Goal: Task Accomplishment & Management: Complete application form

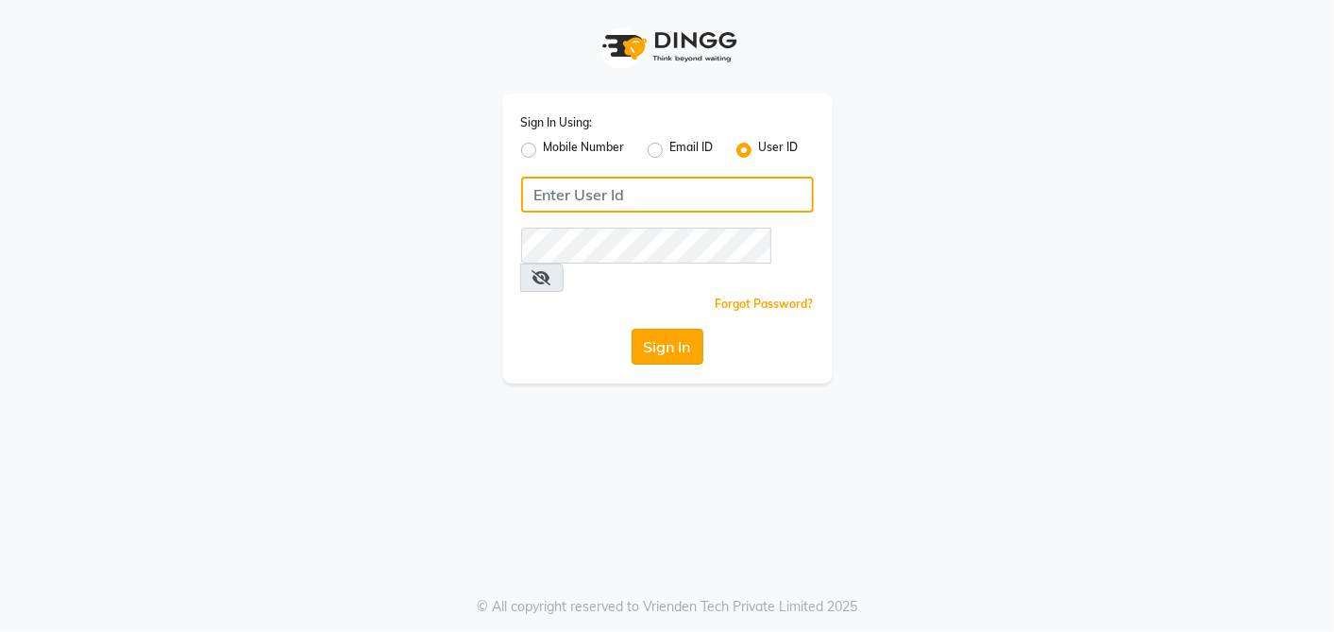
type input "[PERSON_NAME]@123"
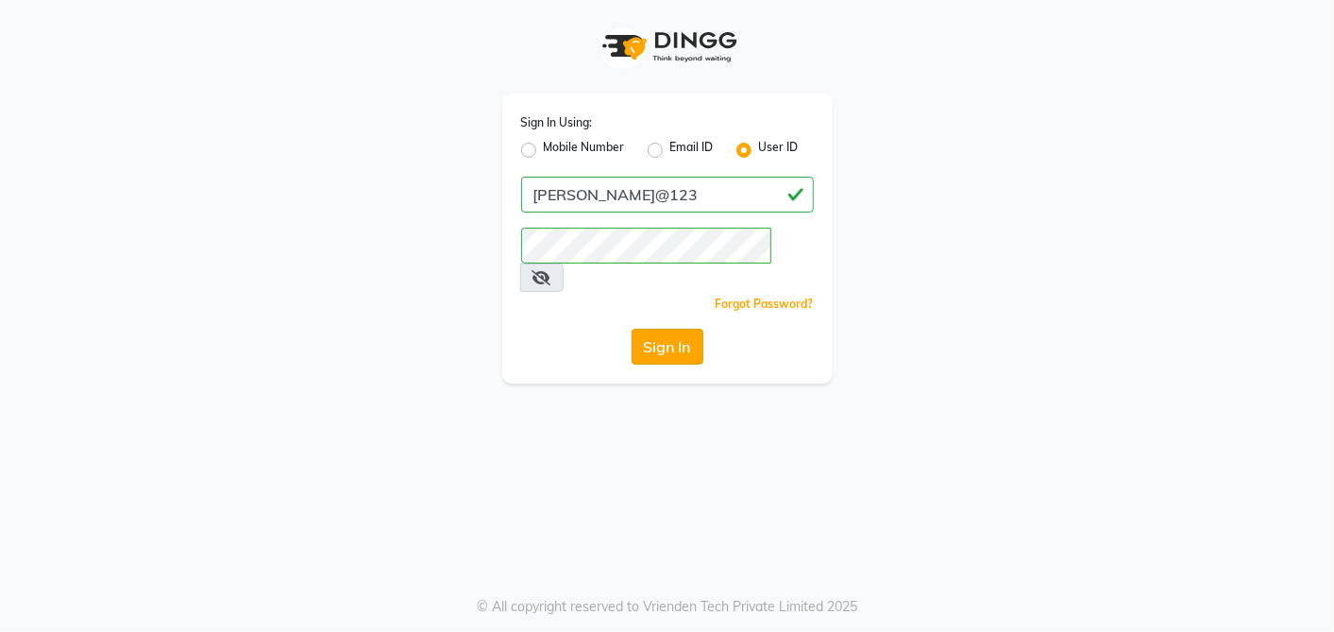
click at [666, 329] on button "Sign In" at bounding box center [668, 347] width 72 height 36
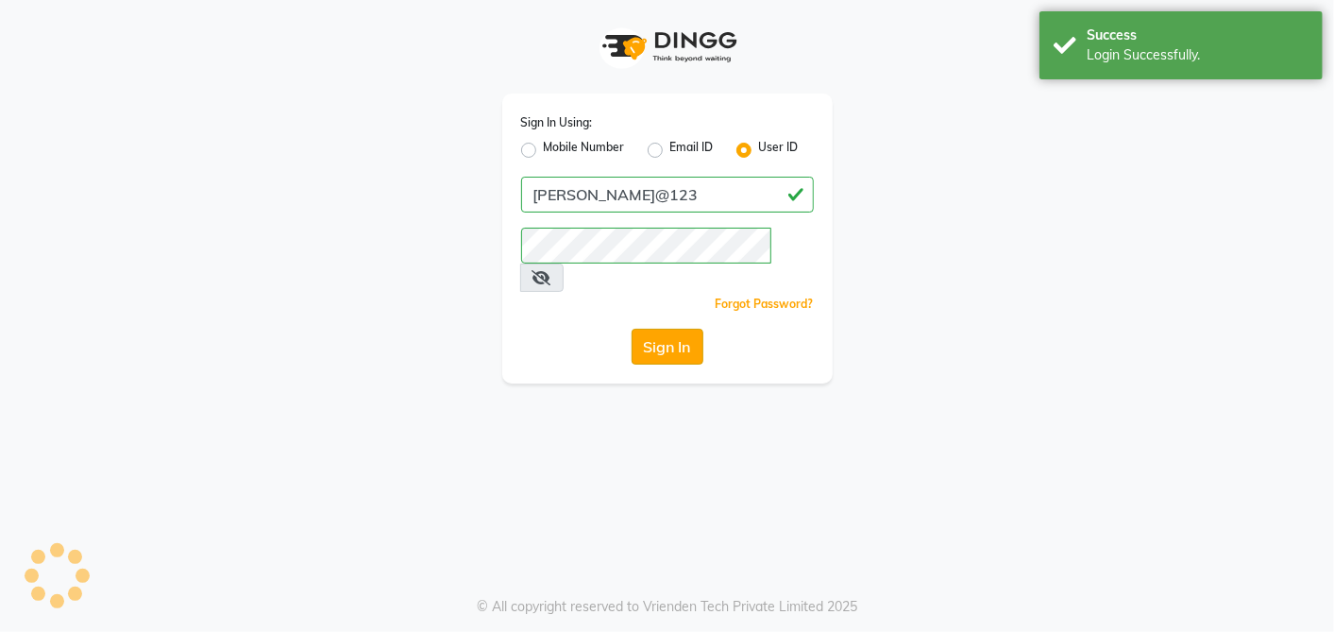
select select "5168"
select select "service"
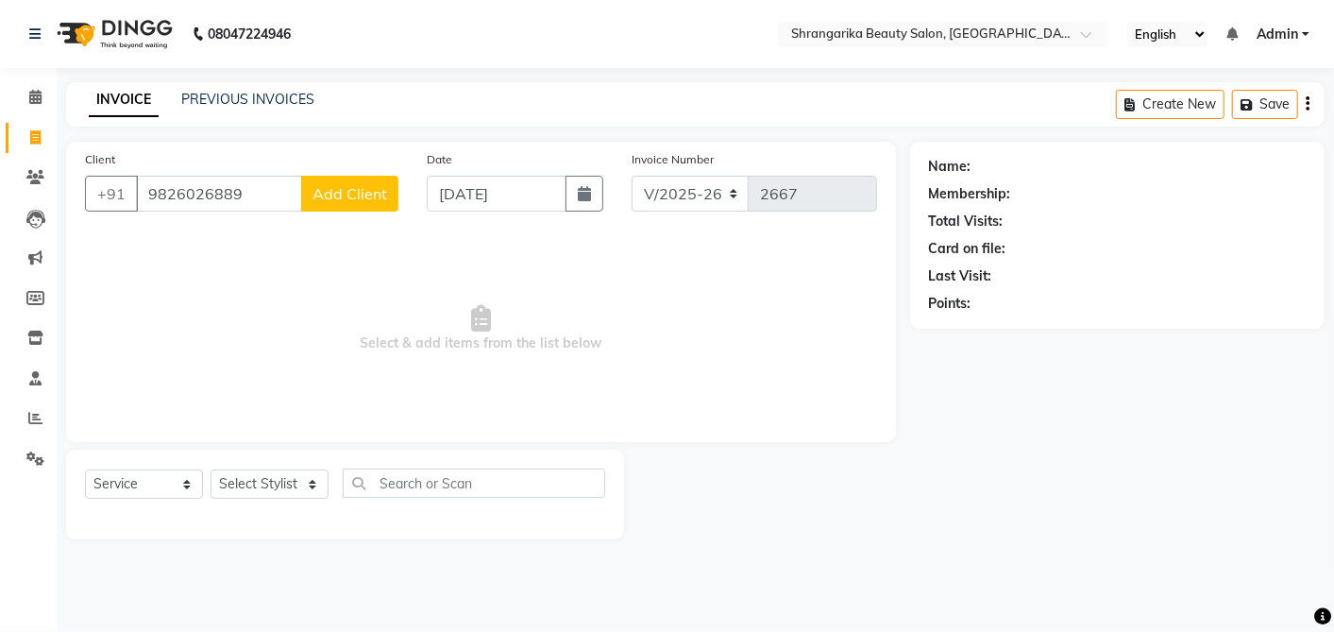
type input "9826026889"
click at [466, 187] on input "[DATE]" at bounding box center [497, 194] width 140 height 36
select select "9"
select select "2025"
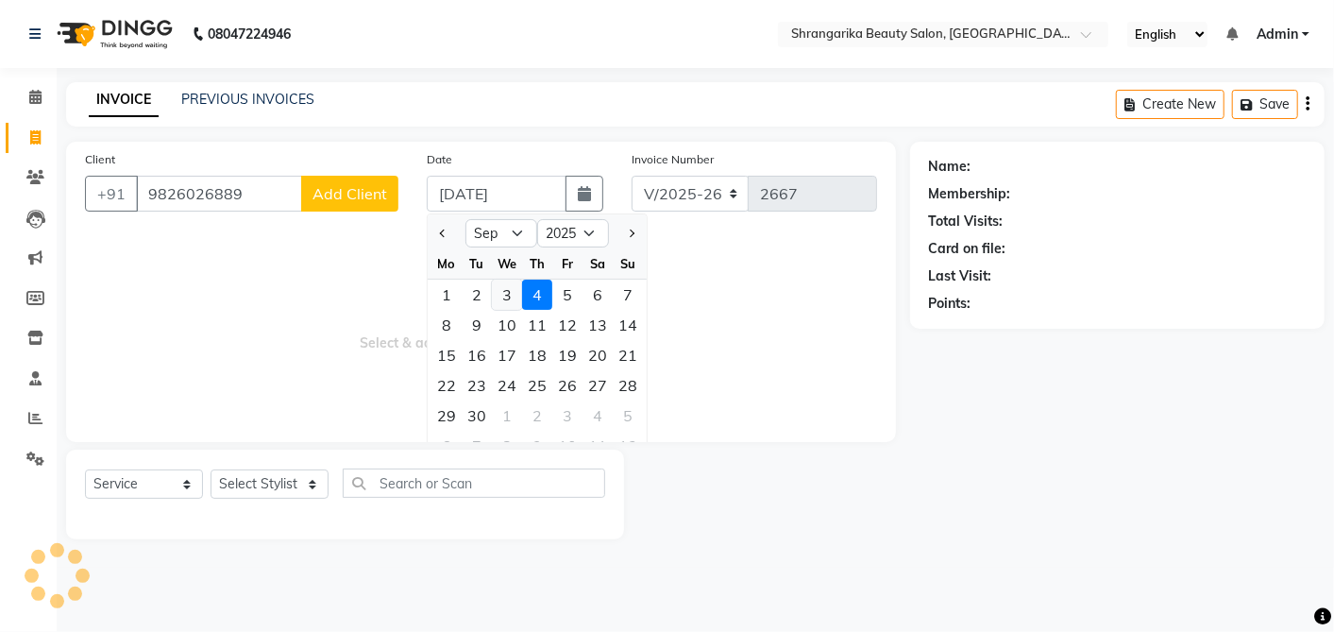
click at [493, 295] on div "3" at bounding box center [507, 294] width 30 height 30
type input "[DATE]"
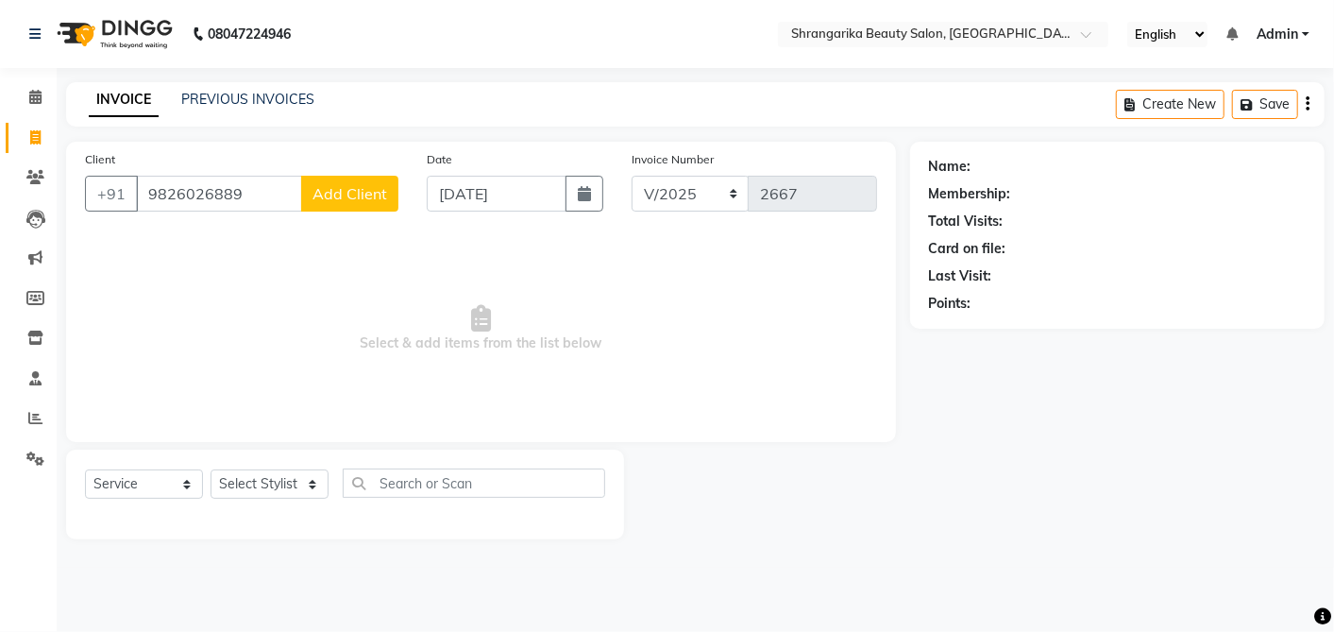
click at [337, 203] on button "Add Client" at bounding box center [349, 194] width 97 height 36
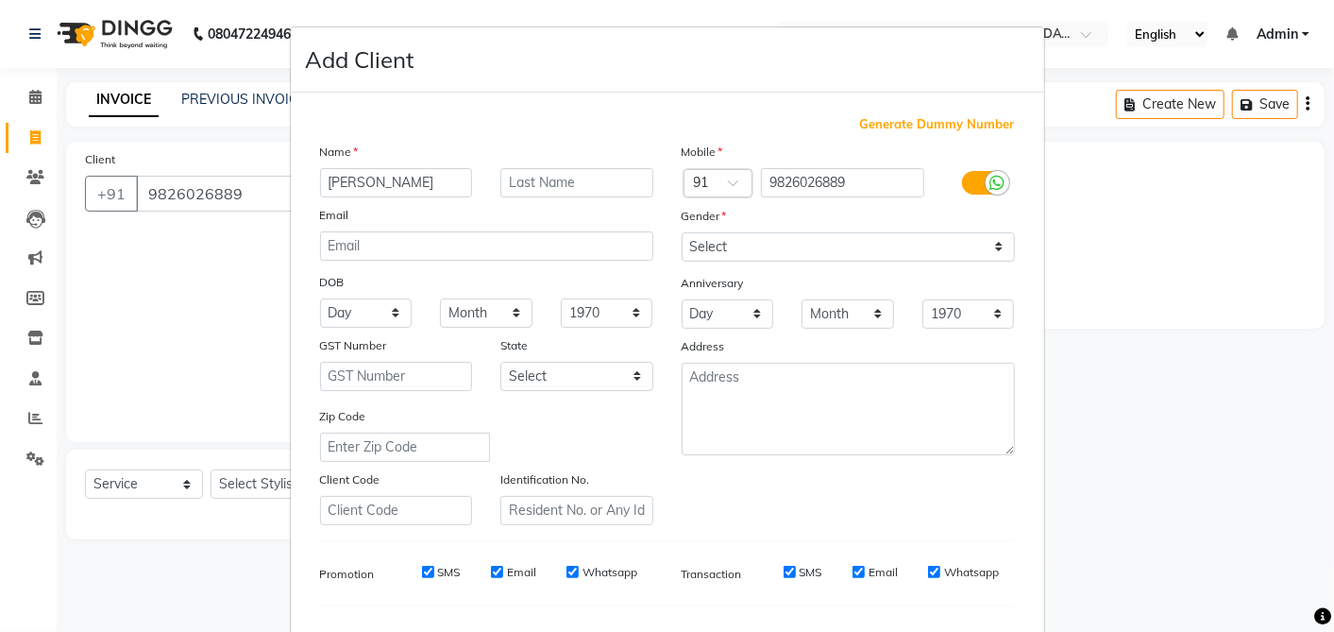
type input "[PERSON_NAME]"
click at [514, 174] on input "text" at bounding box center [576, 182] width 153 height 29
type input "Agrwal"
click at [737, 245] on select "Select [DEMOGRAPHIC_DATA] [DEMOGRAPHIC_DATA] Other Prefer Not To Say" at bounding box center [848, 246] width 333 height 29
select select "[DEMOGRAPHIC_DATA]"
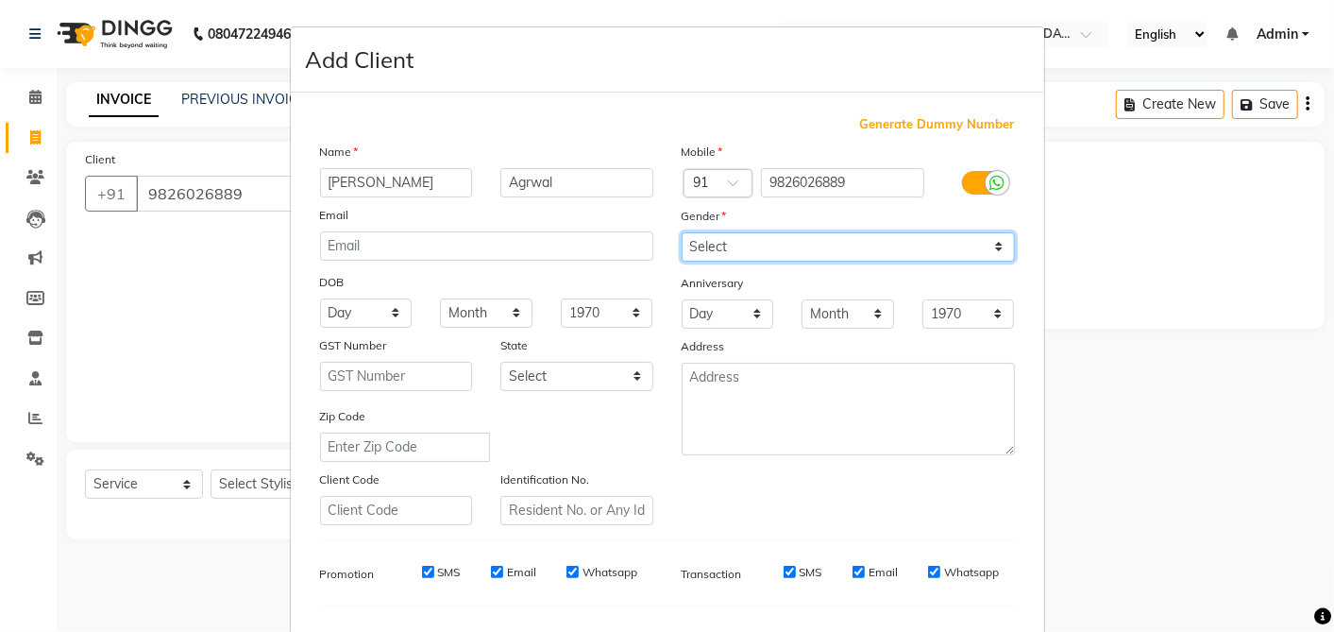
click at [682, 232] on select "Select [DEMOGRAPHIC_DATA] [DEMOGRAPHIC_DATA] Other Prefer Not To Say" at bounding box center [848, 246] width 333 height 29
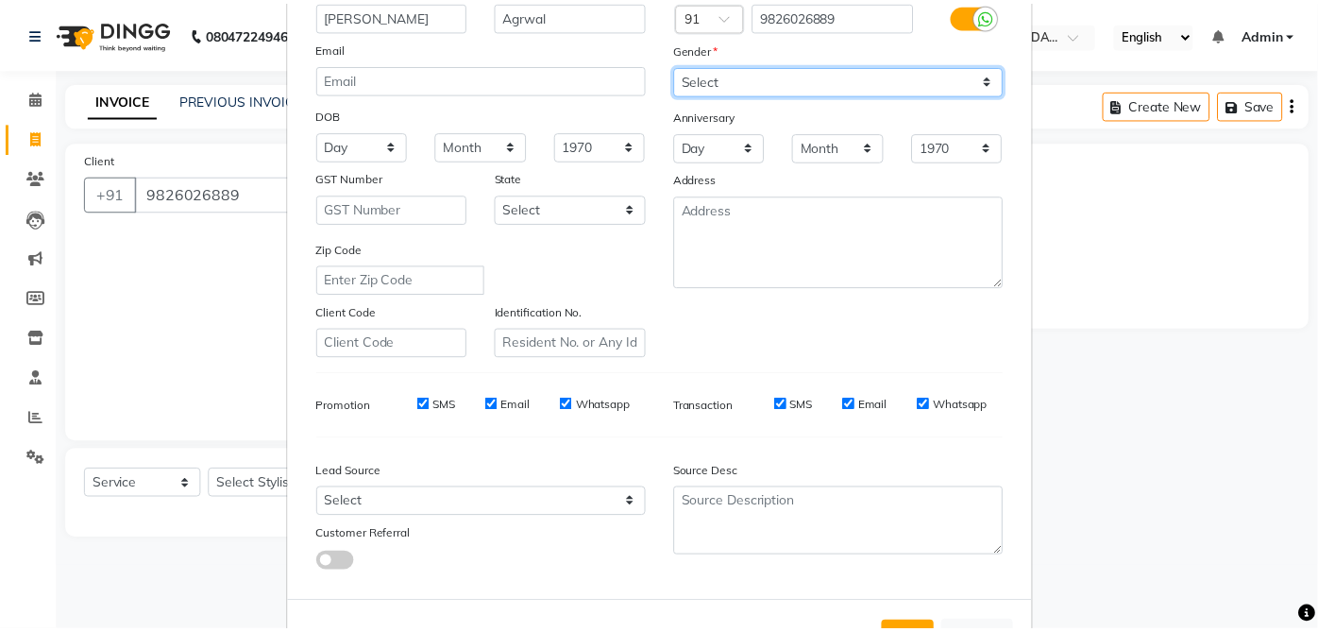
scroll to position [239, 0]
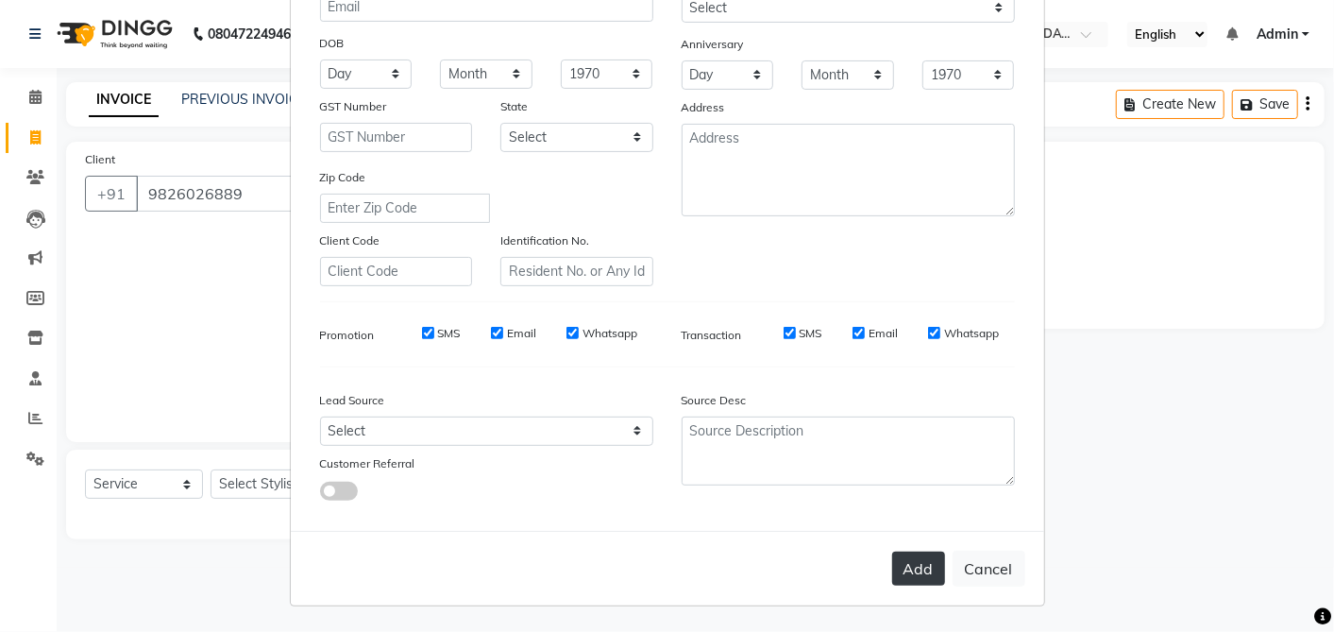
click at [919, 563] on button "Add" at bounding box center [918, 568] width 53 height 34
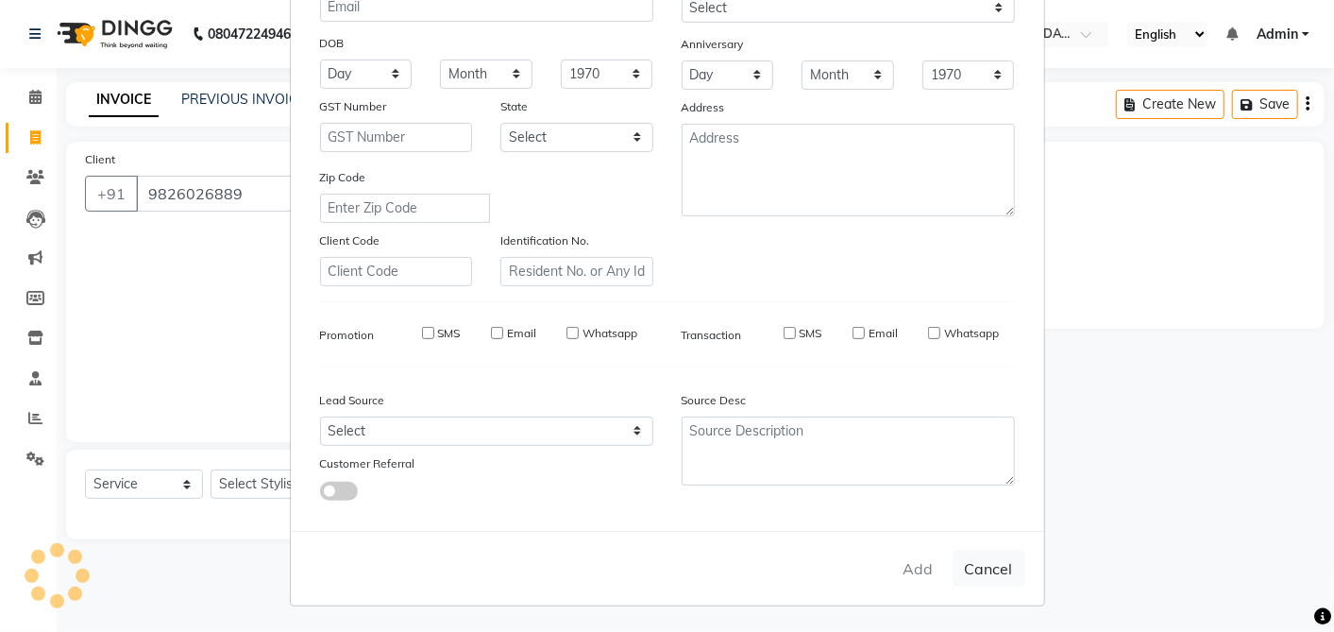
select select
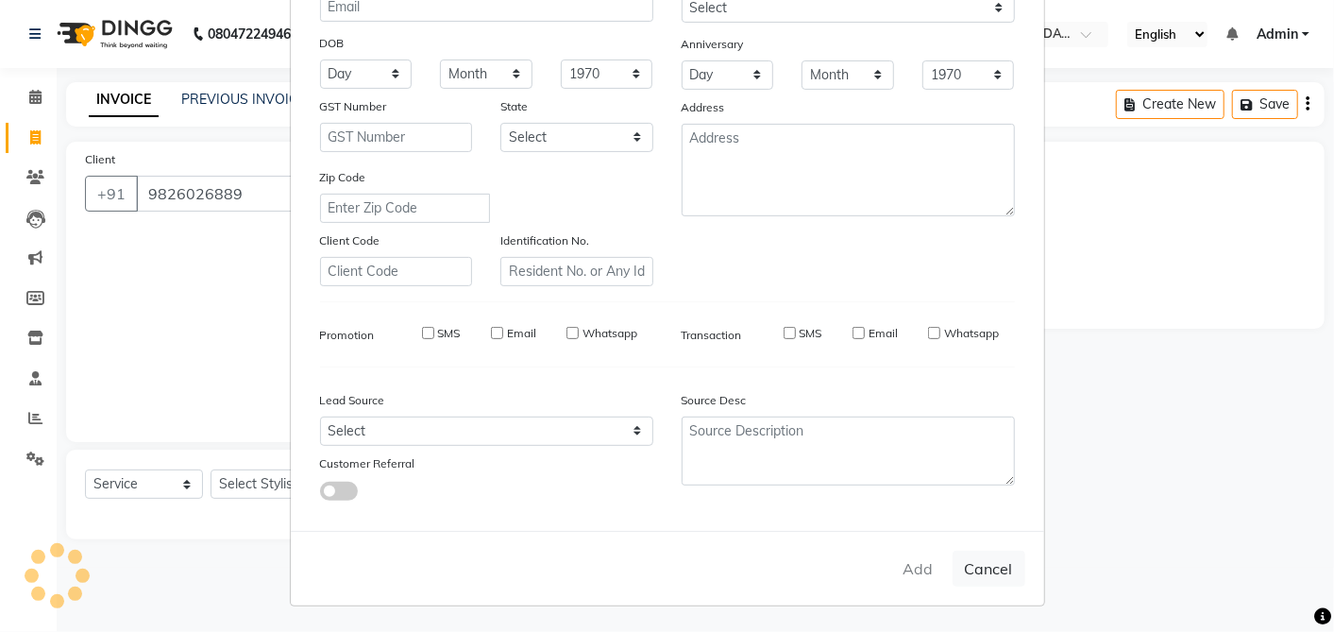
select select
checkbox input "false"
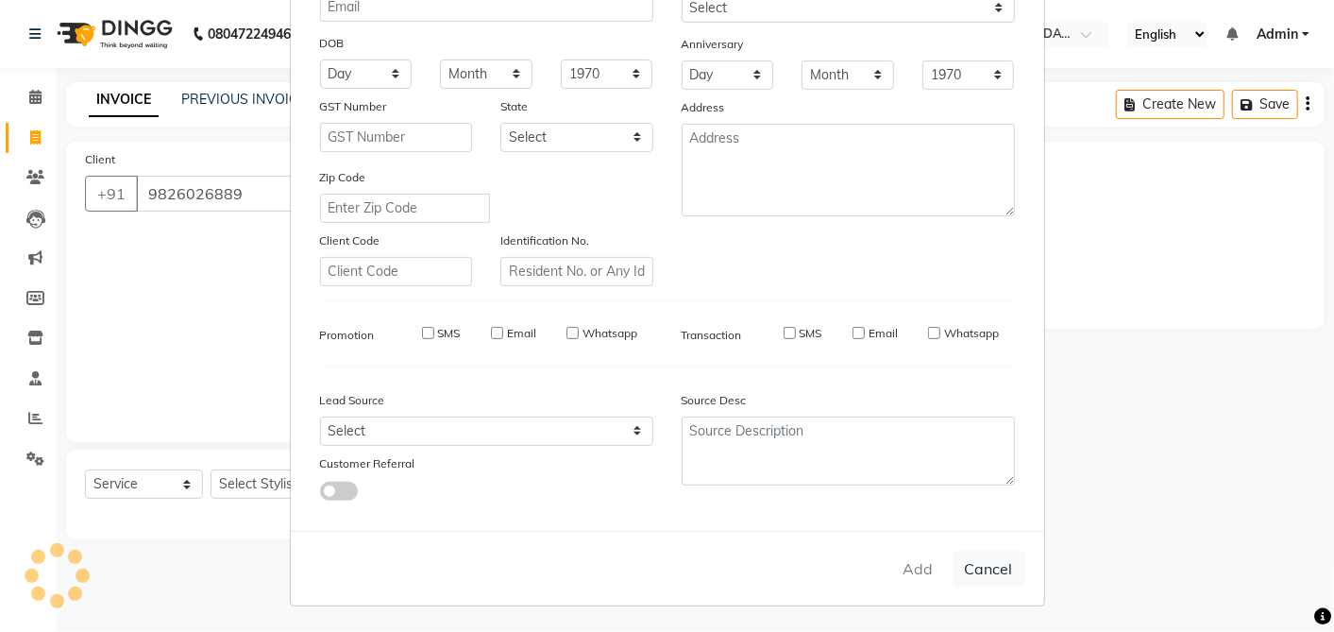
checkbox input "false"
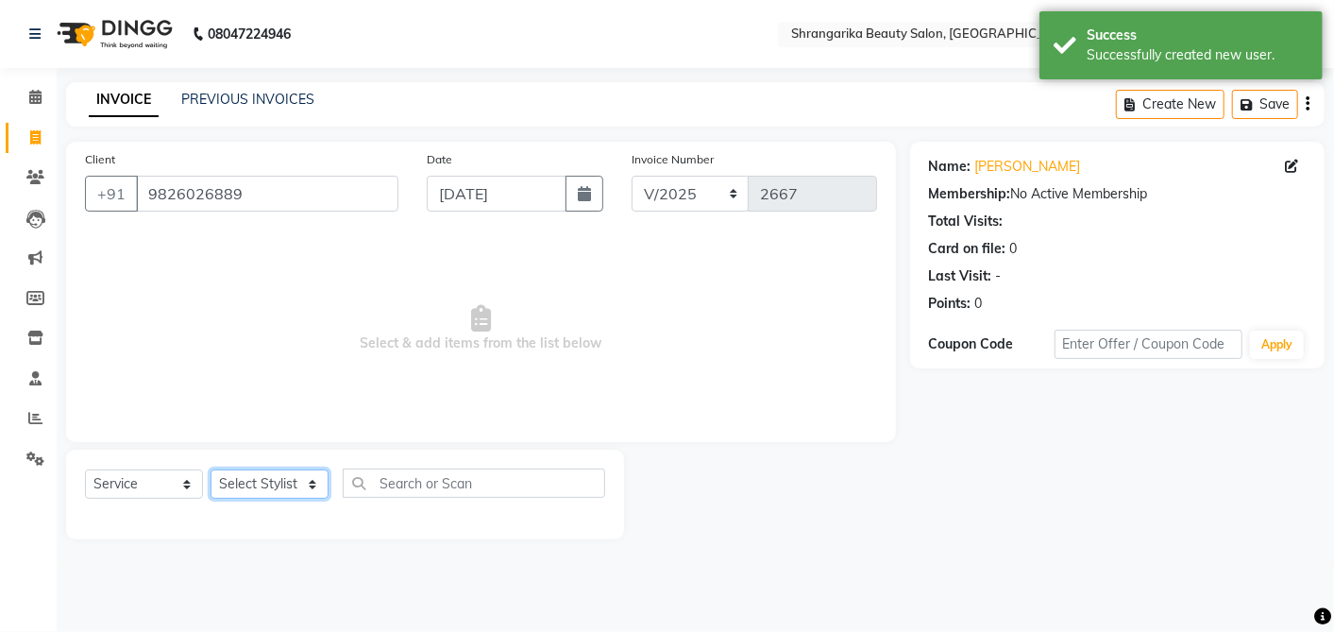
click at [295, 472] on select "Select Stylist aarti ANJALI [PERSON_NAME] [PERSON_NAME] [PERSON_NAME] Bhabhi [P…" at bounding box center [270, 483] width 118 height 29
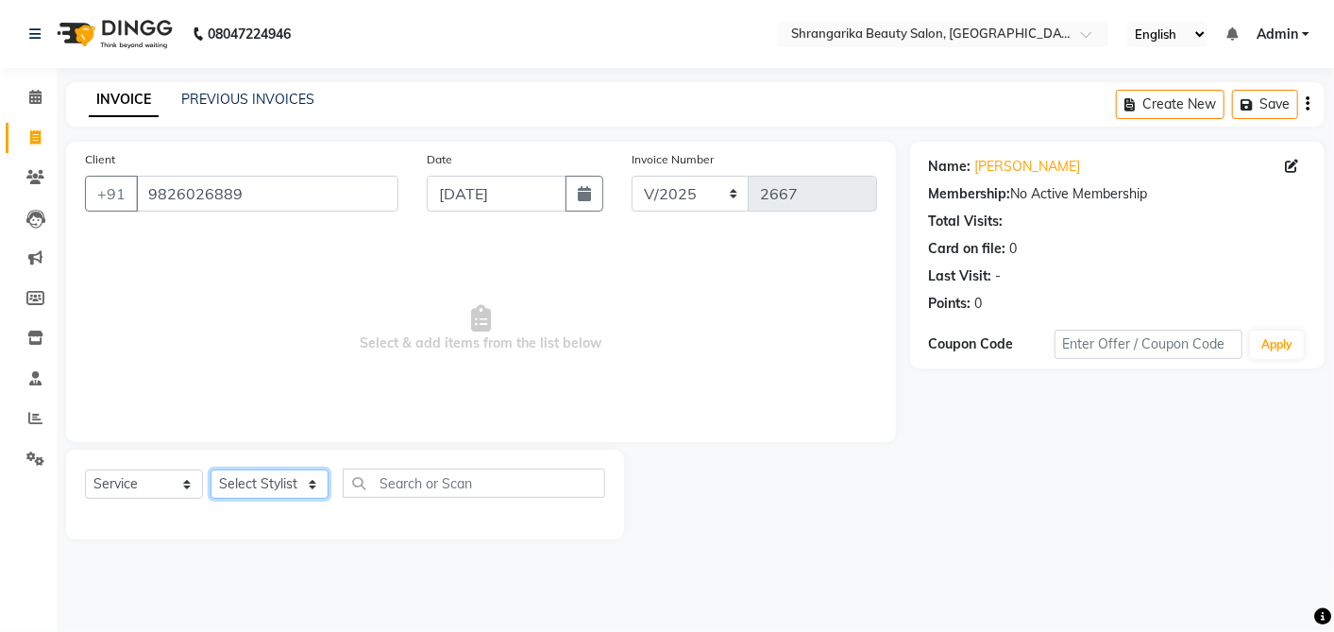
select select "32947"
click at [211, 469] on select "Select Stylist aarti ANJALI [PERSON_NAME] [PERSON_NAME] [PERSON_NAME] Bhabhi [P…" at bounding box center [270, 483] width 118 height 29
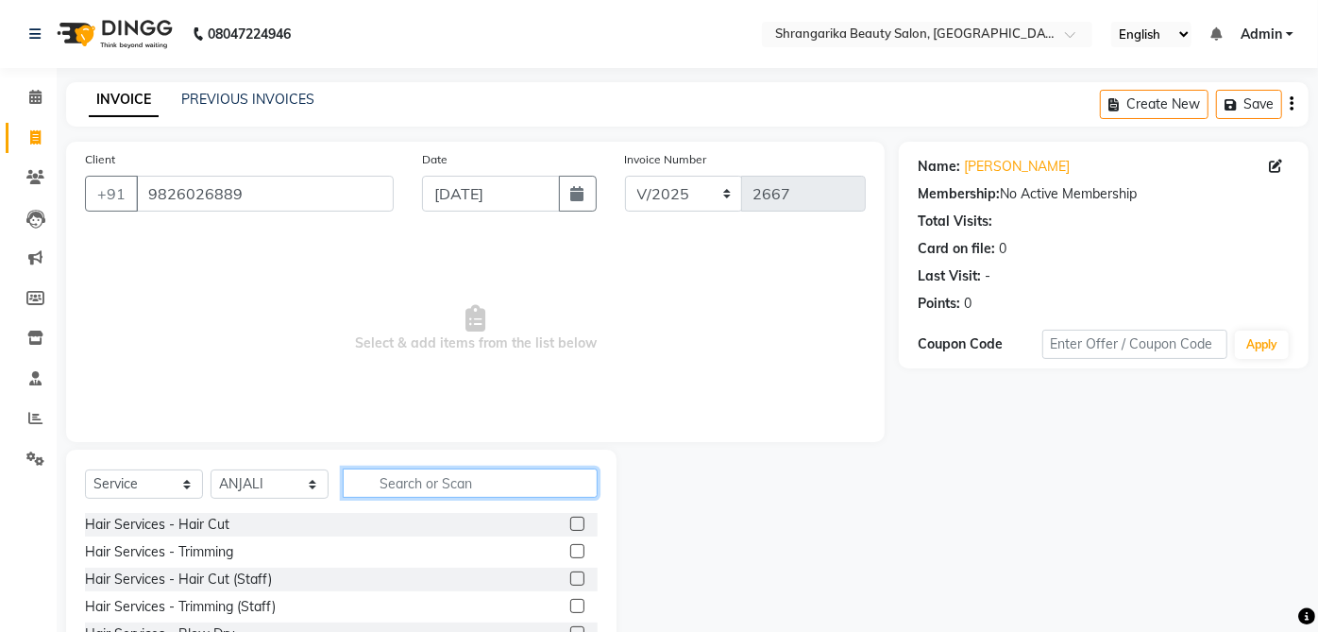
click at [434, 481] on input "text" at bounding box center [470, 482] width 255 height 29
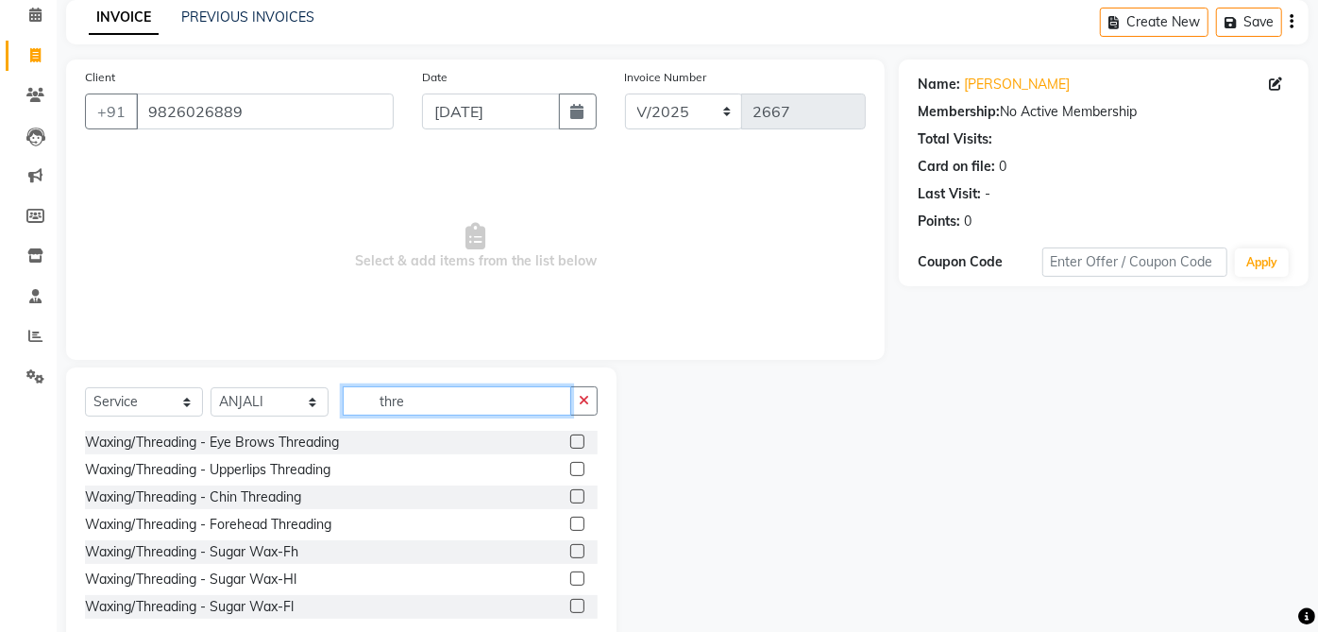
scroll to position [124, 0]
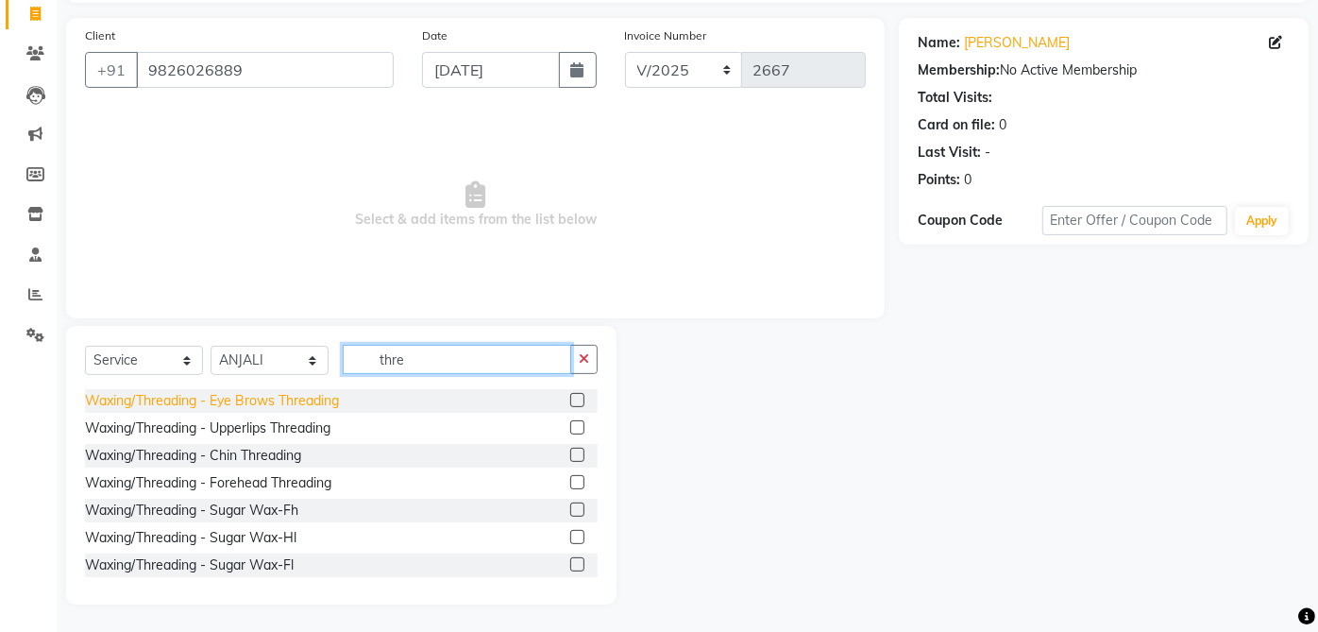
type input "thre"
click at [329, 395] on div "Waxing/Threading - Eye Brows Threading" at bounding box center [212, 401] width 254 height 20
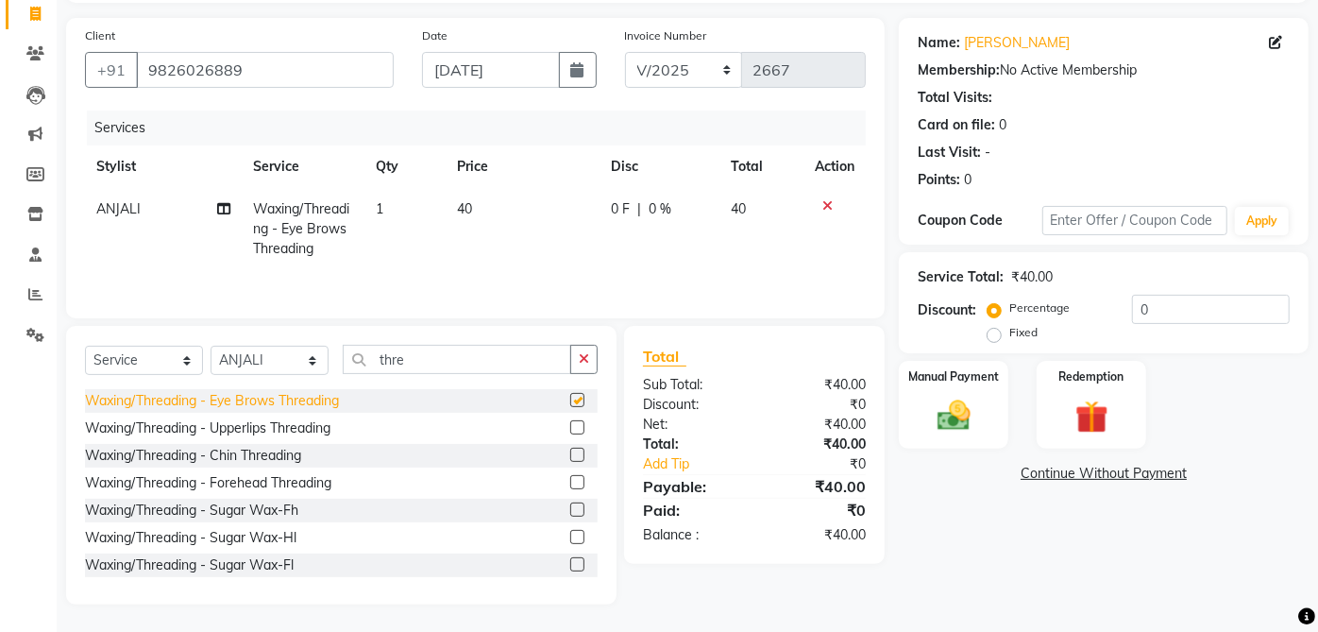
checkbox input "false"
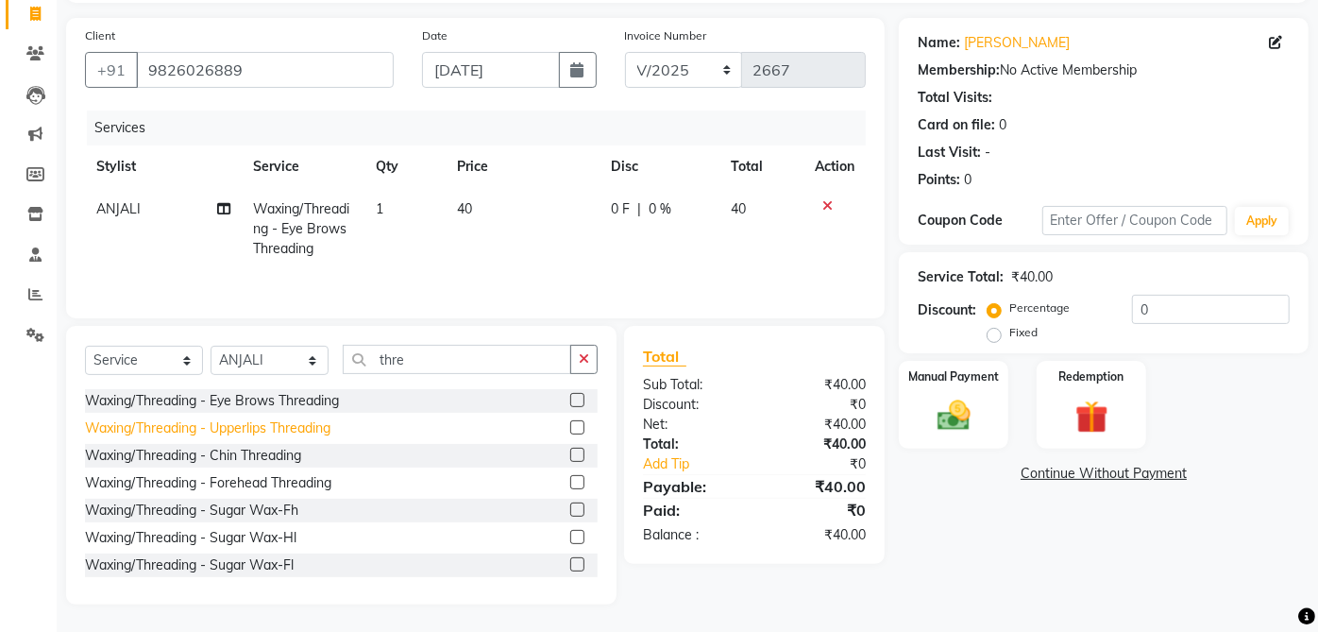
click at [330, 429] on div "Waxing/Threading - Upperlips Threading" at bounding box center [207, 428] width 245 height 20
checkbox input "false"
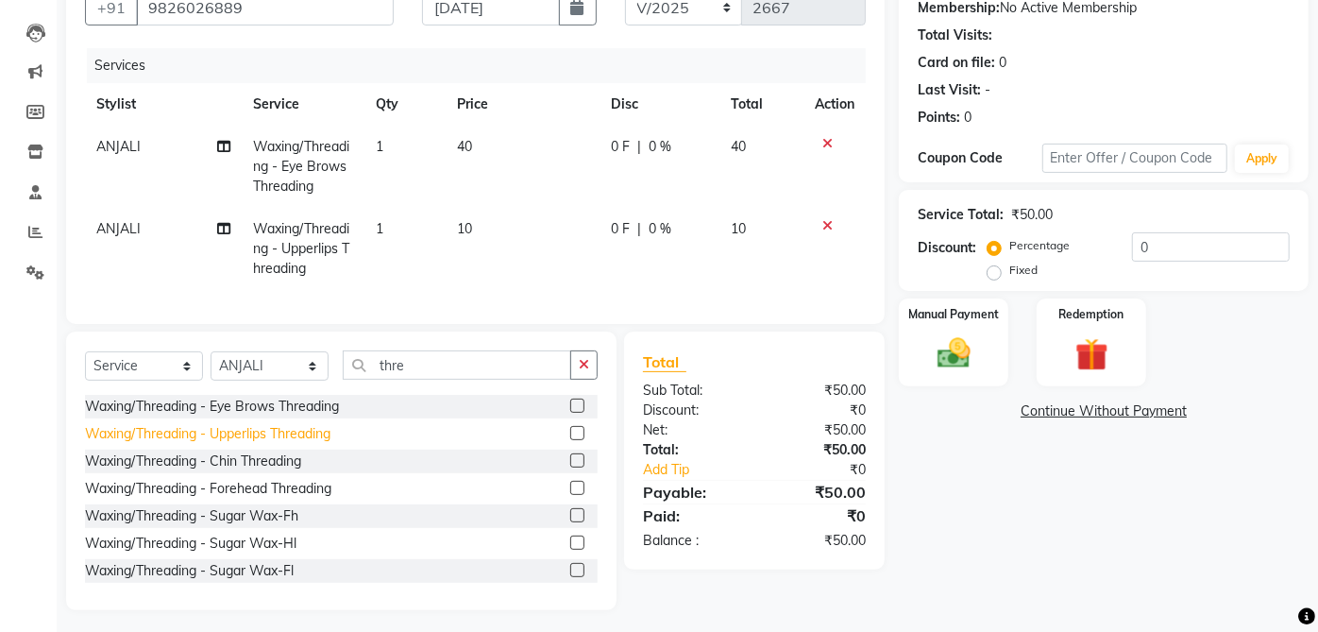
scroll to position [208, 0]
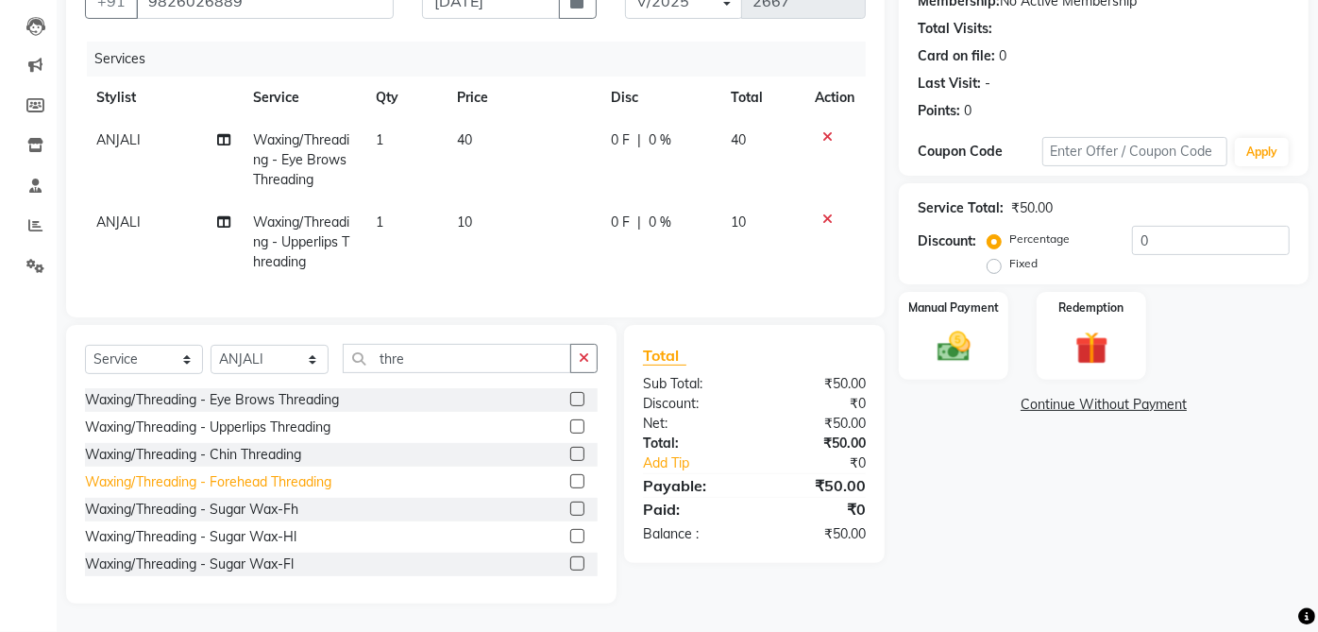
click at [306, 474] on div "Waxing/Threading - Forehead Threading" at bounding box center [208, 482] width 246 height 20
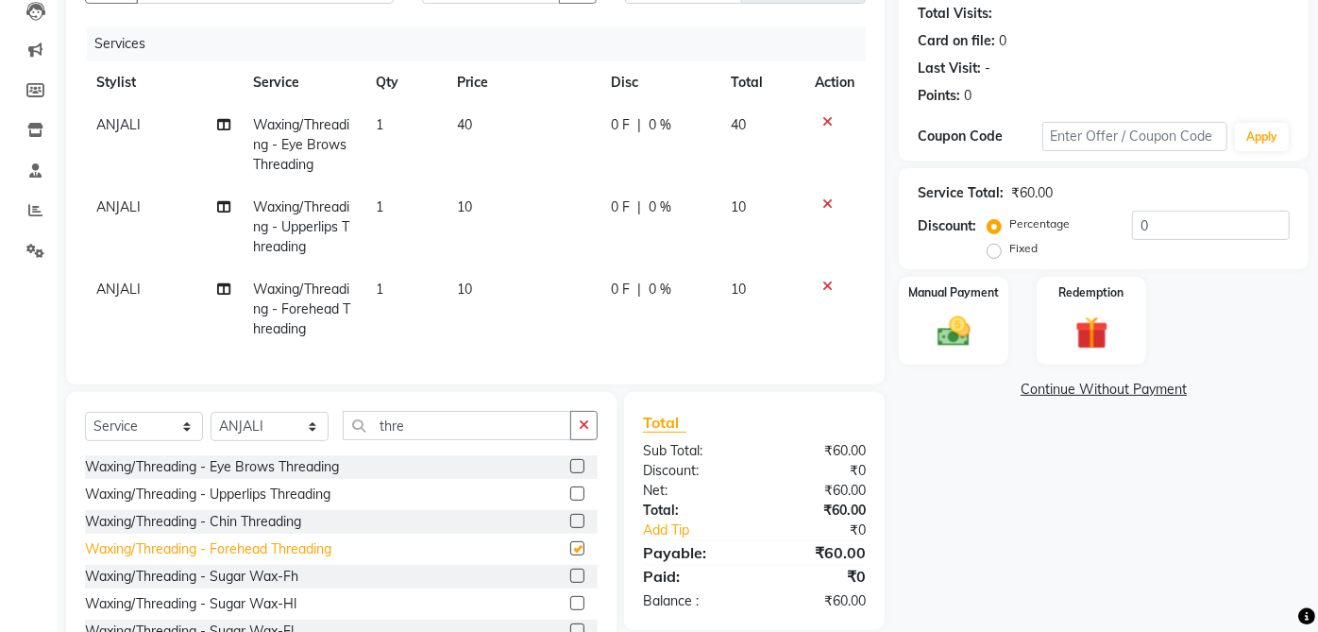
checkbox input "false"
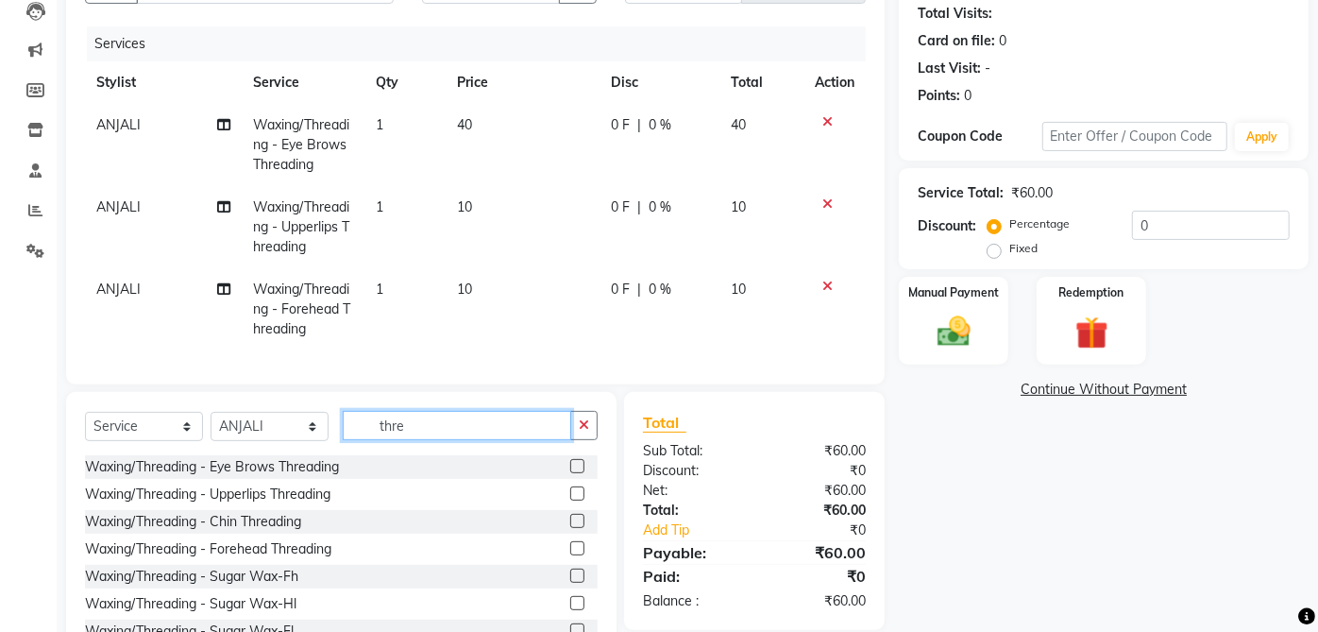
click at [530, 440] on input "thre" at bounding box center [457, 425] width 228 height 29
type input "t"
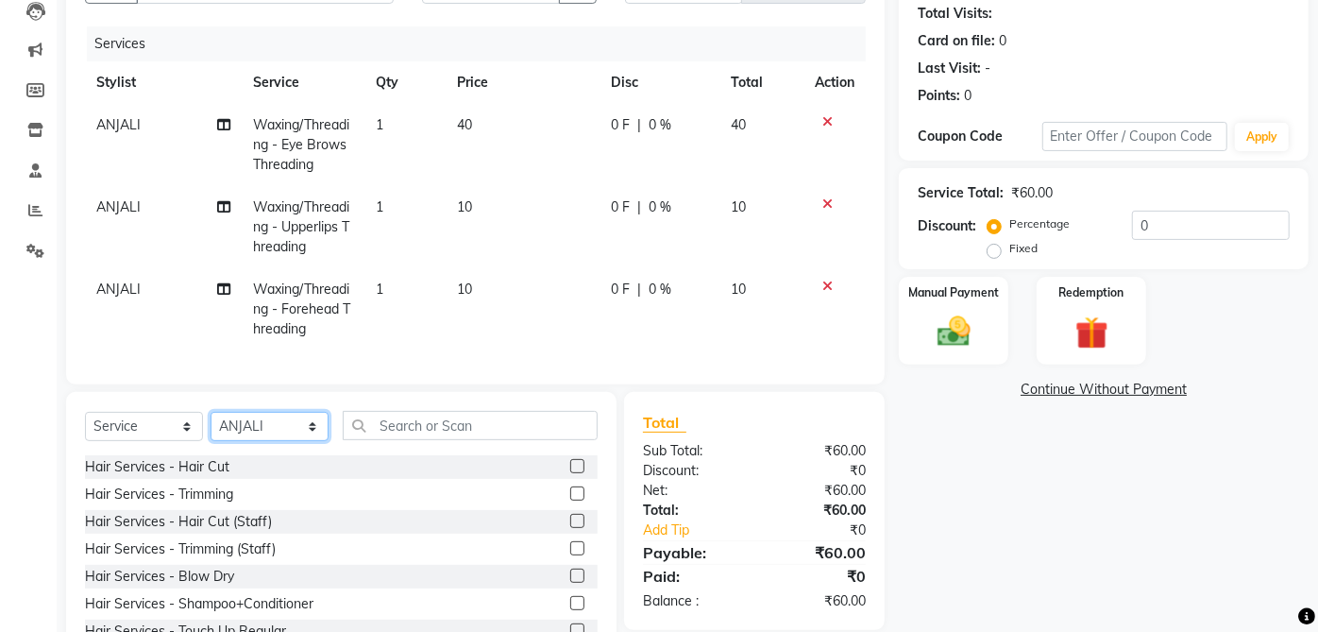
click at [272, 441] on select "Select Stylist aarti ANJALI [PERSON_NAME] [PERSON_NAME] [PERSON_NAME] Bhabhi [P…" at bounding box center [270, 426] width 118 height 29
select select "32878"
click at [211, 427] on select "Select Stylist aarti ANJALI [PERSON_NAME] [PERSON_NAME] [PERSON_NAME] Bhabhi [P…" at bounding box center [270, 426] width 118 height 29
click at [134, 435] on select "Select Service Product Membership Package Voucher Prepaid Gift Card" at bounding box center [144, 426] width 118 height 29
select select "product"
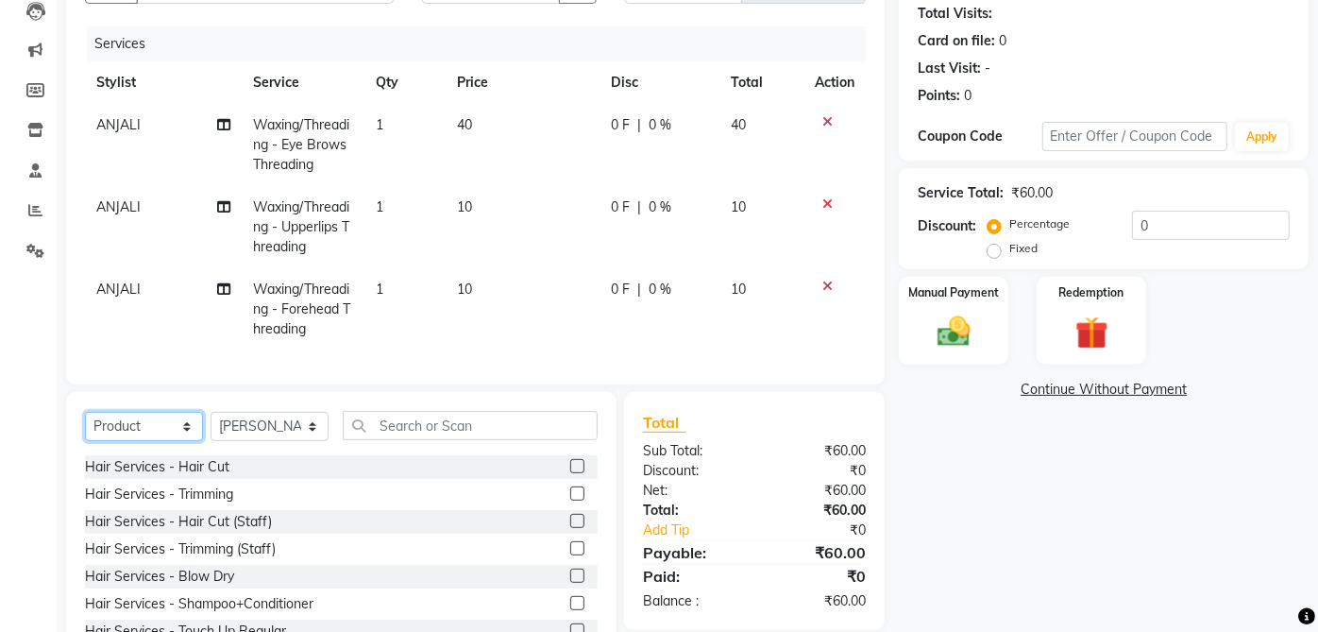
click at [85, 427] on select "Select Service Product Membership Package Voucher Prepaid Gift Card" at bounding box center [144, 426] width 118 height 29
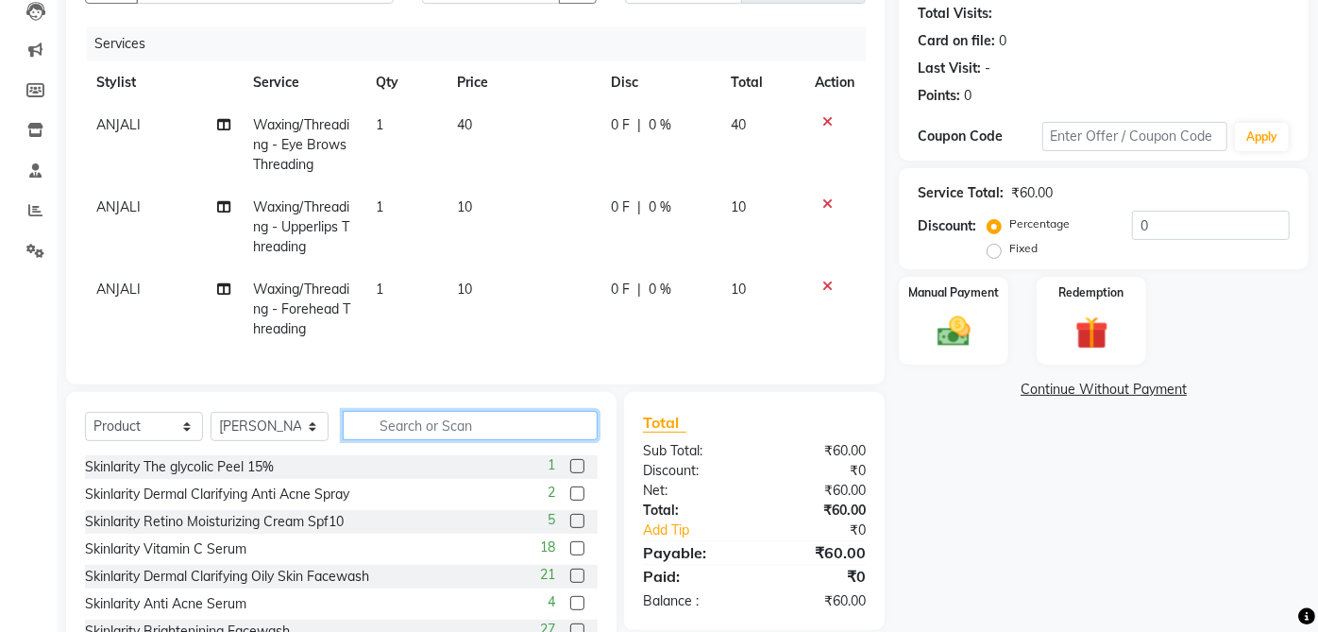
click at [438, 436] on input "text" at bounding box center [470, 425] width 255 height 29
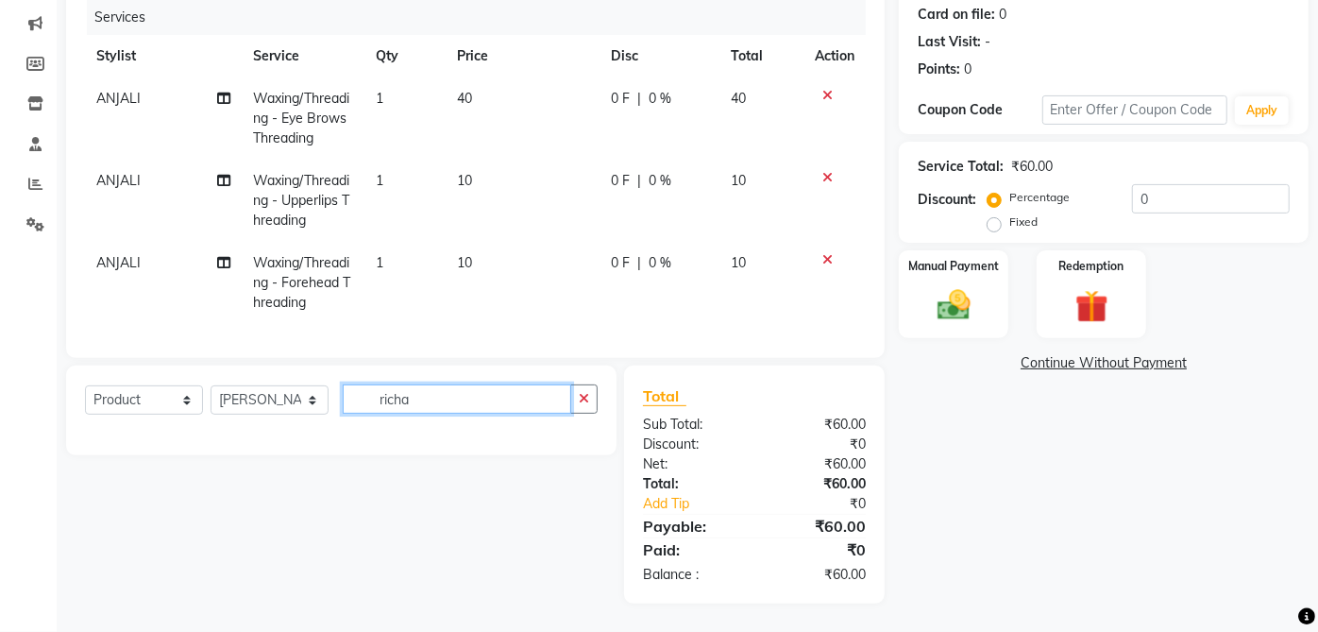
scroll to position [249, 0]
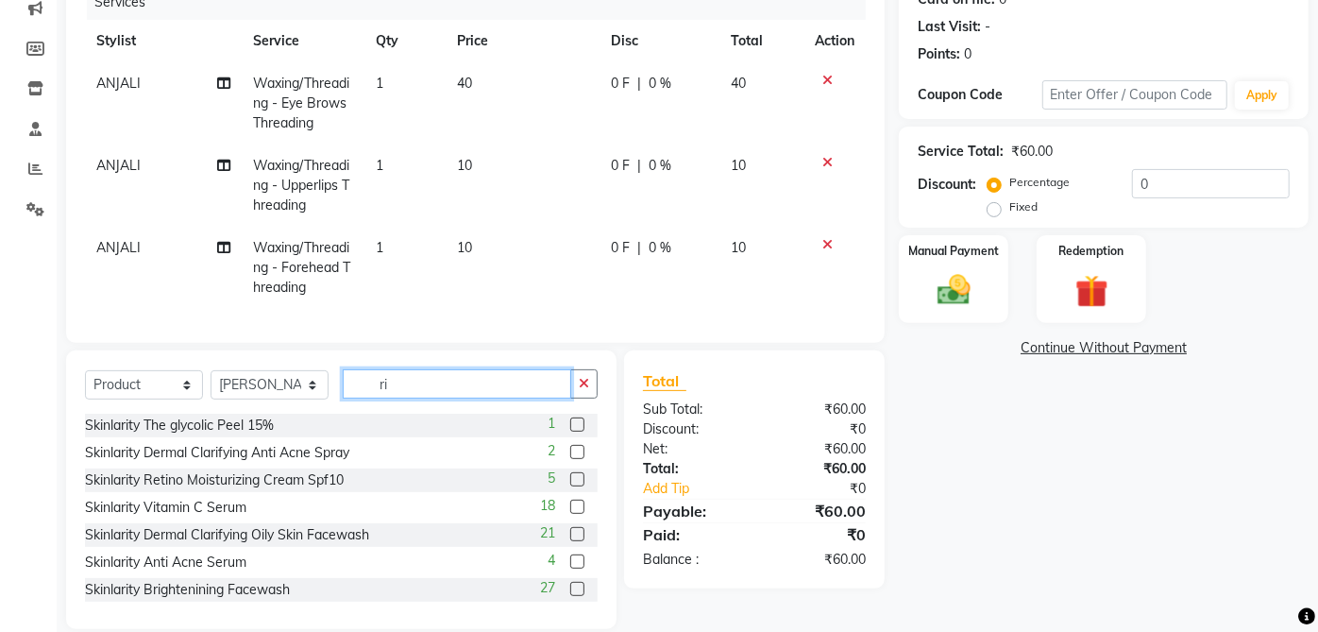
type input "r"
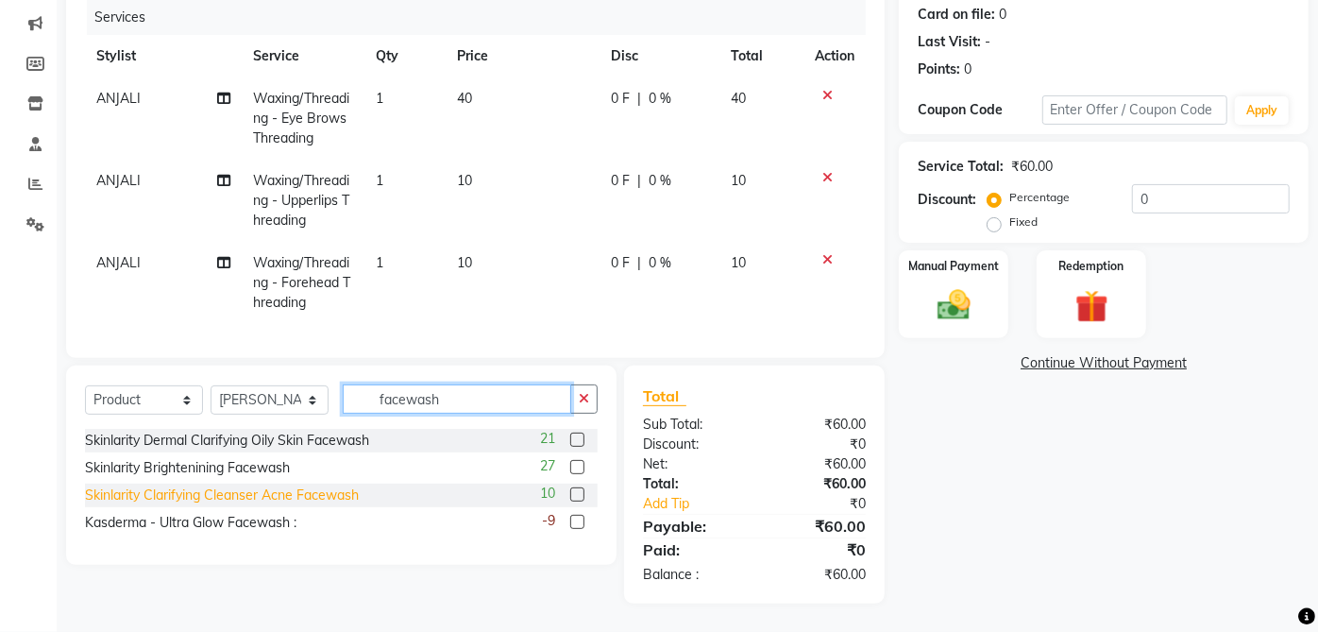
type input "facewash"
click at [302, 490] on div "Skinlarity Clarifying Cleanser Acne Facewash" at bounding box center [222, 495] width 274 height 20
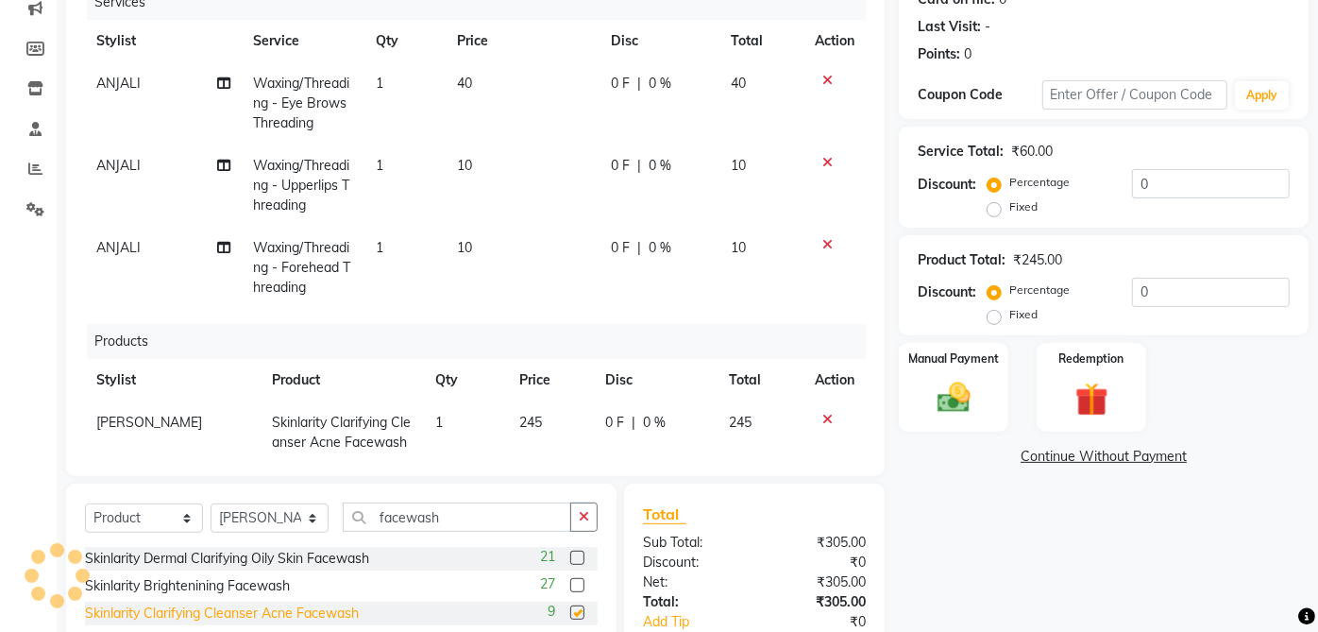
checkbox input "false"
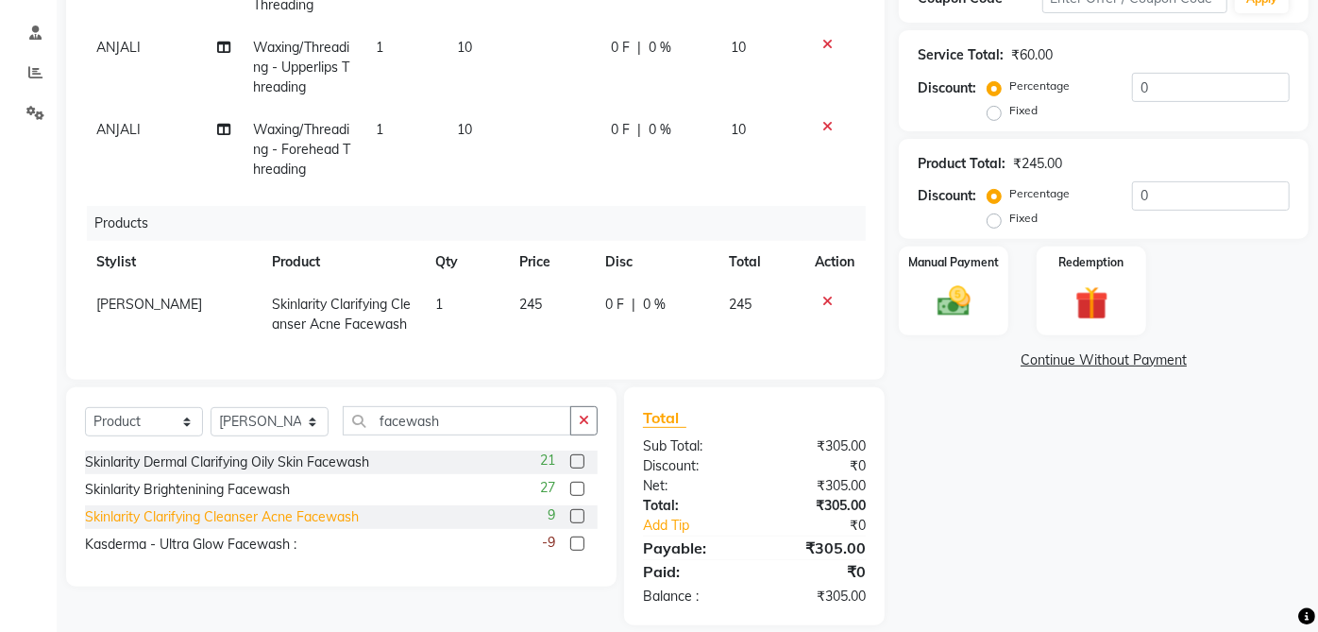
scroll to position [366, 0]
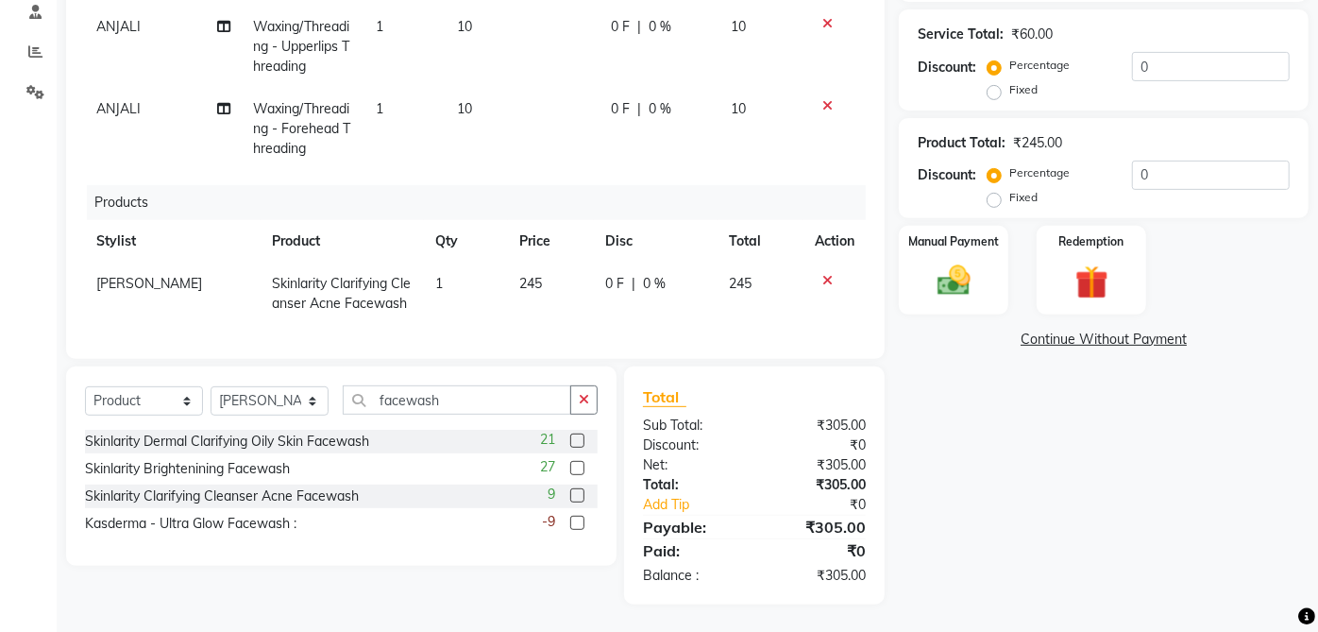
click at [295, 457] on div "Skinlarity Brightenining Facewash 27" at bounding box center [341, 469] width 513 height 24
click at [280, 464] on div "Skinlarity Brightenining Facewash" at bounding box center [187, 469] width 205 height 20
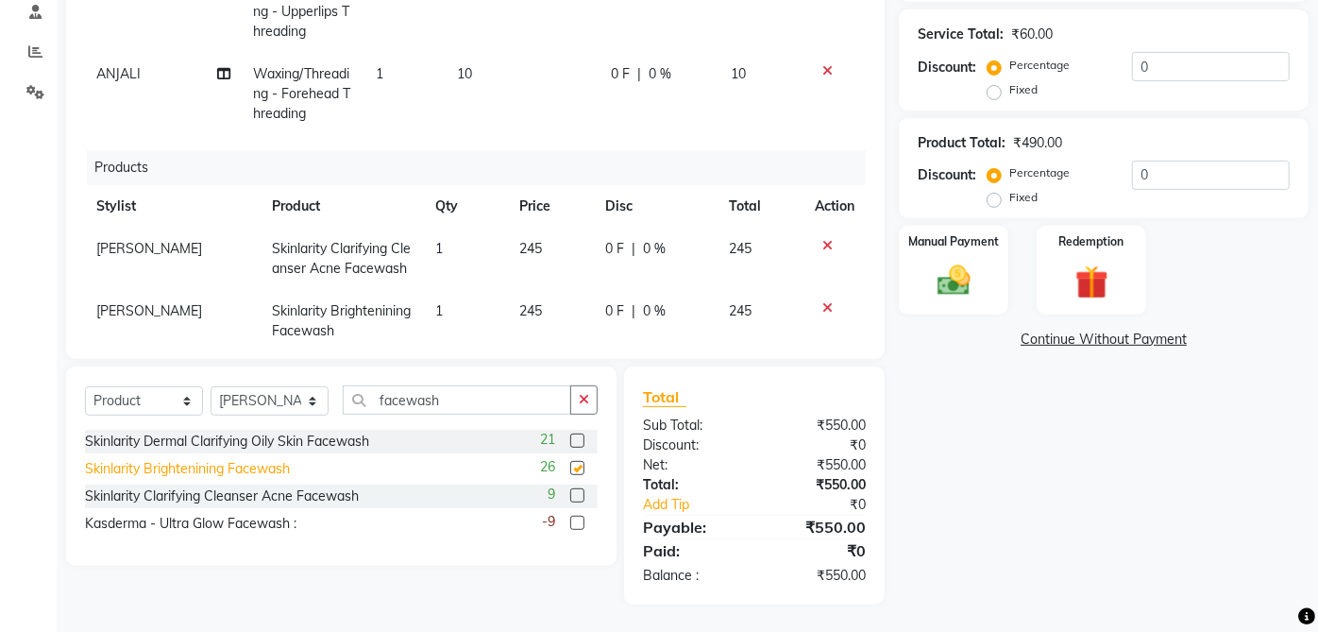
checkbox input "false"
click at [822, 242] on icon at bounding box center [827, 245] width 10 height 13
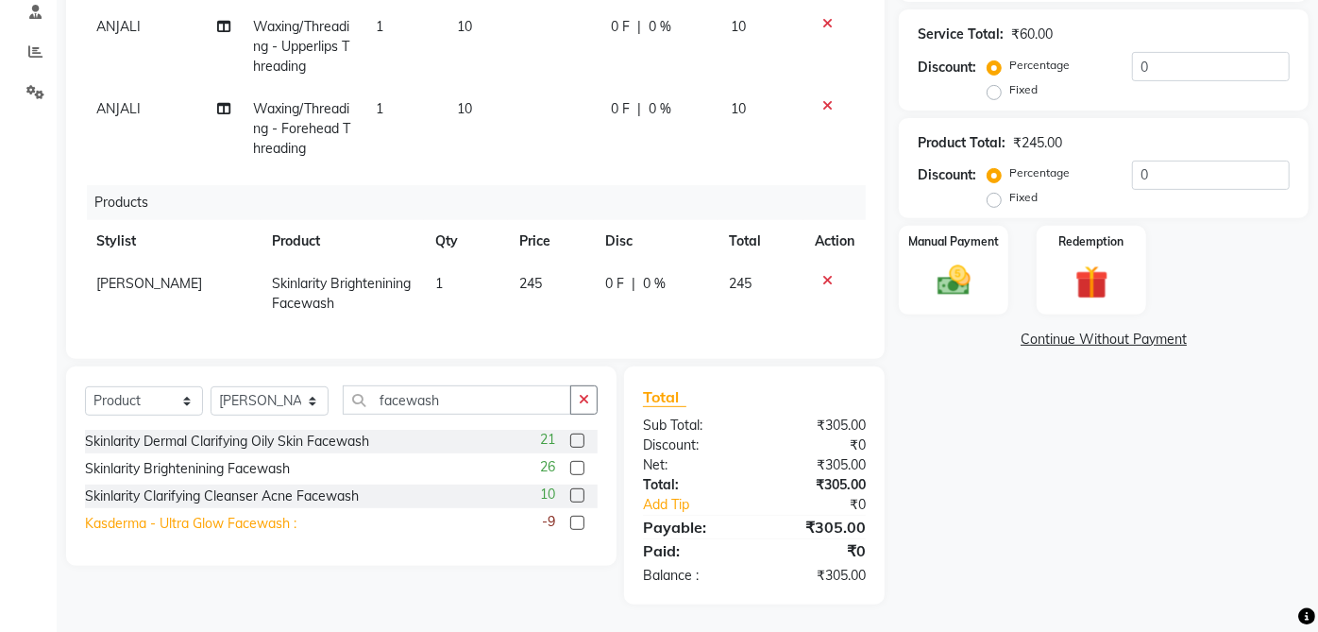
click at [283, 517] on div "Kasderma - Ultra Glow Facewash :" at bounding box center [190, 524] width 211 height 20
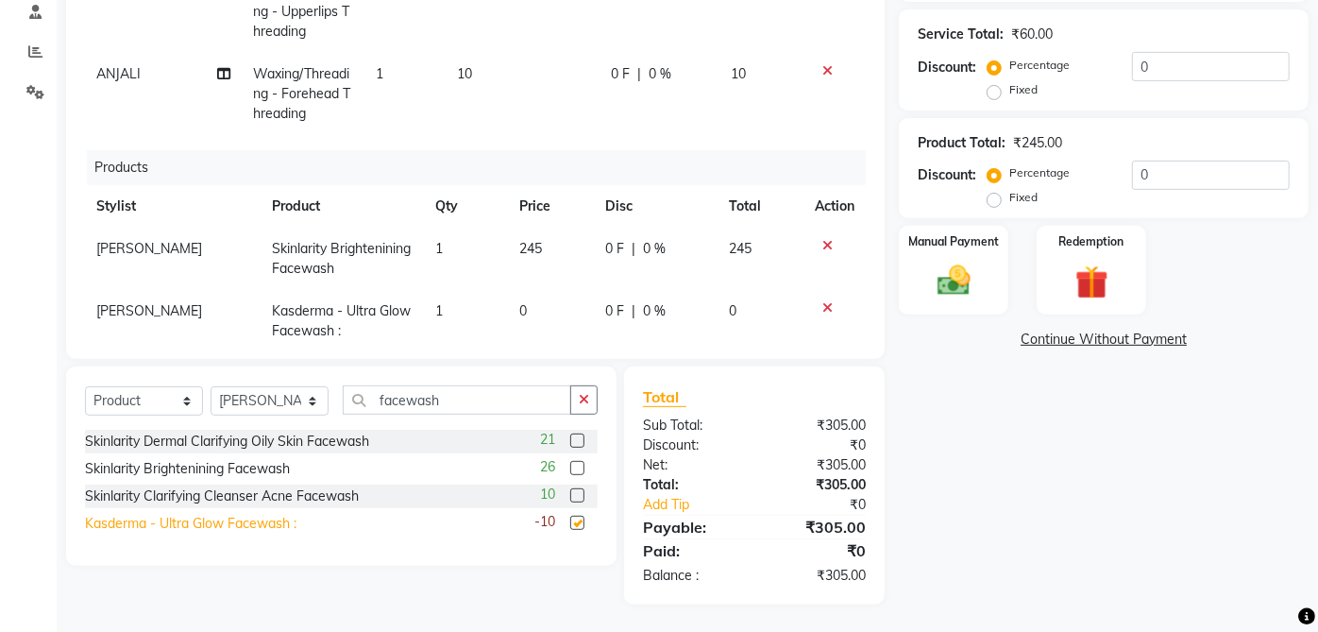
checkbox input "false"
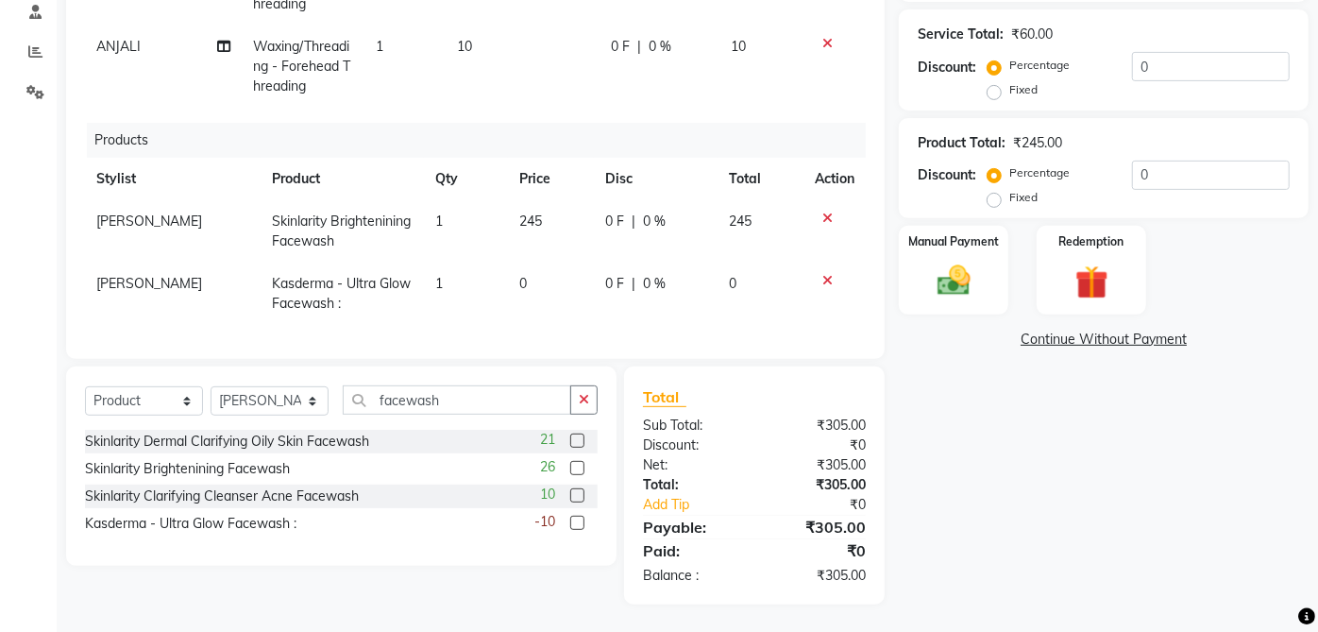
click at [822, 274] on icon at bounding box center [827, 280] width 10 height 13
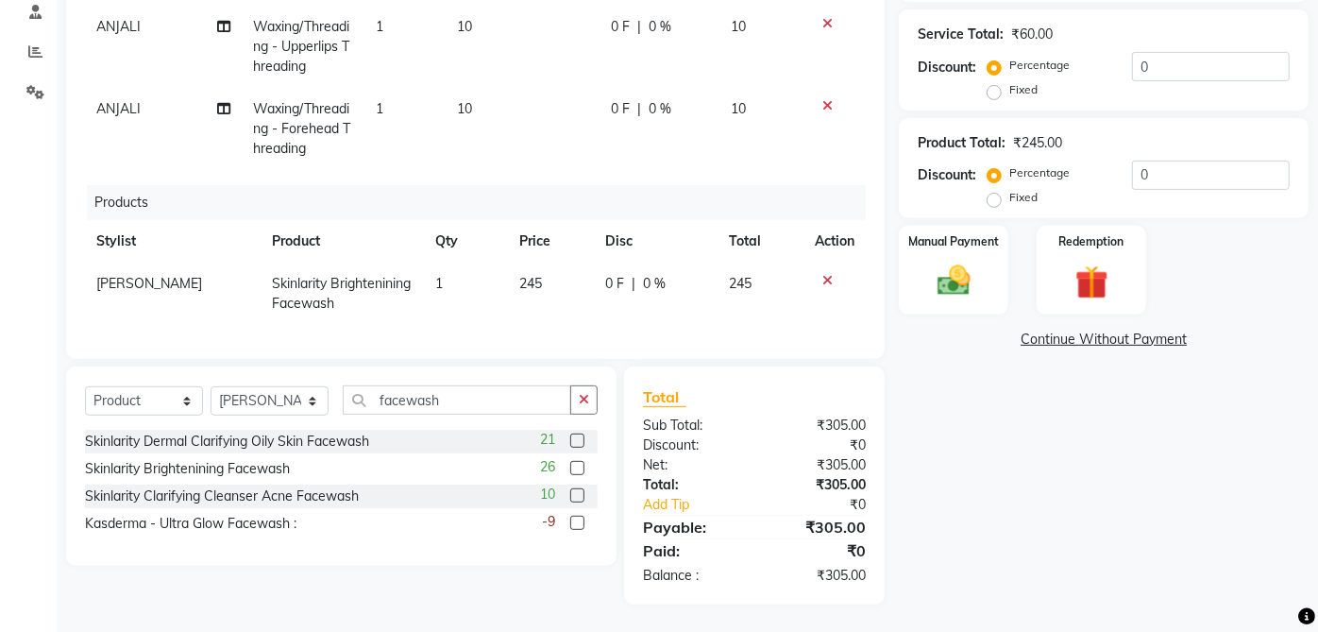
scroll to position [38, 0]
click at [526, 404] on input "facewash" at bounding box center [457, 399] width 228 height 29
type input "f"
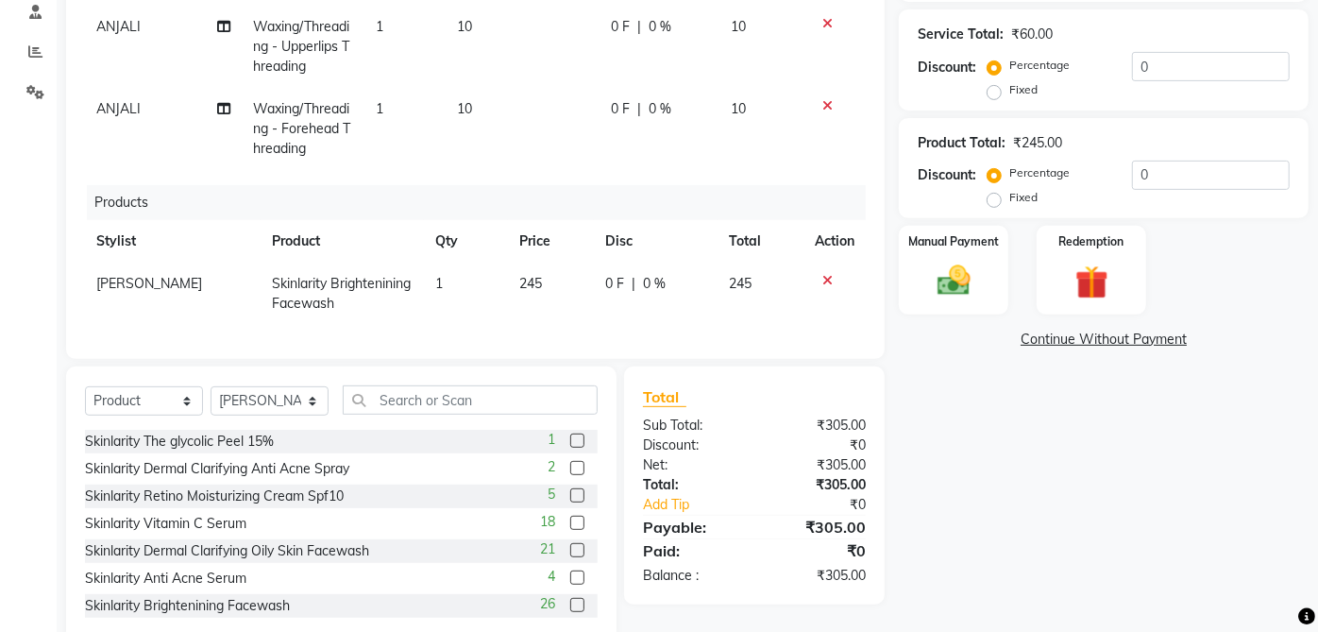
click at [514, 262] on td "245" at bounding box center [551, 293] width 86 height 62
select select "32878"
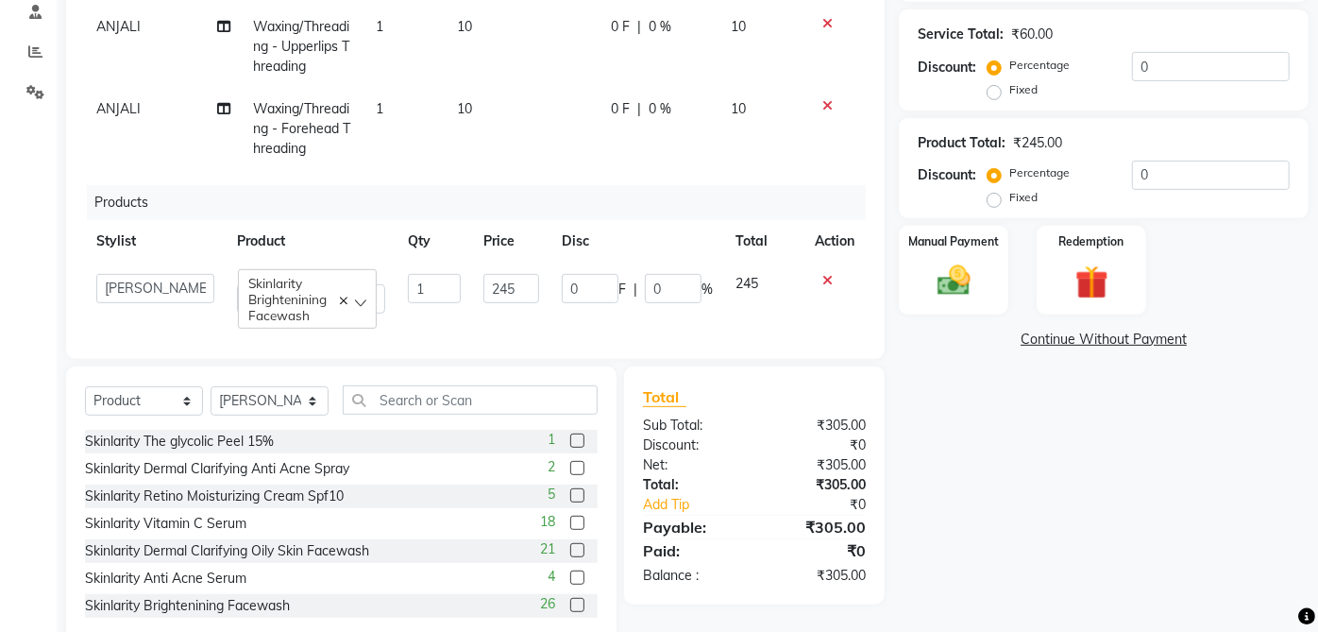
scroll to position [40, 0]
click at [512, 274] on input "245" at bounding box center [511, 288] width 57 height 29
type input "2"
type input "375"
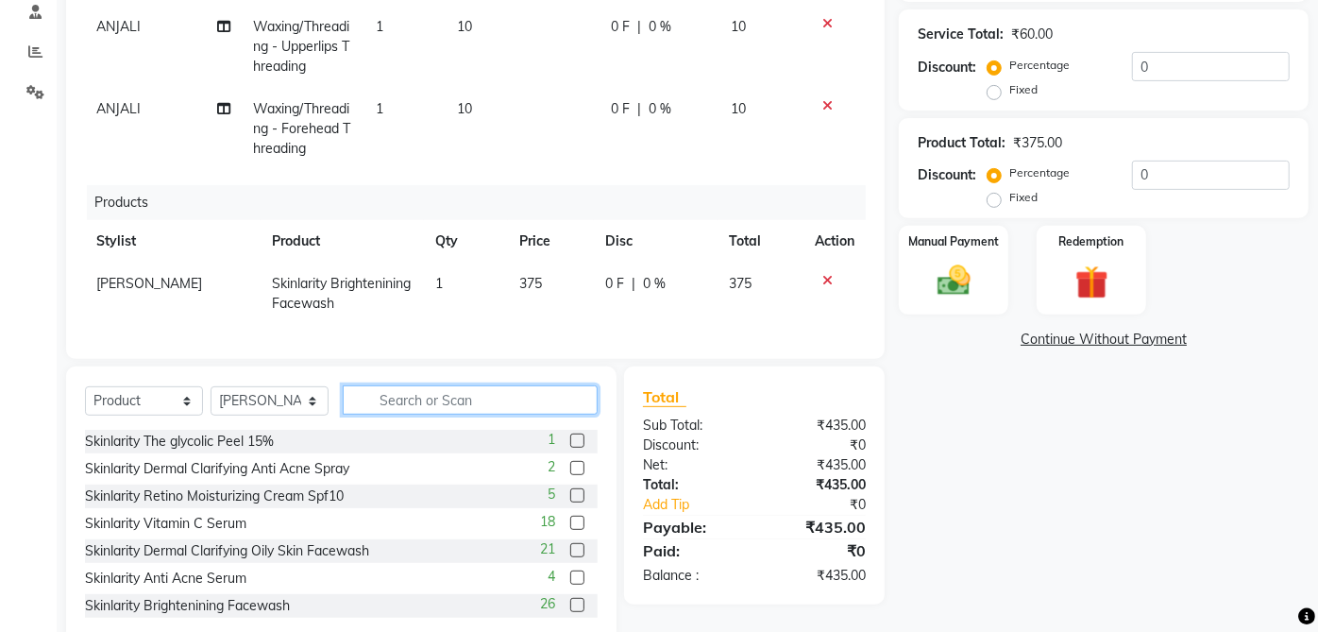
click at [426, 404] on input "text" at bounding box center [470, 399] width 255 height 29
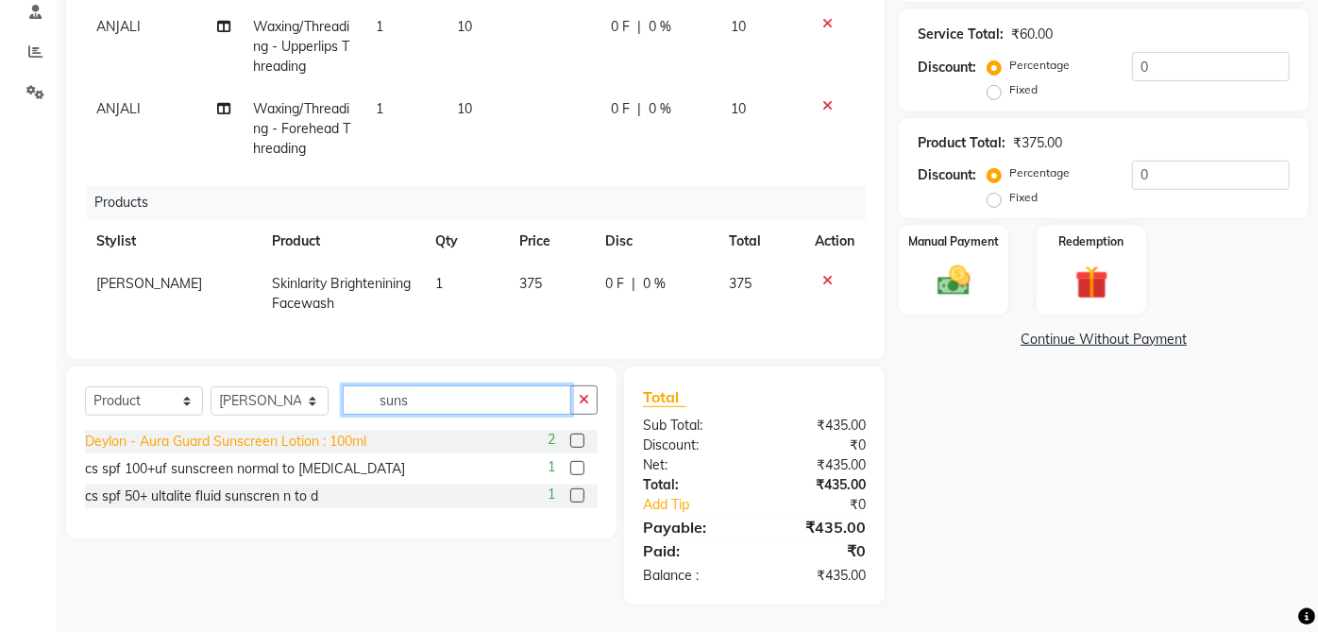
type input "suns"
click at [299, 440] on div "Deylon - Aura Guard Sunscreen Lotion : 100ml" at bounding box center [225, 441] width 281 height 20
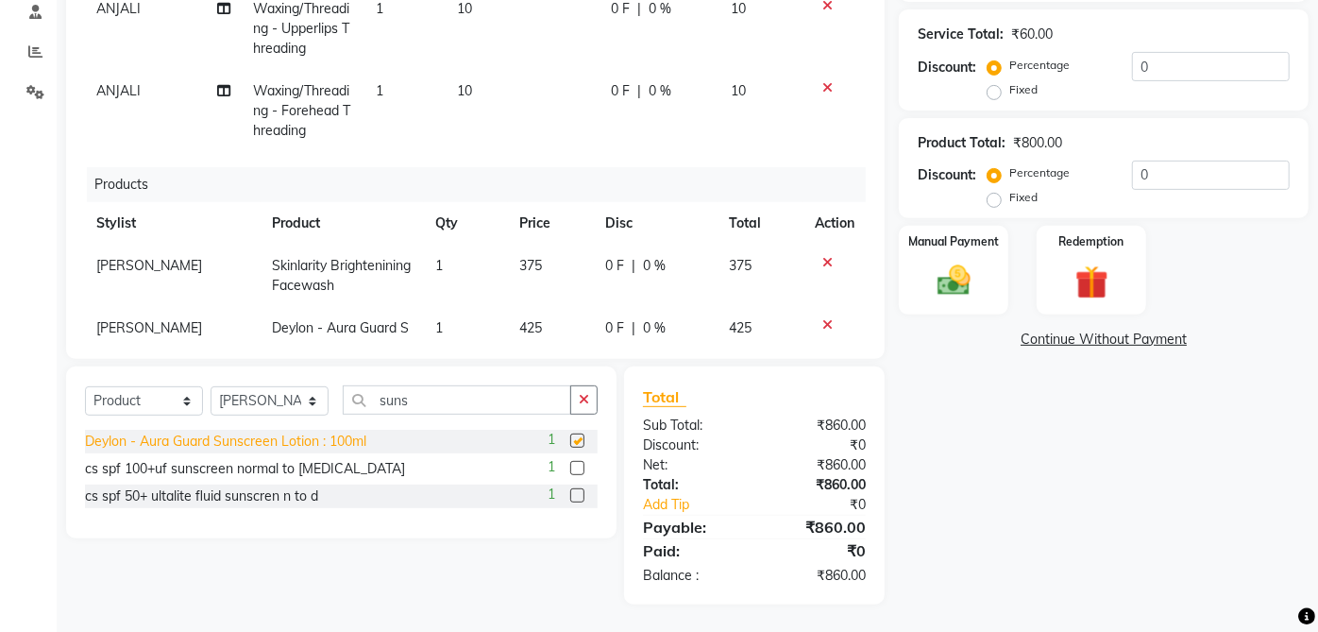
checkbox input "false"
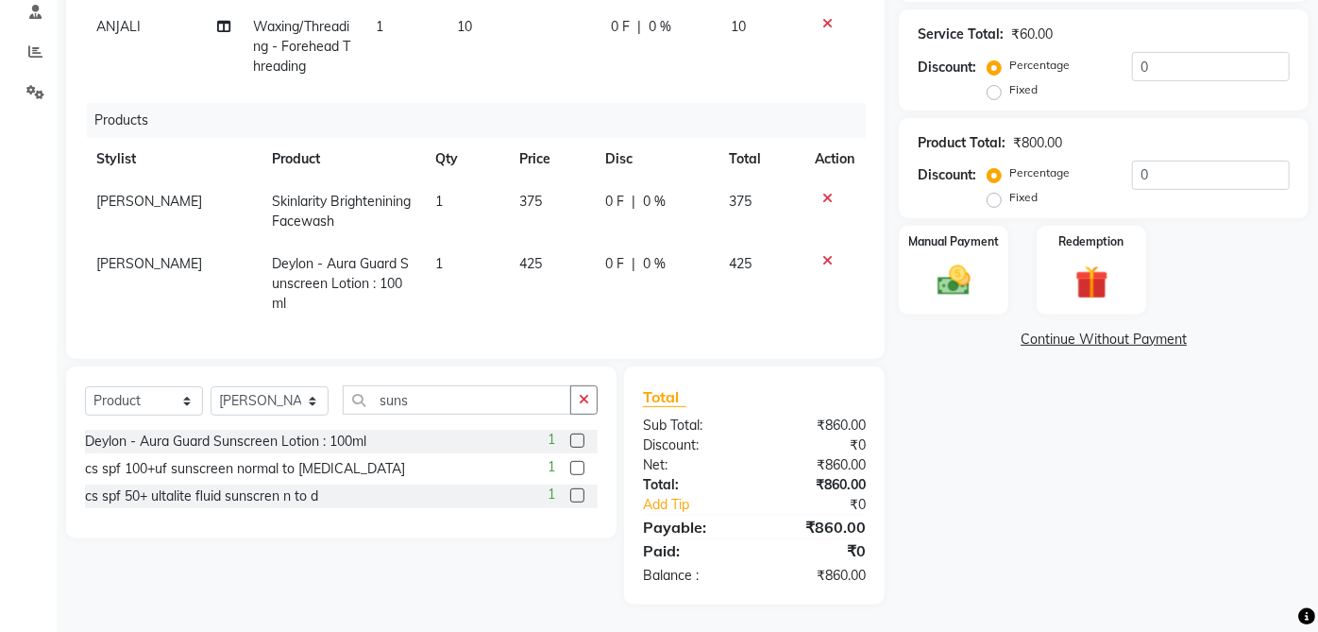
click at [526, 243] on td "425" at bounding box center [551, 284] width 86 height 82
select select "32878"
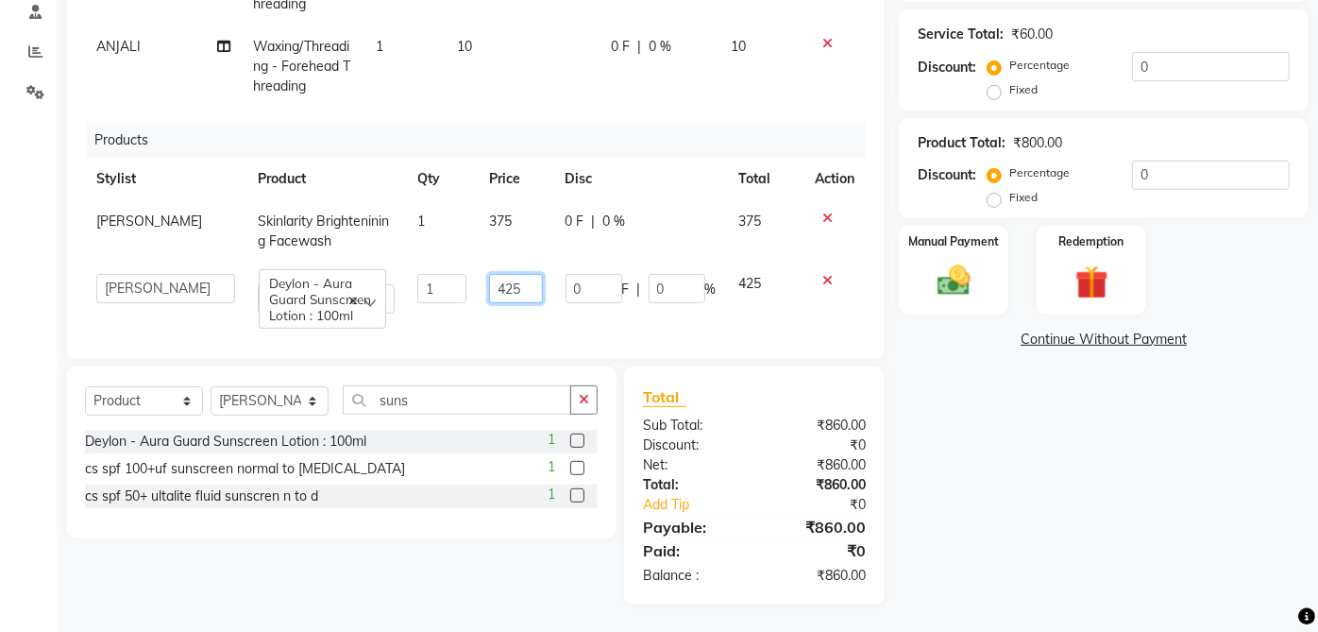
click at [494, 275] on input "425" at bounding box center [515, 288] width 53 height 29
type input "445"
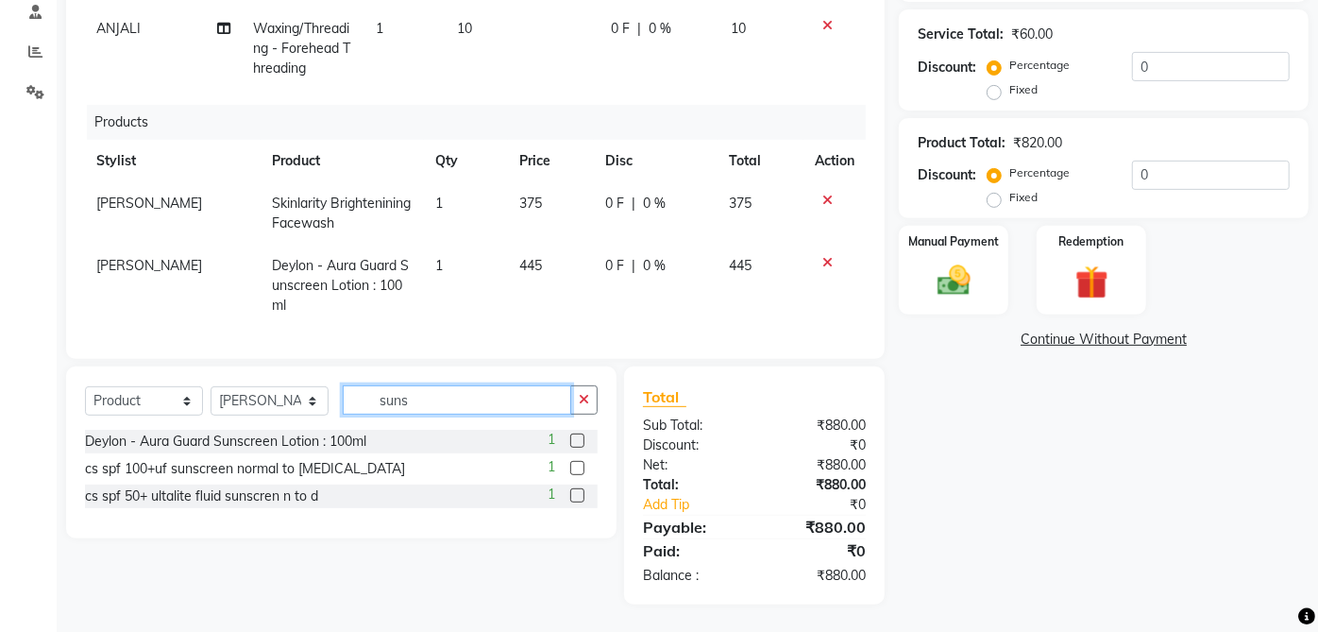
click at [421, 396] on input "suns" at bounding box center [457, 399] width 228 height 29
type input "s"
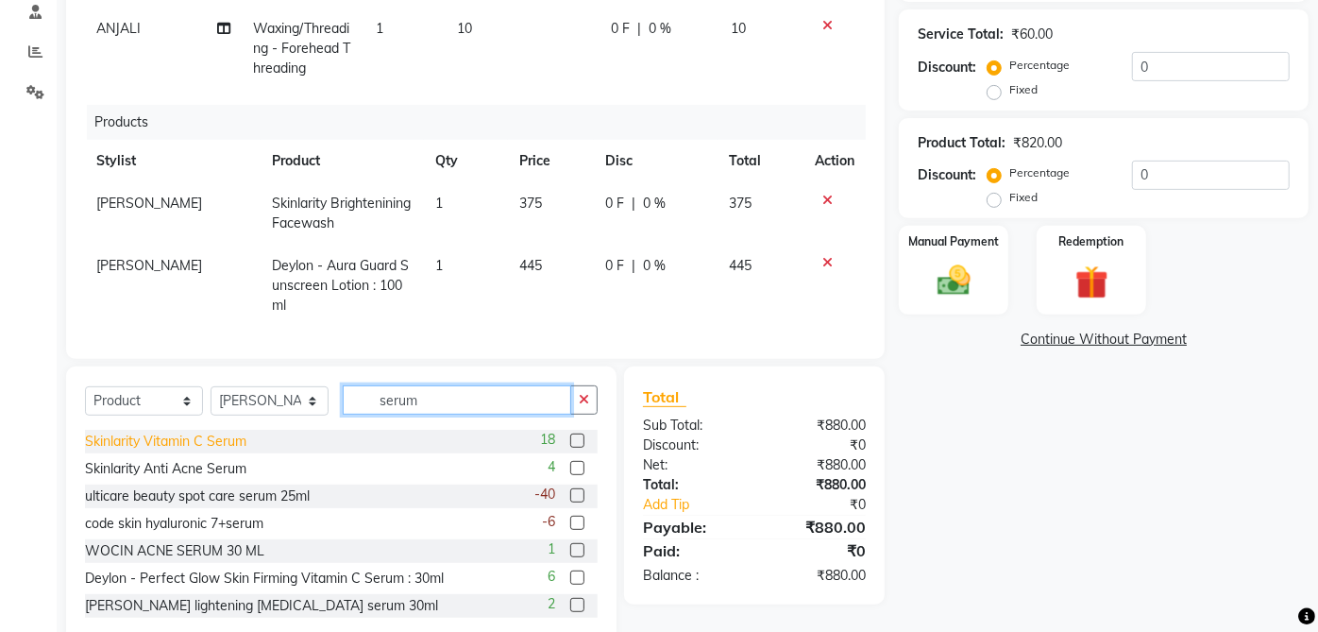
type input "serum"
click at [212, 437] on div "Skinlarity Vitamin C Serum" at bounding box center [165, 441] width 161 height 20
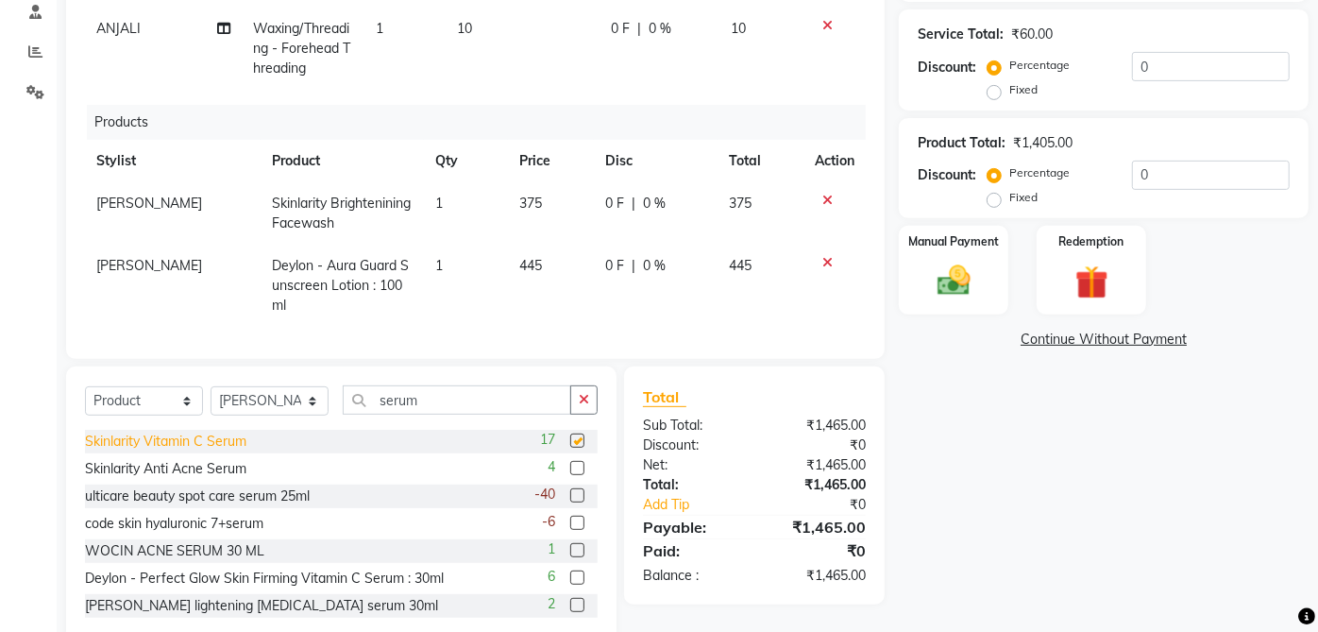
checkbox input "false"
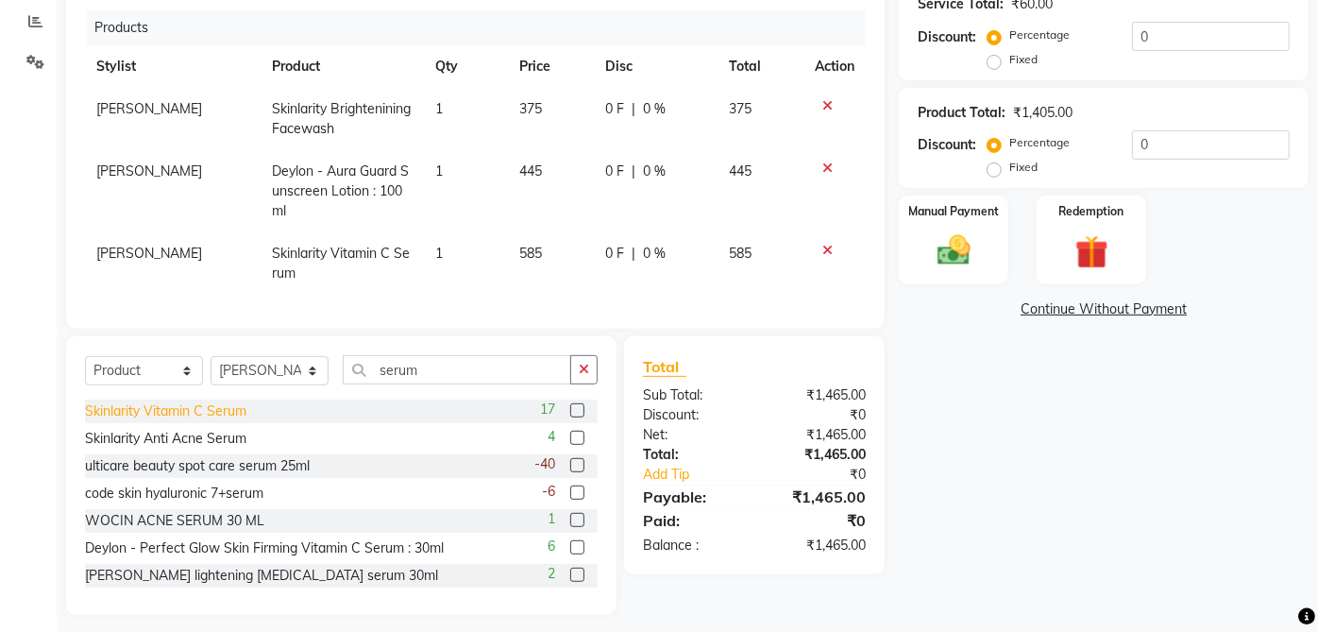
scroll to position [407, 0]
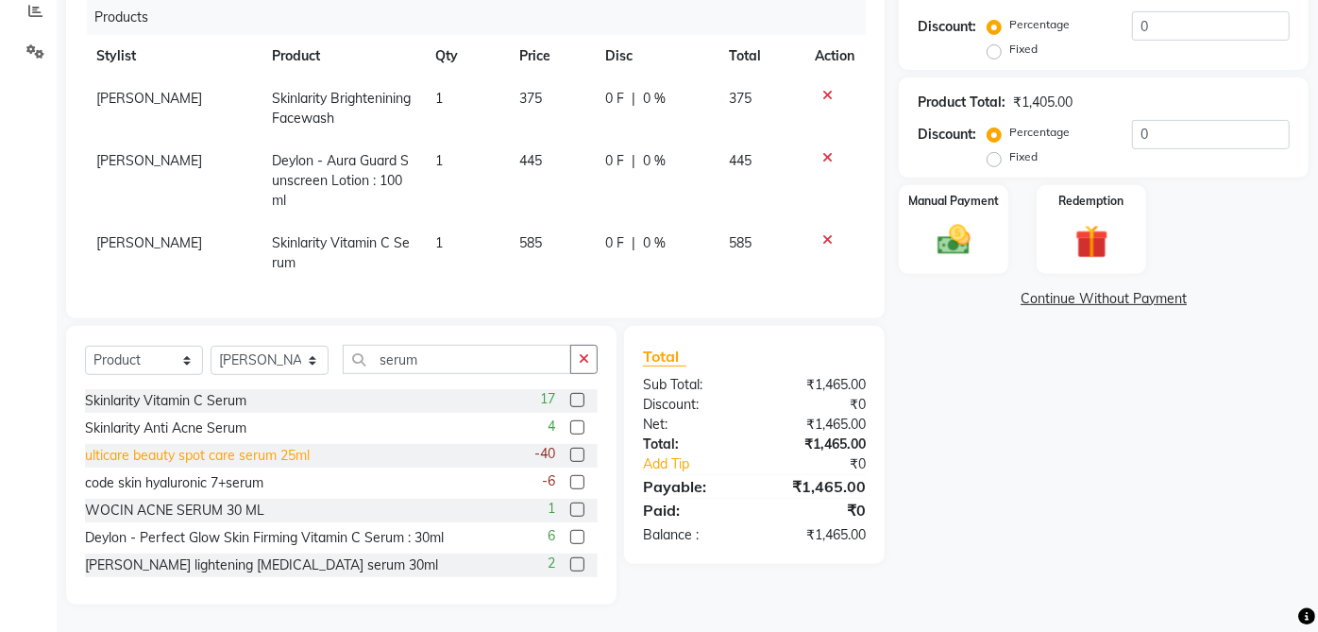
click at [287, 449] on div "ulticare beauty spot care serum 25ml" at bounding box center [197, 456] width 225 height 20
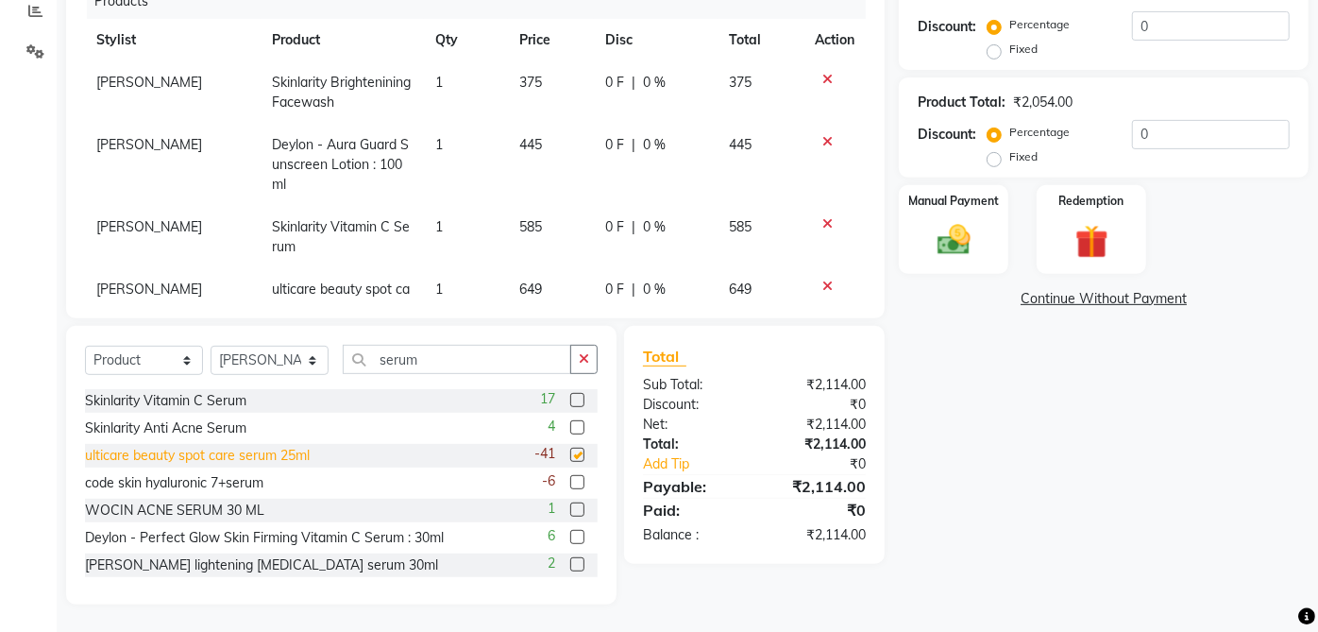
checkbox input "false"
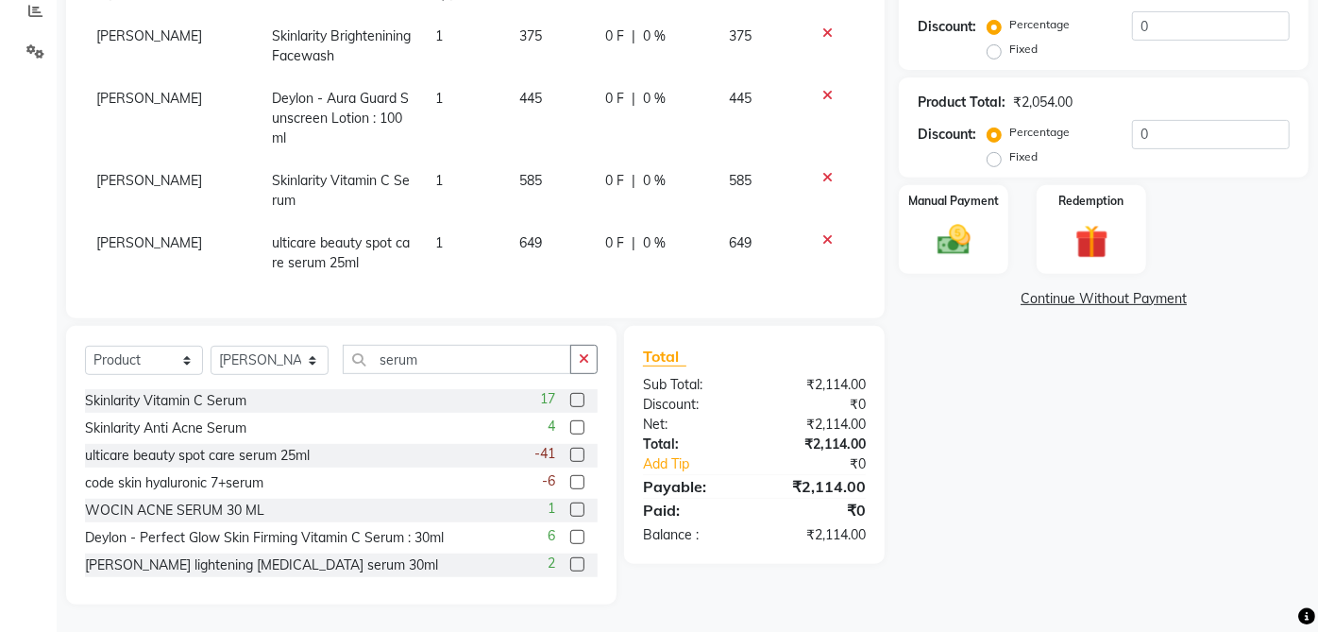
click at [822, 171] on icon at bounding box center [827, 177] width 10 height 13
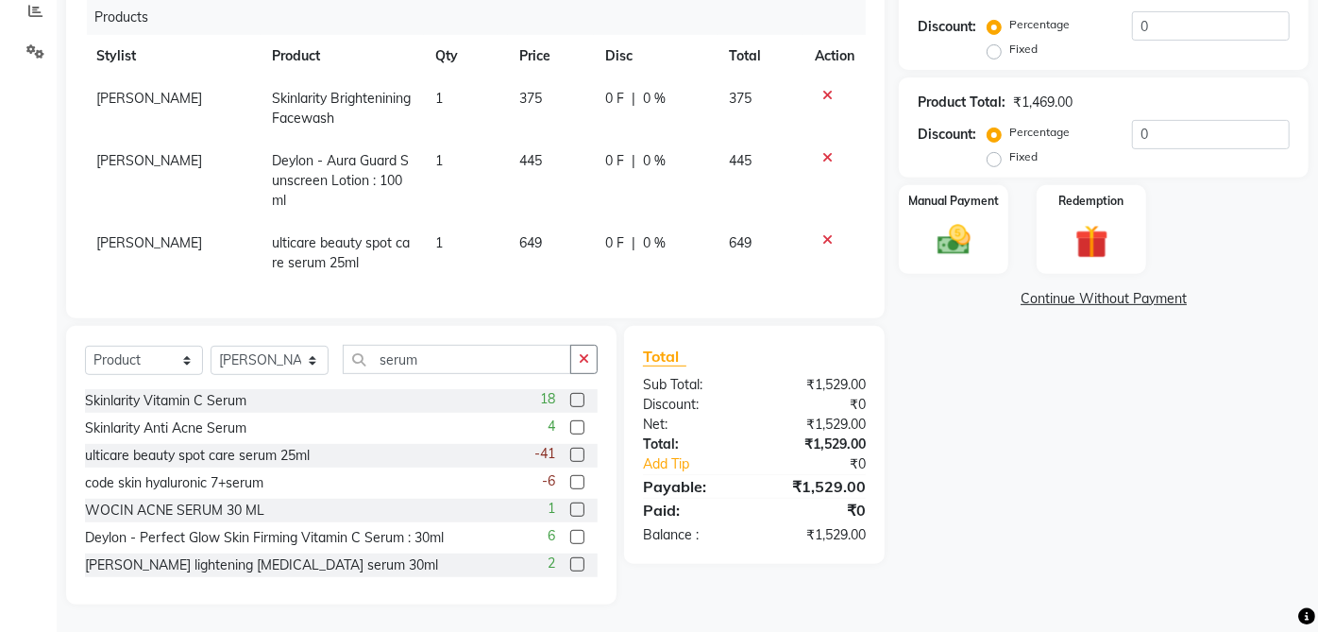
click at [508, 224] on td "649" at bounding box center [551, 253] width 86 height 62
select select "32878"
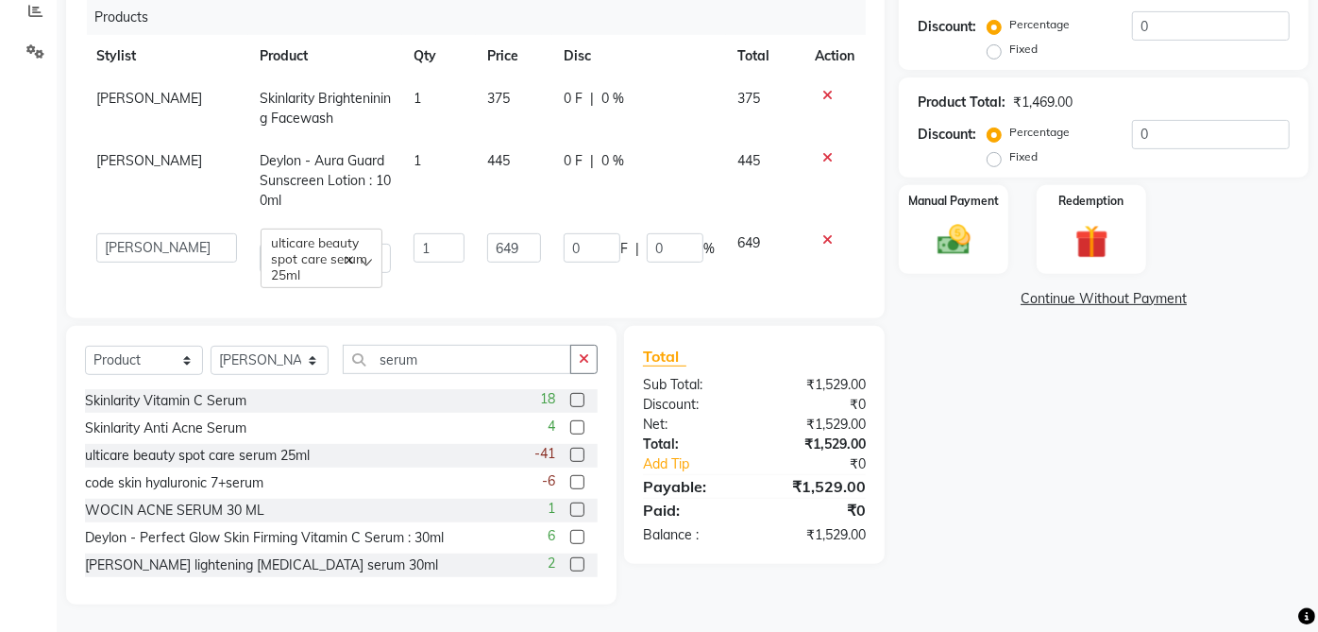
scroll to position [183, 0]
click at [487, 233] on input "649" at bounding box center [514, 247] width 55 height 29
click at [511, 233] on input "649" at bounding box center [514, 247] width 55 height 29
type input "6"
type input "821"
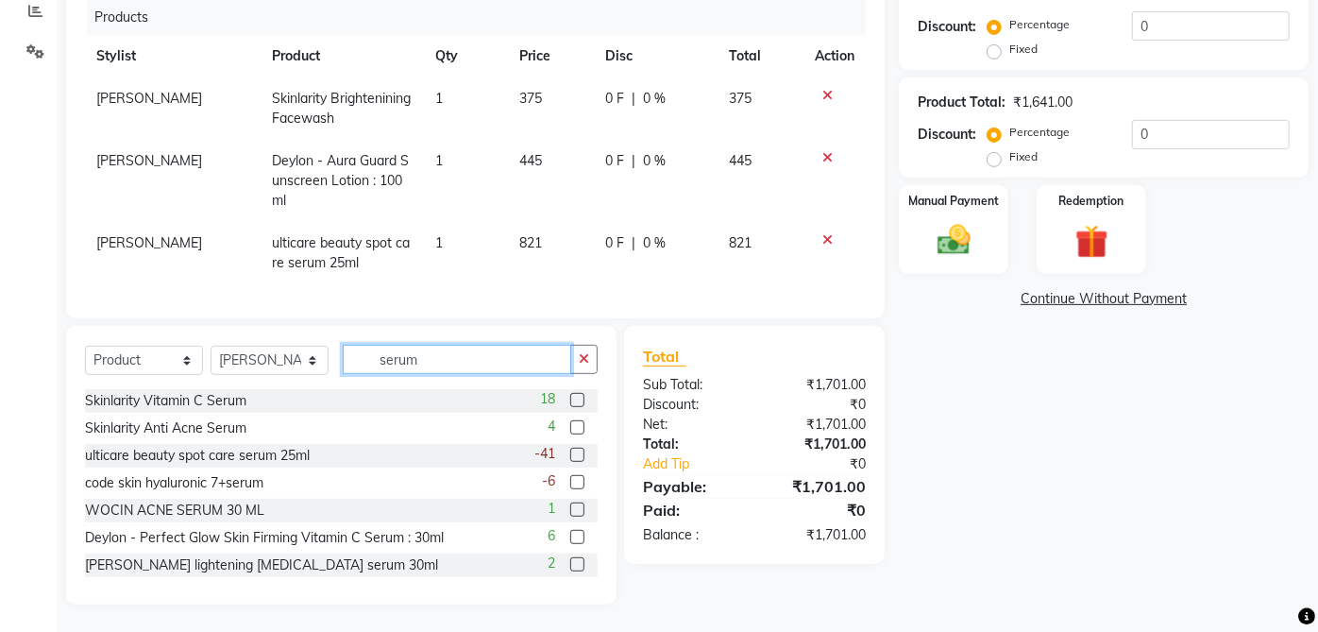
scroll to position [182, 0]
click at [465, 366] on input "serum" at bounding box center [457, 359] width 228 height 29
type input "s"
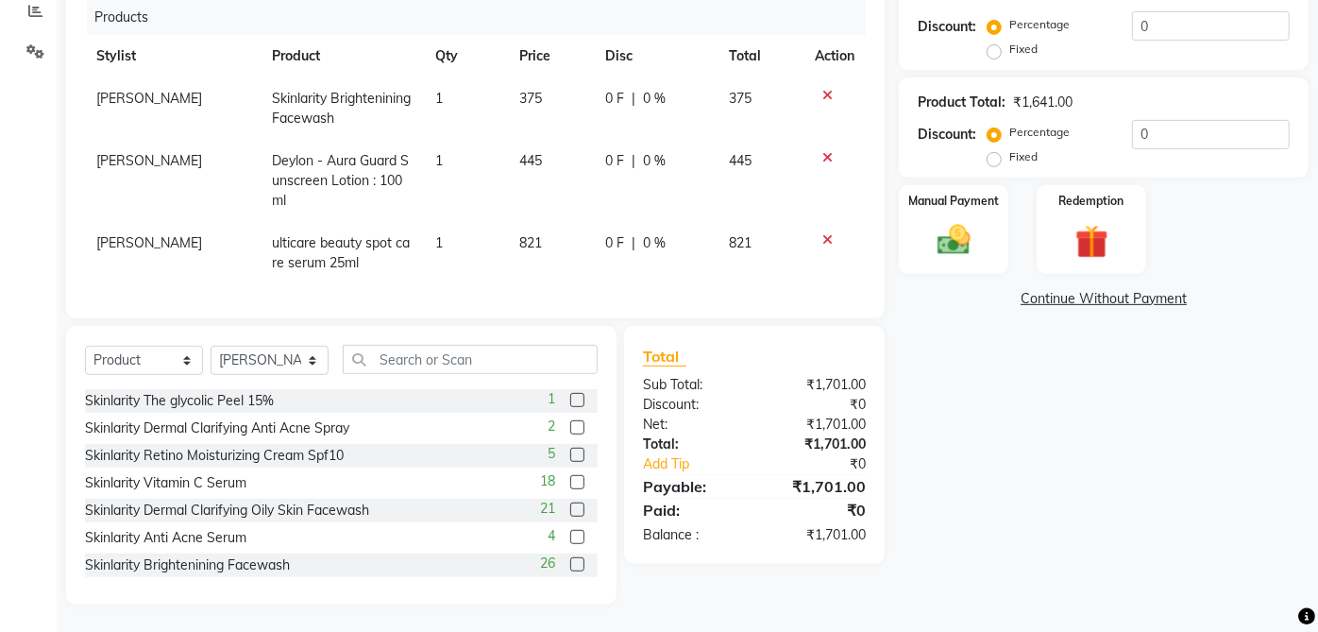
click at [1072, 497] on div "Name: [PERSON_NAME] Membership: No Active Membership Total Visits: Card on file…" at bounding box center [1111, 169] width 424 height 869
click at [427, 358] on input "text" at bounding box center [470, 359] width 255 height 29
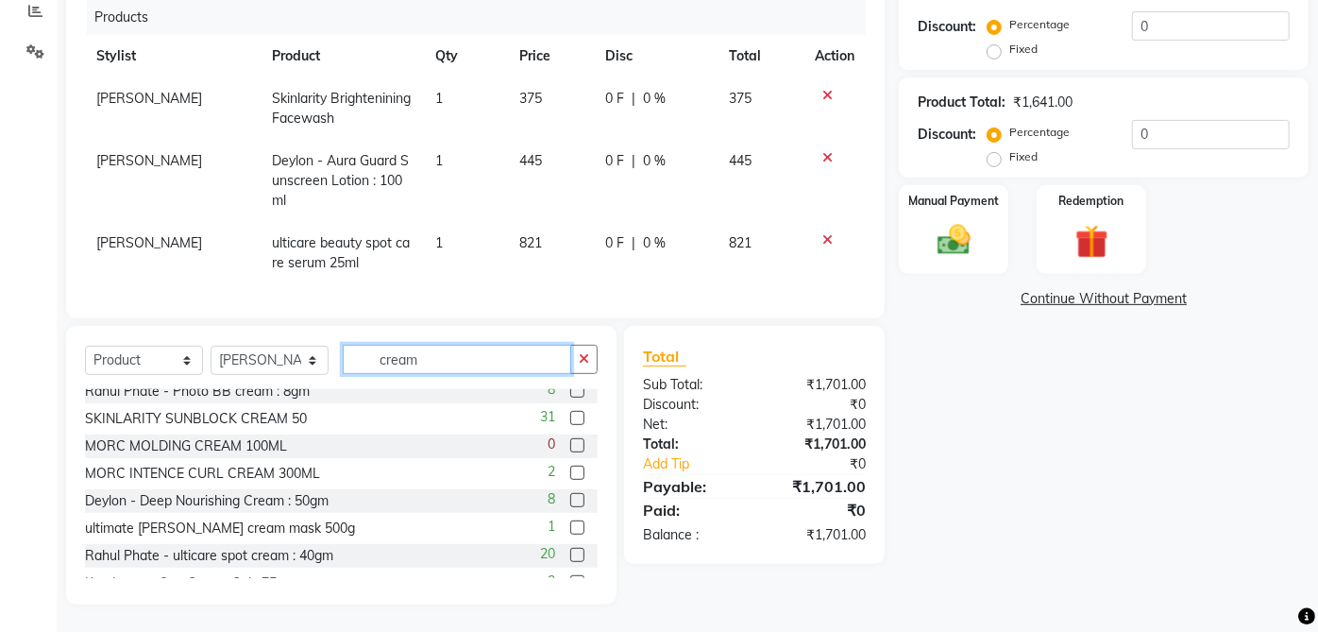
scroll to position [73, 0]
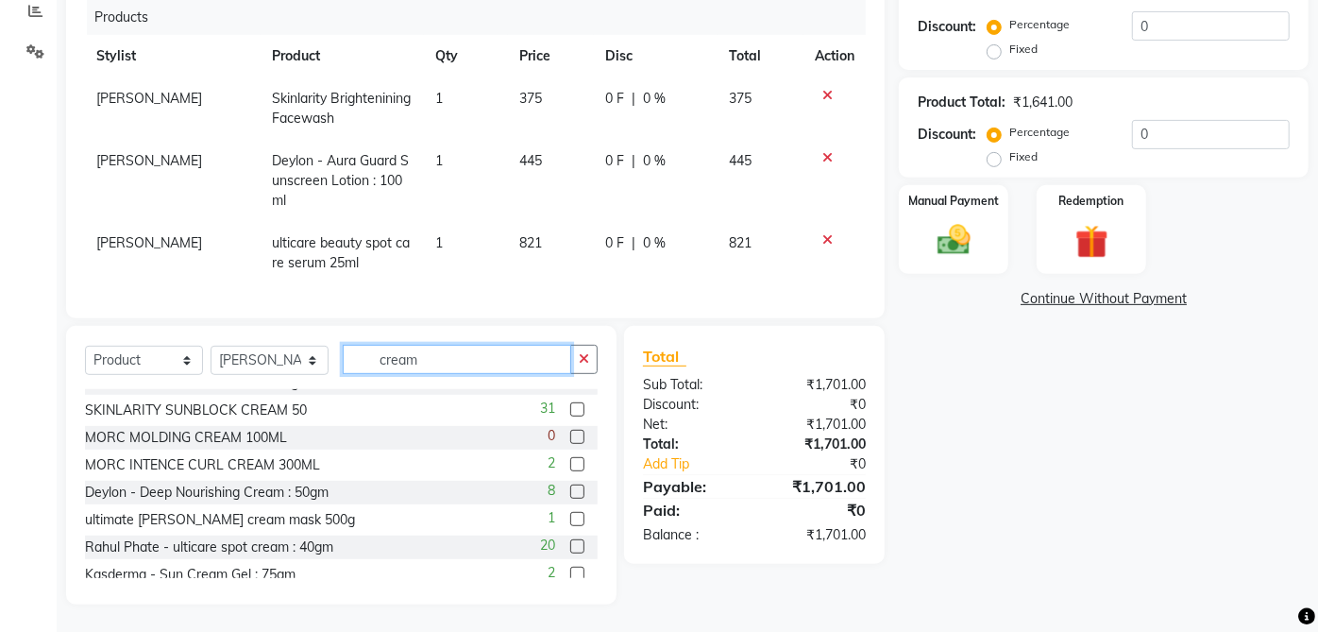
type input "cream"
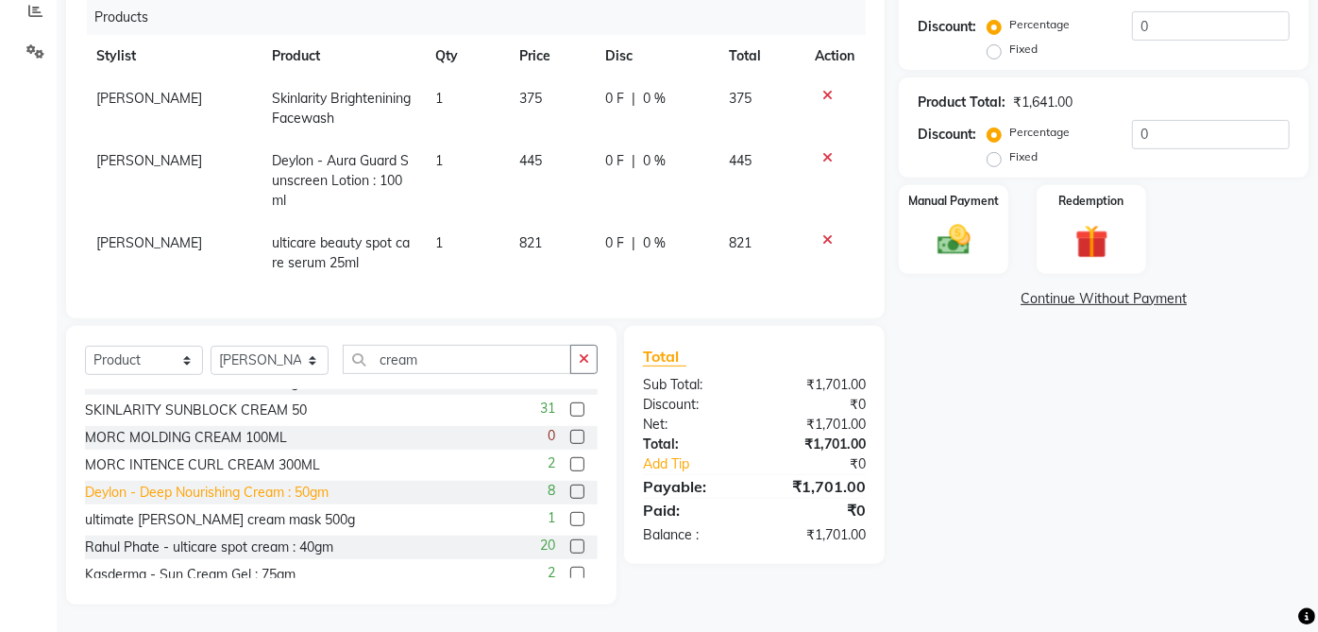
click at [302, 496] on div "Deylon - Deep Nourishing Cream : 50gm" at bounding box center [207, 492] width 244 height 20
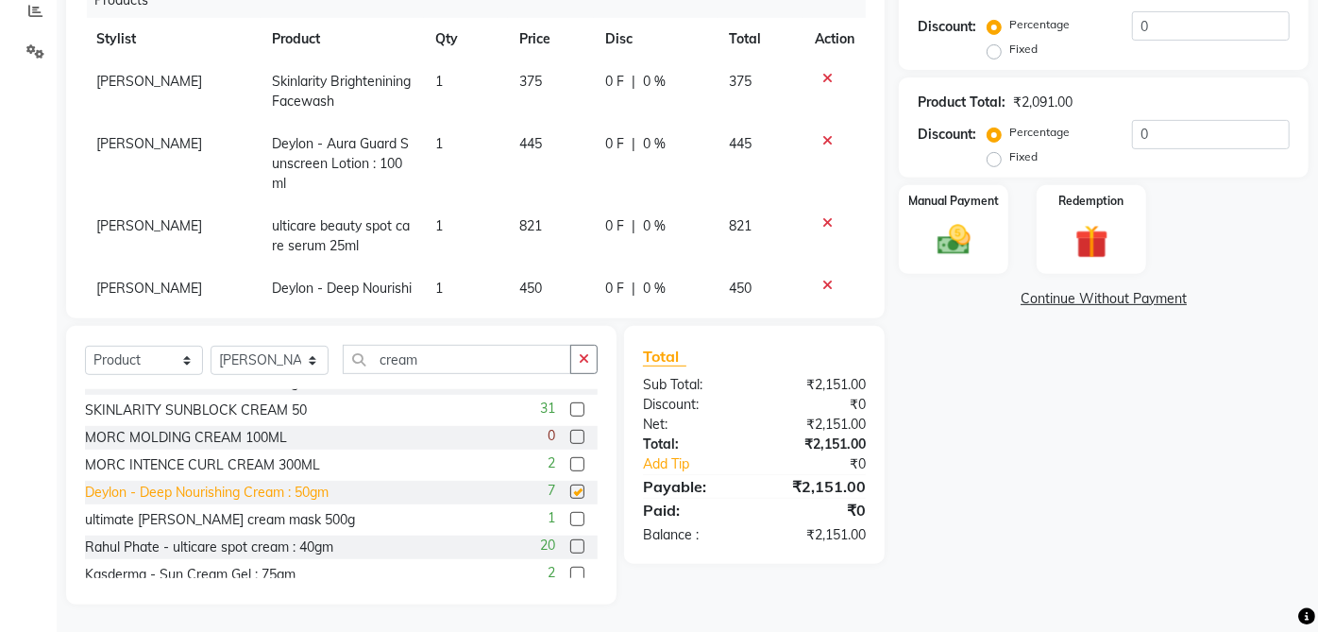
checkbox input "false"
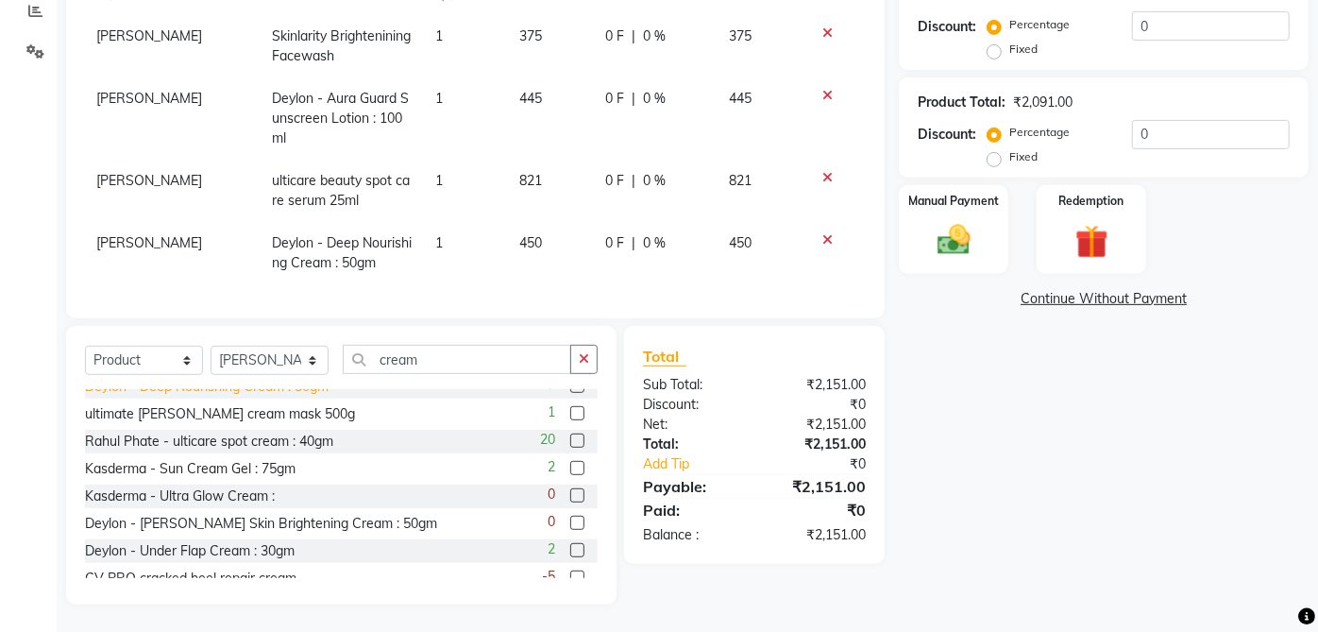
scroll to position [221, 0]
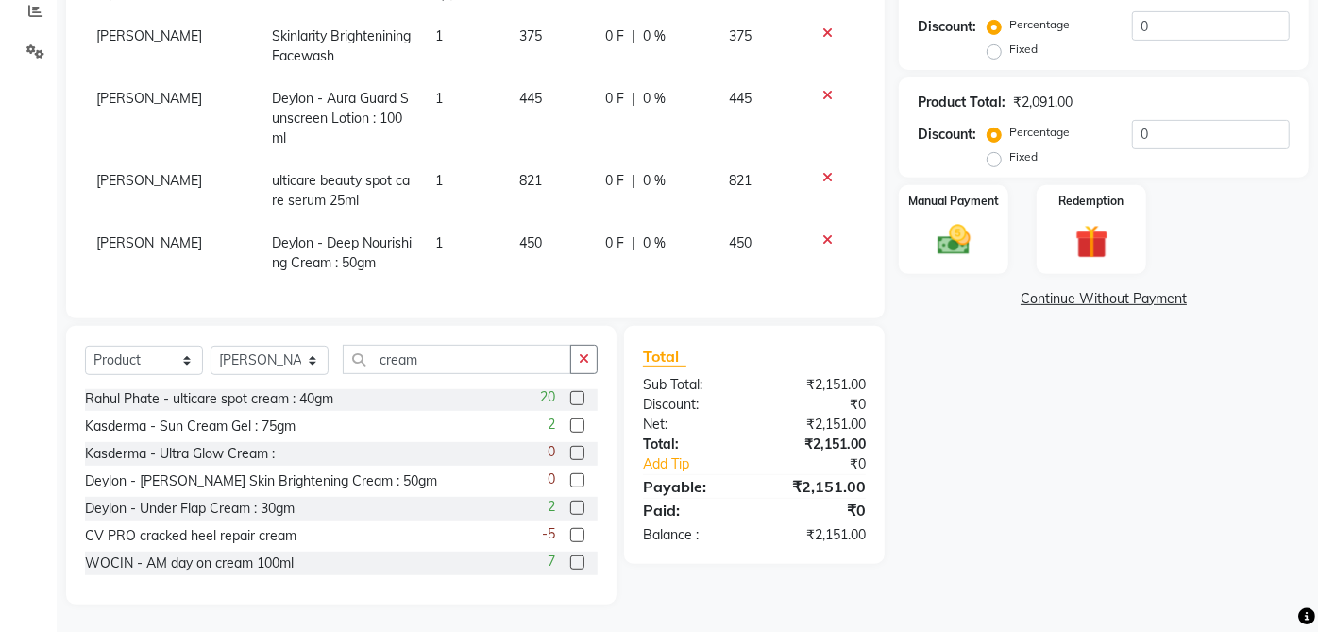
click at [520, 234] on span "450" at bounding box center [530, 242] width 23 height 17
select select "32878"
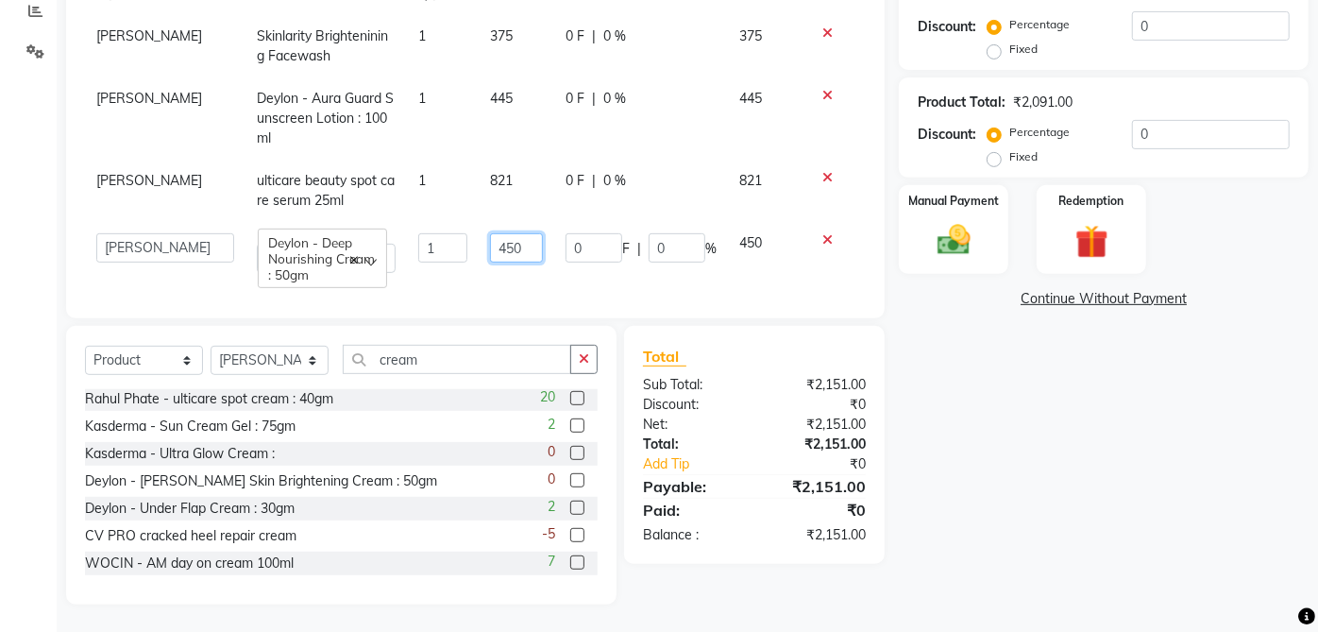
click at [497, 237] on input "450" at bounding box center [516, 247] width 53 height 29
click at [498, 233] on input "450" at bounding box center [516, 247] width 53 height 29
click at [513, 233] on input "450" at bounding box center [516, 247] width 53 height 29
type input "4"
type input "399"
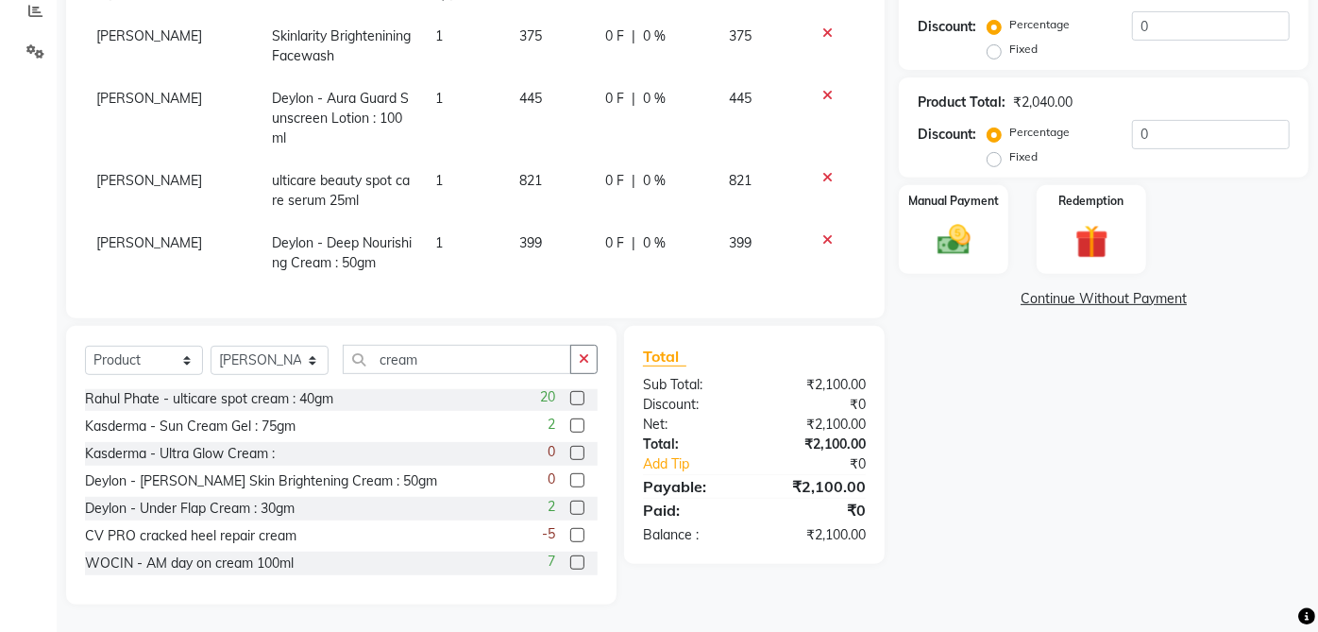
click at [1165, 474] on div "Name: [PERSON_NAME] Membership: No Active Membership Total Visits: Card on file…" at bounding box center [1111, 169] width 424 height 869
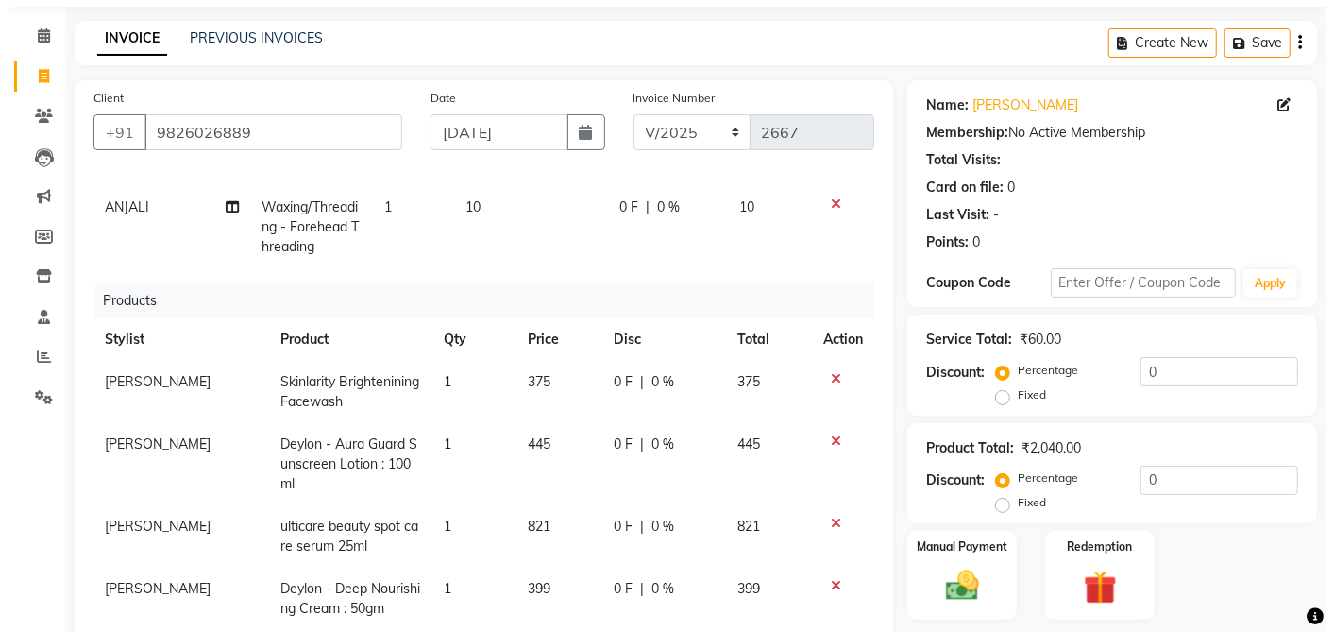
scroll to position [80, 0]
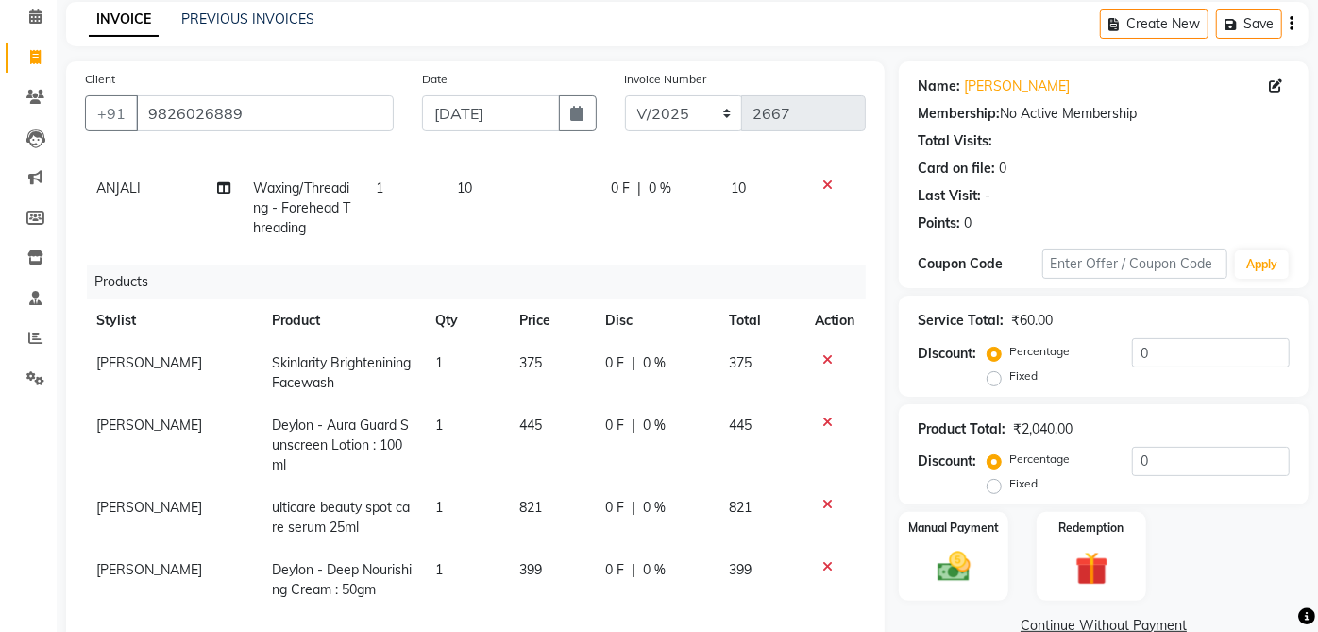
click at [1275, 90] on icon at bounding box center [1275, 85] width 13 height 13
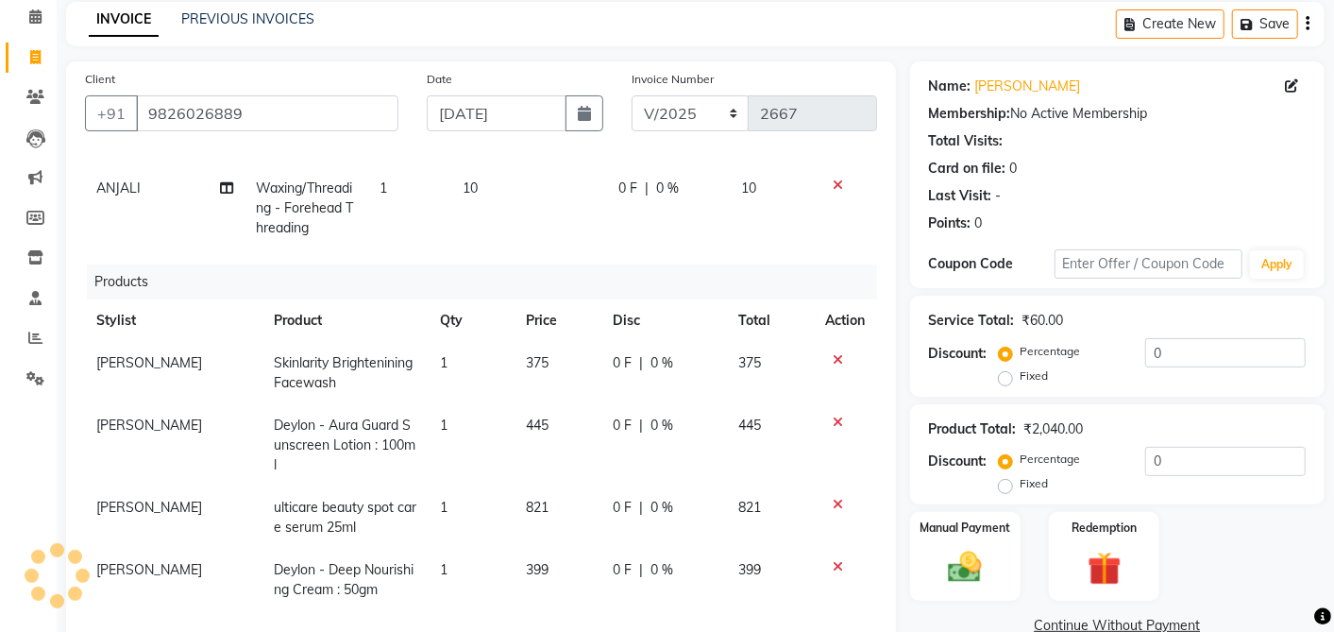
select select "[DEMOGRAPHIC_DATA]"
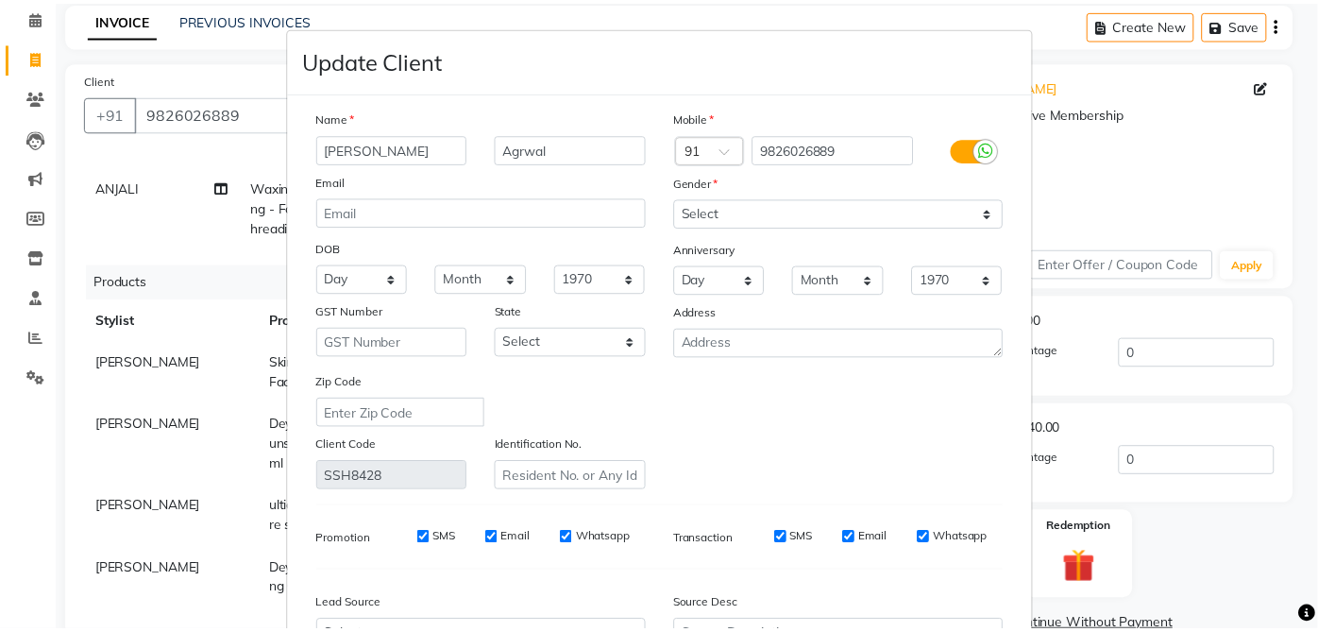
scroll to position [205, 0]
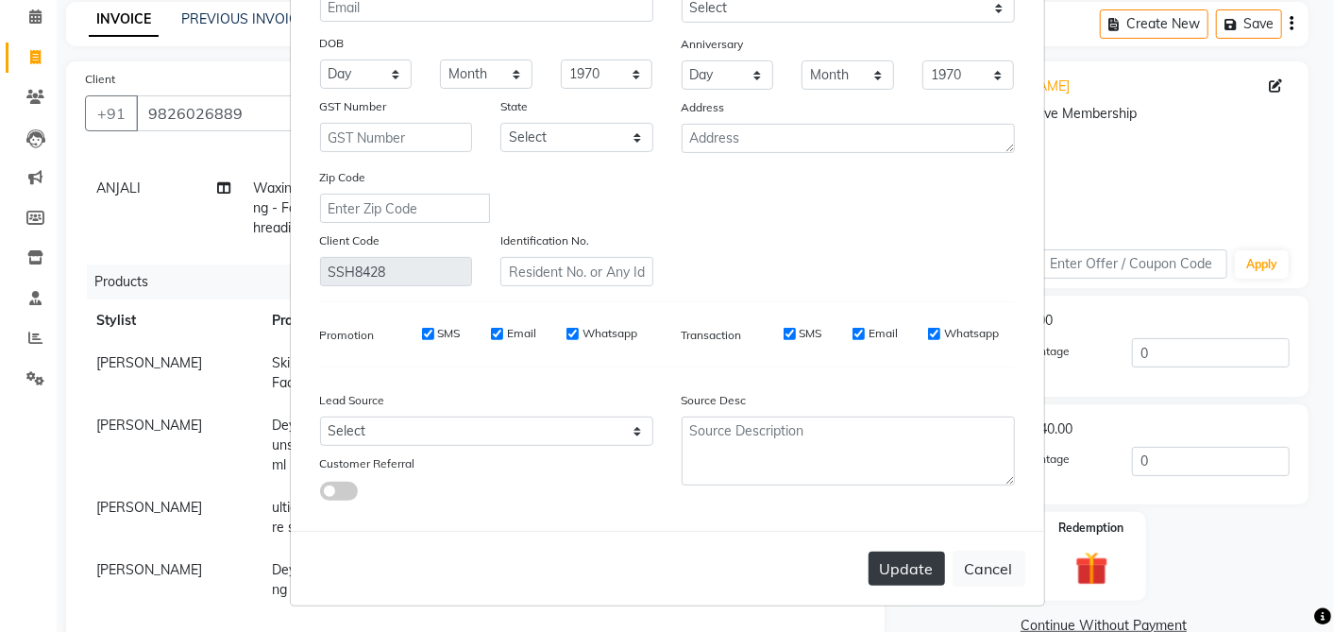
click at [898, 565] on button "Update" at bounding box center [907, 568] width 76 height 34
select select
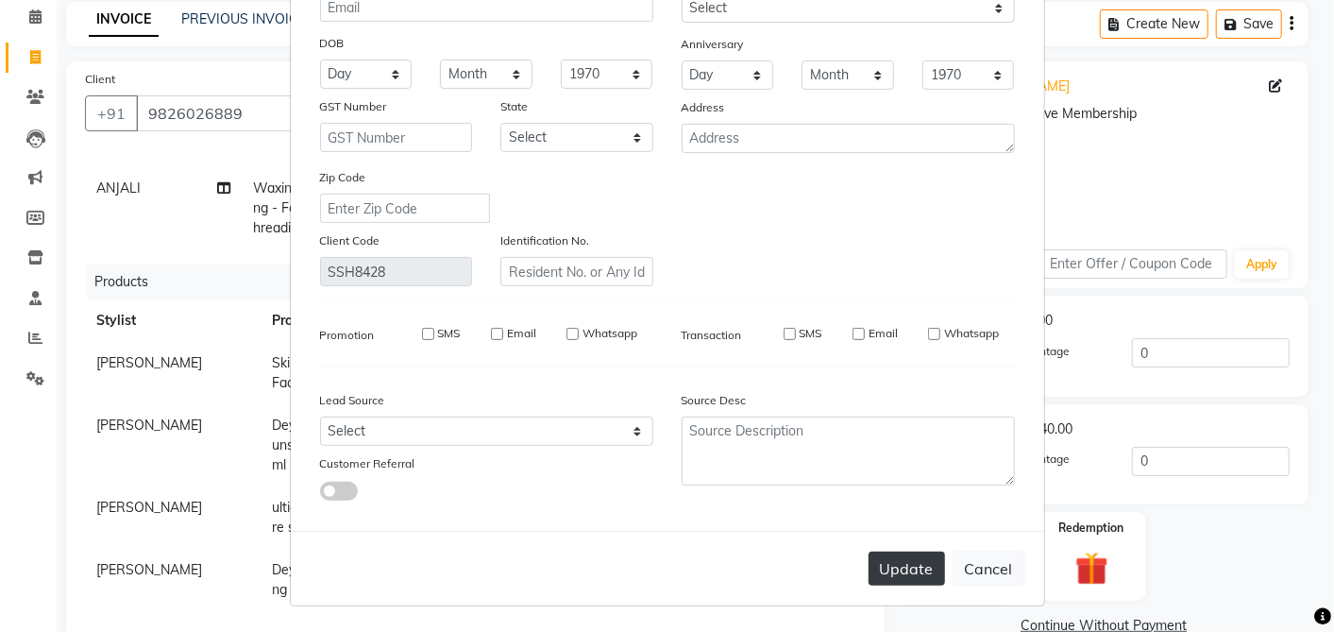
select select
checkbox input "false"
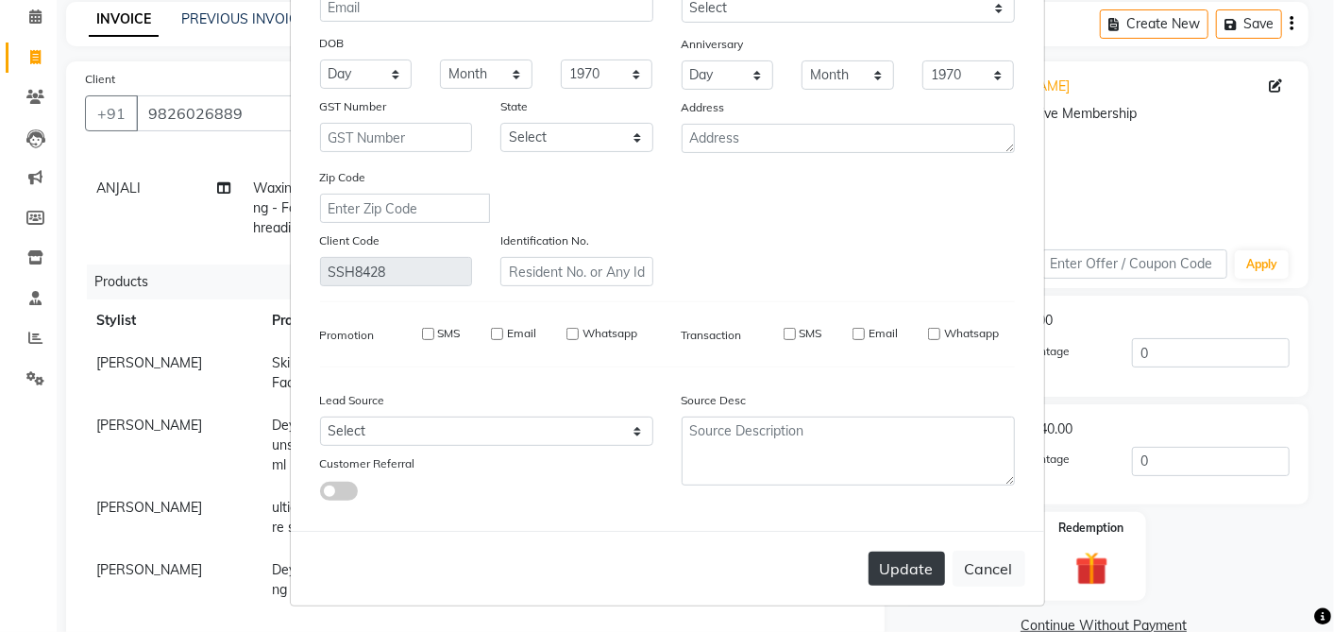
checkbox input "false"
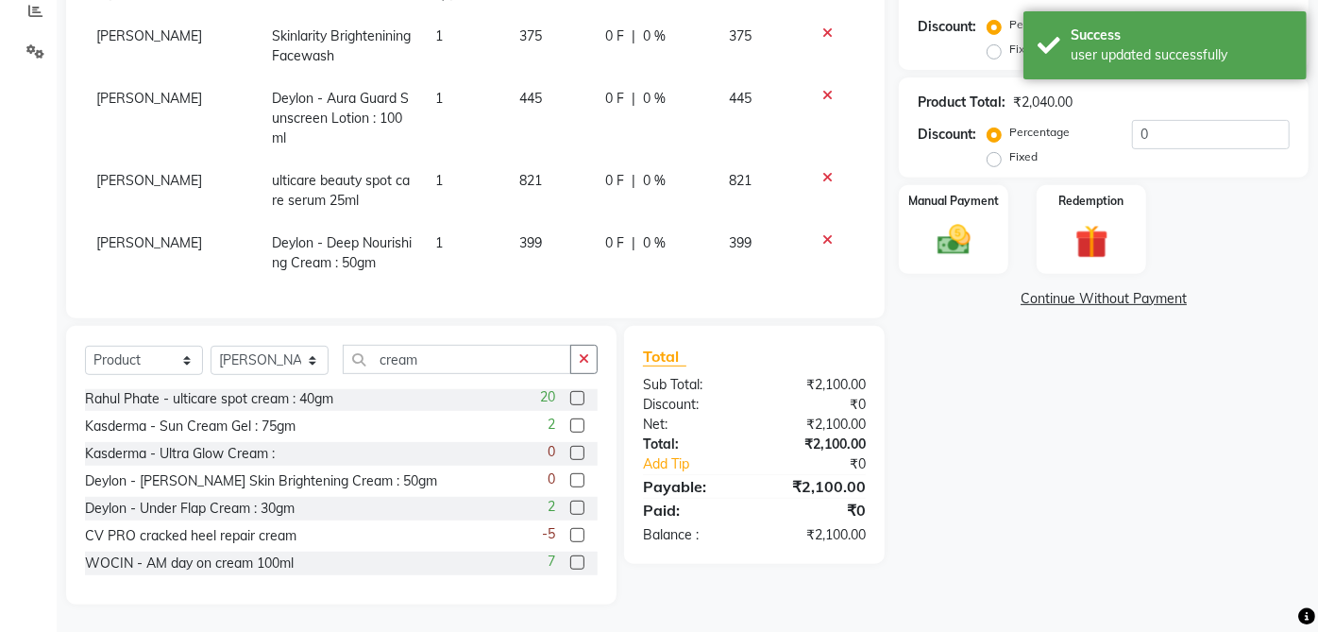
scroll to position [407, 0]
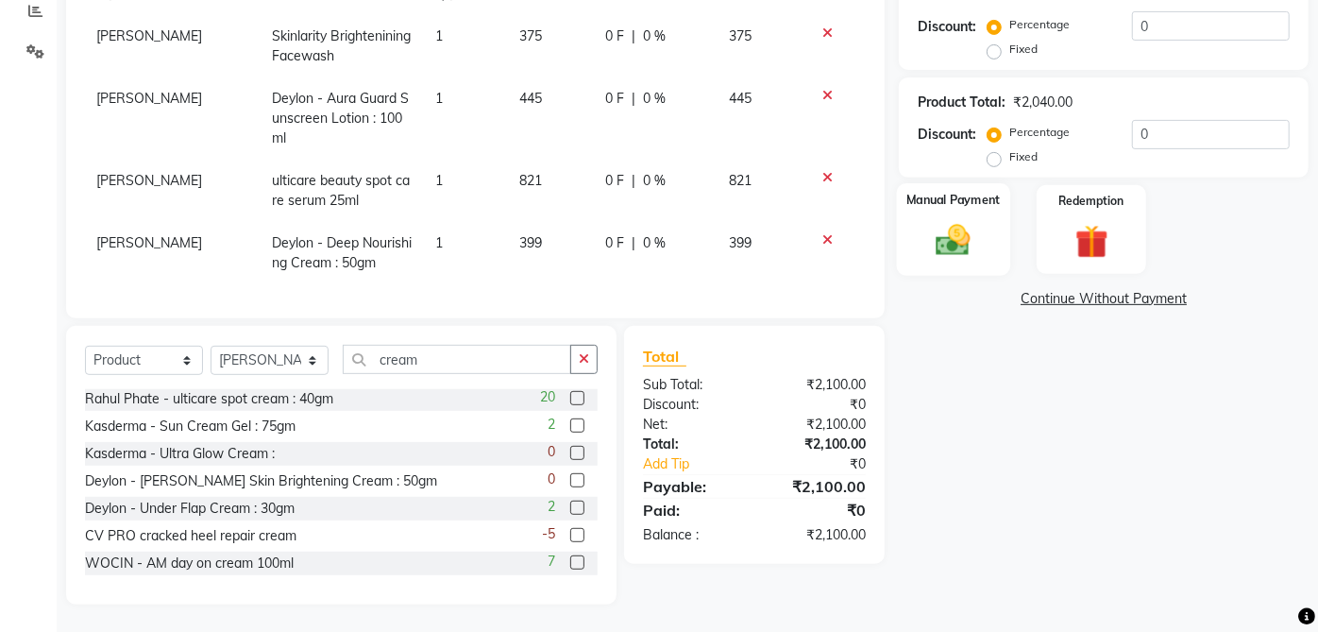
click at [926, 252] on img at bounding box center [954, 241] width 56 height 40
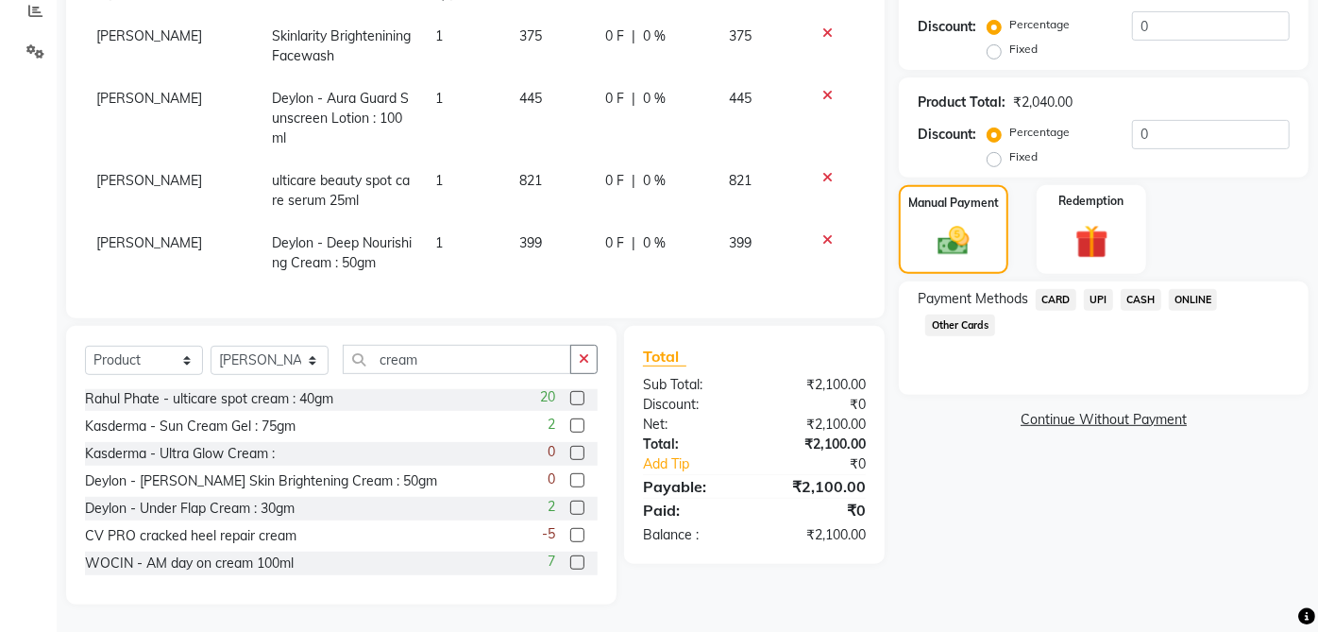
click at [1102, 298] on span "UPI" at bounding box center [1098, 300] width 29 height 22
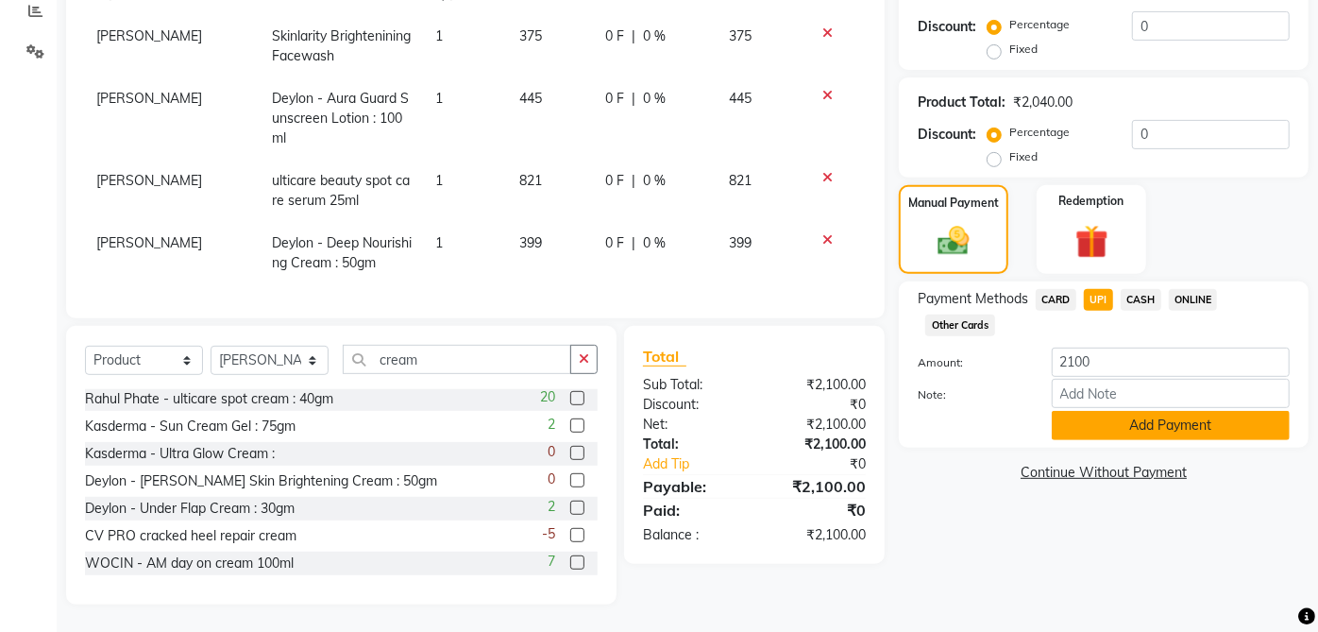
click at [1152, 430] on button "Add Payment" at bounding box center [1171, 425] width 238 height 29
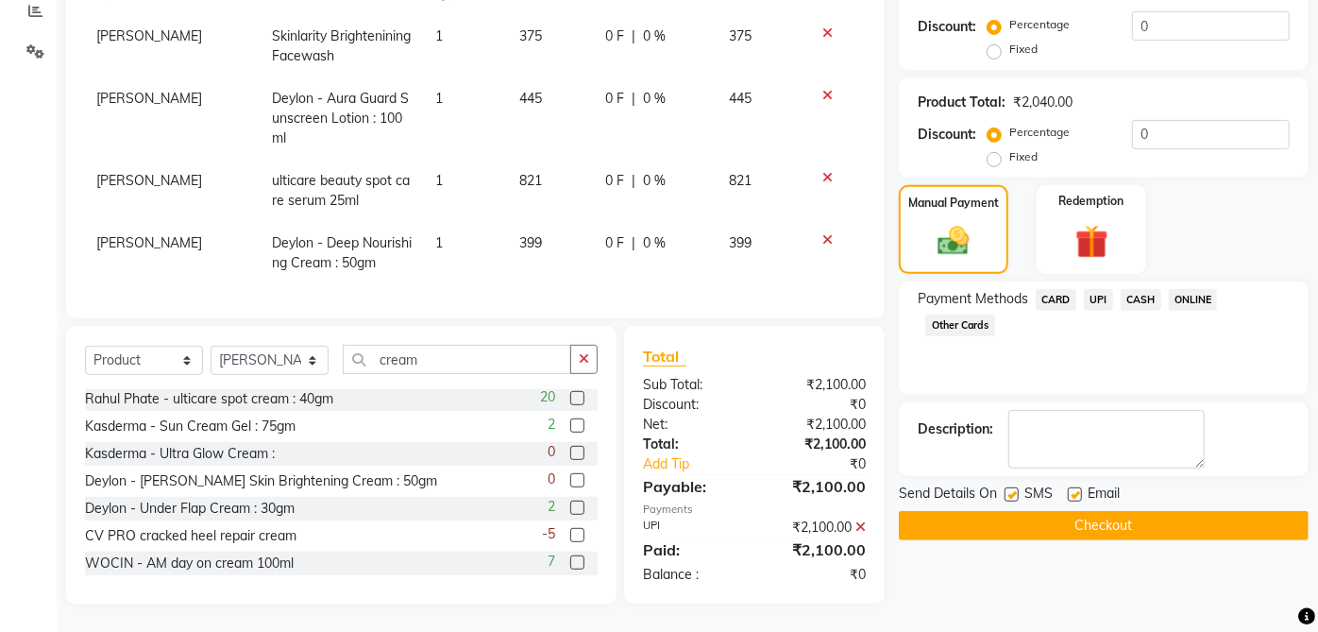
click at [1073, 493] on label at bounding box center [1075, 494] width 14 height 14
click at [1073, 493] on input "checkbox" at bounding box center [1074, 495] width 12 height 12
checkbox input "false"
click at [1010, 487] on label at bounding box center [1011, 494] width 14 height 14
click at [1010, 489] on input "checkbox" at bounding box center [1010, 495] width 12 height 12
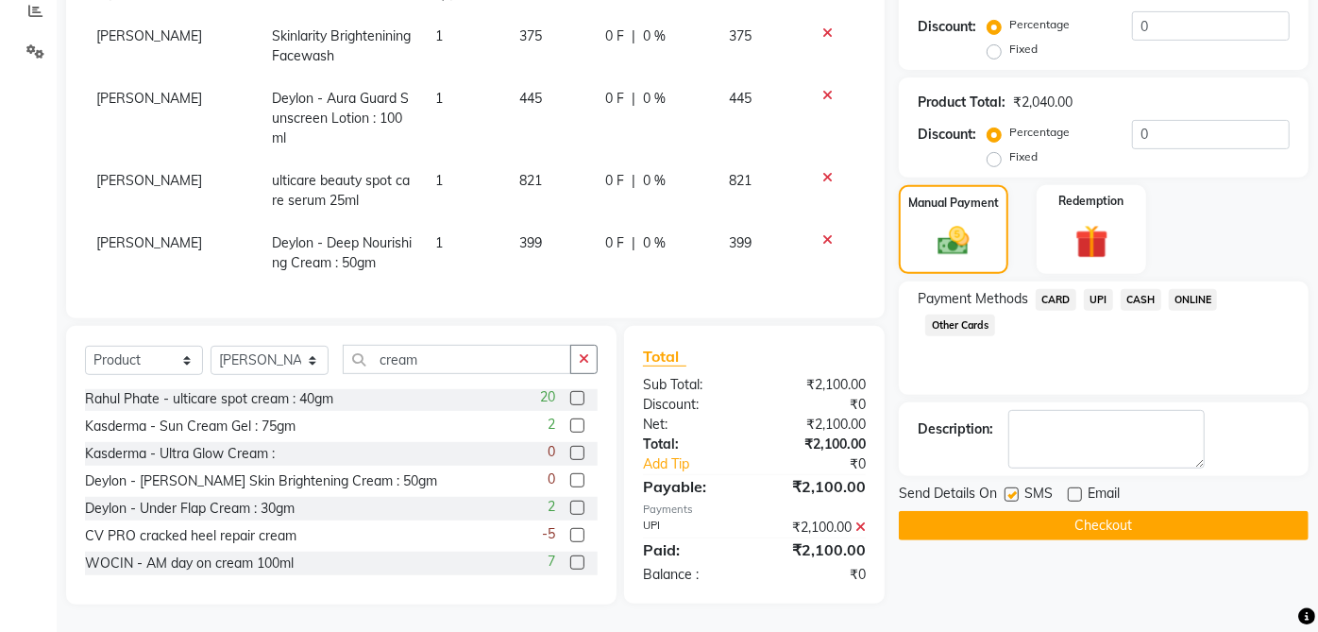
checkbox input "false"
click at [1050, 531] on button "Checkout" at bounding box center [1104, 525] width 410 height 29
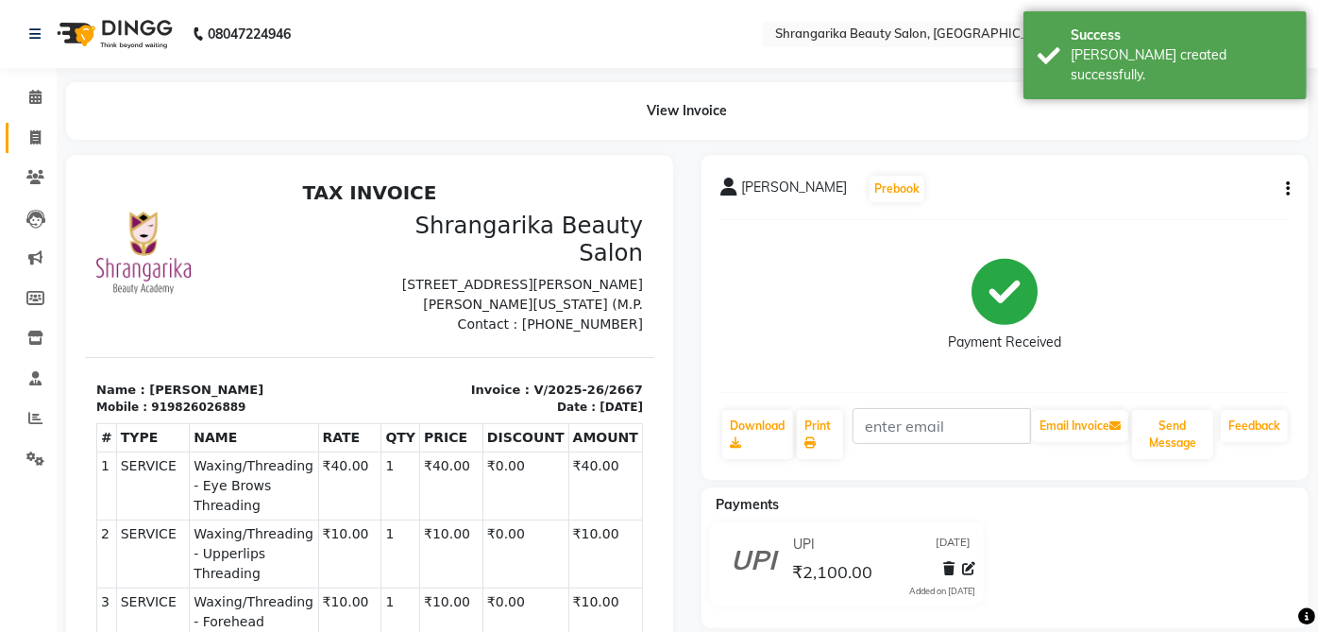
click at [44, 134] on span at bounding box center [35, 138] width 33 height 22
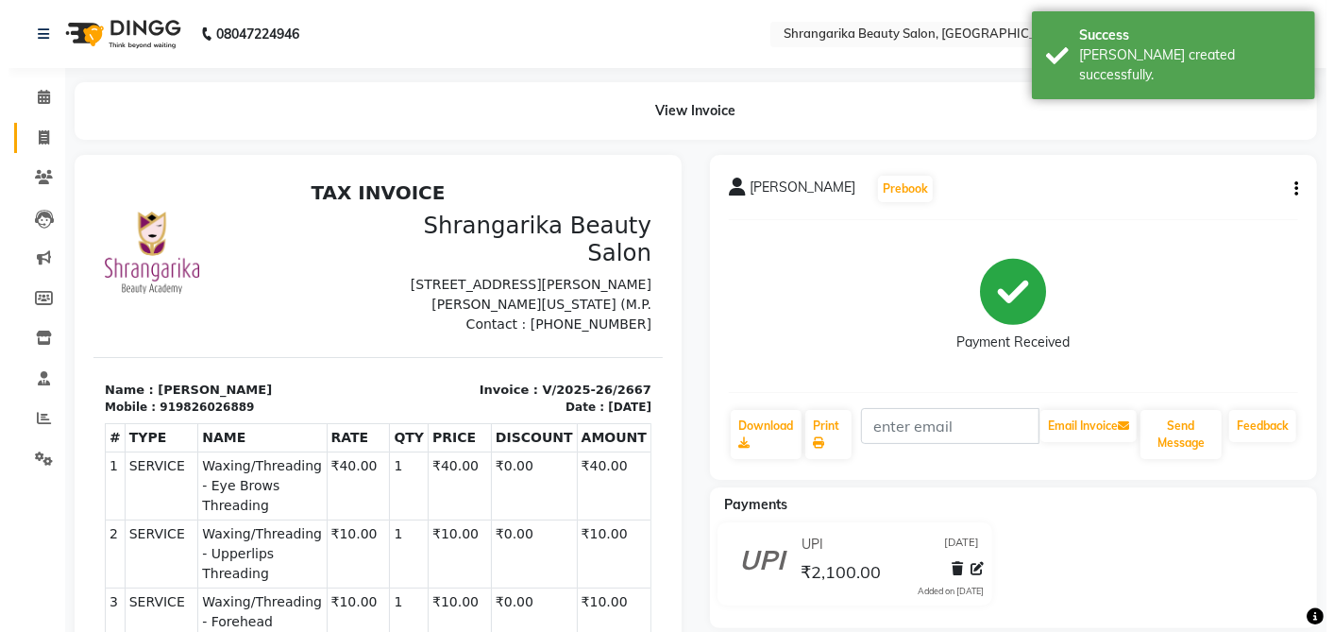
select select "service"
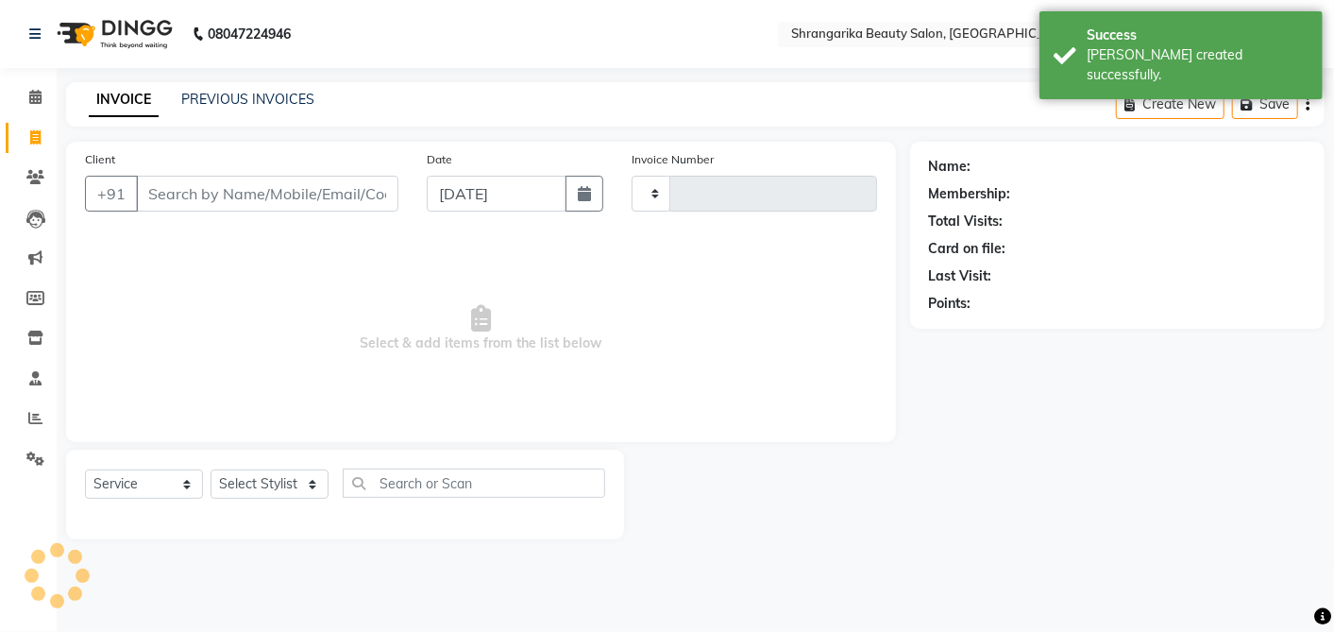
type input "2668"
select select "5168"
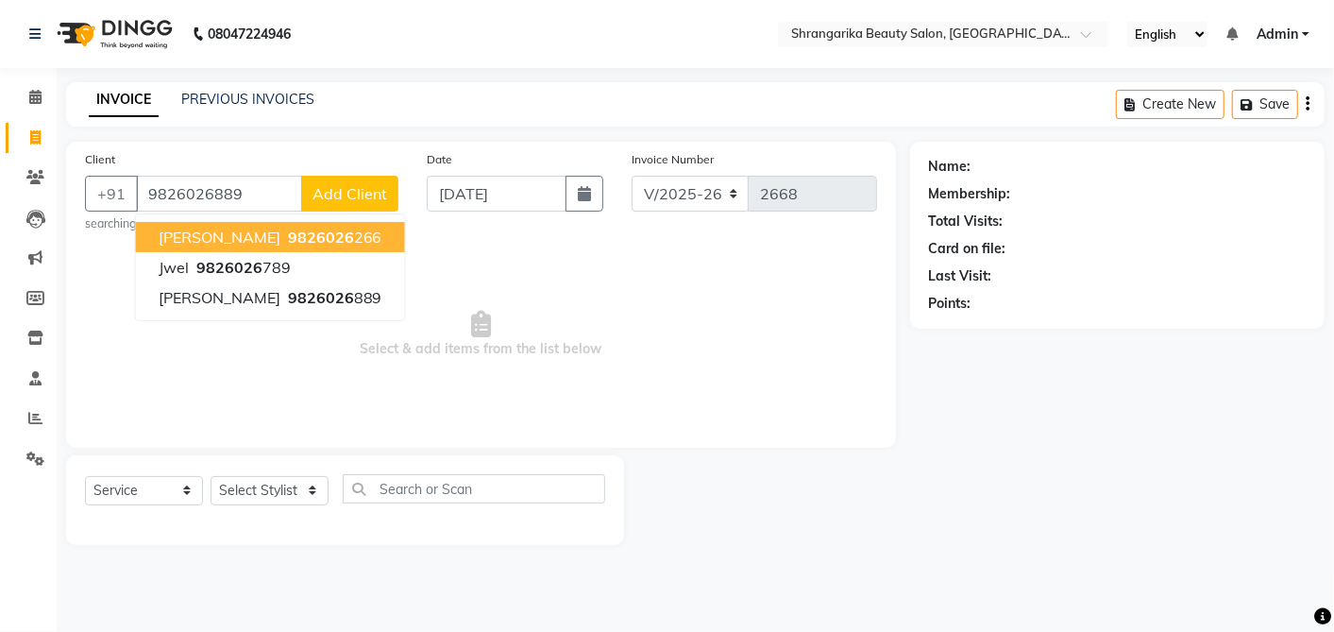
type input "9826026889"
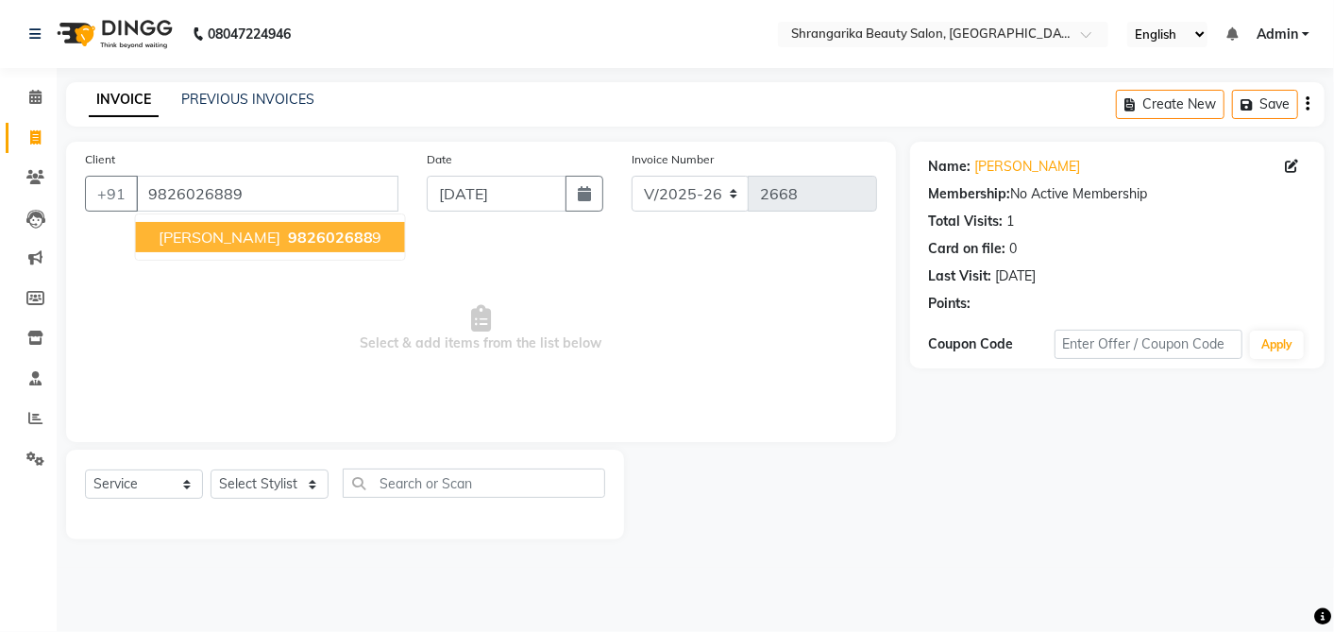
click at [306, 234] on span "982602688" at bounding box center [330, 237] width 85 height 19
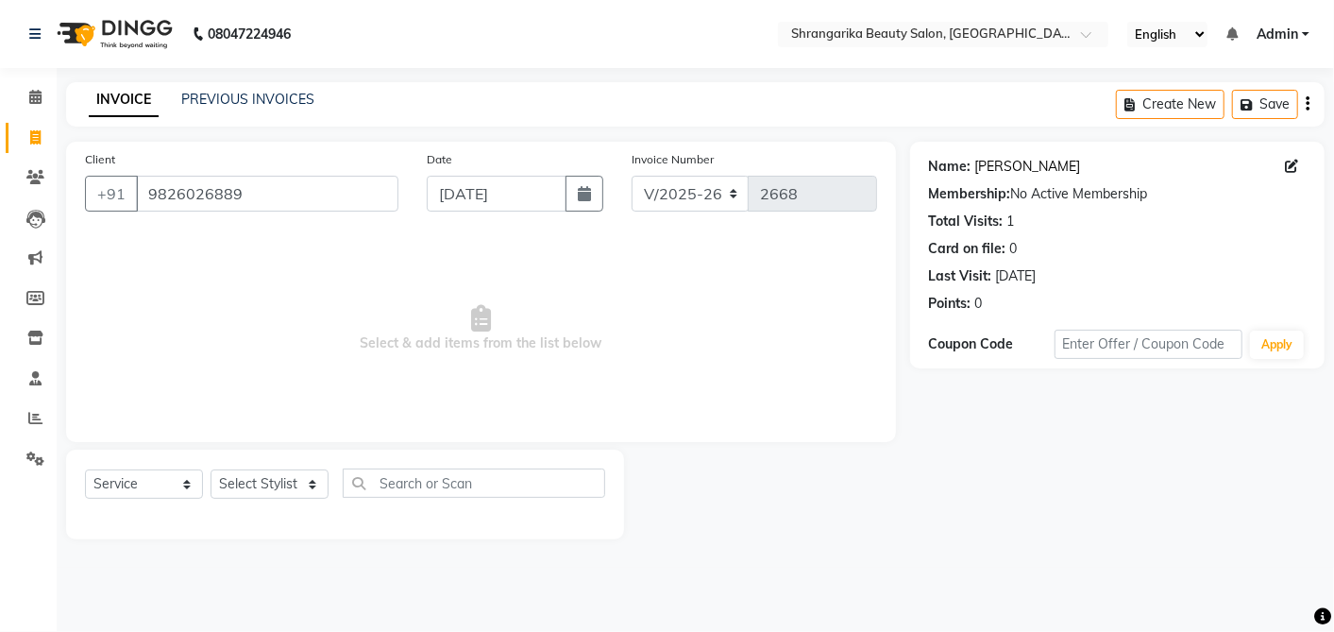
click at [1034, 159] on link "[PERSON_NAME]" at bounding box center [1028, 167] width 106 height 20
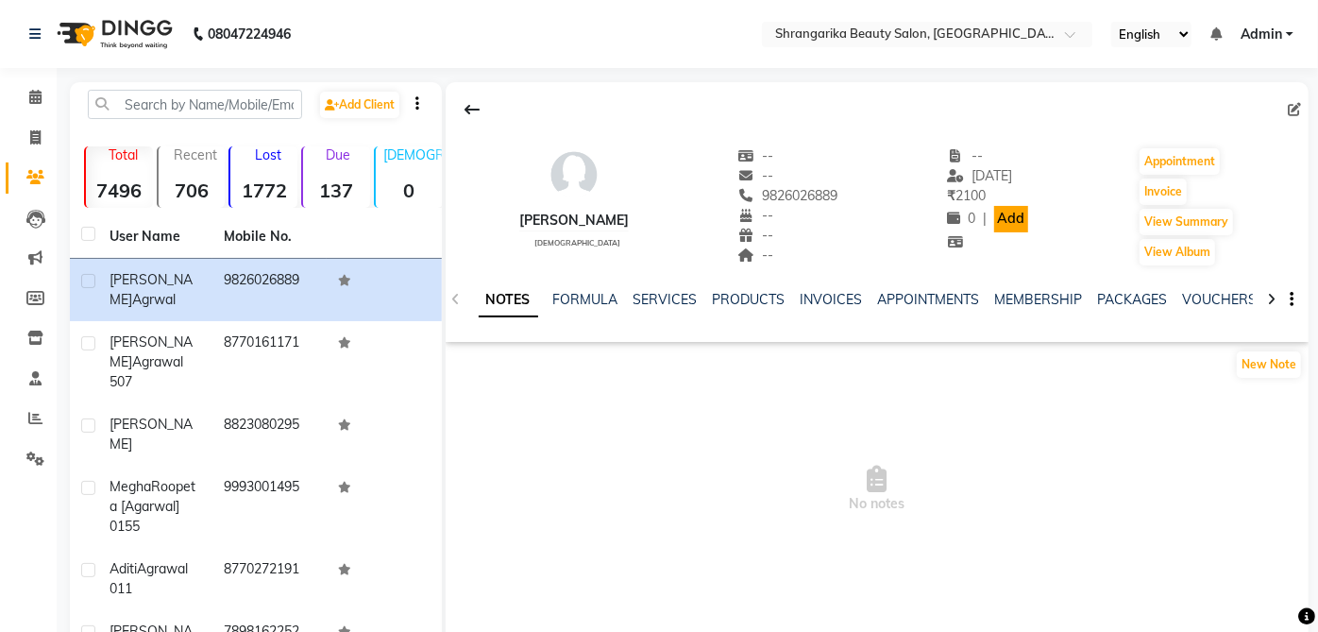
click at [1008, 212] on link "Add" at bounding box center [1010, 219] width 33 height 26
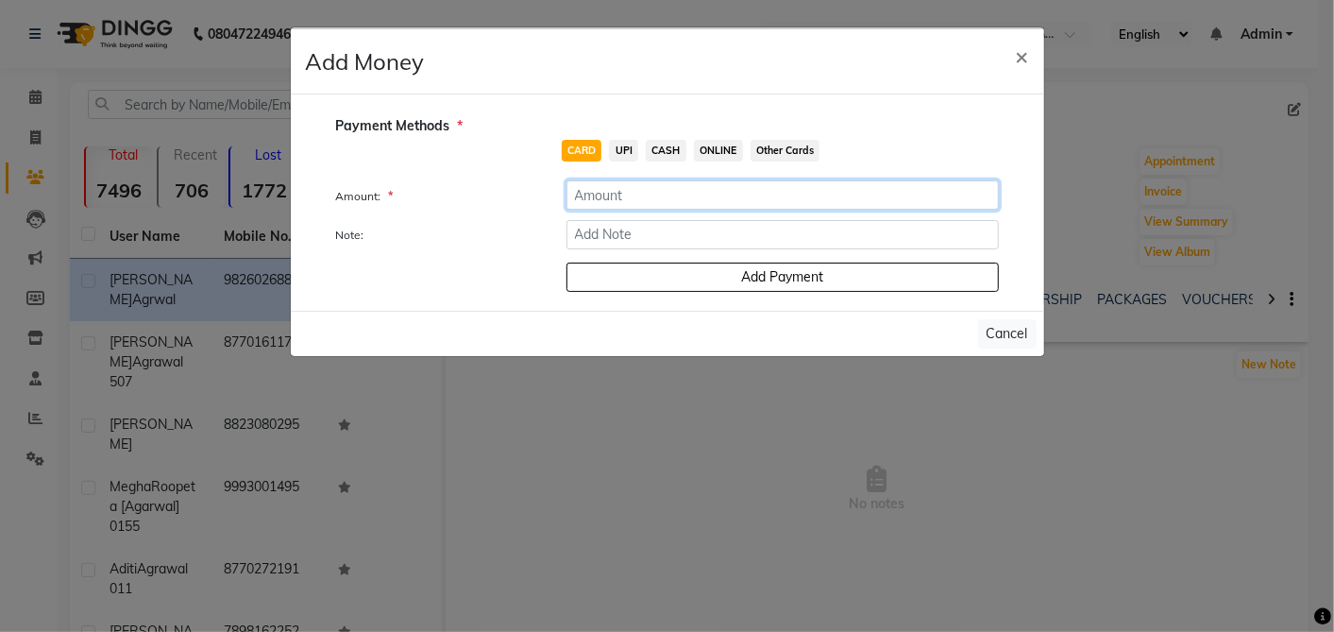
click at [639, 186] on input "number" at bounding box center [782, 194] width 432 height 29
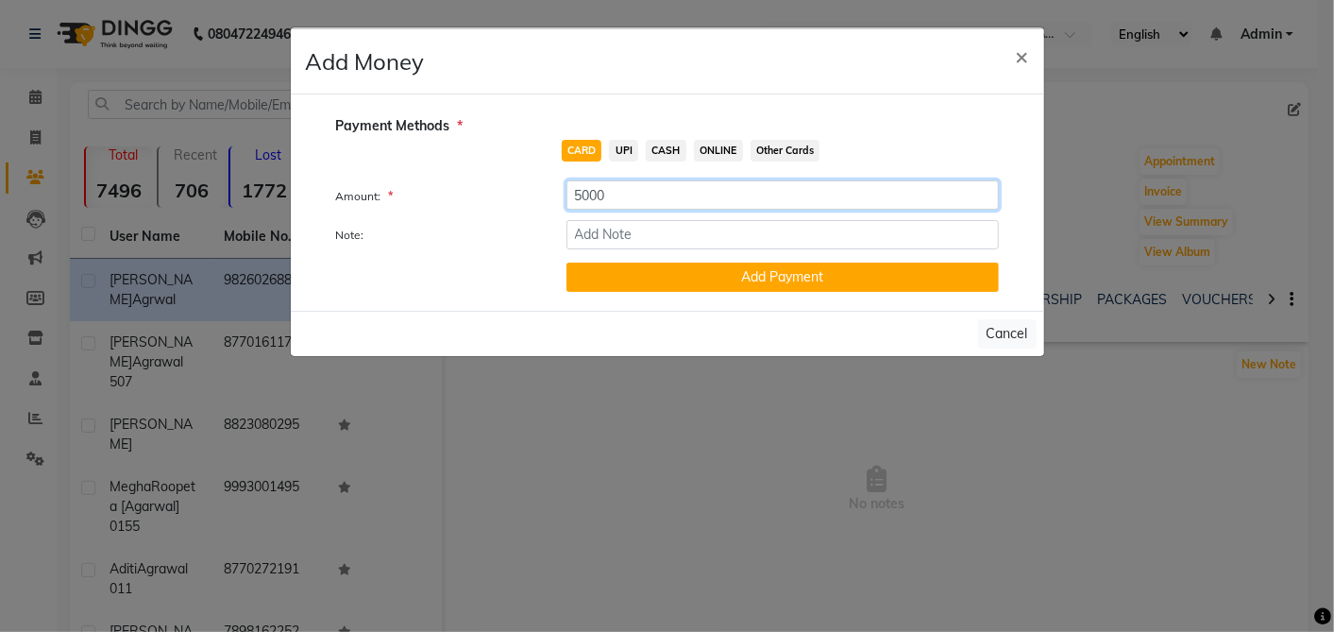
type input "5000"
click at [898, 272] on button "Add Payment" at bounding box center [782, 276] width 432 height 29
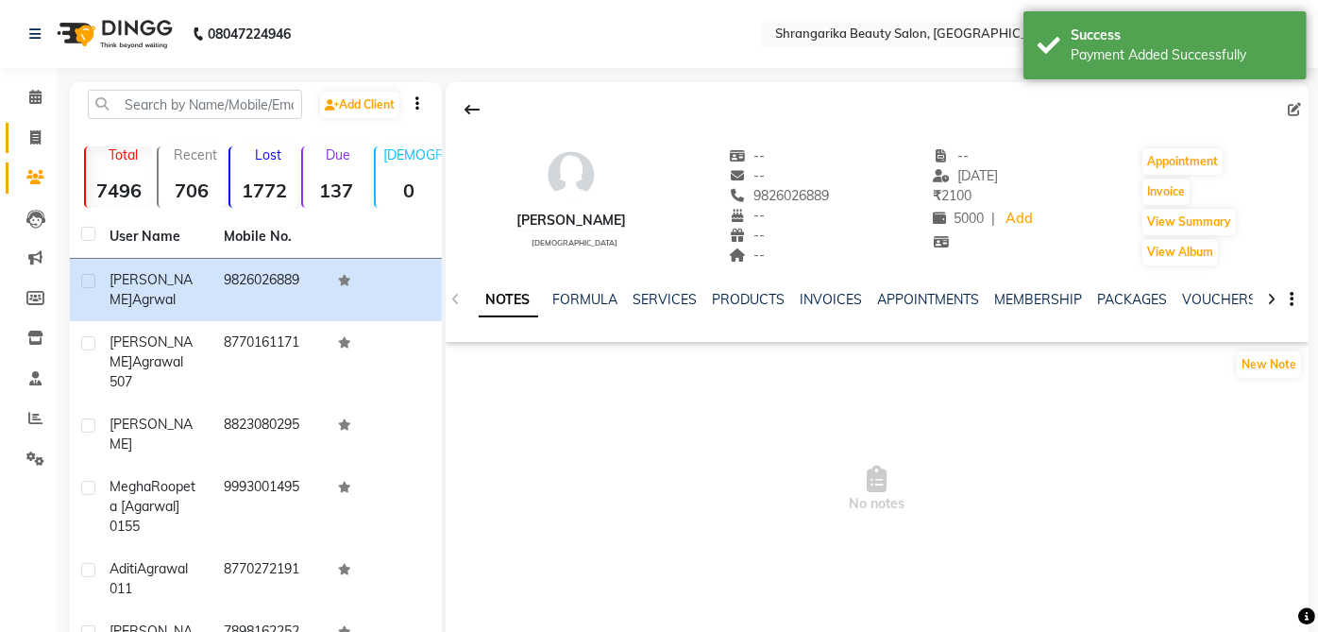
click at [35, 143] on icon at bounding box center [35, 137] width 10 height 14
select select "service"
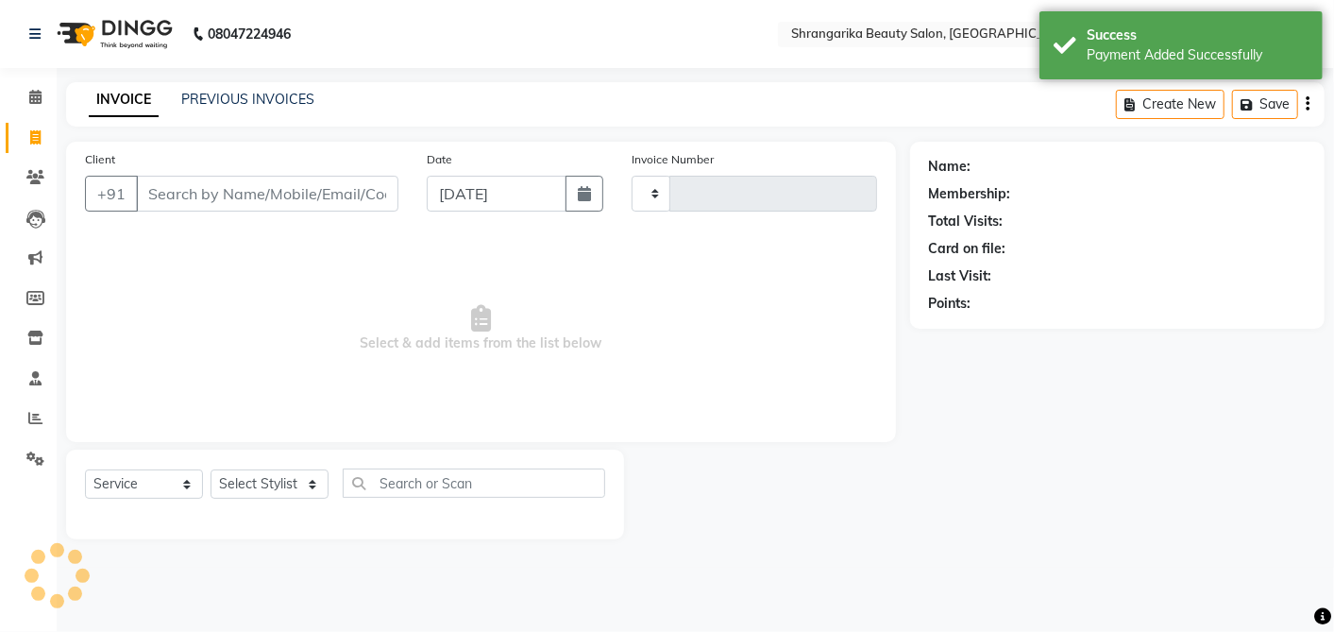
type input "2668"
select select "5168"
click at [247, 197] on input "Client" at bounding box center [267, 194] width 262 height 36
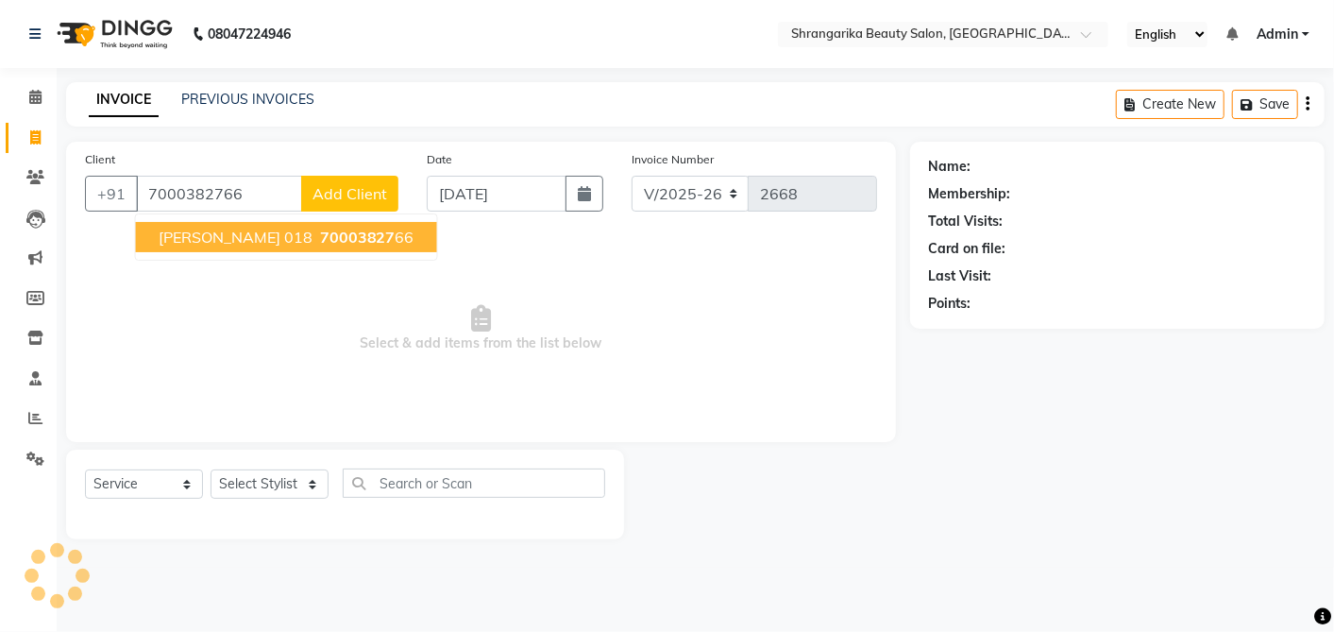
type input "7000382766"
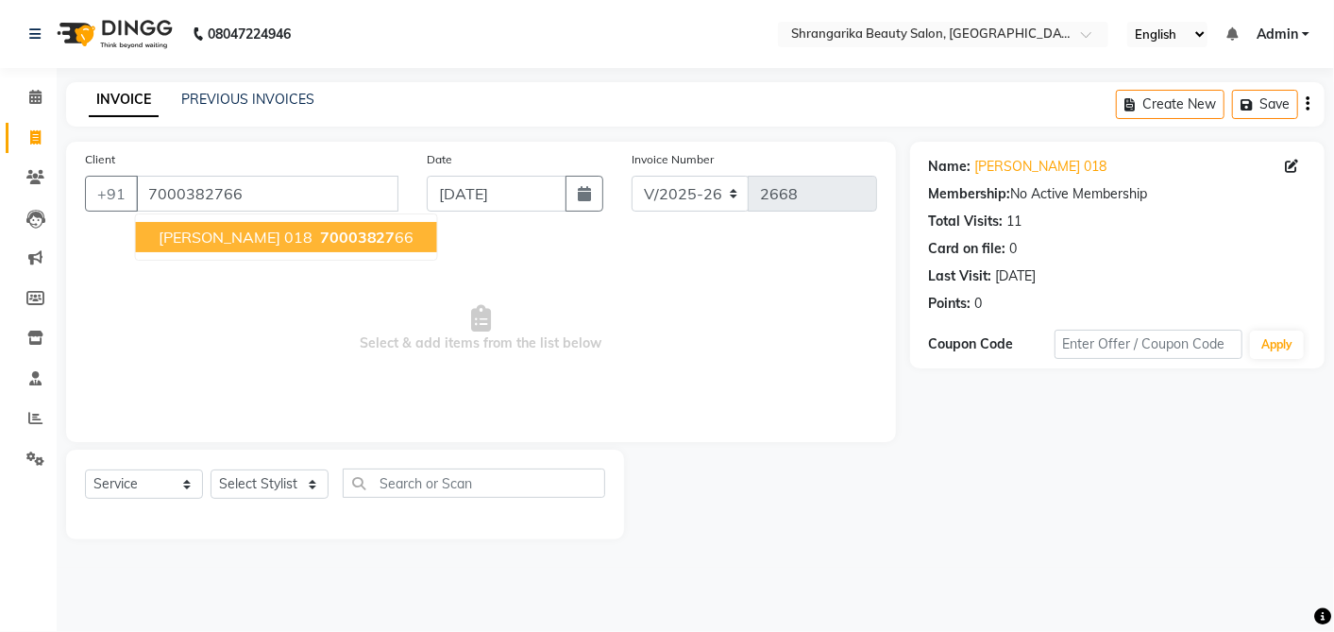
click at [320, 240] on span "70003827" at bounding box center [358, 237] width 76 height 19
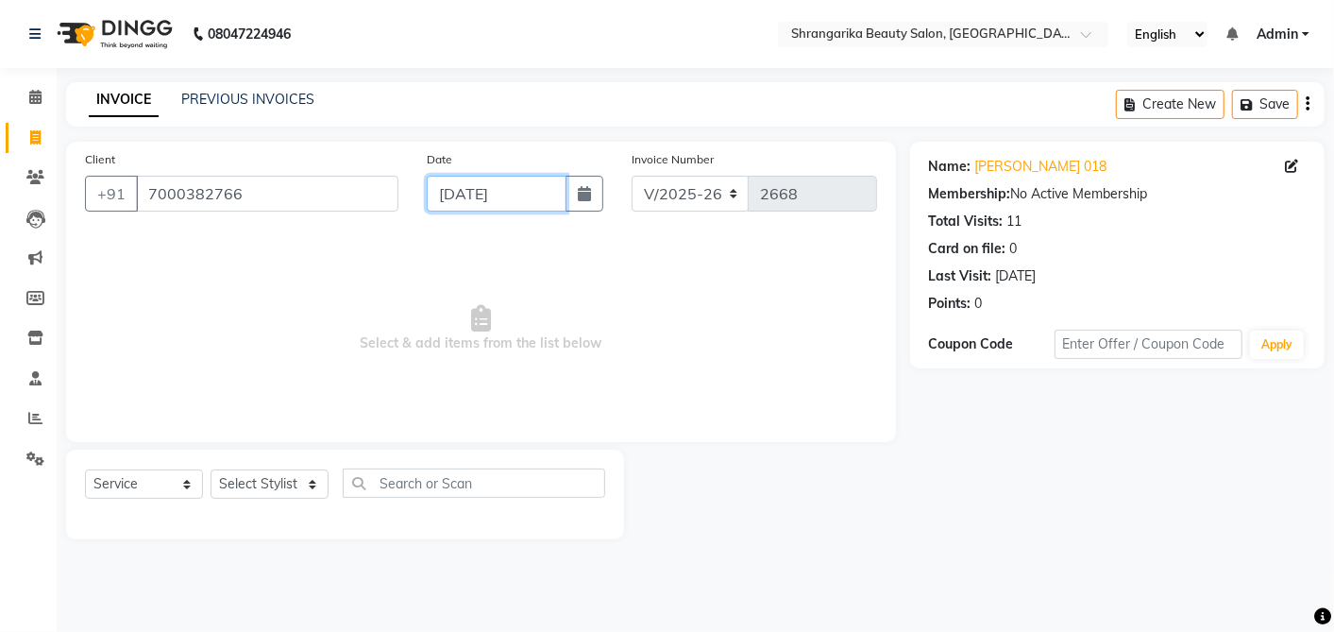
click at [443, 199] on input "[DATE]" at bounding box center [497, 194] width 140 height 36
select select "9"
select select "2025"
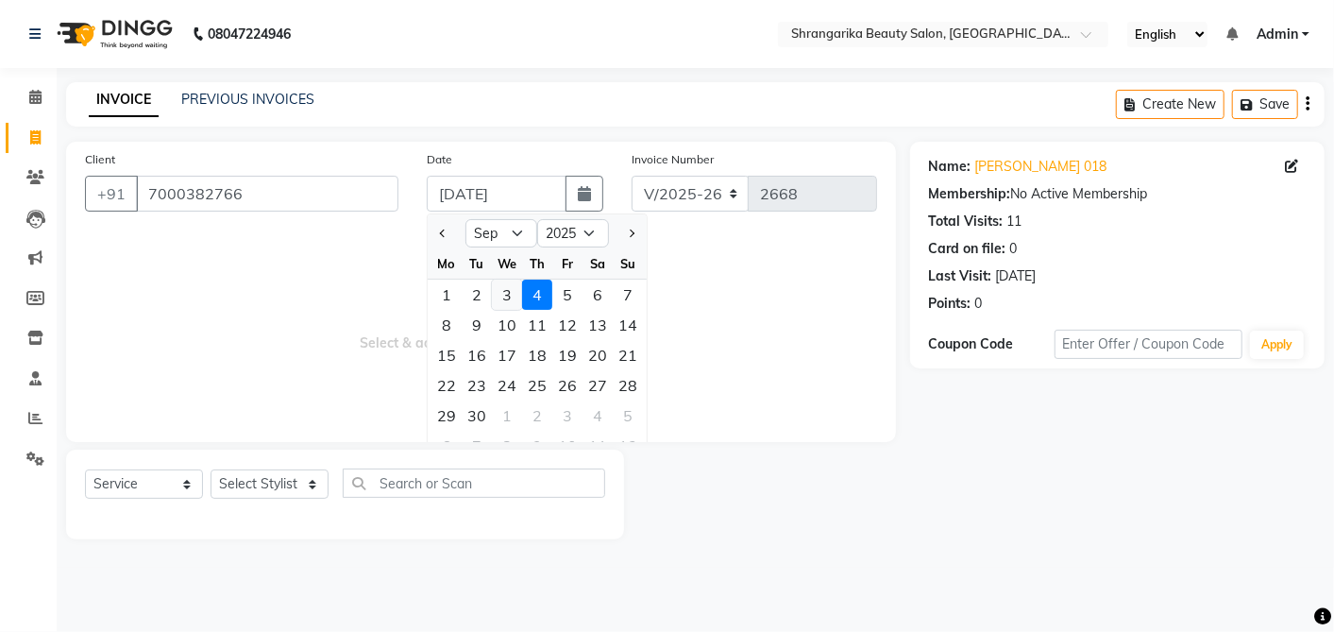
click at [506, 291] on div "3" at bounding box center [507, 294] width 30 height 30
type input "[DATE]"
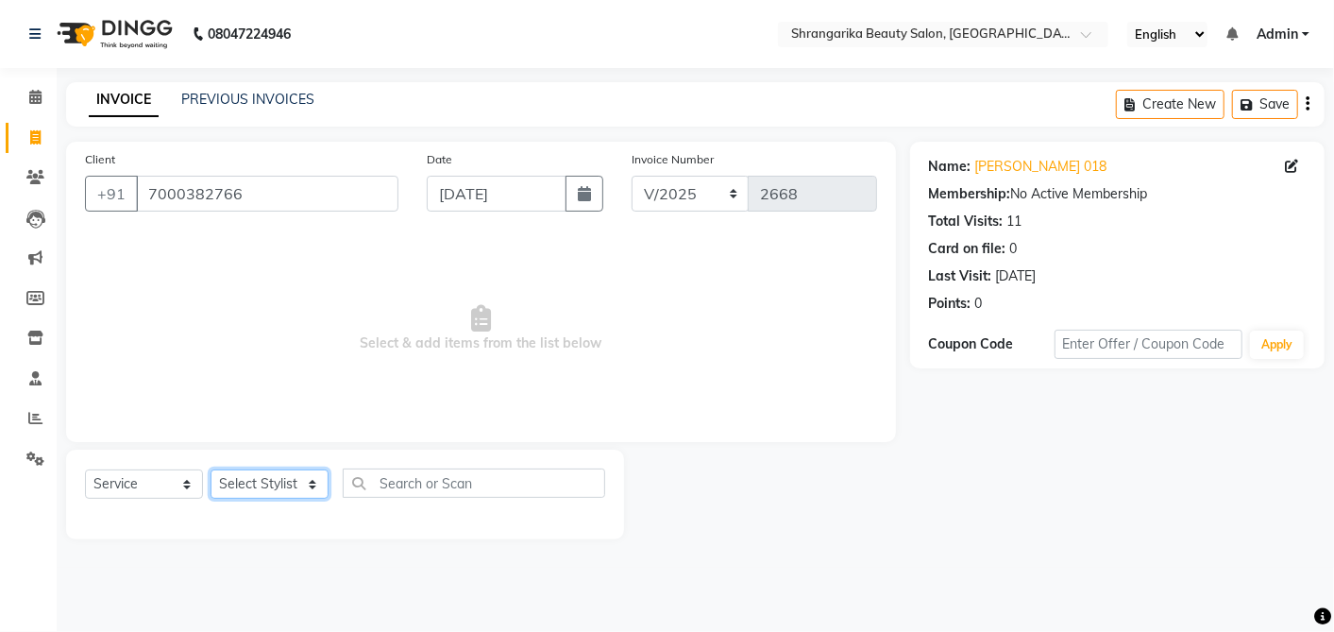
click at [232, 491] on select "Select Stylist aarti ANJALI [PERSON_NAME] [PERSON_NAME] [PERSON_NAME] Bhabhi [P…" at bounding box center [270, 483] width 118 height 29
select select "32943"
click at [211, 469] on select "Select Stylist aarti ANJALI [PERSON_NAME] [PERSON_NAME] [PERSON_NAME] Bhabhi [P…" at bounding box center [270, 483] width 118 height 29
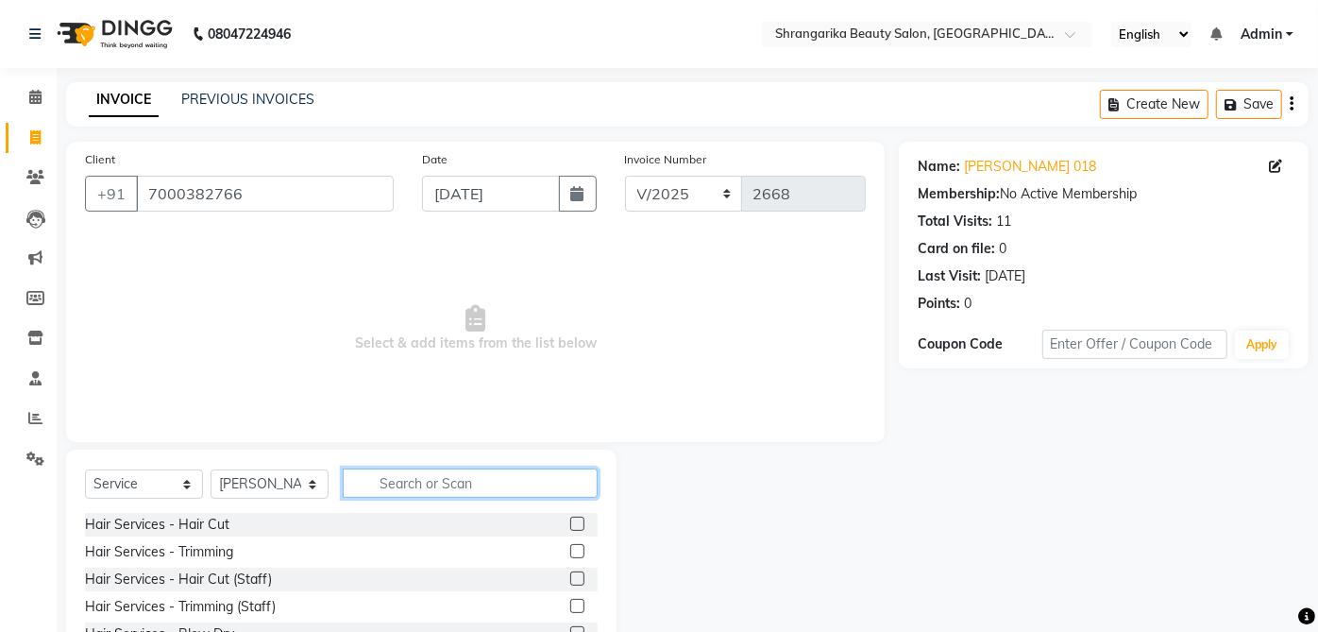
click at [420, 481] on input "text" at bounding box center [470, 482] width 255 height 29
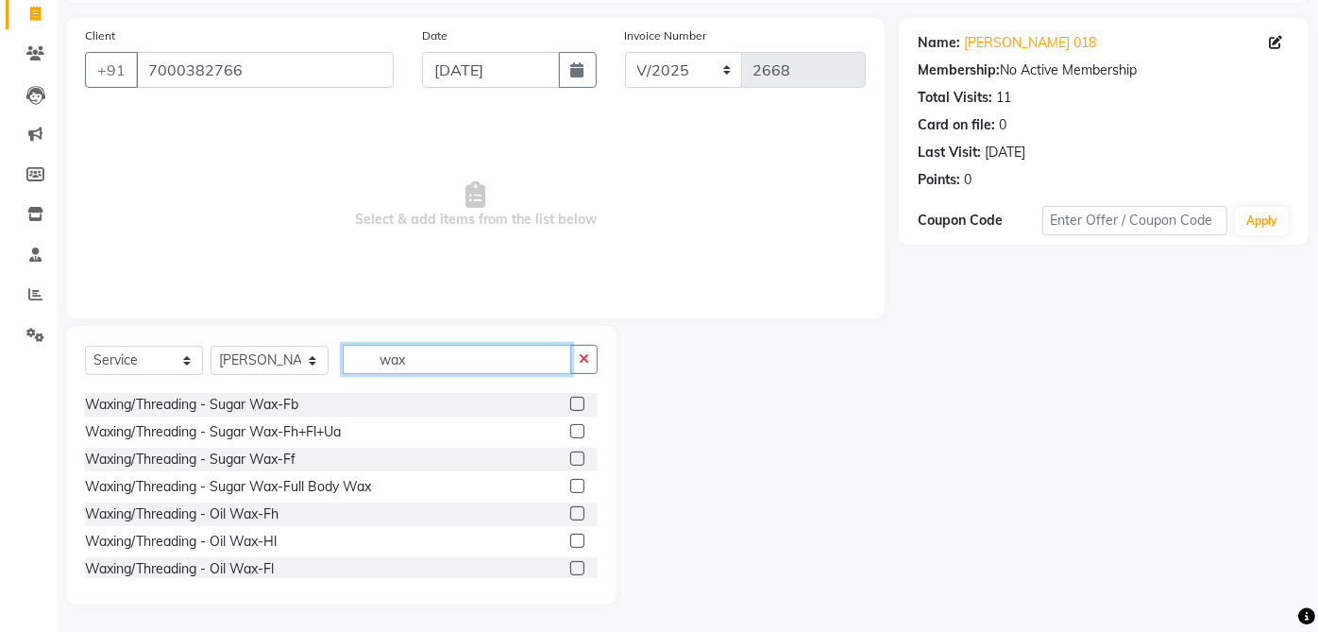
scroll to position [195, 0]
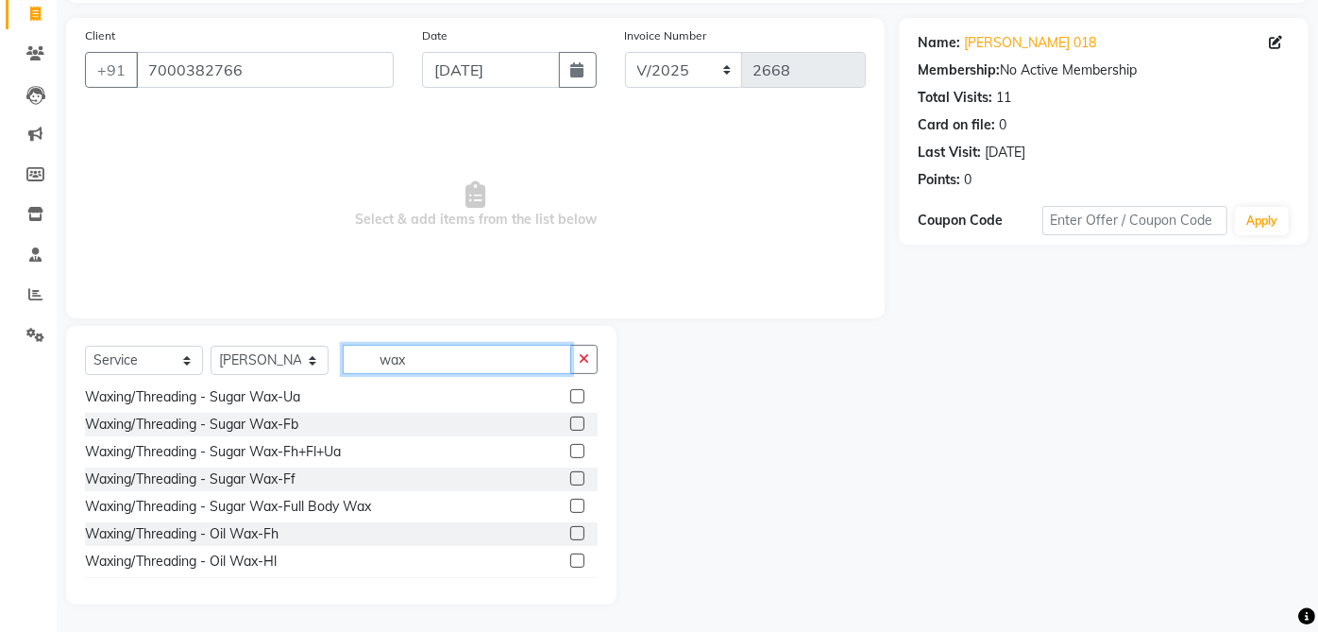
type input "wax"
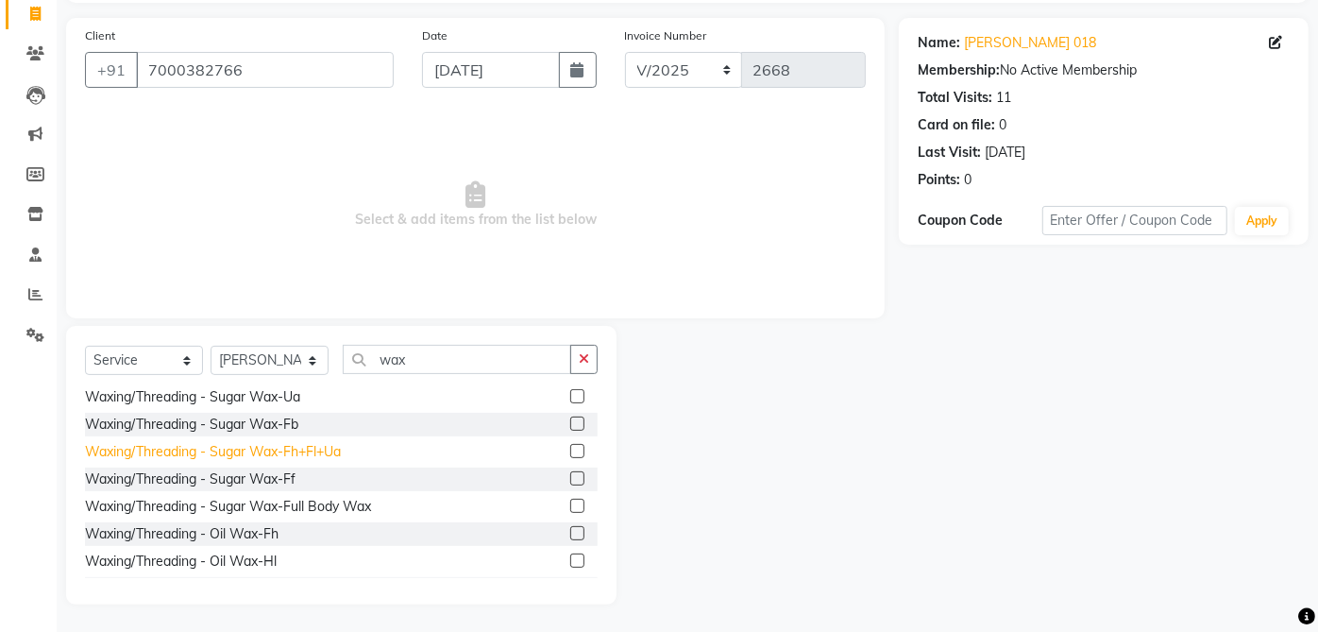
click at [334, 455] on div "Waxing/Threading - Sugar Wax-Fh+Fl+Ua" at bounding box center [213, 452] width 256 height 20
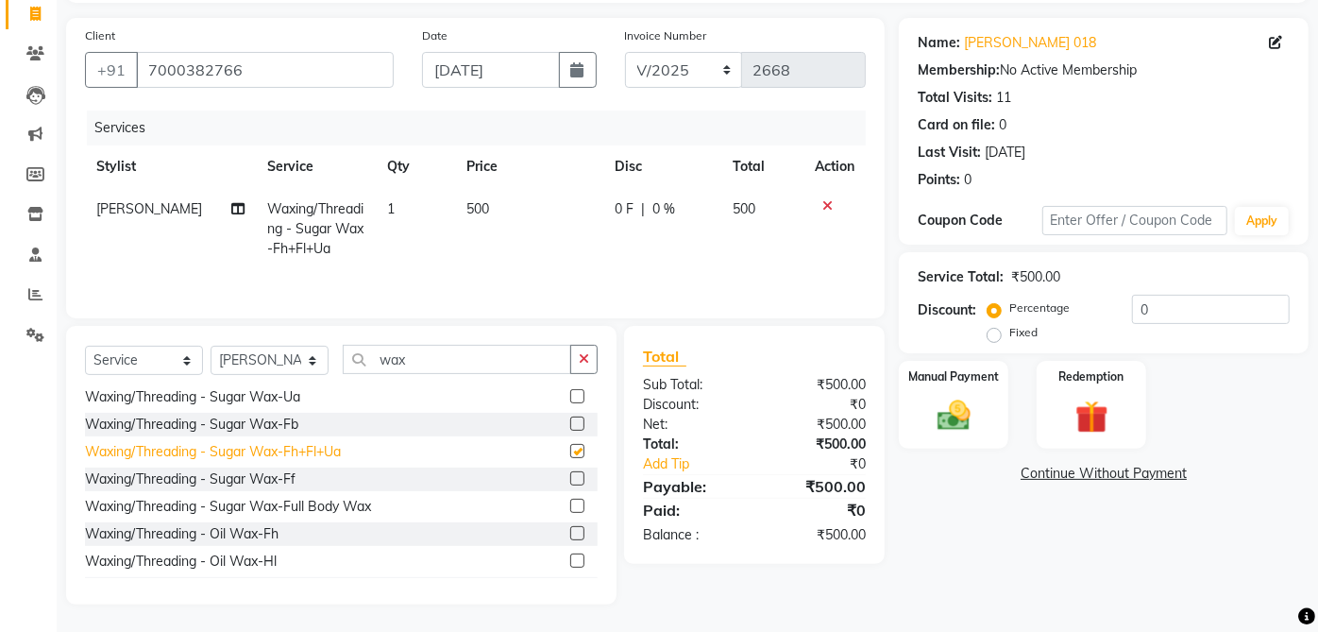
checkbox input "false"
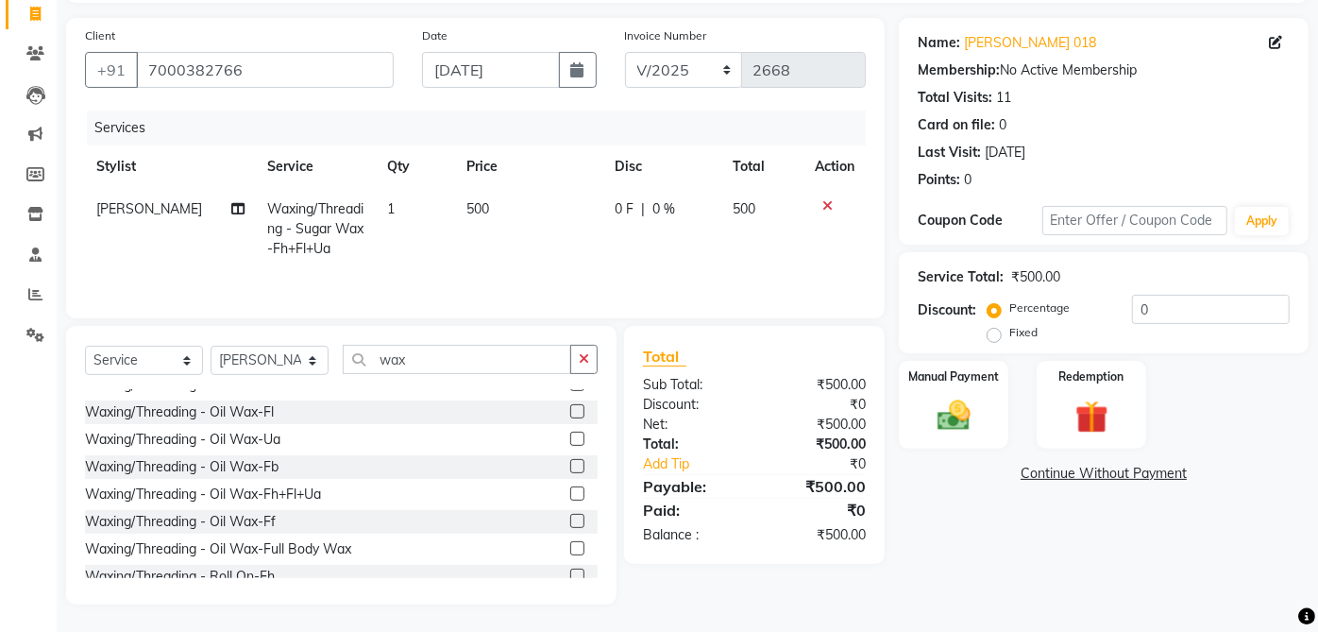
scroll to position [382, 0]
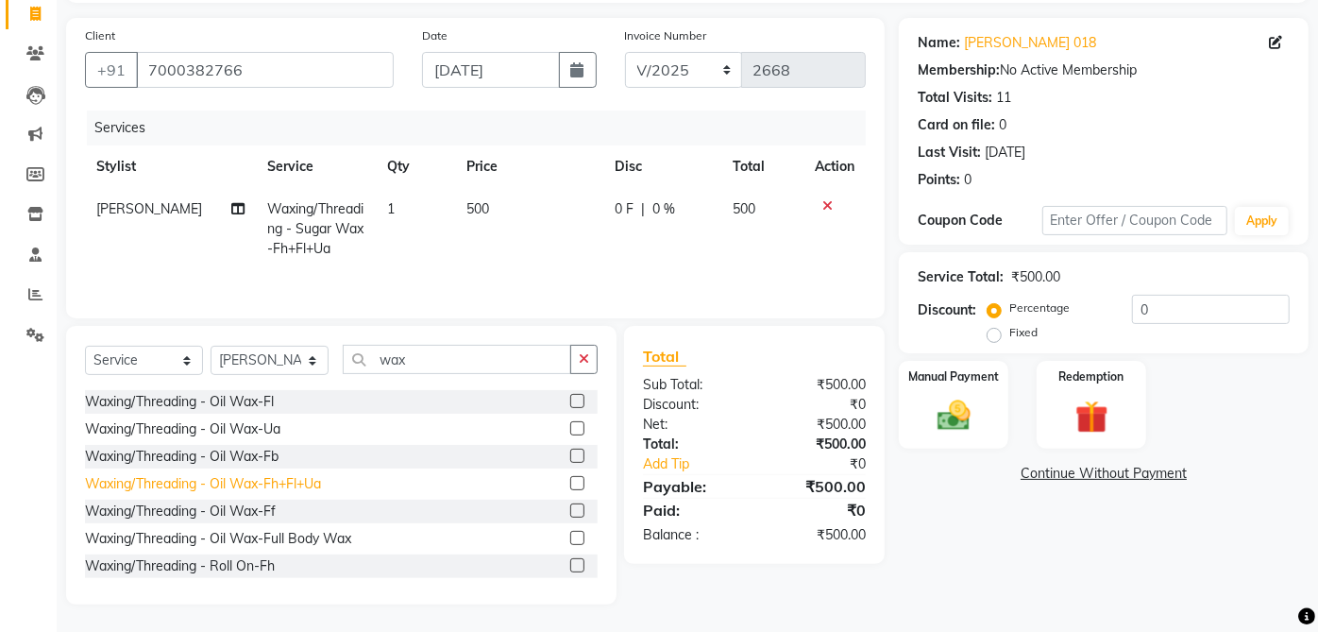
click at [309, 485] on div "Waxing/Threading - Oil Wax-Fh+Fl+Ua" at bounding box center [203, 484] width 236 height 20
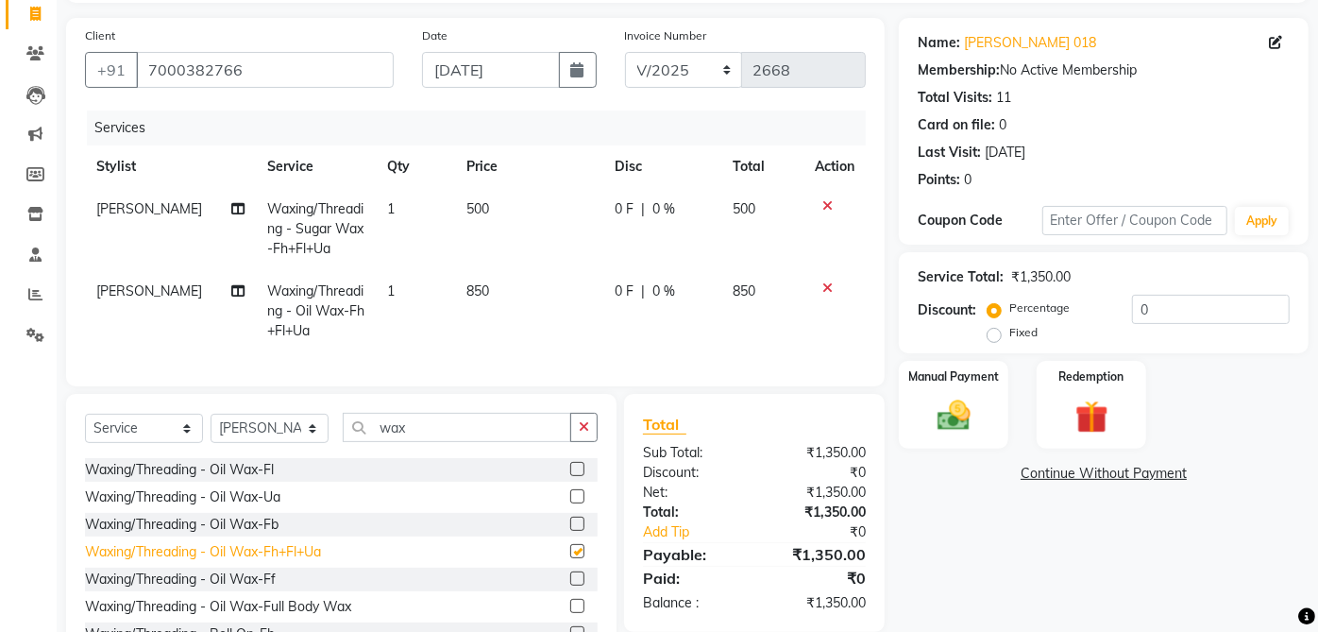
checkbox input "false"
click at [823, 204] on icon at bounding box center [827, 205] width 10 height 13
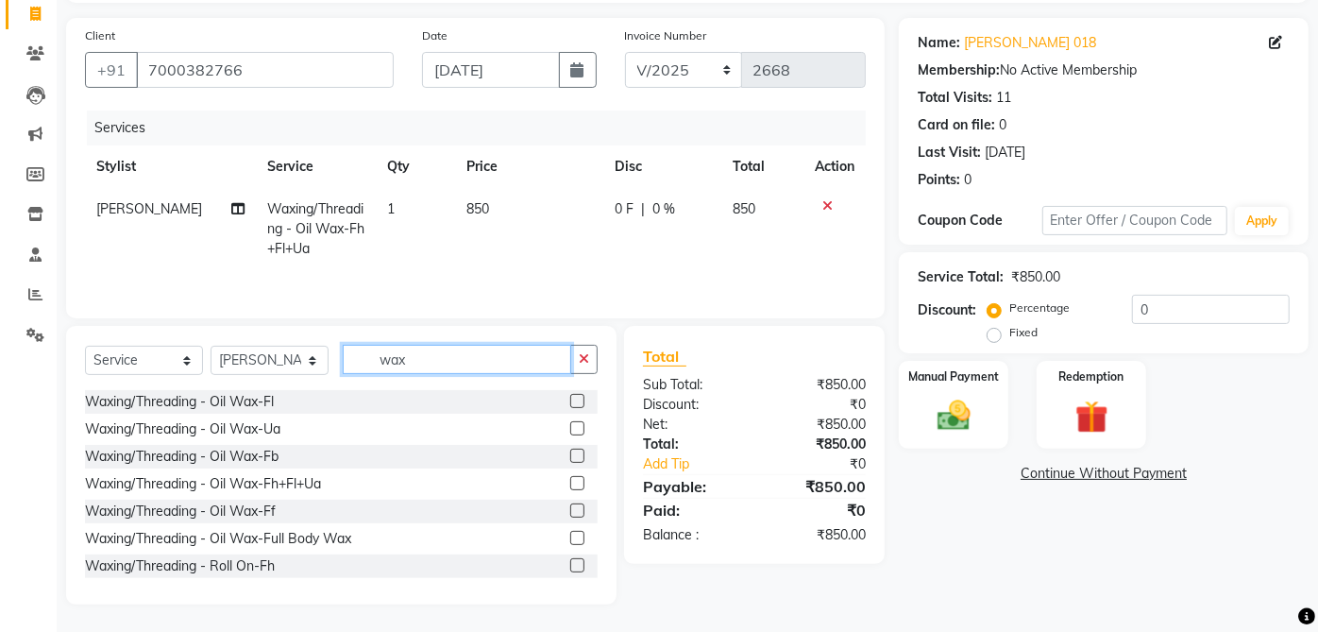
click at [464, 365] on input "wax" at bounding box center [457, 359] width 228 height 29
type input "w"
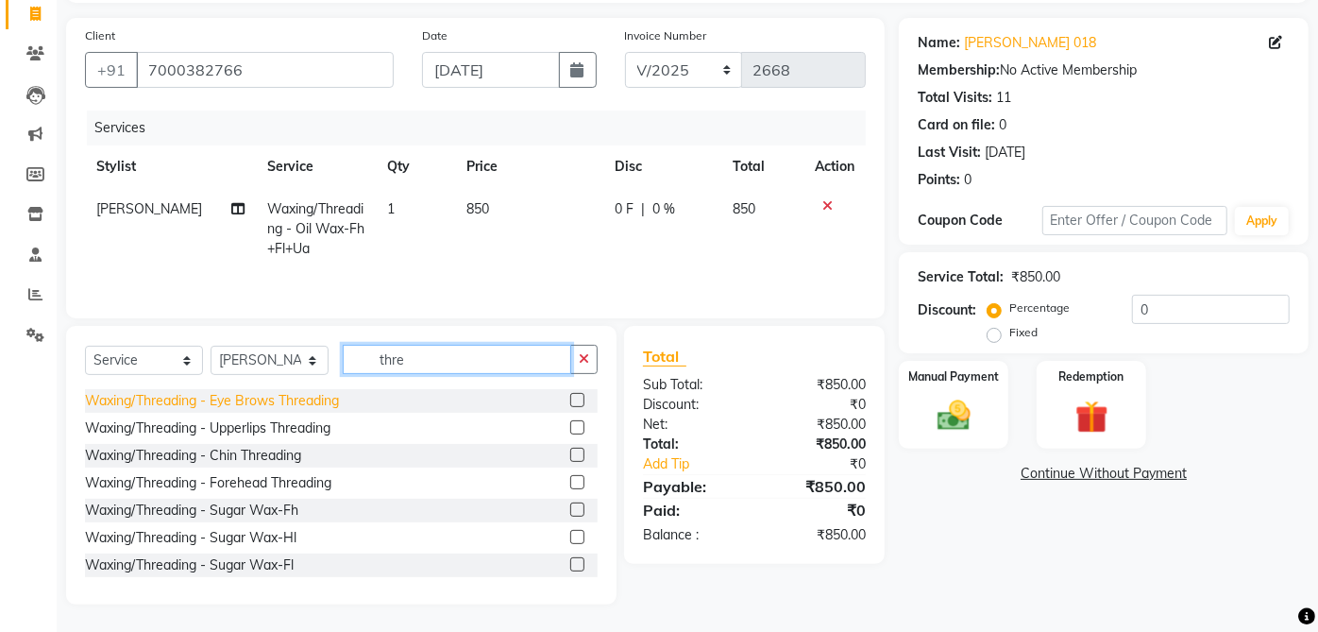
type input "thre"
click at [335, 404] on div "Waxing/Threading - Eye Brows Threading" at bounding box center [212, 401] width 254 height 20
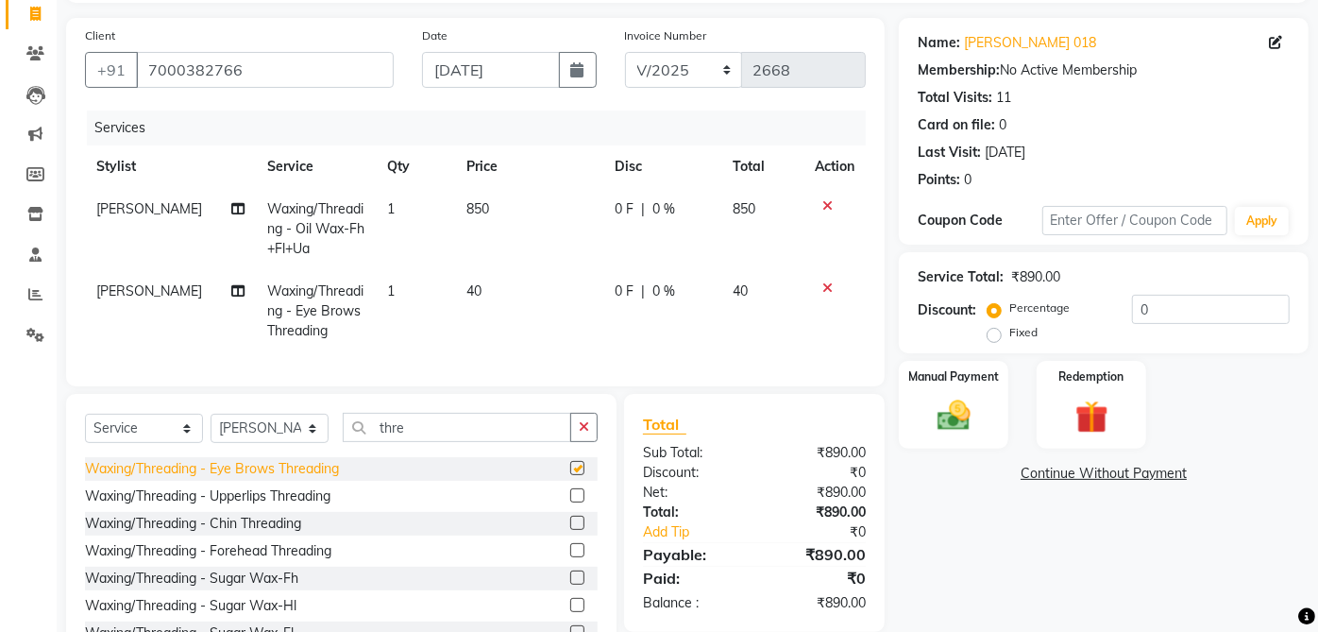
checkbox input "false"
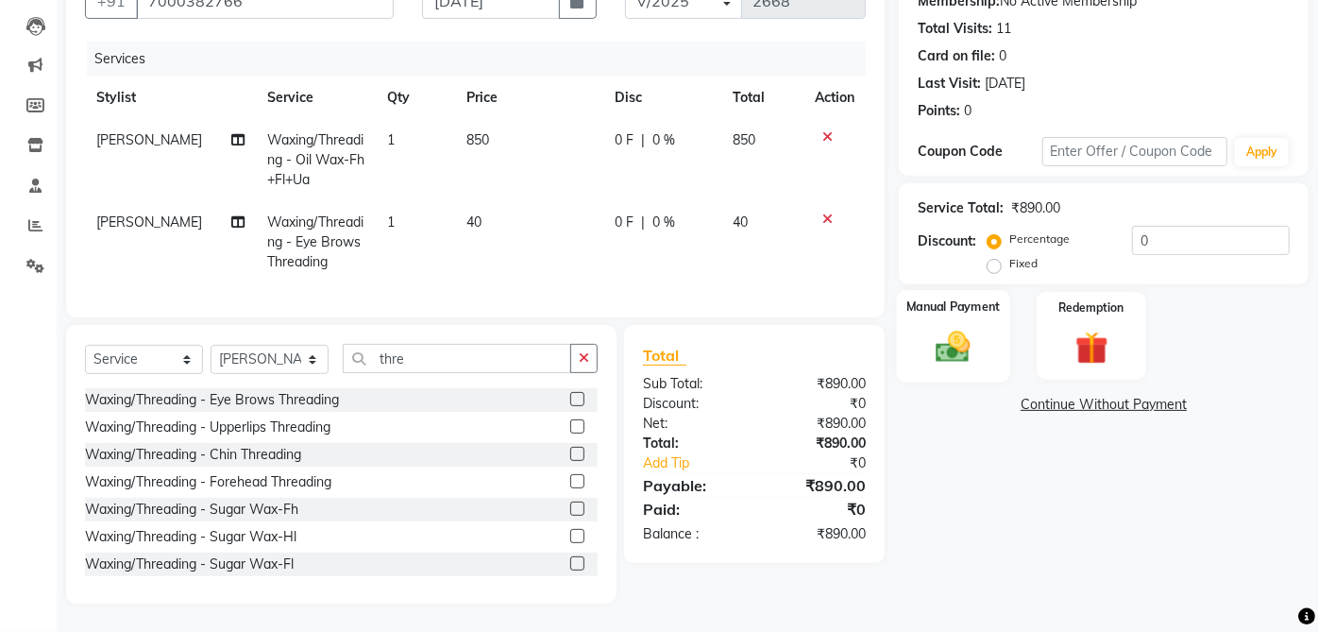
click at [963, 354] on div "Manual Payment" at bounding box center [954, 336] width 114 height 92
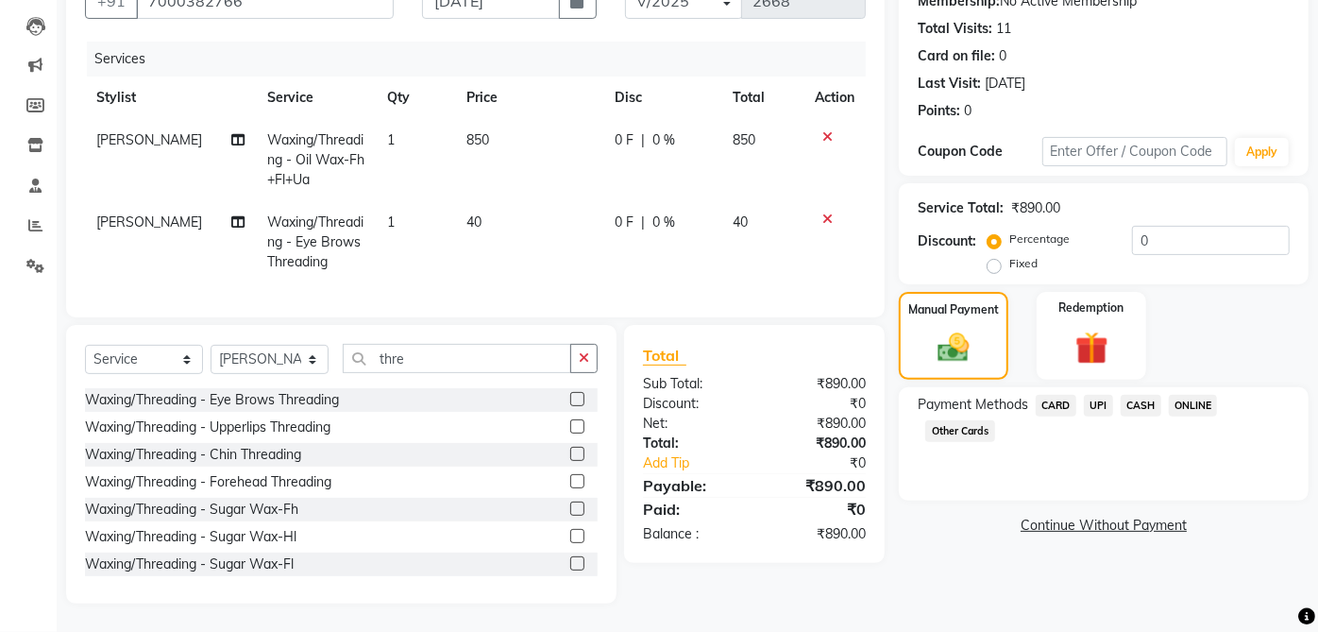
click at [1153, 395] on span "CASH" at bounding box center [1141, 406] width 41 height 22
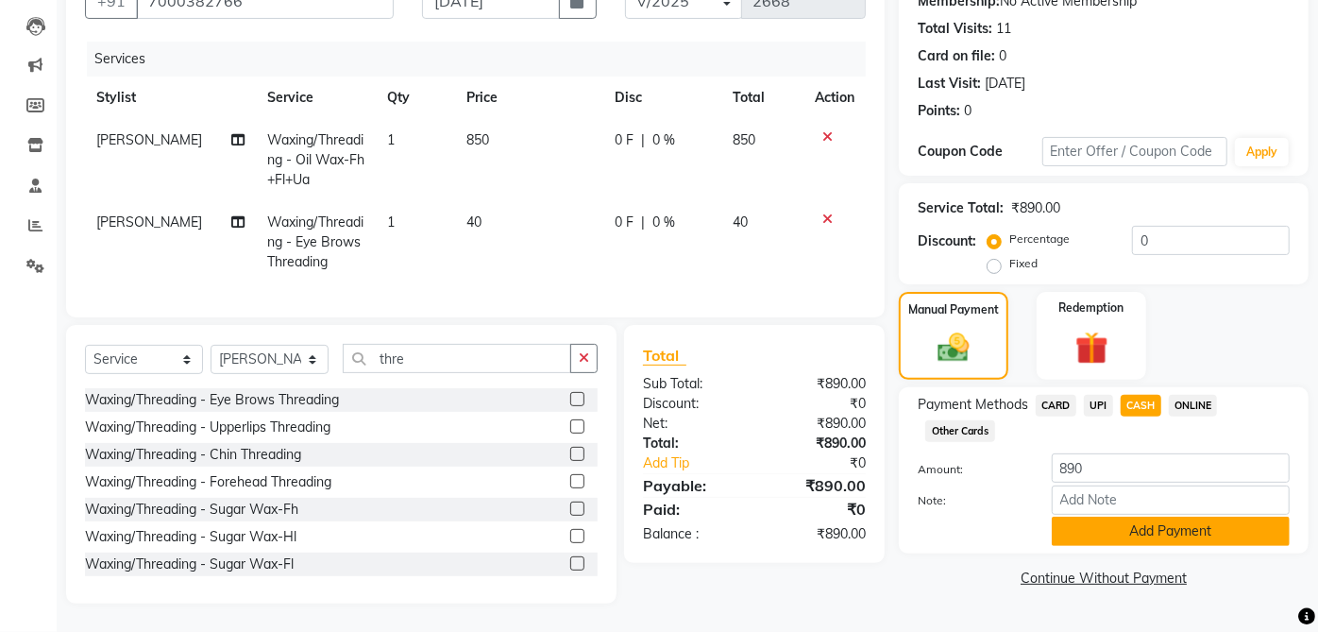
click at [1149, 516] on button "Add Payment" at bounding box center [1171, 530] width 238 height 29
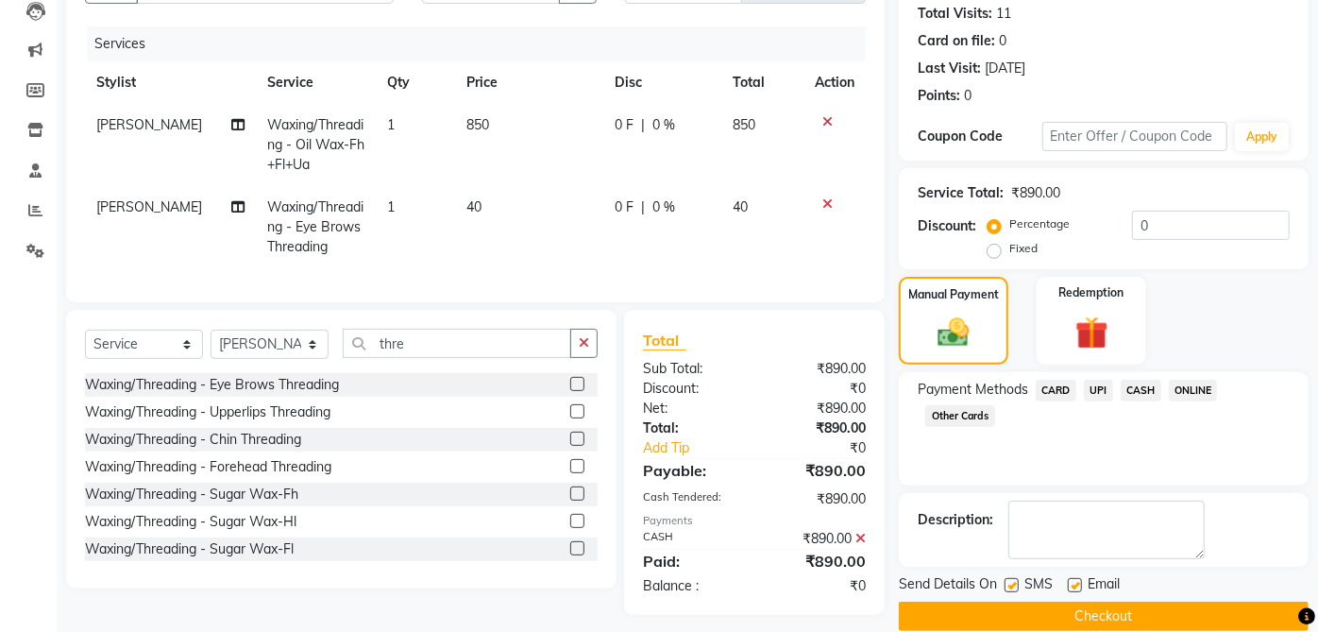
scroll to position [234, 0]
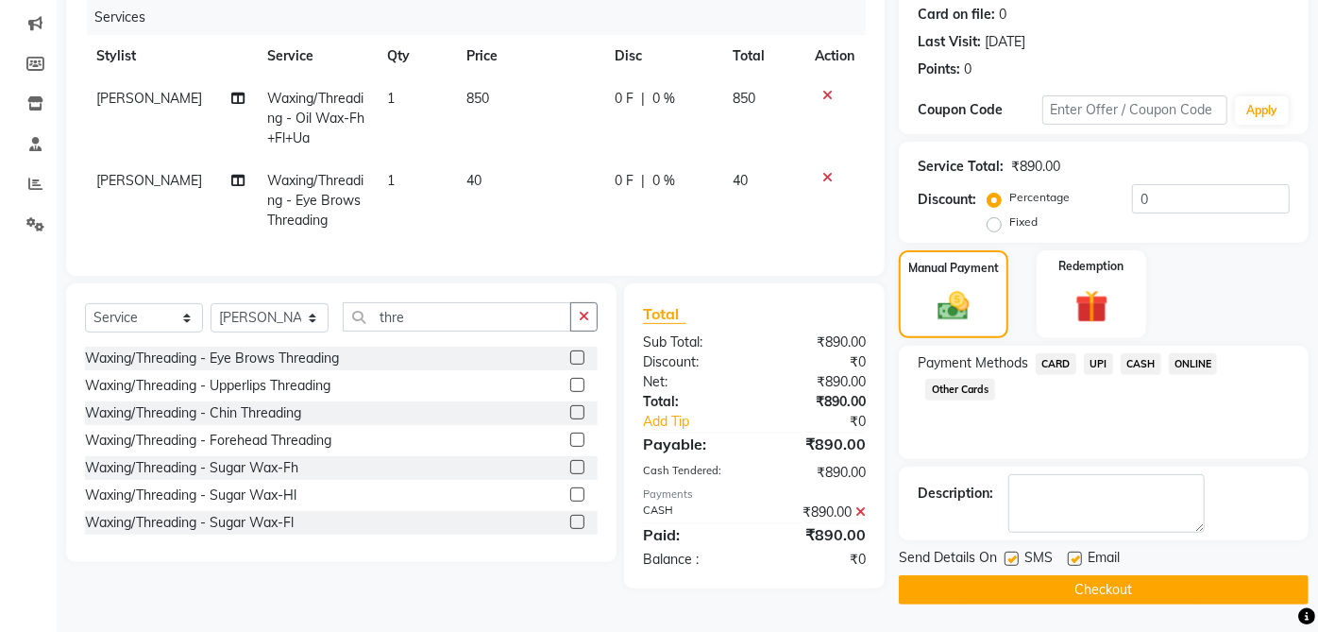
click at [1075, 557] on label at bounding box center [1075, 558] width 14 height 14
click at [1075, 557] on input "checkbox" at bounding box center [1074, 559] width 12 height 12
checkbox input "false"
click at [1008, 557] on label at bounding box center [1011, 558] width 14 height 14
click at [1008, 557] on input "checkbox" at bounding box center [1010, 559] width 12 height 12
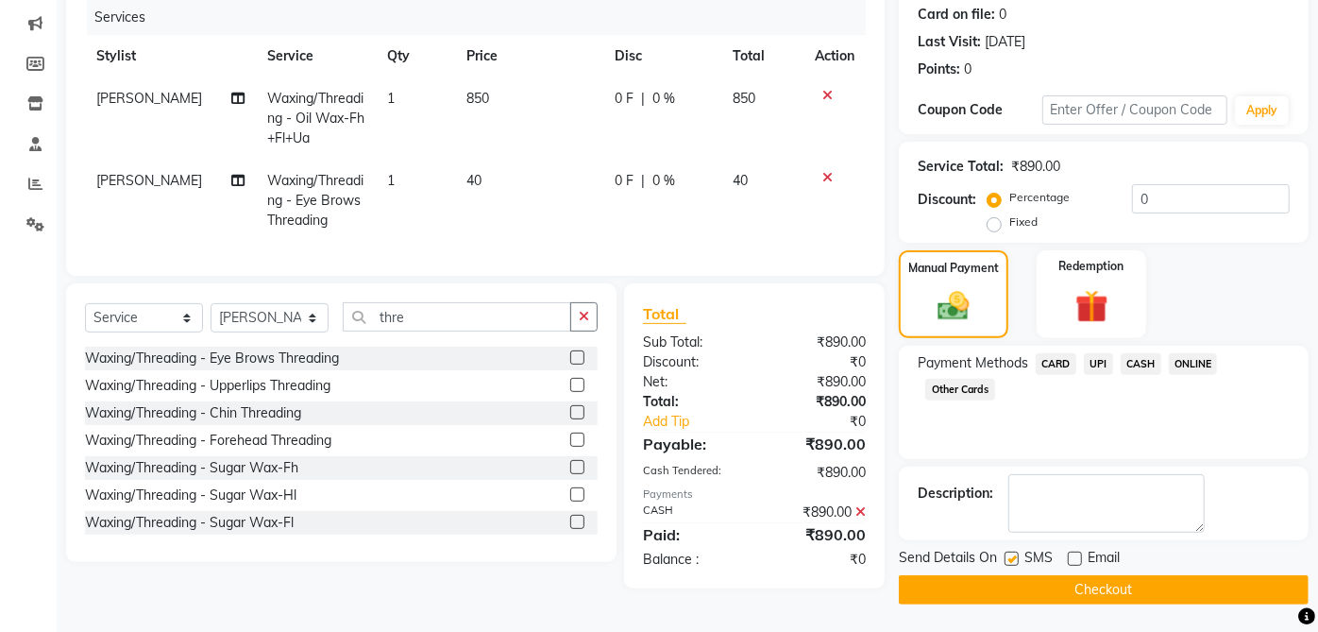
checkbox input "false"
click at [1094, 582] on button "Checkout" at bounding box center [1104, 589] width 410 height 29
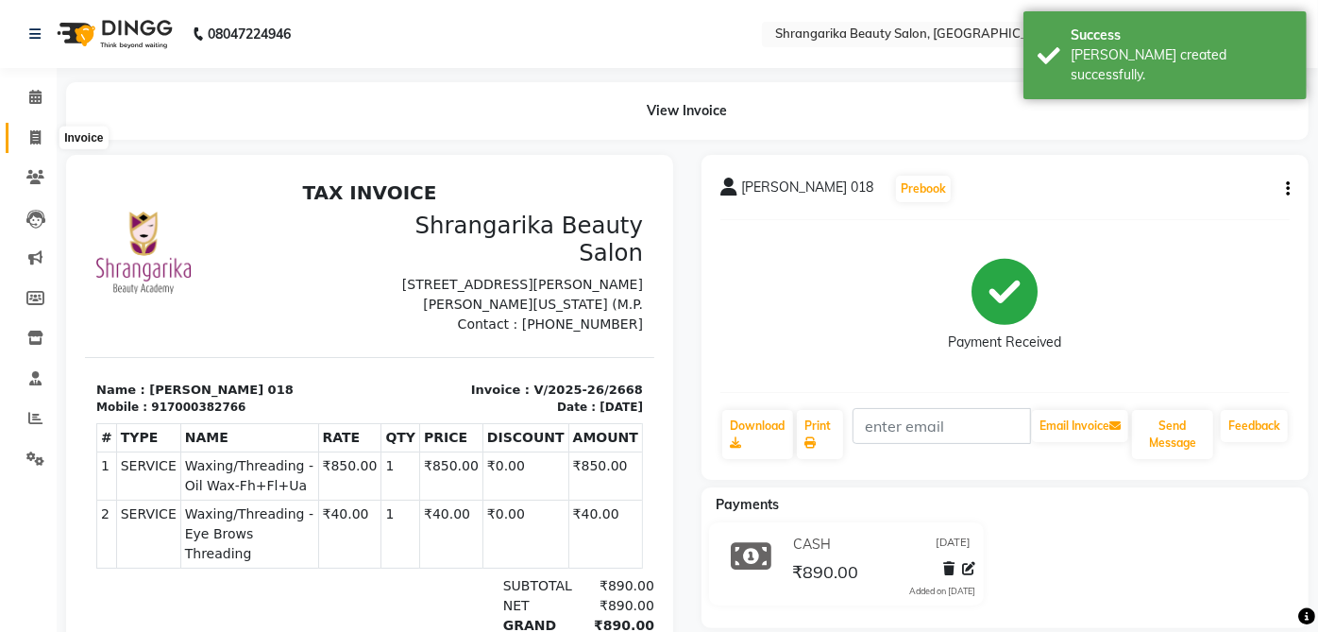
click at [24, 132] on span at bounding box center [35, 138] width 33 height 22
select select "service"
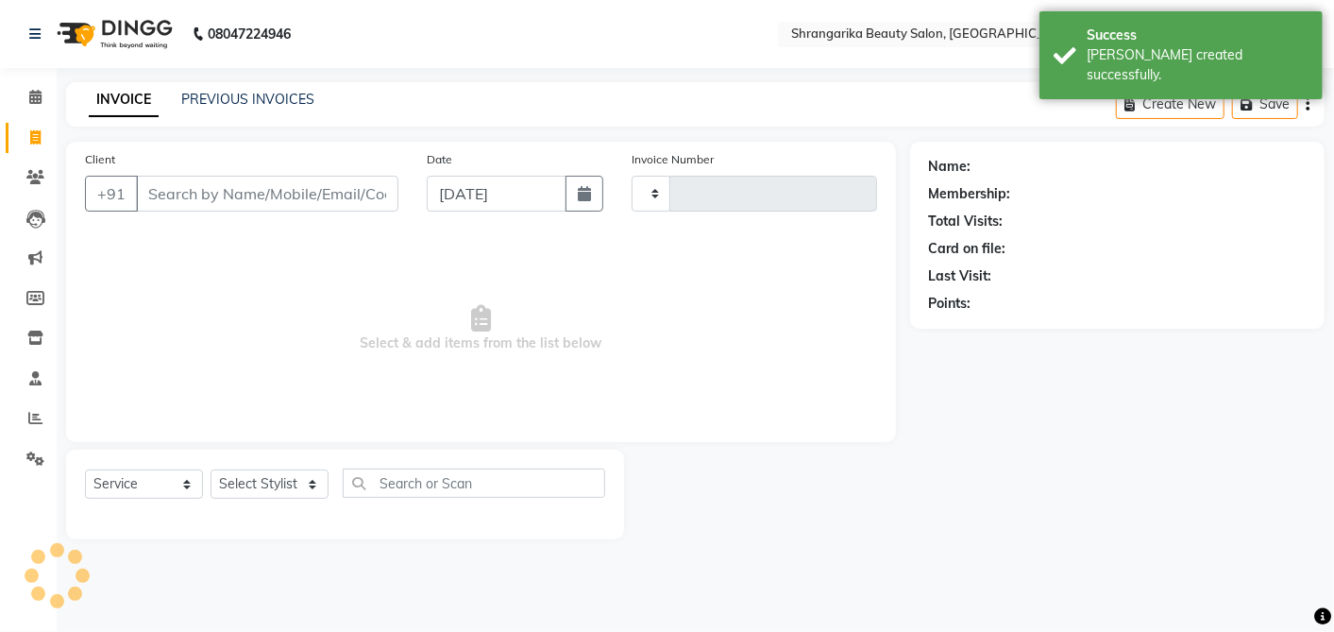
type input "2669"
select select "5168"
click at [242, 202] on input "Client" at bounding box center [267, 194] width 262 height 36
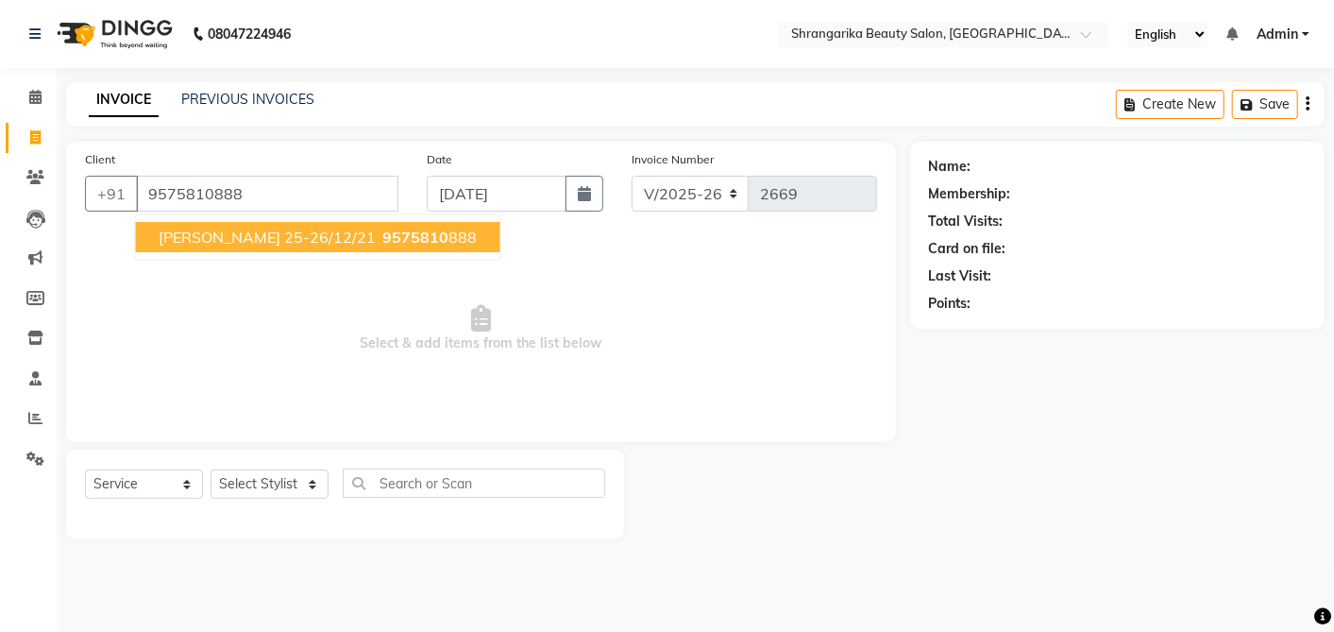
type input "9575810888"
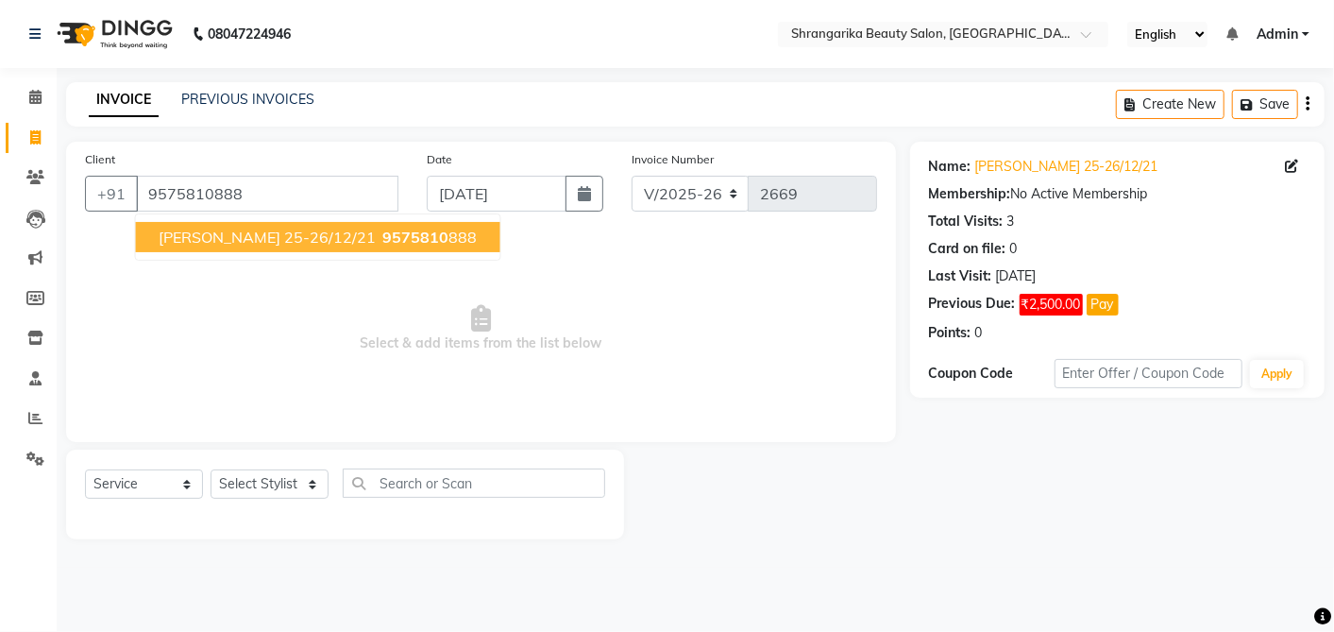
click at [266, 241] on span "Shubhangi Jindal 25-26/12/21" at bounding box center [267, 237] width 217 height 19
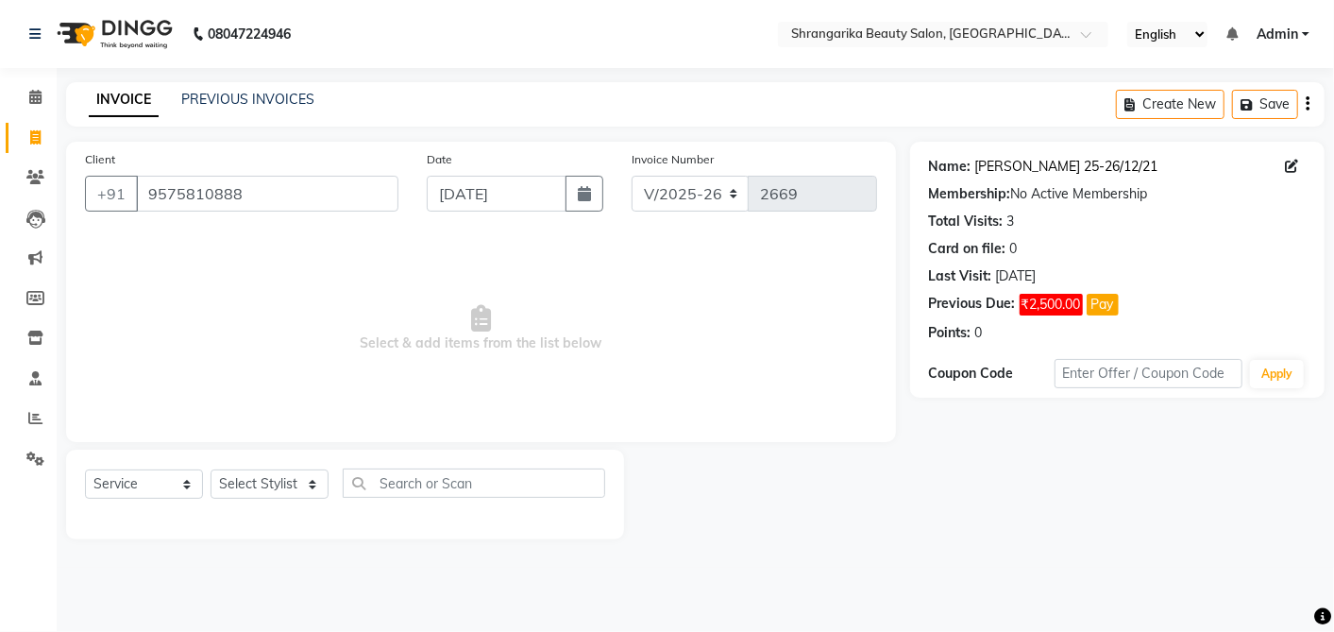
click at [1076, 161] on link "Shubhangi Jindal 25-26/12/21" at bounding box center [1066, 167] width 183 height 20
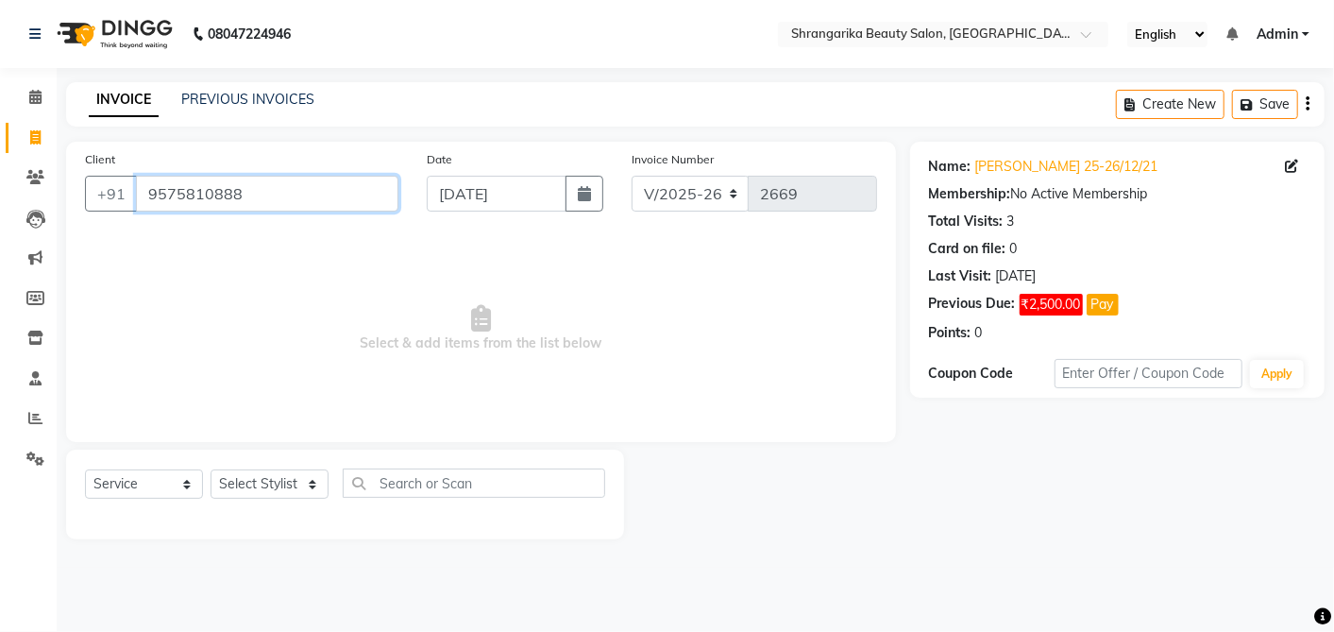
click at [327, 190] on input "9575810888" at bounding box center [267, 194] width 262 height 36
click at [232, 482] on select "Select Stylist aarti ANJALI [PERSON_NAME] [PERSON_NAME] [PERSON_NAME] Bhabhi [P…" at bounding box center [270, 483] width 118 height 29
select select "47062"
click at [211, 469] on select "Select Stylist aarti ANJALI [PERSON_NAME] [PERSON_NAME] [PERSON_NAME] Bhabhi [P…" at bounding box center [270, 483] width 118 height 29
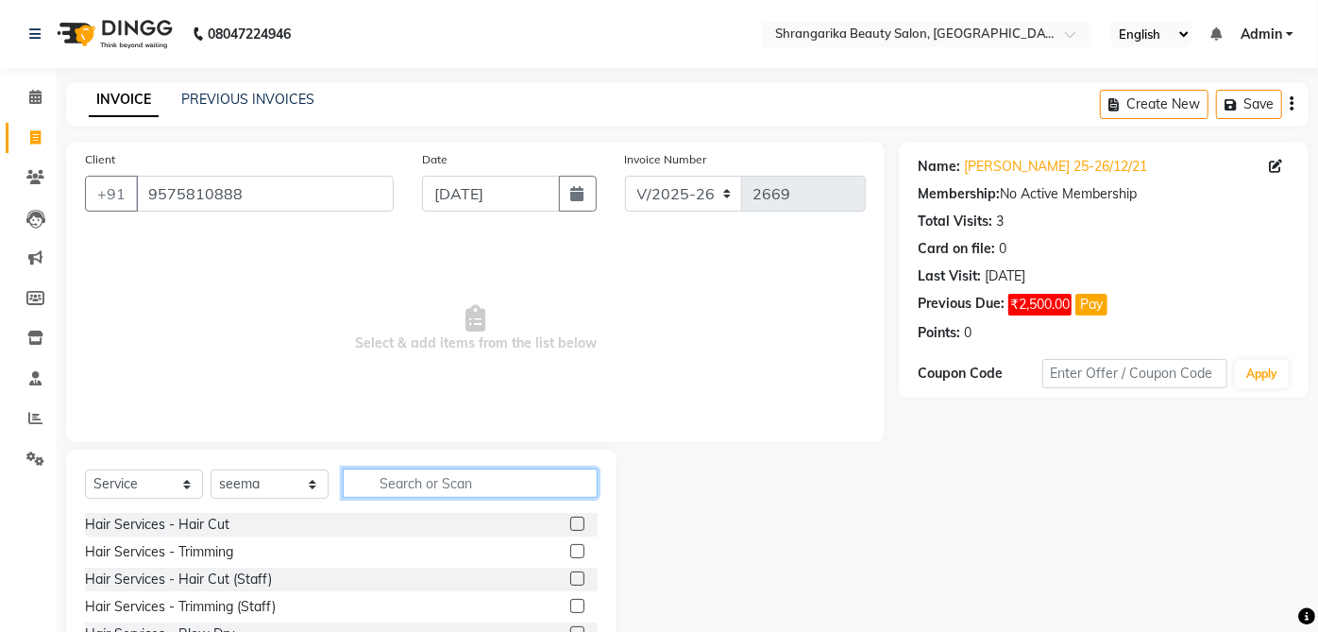
click at [476, 488] on input "text" at bounding box center [470, 482] width 255 height 29
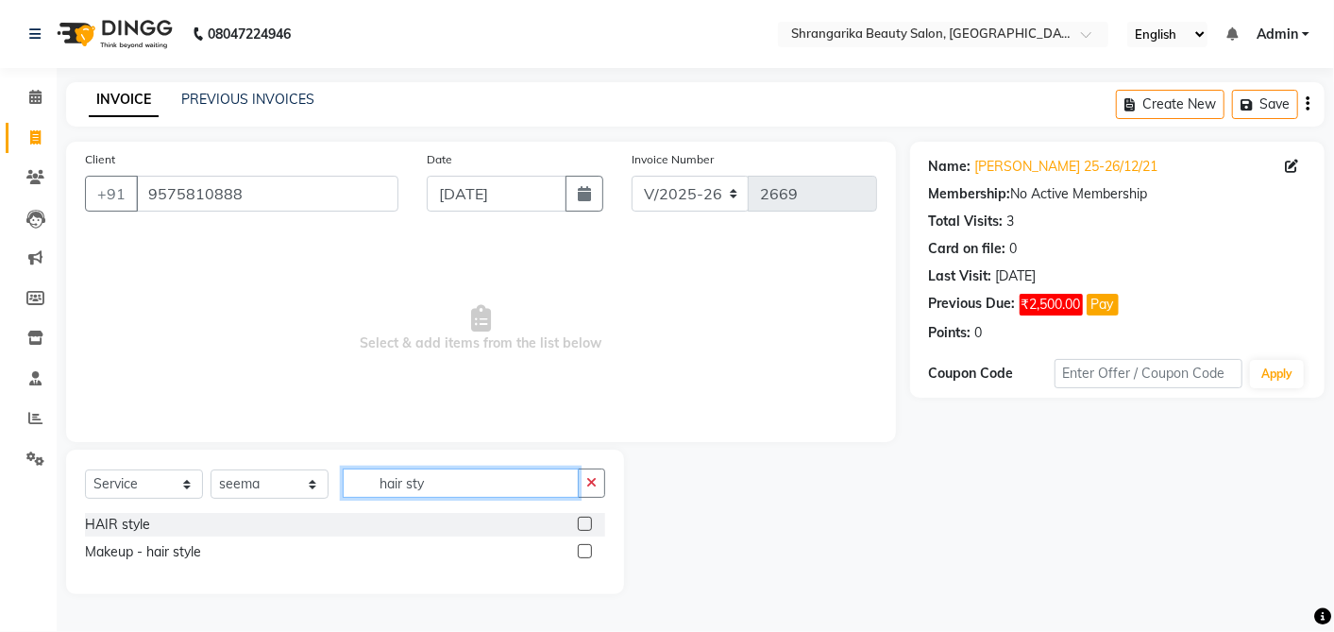
type input "hair sty"
click at [187, 555] on div "Makeup - hair style" at bounding box center [143, 552] width 116 height 20
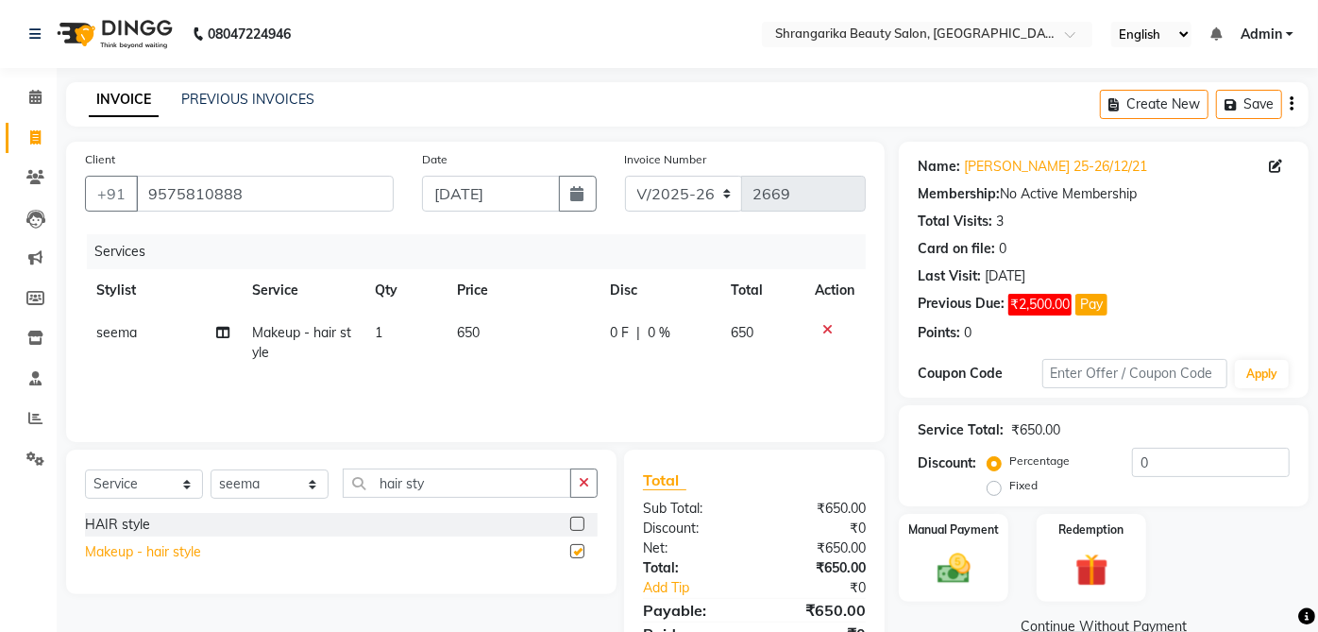
checkbox input "false"
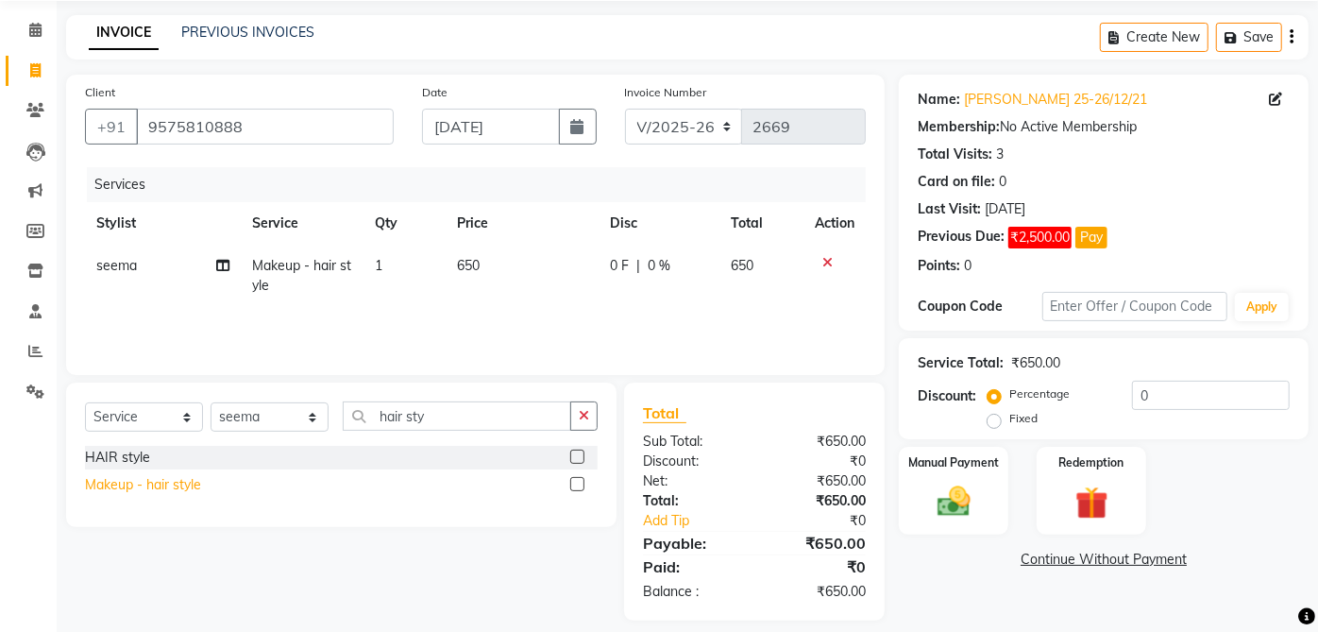
scroll to position [83, 0]
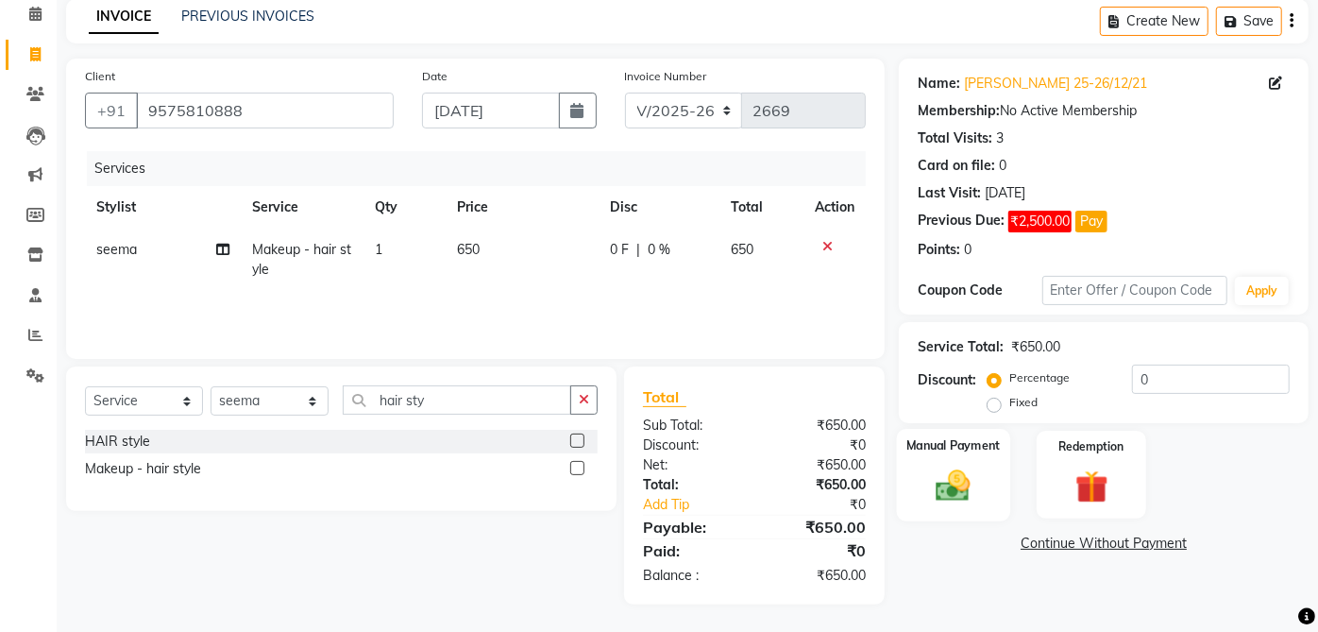
click at [956, 467] on img at bounding box center [954, 485] width 56 height 40
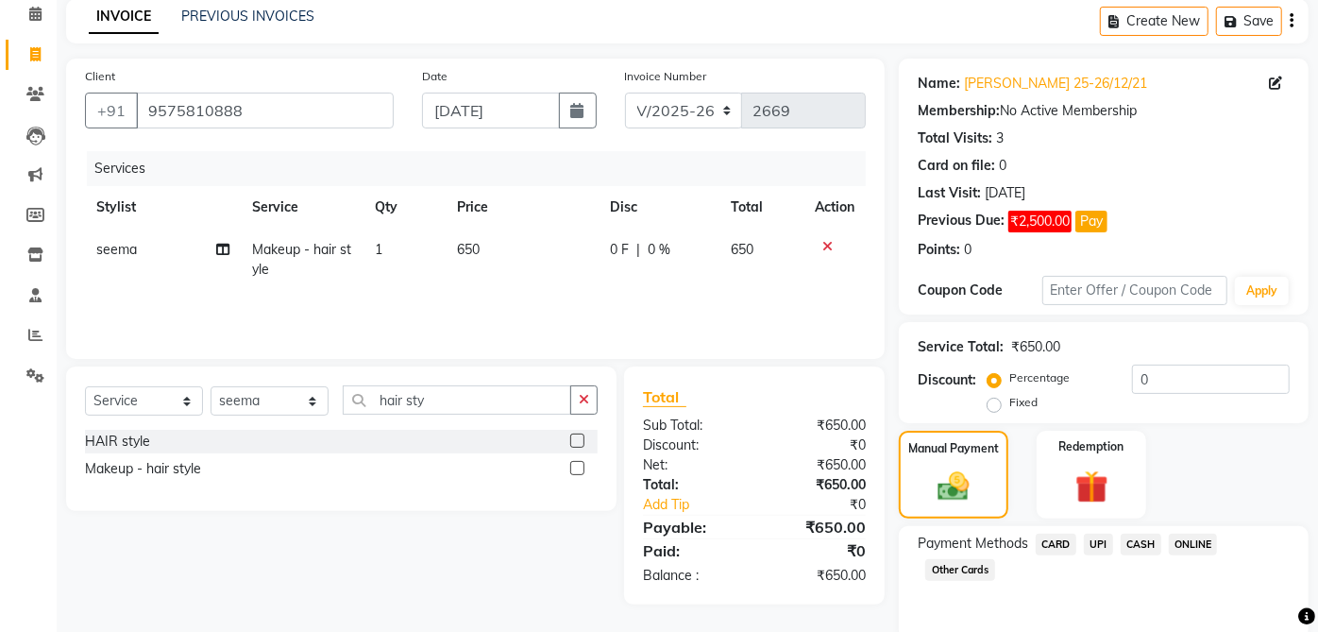
click at [1095, 548] on span "UPI" at bounding box center [1098, 544] width 29 height 22
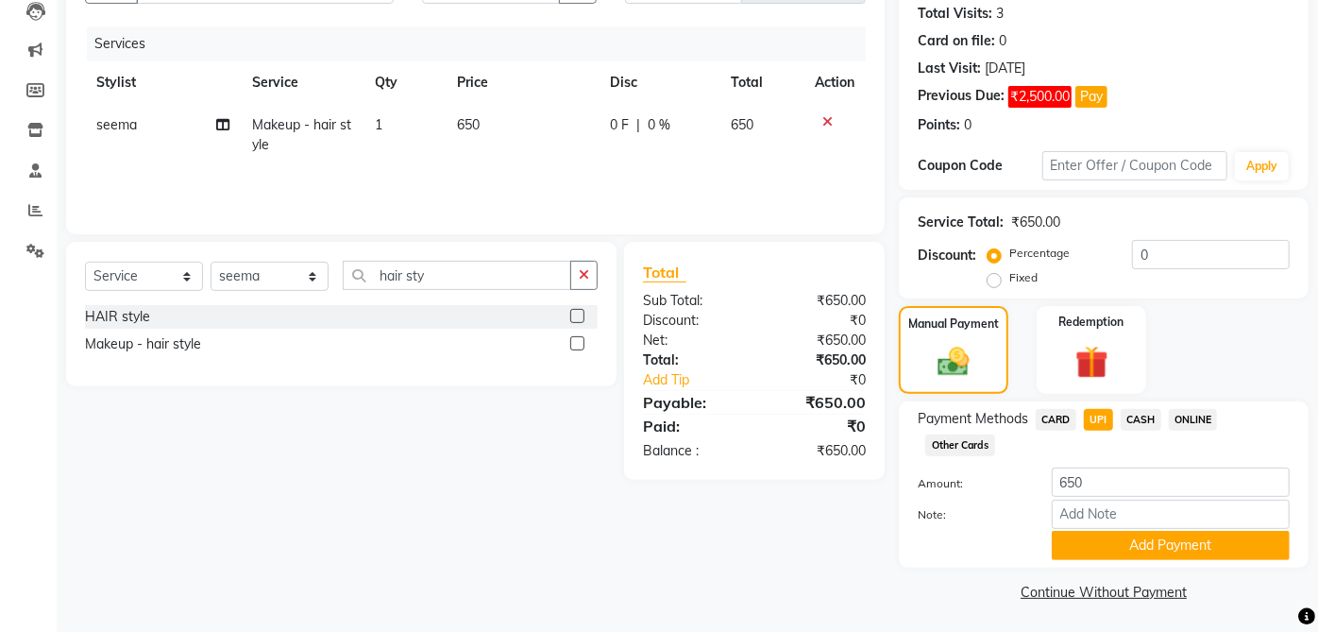
scroll to position [210, 0]
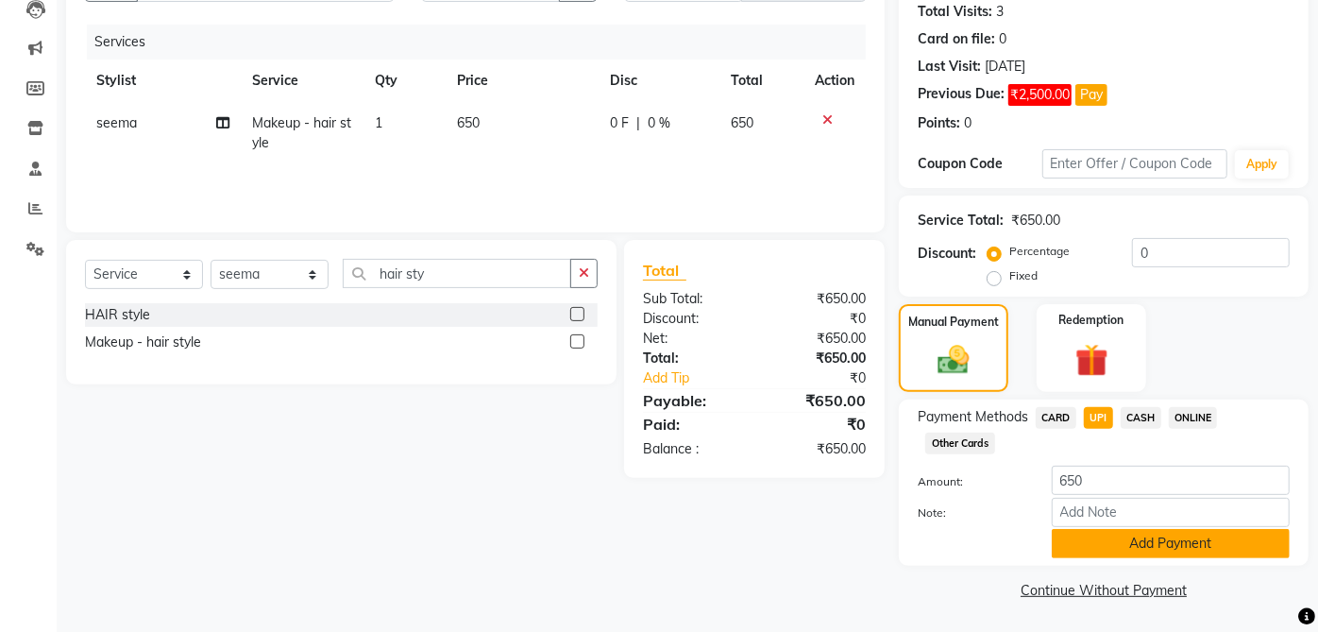
click at [1172, 539] on button "Add Payment" at bounding box center [1171, 543] width 238 height 29
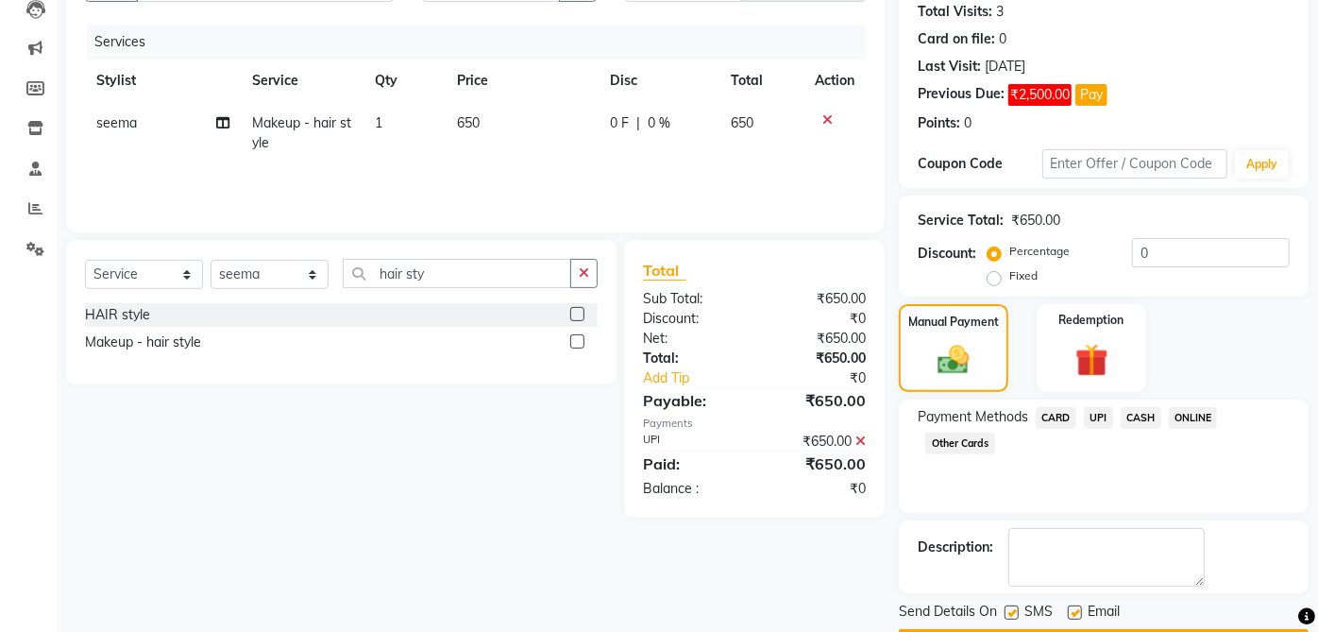
scroll to position [262, 0]
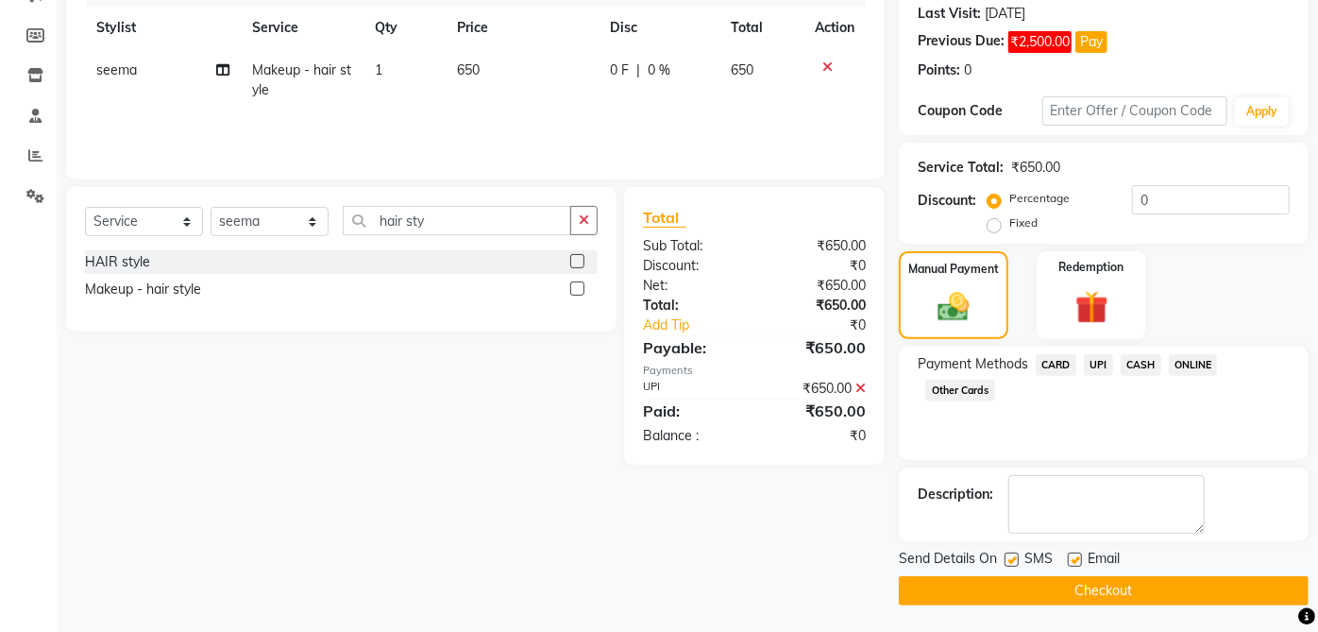
click at [1075, 558] on label at bounding box center [1075, 559] width 14 height 14
click at [1075, 558] on input "checkbox" at bounding box center [1074, 560] width 12 height 12
checkbox input "false"
click at [1020, 576] on button "Checkout" at bounding box center [1104, 590] width 410 height 29
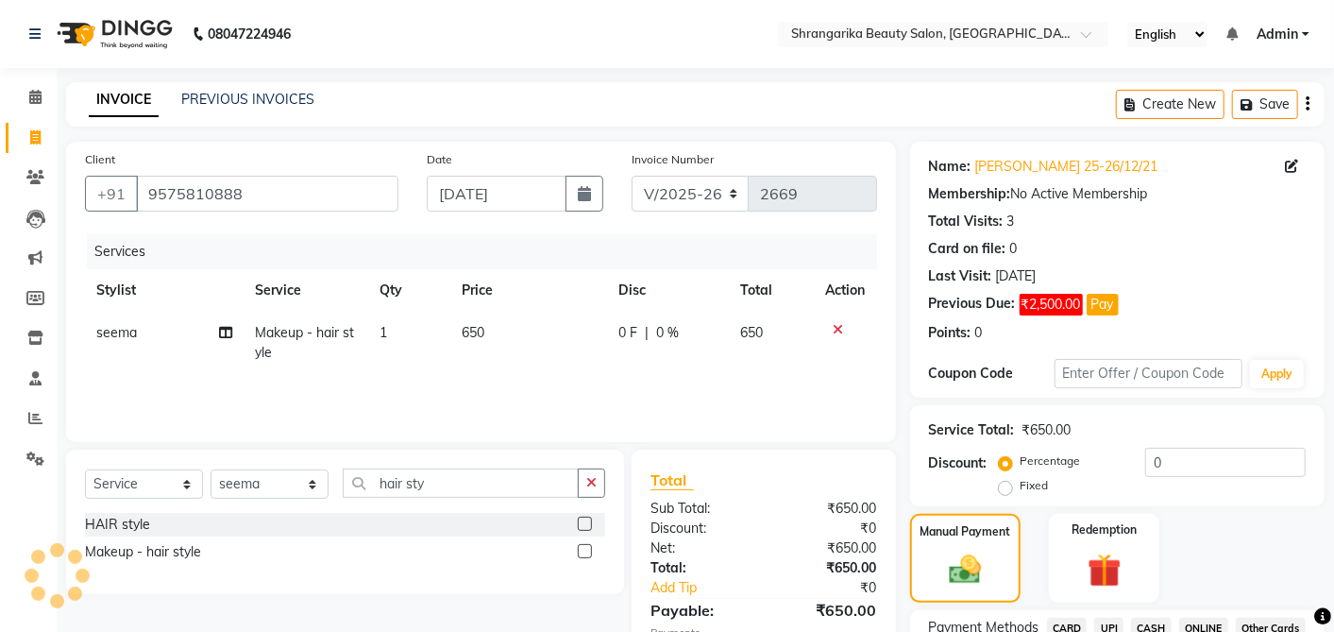
click at [1020, 552] on div "08047224946 Select Location × Shrangarika Beauty Salon, Shell Tower English ENG…" at bounding box center [667, 448] width 1334 height 897
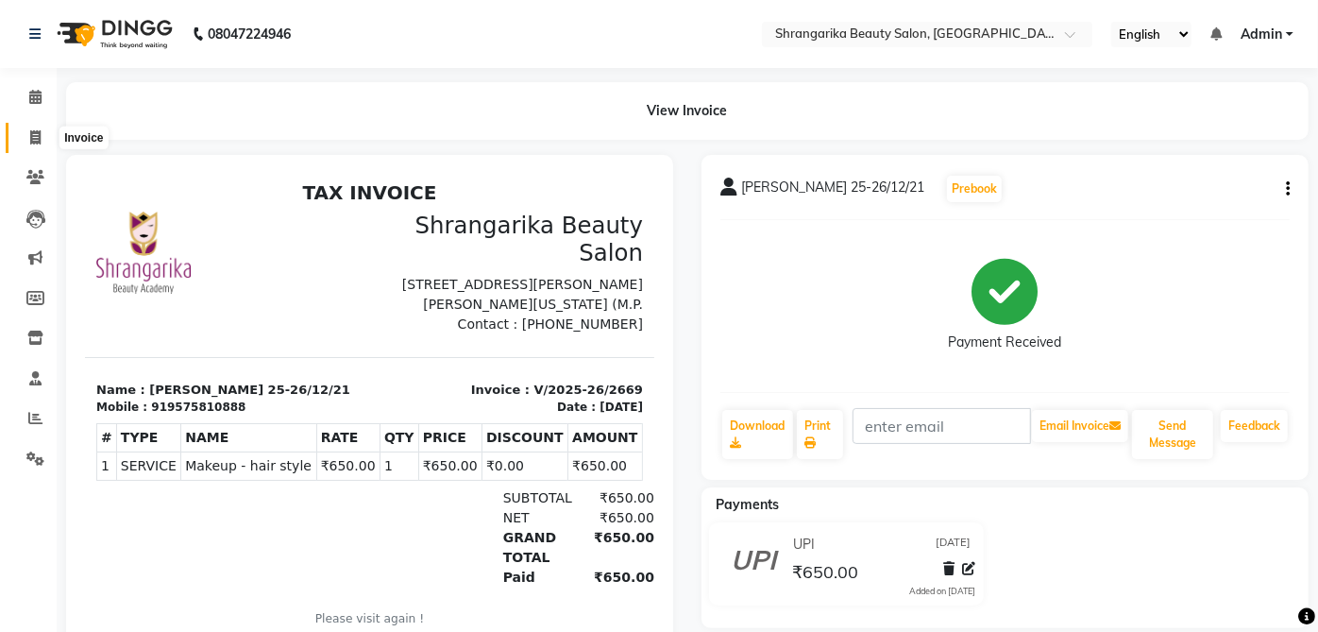
click at [30, 142] on icon at bounding box center [35, 137] width 10 height 14
select select "service"
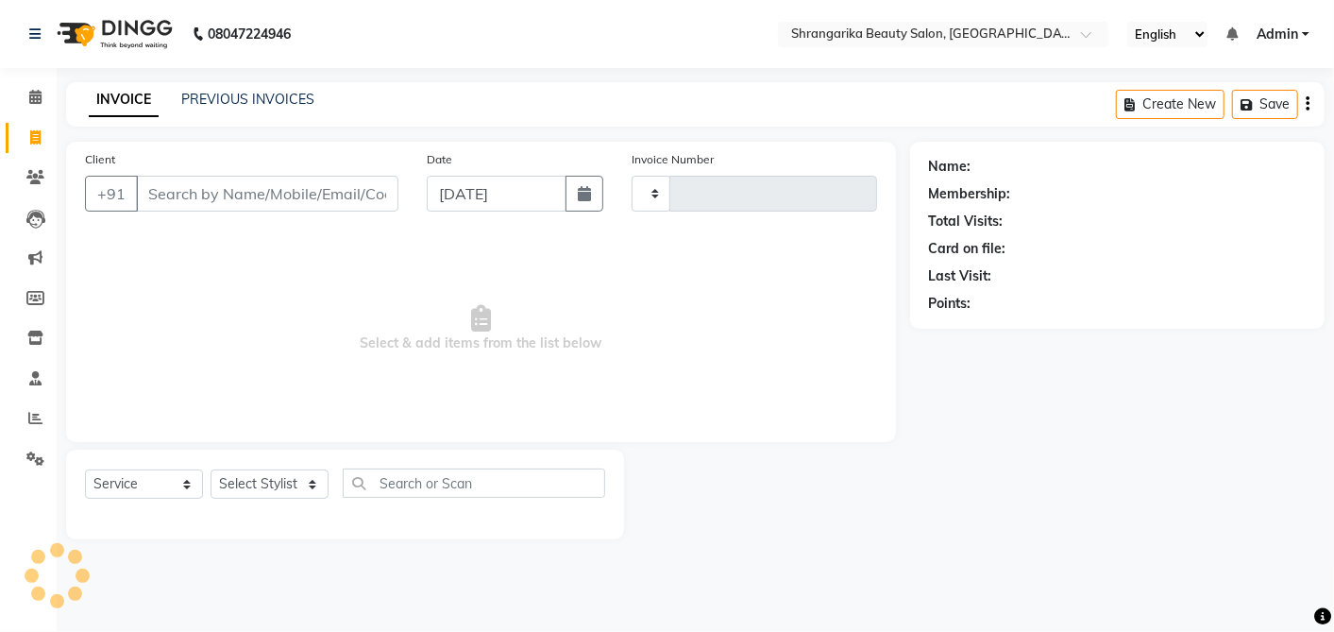
type input "2670"
select select "5168"
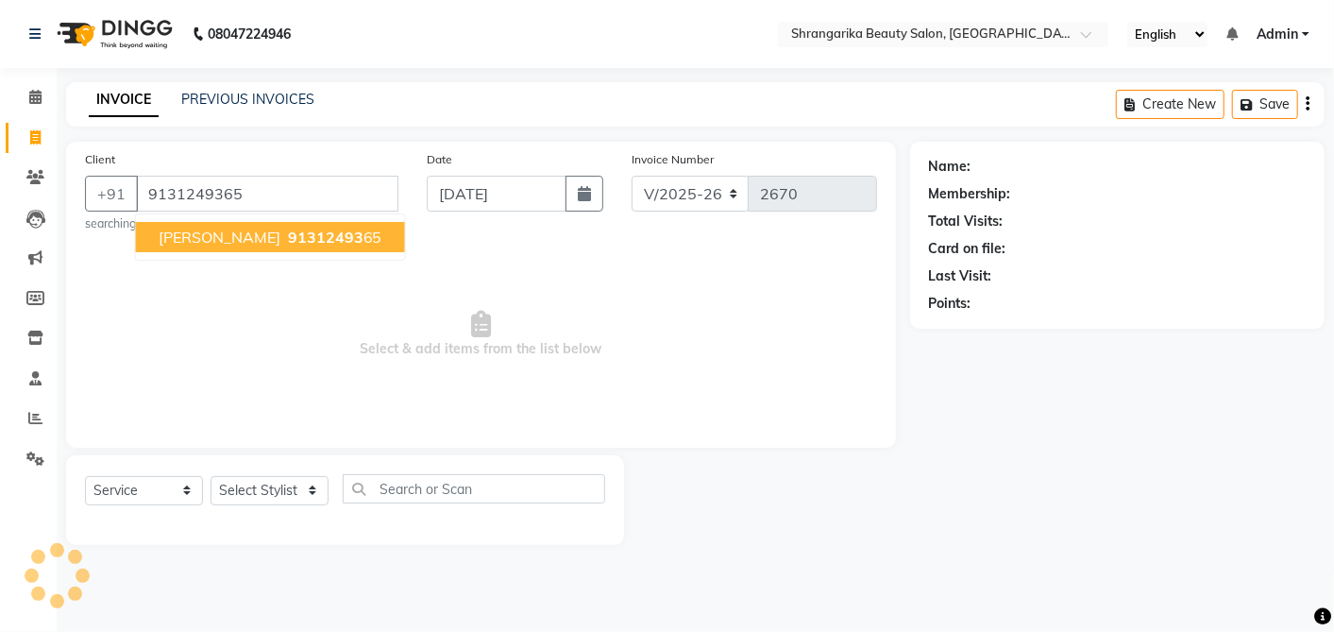
type input "9131249365"
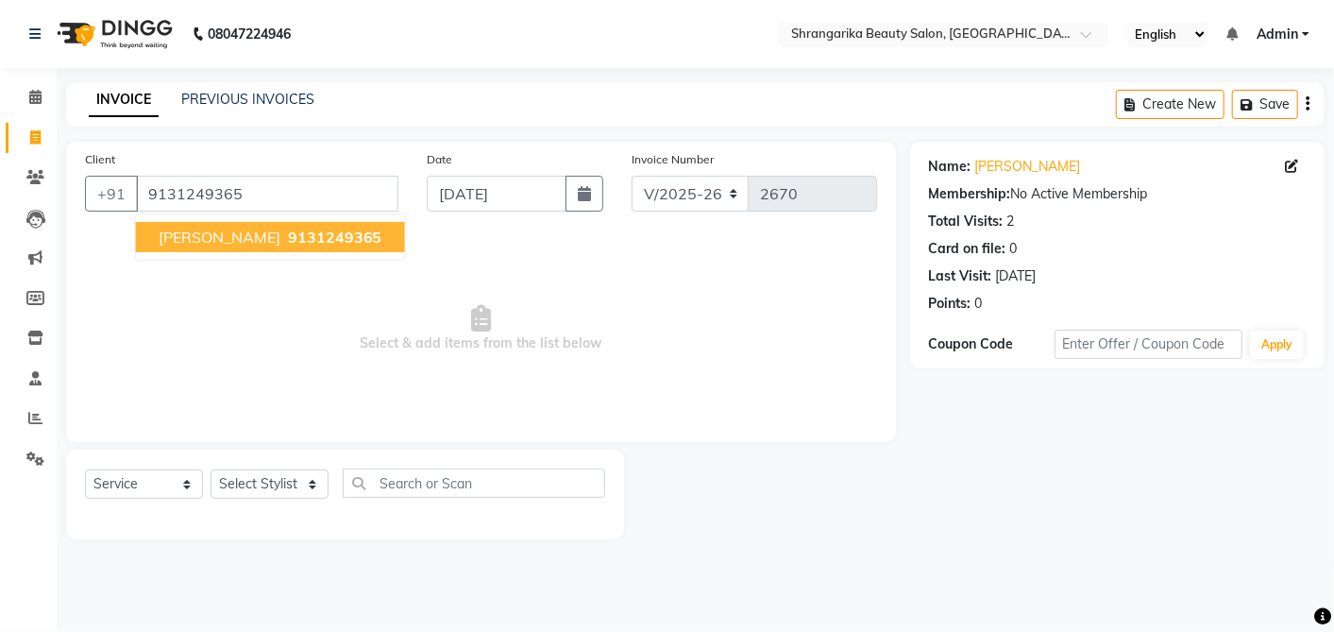
click at [288, 228] on span "9131249365" at bounding box center [335, 237] width 94 height 19
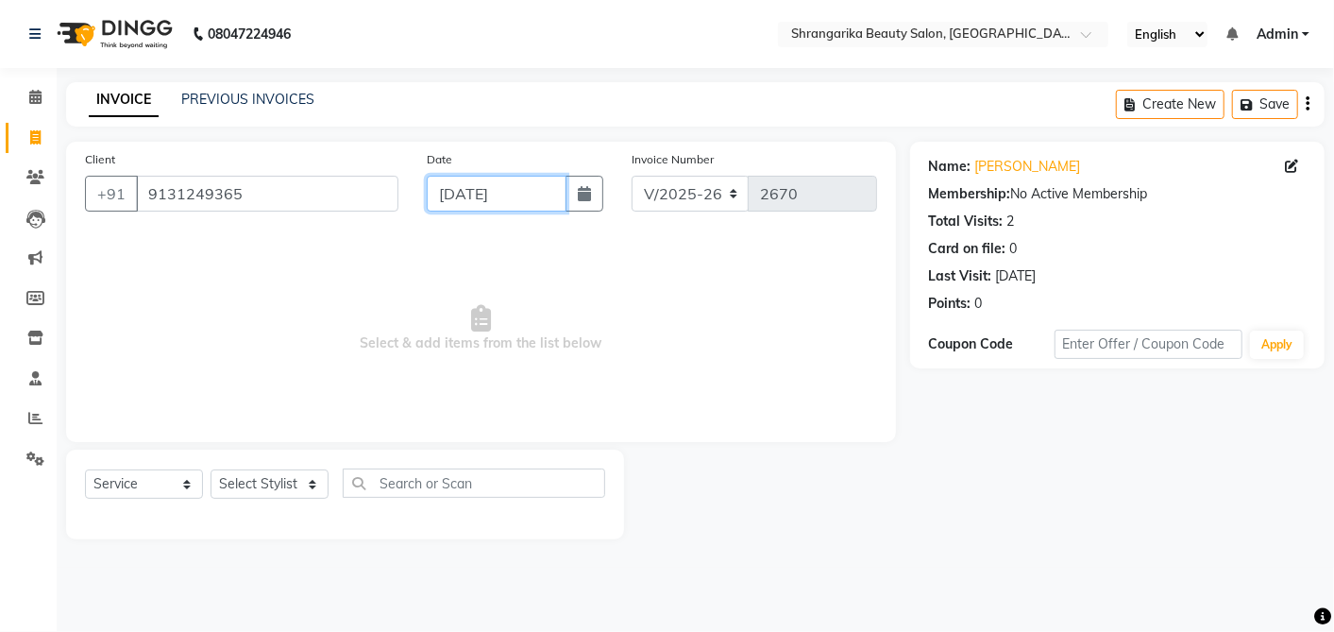
click at [485, 185] on input "[DATE]" at bounding box center [497, 194] width 140 height 36
select select "9"
select select "2025"
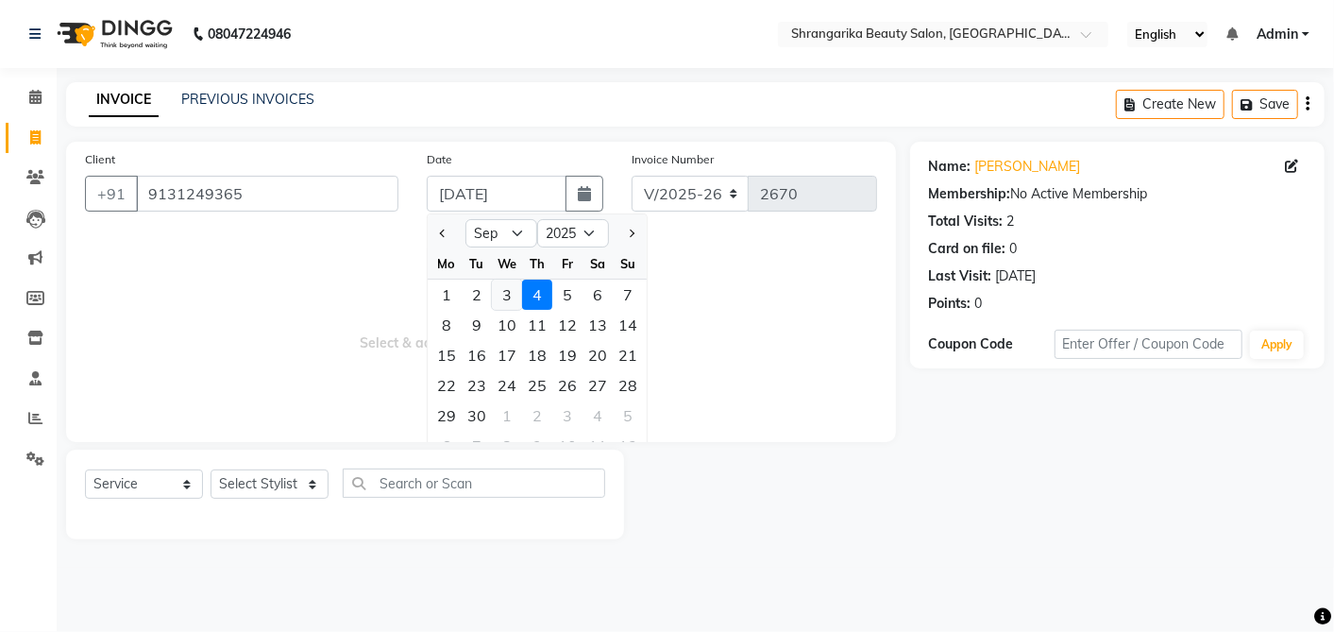
click at [504, 302] on div "3" at bounding box center [507, 294] width 30 height 30
type input "[DATE]"
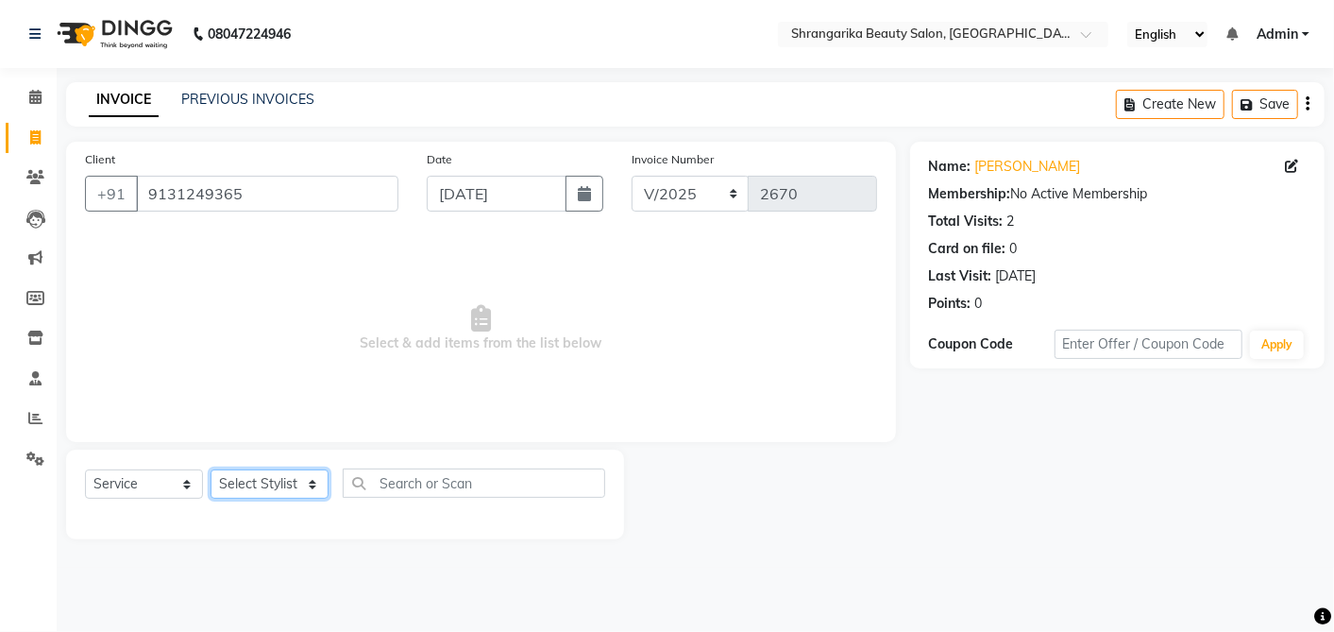
click at [285, 480] on select "Select Stylist aarti ANJALI [PERSON_NAME] [PERSON_NAME] [PERSON_NAME] Bhabhi [P…" at bounding box center [270, 483] width 118 height 29
select select "32942"
click at [211, 469] on select "Select Stylist aarti ANJALI [PERSON_NAME] [PERSON_NAME] [PERSON_NAME] Bhabhi [P…" at bounding box center [270, 483] width 118 height 29
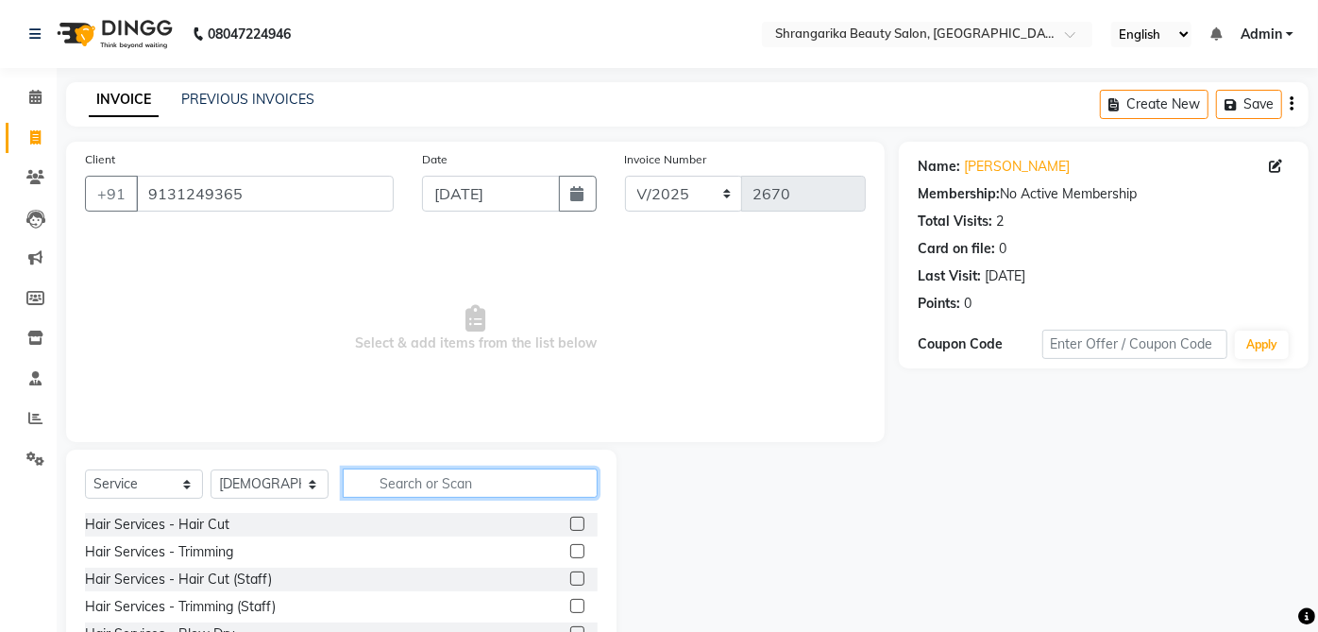
click at [413, 490] on input "text" at bounding box center [470, 482] width 255 height 29
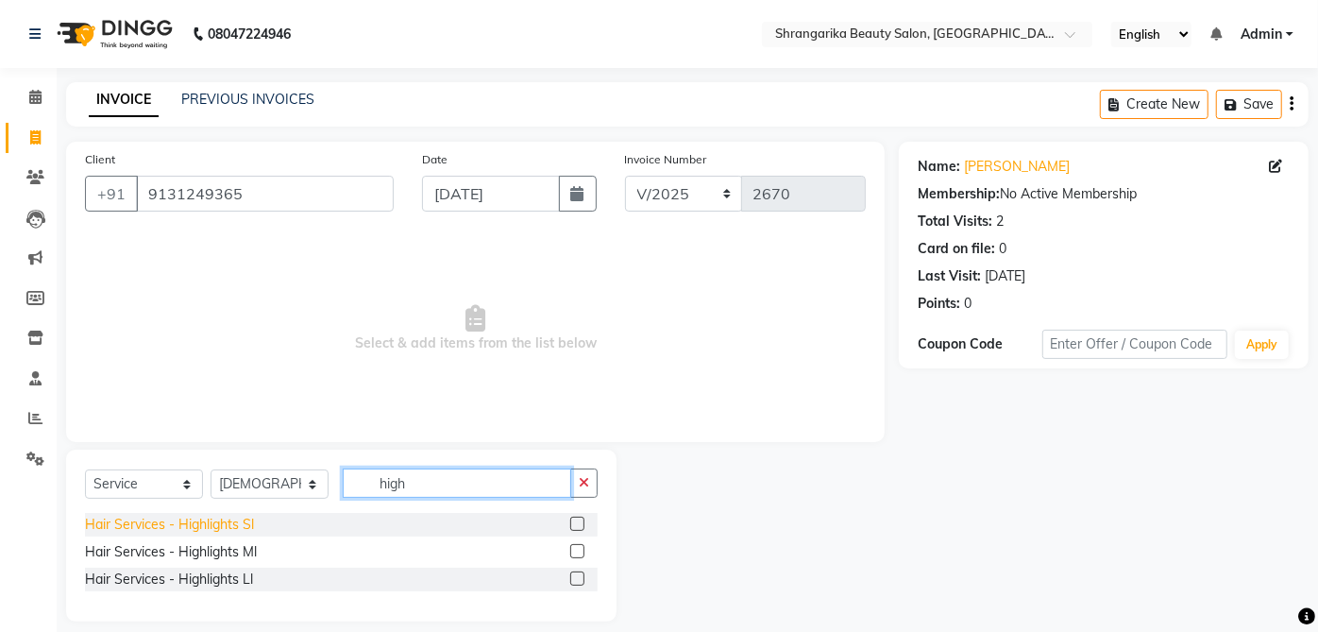
type input "high"
click at [242, 527] on div "Hair Services - Highlights Sl" at bounding box center [169, 524] width 169 height 20
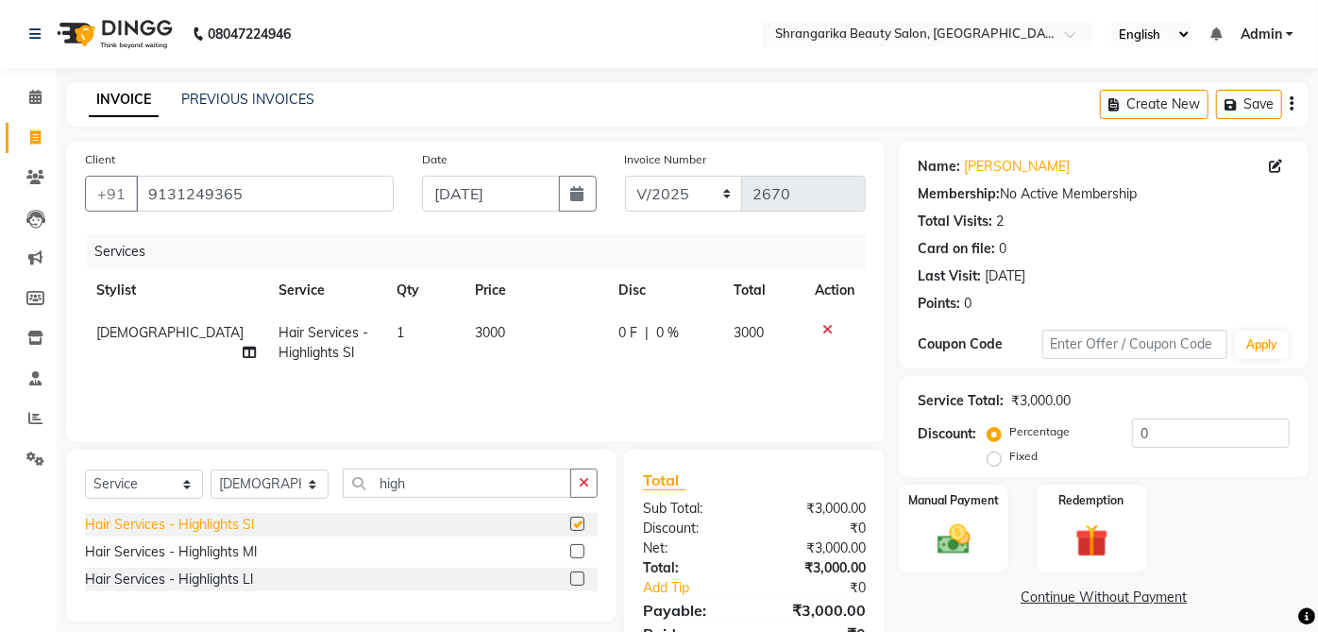
checkbox input "false"
click at [251, 555] on div "Hair Services - Highlights Ml" at bounding box center [171, 552] width 172 height 20
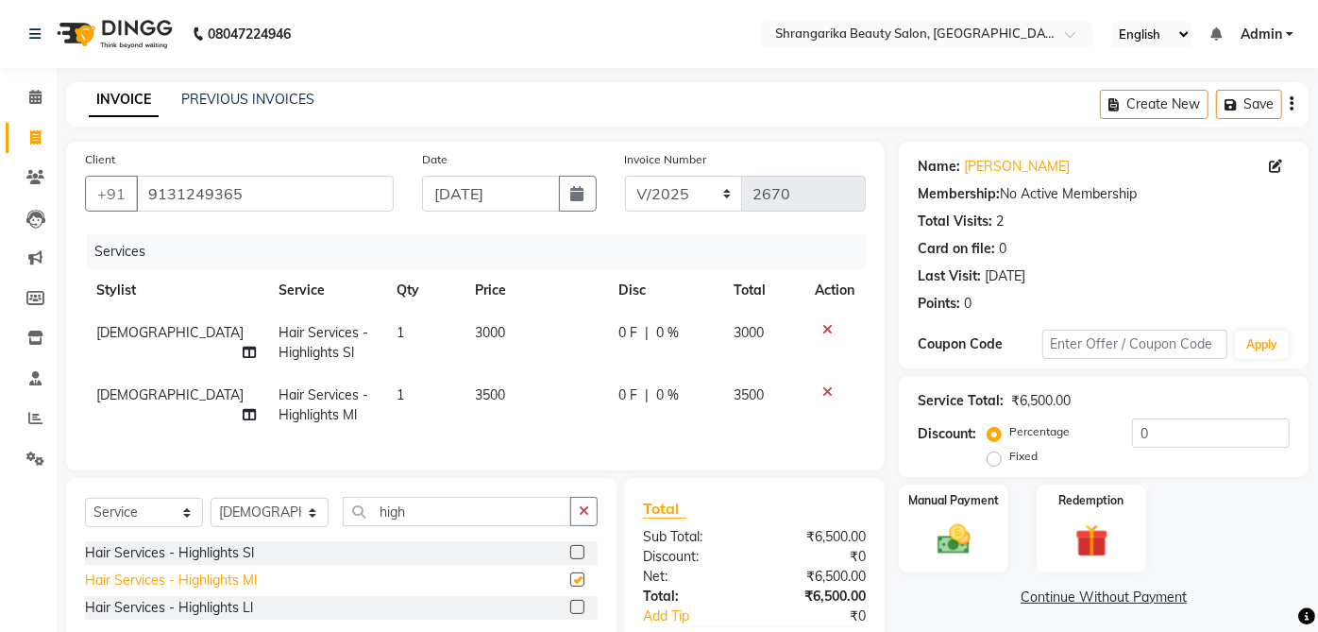
checkbox input "false"
click at [828, 323] on icon at bounding box center [827, 329] width 10 height 13
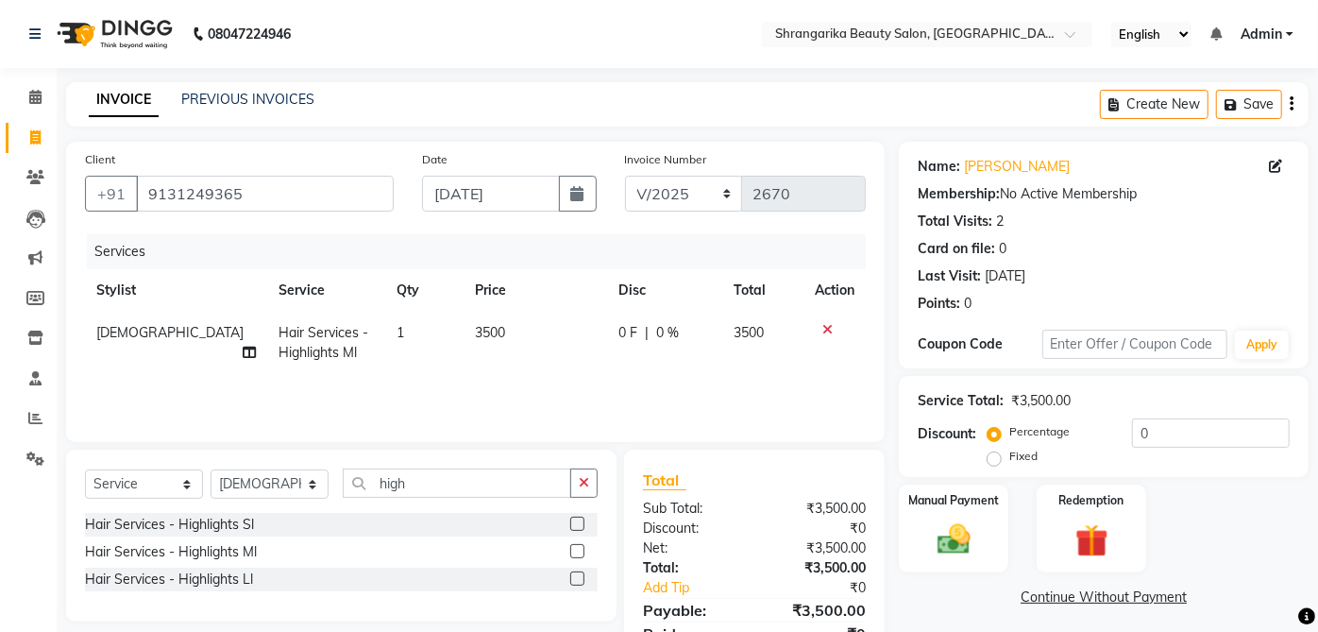
click at [464, 343] on td "3500" at bounding box center [536, 343] width 144 height 62
select select "32942"
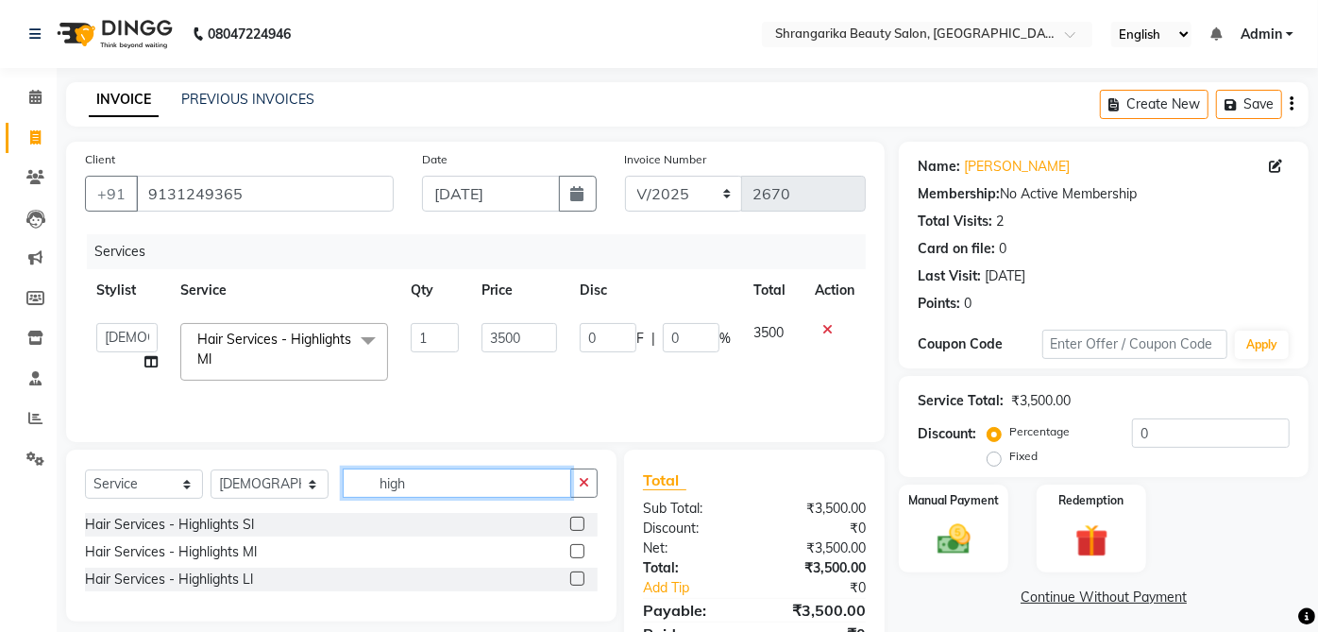
click at [455, 478] on input "high" at bounding box center [457, 482] width 228 height 29
type input "h"
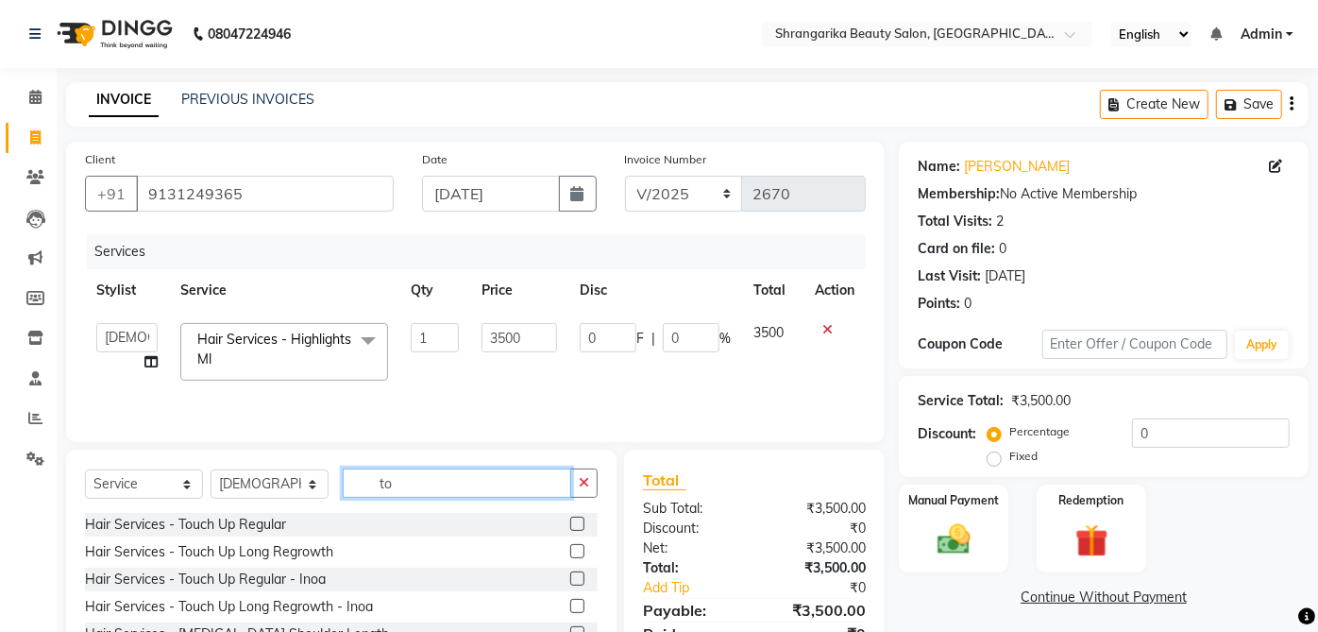
type input "t"
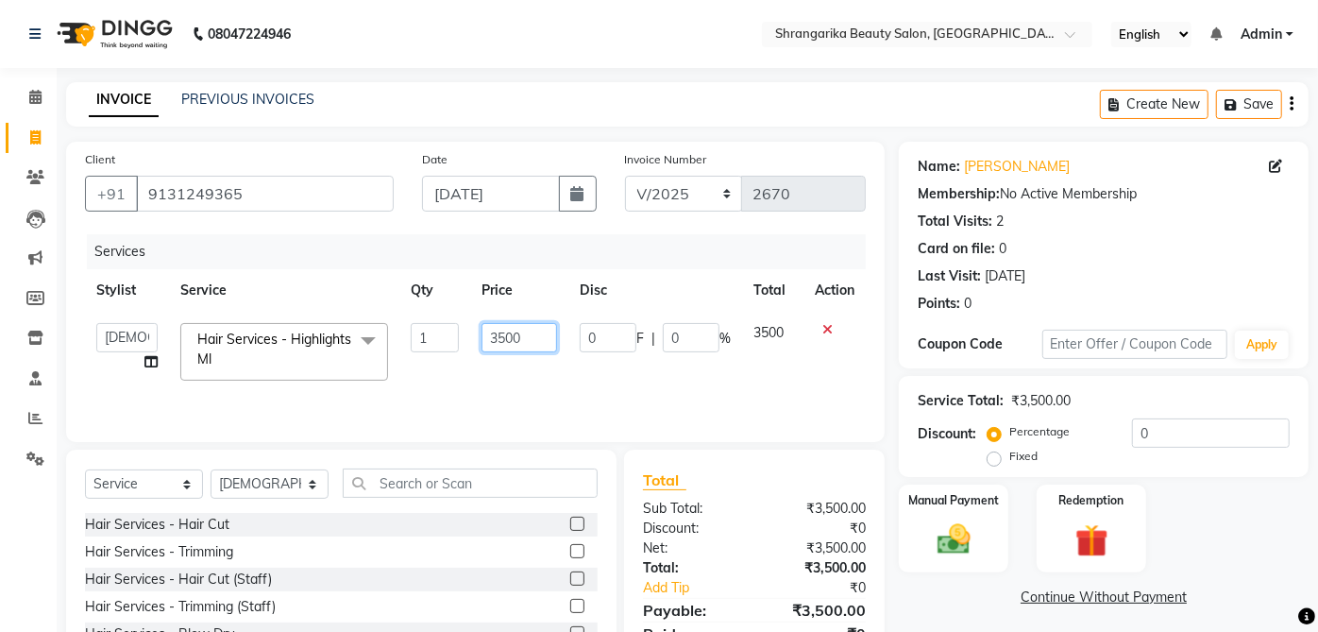
click at [492, 340] on input "3500" at bounding box center [519, 337] width 76 height 29
click at [491, 330] on input "3500" at bounding box center [519, 337] width 76 height 29
click at [504, 344] on input "3500" at bounding box center [519, 337] width 76 height 29
click at [493, 341] on input "3500" at bounding box center [519, 337] width 76 height 29
type input "4500"
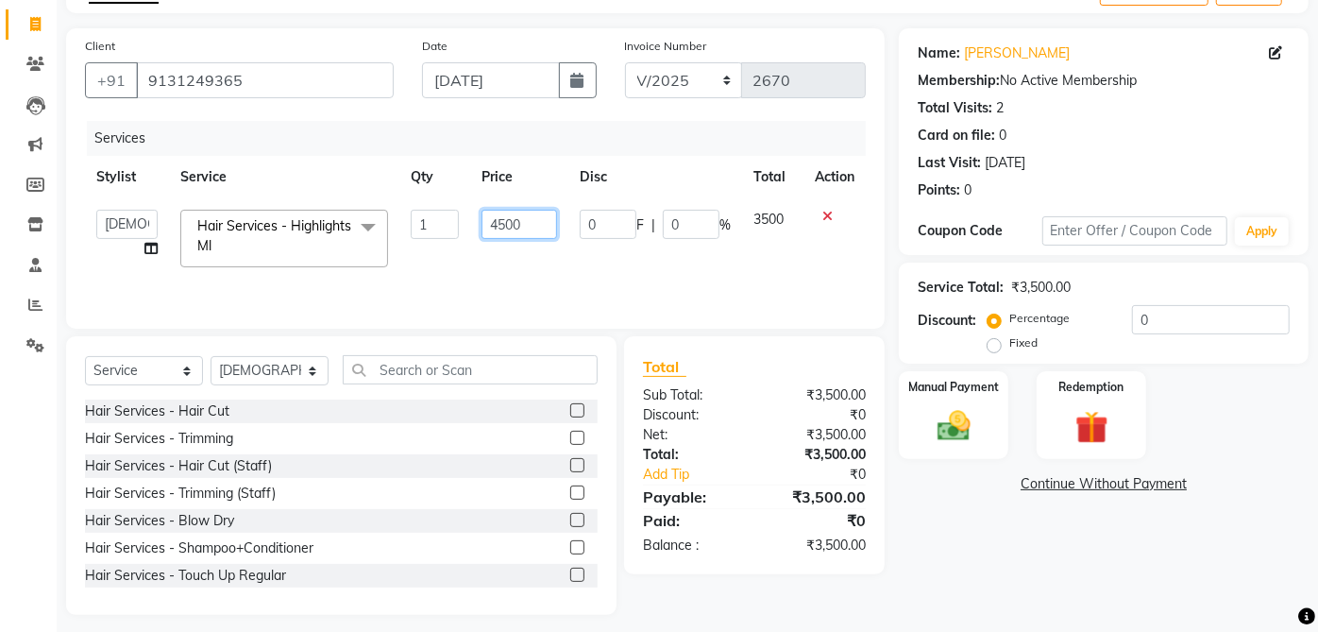
scroll to position [124, 0]
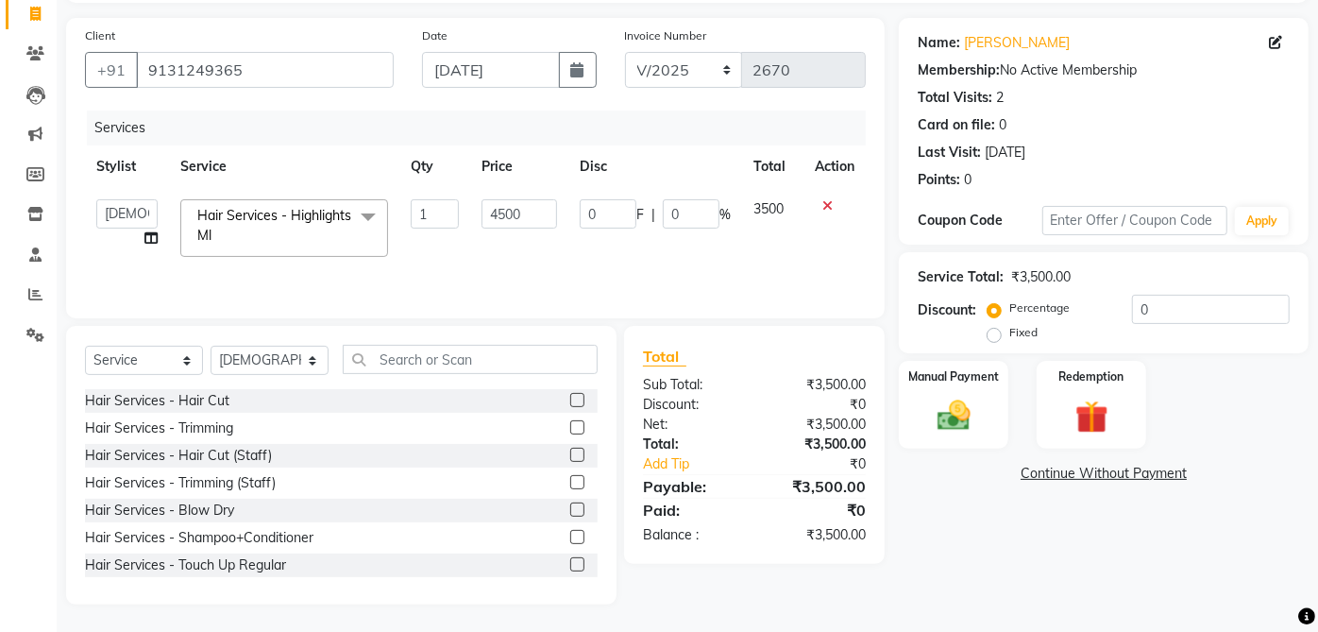
click at [1172, 587] on div "Name: Jyoti Agarwal Membership: No Active Membership Total Visits: 2 Card on fi…" at bounding box center [1111, 311] width 424 height 586
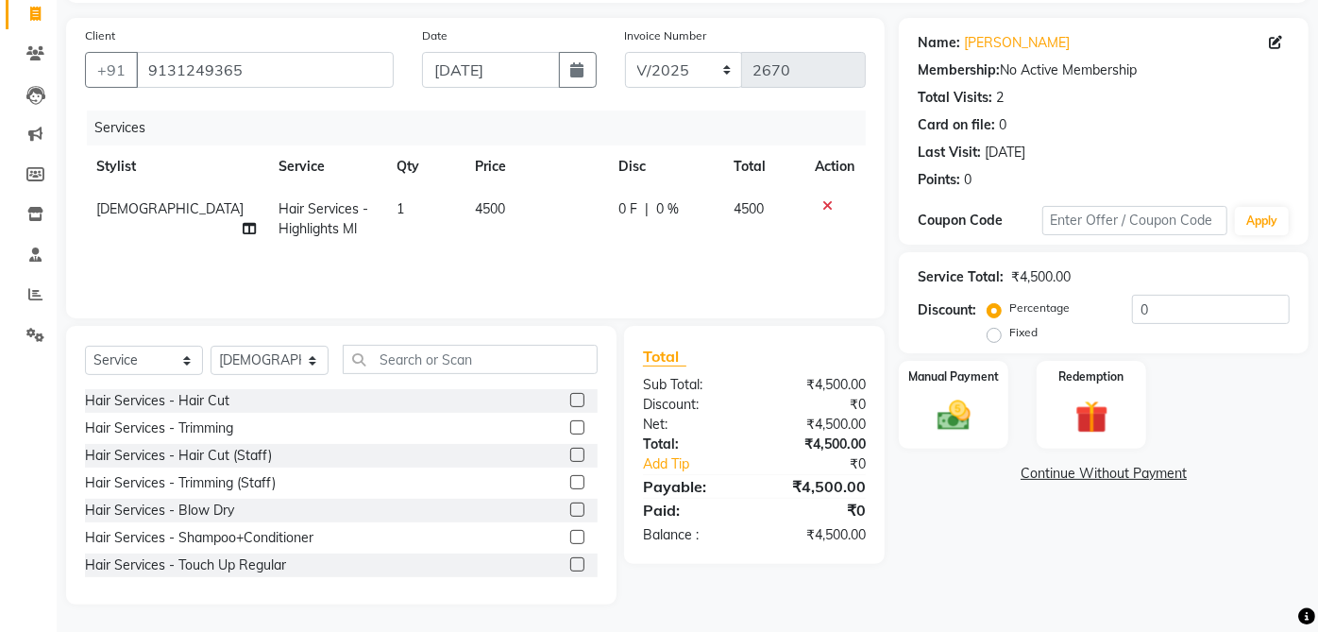
click at [949, 422] on img at bounding box center [954, 415] width 54 height 38
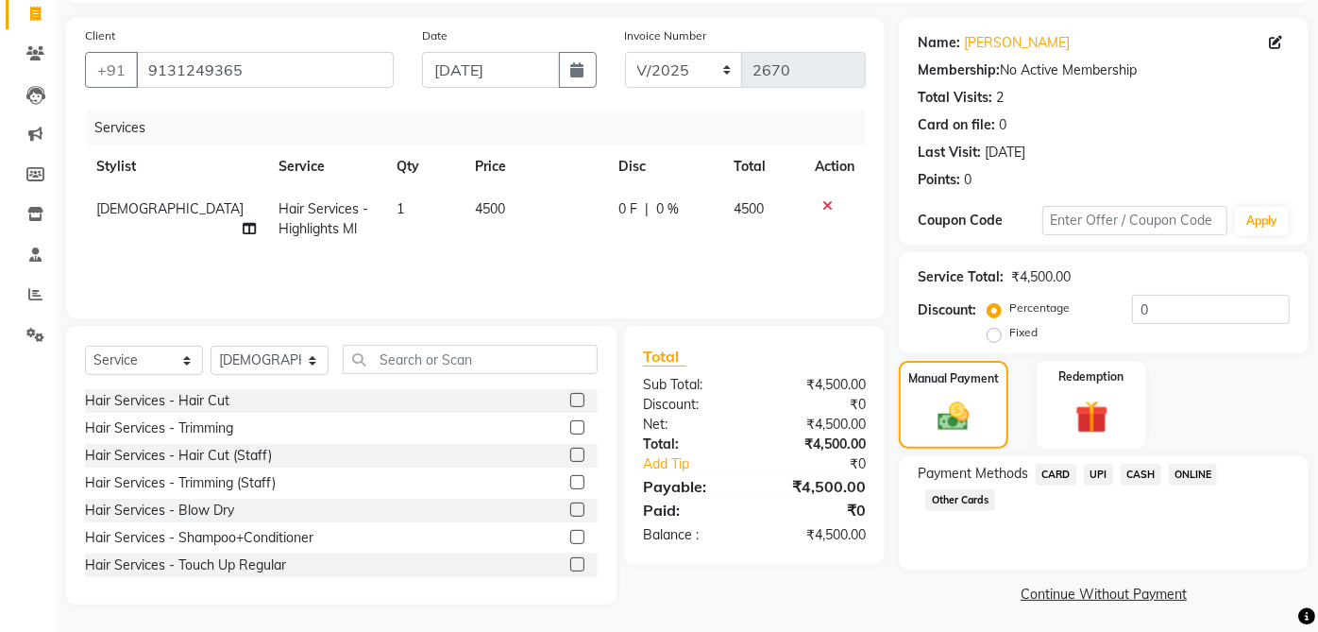
click at [1141, 474] on span "CASH" at bounding box center [1141, 475] width 41 height 22
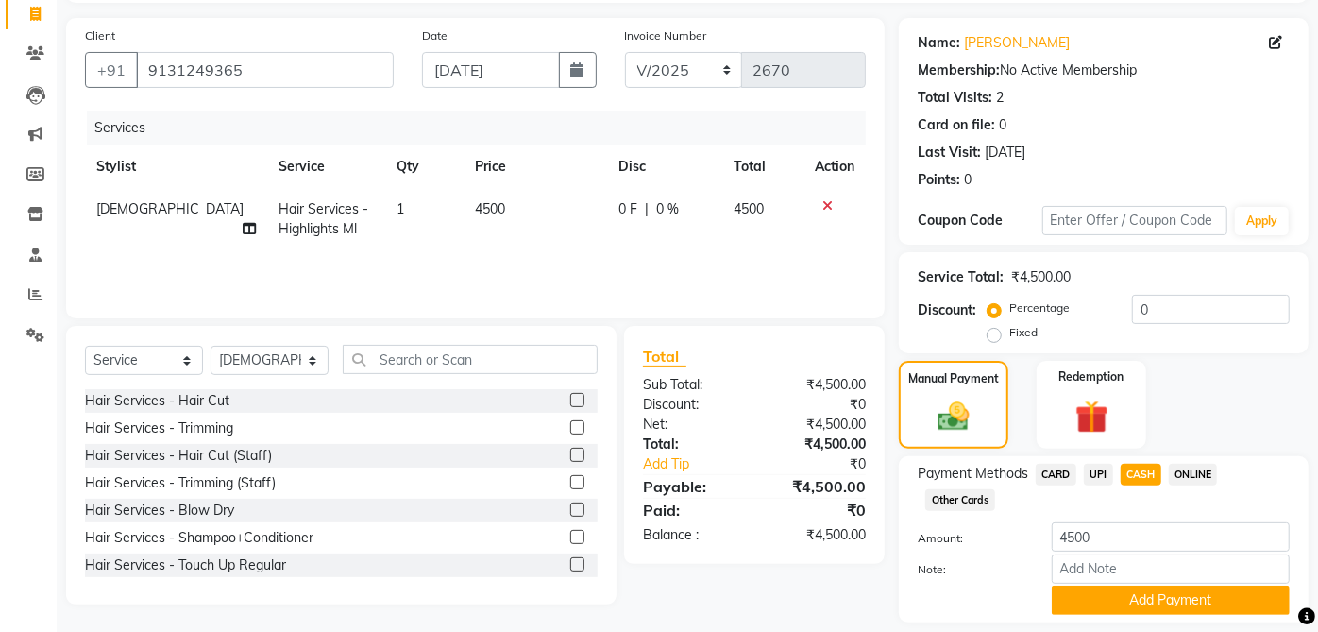
click at [1156, 594] on button "Add Payment" at bounding box center [1171, 599] width 238 height 29
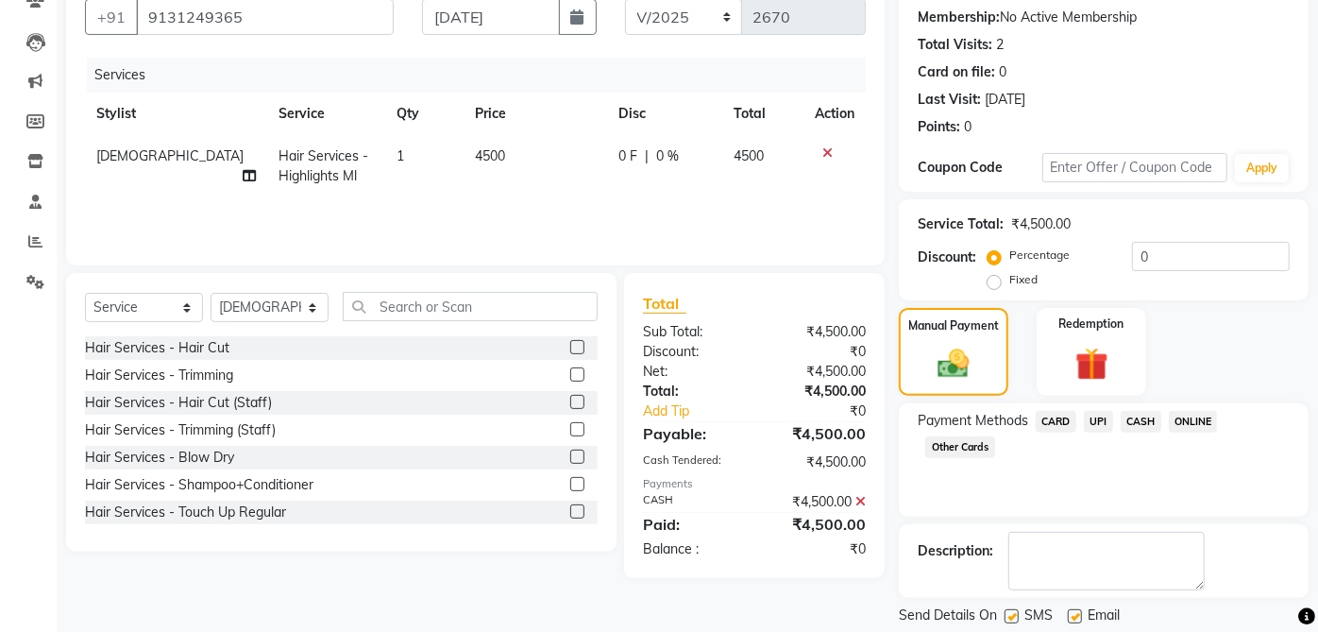
scroll to position [233, 0]
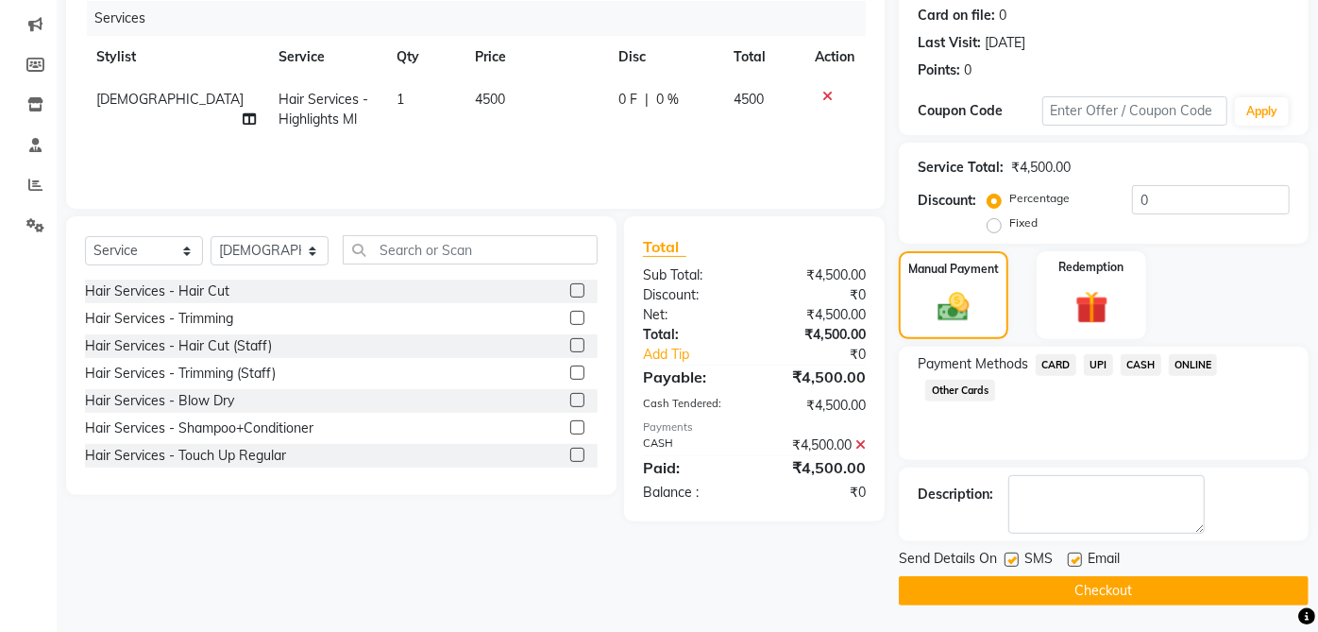
click at [1075, 558] on label at bounding box center [1075, 559] width 14 height 14
click at [1075, 558] on input "checkbox" at bounding box center [1074, 560] width 12 height 12
checkbox input "false"
click at [1012, 558] on label at bounding box center [1011, 559] width 14 height 14
click at [1012, 558] on input "checkbox" at bounding box center [1010, 560] width 12 height 12
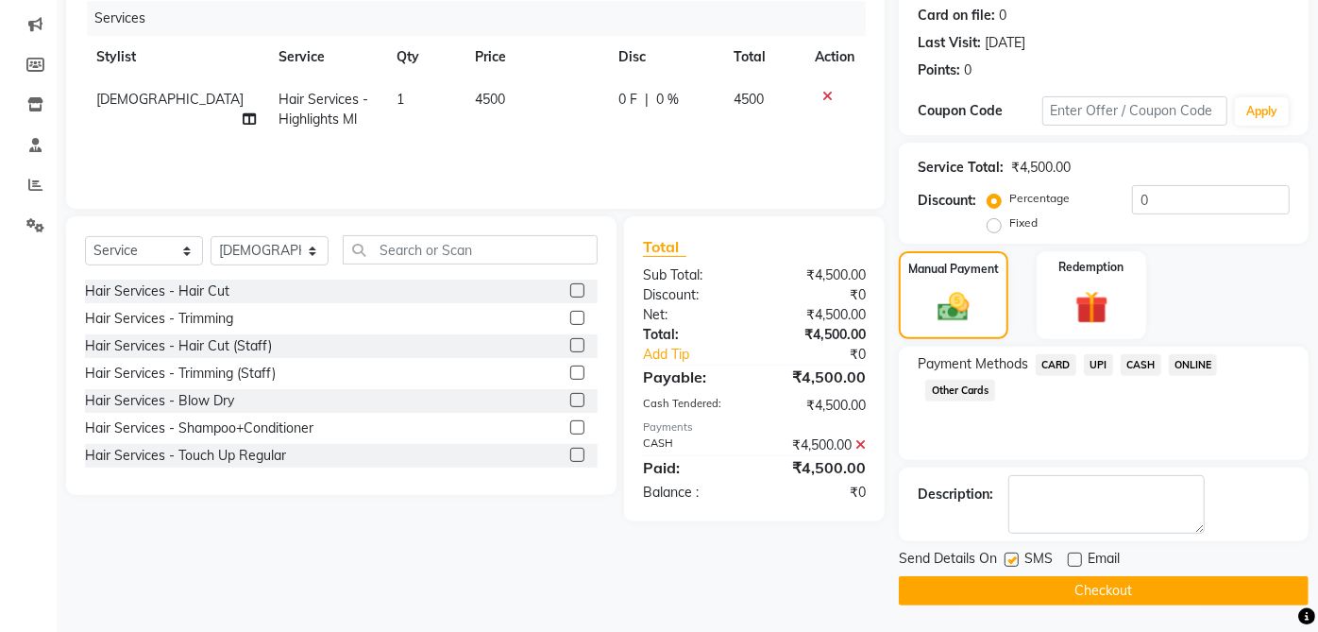
checkbox input "false"
click at [1089, 587] on button "Checkout" at bounding box center [1104, 590] width 410 height 29
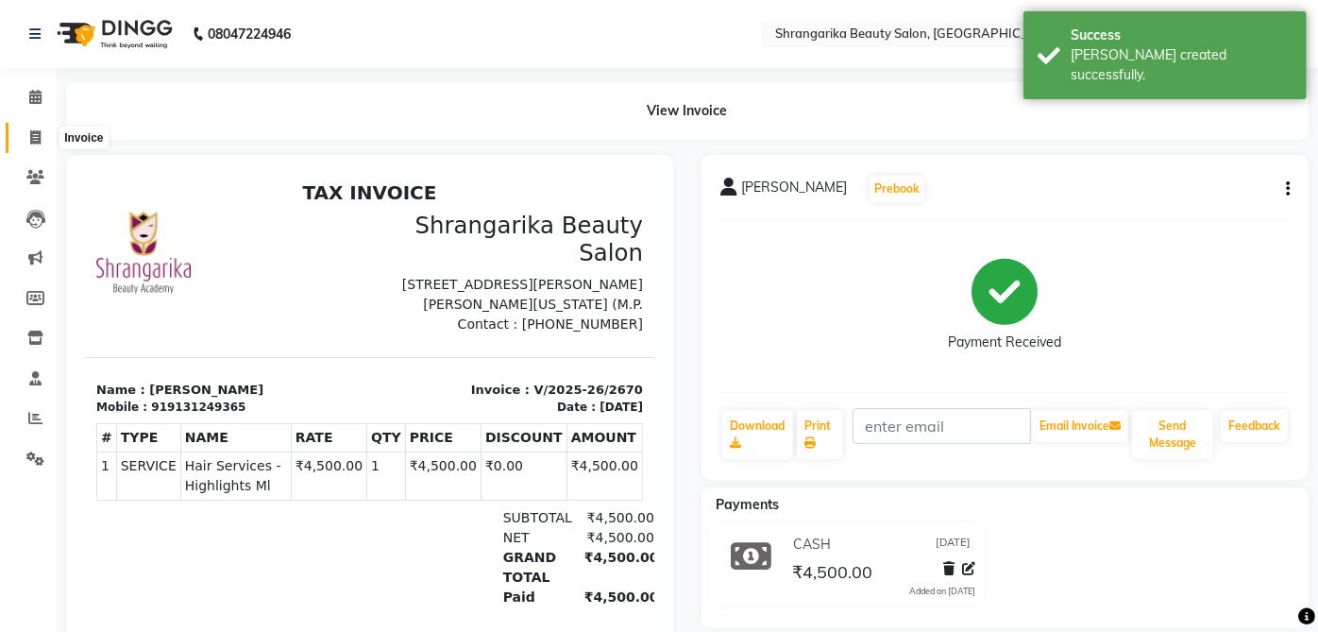
click at [35, 134] on icon at bounding box center [35, 137] width 10 height 14
select select "service"
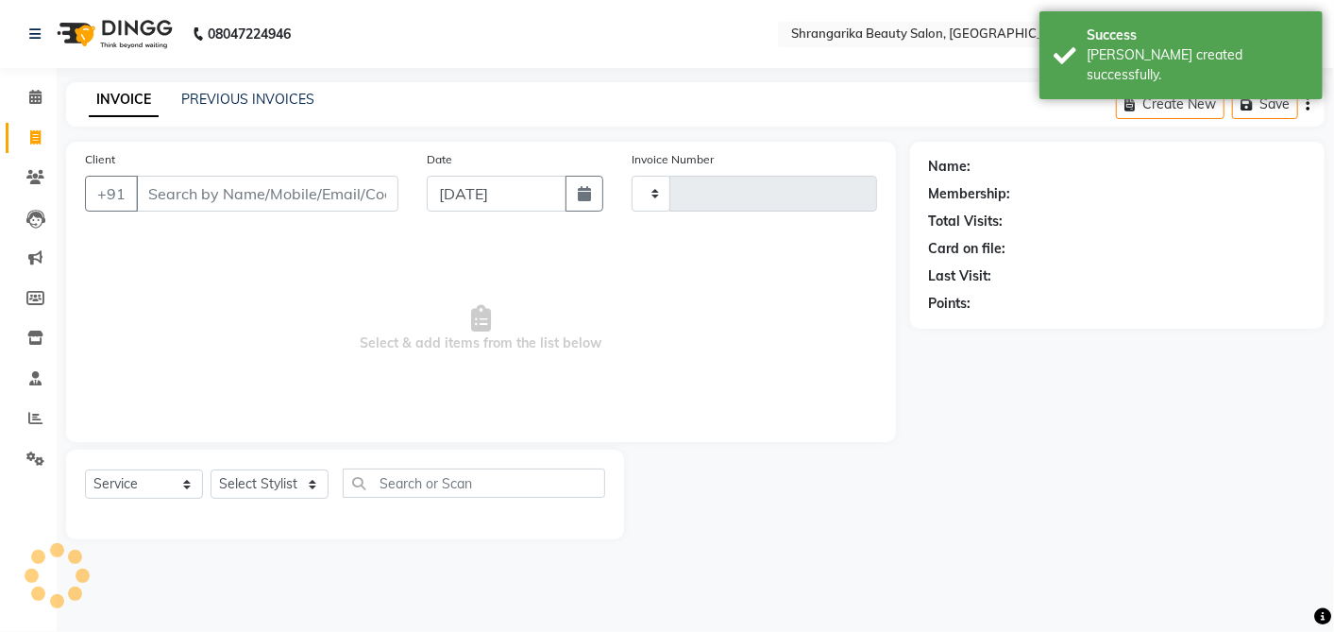
type input "2671"
select select "5168"
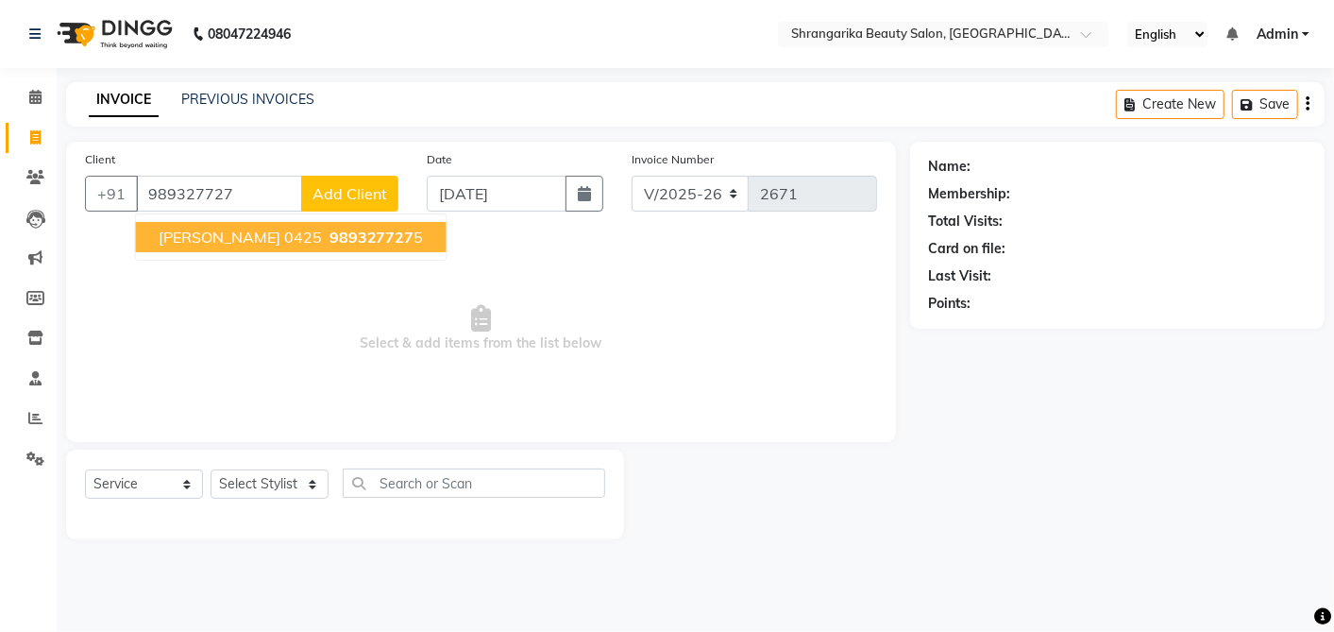
click at [245, 239] on span "Jyoti vyas 0425" at bounding box center [240, 237] width 163 height 19
type input "9893277275"
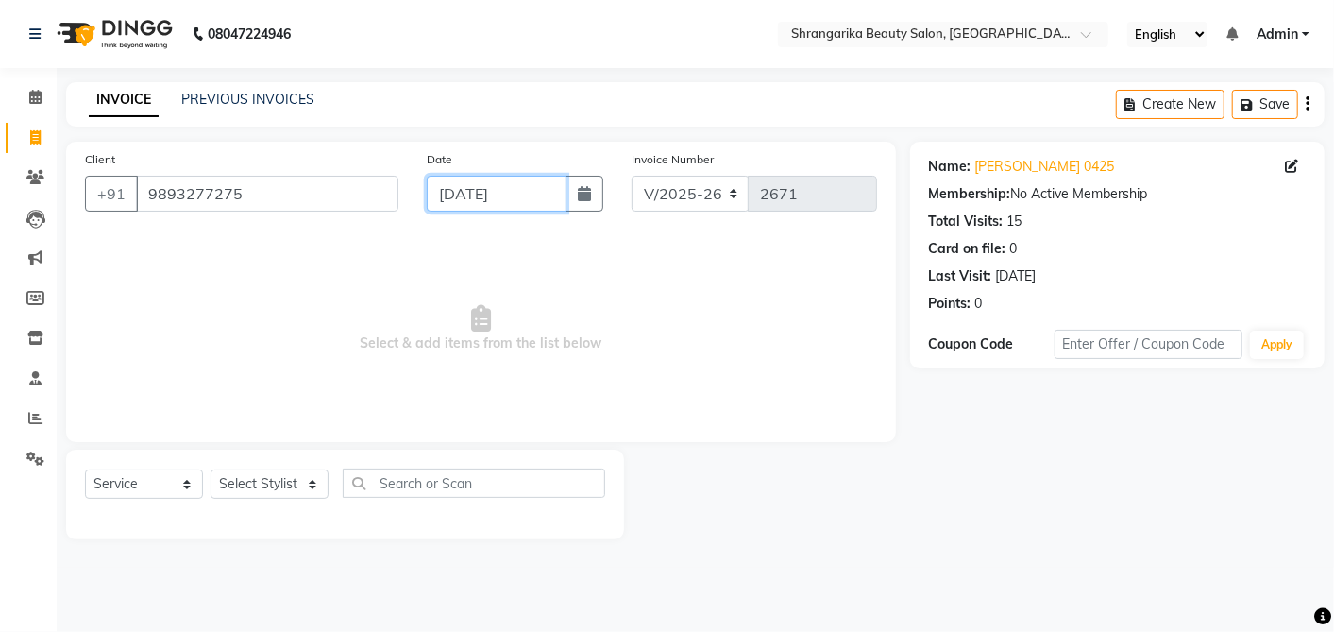
click at [445, 205] on input "[DATE]" at bounding box center [497, 194] width 140 height 36
select select "9"
select select "2025"
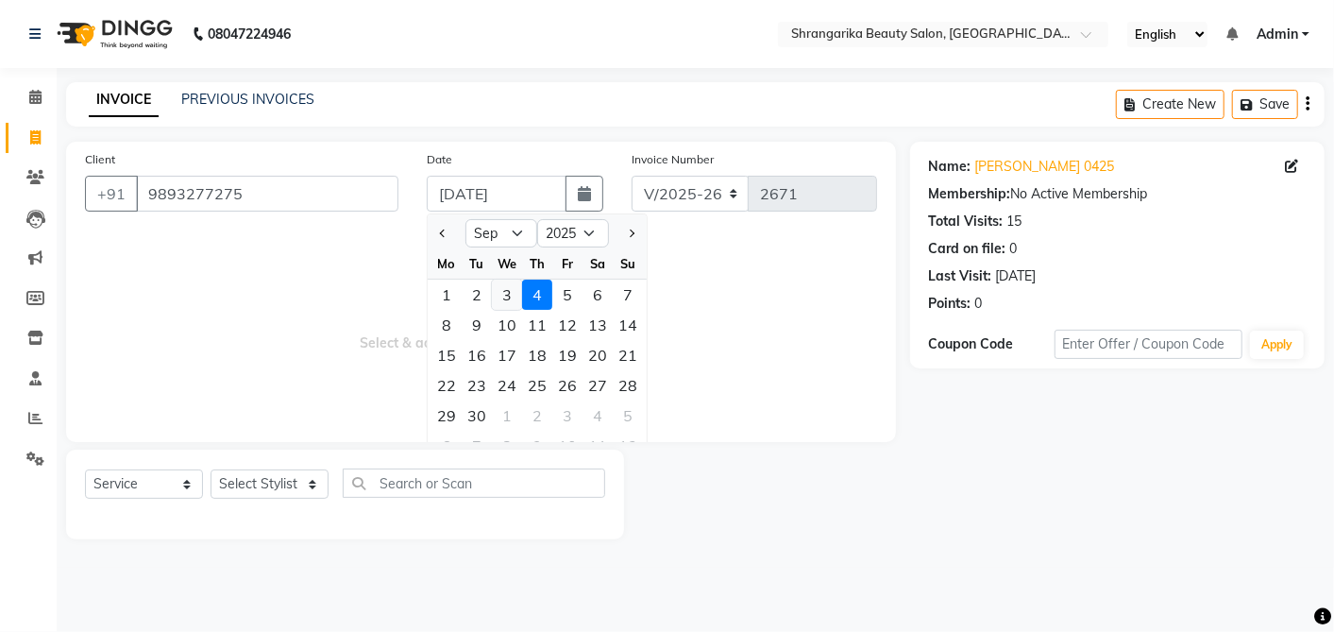
click at [507, 287] on div "3" at bounding box center [507, 294] width 30 height 30
type input "[DATE]"
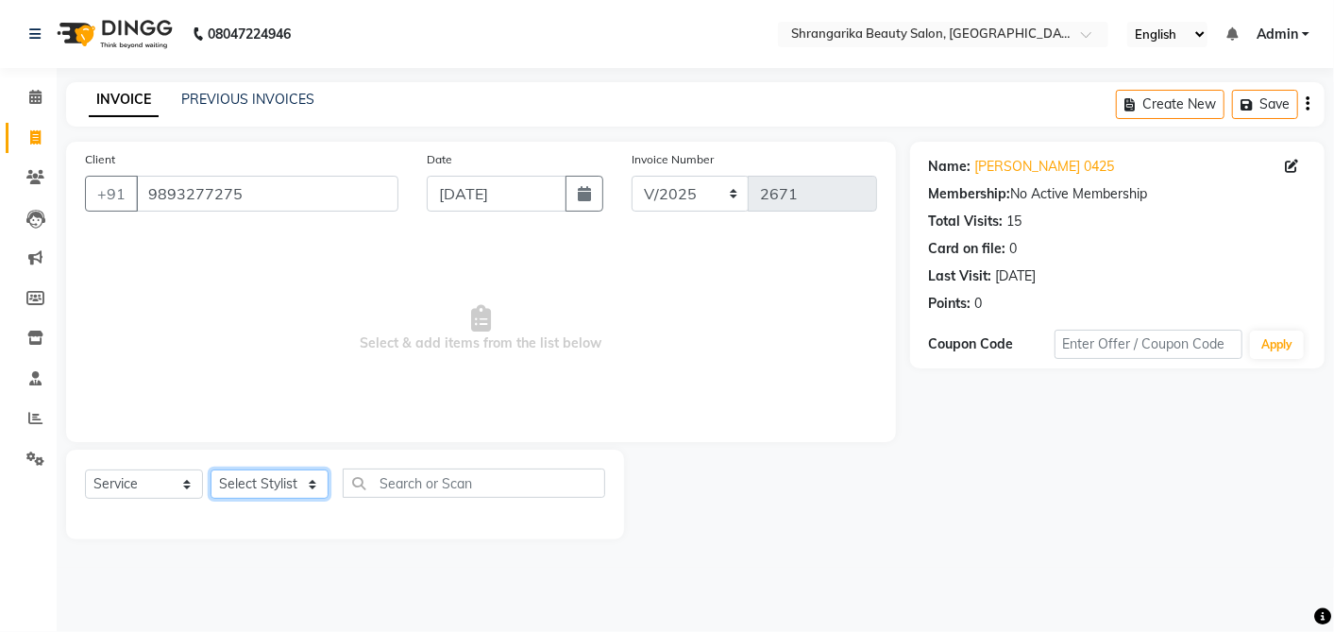
click at [251, 483] on select "Select Stylist aarti ANJALI [PERSON_NAME] [PERSON_NAME] [PERSON_NAME] Bhabhi [P…" at bounding box center [270, 483] width 118 height 29
select select "32942"
click at [211, 469] on select "Select Stylist aarti ANJALI [PERSON_NAME] [PERSON_NAME] [PERSON_NAME] Bhabhi [P…" at bounding box center [270, 483] width 118 height 29
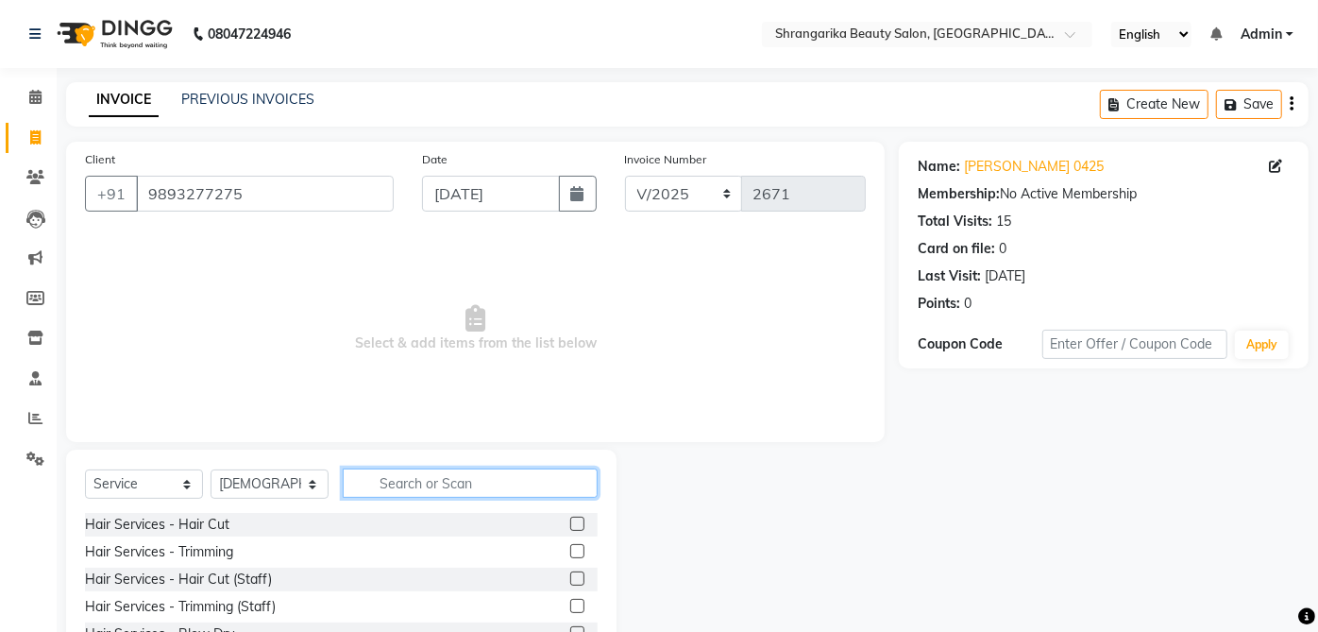
click at [413, 488] on input "text" at bounding box center [470, 482] width 255 height 29
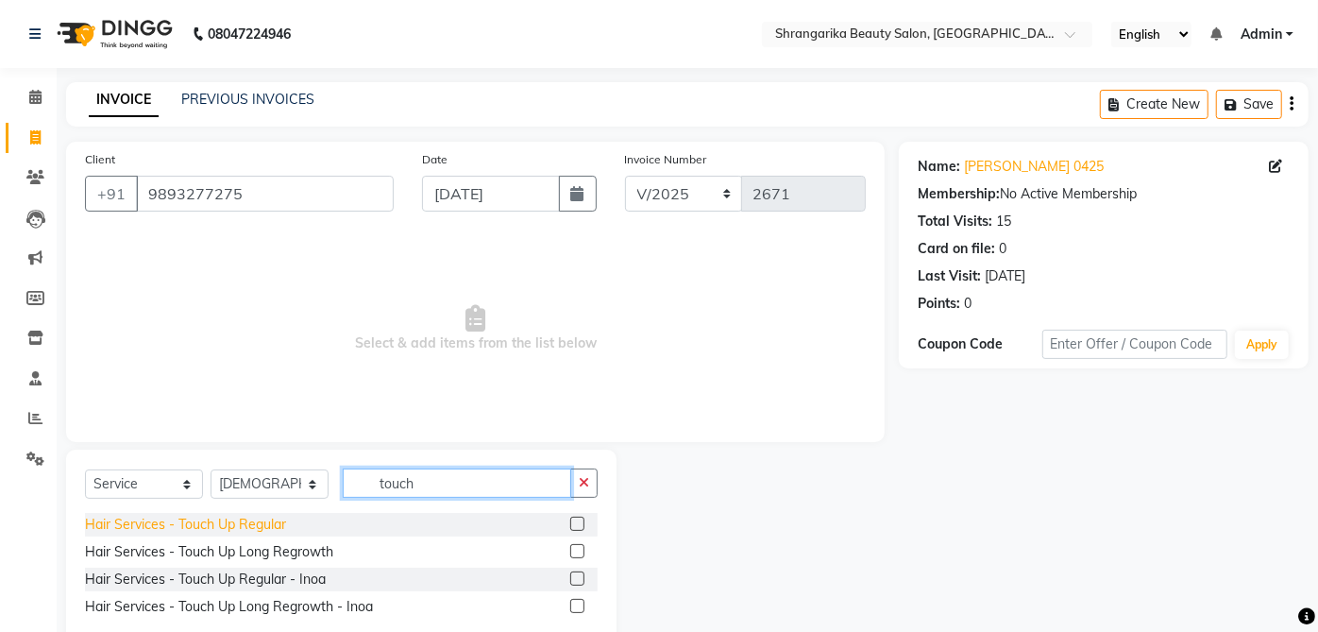
type input "touch"
click at [268, 528] on div "Hair Services - Touch Up Regular" at bounding box center [185, 524] width 201 height 20
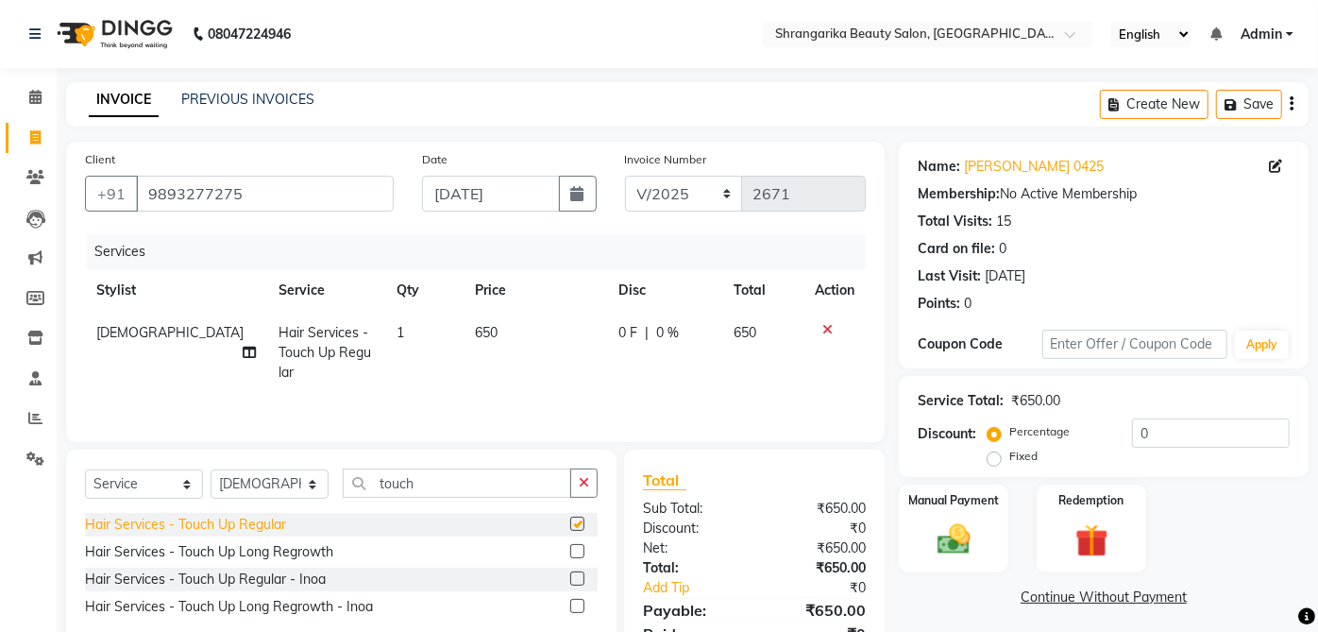
checkbox input "false"
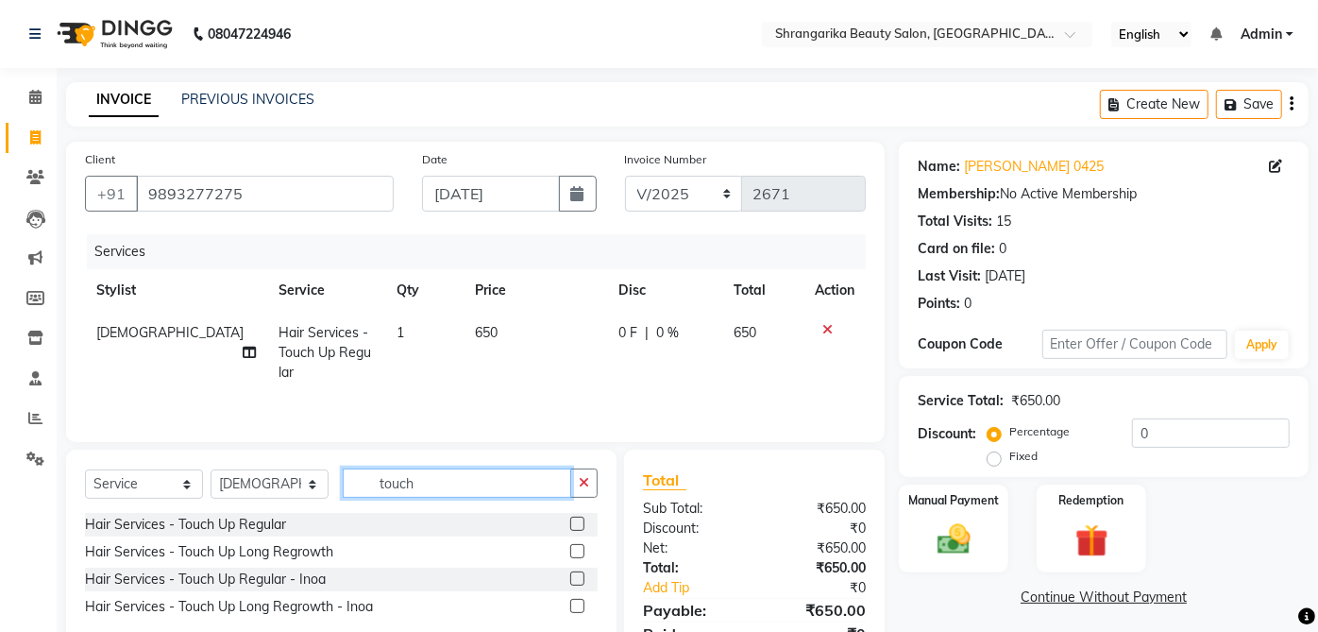
click at [426, 488] on input "touch" at bounding box center [457, 482] width 228 height 29
type input "t"
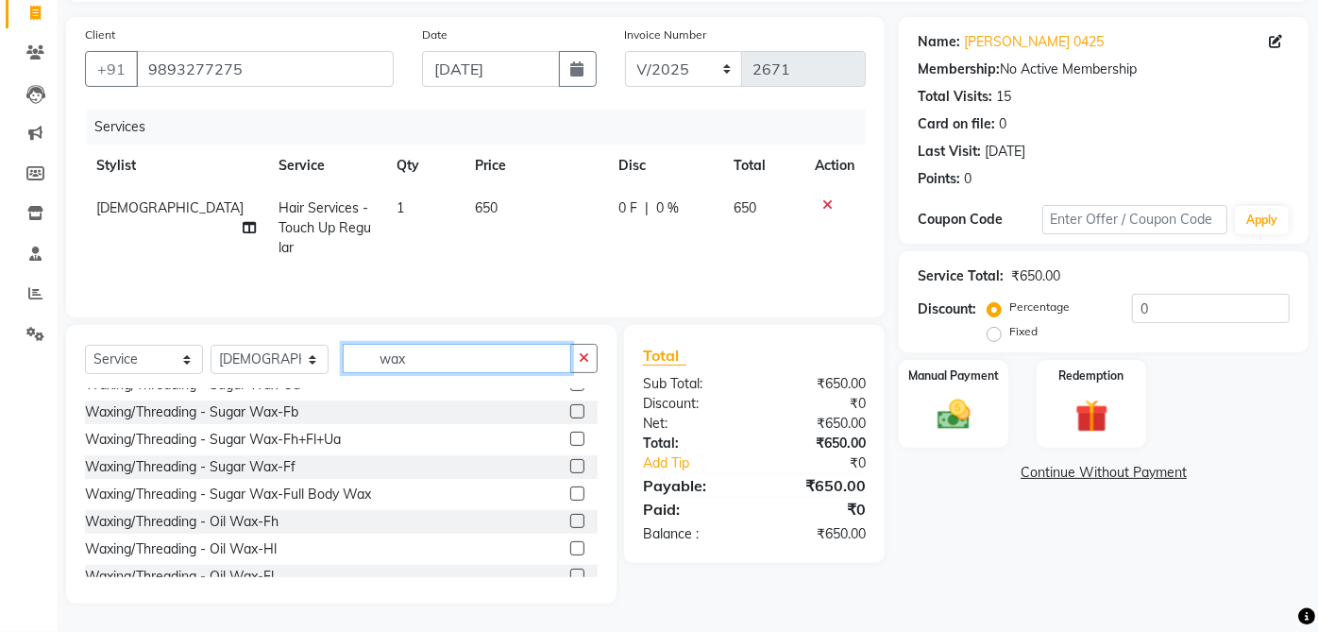
scroll to position [230, 0]
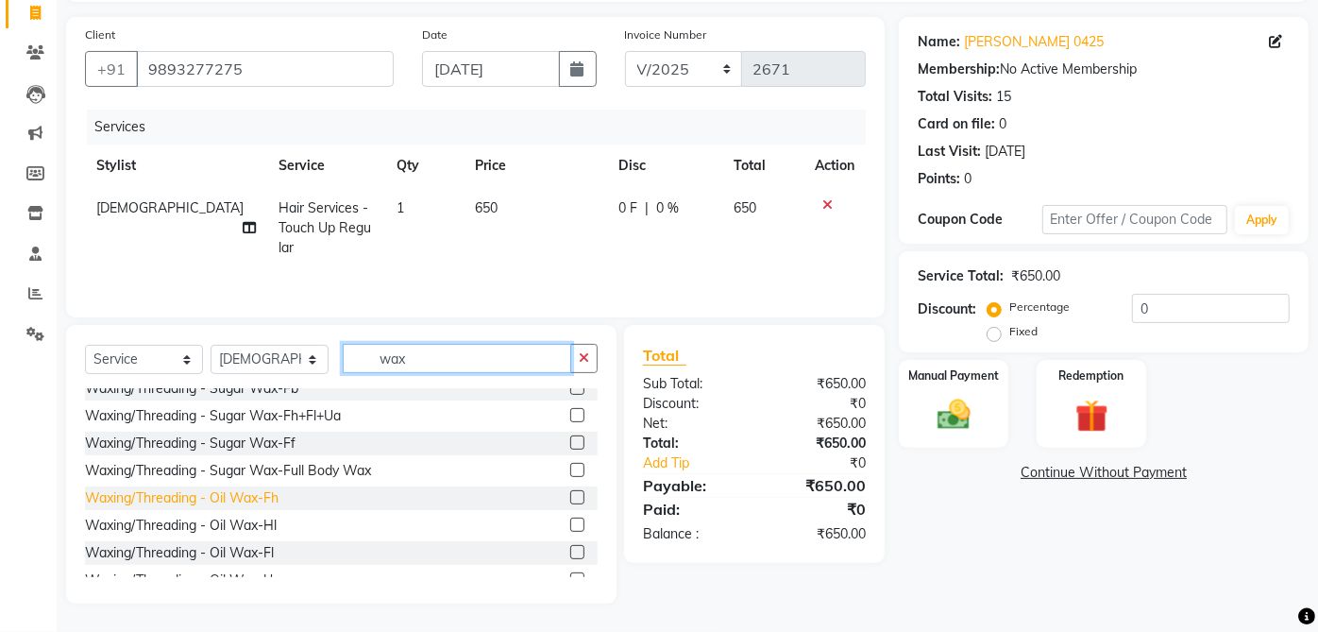
type input "wax"
click at [267, 495] on div "Waxing/Threading - Oil Wax-Fh" at bounding box center [182, 498] width 194 height 20
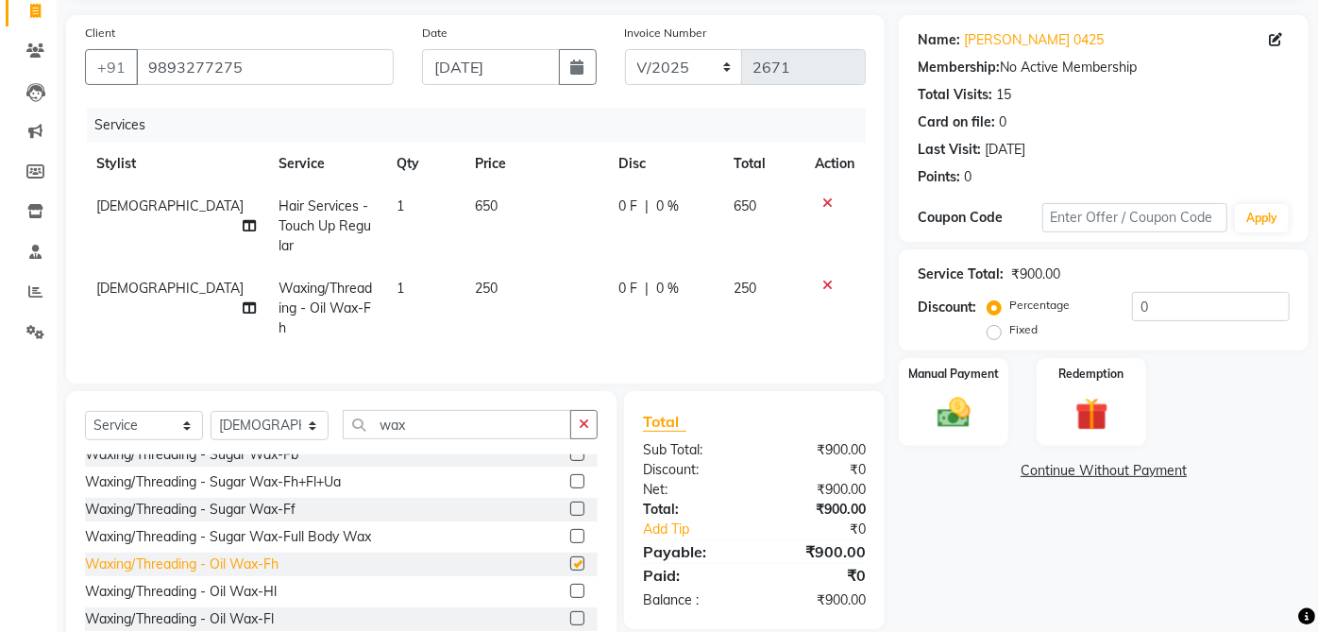
checkbox input "false"
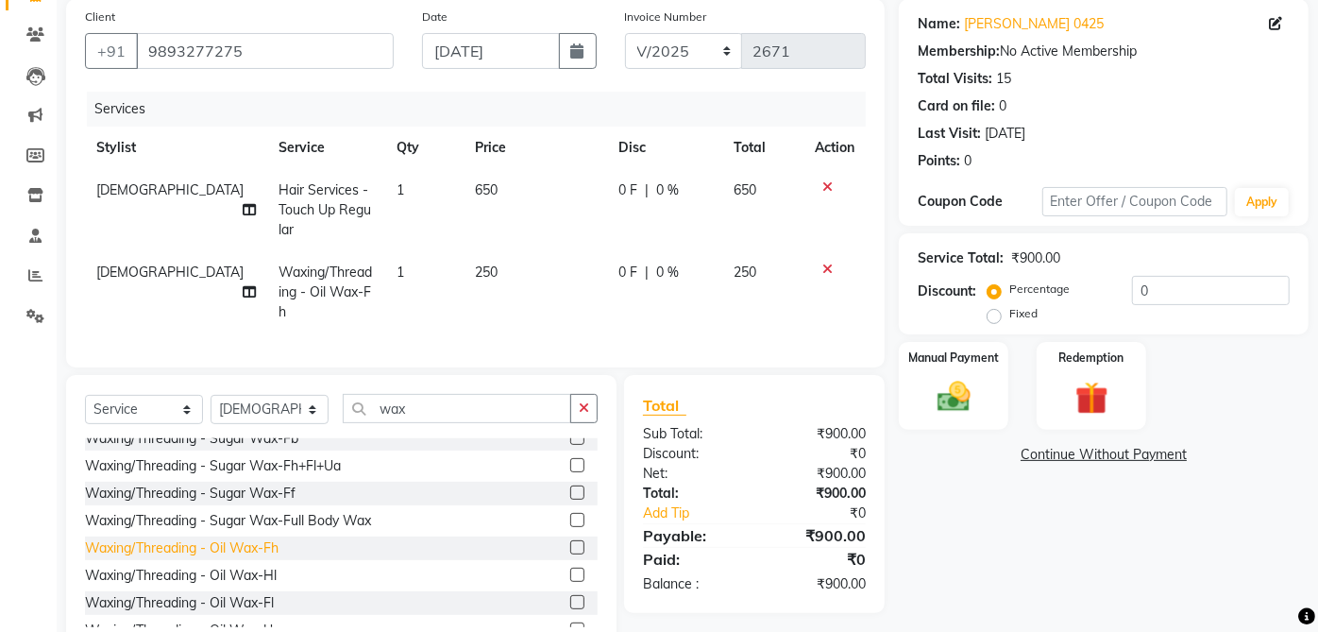
scroll to position [189, 0]
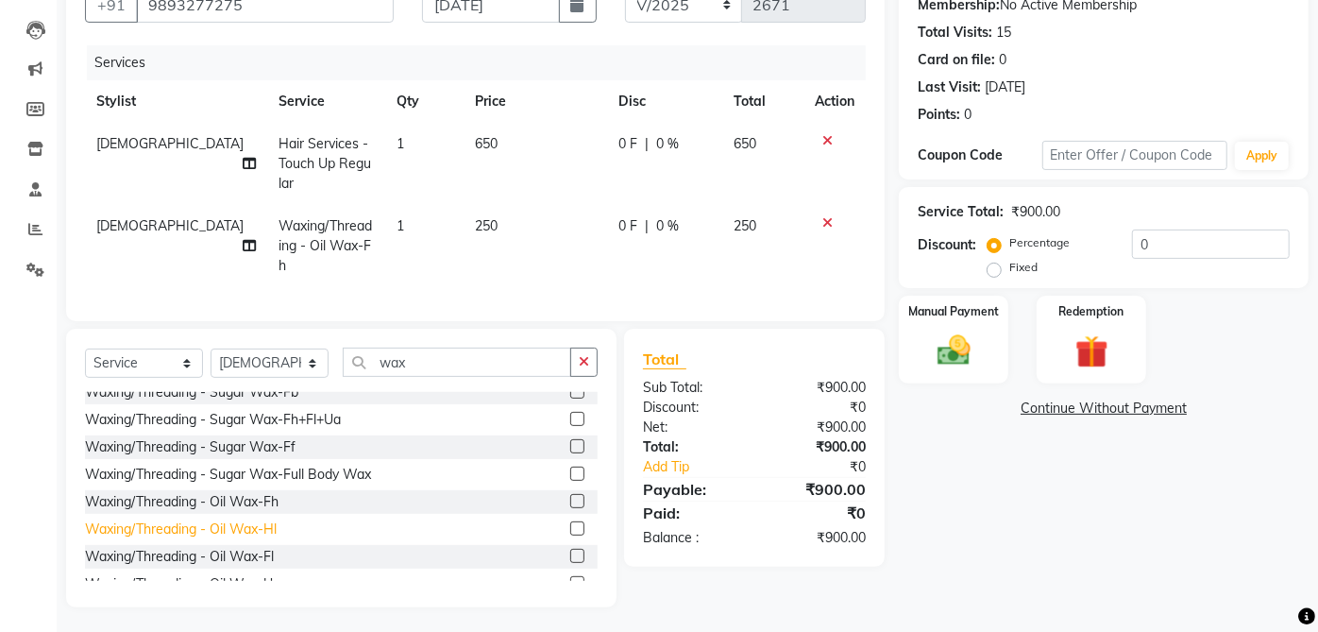
click at [275, 525] on div "Waxing/Threading - Oil Wax-Hl" at bounding box center [181, 529] width 192 height 20
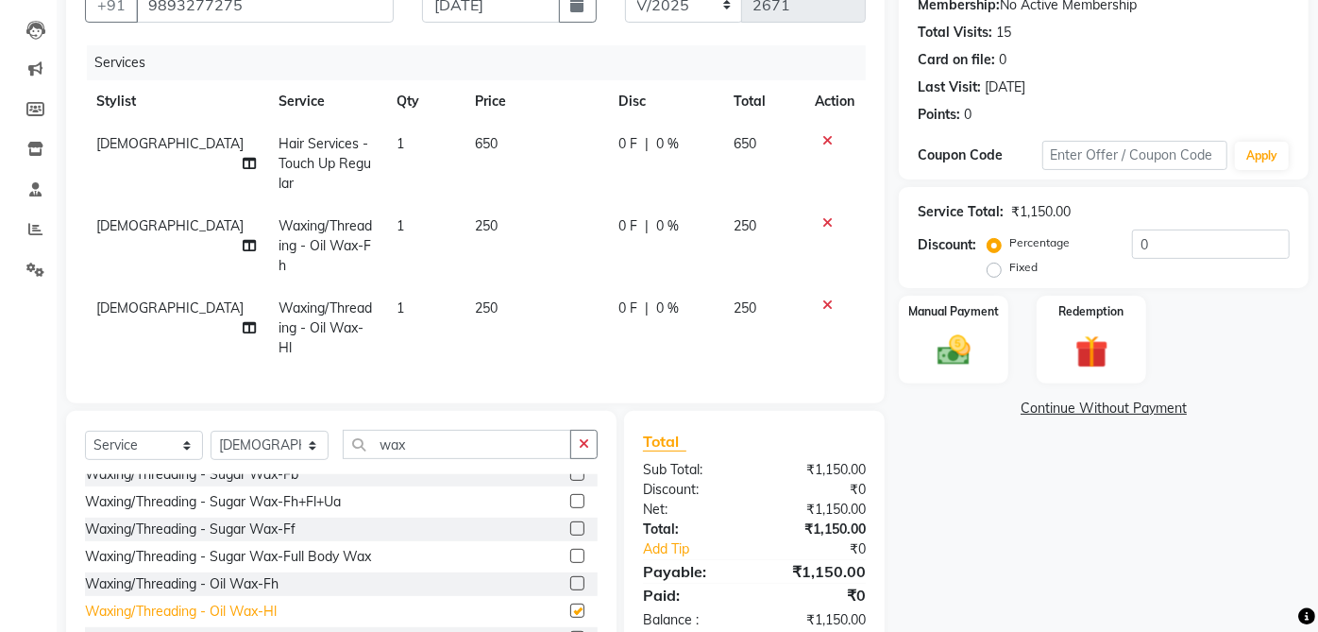
checkbox input "false"
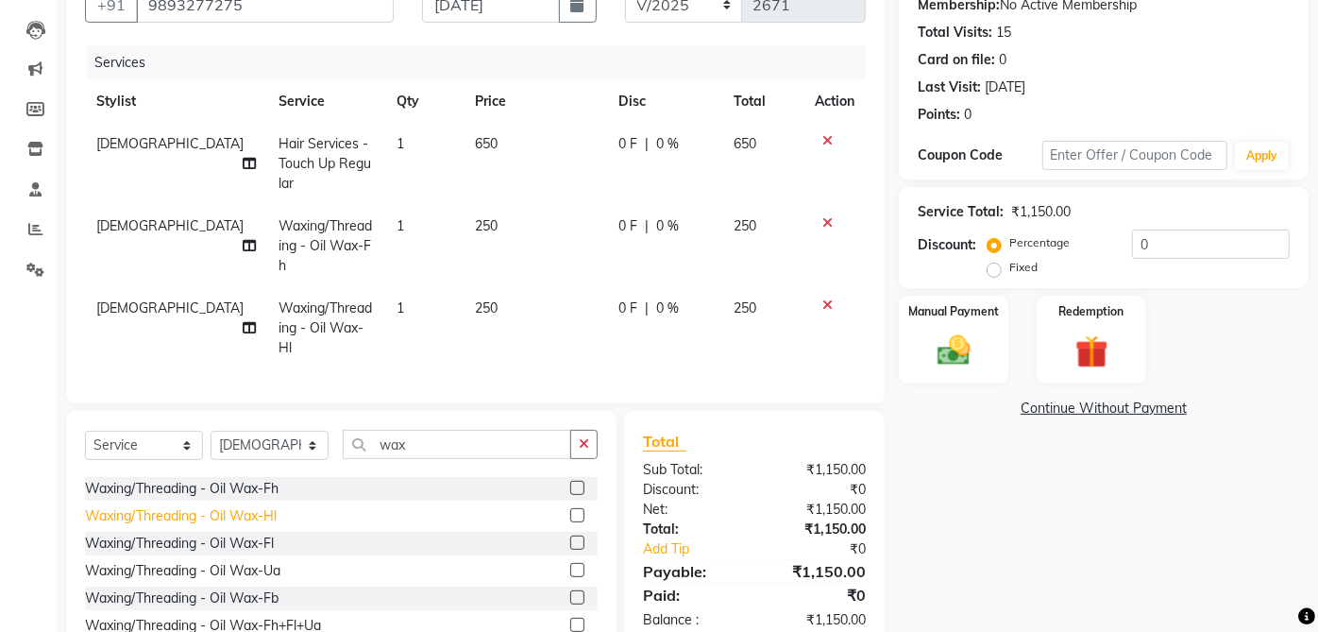
scroll to position [337, 0]
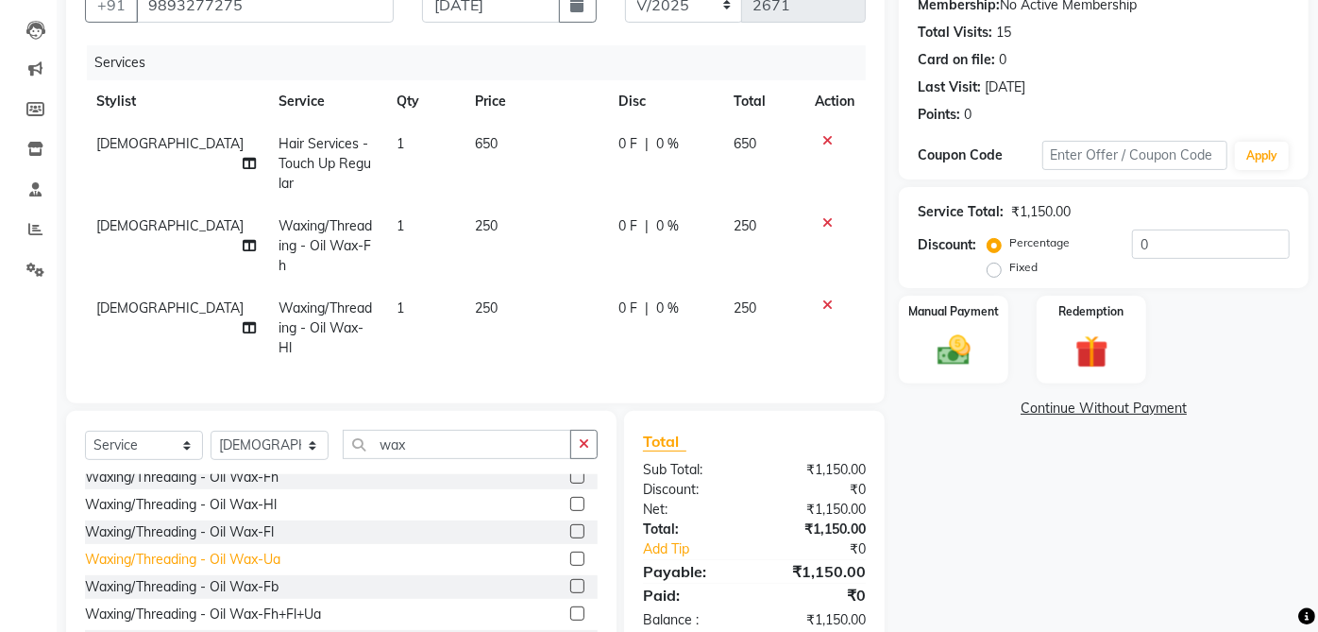
click at [270, 549] on div "Waxing/Threading - Oil Wax-Ua" at bounding box center [182, 559] width 195 height 20
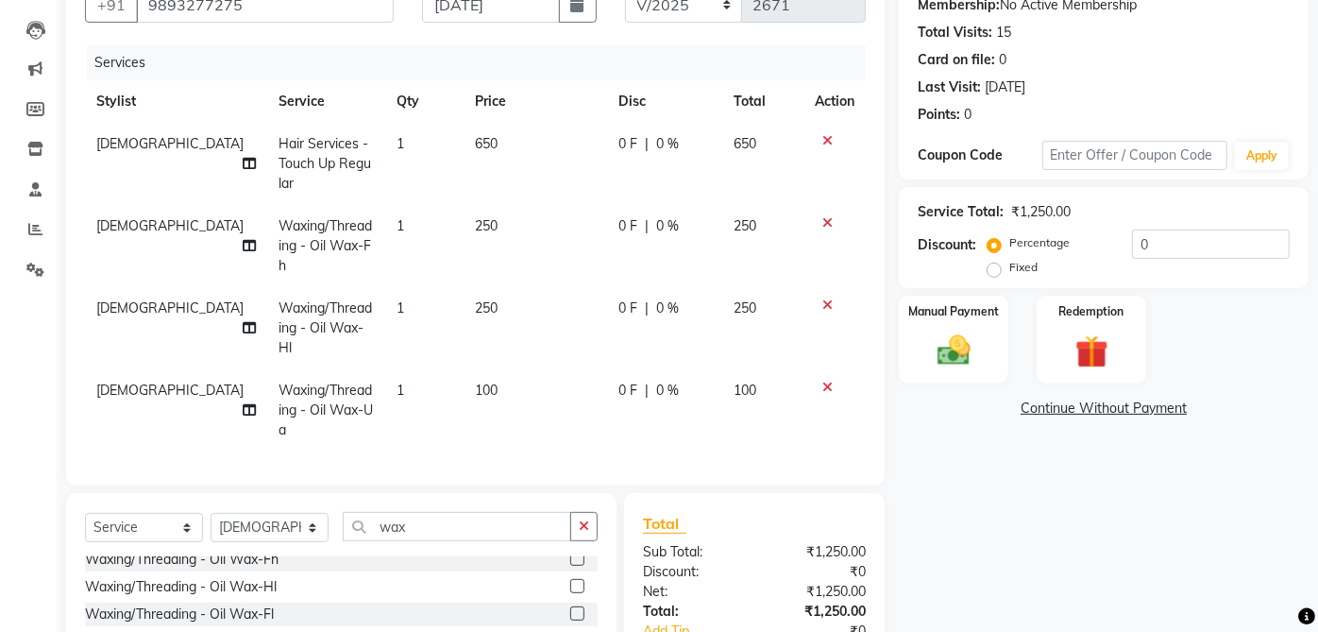
checkbox input "false"
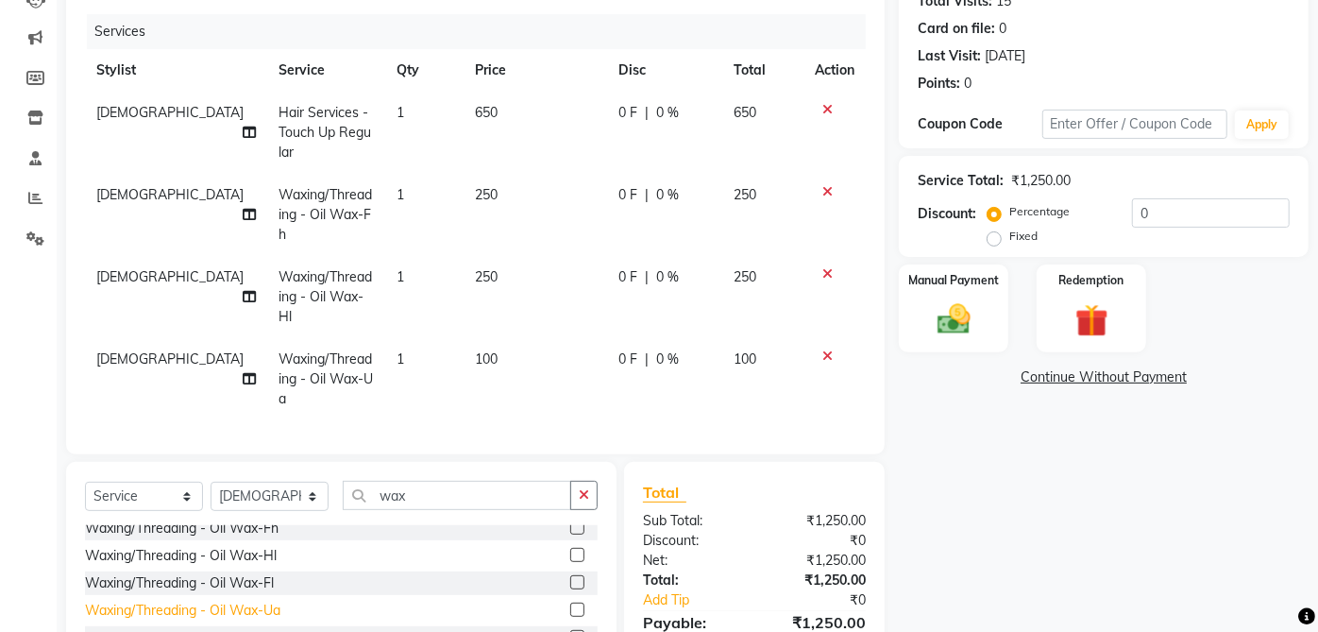
scroll to position [245, 0]
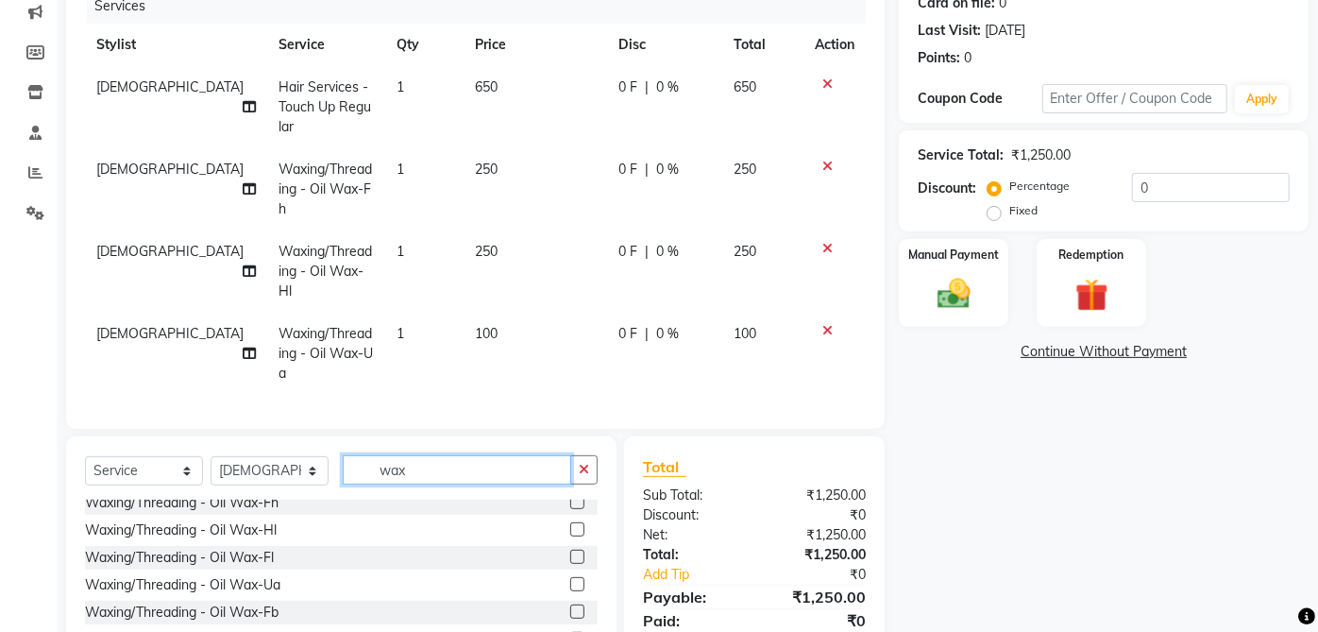
click at [470, 455] on input "wax" at bounding box center [457, 469] width 228 height 29
type input "w"
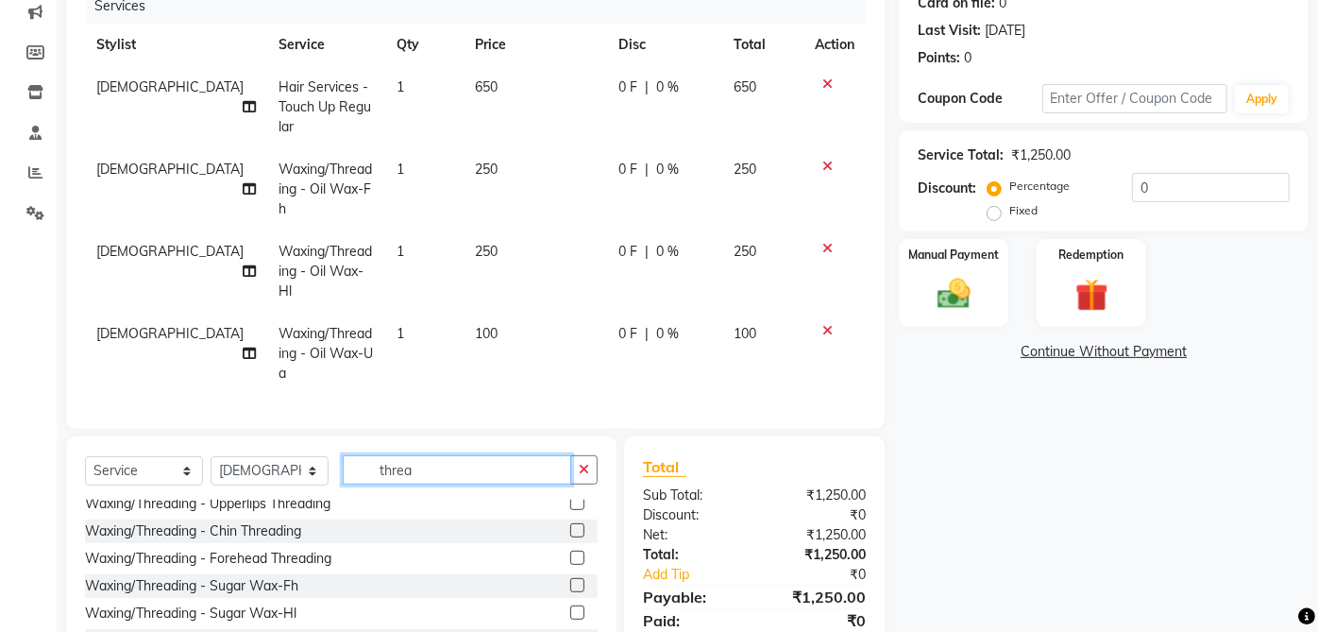
scroll to position [0, 0]
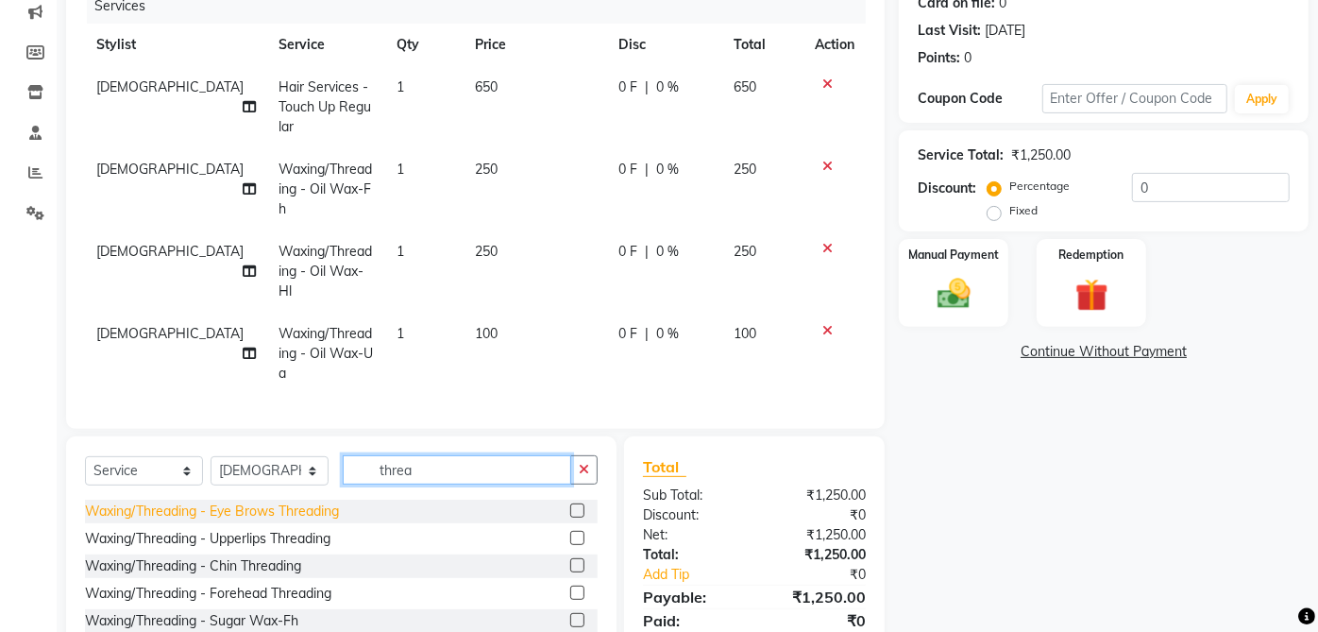
type input "threa"
click at [329, 501] on div "Waxing/Threading - Eye Brows Threading" at bounding box center [212, 511] width 254 height 20
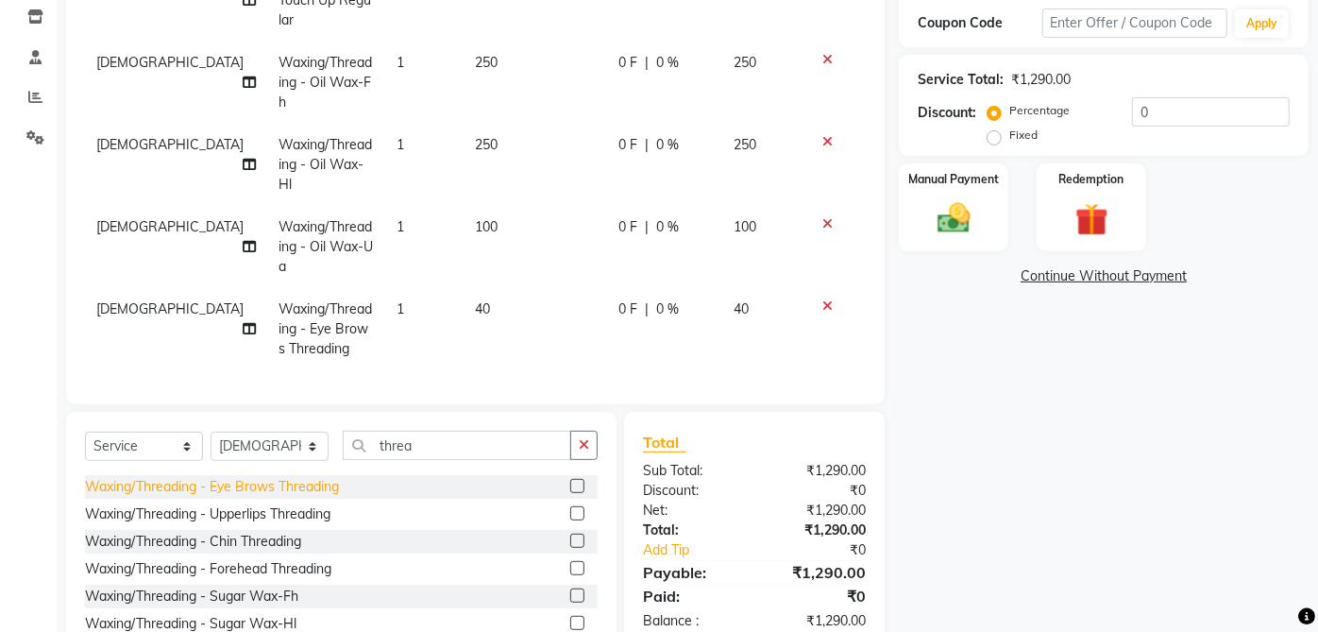
scroll to position [407, 0]
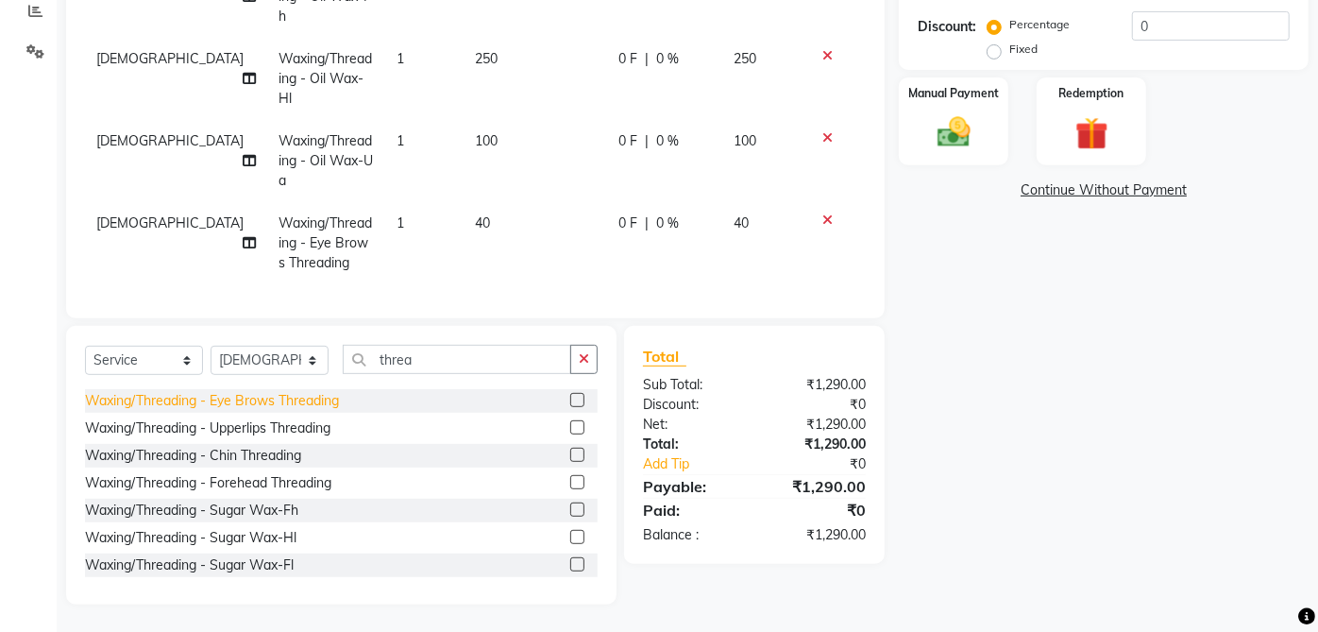
click at [339, 400] on div "Waxing/Threading - Eye Brows Threading" at bounding box center [212, 401] width 254 height 20
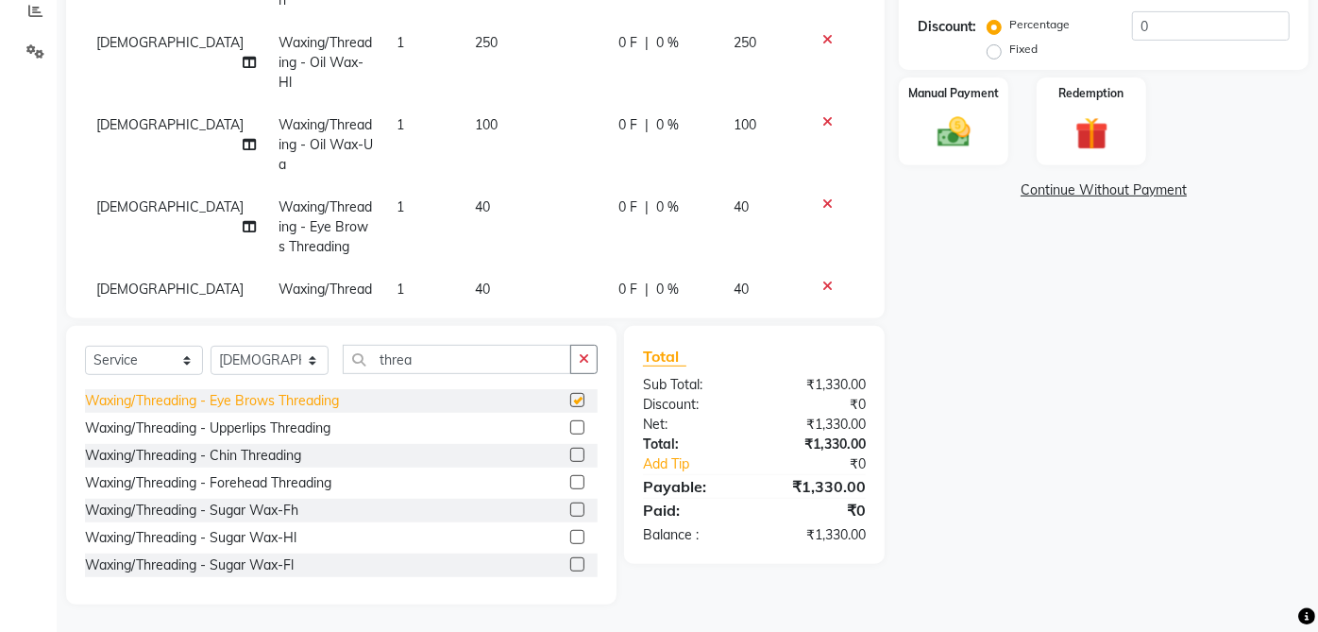
checkbox input "false"
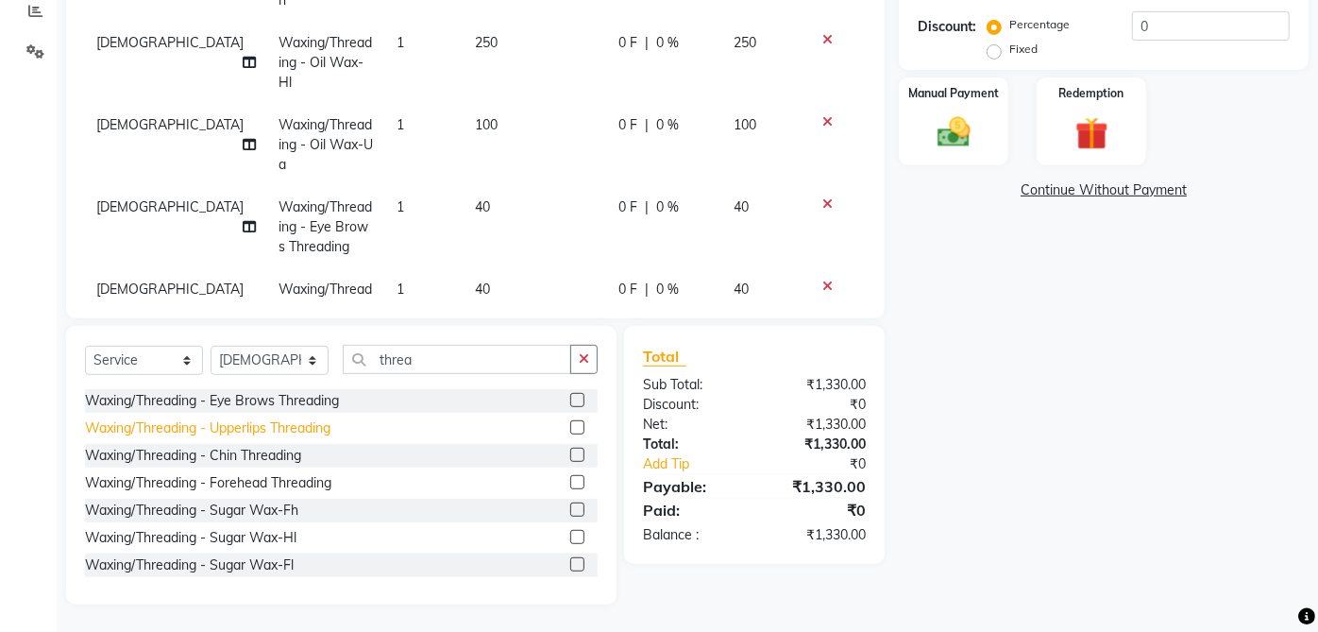
click at [330, 423] on div "Waxing/Threading - Upperlips Threading" at bounding box center [207, 428] width 245 height 20
checkbox input "false"
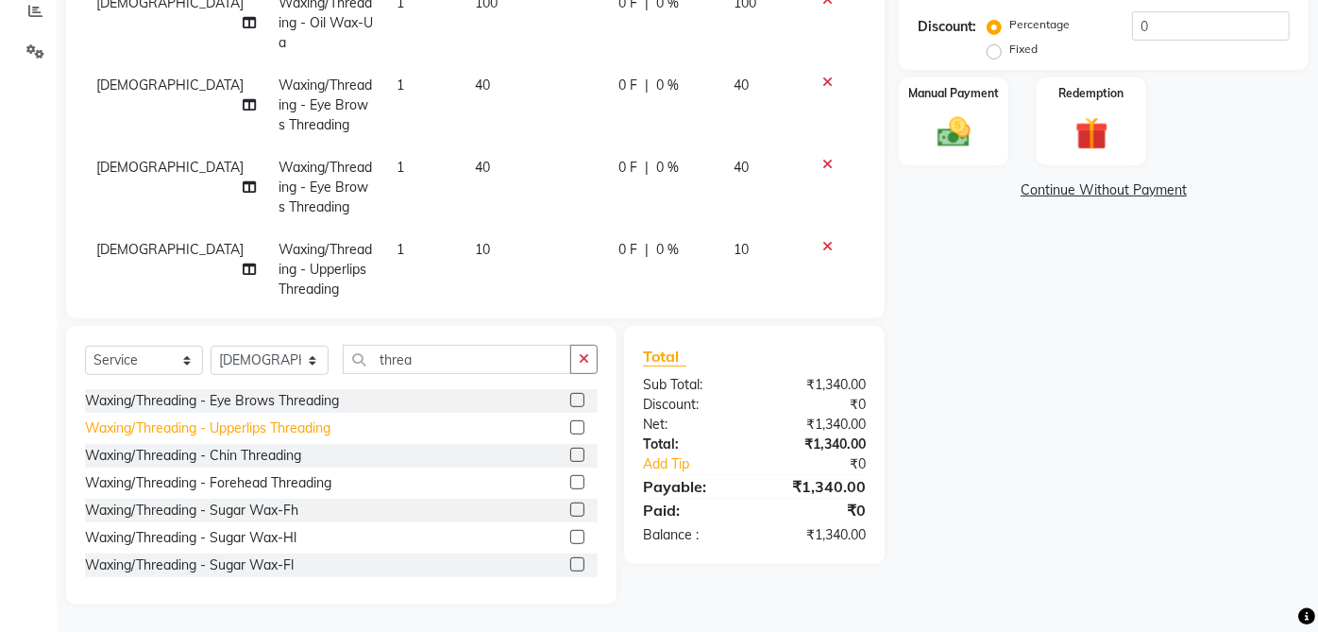
scroll to position [211, 0]
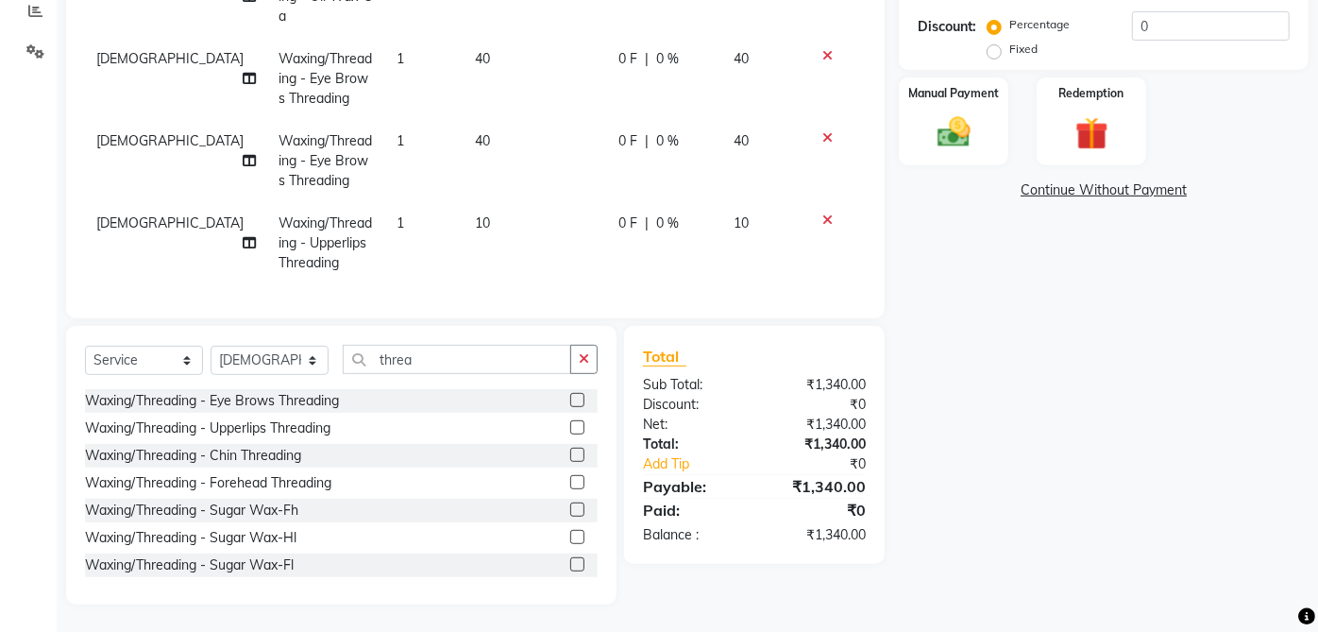
click at [822, 131] on icon at bounding box center [827, 137] width 10 height 13
click at [291, 455] on div "Waxing/Threading - Chin Threading" at bounding box center [193, 456] width 216 height 20
checkbox input "false"
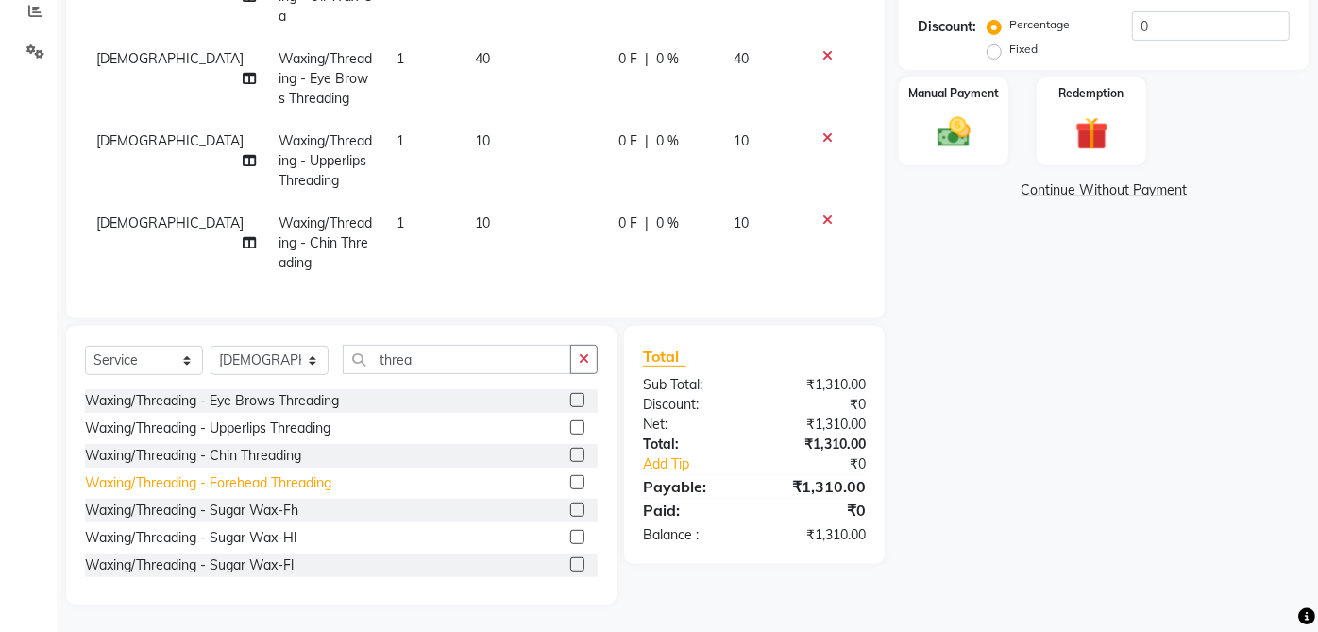
click at [329, 482] on div "Waxing/Threading - Forehead Threading" at bounding box center [208, 483] width 246 height 20
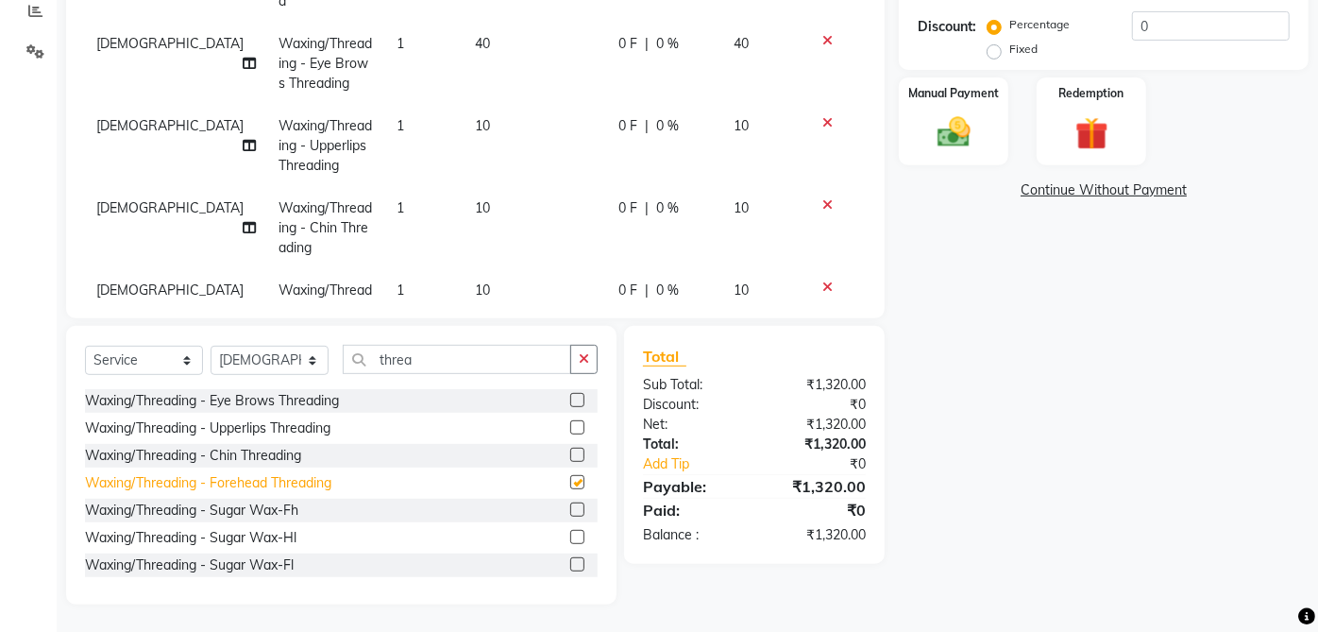
checkbox input "false"
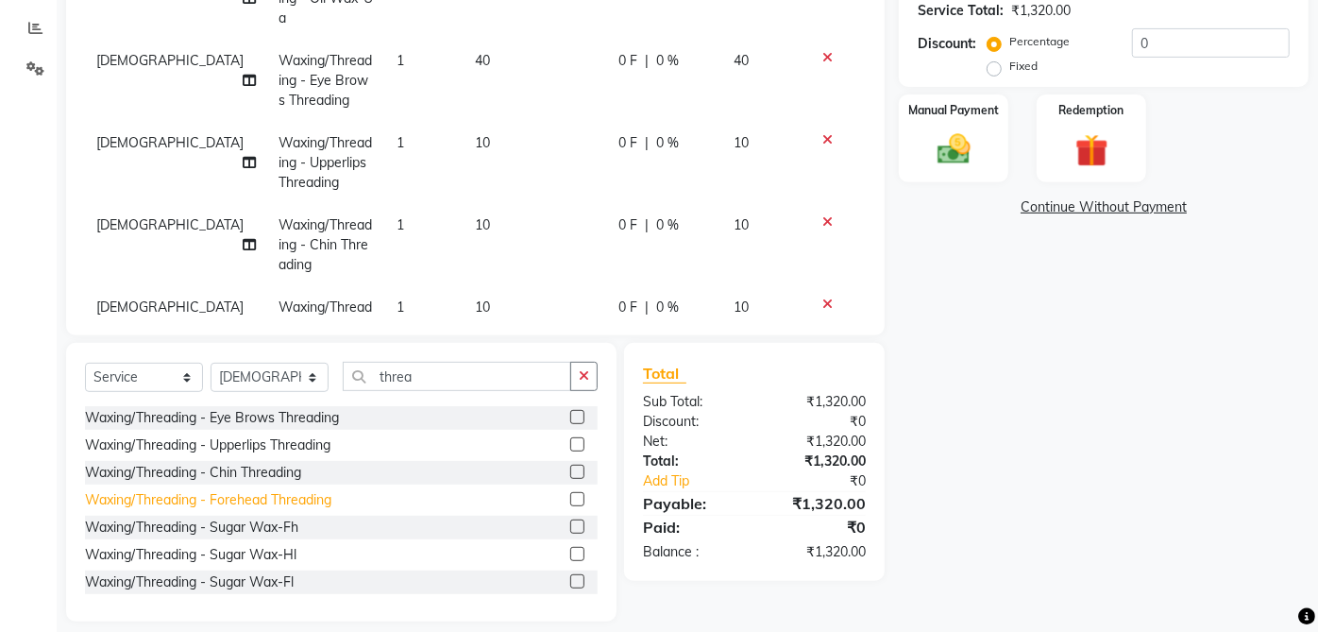
scroll to position [389, 0]
click at [1020, 398] on div "Name: Jyoti Vyas 0425 Membership: No Active Membership Total Visits: 15 Card on…" at bounding box center [1111, 187] width 424 height 869
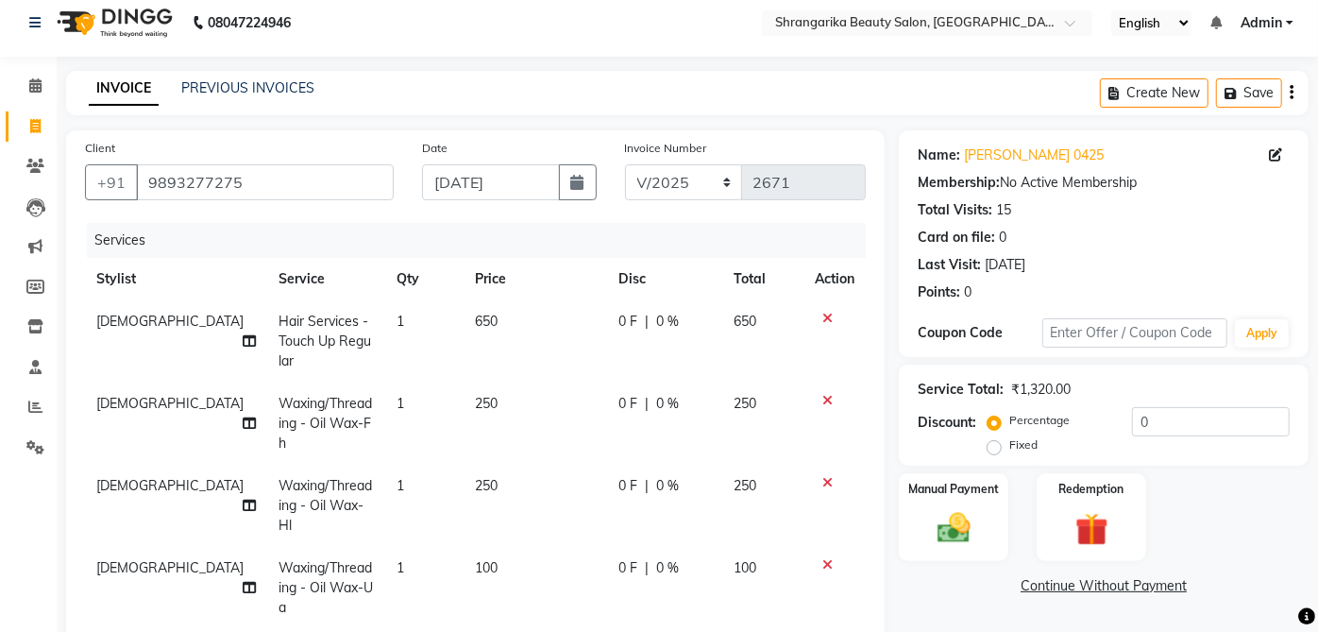
scroll to position [0, 0]
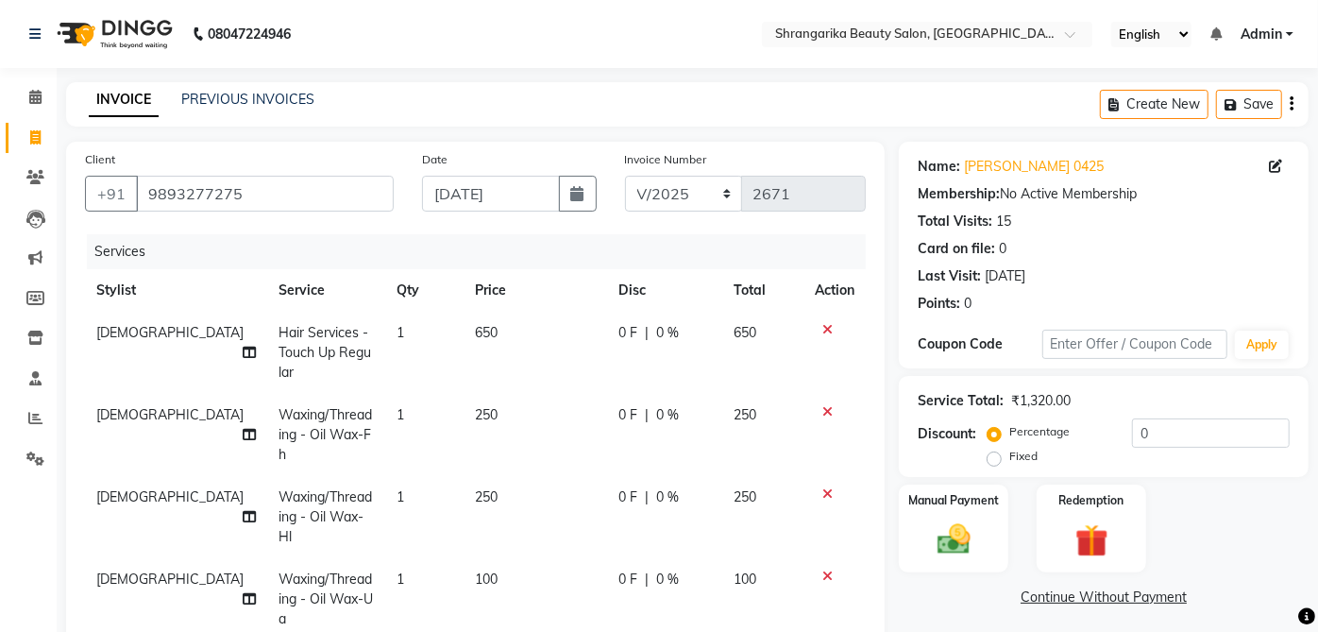
click at [822, 569] on icon at bounding box center [827, 575] width 10 height 13
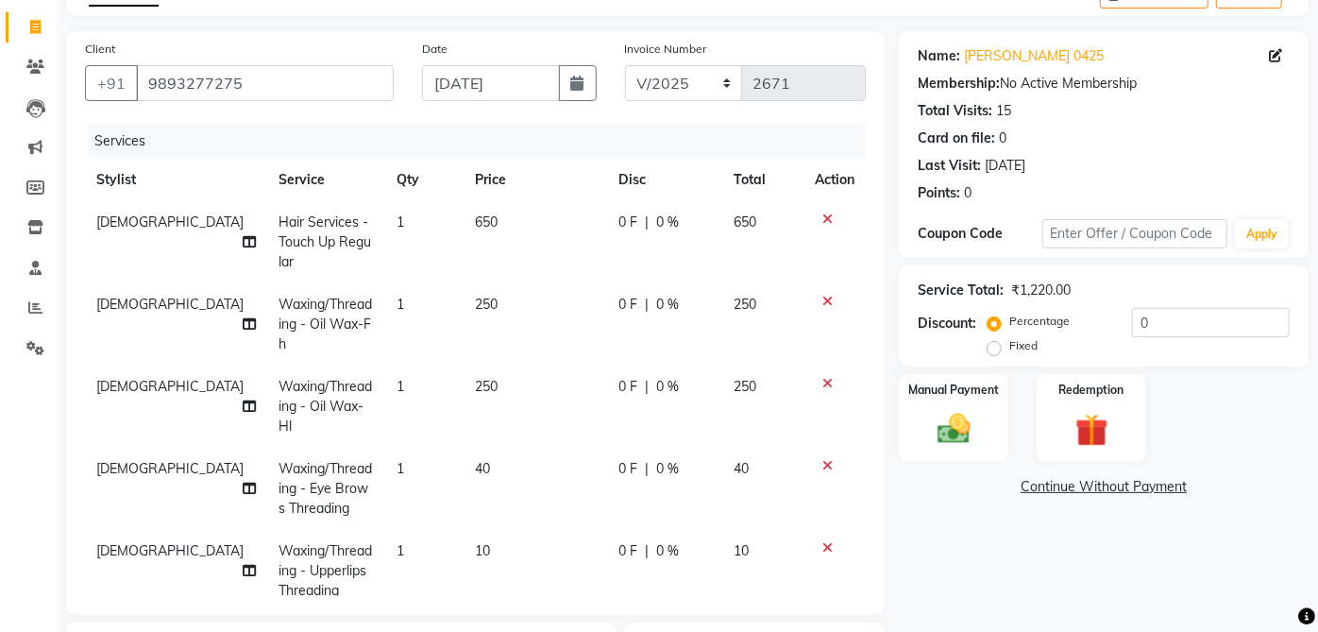
scroll to position [407, 0]
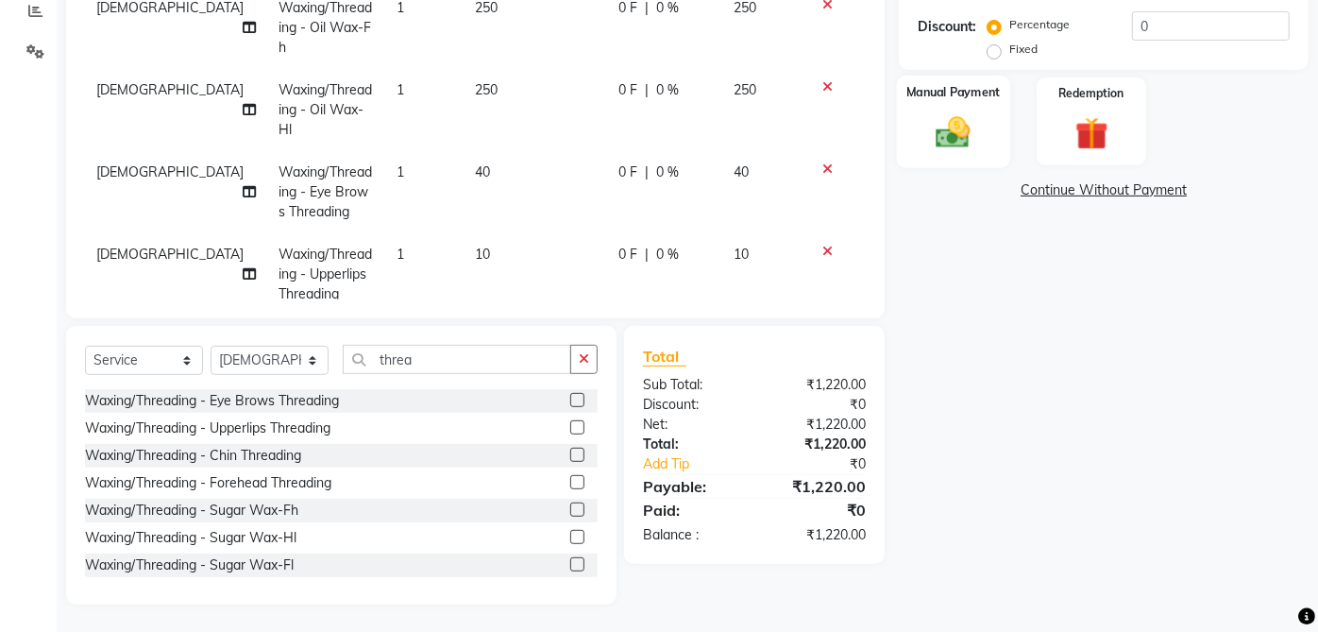
click at [965, 120] on img at bounding box center [954, 132] width 56 height 40
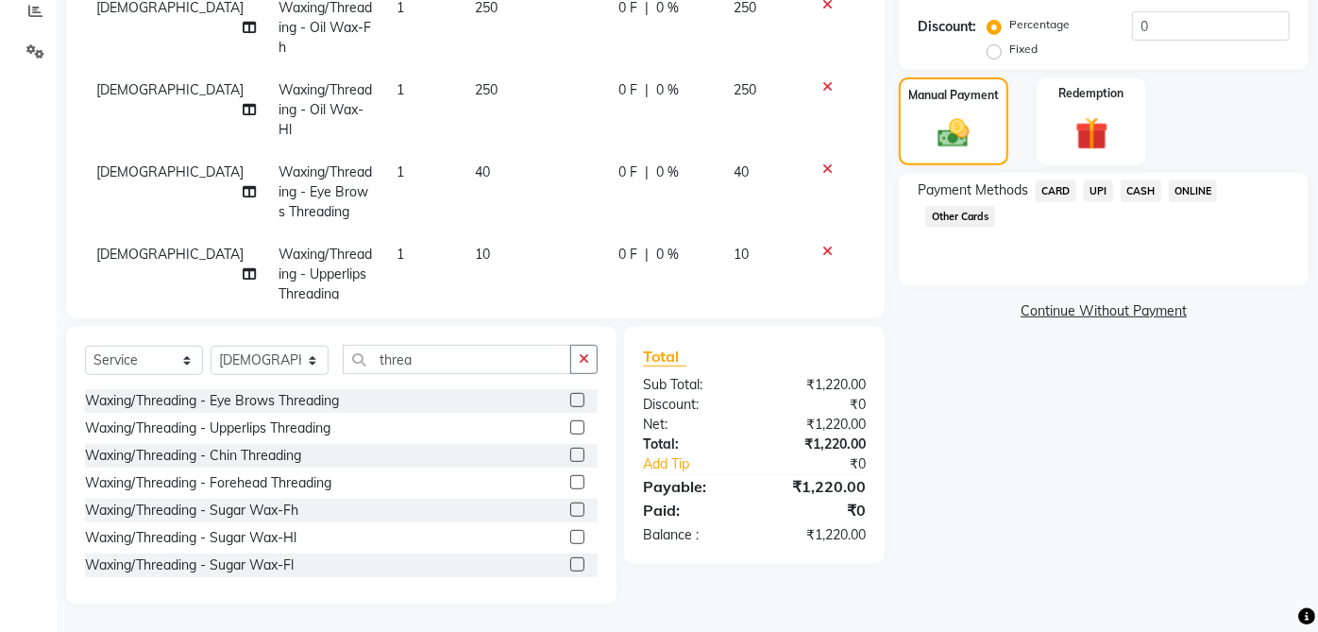
click at [1154, 185] on span "CASH" at bounding box center [1141, 191] width 41 height 22
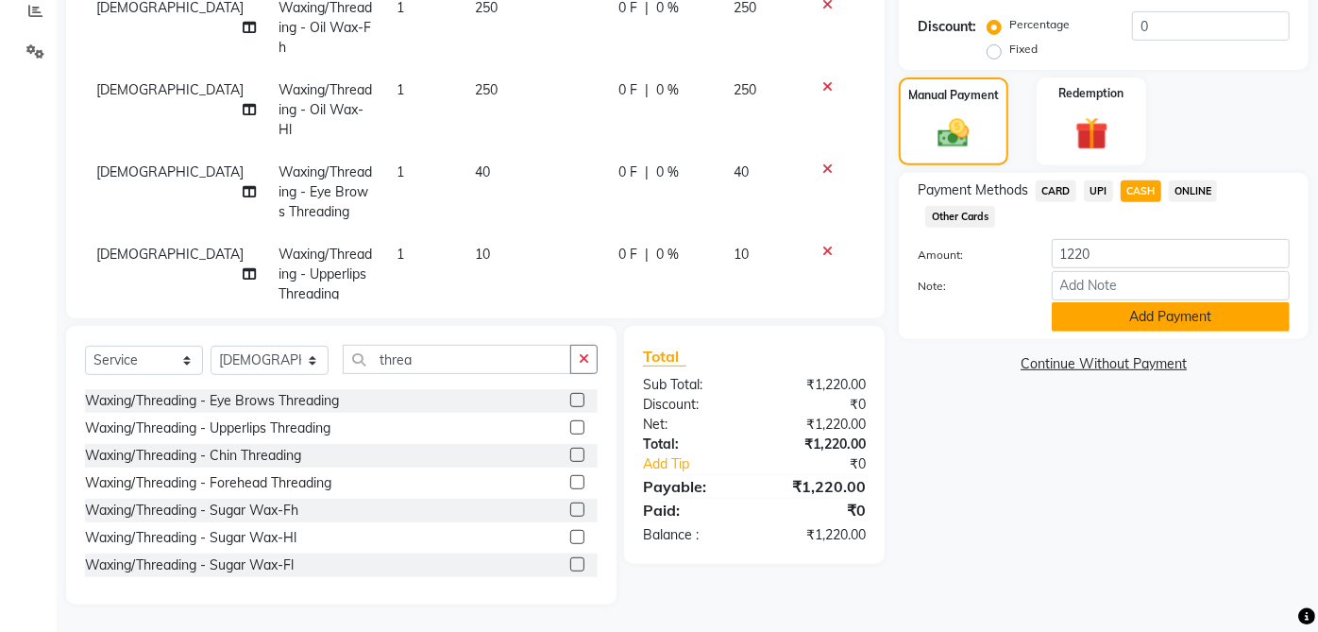
click at [1156, 314] on button "Add Payment" at bounding box center [1171, 316] width 238 height 29
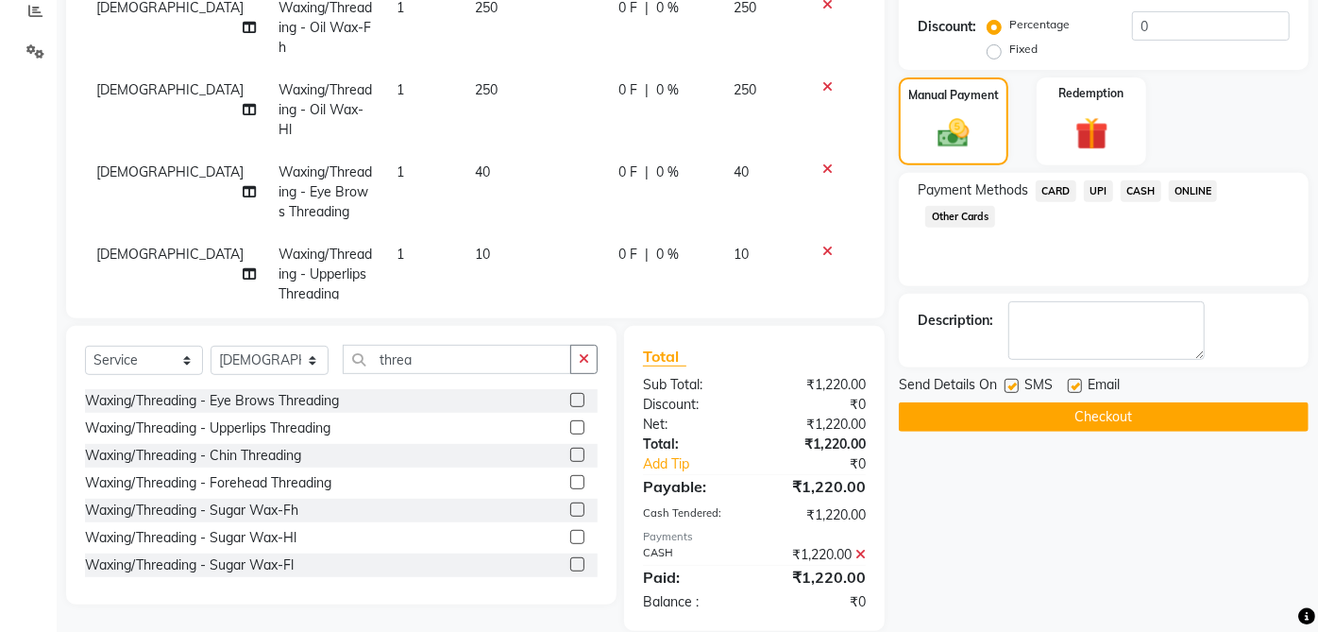
click at [1075, 383] on label at bounding box center [1075, 386] width 14 height 14
click at [1075, 383] on input "checkbox" at bounding box center [1074, 386] width 12 height 12
checkbox input "false"
click at [1008, 369] on div "Name: Jyoti Vyas 0425 Membership: No Active Membership Total Visits: 15 Card on…" at bounding box center [1111, 183] width 424 height 896
click at [1013, 380] on label at bounding box center [1011, 386] width 14 height 14
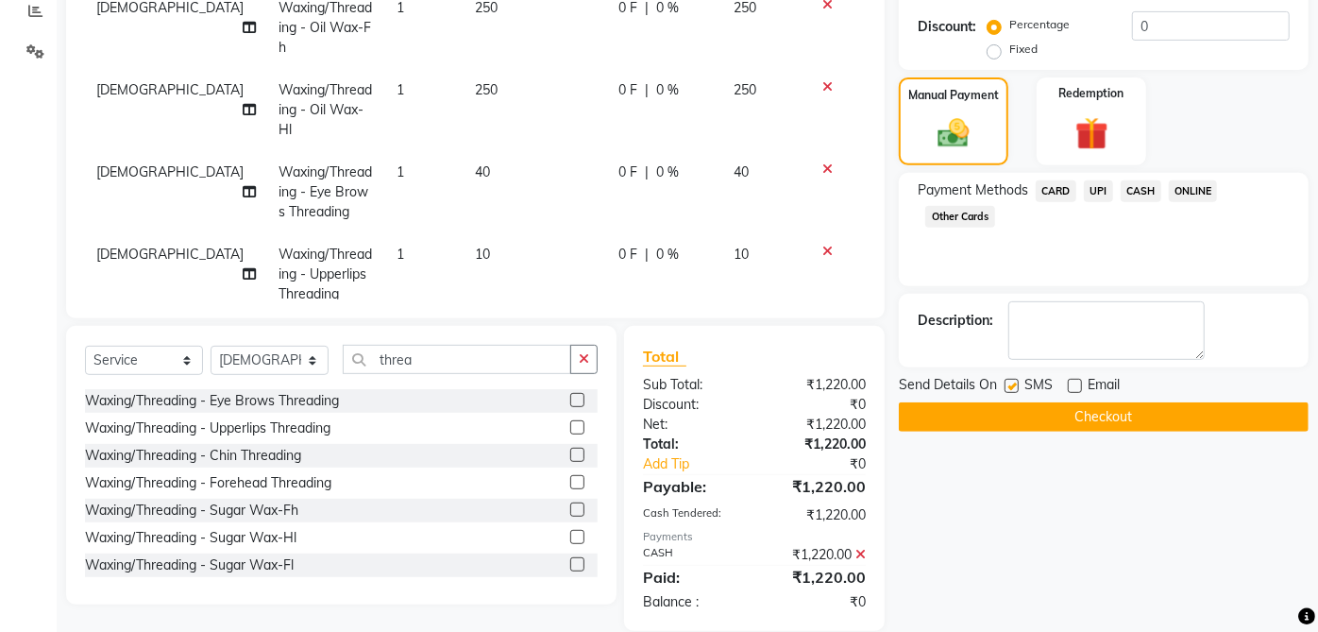
click at [1013, 380] on input "checkbox" at bounding box center [1010, 386] width 12 height 12
checkbox input "false"
click at [1100, 408] on button "Checkout" at bounding box center [1104, 416] width 410 height 29
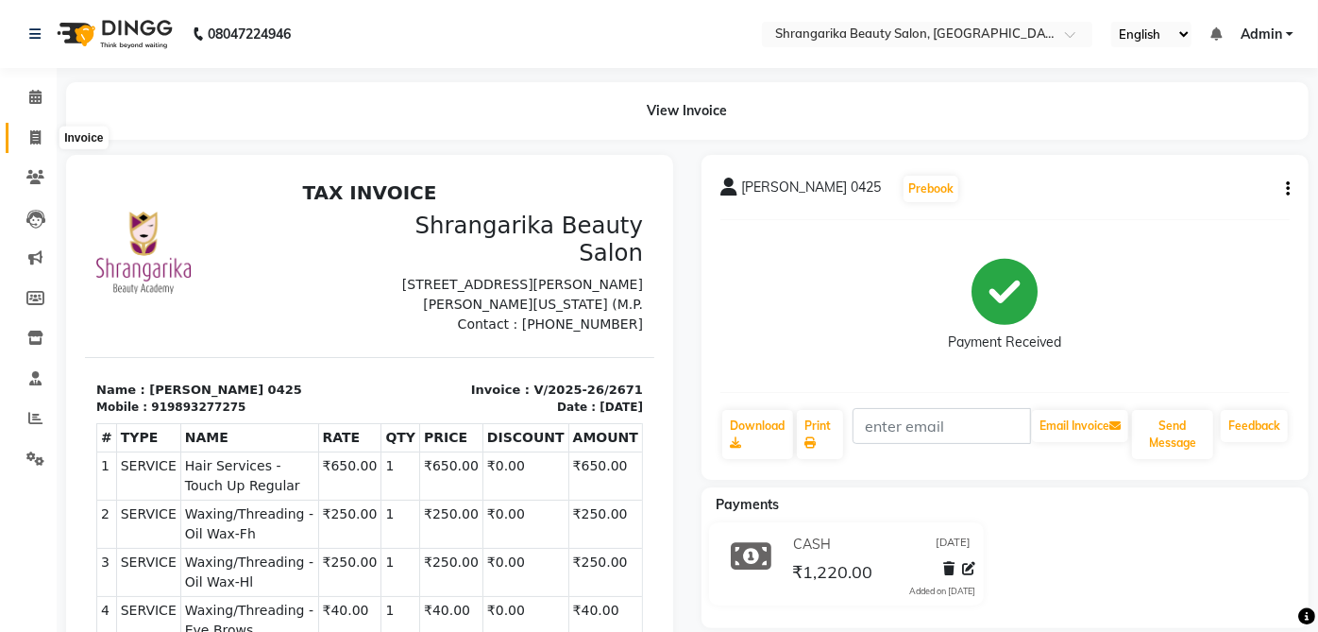
click at [32, 132] on icon at bounding box center [35, 137] width 10 height 14
select select "service"
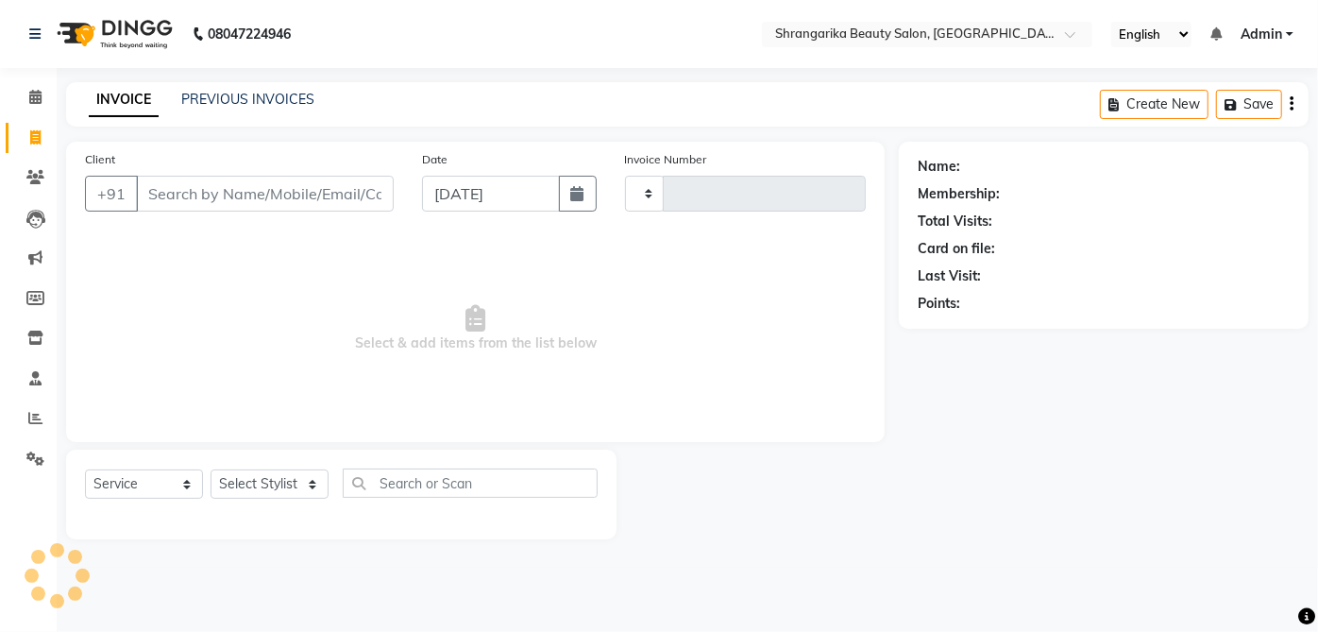
type input "2672"
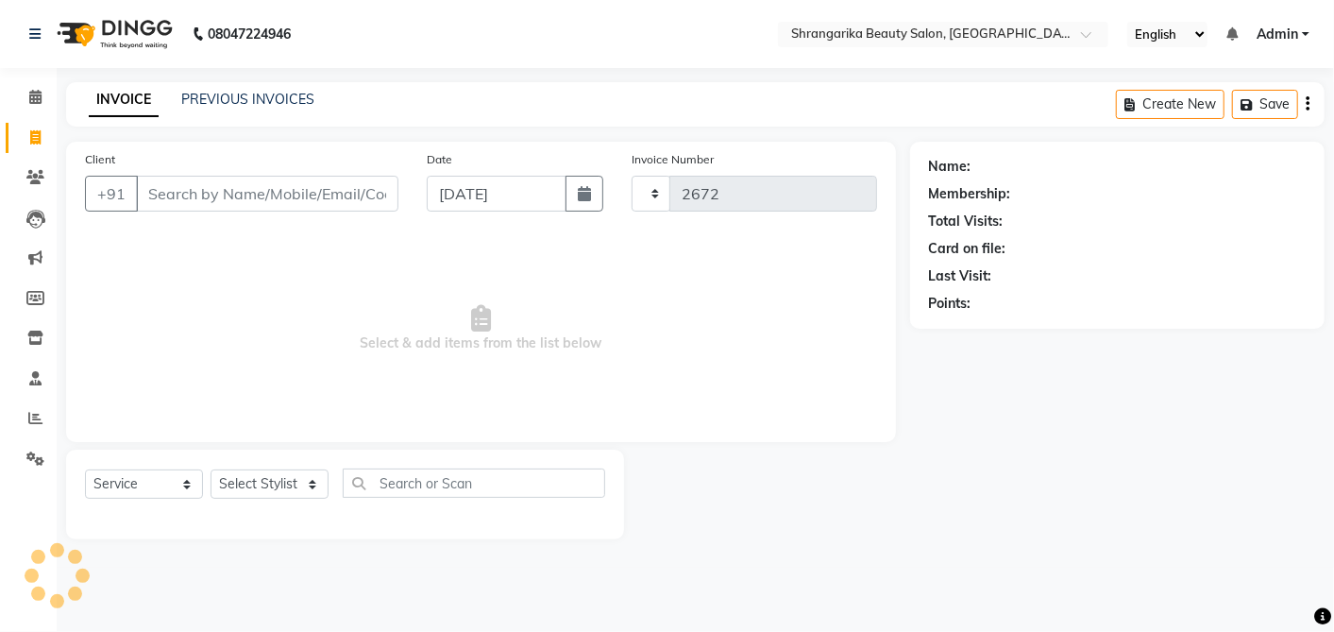
select select "5168"
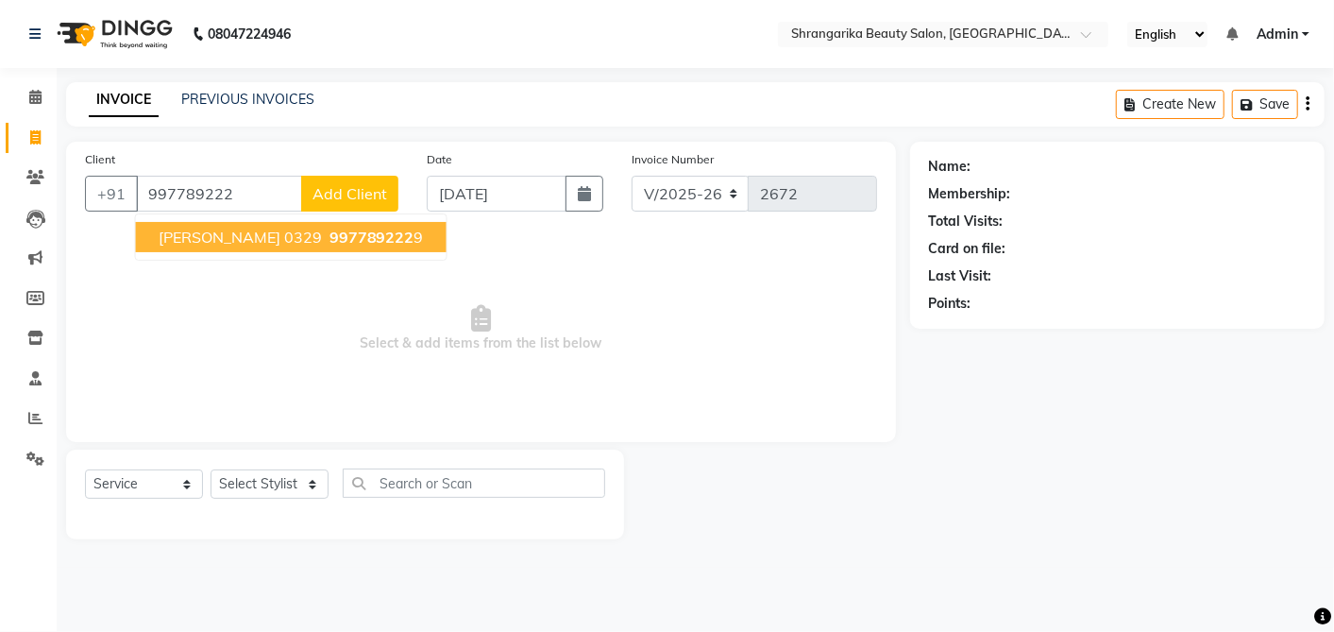
click at [247, 230] on span "Sumedha 0329" at bounding box center [240, 237] width 163 height 19
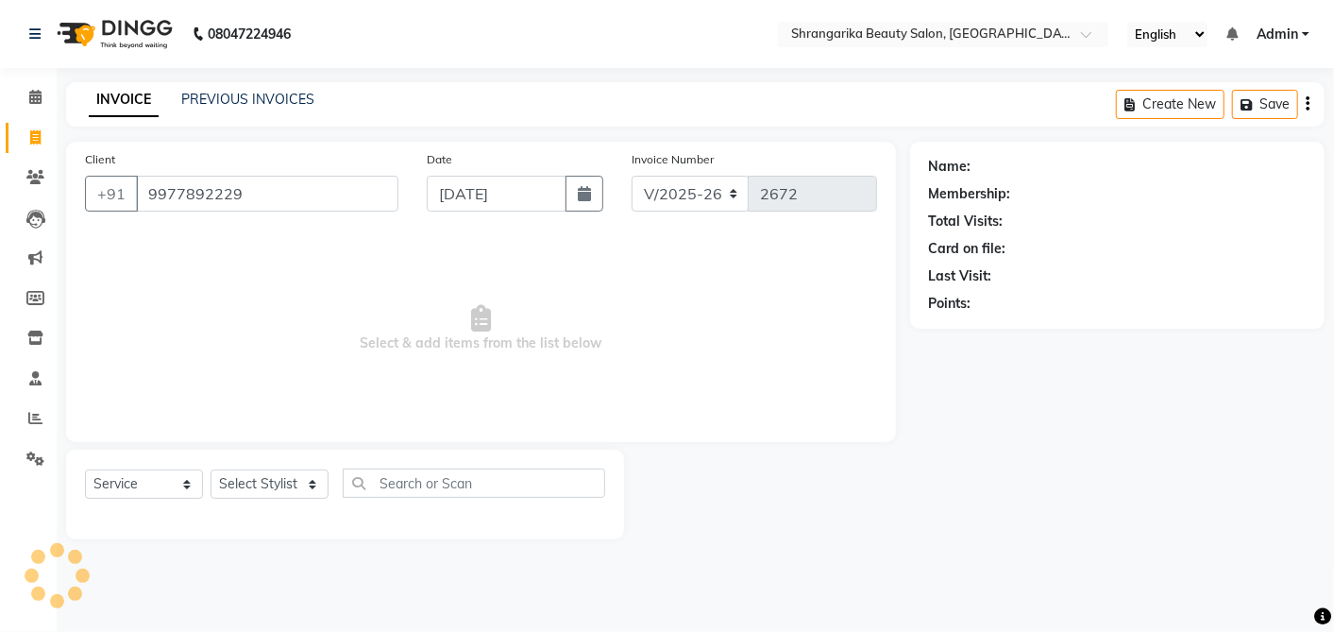
type input "9977892229"
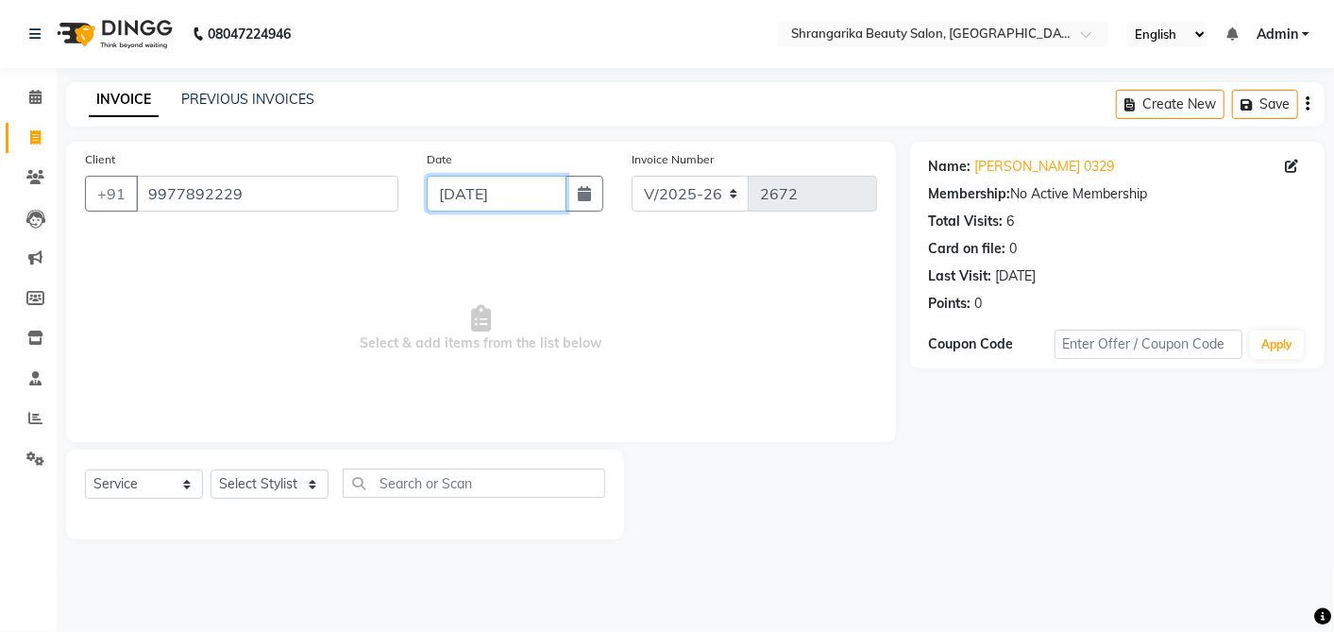
click at [507, 205] on input "[DATE]" at bounding box center [497, 194] width 140 height 36
select select "9"
select select "2025"
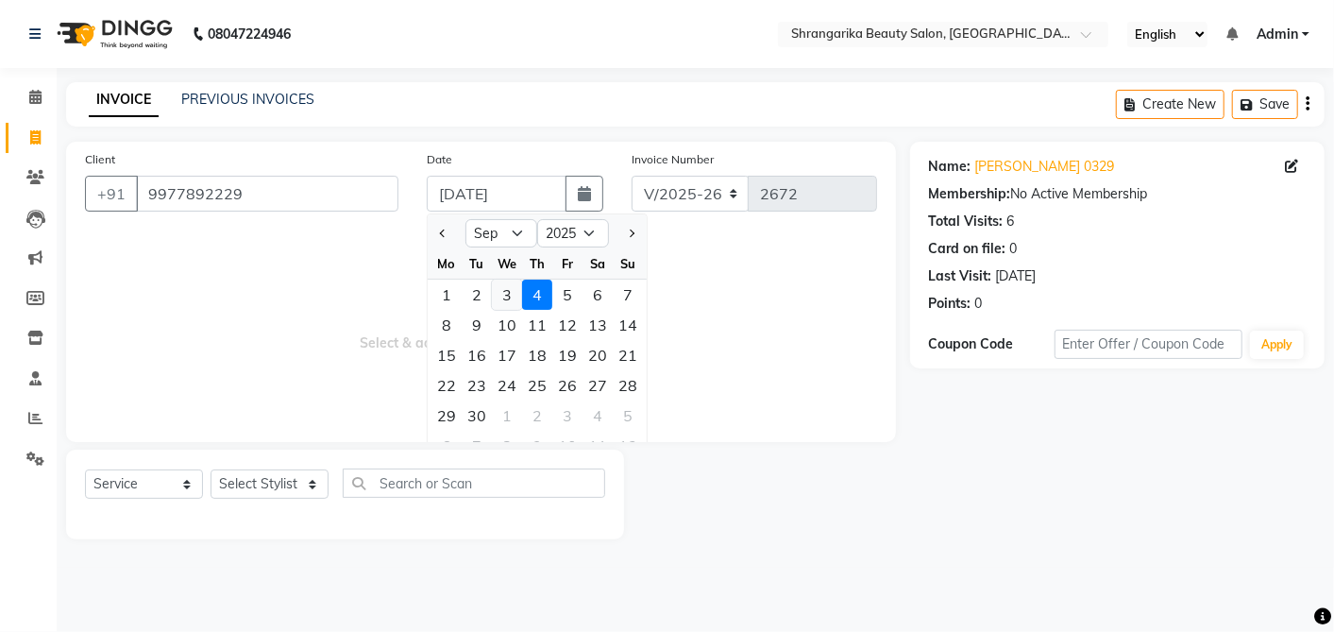
click at [504, 289] on div "3" at bounding box center [507, 294] width 30 height 30
type input "[DATE]"
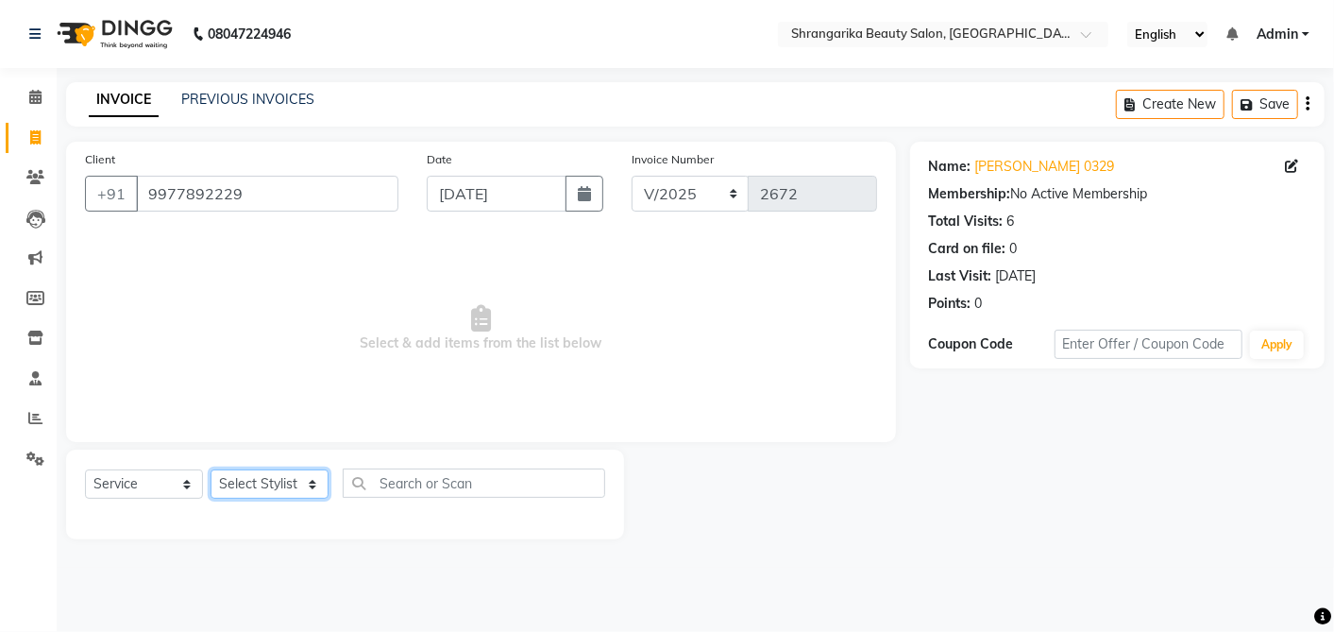
click at [275, 471] on select "Select Stylist aarti ANJALI [PERSON_NAME] [PERSON_NAME] [PERSON_NAME] Bhabhi [P…" at bounding box center [270, 483] width 118 height 29
select select "32946"
click at [211, 469] on select "Select Stylist aarti ANJALI [PERSON_NAME] [PERSON_NAME] [PERSON_NAME] Bhabhi [P…" at bounding box center [270, 483] width 118 height 29
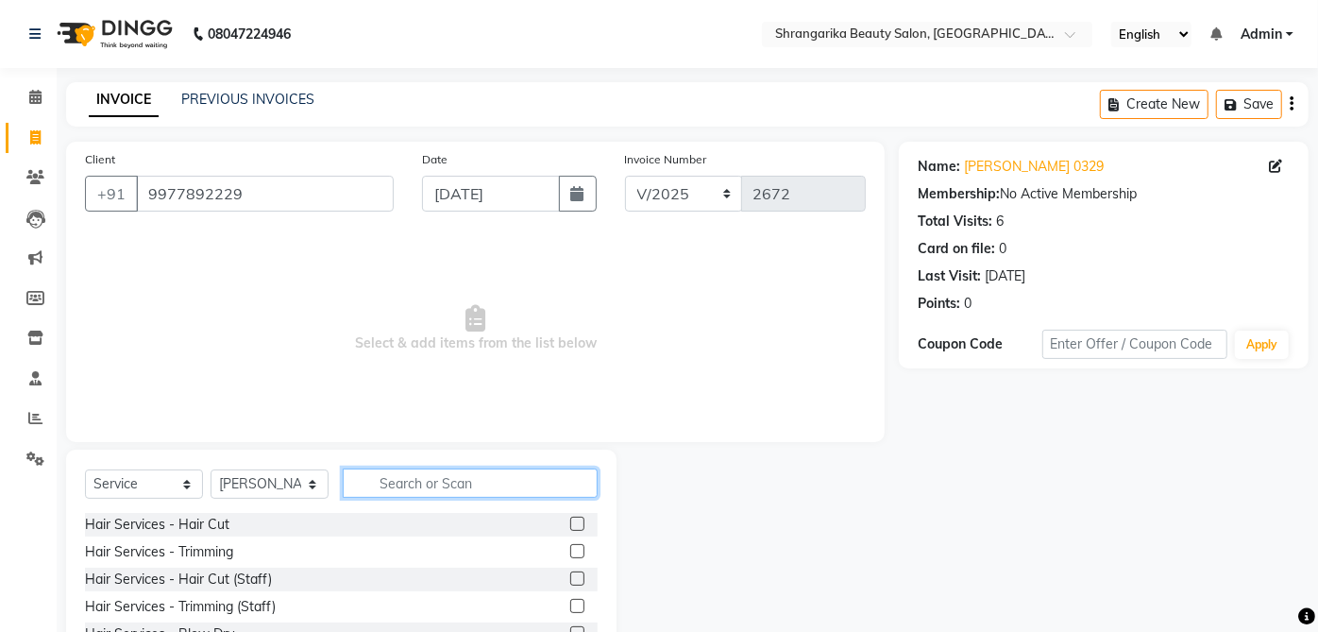
click at [415, 493] on input "text" at bounding box center [470, 482] width 255 height 29
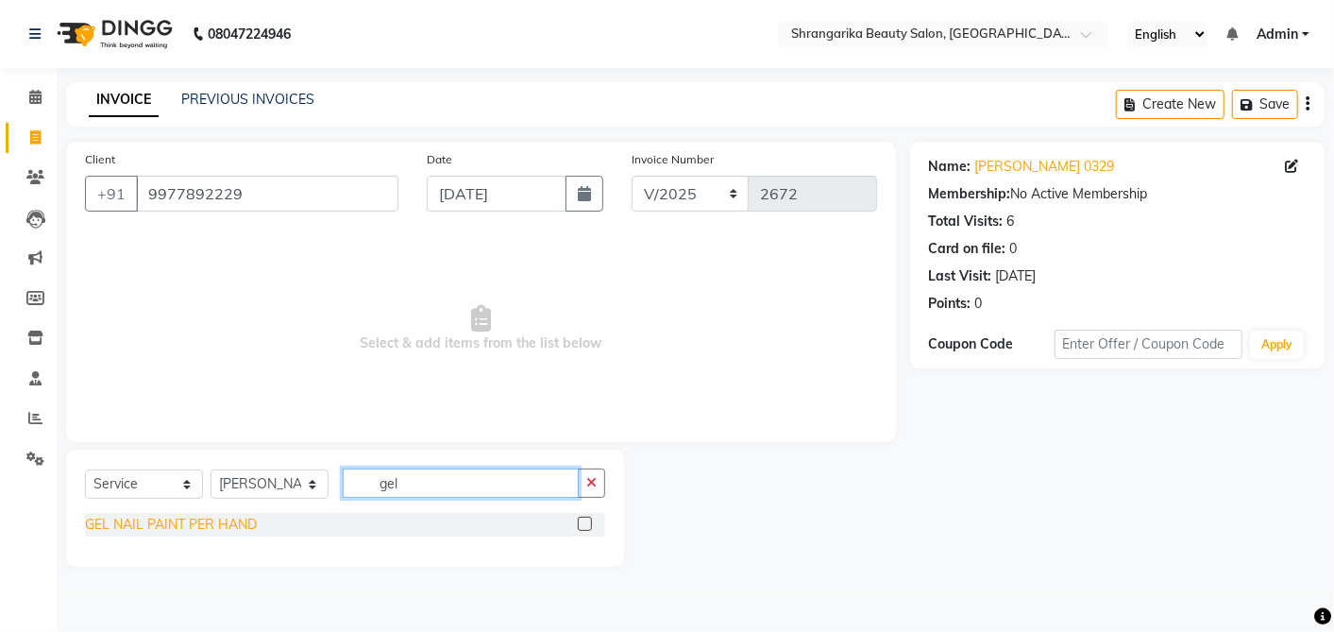
type input "gel"
click at [252, 525] on div "GEL NAIL PAINT PER HAND" at bounding box center [171, 524] width 172 height 20
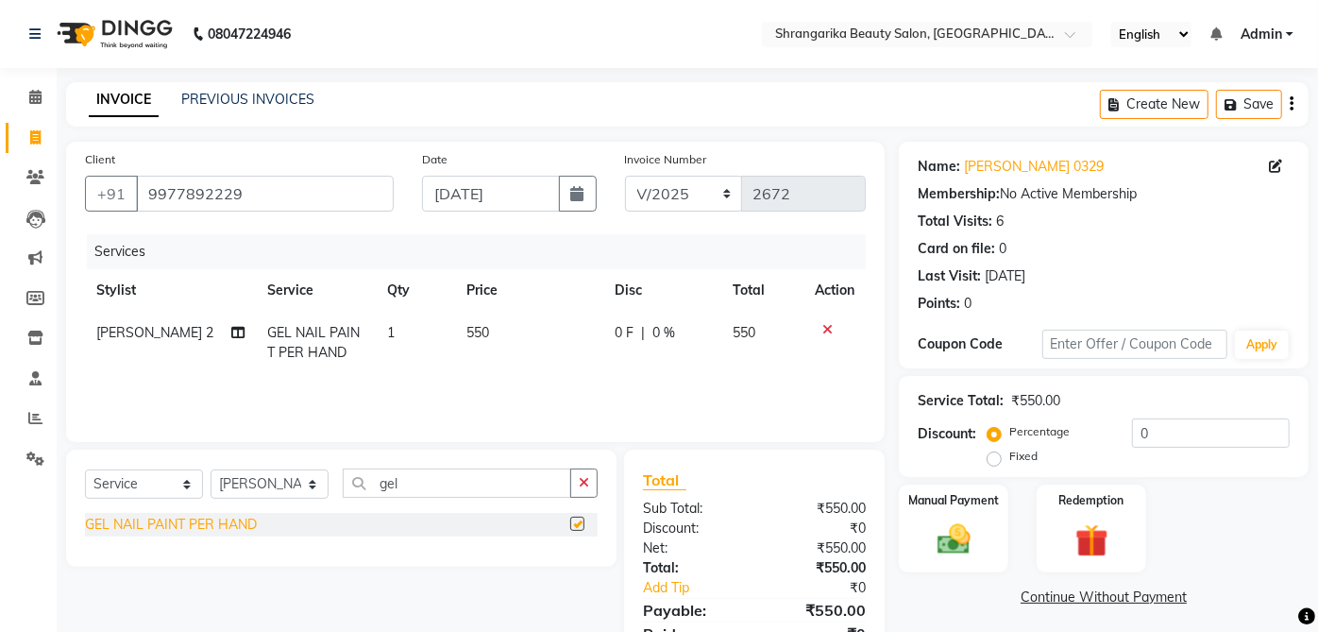
checkbox input "false"
click at [467, 346] on td "550" at bounding box center [529, 343] width 148 height 62
select select "32946"
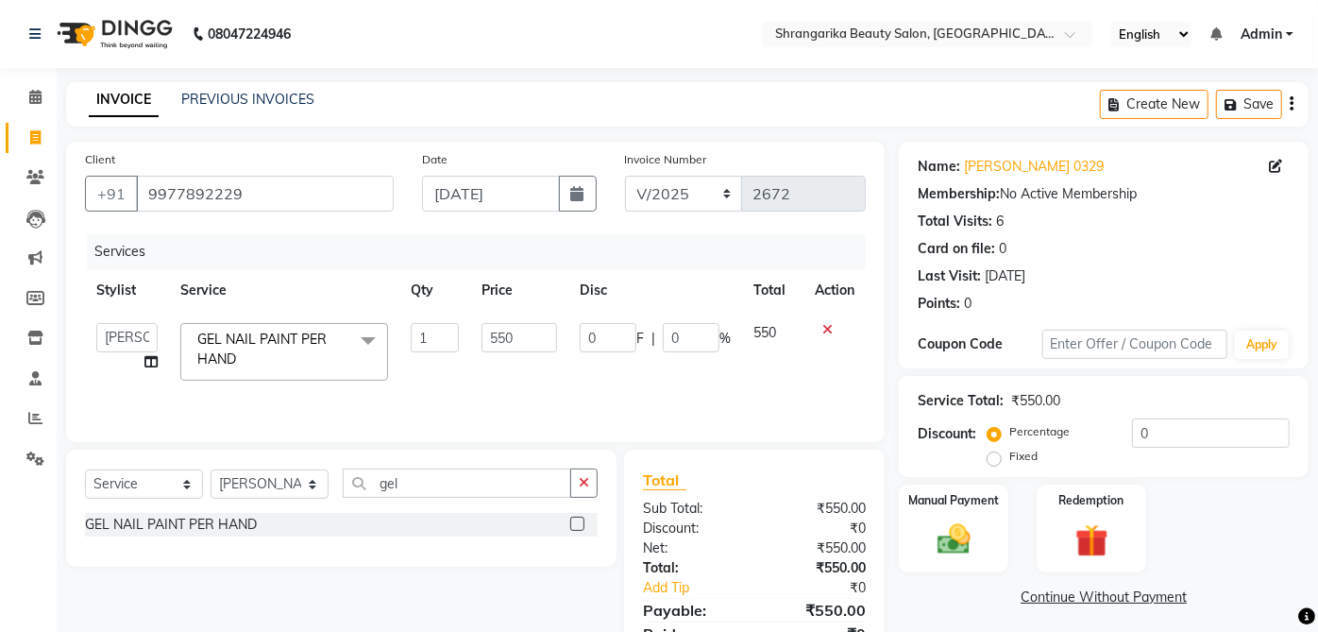
click at [467, 346] on td "1" at bounding box center [434, 352] width 70 height 80
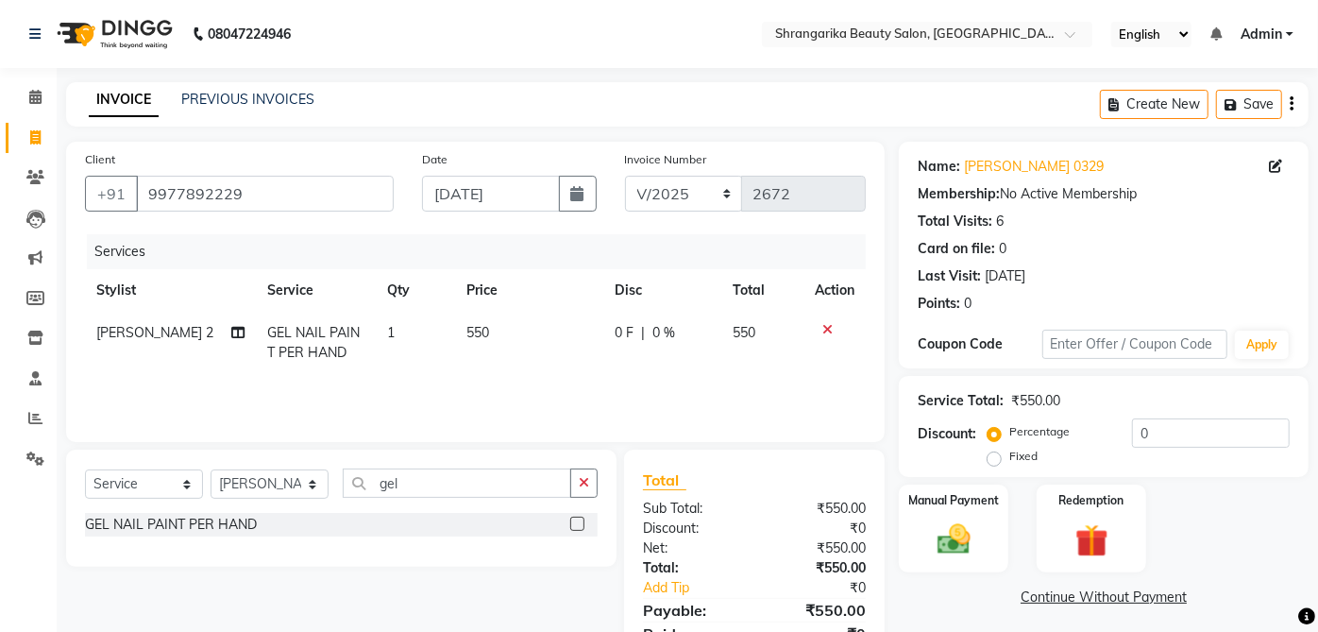
click at [497, 340] on td "550" at bounding box center [529, 343] width 148 height 62
select select "32946"
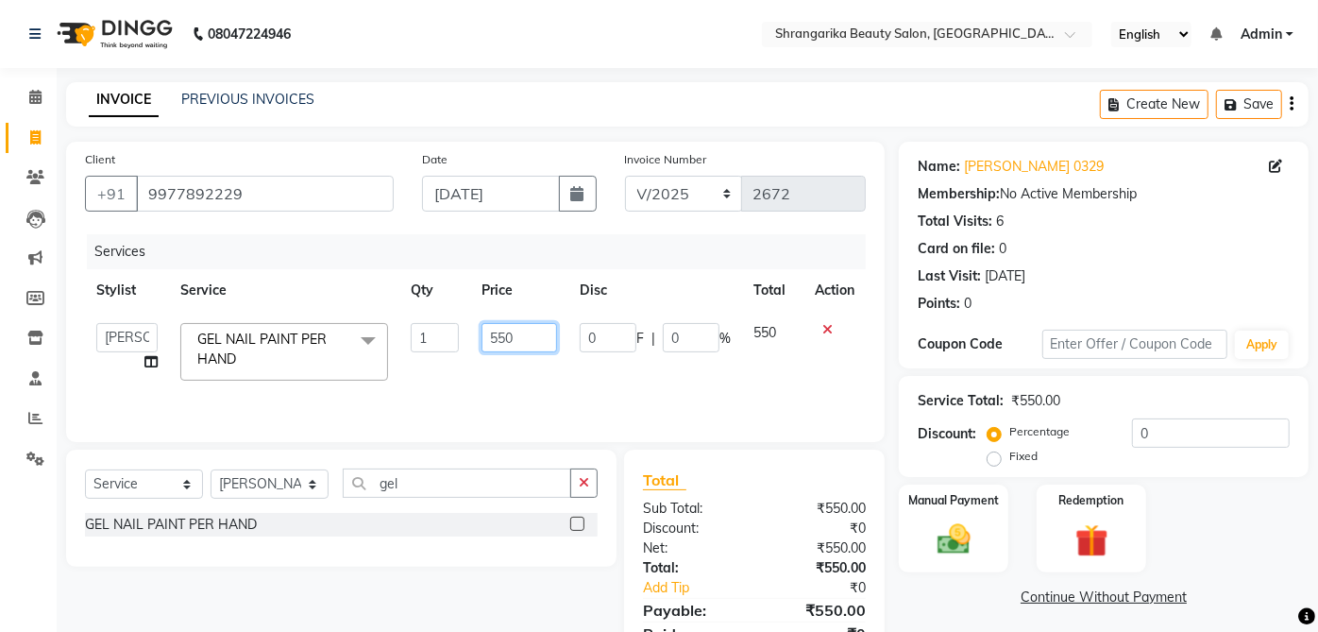
click at [498, 343] on input "550" at bounding box center [519, 337] width 76 height 29
type input "650"
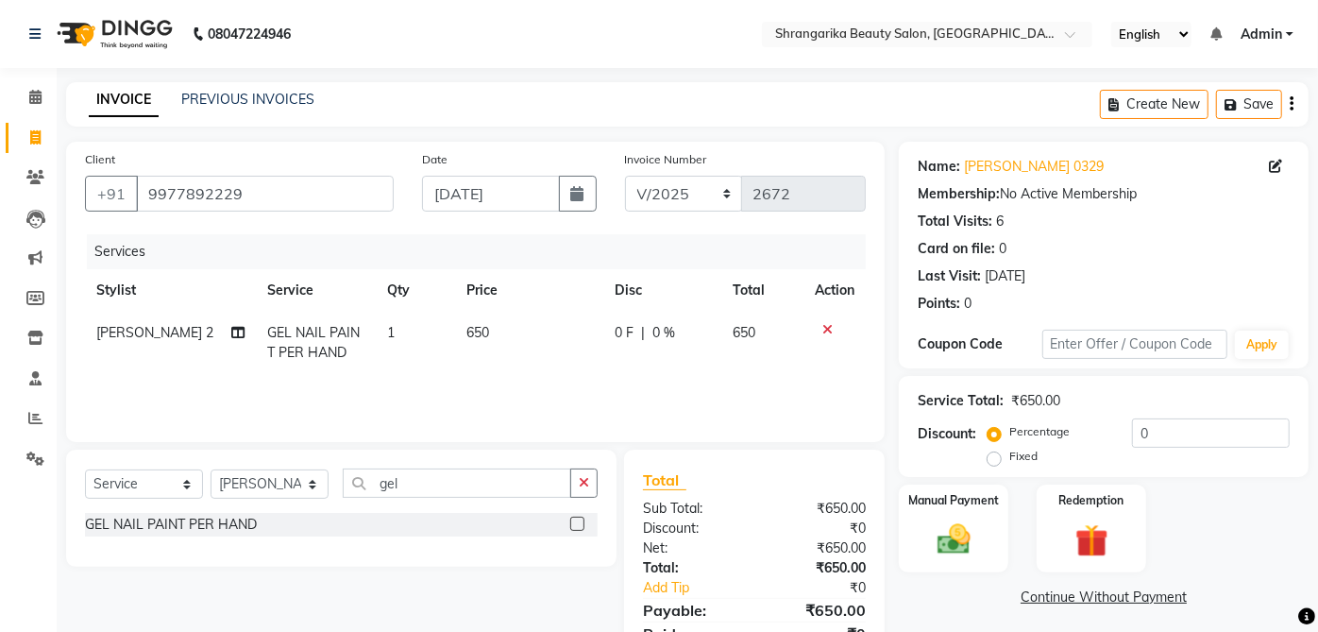
click at [960, 593] on link "Continue Without Payment" at bounding box center [1103, 597] width 402 height 20
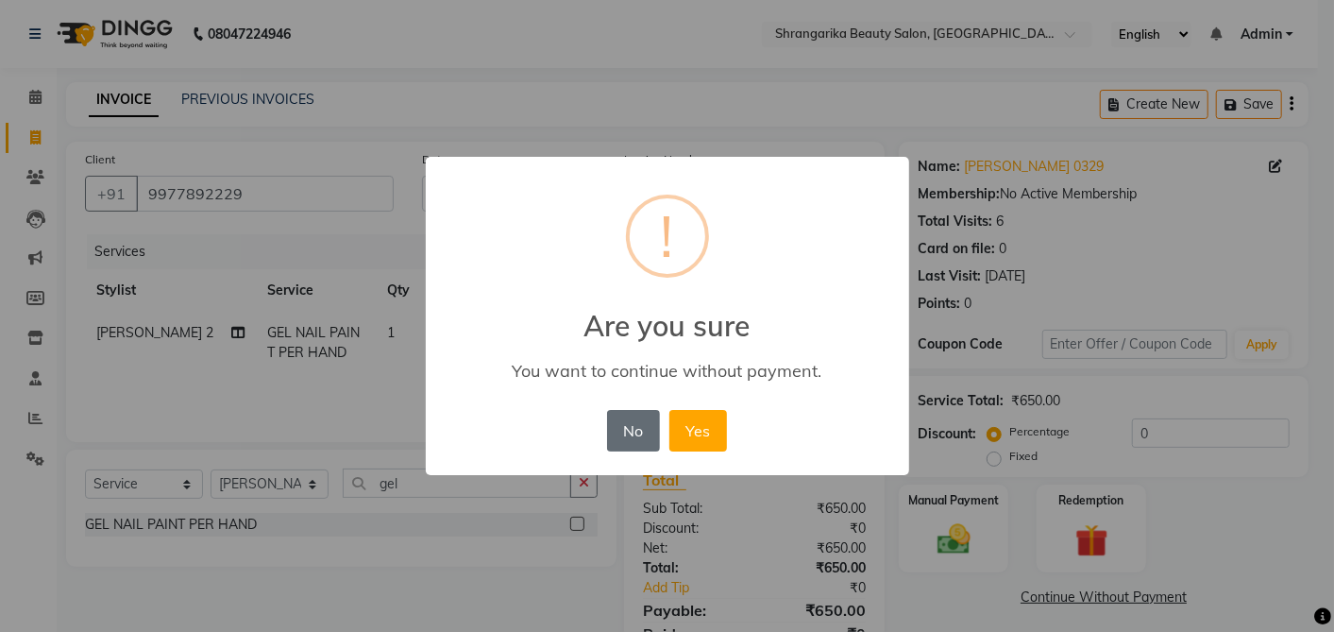
click at [616, 411] on button "No" at bounding box center [633, 431] width 53 height 42
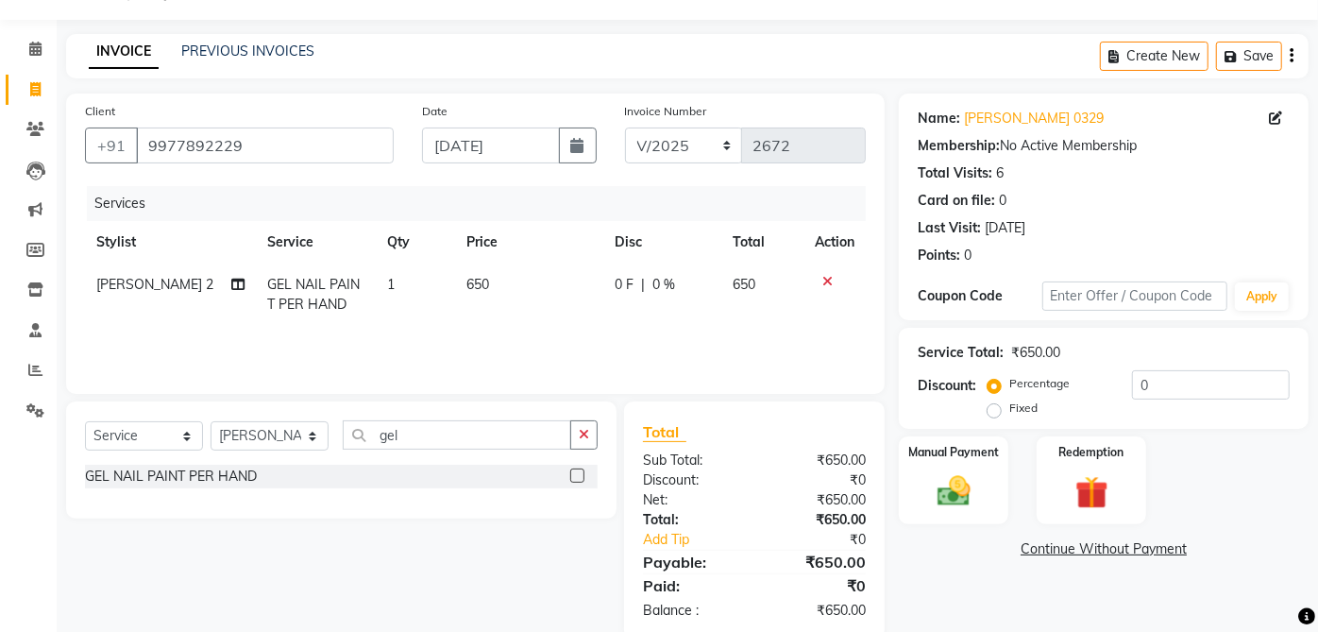
scroll to position [83, 0]
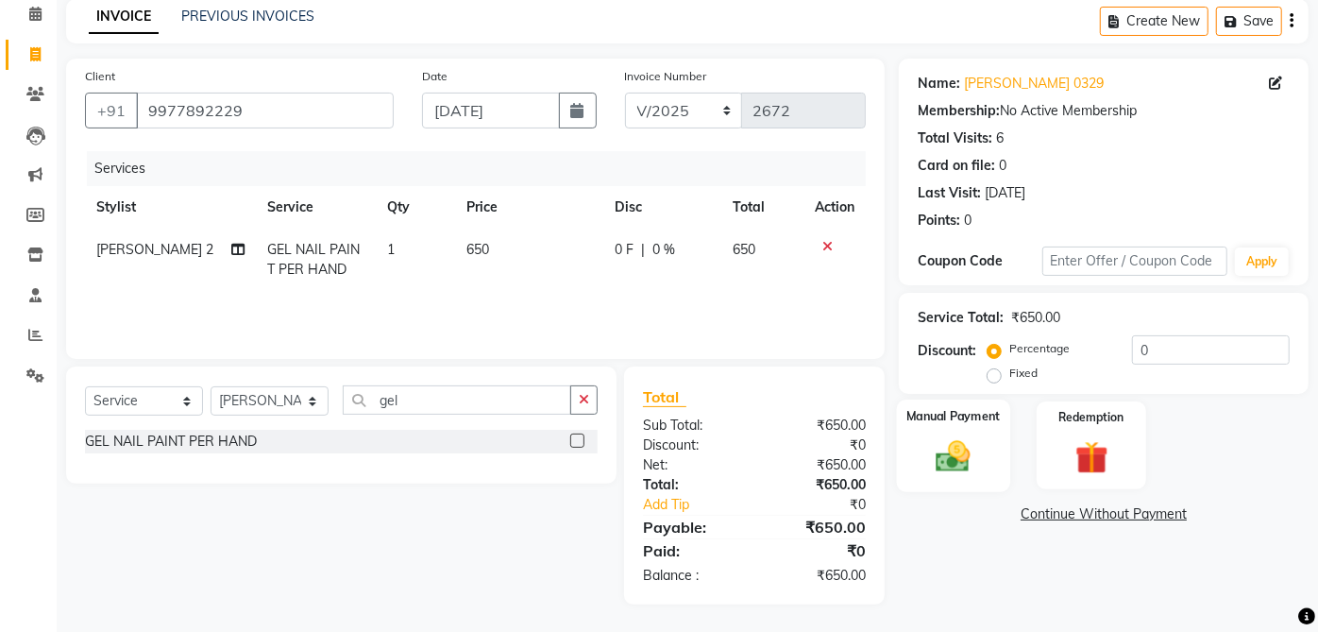
click at [952, 464] on img at bounding box center [954, 456] width 56 height 40
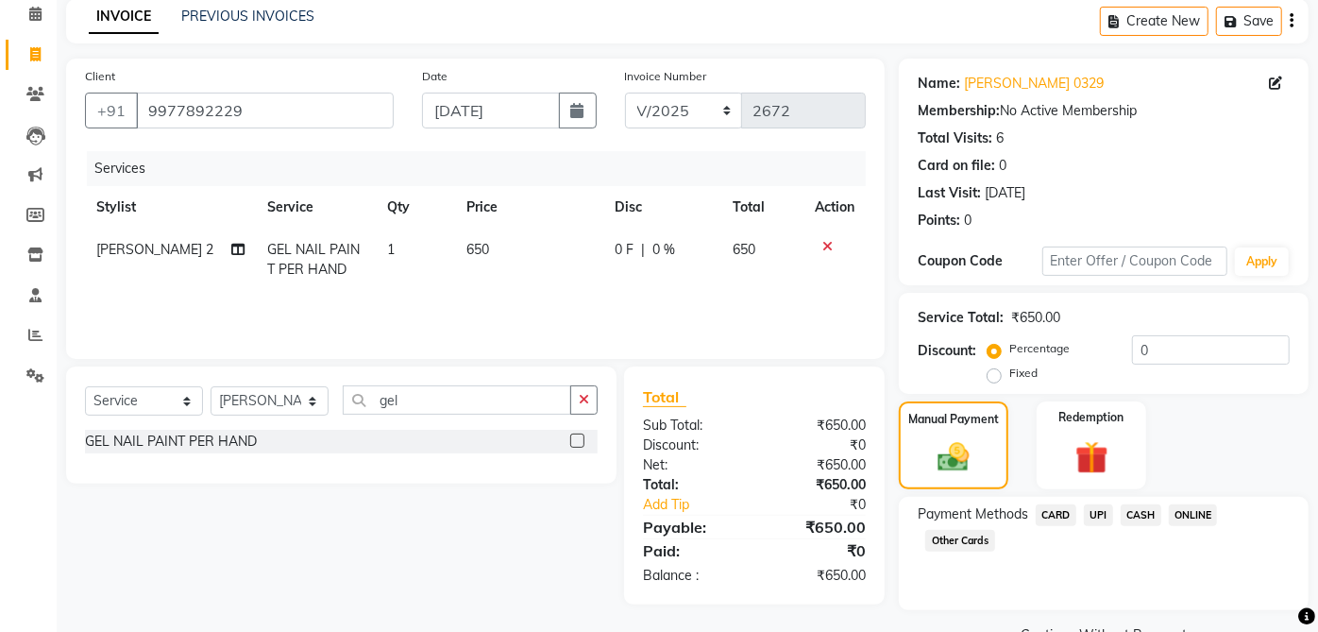
click at [1144, 509] on span "CASH" at bounding box center [1141, 515] width 41 height 22
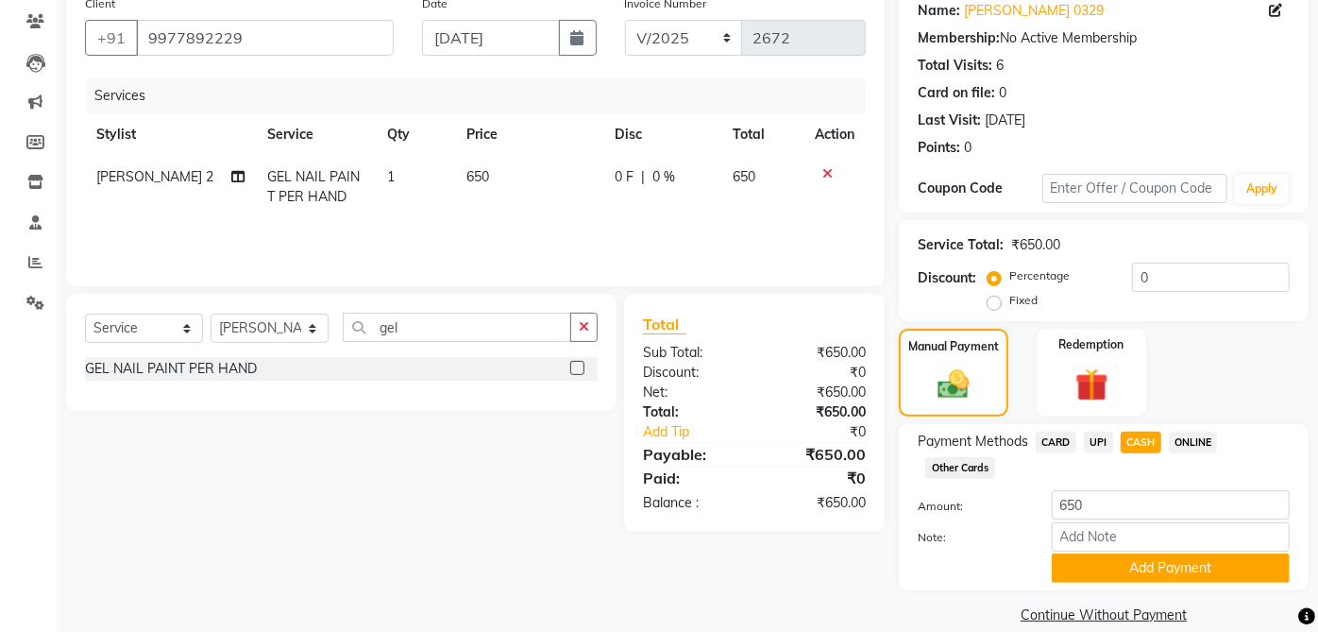
scroll to position [180, 0]
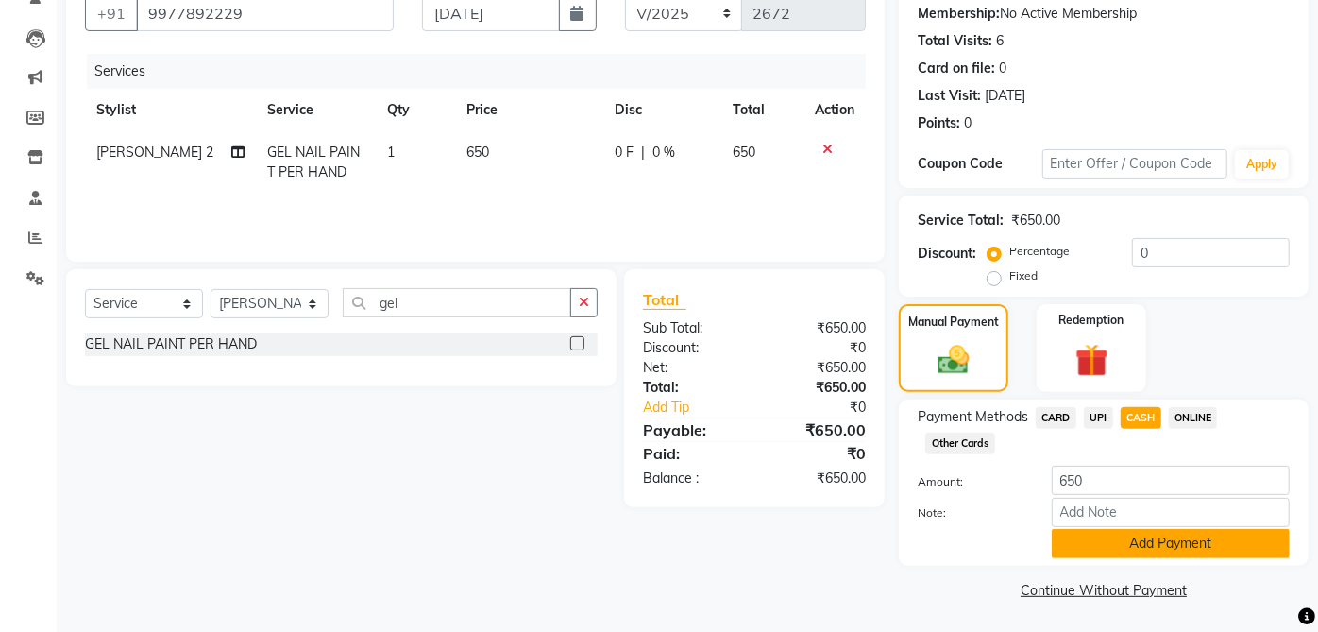
click at [1194, 542] on button "Add Payment" at bounding box center [1171, 543] width 238 height 29
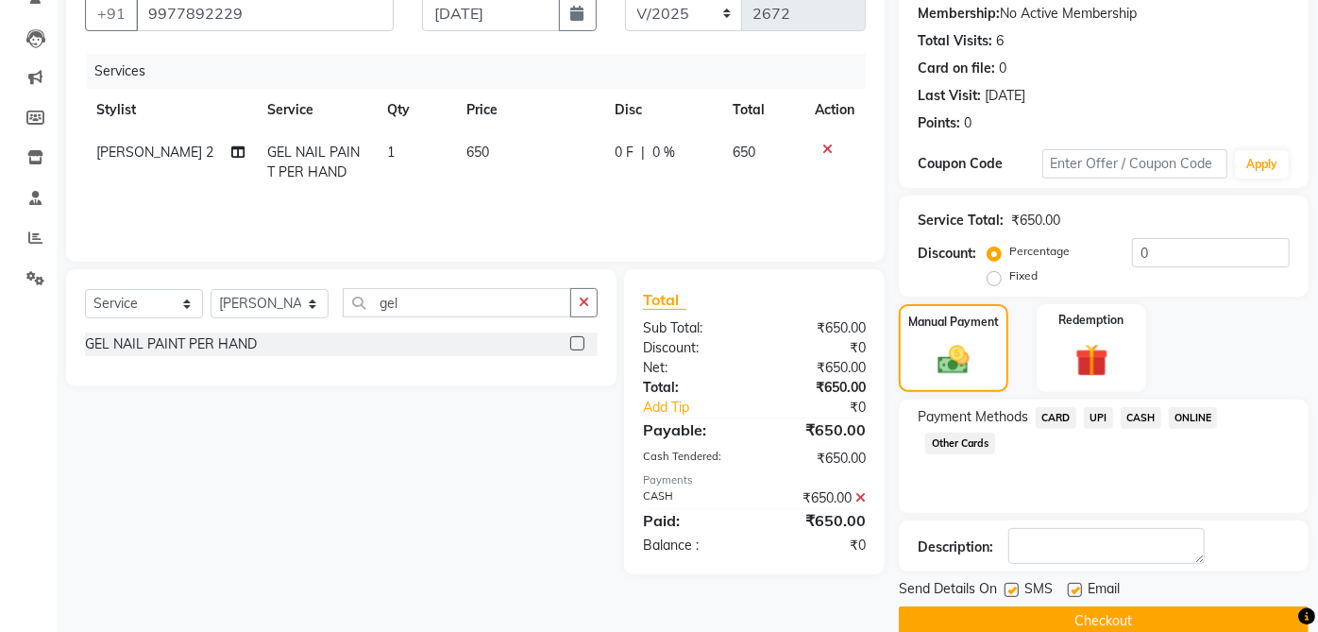
click at [1012, 588] on label at bounding box center [1011, 589] width 14 height 14
click at [1012, 588] on input "checkbox" at bounding box center [1010, 590] width 12 height 12
checkbox input "false"
click at [1073, 587] on label at bounding box center [1075, 589] width 14 height 14
click at [1073, 587] on input "checkbox" at bounding box center [1074, 590] width 12 height 12
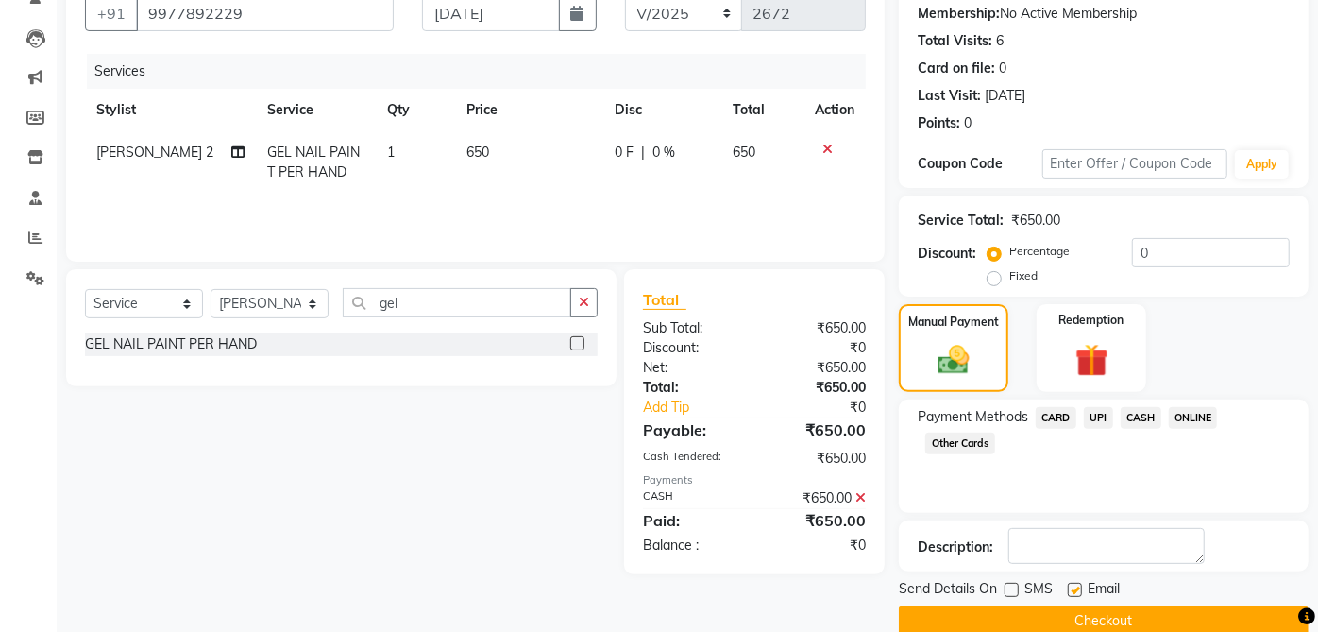
checkbox input "false"
click at [1159, 620] on button "Checkout" at bounding box center [1104, 620] width 410 height 29
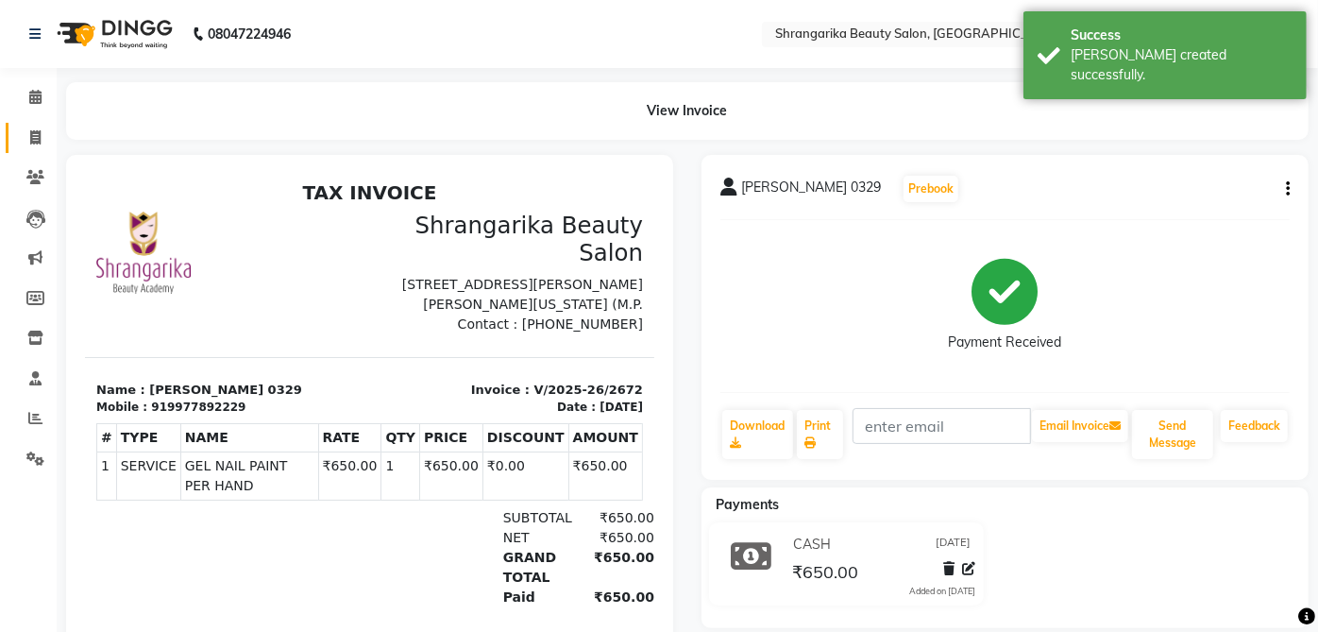
click at [42, 139] on span at bounding box center [35, 138] width 33 height 22
select select "service"
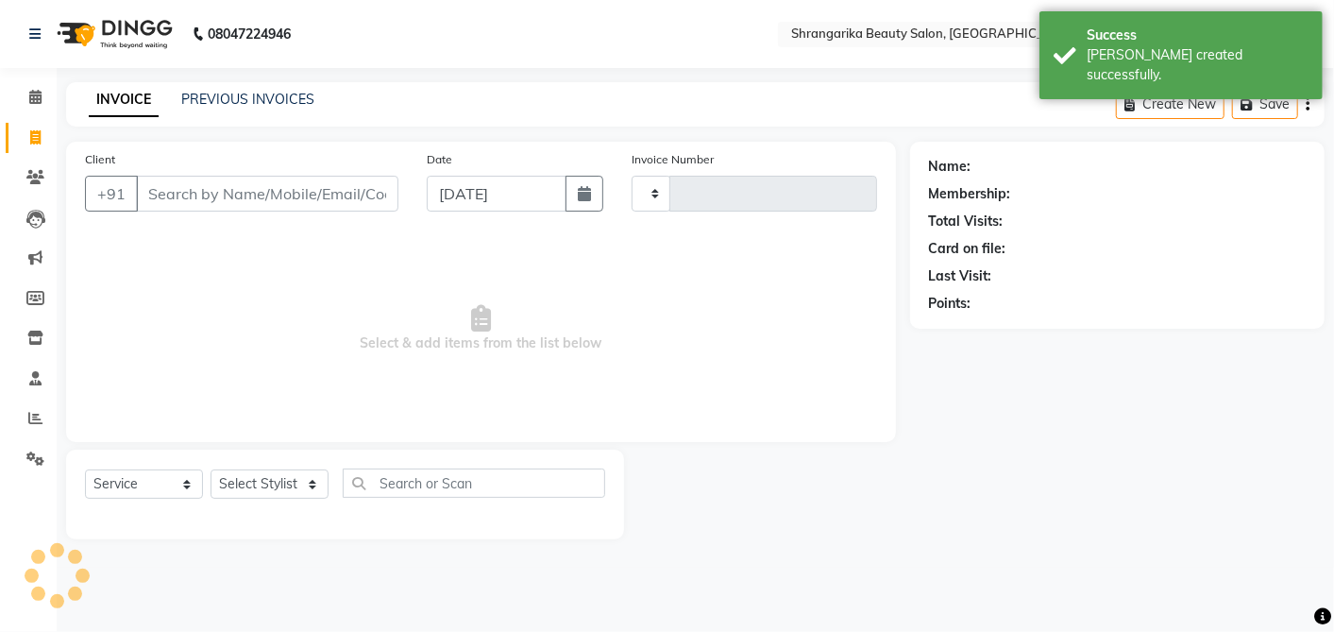
type input "2673"
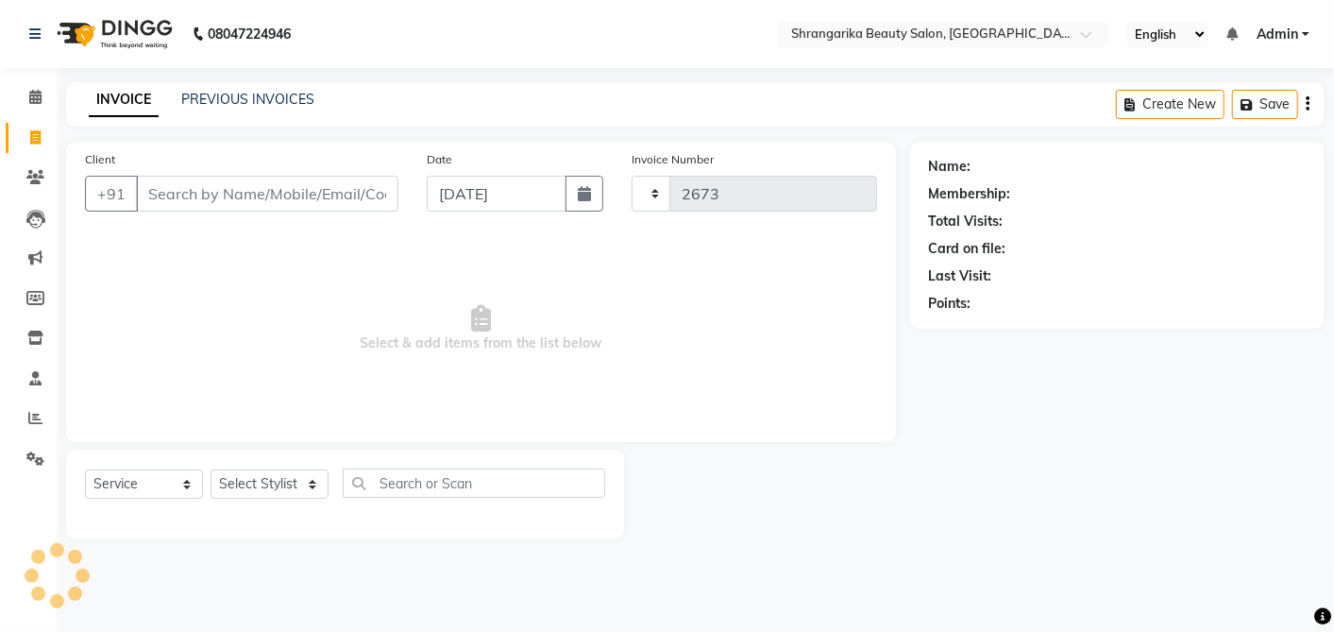
select select "5168"
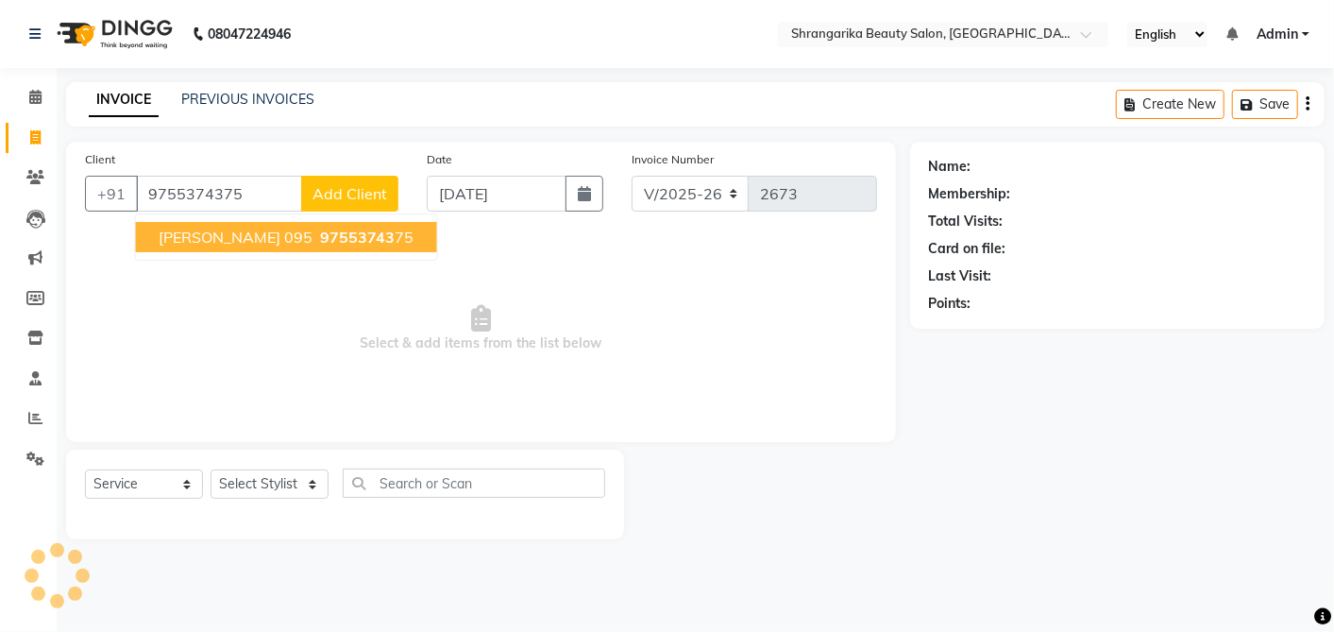
type input "9755374375"
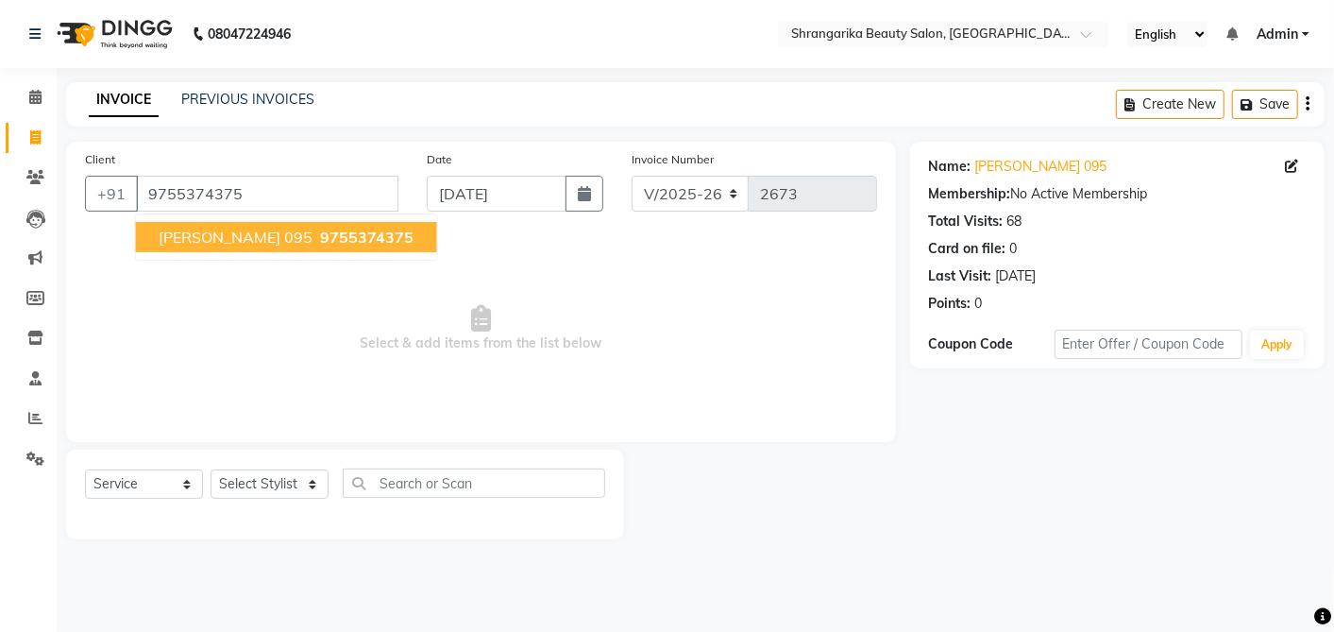
click at [261, 240] on span "Harvinder Kaur 095" at bounding box center [236, 237] width 154 height 19
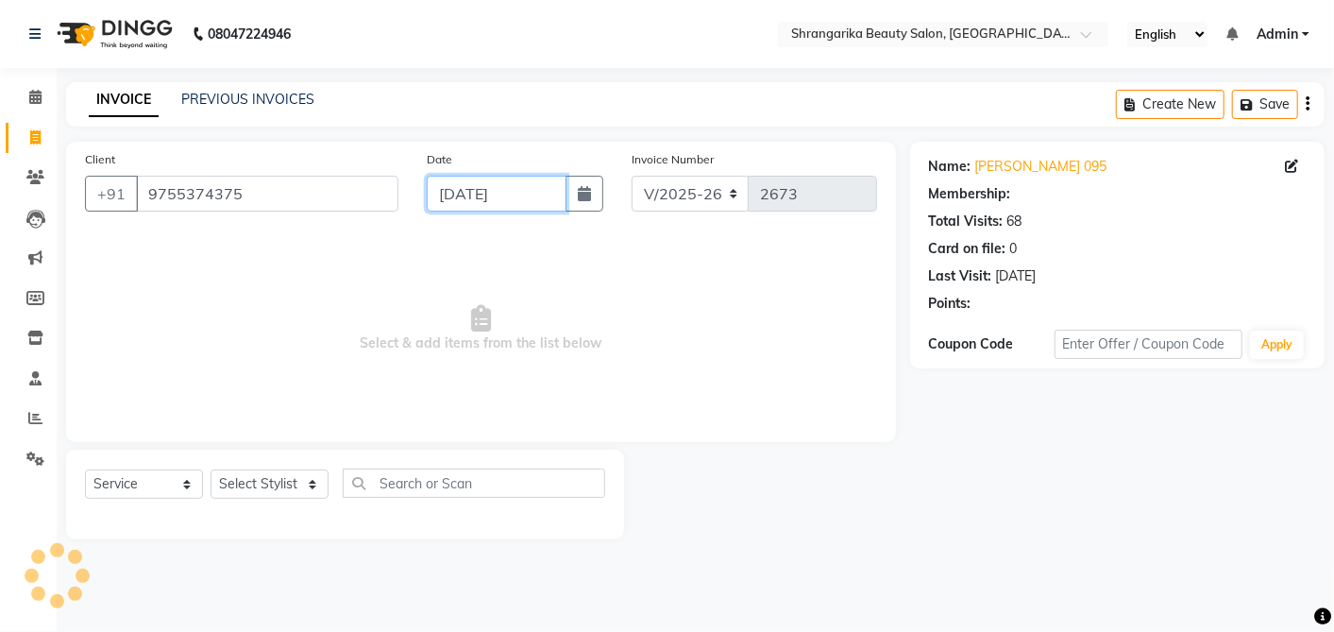
click at [456, 201] on input "[DATE]" at bounding box center [497, 194] width 140 height 36
select select "9"
select select "2025"
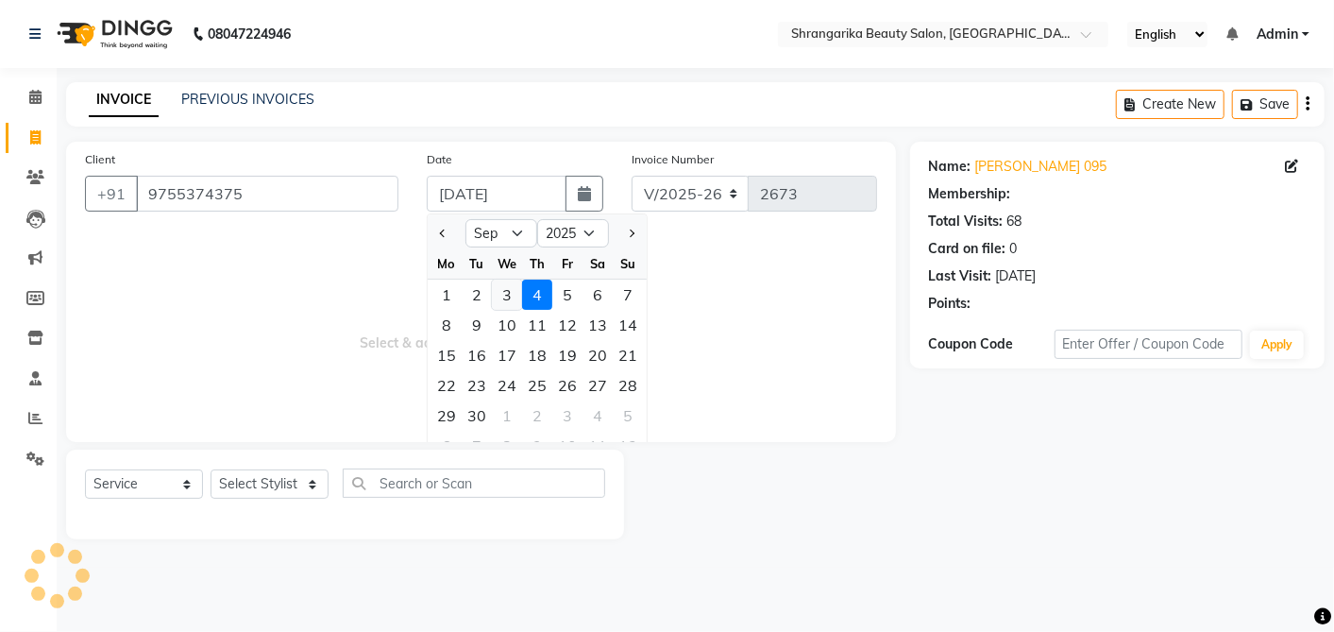
click at [513, 293] on div "3" at bounding box center [507, 294] width 30 height 30
type input "[DATE]"
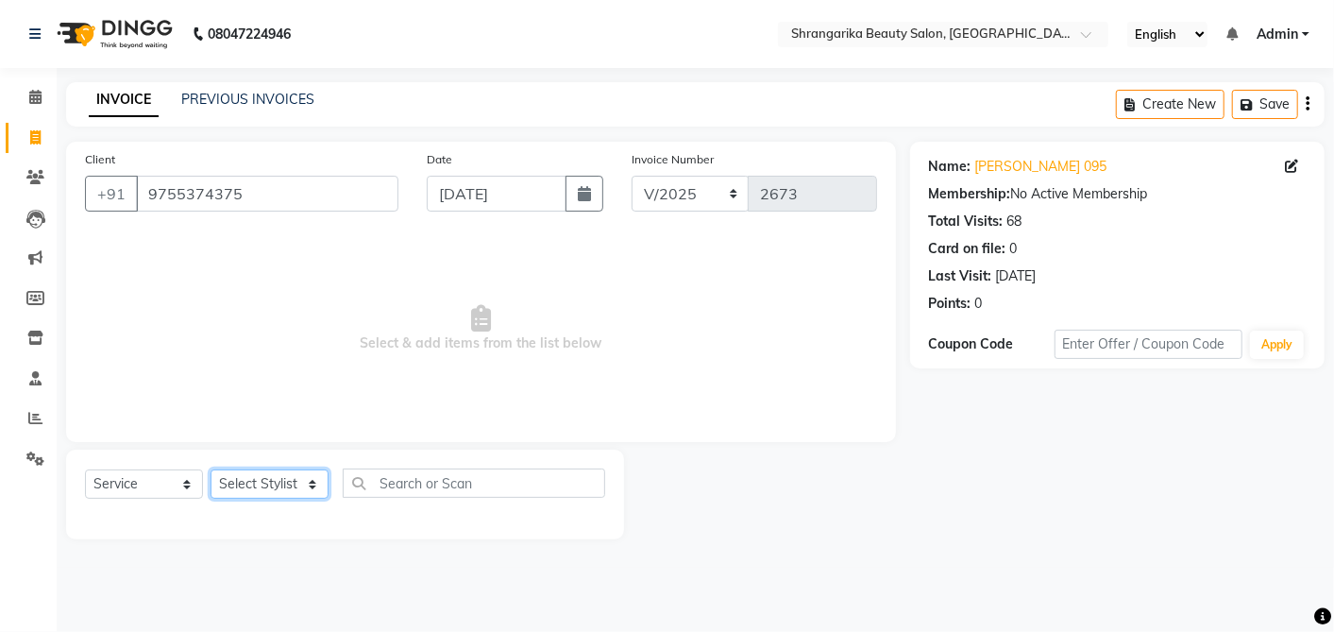
click at [243, 482] on select "Select Stylist aarti ANJALI [PERSON_NAME] [PERSON_NAME] [PERSON_NAME] Bhabhi [P…" at bounding box center [270, 483] width 118 height 29
select select "33304"
click at [211, 469] on select "Select Stylist aarti ANJALI [PERSON_NAME] [PERSON_NAME] [PERSON_NAME] Bhabhi [P…" at bounding box center [270, 483] width 118 height 29
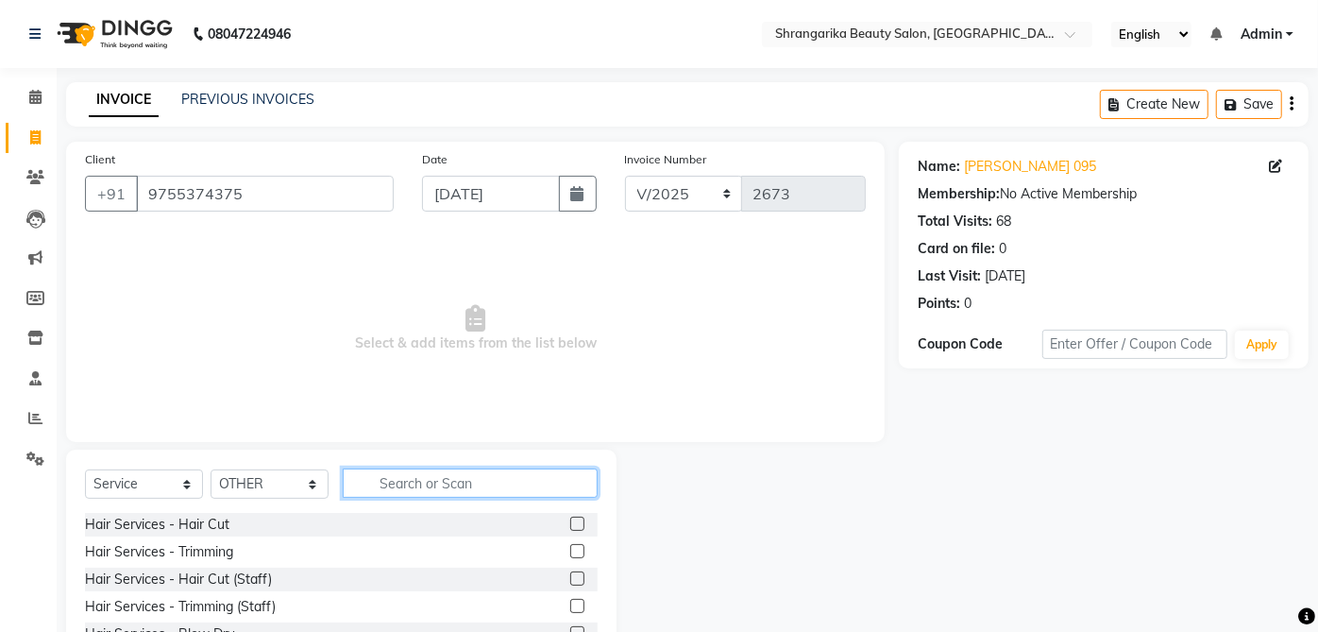
click at [456, 481] on input "text" at bounding box center [470, 482] width 255 height 29
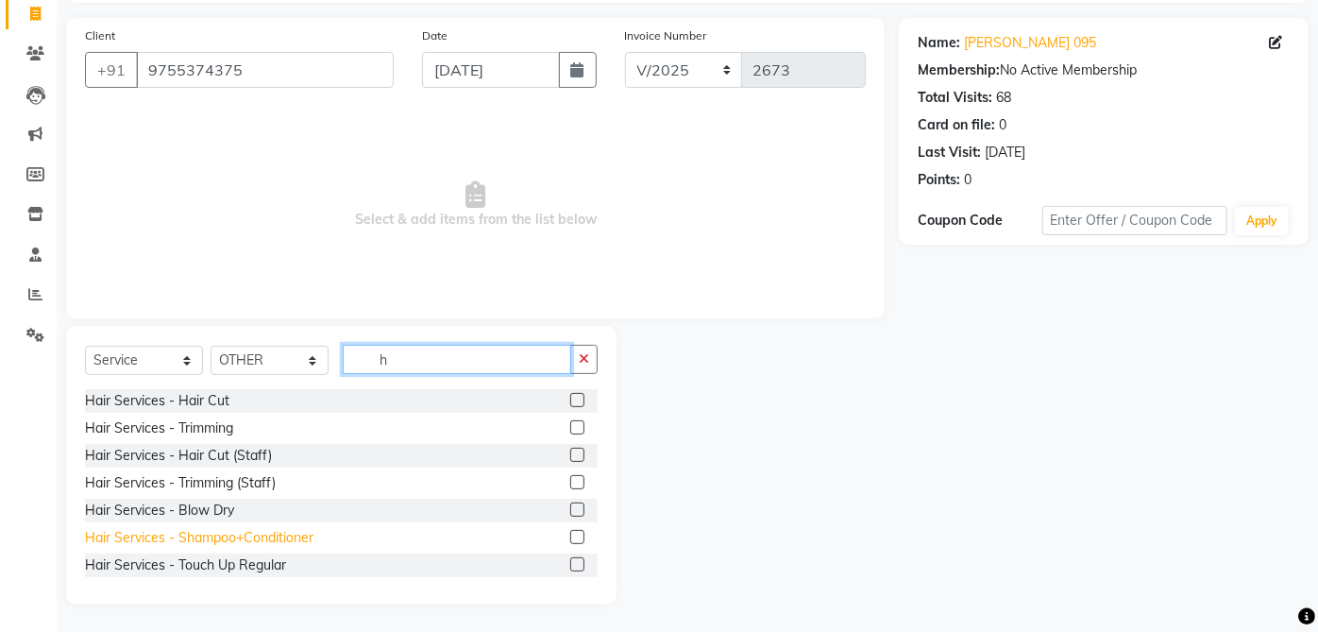
type input "h"
click at [290, 540] on div "Hair Services - Shampoo+Conditioner" at bounding box center [199, 538] width 228 height 20
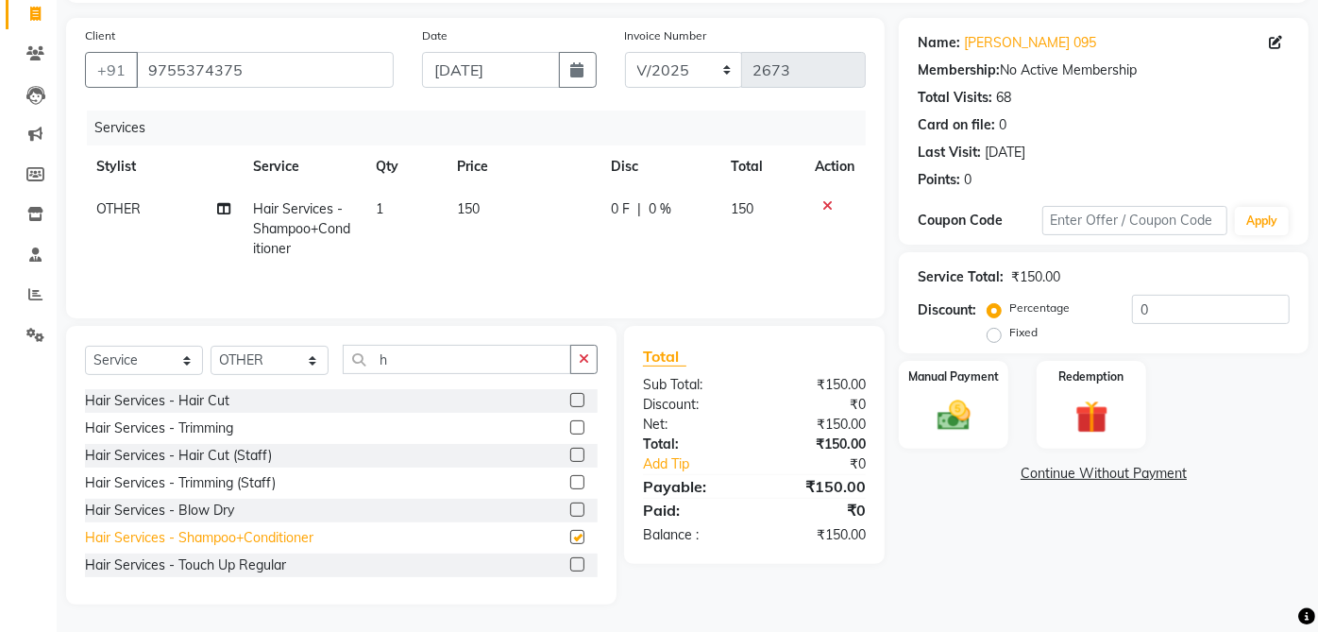
checkbox input "false"
click at [974, 392] on div "Manual Payment" at bounding box center [954, 405] width 114 height 92
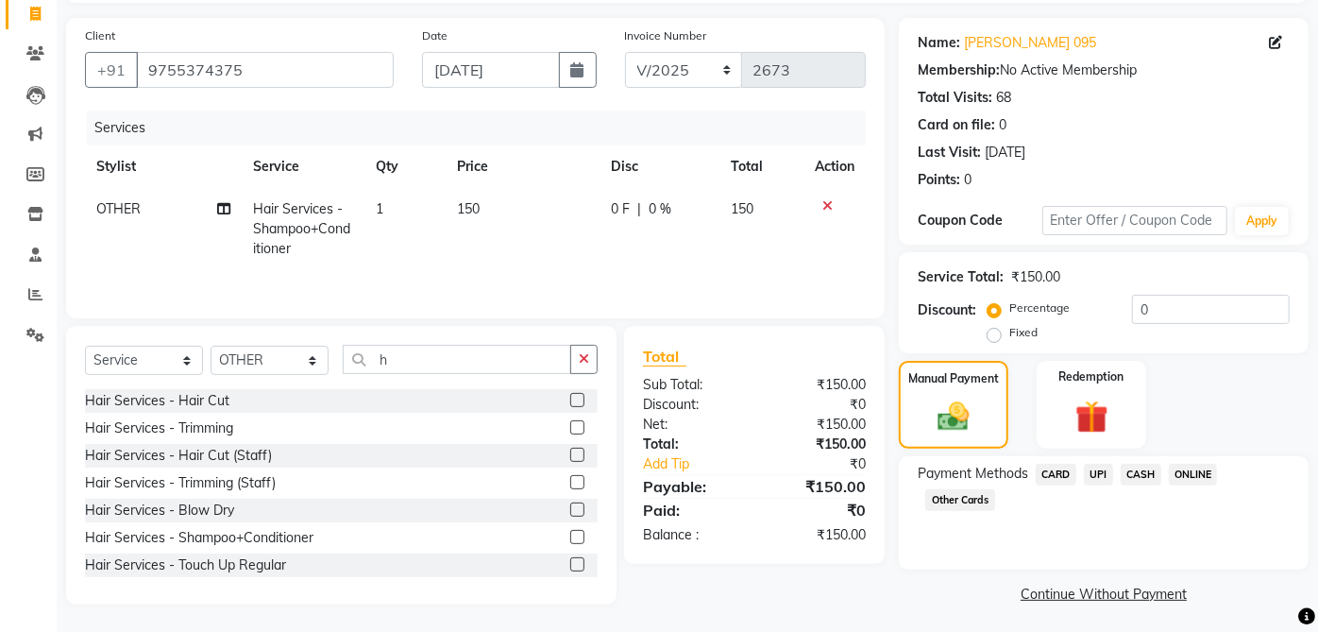
click at [1129, 586] on link "Continue Without Payment" at bounding box center [1103, 594] width 402 height 20
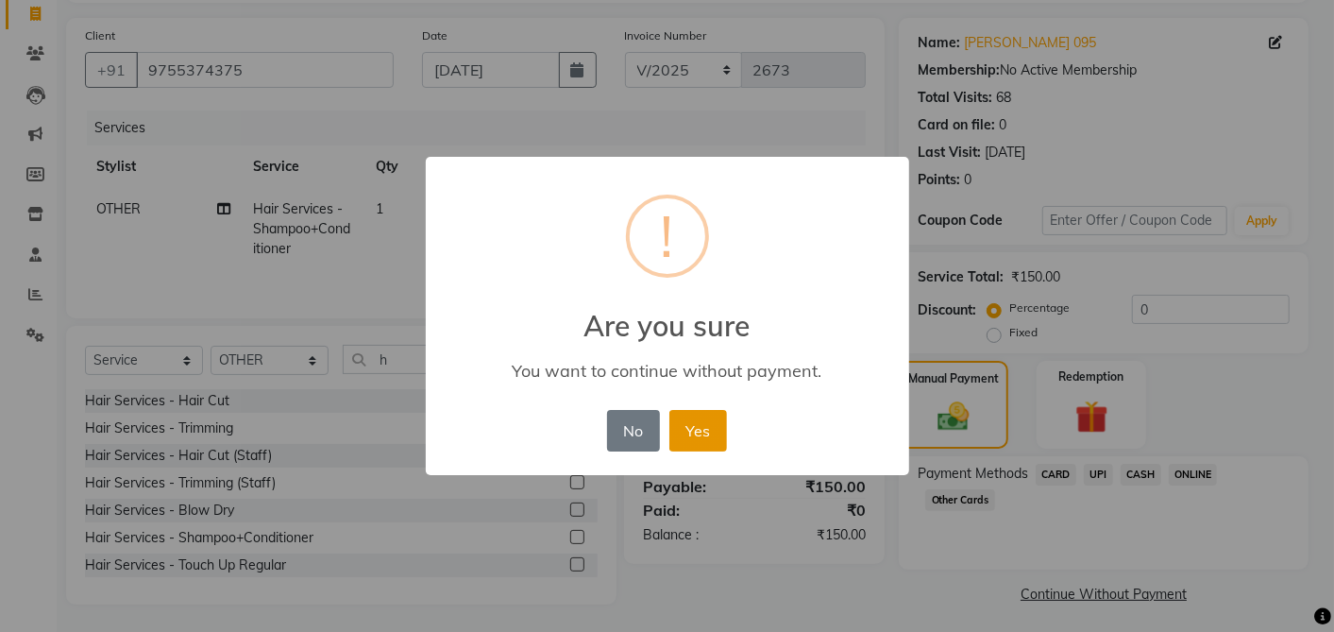
click at [712, 417] on button "Yes" at bounding box center [698, 431] width 58 height 42
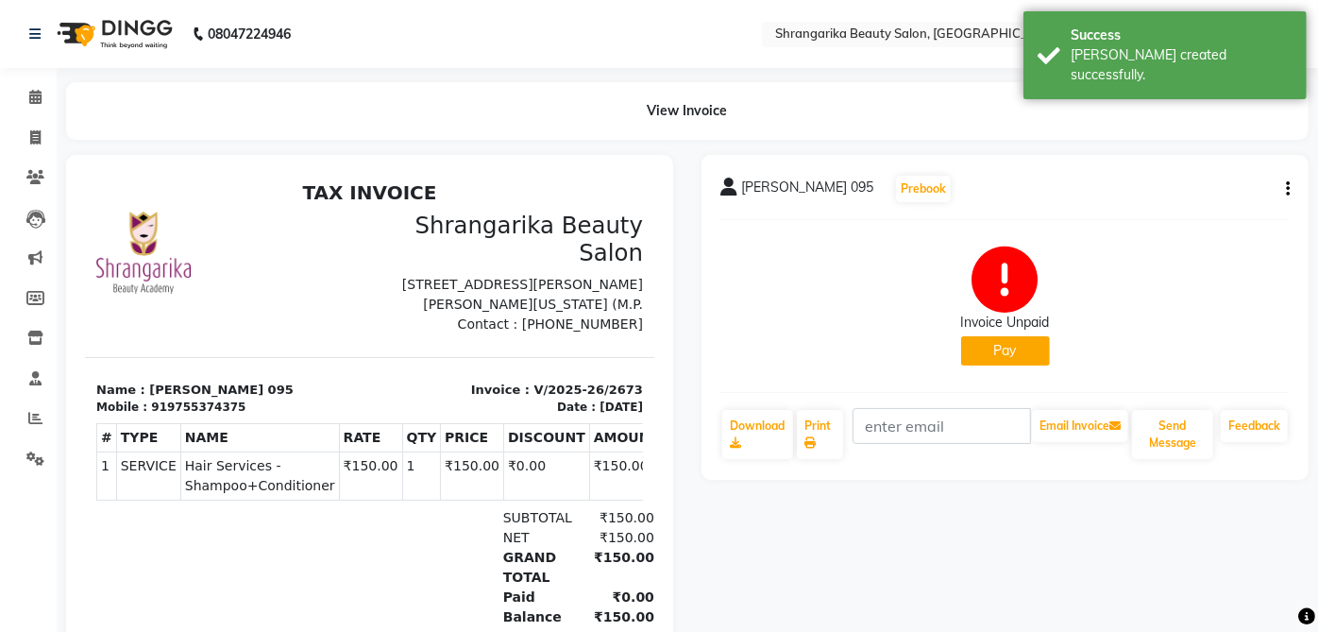
click at [1283, 183] on button "button" at bounding box center [1283, 189] width 11 height 20
click at [1224, 138] on div "Cancel Invoice" at bounding box center [1192, 142] width 129 height 24
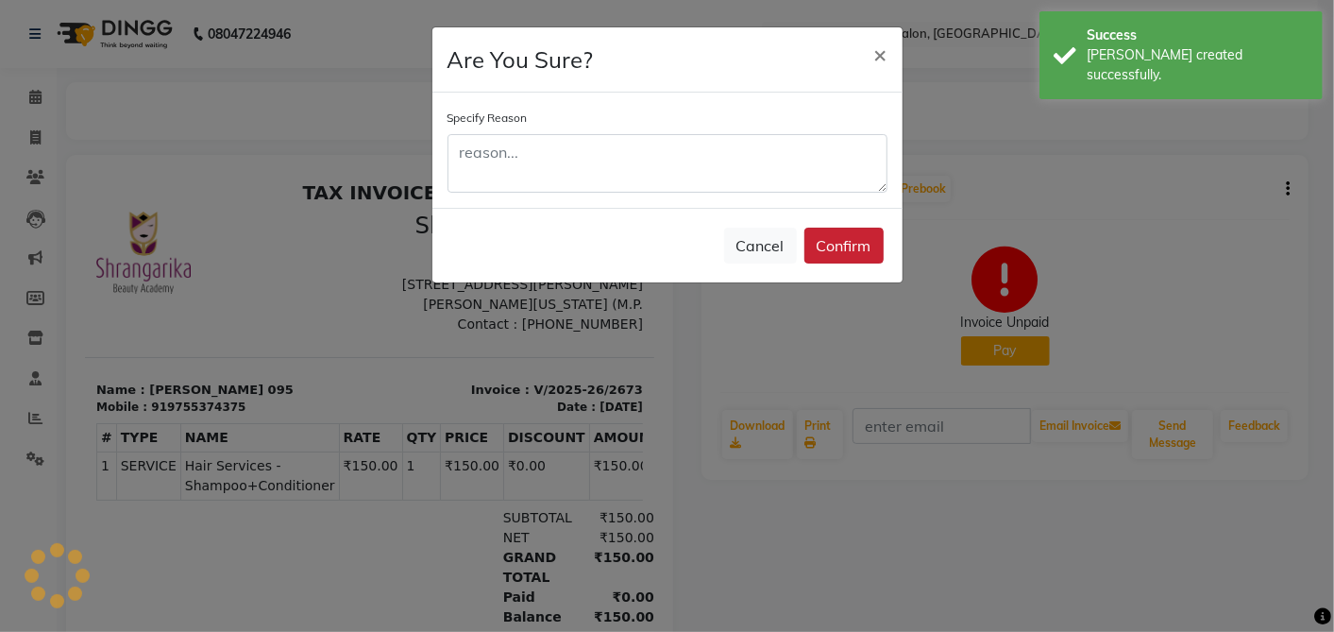
click at [855, 243] on button "Confirm" at bounding box center [843, 246] width 79 height 36
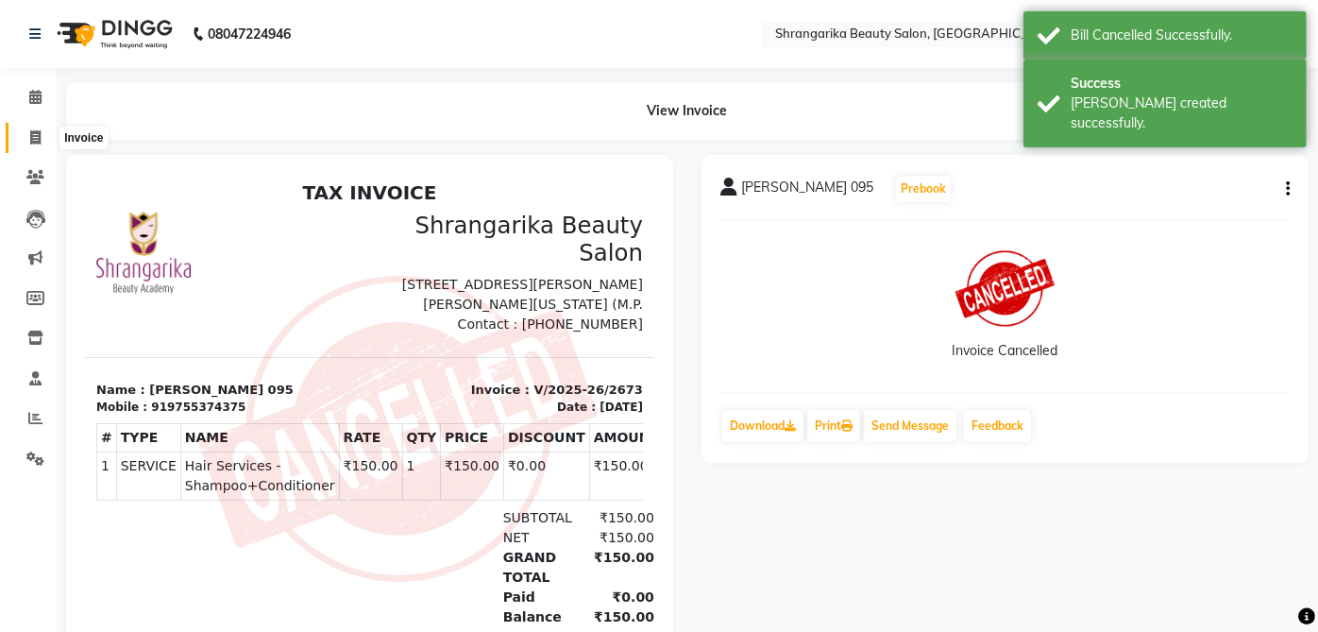
click at [37, 146] on span at bounding box center [35, 138] width 33 height 22
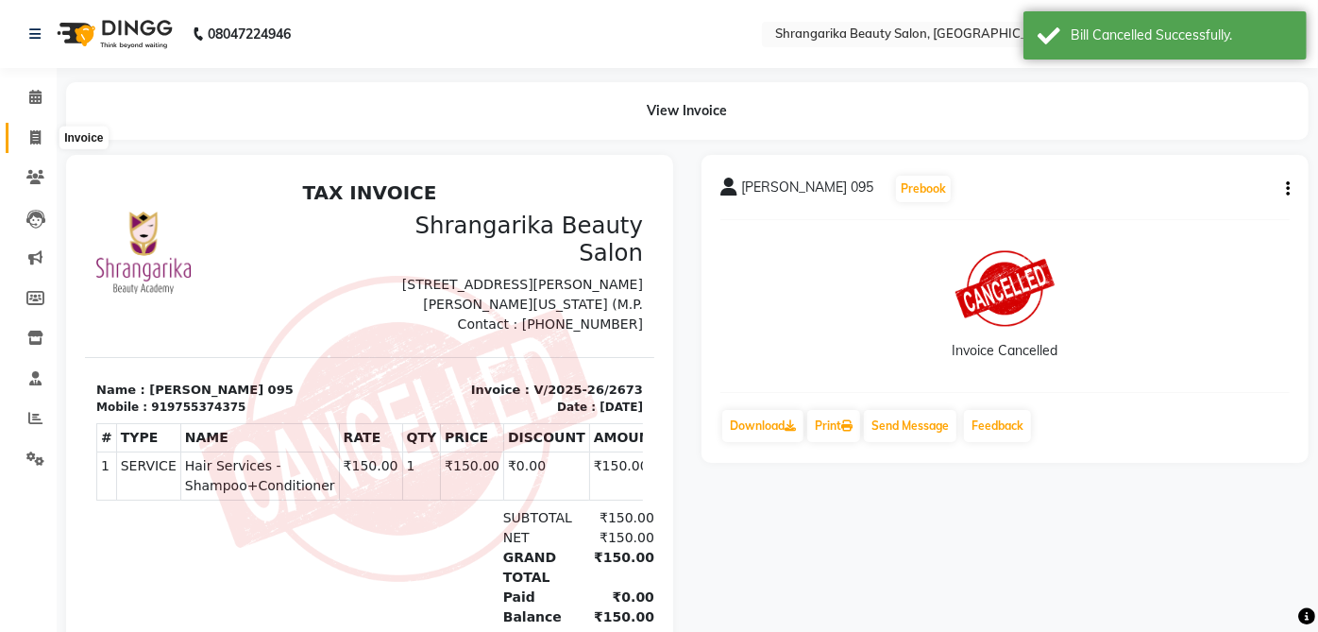
select select "5168"
select select "service"
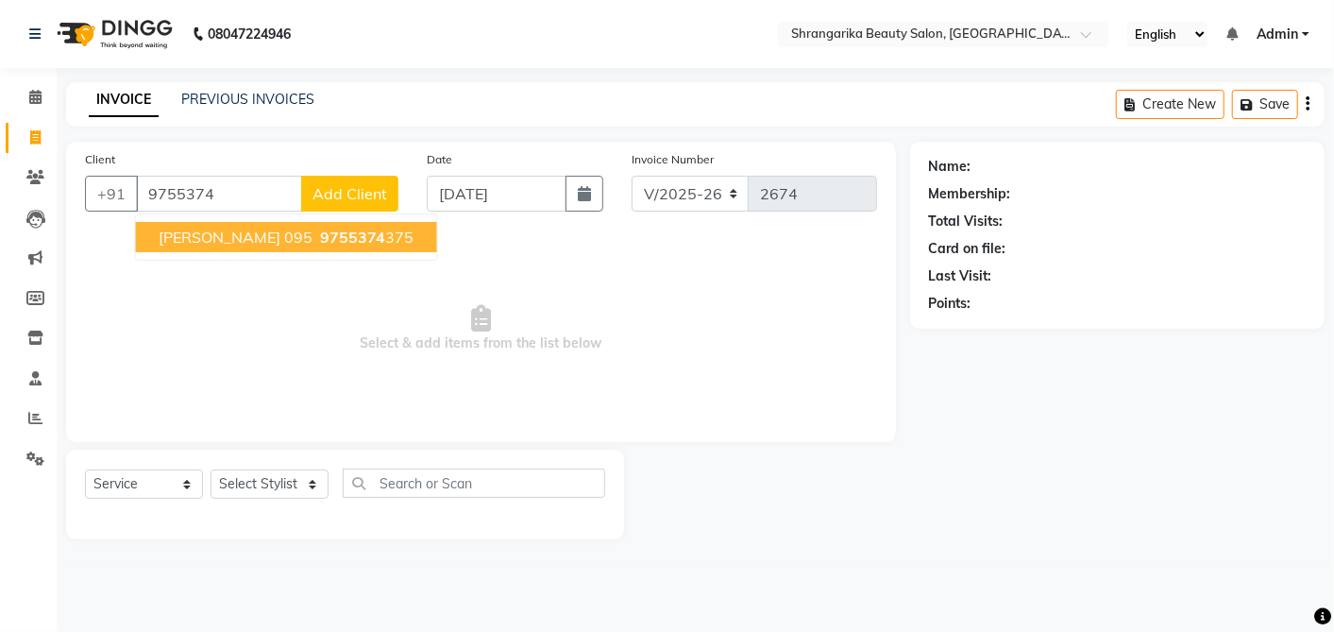
click at [351, 240] on span "9755374" at bounding box center [353, 237] width 66 height 19
type input "9755374375"
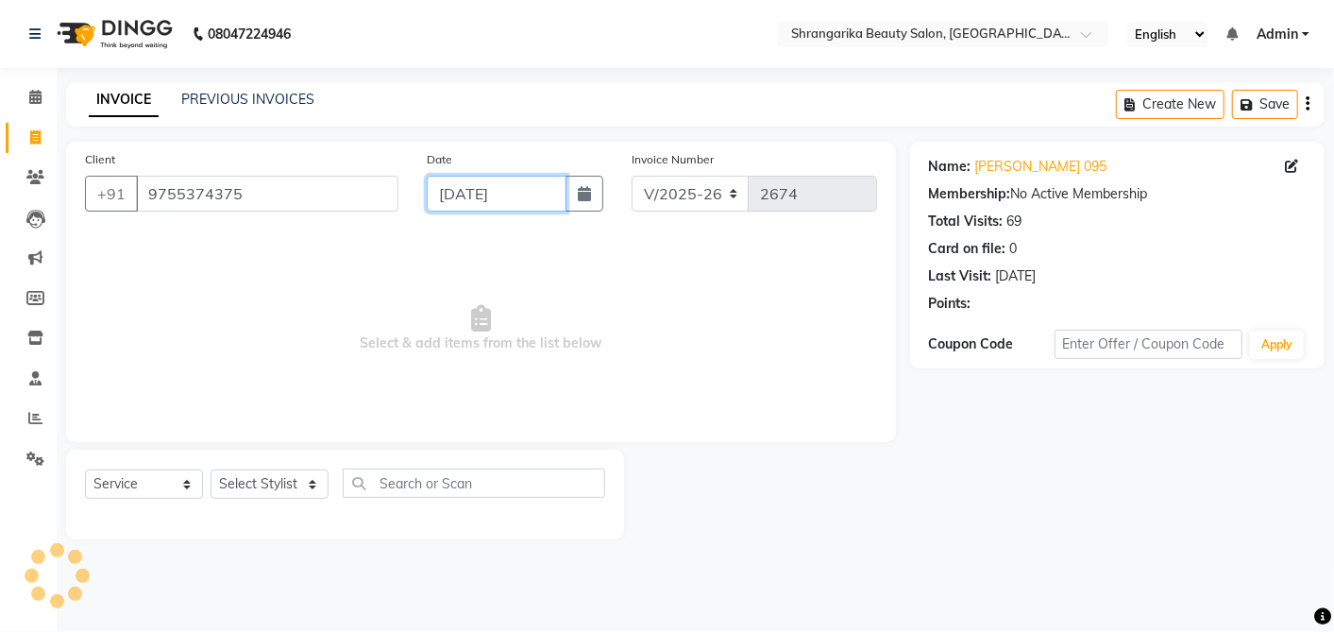
click at [480, 197] on input "[DATE]" at bounding box center [497, 194] width 140 height 36
select select "9"
select select "2025"
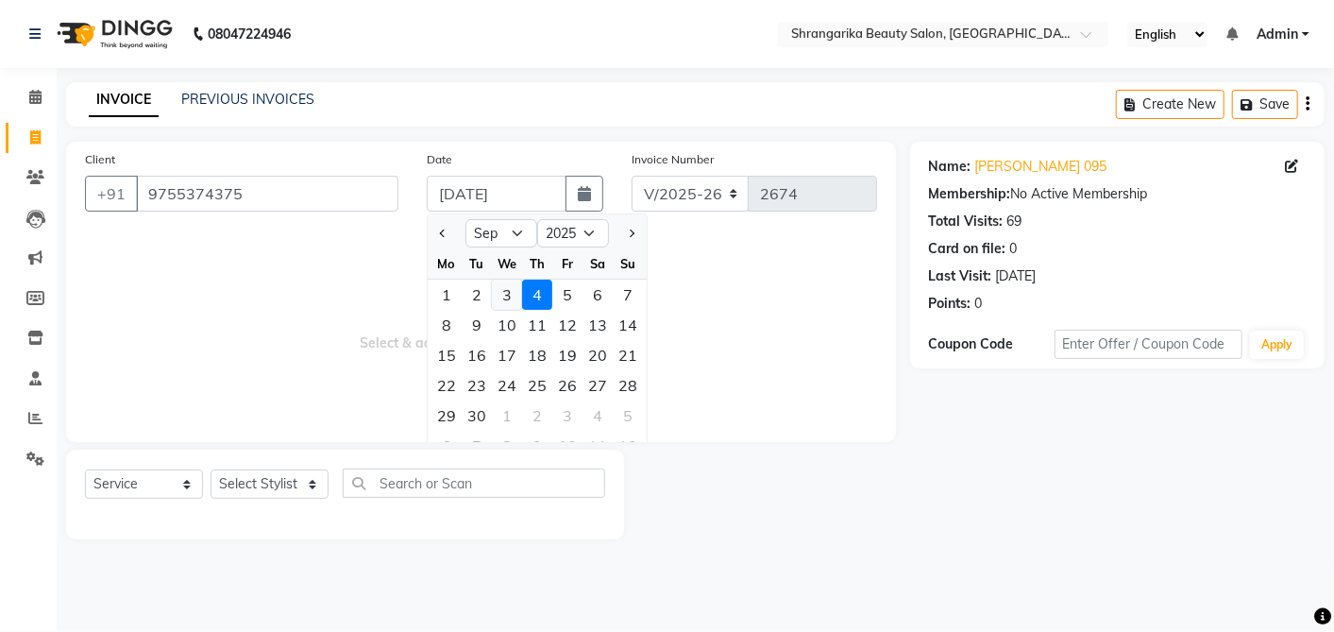
click at [505, 283] on div "3" at bounding box center [507, 294] width 30 height 30
type input "[DATE]"
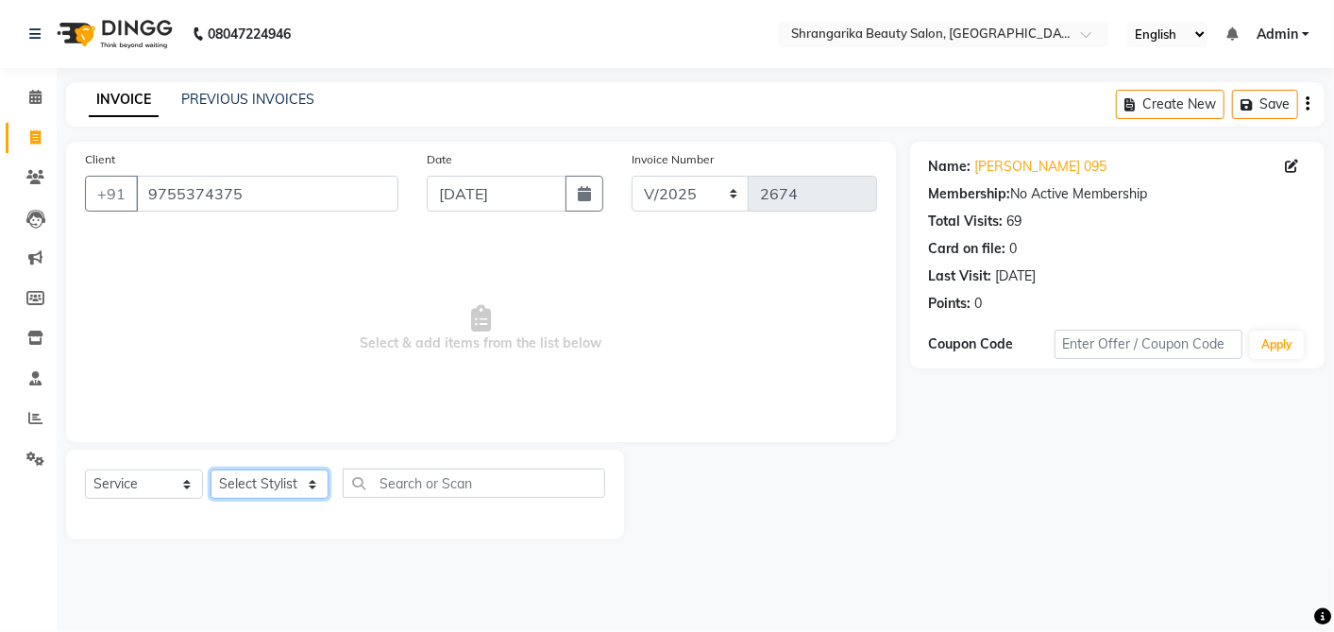
click at [294, 493] on select "Select Stylist aarti ANJALI [PERSON_NAME] [PERSON_NAME] [PERSON_NAME] Bhabhi [P…" at bounding box center [270, 483] width 118 height 29
select select "33304"
click at [211, 469] on select "Select Stylist aarti ANJALI [PERSON_NAME] [PERSON_NAME] [PERSON_NAME] Bhabhi [P…" at bounding box center [270, 483] width 118 height 29
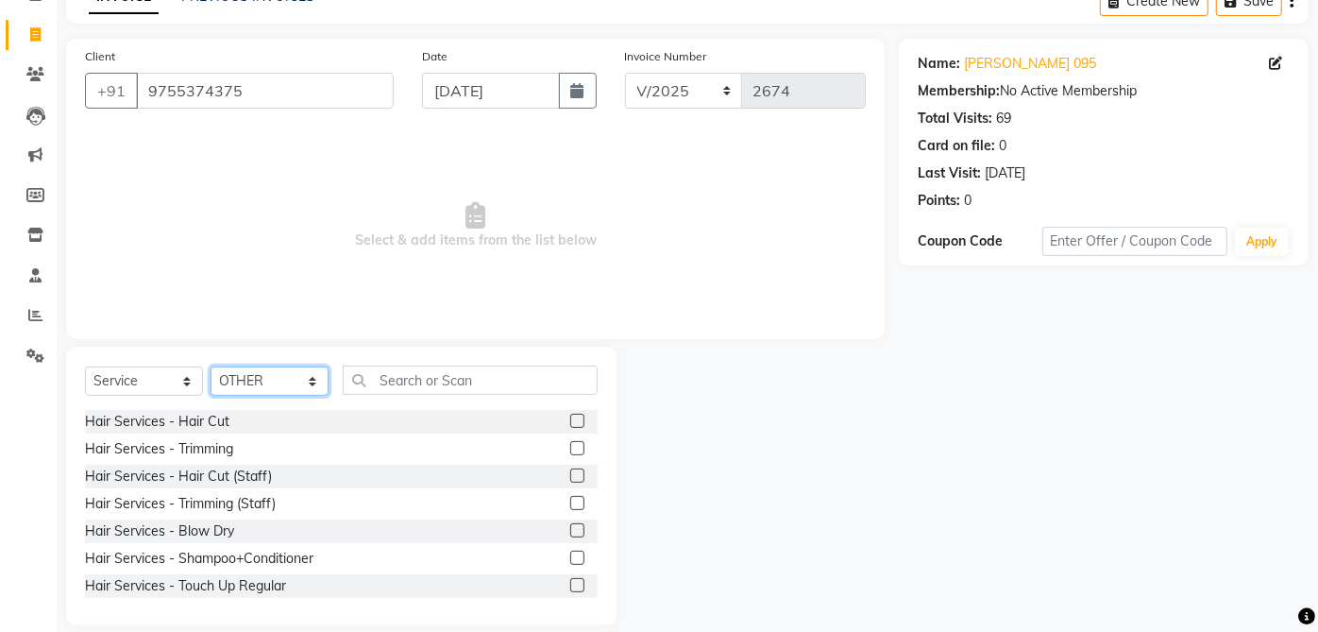
scroll to position [106, 0]
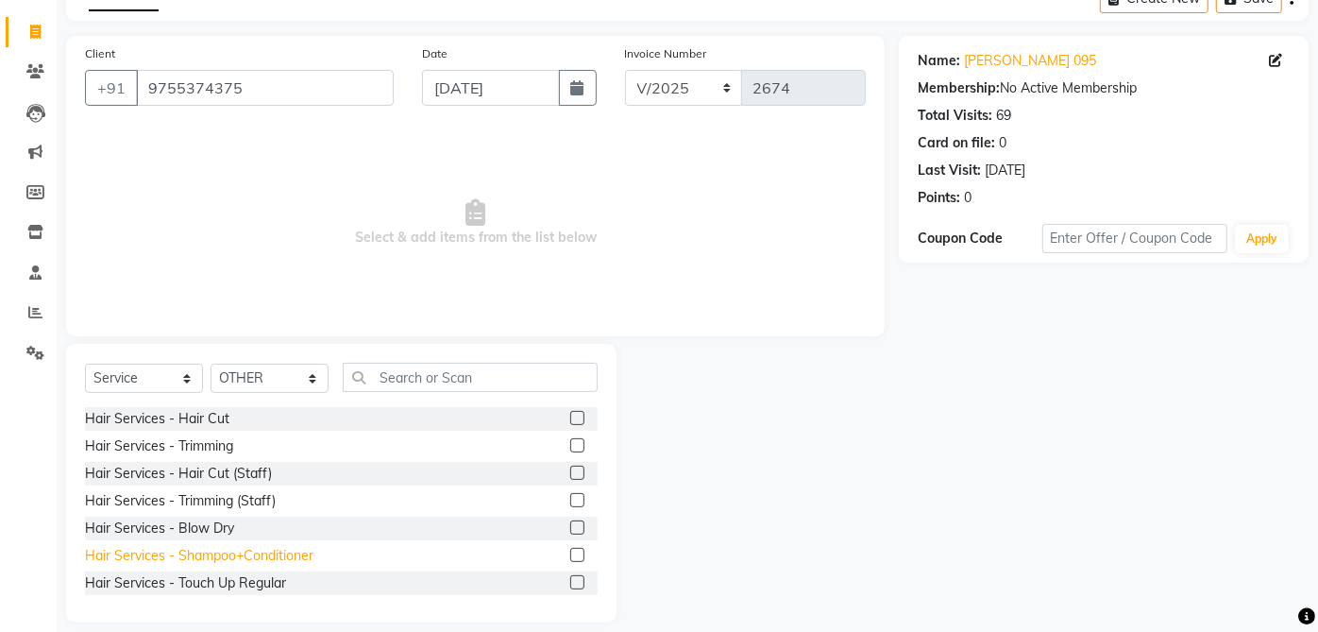
click at [296, 549] on div "Hair Services - Shampoo+Conditioner" at bounding box center [199, 556] width 228 height 20
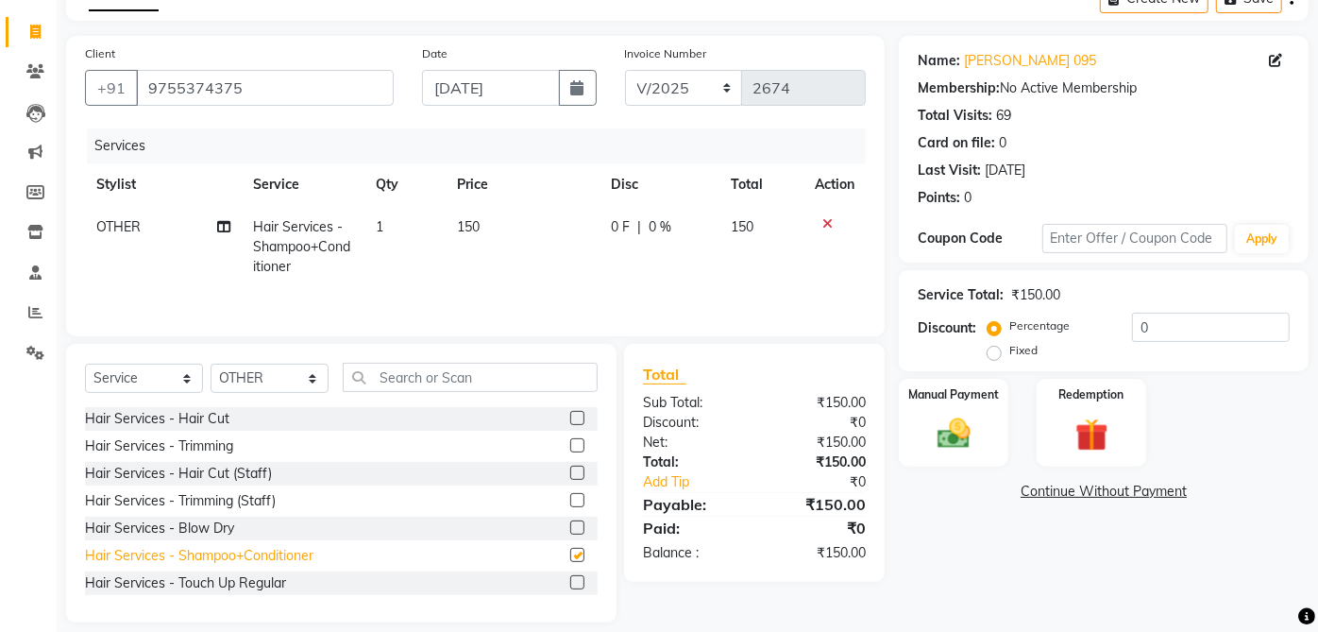
checkbox input "false"
click at [467, 211] on td "150" at bounding box center [523, 247] width 154 height 82
select select "33304"
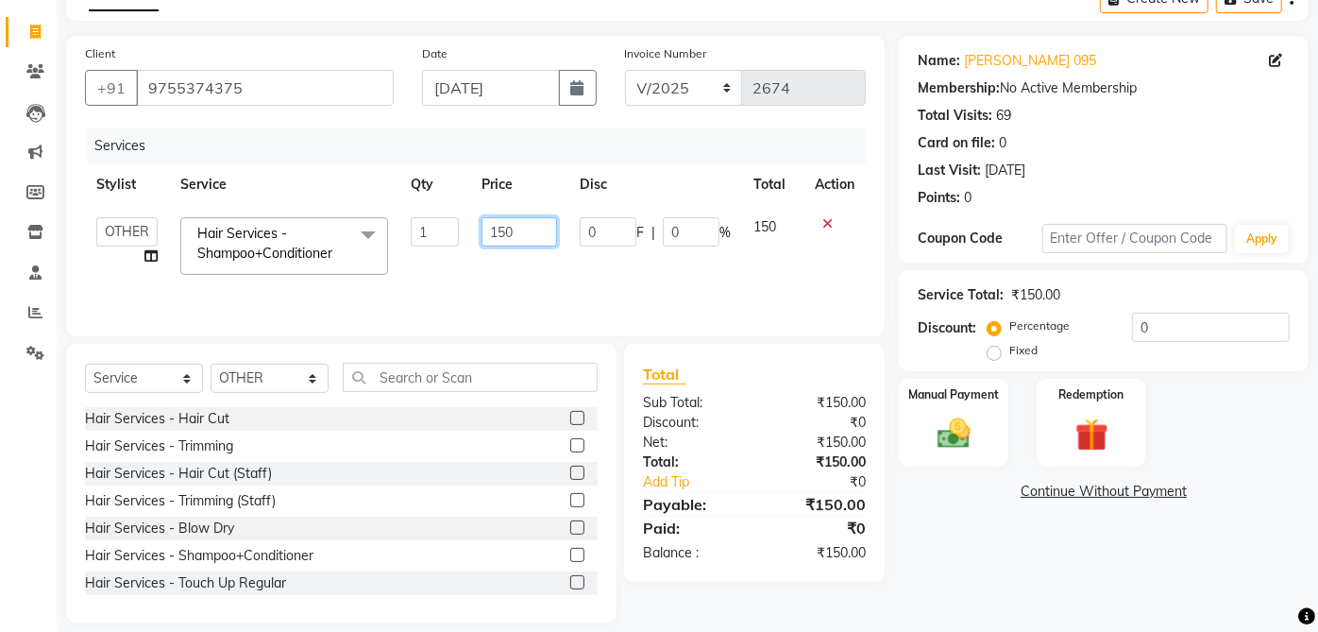
click at [512, 239] on input "150" at bounding box center [519, 231] width 76 height 29
click at [534, 234] on input "150" at bounding box center [519, 231] width 76 height 29
type input "1"
click at [1009, 590] on div "Name: Harvinder Kaur 095 Membership: No Active Membership Total Visits: 69 Card…" at bounding box center [1111, 329] width 424 height 586
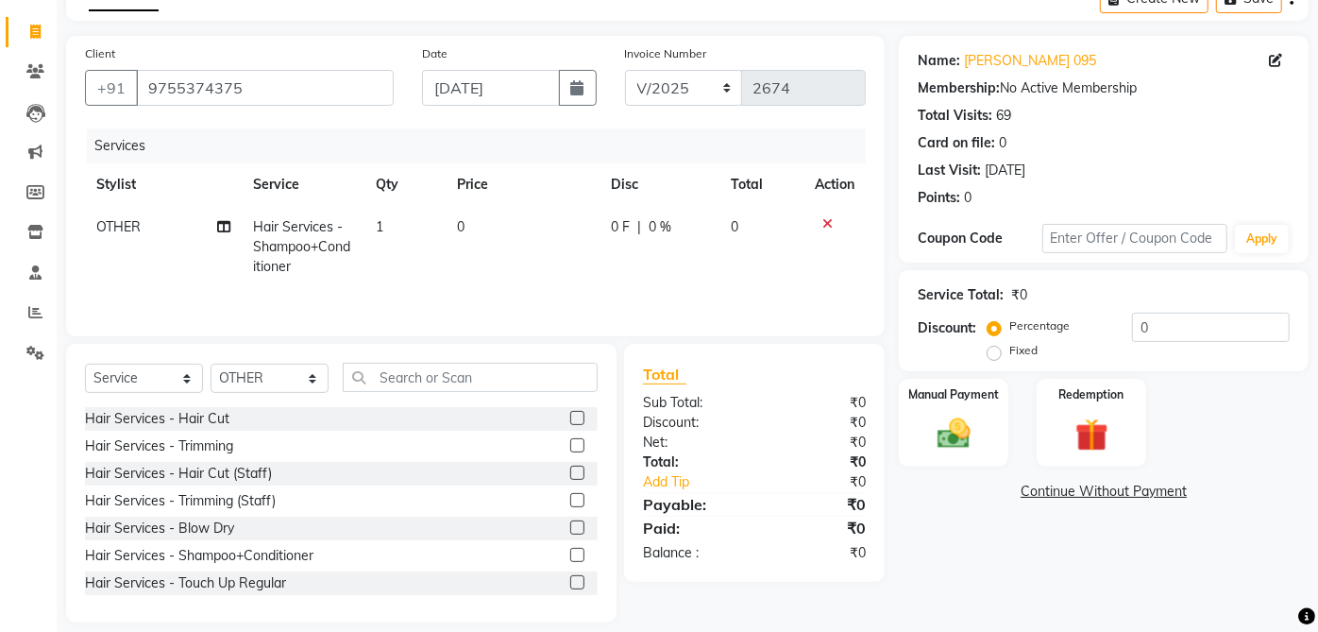
scroll to position [127, 0]
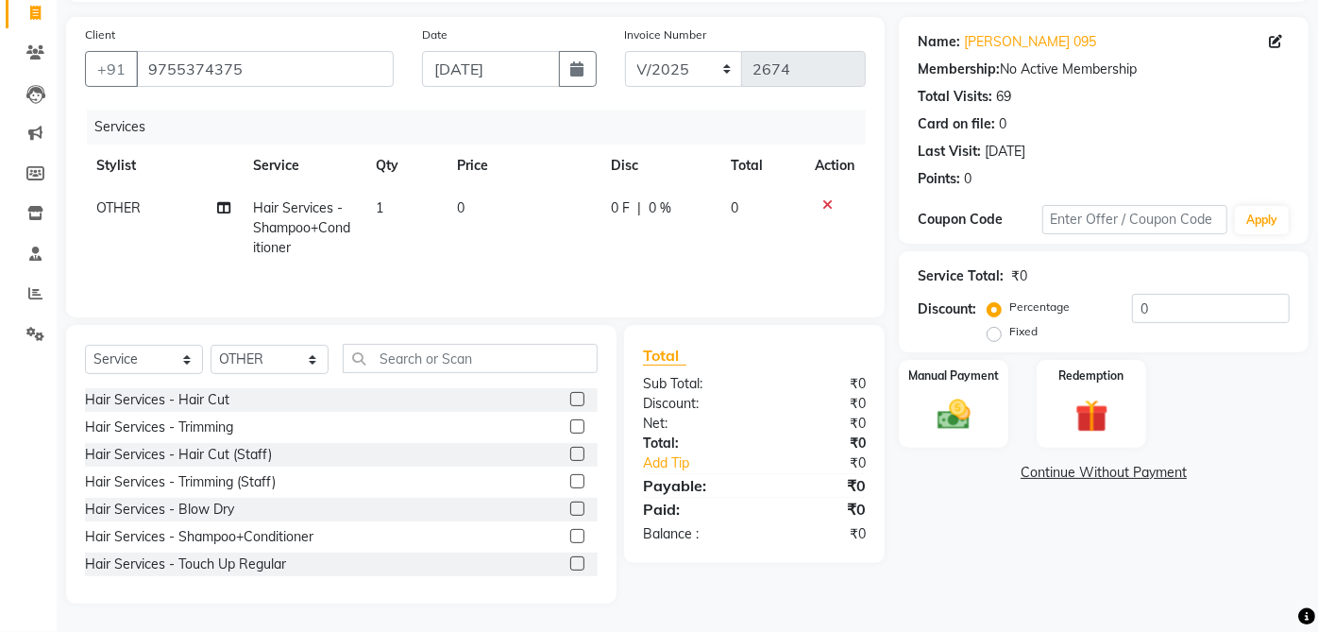
click at [954, 410] on img at bounding box center [954, 415] width 54 height 38
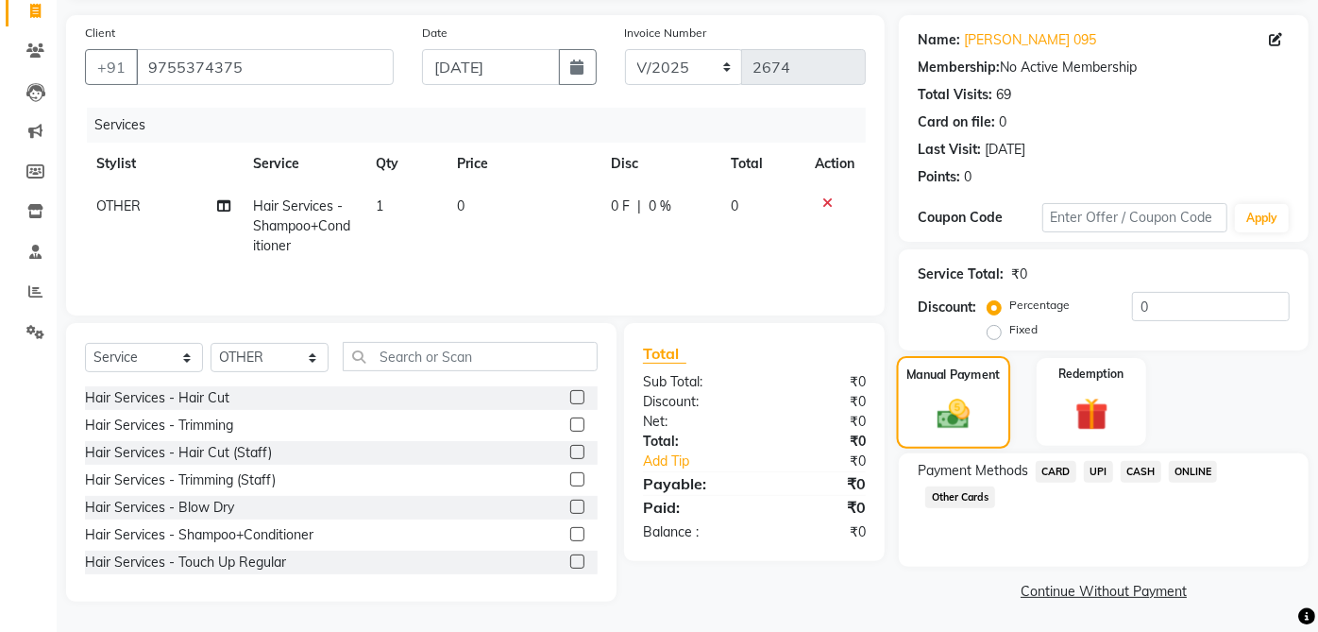
scroll to position [127, 0]
click at [1134, 590] on link "Continue Without Payment" at bounding box center [1103, 591] width 402 height 20
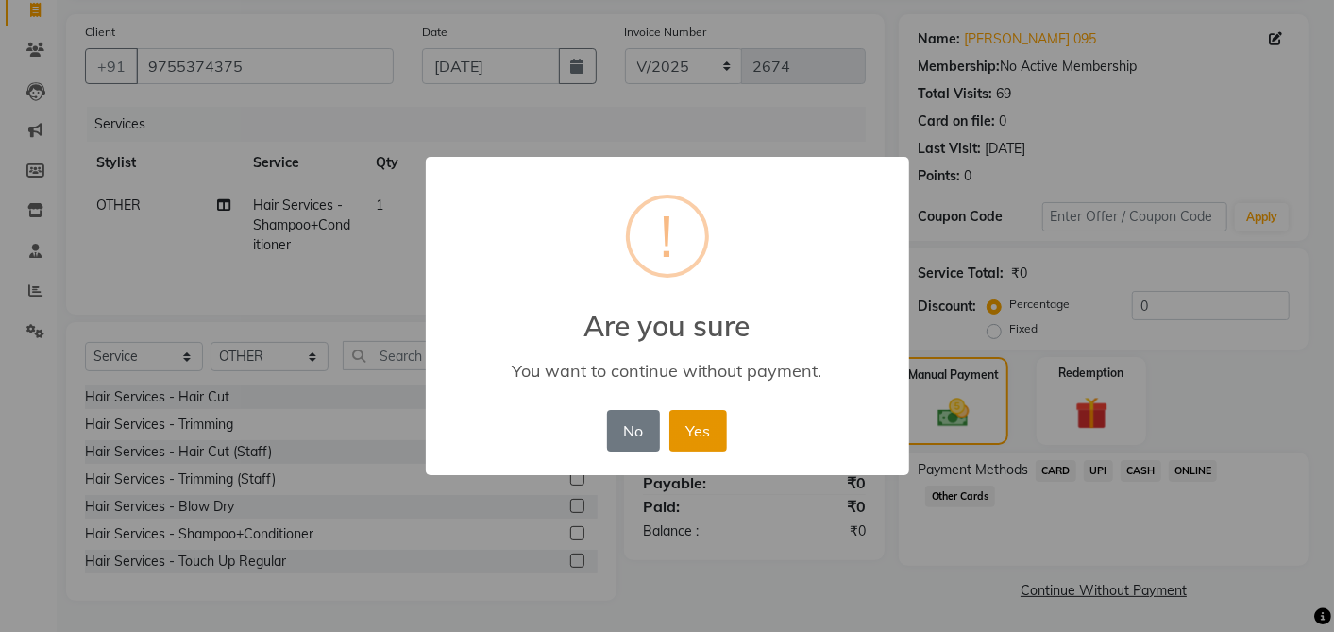
click at [704, 423] on button "Yes" at bounding box center [698, 431] width 58 height 42
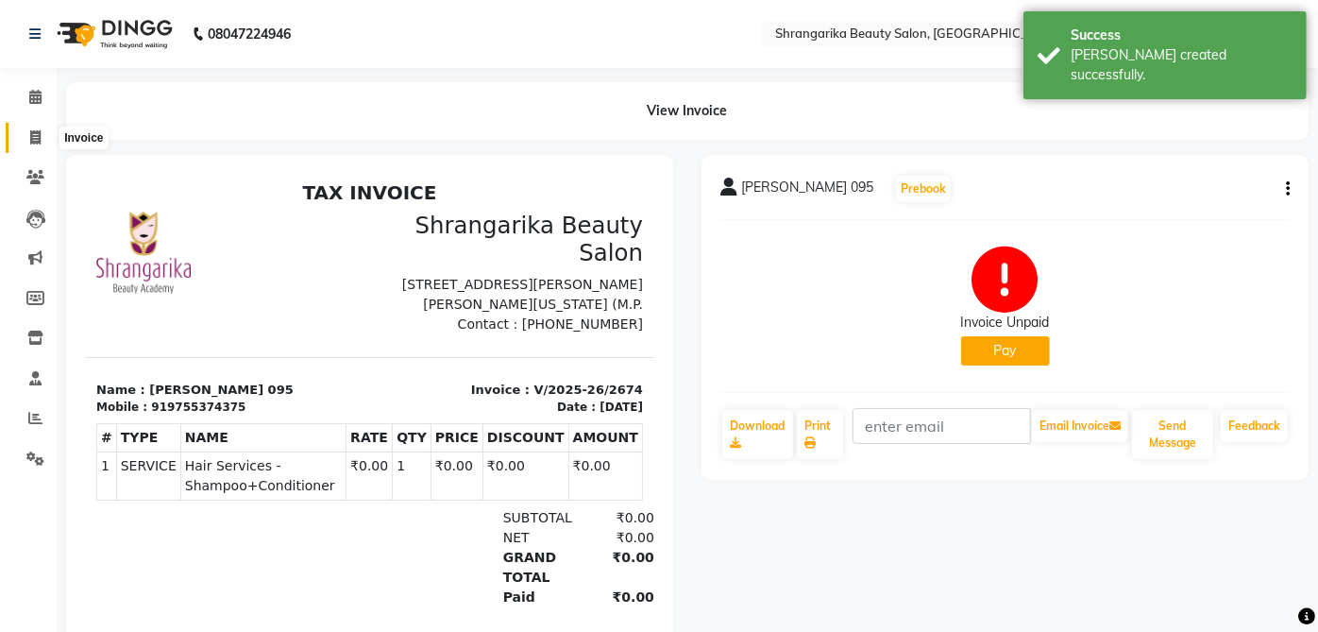
click at [38, 143] on icon at bounding box center [35, 137] width 10 height 14
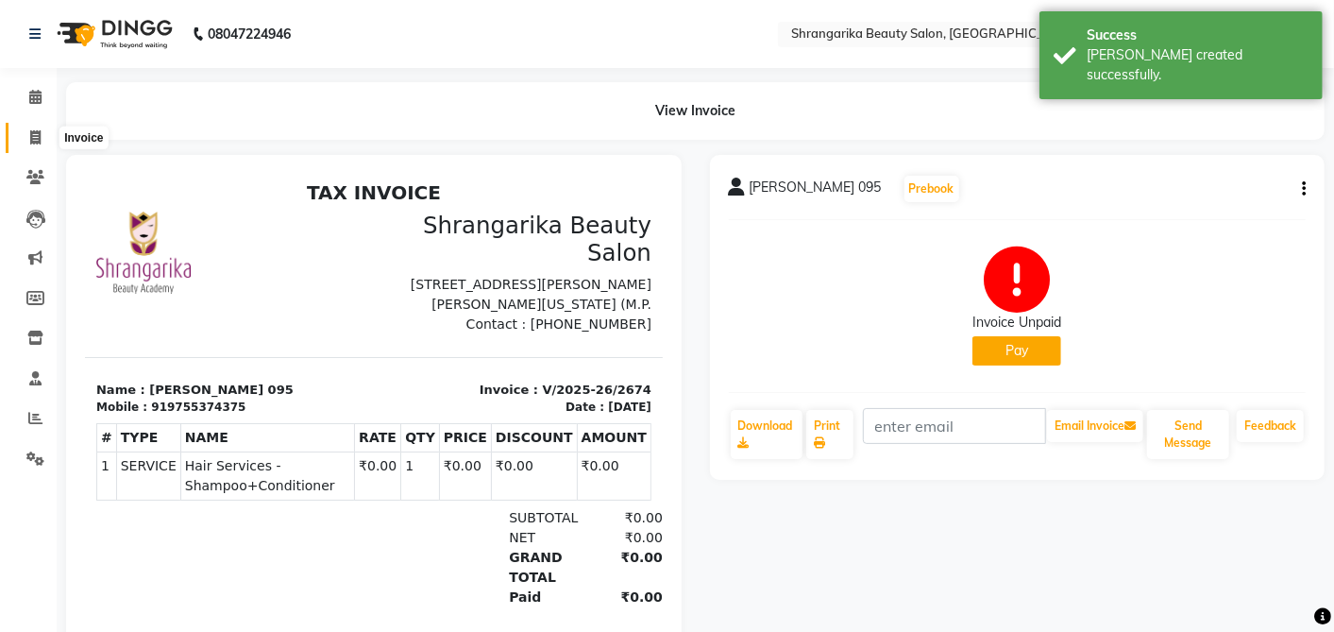
select select "5168"
select select "service"
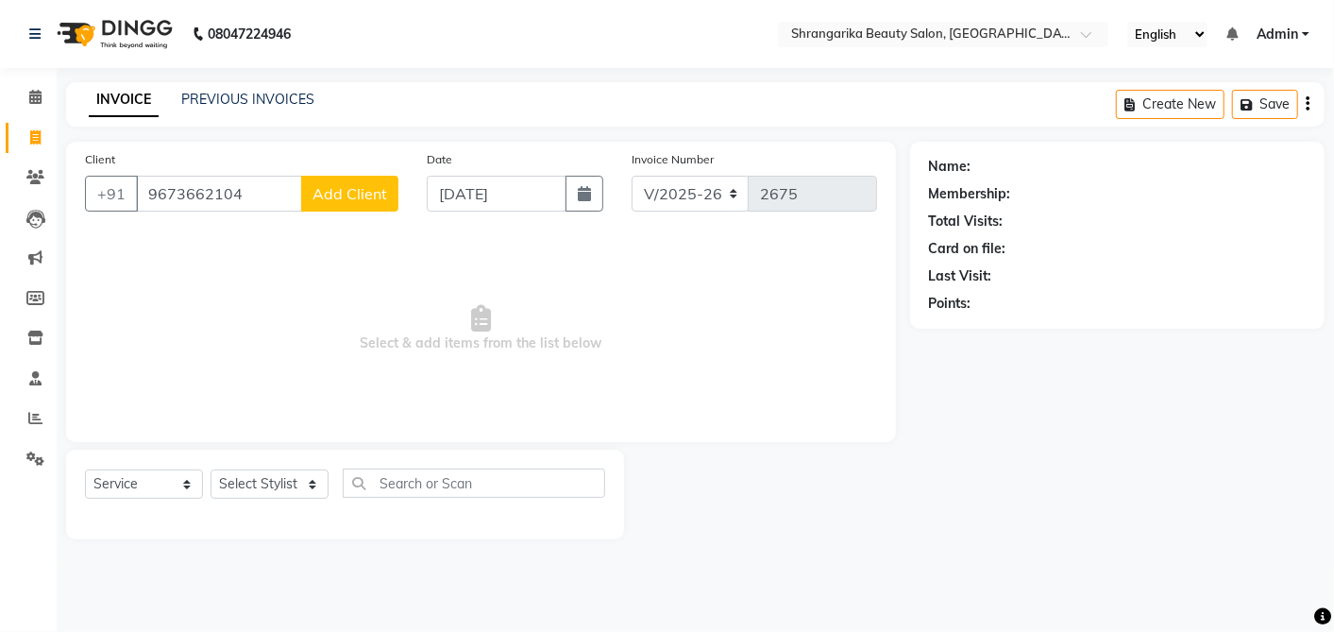
type input "9673662104"
click at [464, 203] on input "[DATE]" at bounding box center [497, 194] width 140 height 36
select select "9"
select select "2025"
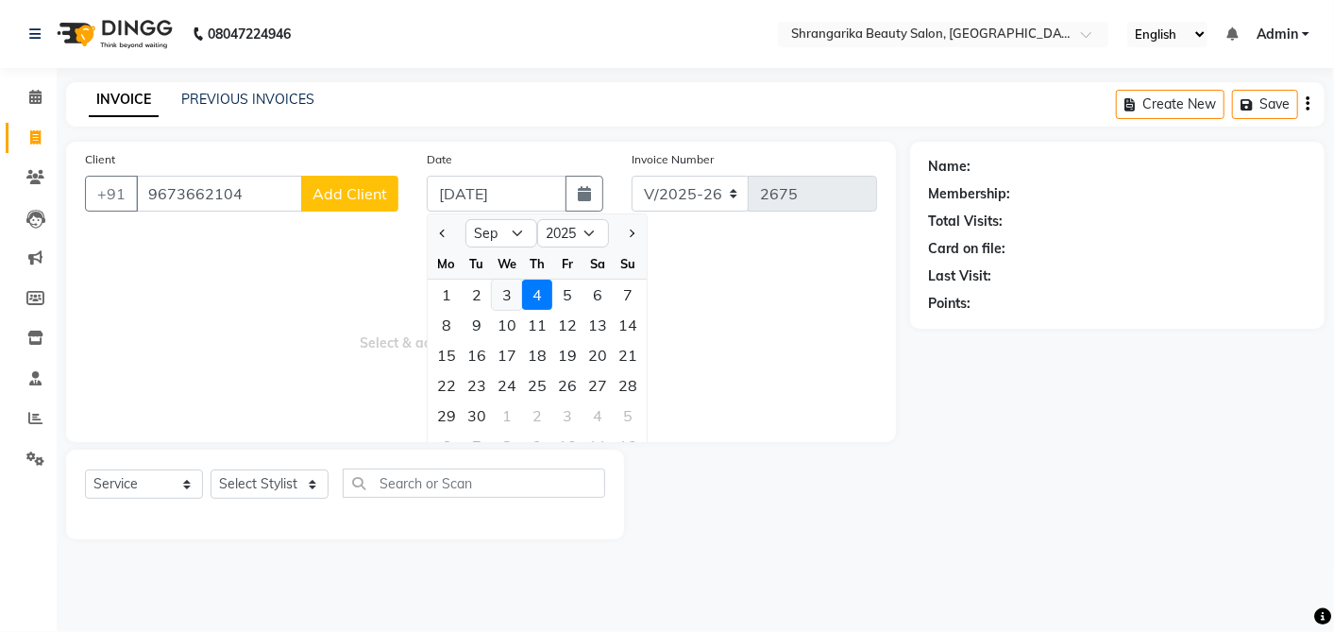
click at [507, 296] on div "3" at bounding box center [507, 294] width 30 height 30
type input "[DATE]"
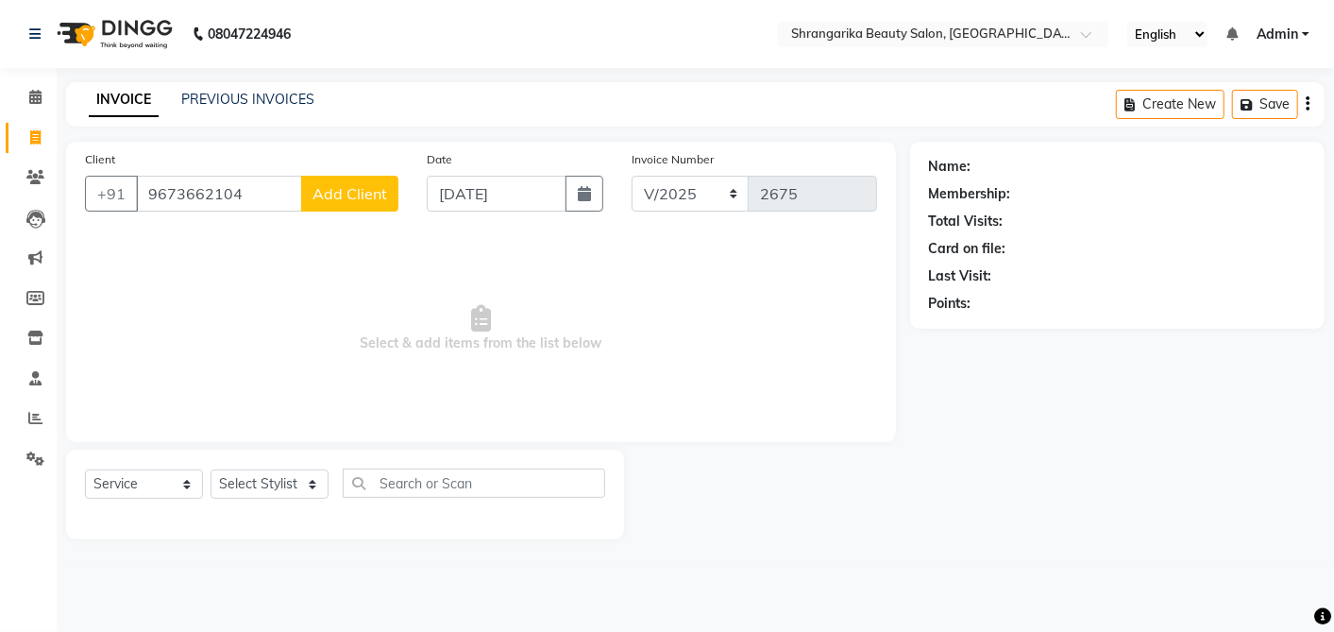
click at [370, 185] on span "Add Client" at bounding box center [349, 193] width 75 height 19
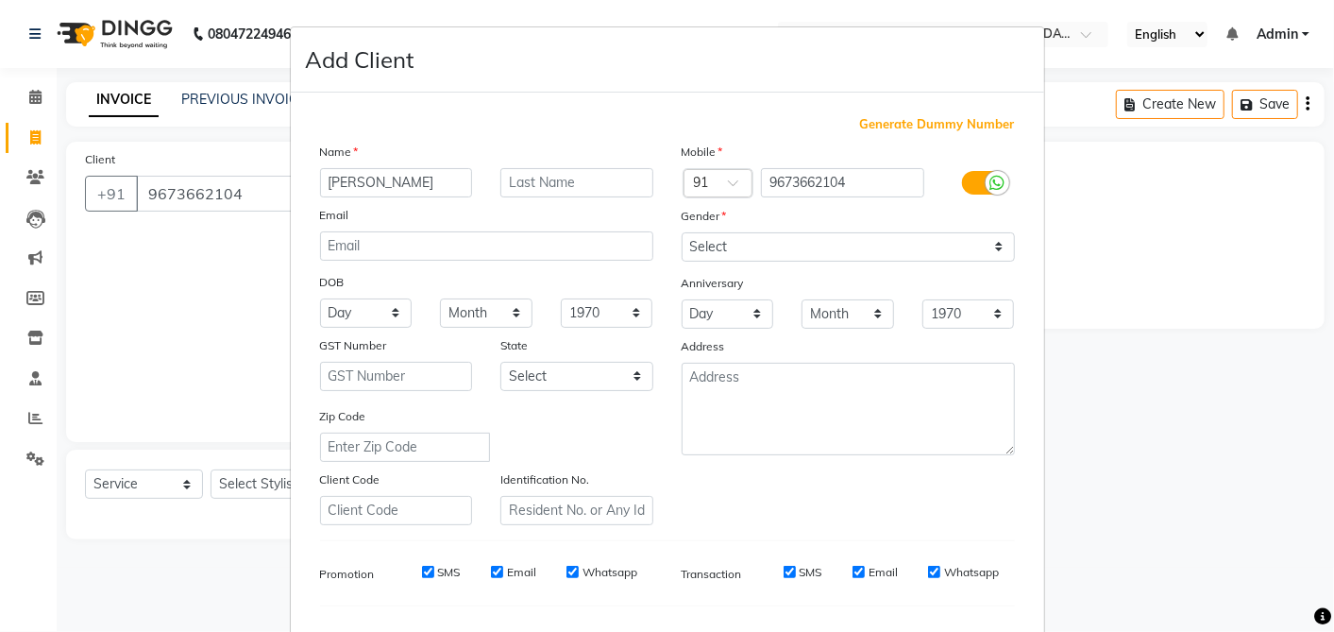
type input "Darshita"
click at [517, 181] on input "text" at bounding box center [576, 182] width 153 height 29
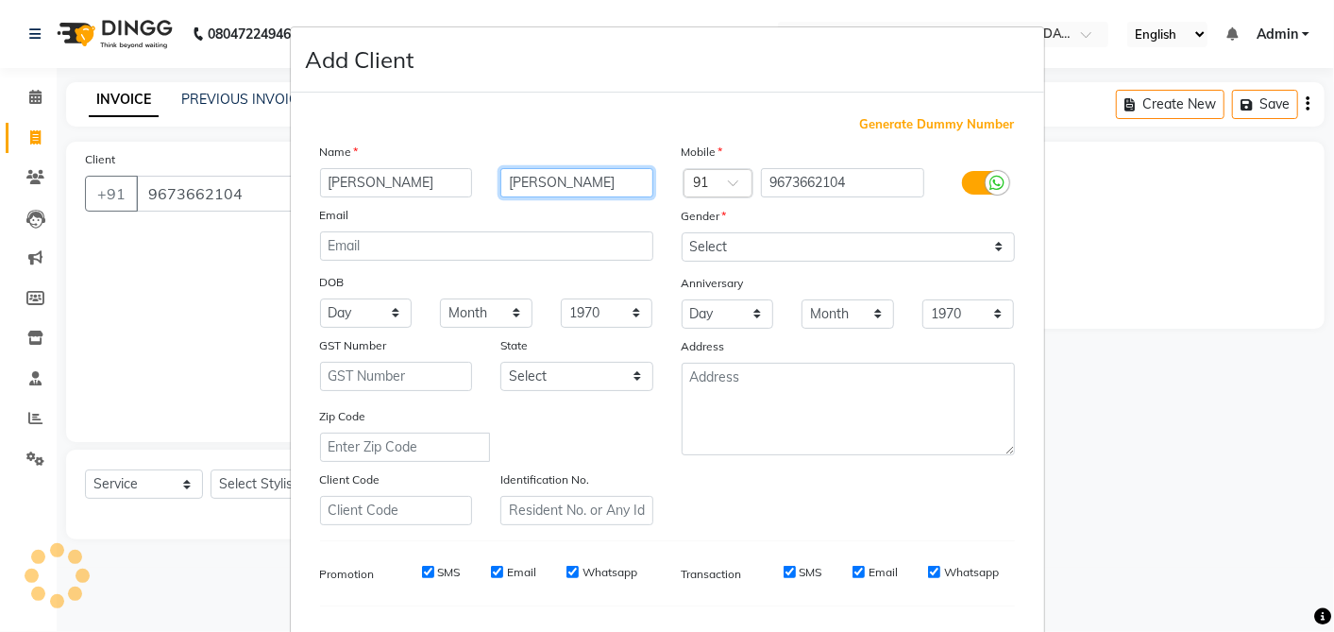
type input "Gundesha"
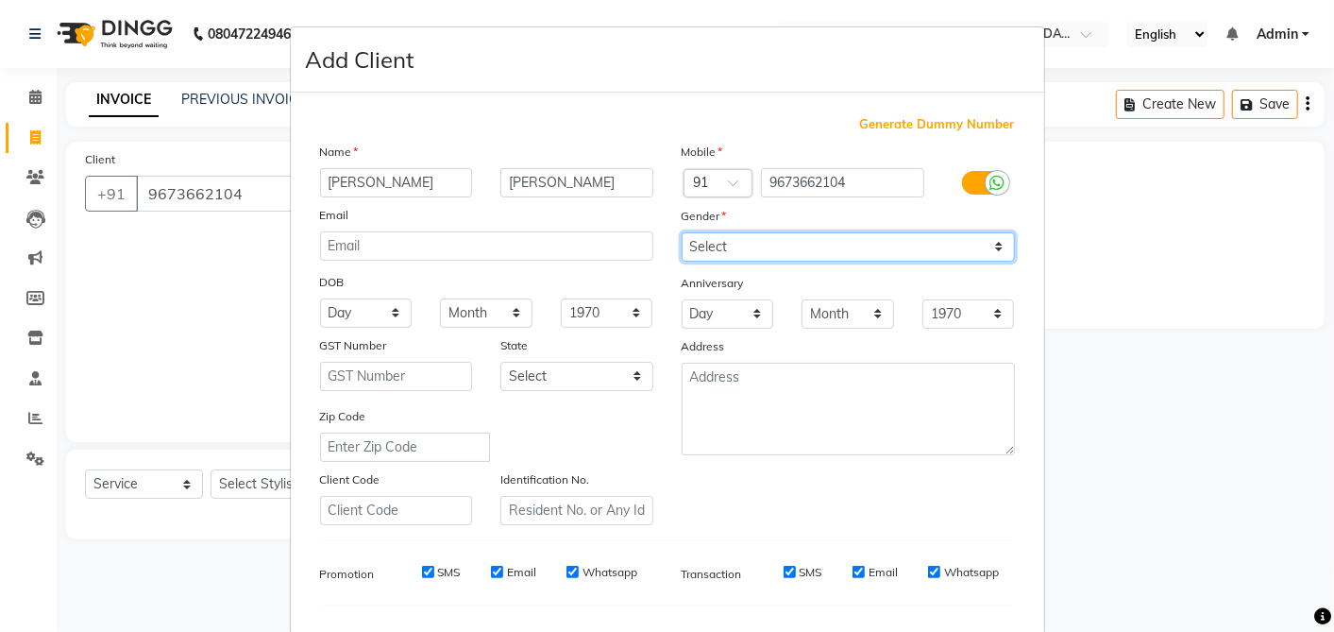
click at [728, 237] on select "Select [DEMOGRAPHIC_DATA] [DEMOGRAPHIC_DATA] Other Prefer Not To Say" at bounding box center [848, 246] width 333 height 29
select select "[DEMOGRAPHIC_DATA]"
click at [682, 232] on select "Select [DEMOGRAPHIC_DATA] [DEMOGRAPHIC_DATA] Other Prefer Not To Say" at bounding box center [848, 246] width 333 height 29
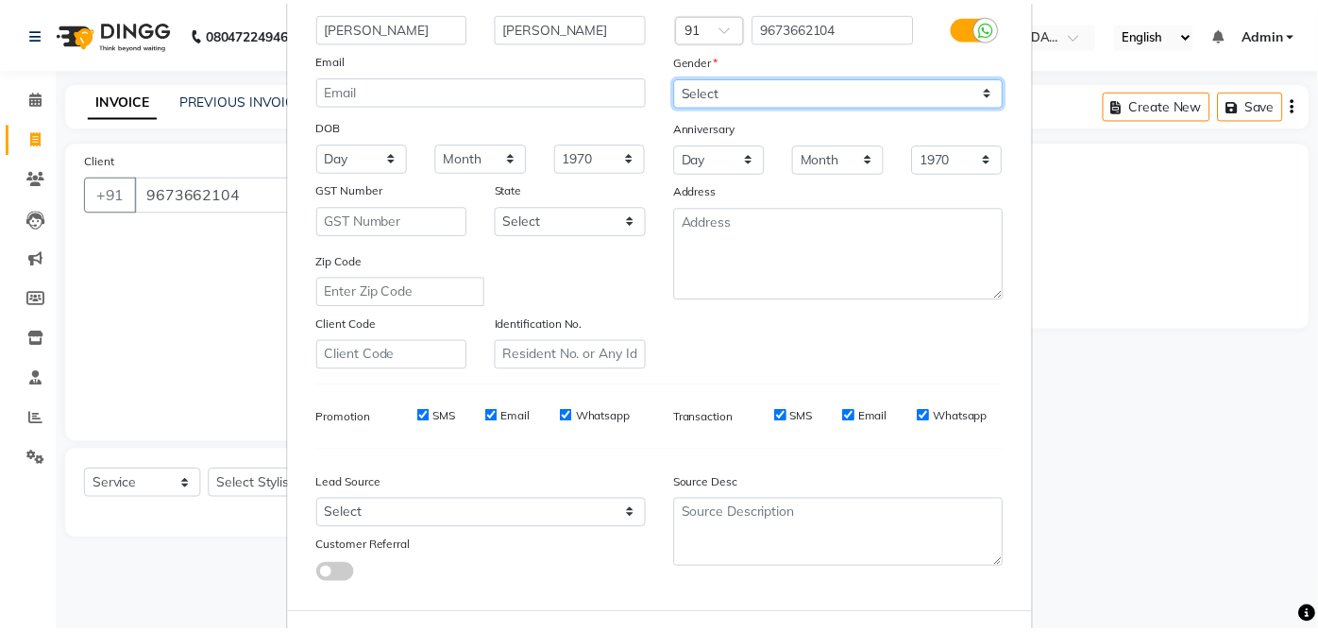
scroll to position [239, 0]
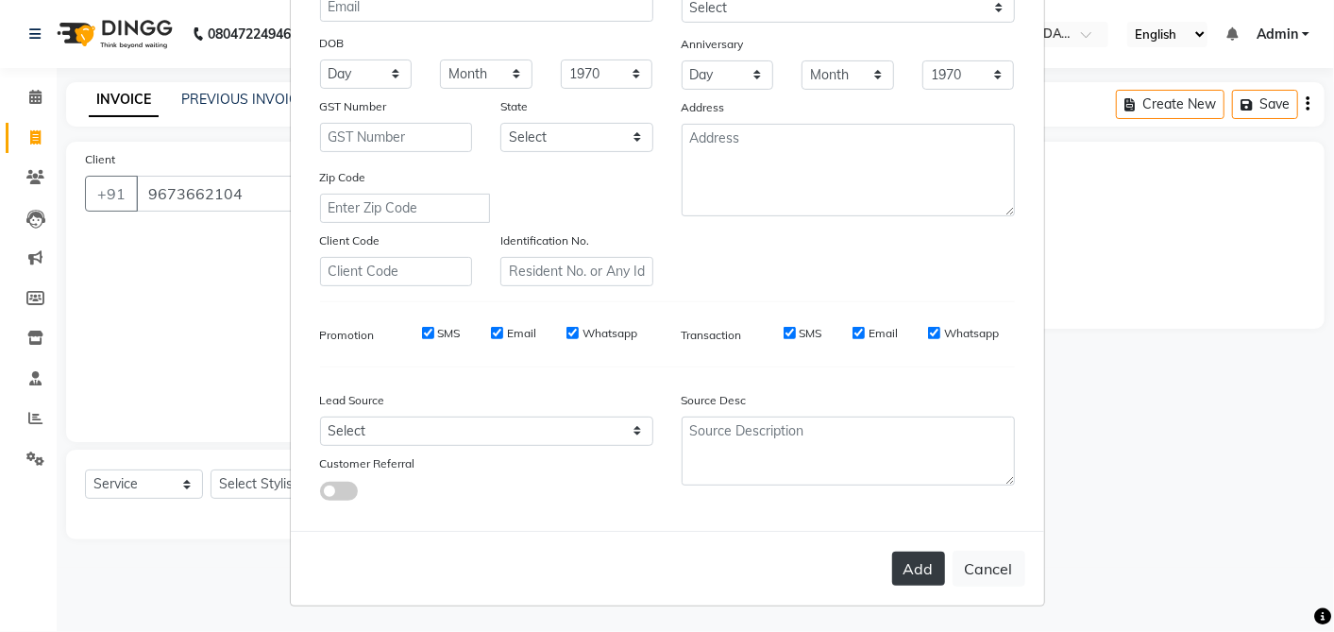
click at [912, 574] on button "Add" at bounding box center [918, 568] width 53 height 34
select select
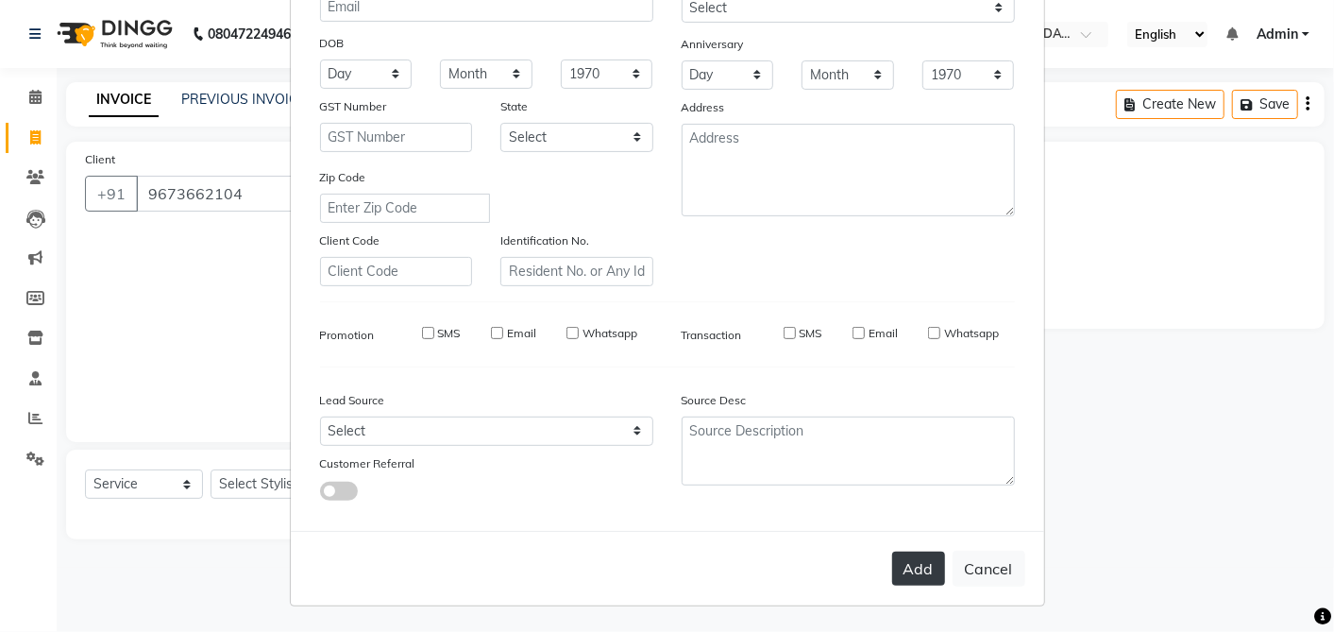
select select
checkbox input "false"
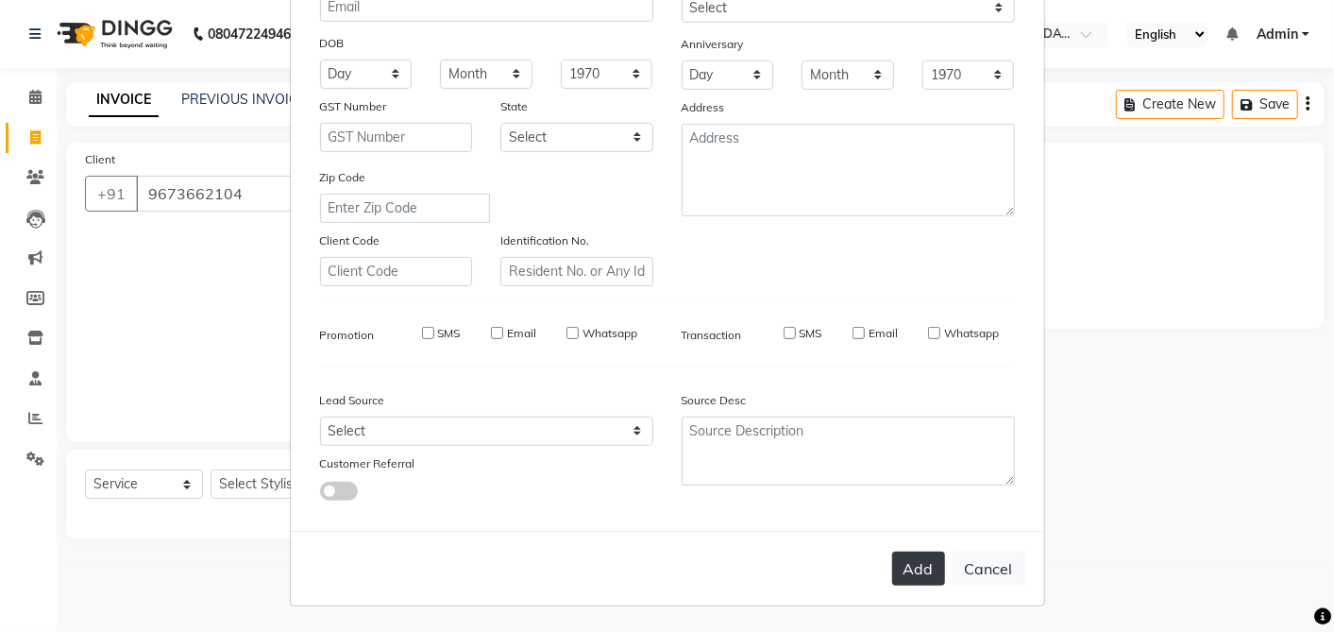
checkbox input "false"
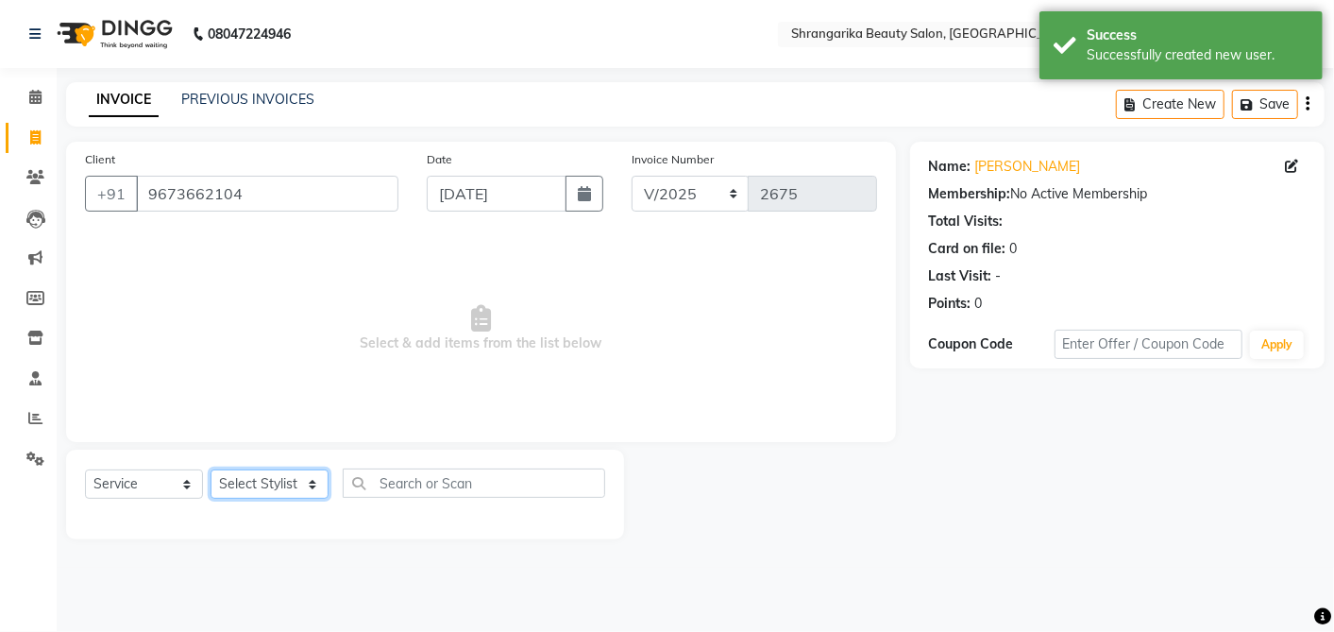
click at [310, 482] on select "Select Stylist aarti ANJALI [PERSON_NAME] [PERSON_NAME] [PERSON_NAME] Bhabhi [P…" at bounding box center [270, 483] width 118 height 29
select select "32945"
click at [211, 469] on select "Select Stylist aarti ANJALI [PERSON_NAME] [PERSON_NAME] [PERSON_NAME] Bhabhi [P…" at bounding box center [270, 483] width 118 height 29
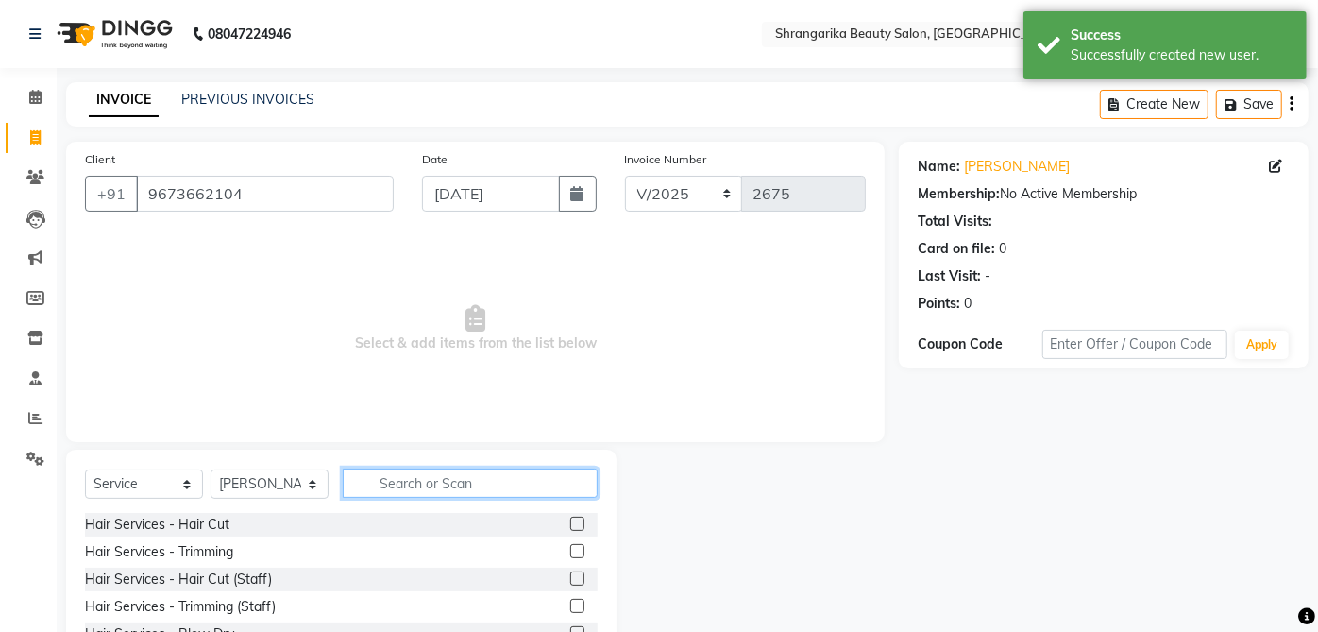
click at [423, 480] on input "text" at bounding box center [470, 482] width 255 height 29
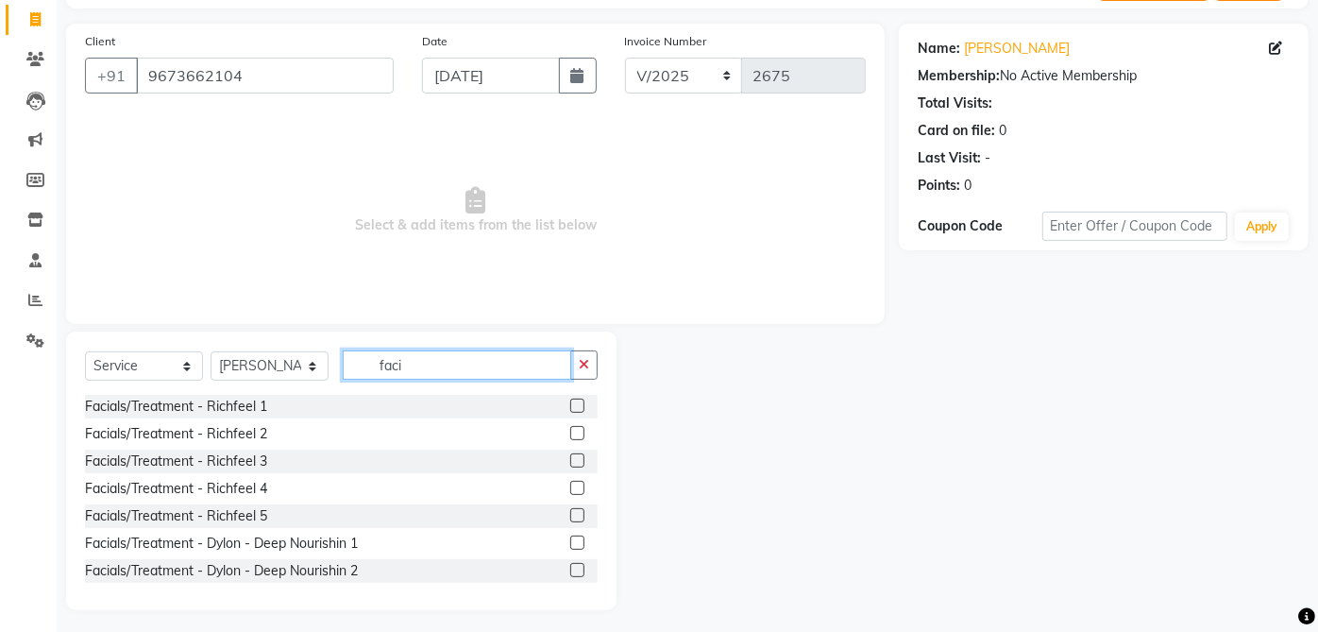
scroll to position [123, 0]
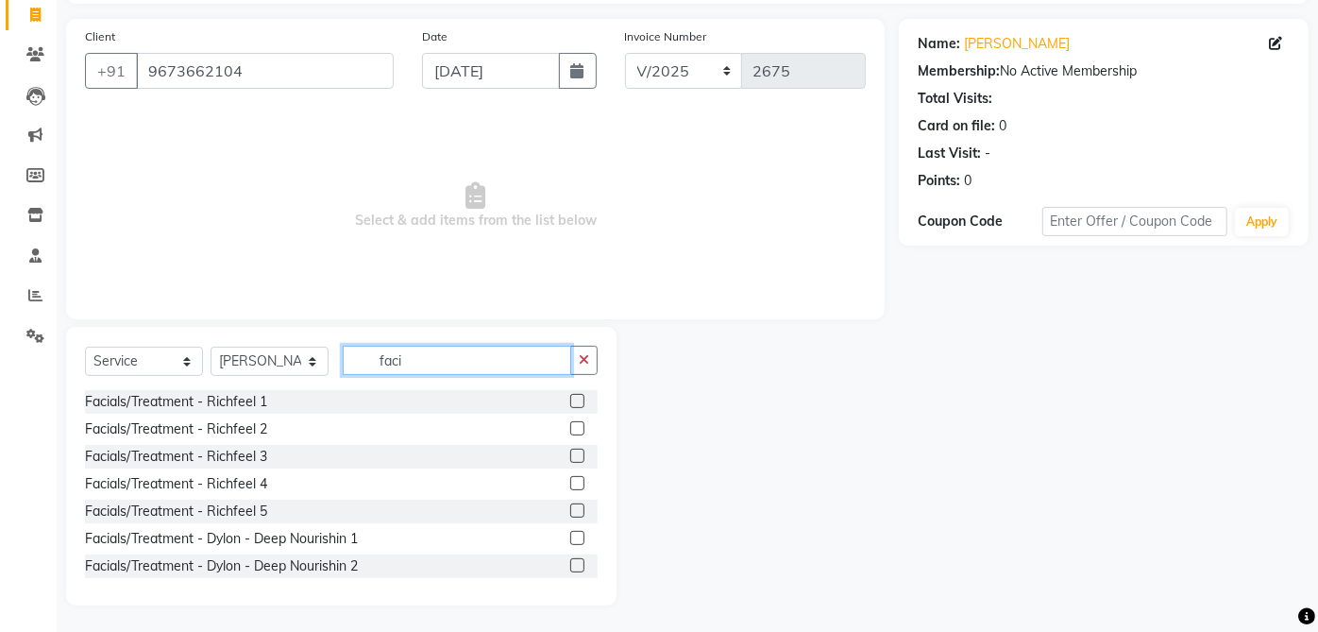
type input "faci"
click at [261, 458] on div "Facials/Treatment - Richfeel 3" at bounding box center [176, 457] width 182 height 20
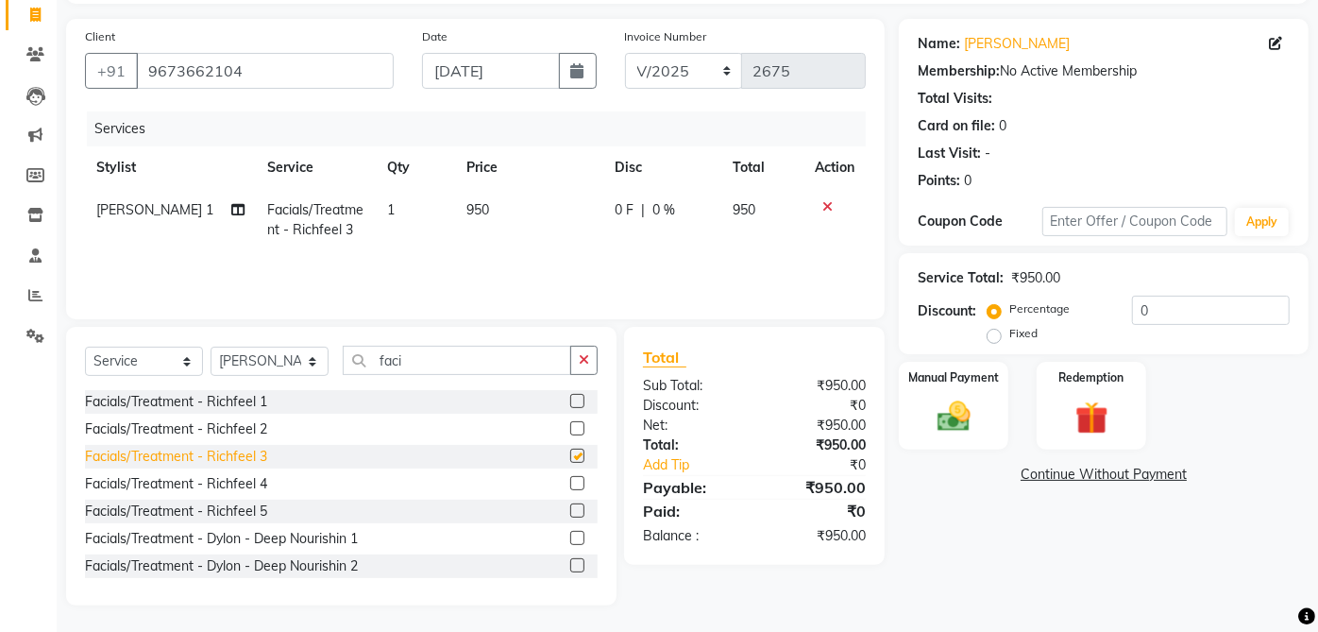
checkbox input "false"
click at [445, 352] on input "faci" at bounding box center [457, 360] width 228 height 29
type input "f"
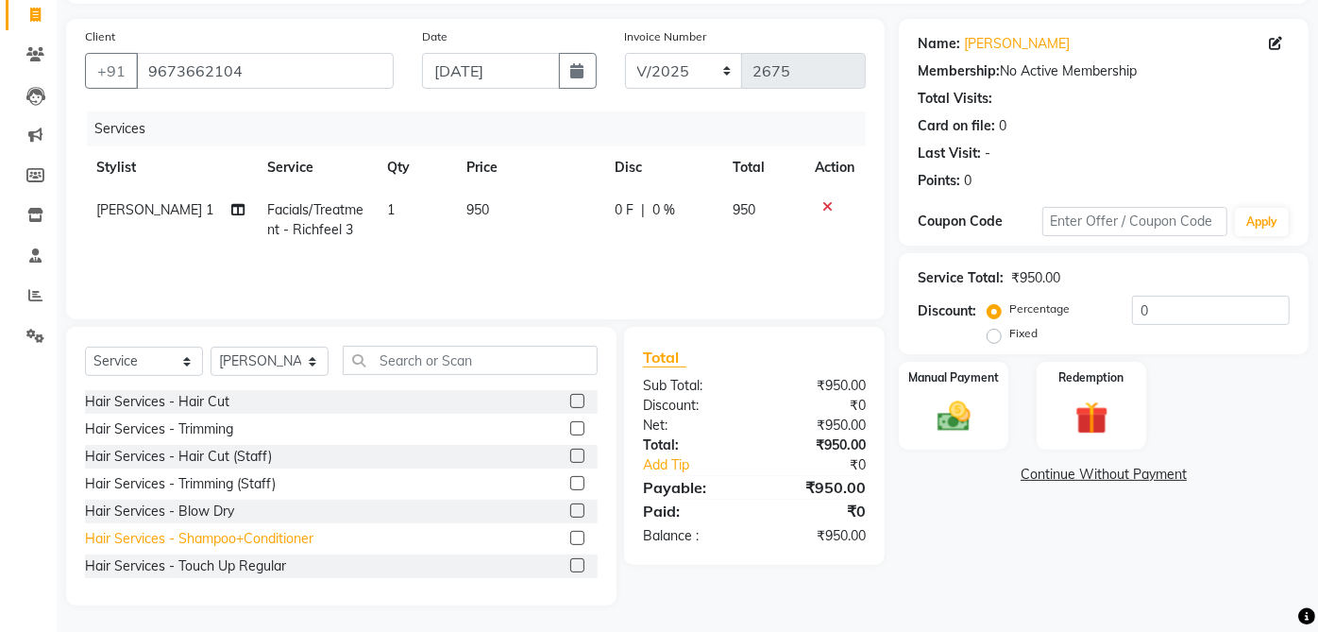
click at [304, 536] on div "Hair Services - Shampoo+Conditioner" at bounding box center [199, 539] width 228 height 20
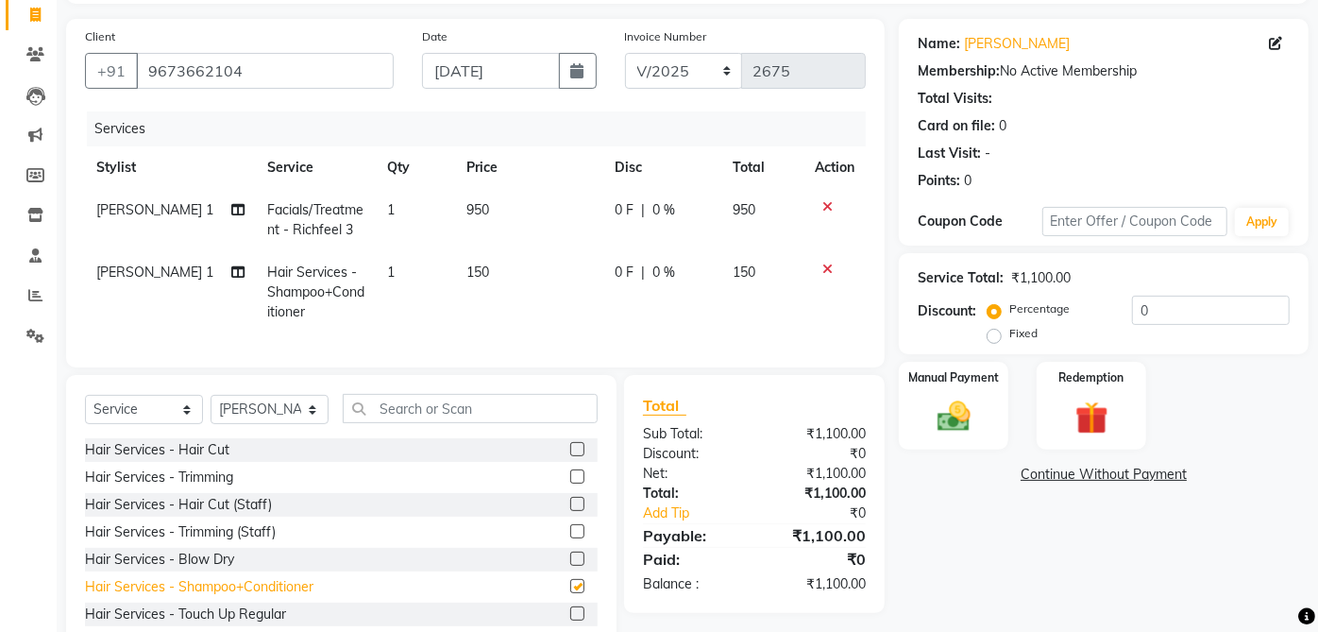
checkbox input "false"
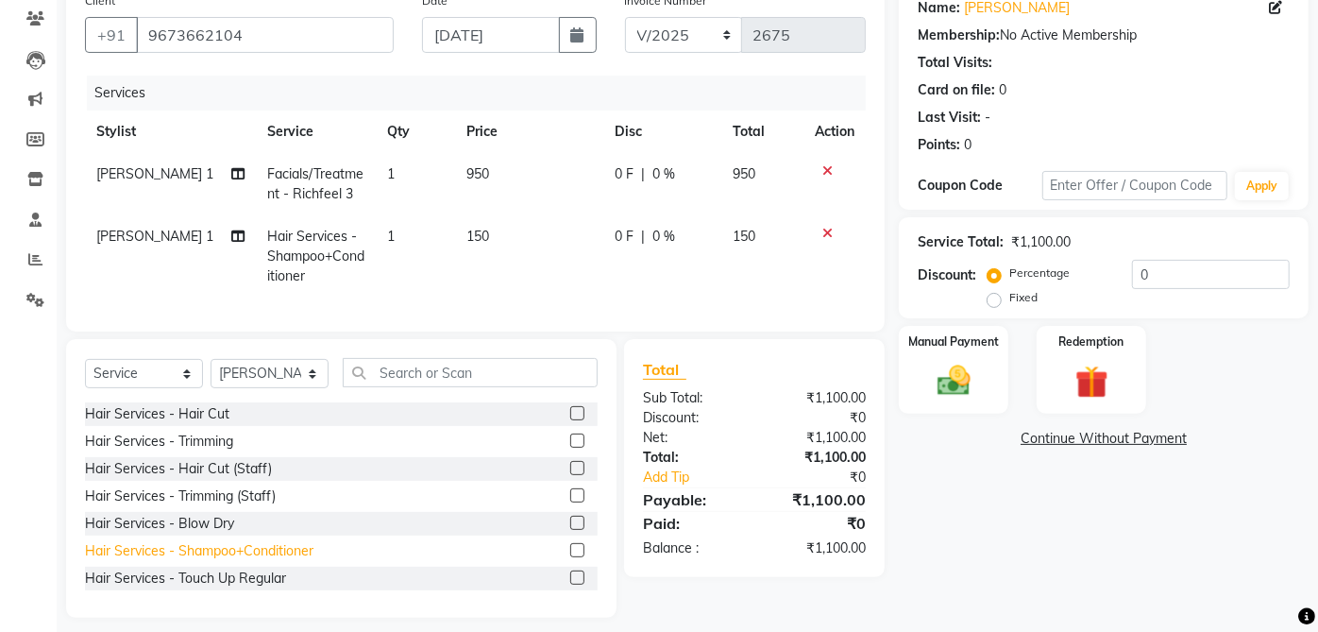
scroll to position [189, 0]
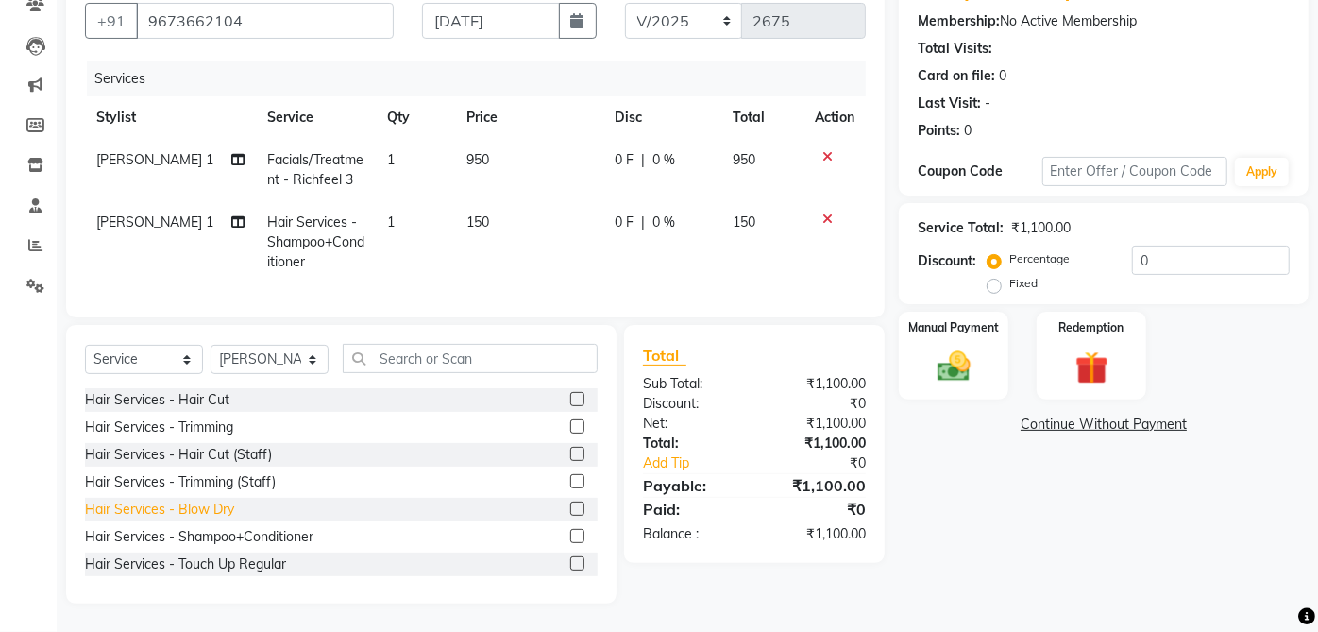
click at [232, 508] on div "Hair Services - Blow Dry" at bounding box center [159, 509] width 149 height 20
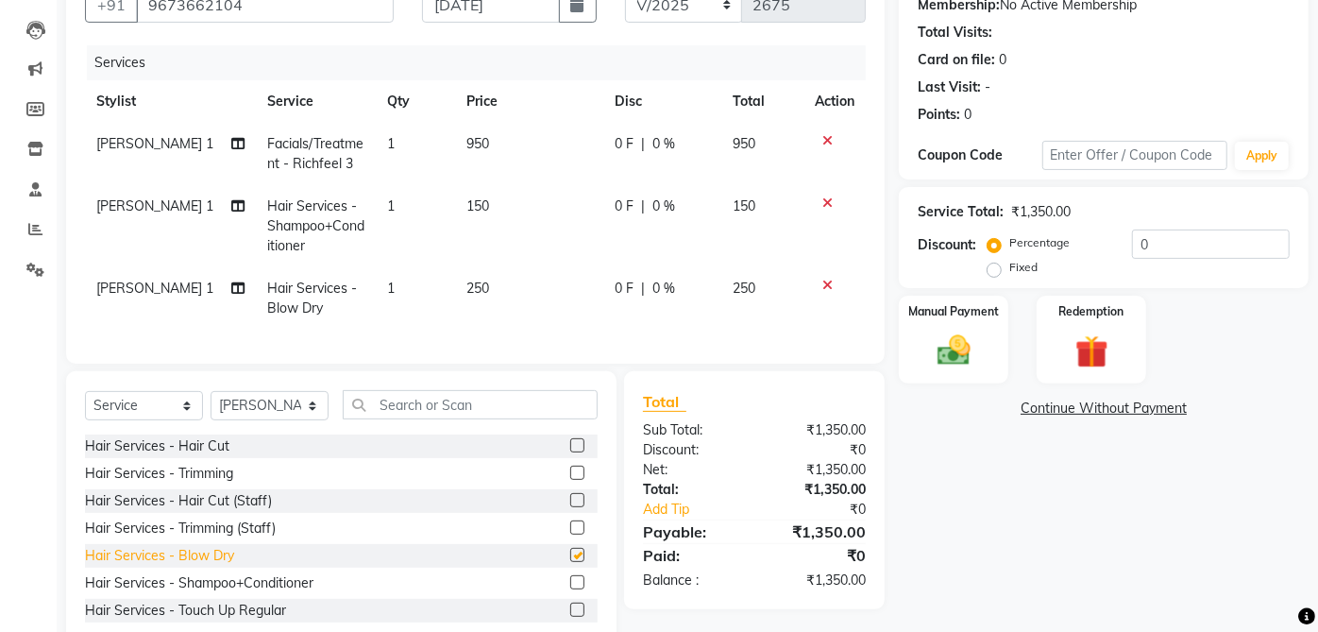
checkbox input "false"
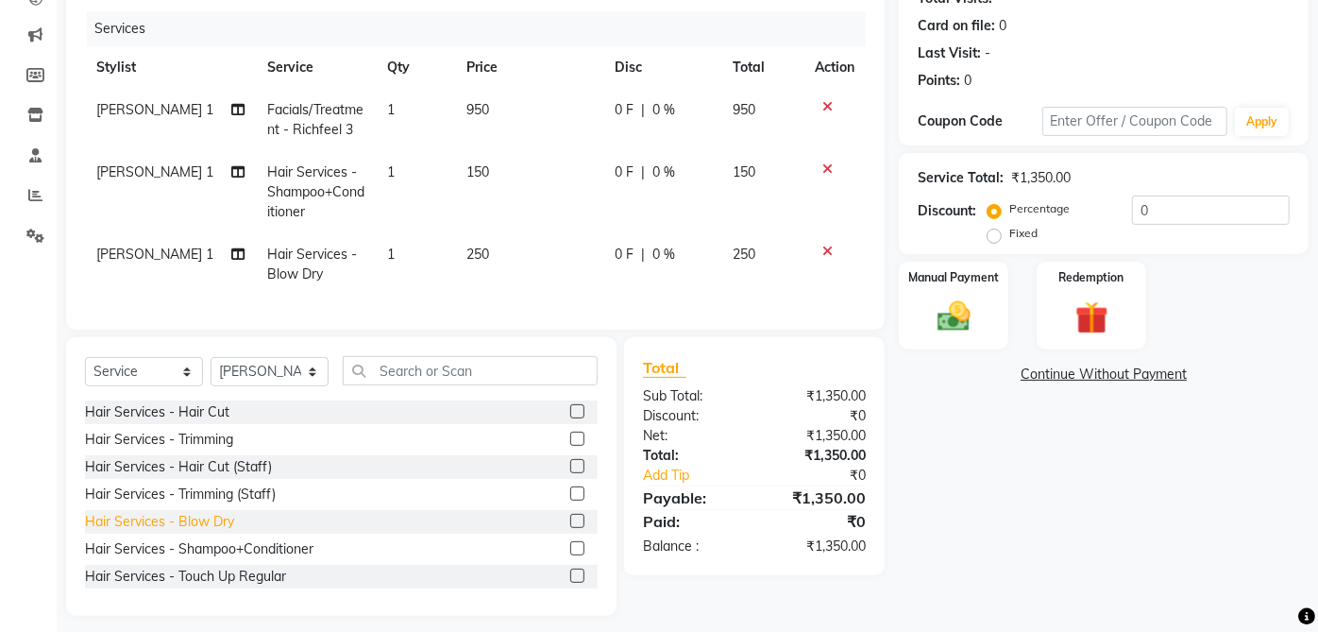
scroll to position [250, 0]
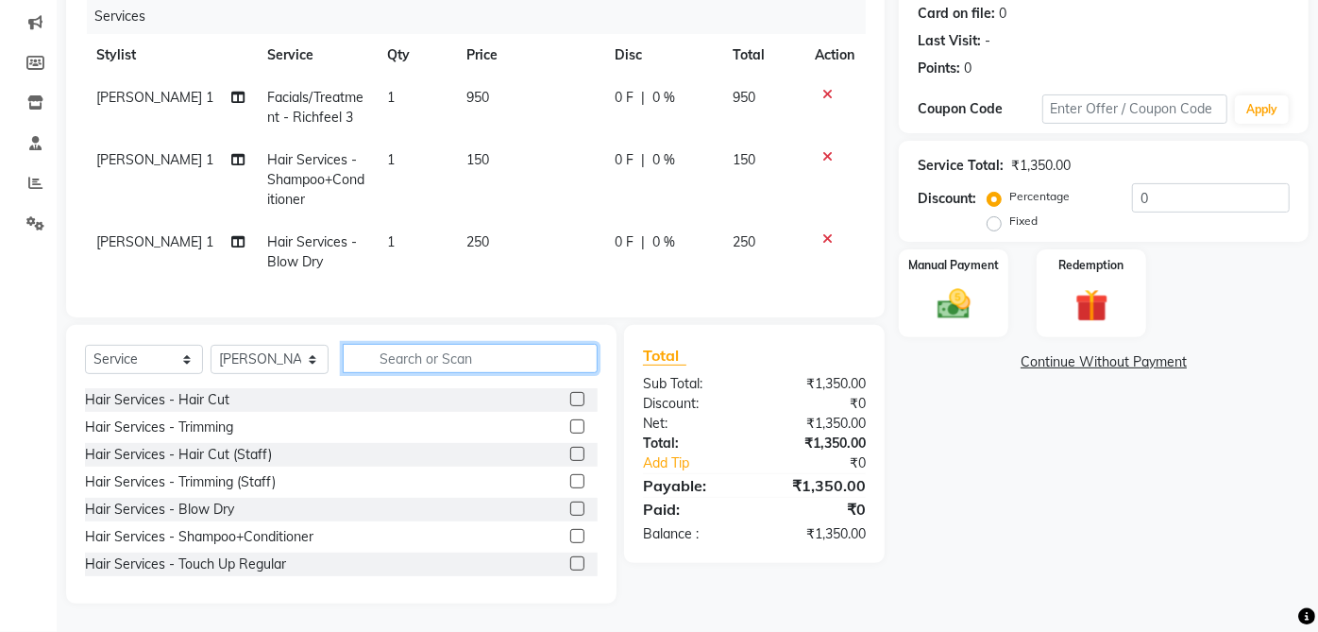
click at [483, 365] on input "text" at bounding box center [470, 358] width 255 height 29
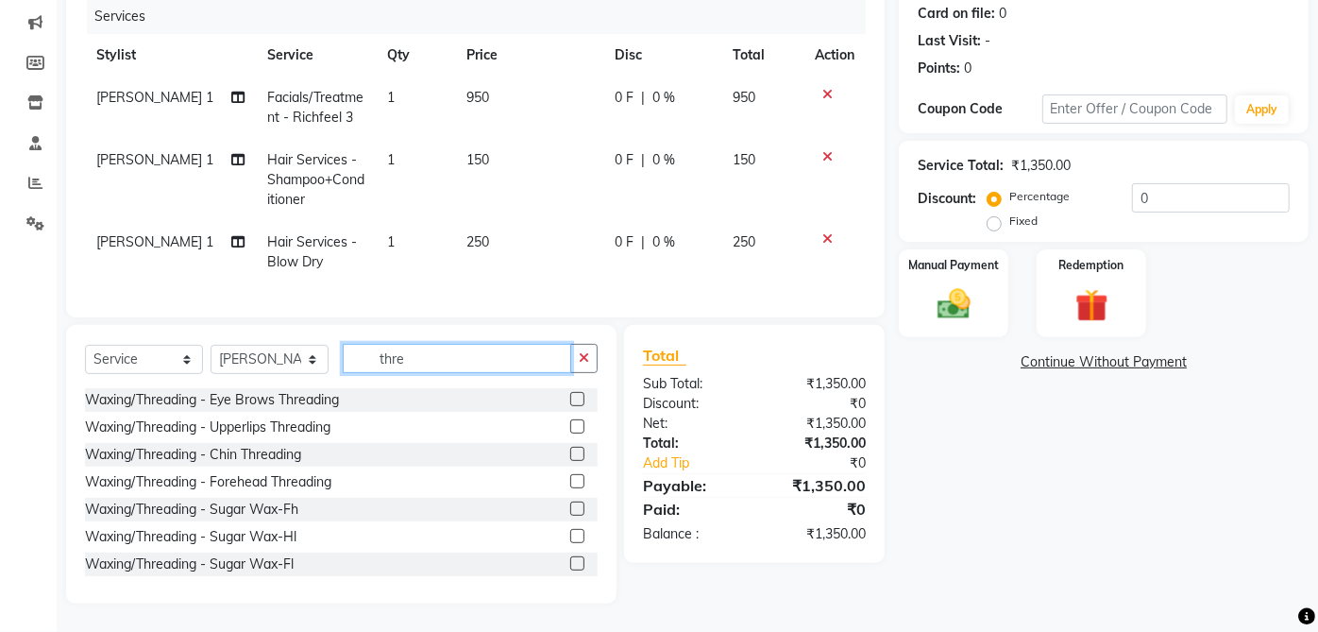
type input "thre"
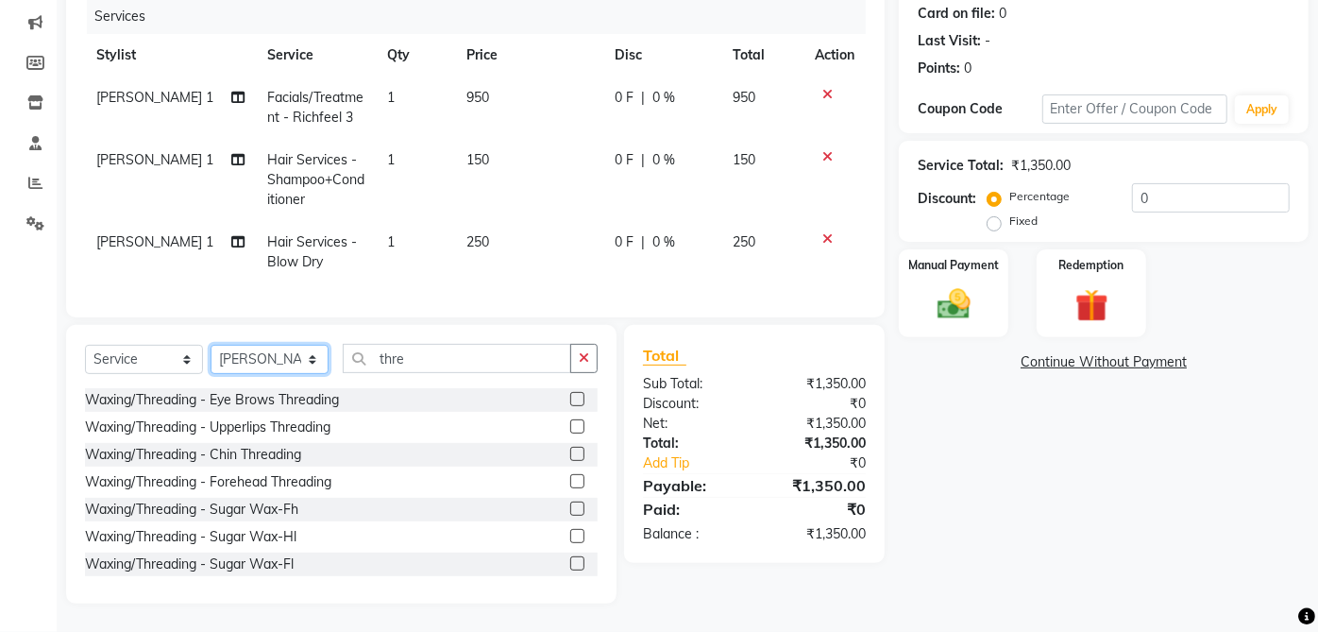
click at [321, 372] on select "Select Stylist aarti ANJALI [PERSON_NAME] [PERSON_NAME] [PERSON_NAME] Bhabhi [P…" at bounding box center [270, 359] width 118 height 29
click at [339, 401] on div "Waxing/Threading - Eye Brows Threading" at bounding box center [212, 400] width 254 height 20
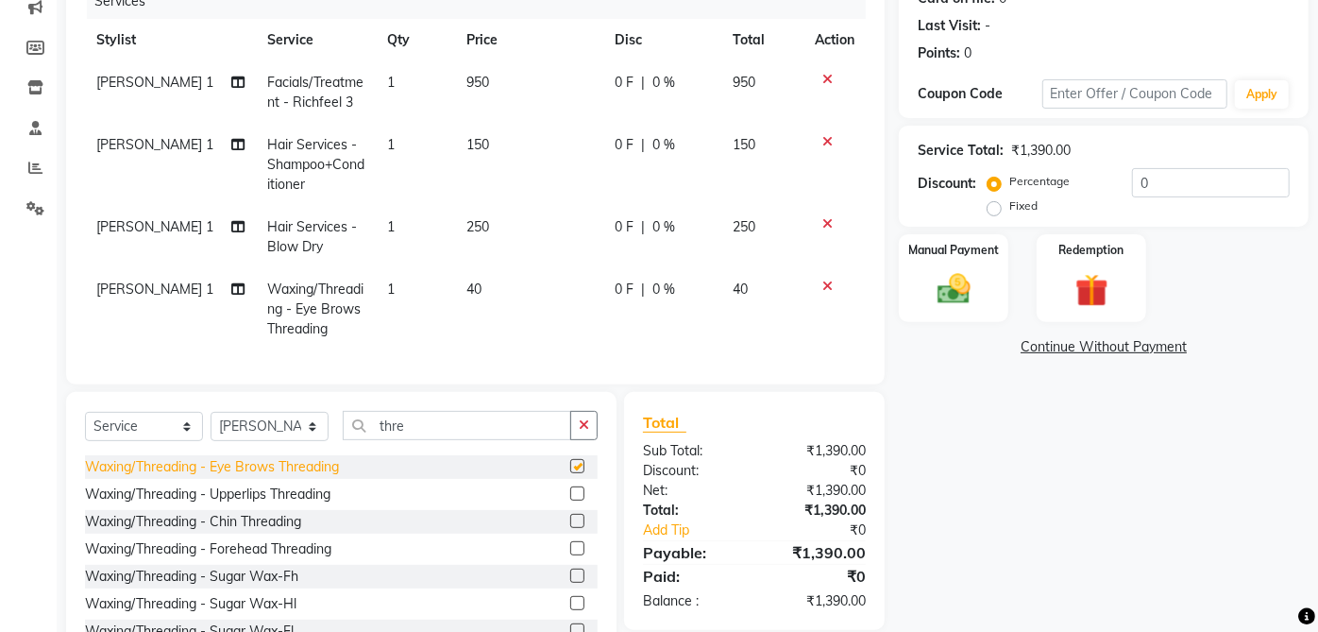
checkbox input "false"
click at [972, 291] on img at bounding box center [954, 289] width 56 height 40
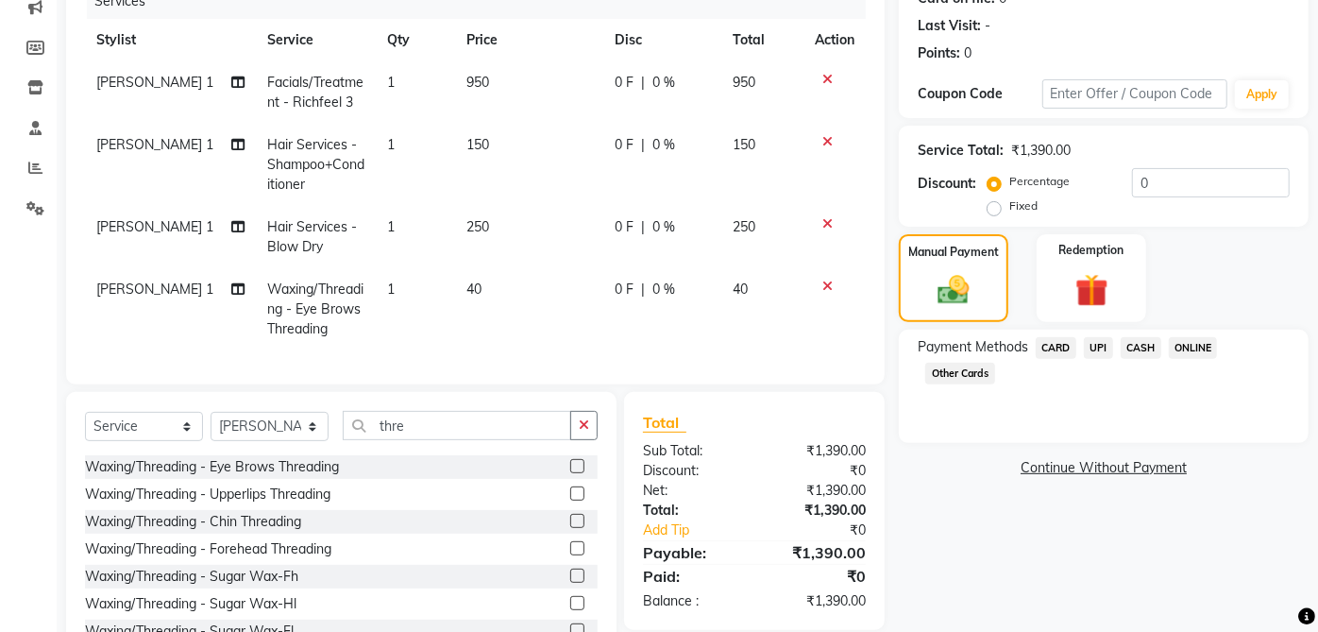
click at [1103, 346] on span "UPI" at bounding box center [1098, 348] width 29 height 22
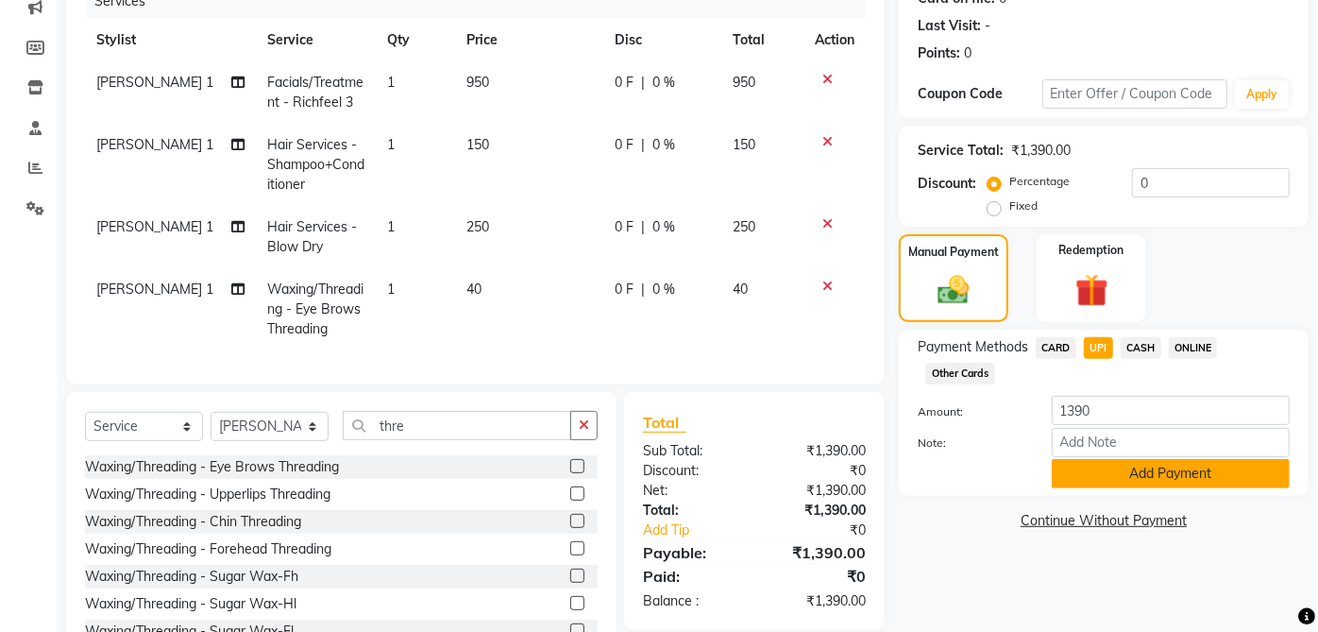
click at [1176, 474] on button "Add Payment" at bounding box center [1171, 473] width 238 height 29
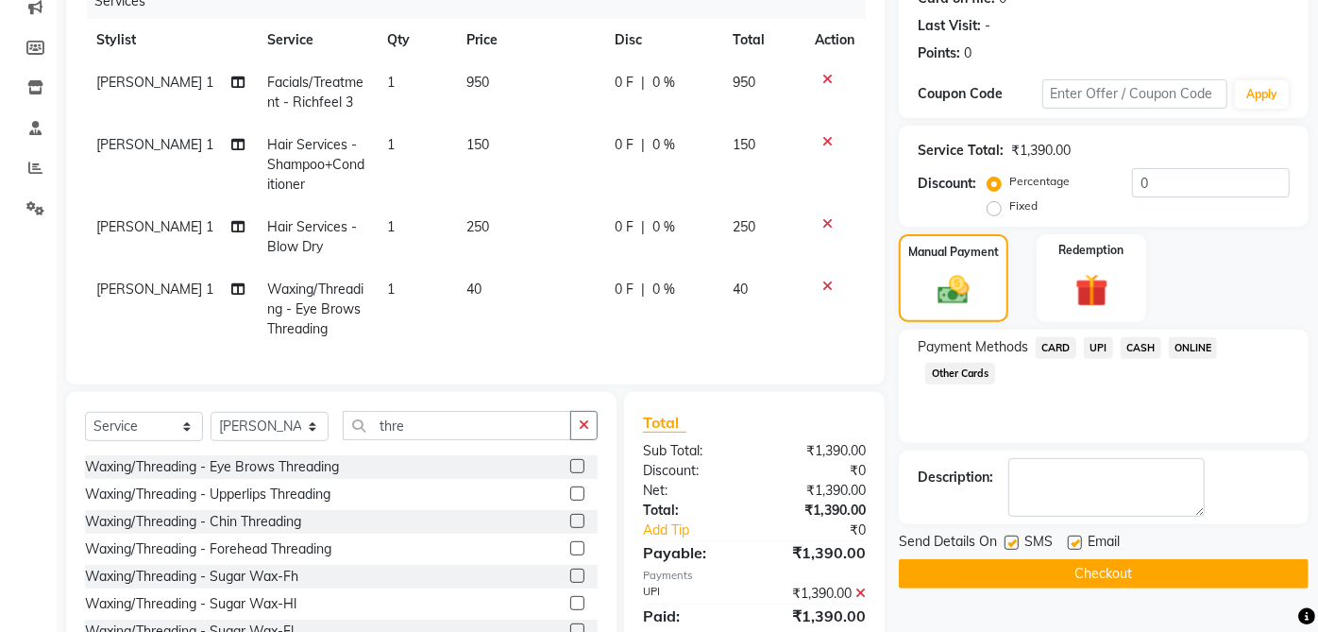
scroll to position [332, 0]
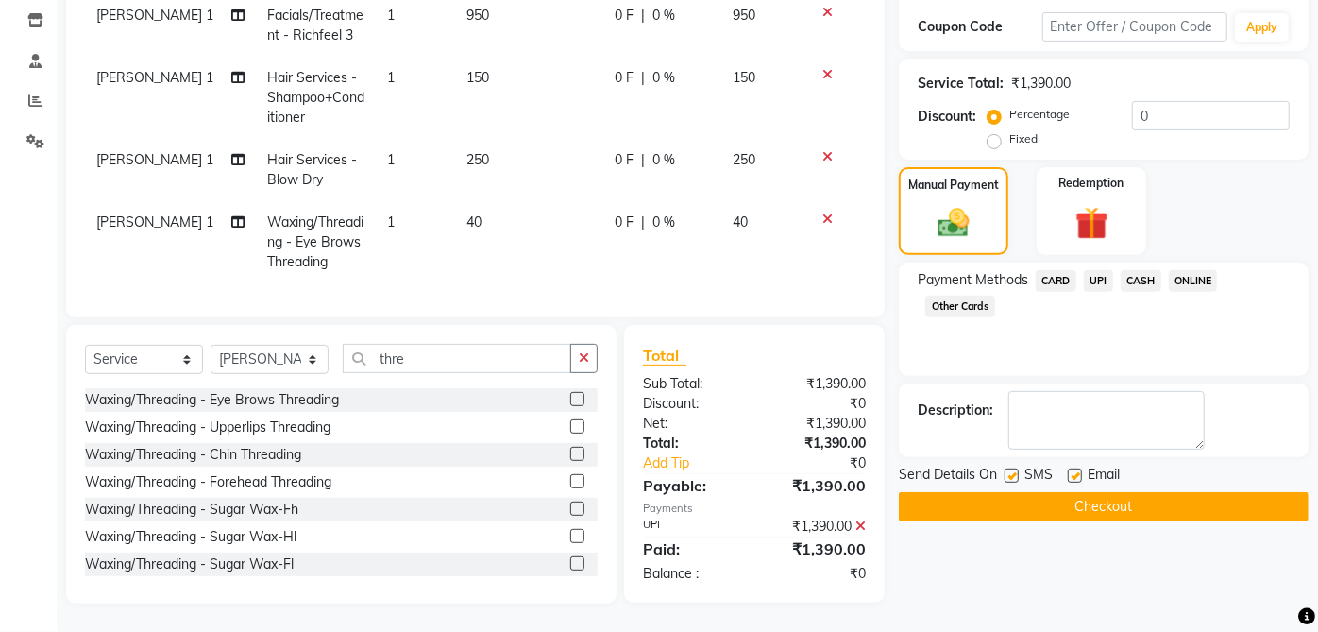
click at [1075, 468] on label at bounding box center [1075, 475] width 14 height 14
click at [1075, 470] on input "checkbox" at bounding box center [1074, 476] width 12 height 12
checkbox input "false"
click at [1012, 468] on label at bounding box center [1011, 475] width 14 height 14
click at [1012, 470] on input "checkbox" at bounding box center [1010, 476] width 12 height 12
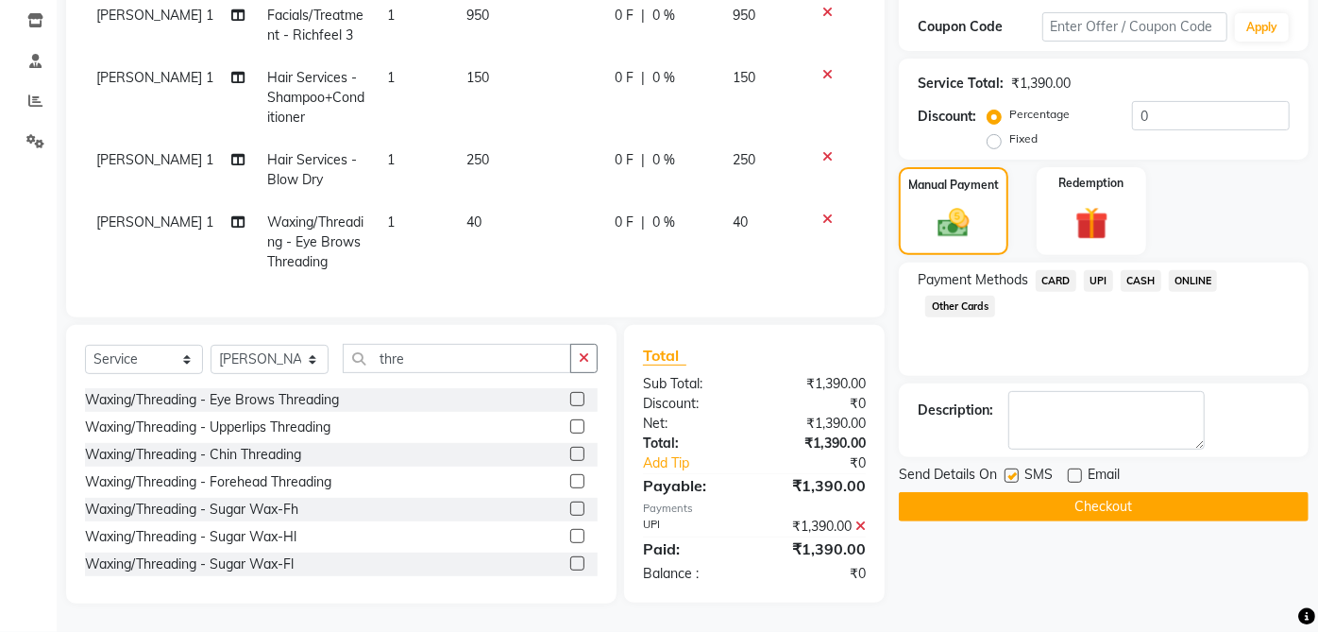
checkbox input "false"
click at [1143, 496] on button "Checkout" at bounding box center [1104, 506] width 410 height 29
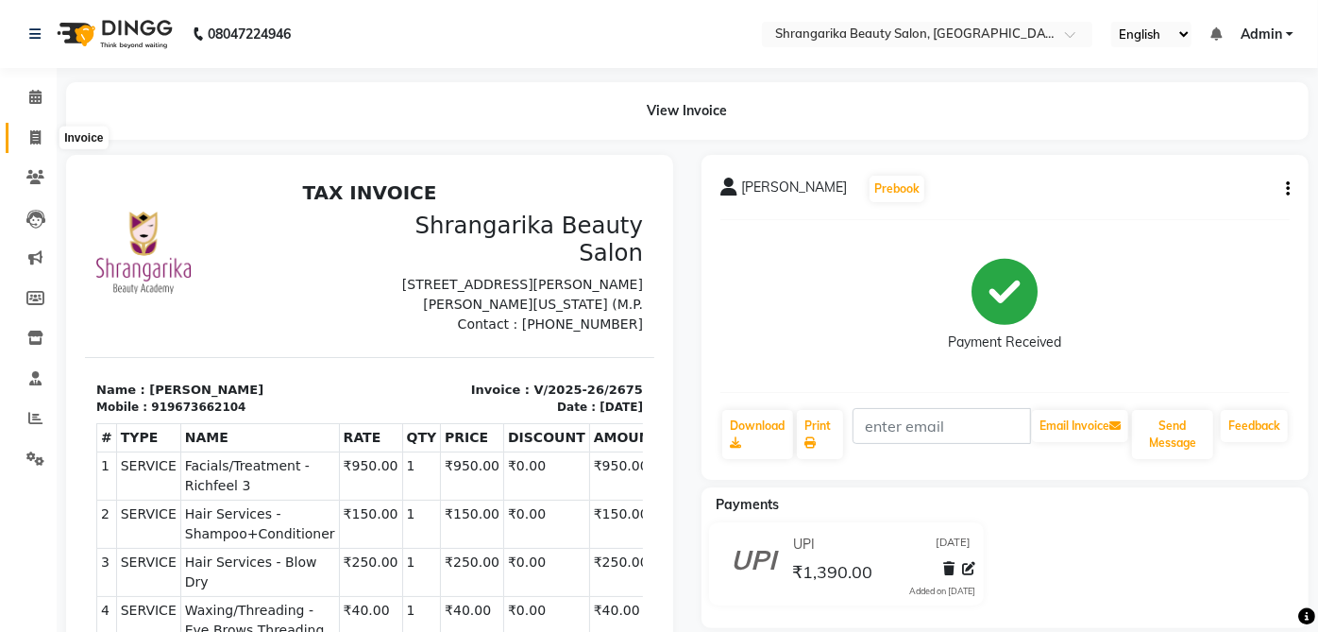
click at [35, 137] on icon at bounding box center [35, 137] width 10 height 14
select select "service"
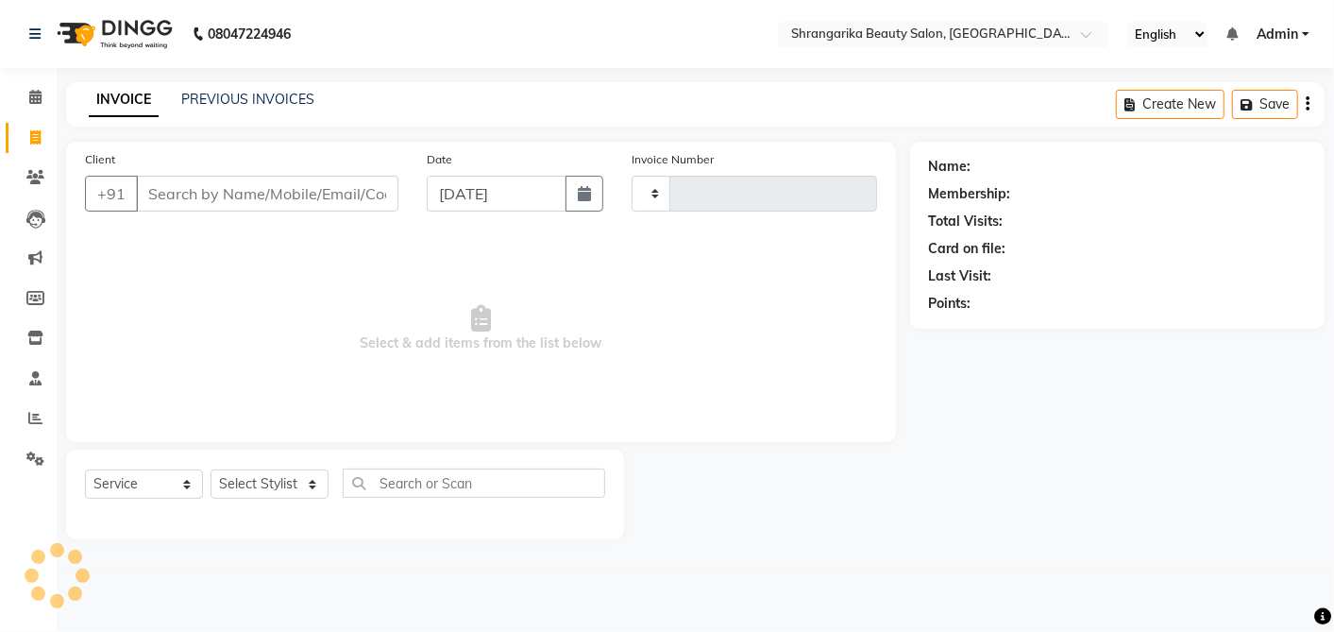
type input "2676"
select select "5168"
click at [202, 195] on input "Client" at bounding box center [267, 194] width 262 height 36
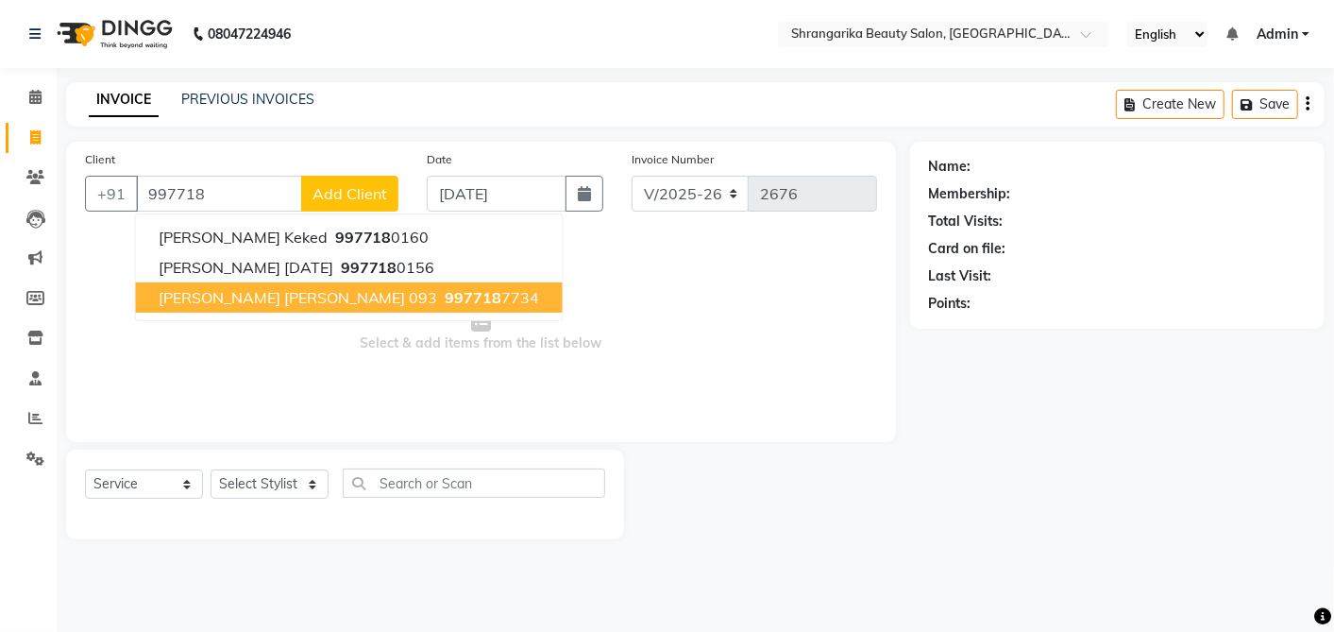
click at [268, 299] on span "Harshita Karla 093" at bounding box center [298, 297] width 279 height 19
type input "9977187734"
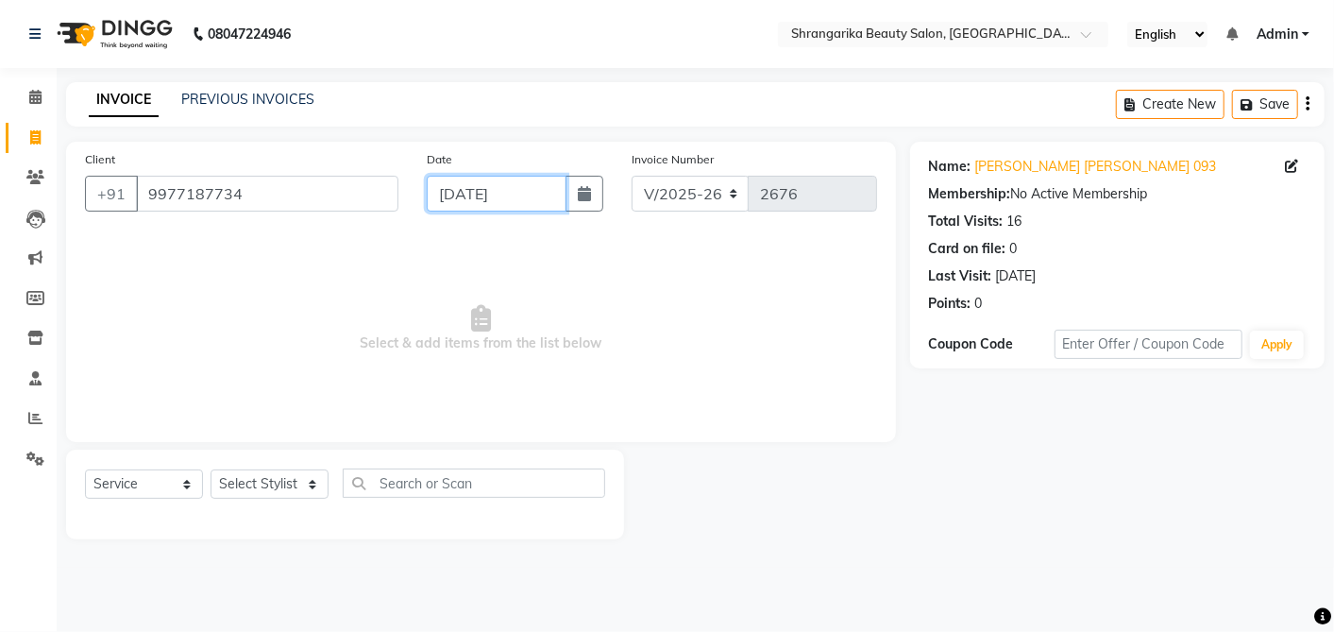
click at [474, 194] on input "[DATE]" at bounding box center [497, 194] width 140 height 36
select select "9"
select select "2025"
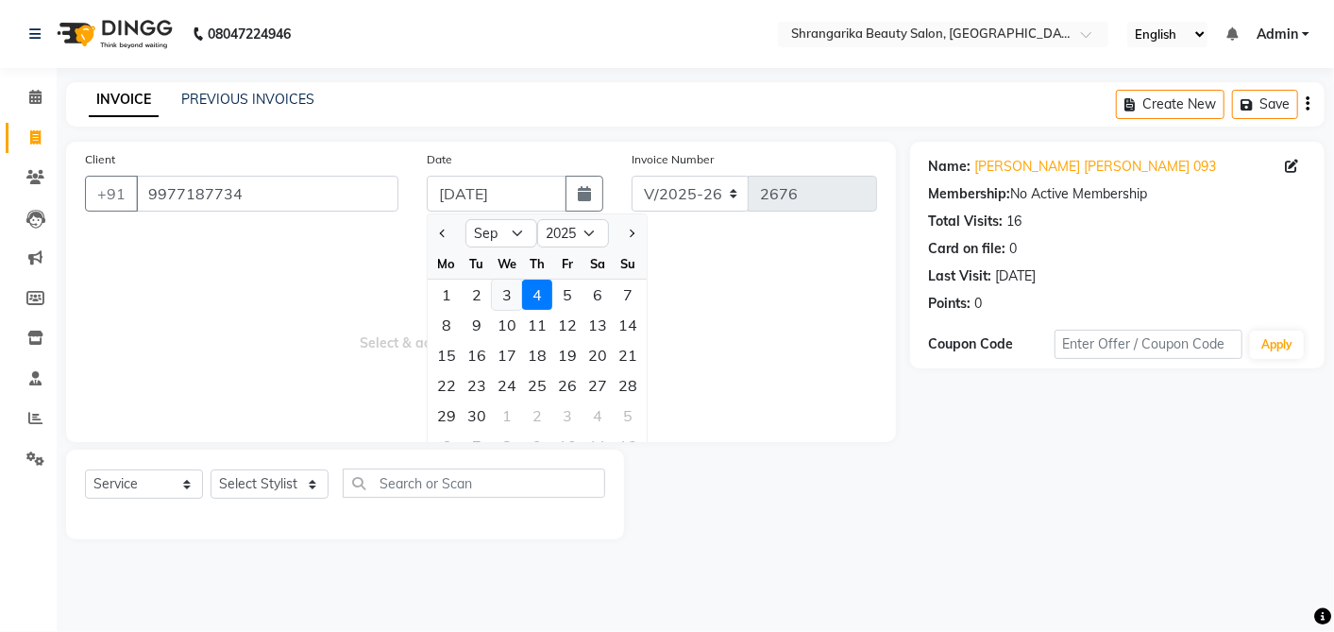
click at [510, 290] on div "3" at bounding box center [507, 294] width 30 height 30
type input "[DATE]"
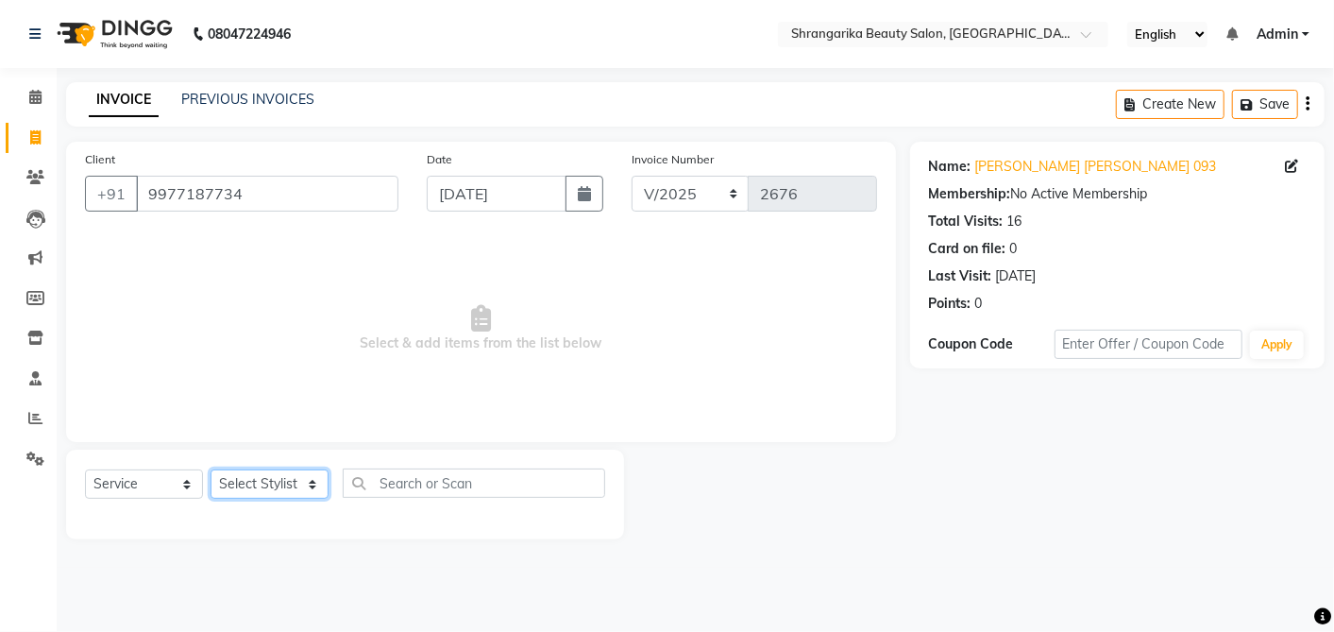
click at [238, 488] on select "Select Stylist aarti ANJALI [PERSON_NAME] [PERSON_NAME] [PERSON_NAME] Bhabhi [P…" at bounding box center [270, 483] width 118 height 29
click at [287, 488] on select "Select Stylist aarti ANJALI [PERSON_NAME] [PERSON_NAME] [PERSON_NAME] Bhabhi [P…" at bounding box center [270, 483] width 118 height 29
select select "32943"
click at [211, 469] on select "Select Stylist aarti ANJALI [PERSON_NAME] [PERSON_NAME] [PERSON_NAME] Bhabhi [P…" at bounding box center [270, 483] width 118 height 29
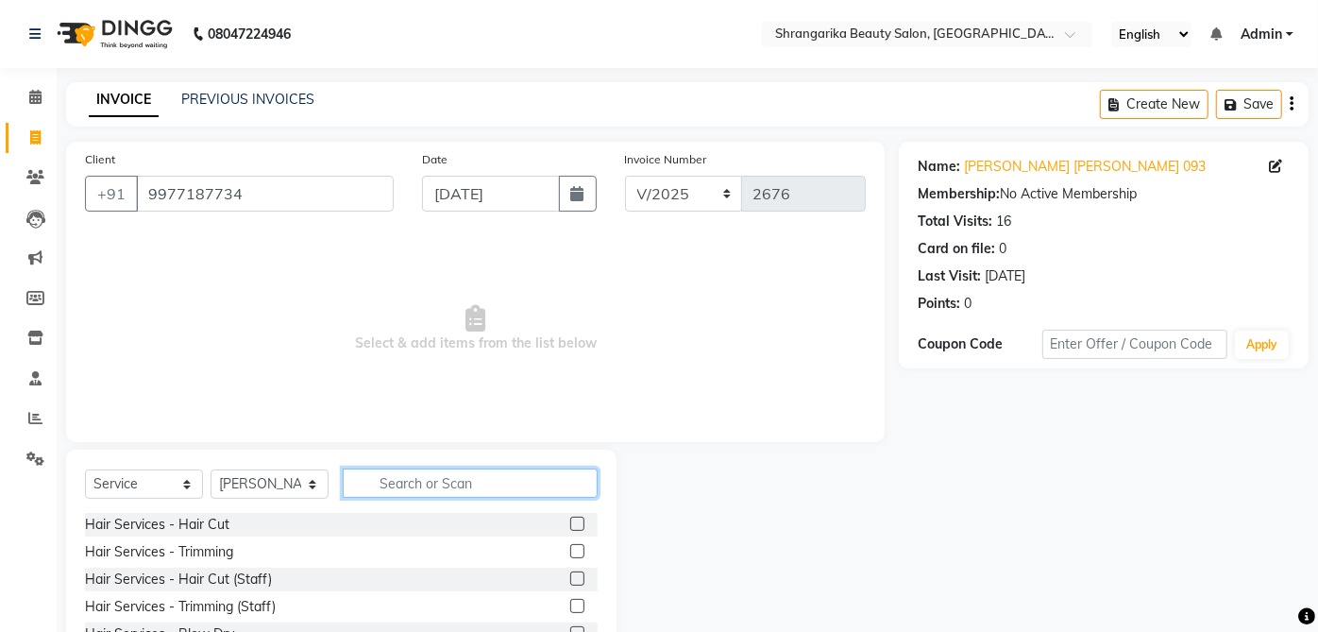
click at [451, 487] on input "text" at bounding box center [470, 482] width 255 height 29
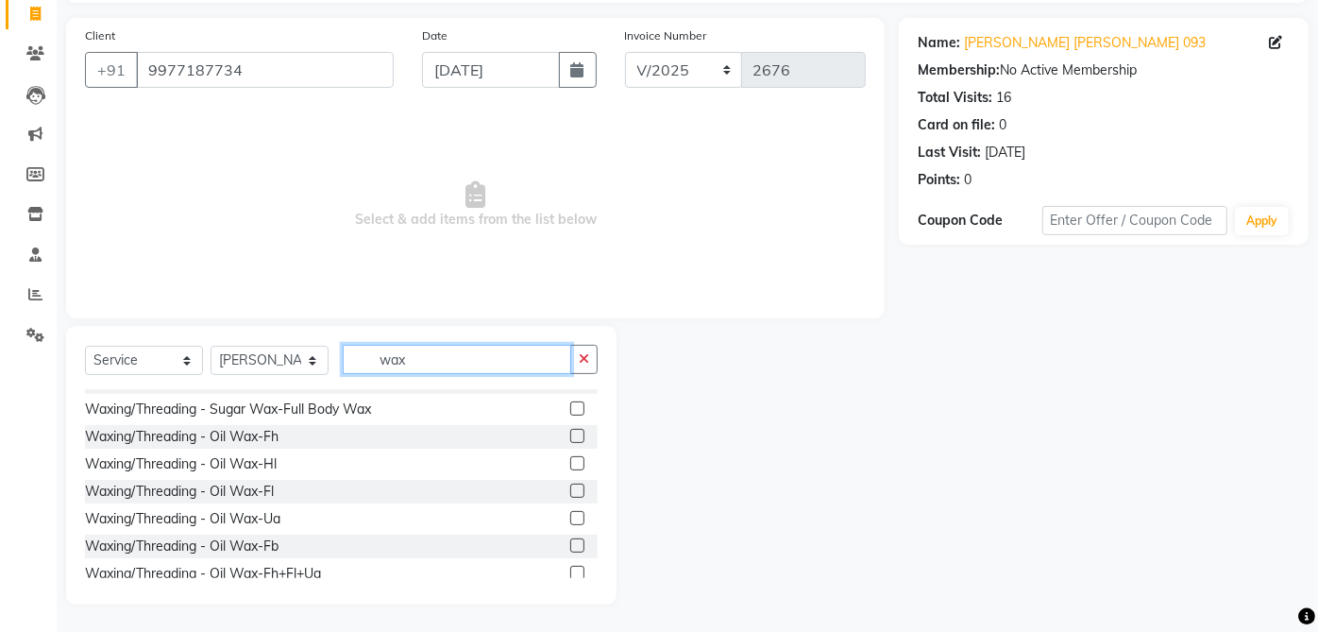
scroll to position [334, 0]
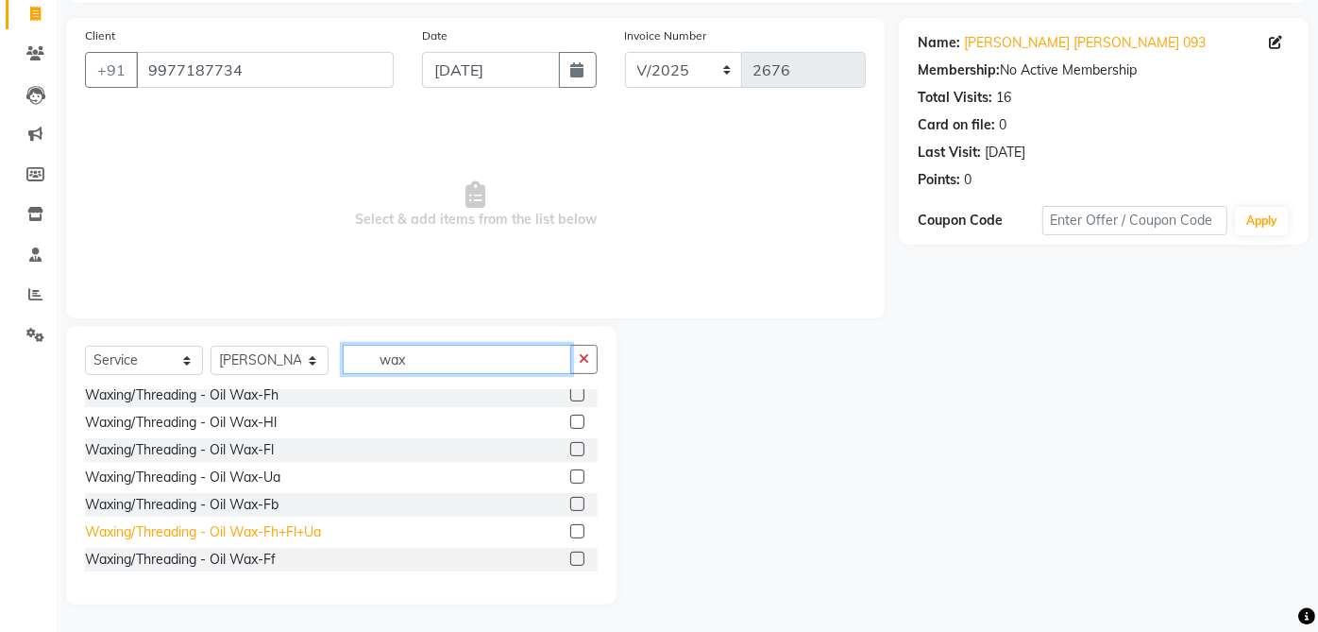
type input "wax"
click at [314, 531] on div "Waxing/Threading - Oil Wax-Fh+Fl+Ua" at bounding box center [203, 532] width 236 height 20
checkbox input "false"
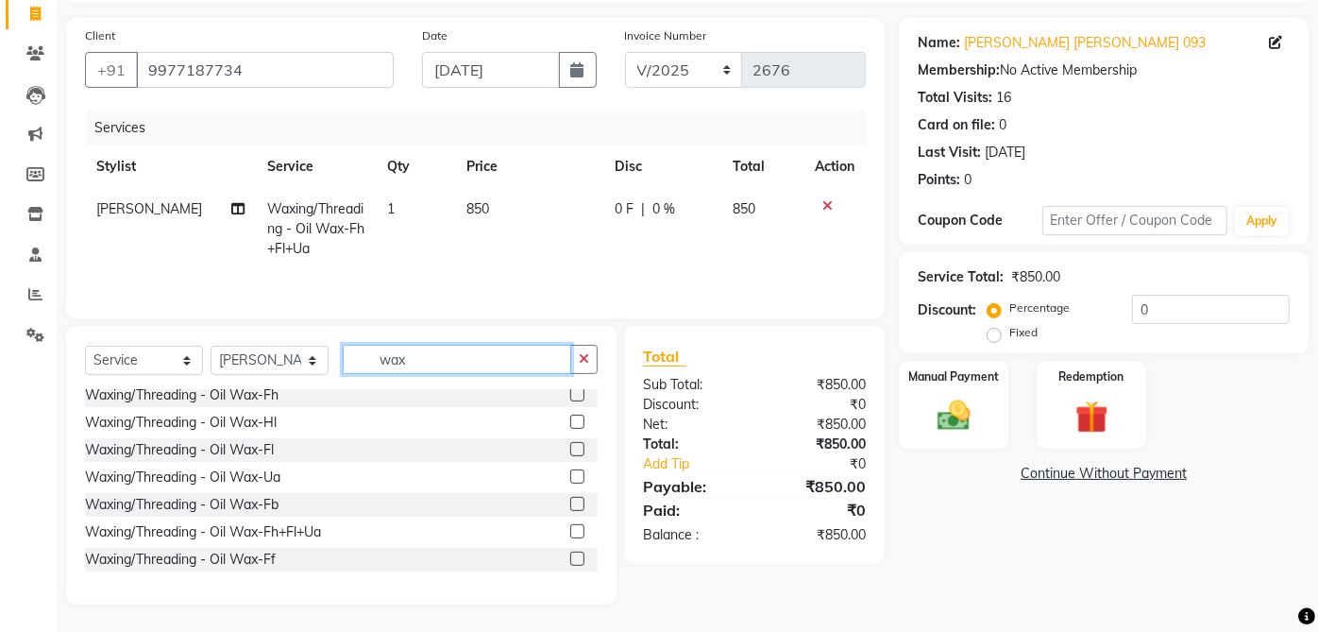
click at [494, 356] on input "wax" at bounding box center [457, 359] width 228 height 29
type input "w"
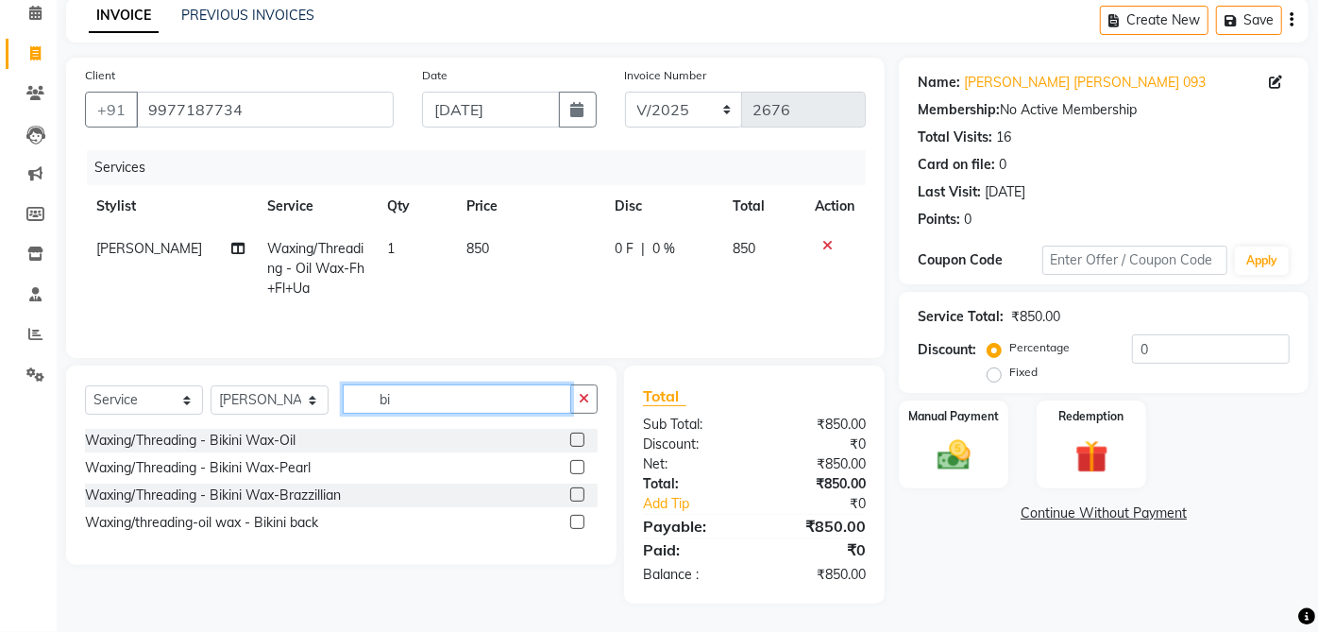
scroll to position [85, 0]
type input "bi"
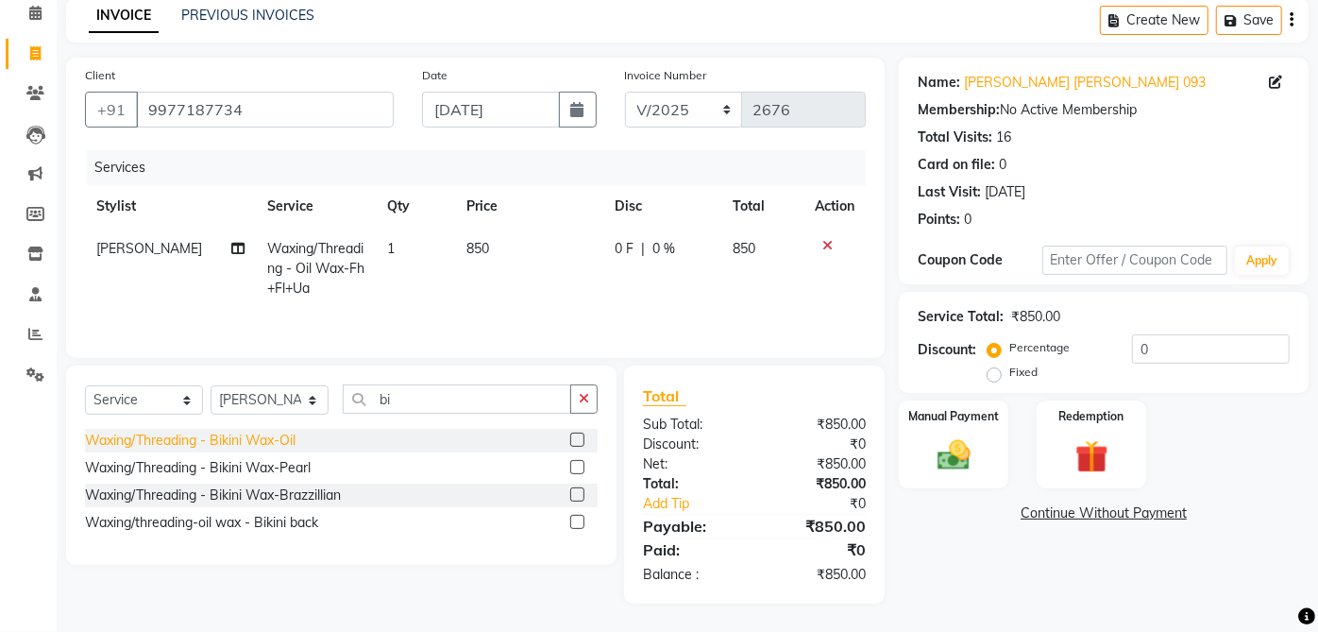
click at [285, 447] on div "Waxing/Threading - Bikini Wax-Oil" at bounding box center [190, 440] width 211 height 20
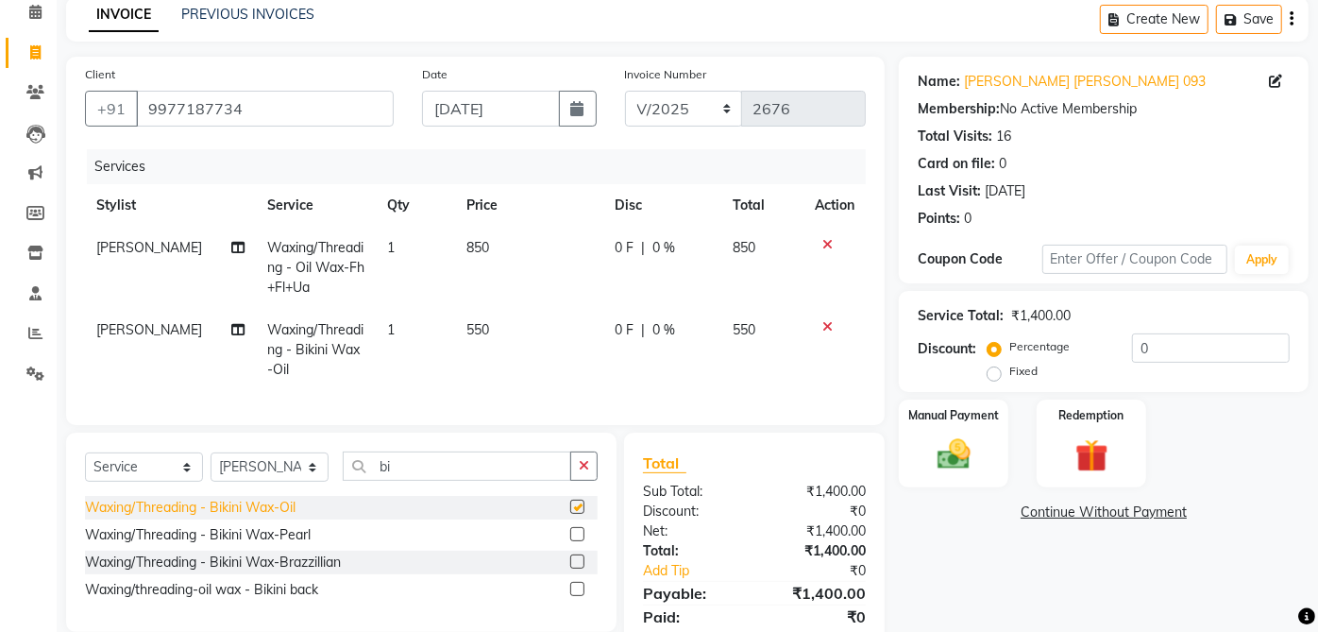
checkbox input "false"
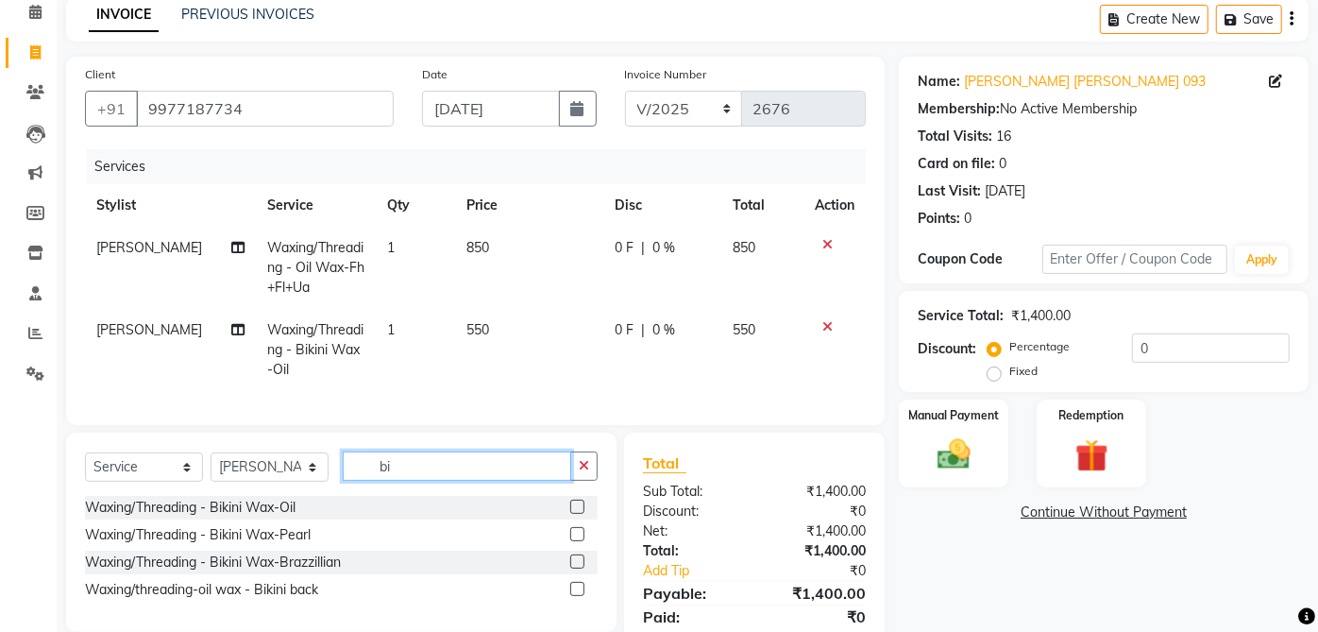
click at [425, 473] on input "bi" at bounding box center [457, 465] width 228 height 29
type input "b"
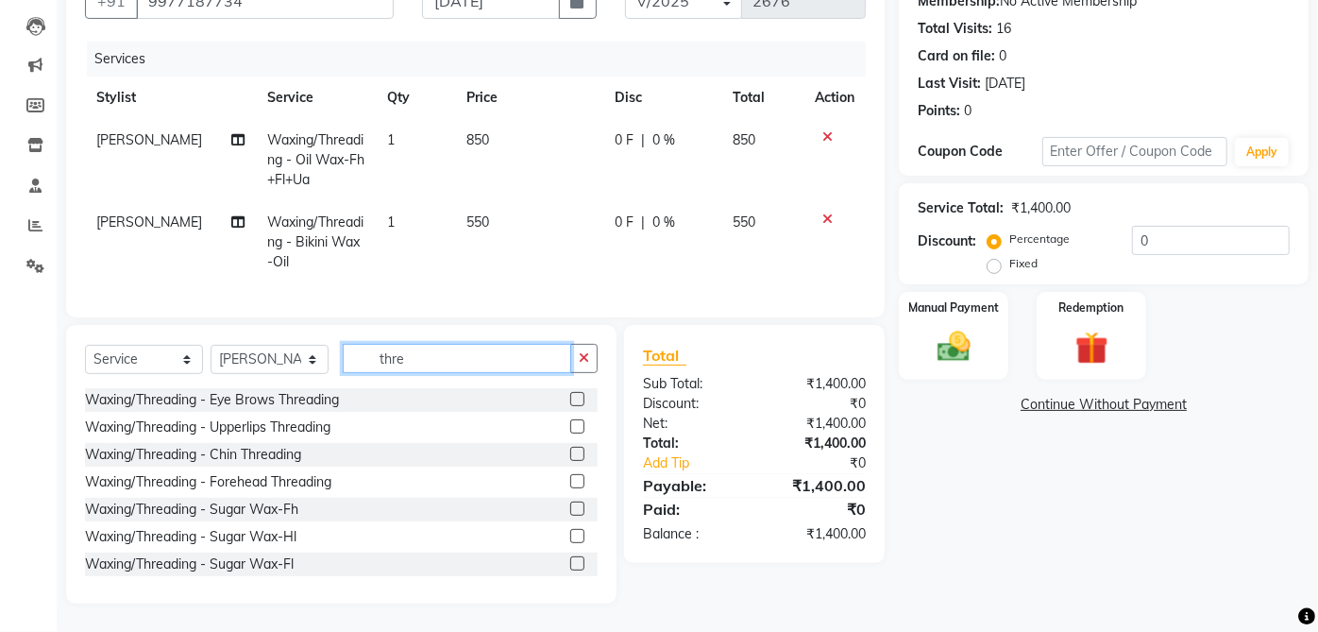
scroll to position [208, 0]
type input "thre"
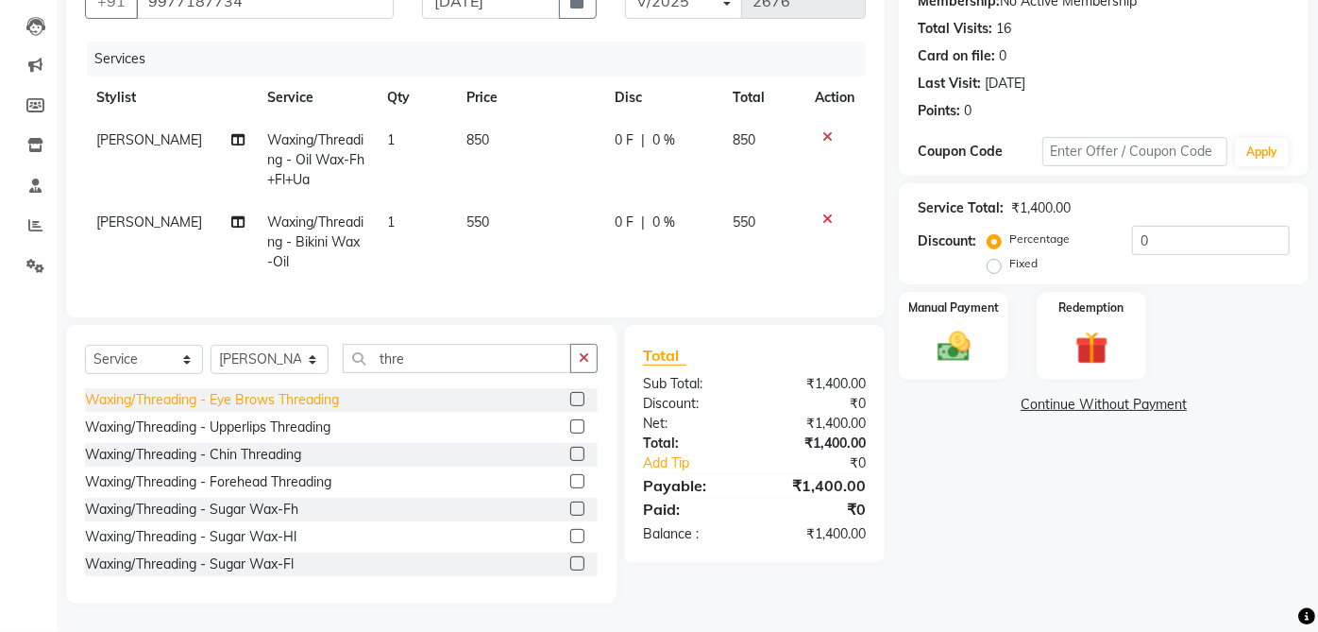
click at [329, 394] on div "Waxing/Threading - Eye Brows Threading" at bounding box center [212, 400] width 254 height 20
checkbox input "false"
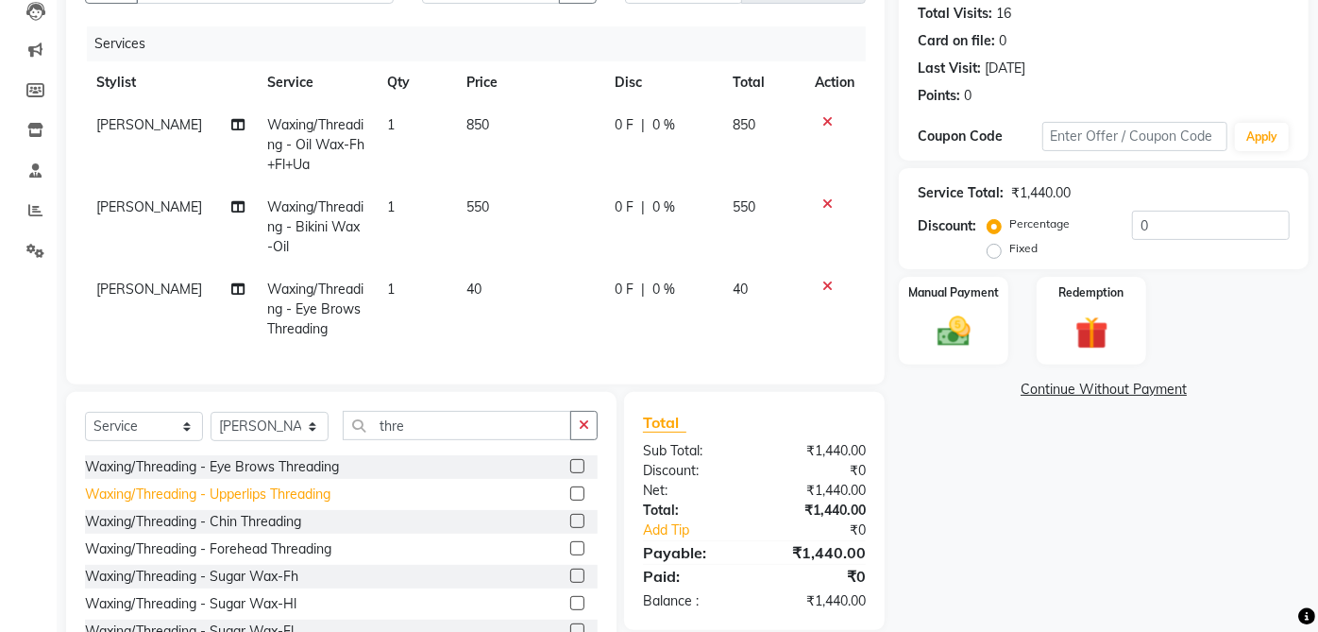
click at [328, 504] on div "Waxing/Threading - Upperlips Threading" at bounding box center [207, 494] width 245 height 20
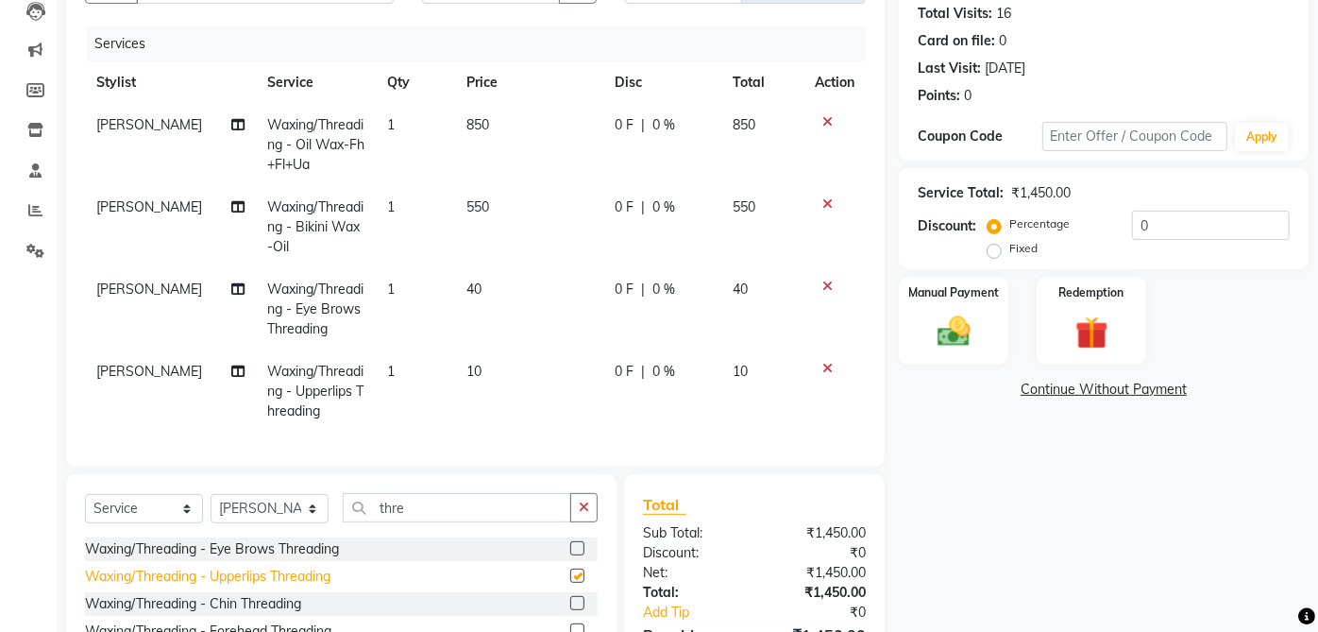
checkbox input "false"
click at [482, 215] on td "550" at bounding box center [529, 227] width 148 height 82
select select "32943"
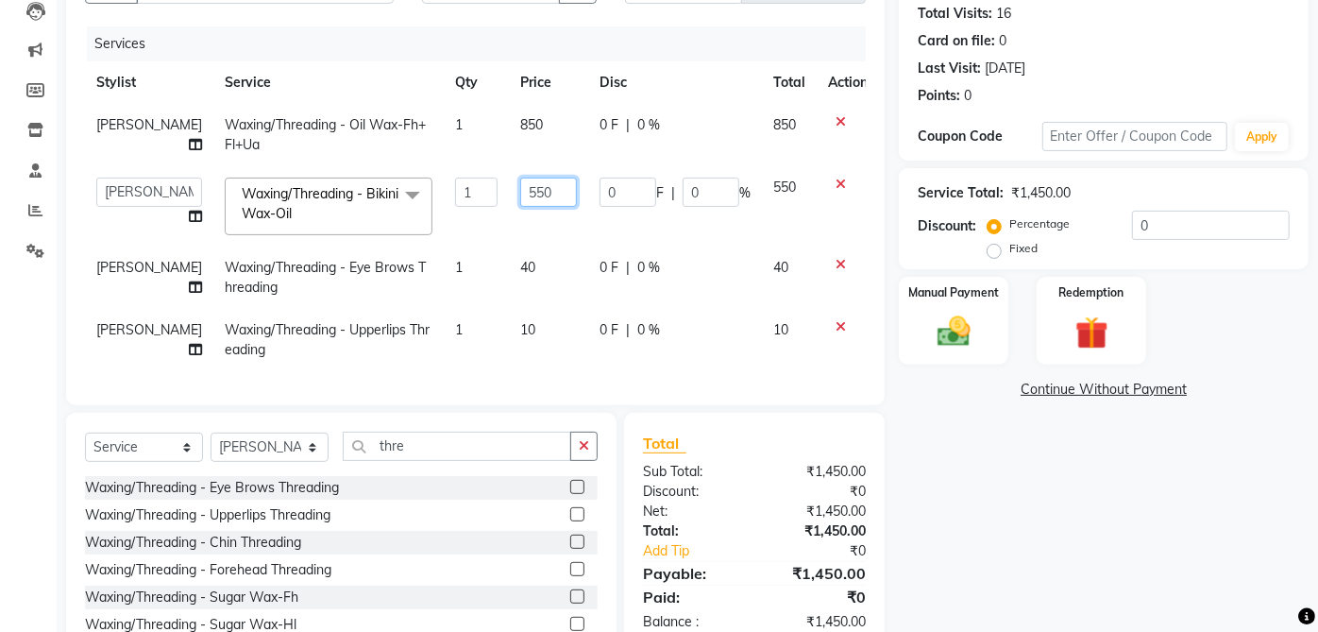
click at [536, 189] on input "550" at bounding box center [548, 191] width 57 height 29
type input "5"
click at [1111, 534] on div "Name: Harshita Karla 093 Membership: No Active Membership Total Visits: 16 Card…" at bounding box center [1111, 312] width 424 height 757
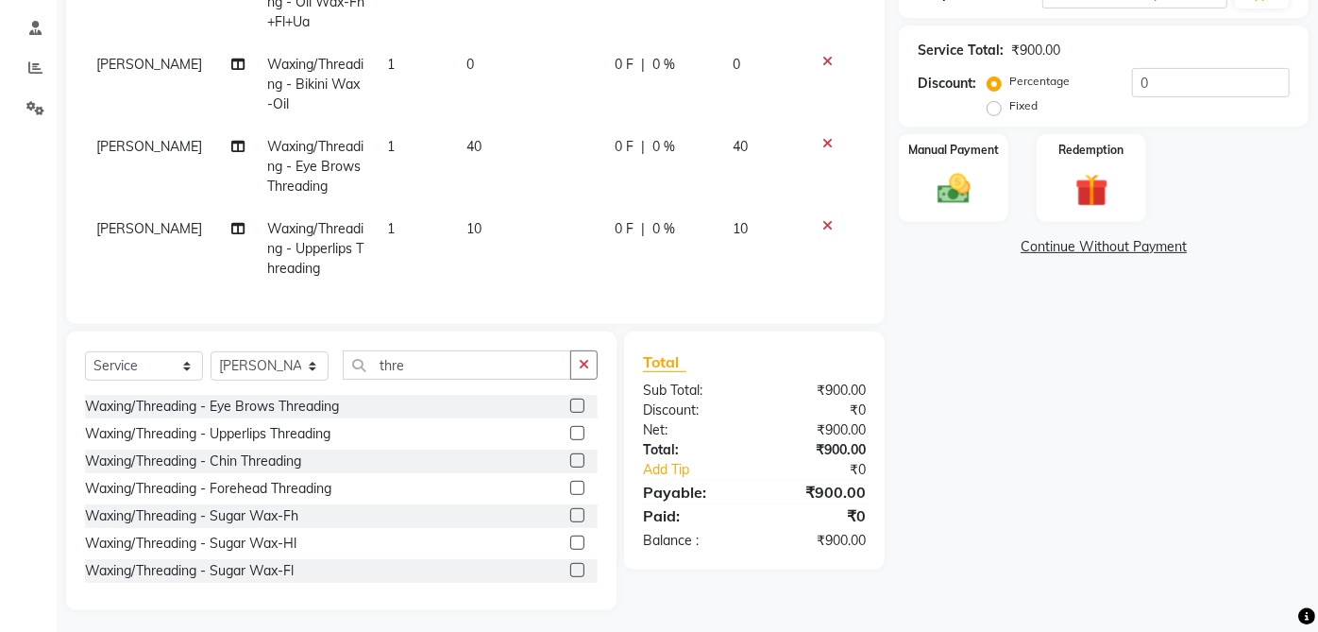
scroll to position [355, 0]
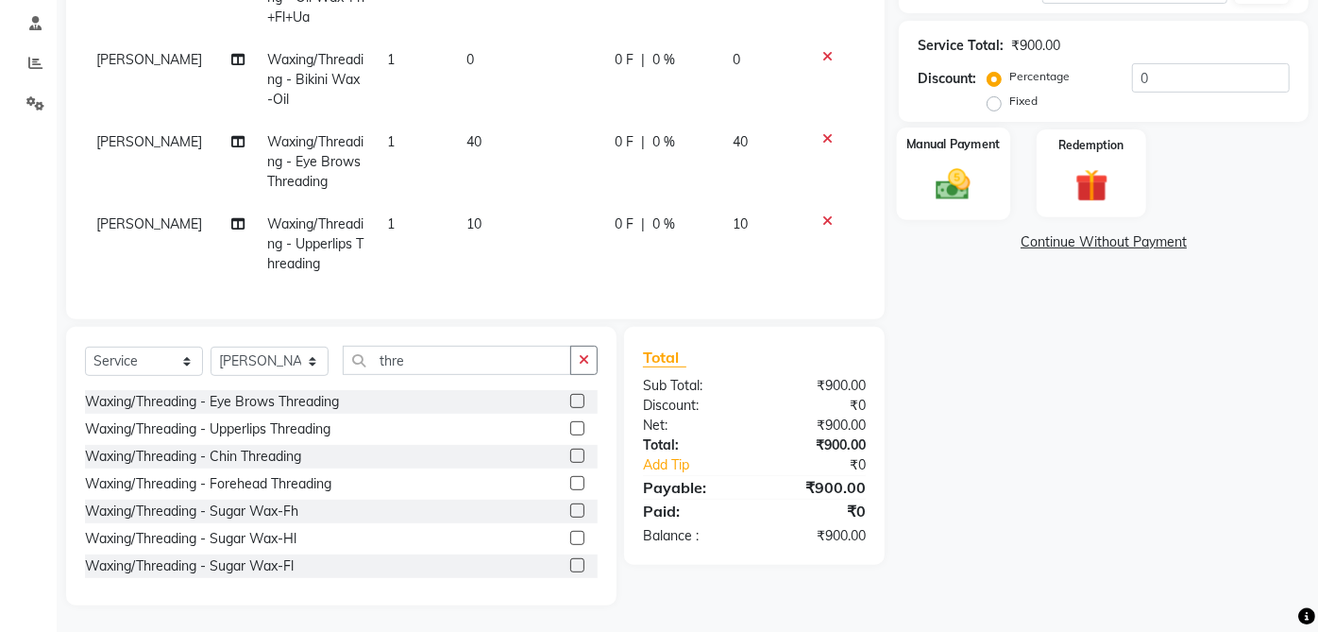
click at [957, 181] on img at bounding box center [954, 184] width 56 height 40
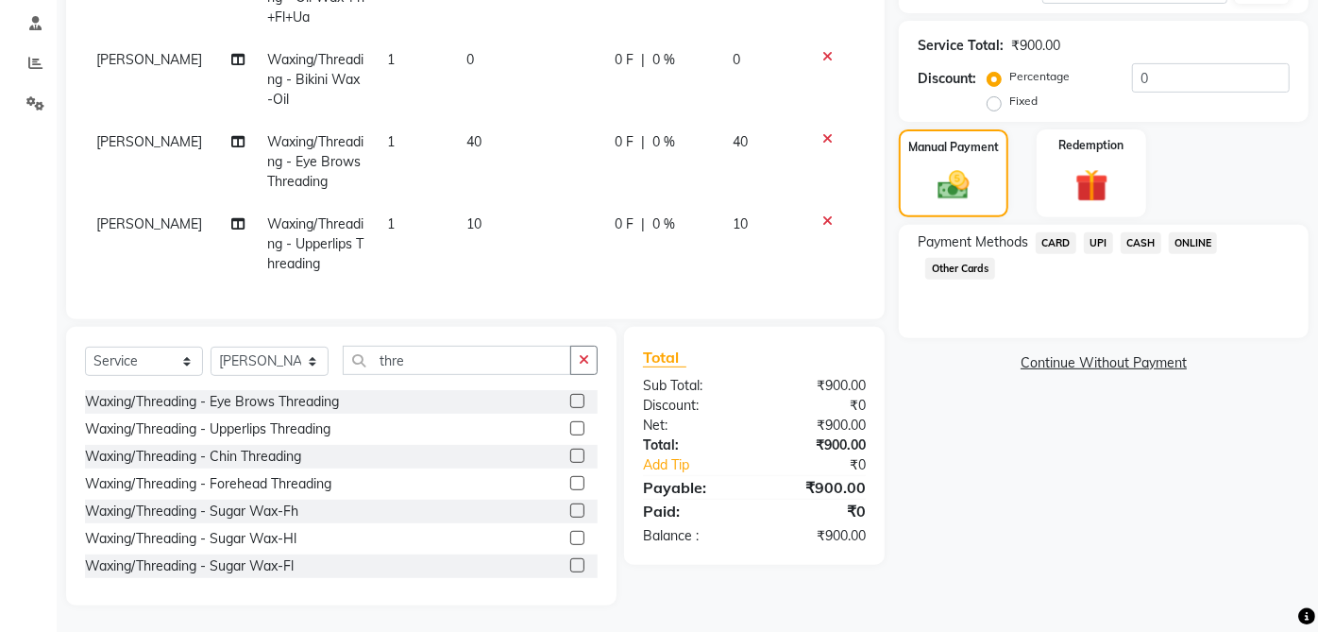
click at [1149, 246] on span "CASH" at bounding box center [1141, 243] width 41 height 22
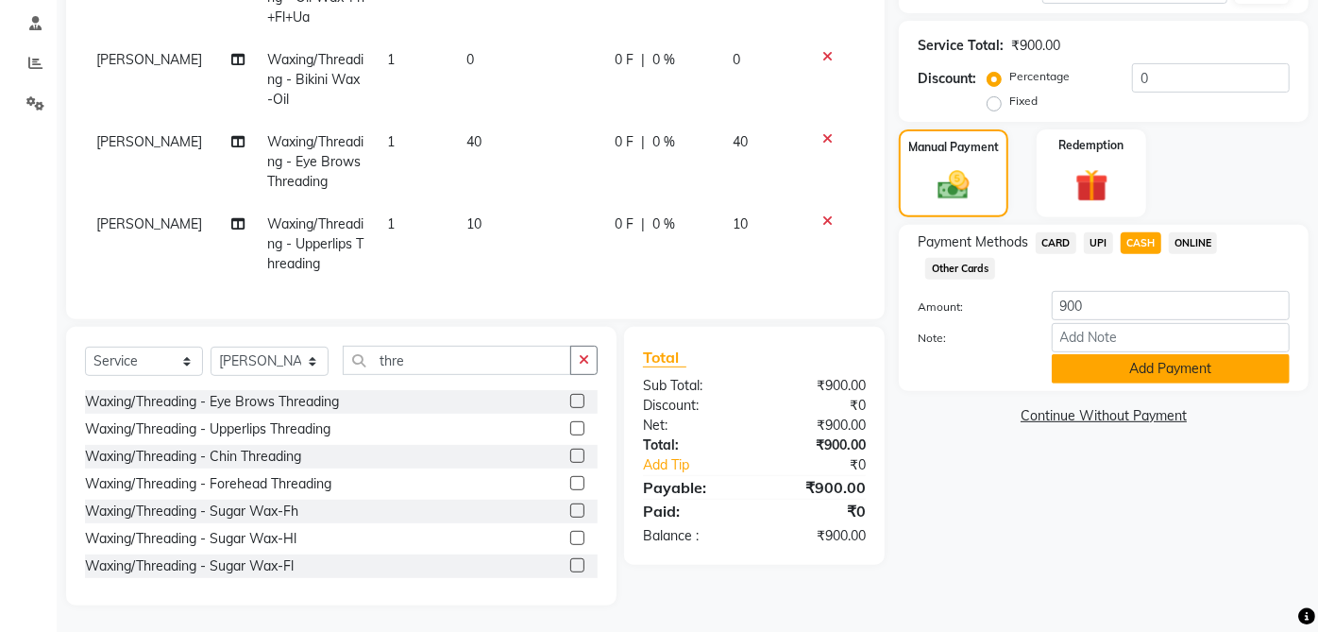
click at [1203, 372] on button "Add Payment" at bounding box center [1171, 368] width 238 height 29
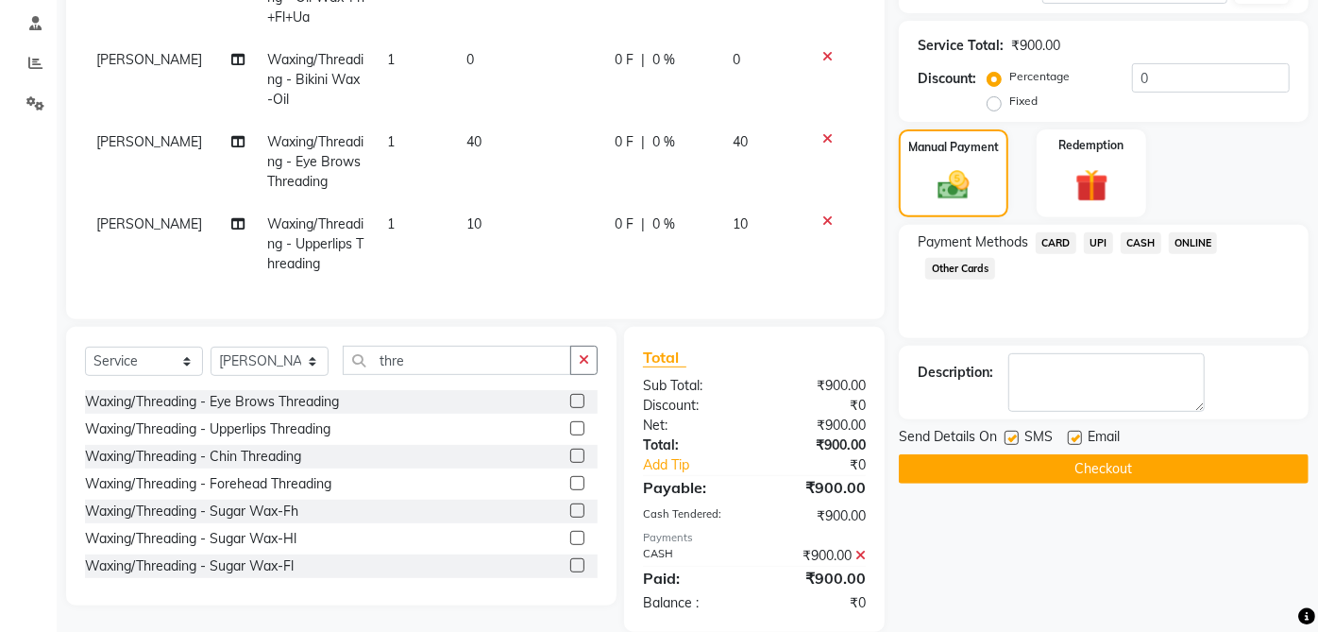
click at [1075, 434] on label at bounding box center [1075, 437] width 14 height 14
click at [1075, 434] on input "checkbox" at bounding box center [1074, 438] width 12 height 12
checkbox input "false"
click at [1012, 436] on label at bounding box center [1011, 437] width 14 height 14
click at [1012, 436] on input "checkbox" at bounding box center [1010, 438] width 12 height 12
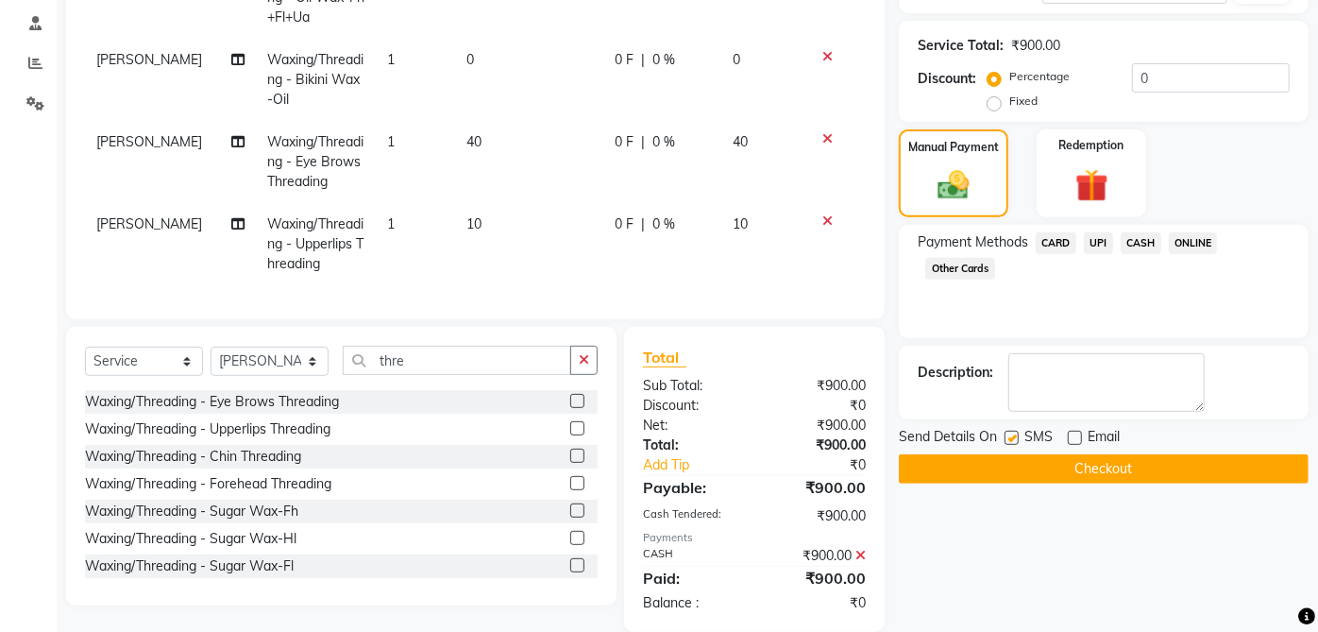
checkbox input "false"
click at [1138, 457] on button "Checkout" at bounding box center [1104, 468] width 410 height 29
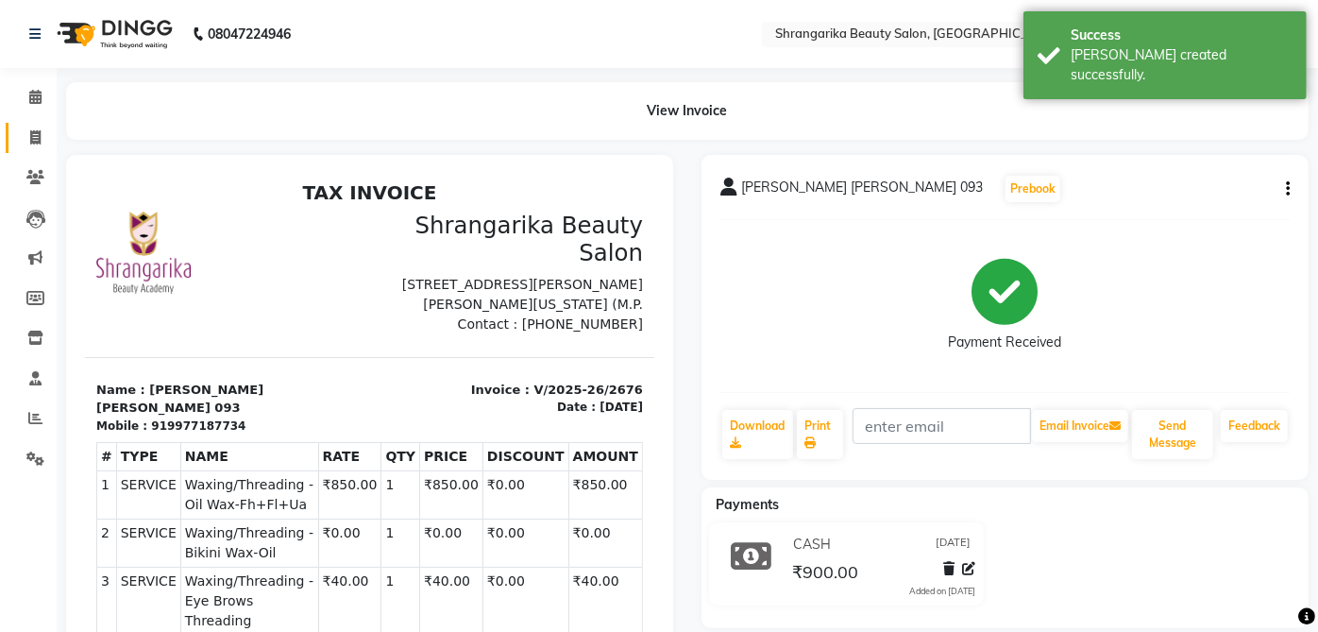
click at [38, 128] on span at bounding box center [35, 138] width 33 height 22
select select "service"
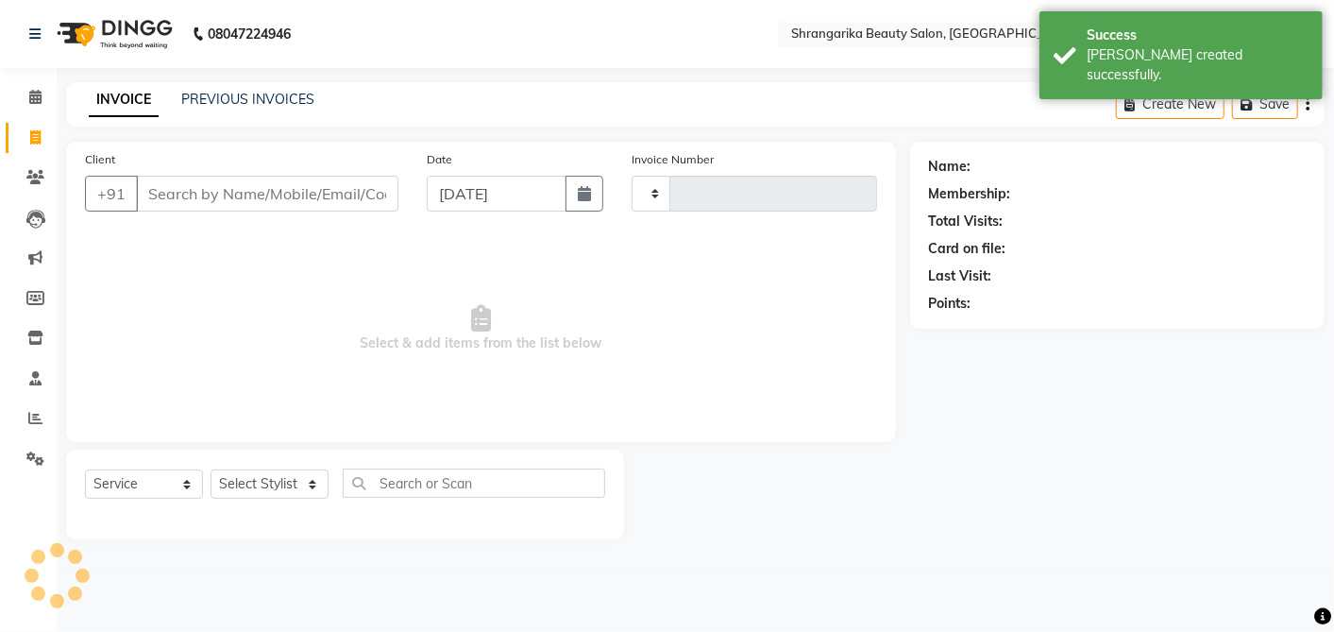
type input "2677"
select select "5168"
click at [331, 186] on input "Client" at bounding box center [267, 194] width 262 height 36
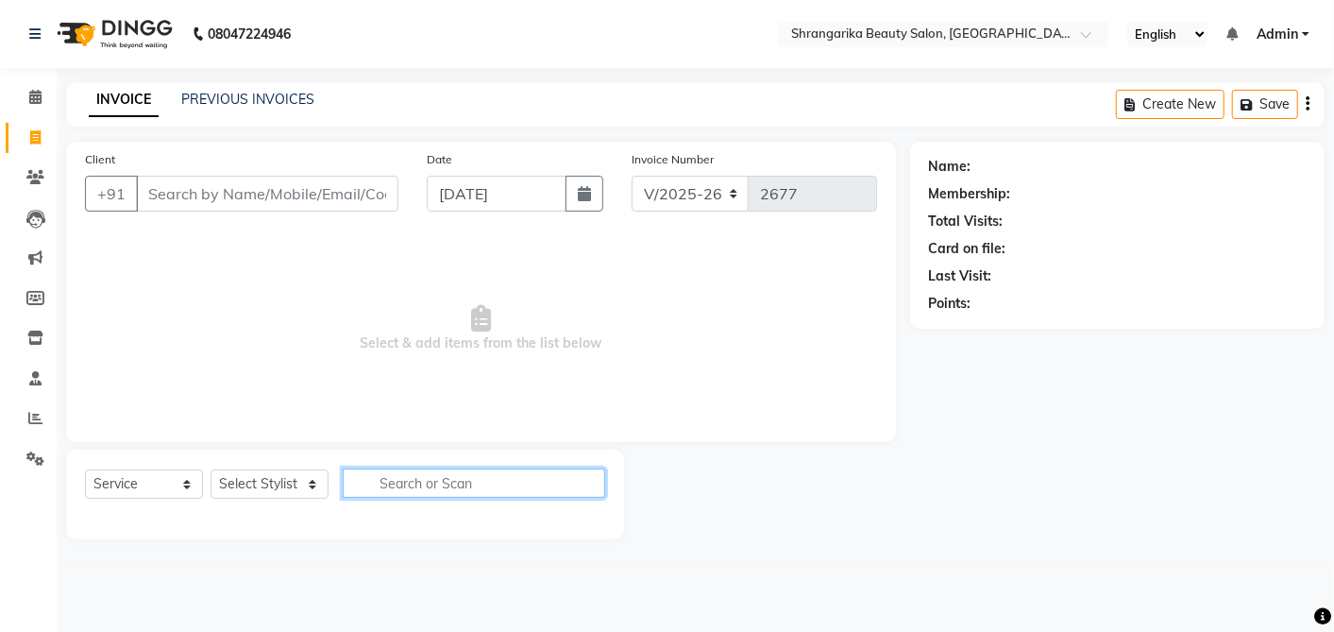
click at [451, 487] on input "text" at bounding box center [474, 482] width 262 height 29
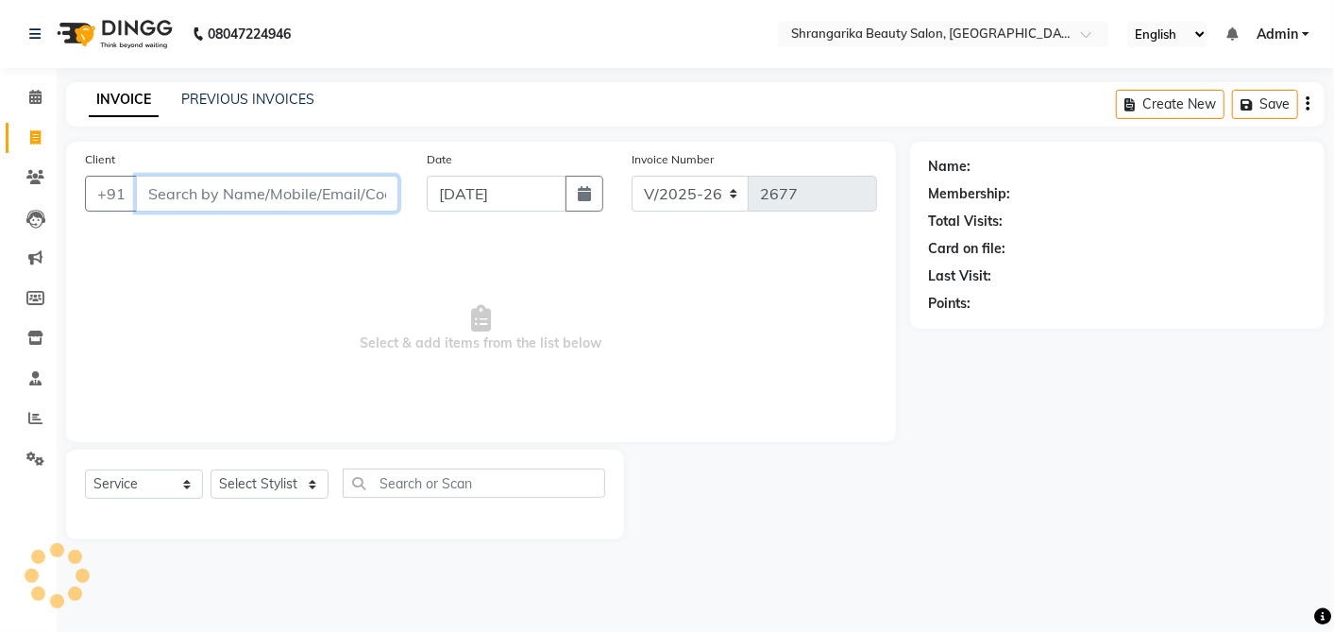
click at [261, 208] on input "Client" at bounding box center [267, 194] width 262 height 36
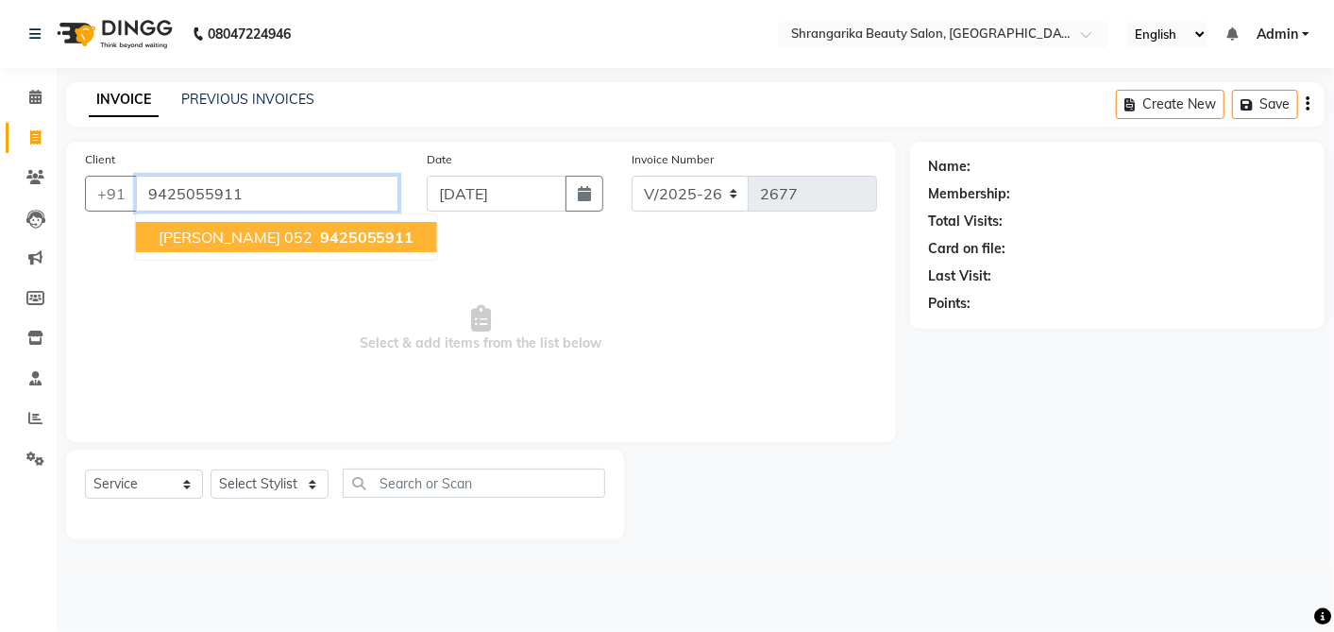
type input "9425055911"
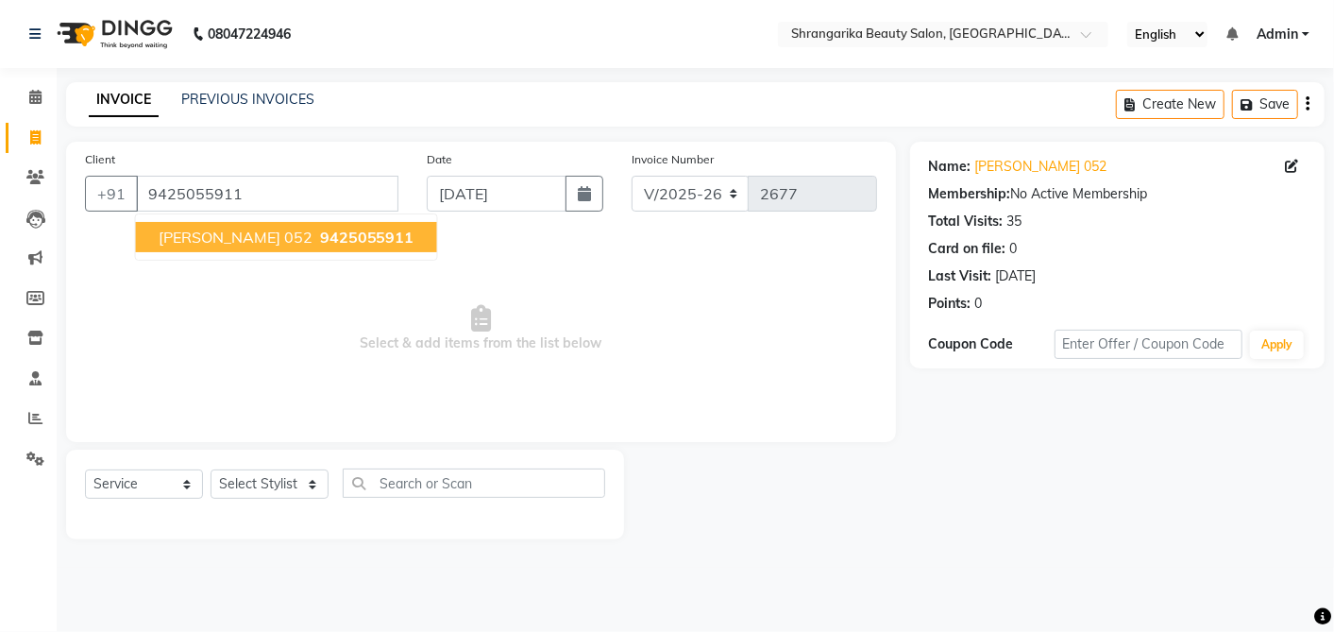
click at [316, 234] on ngb-highlight "9425055911" at bounding box center [365, 237] width 98 height 19
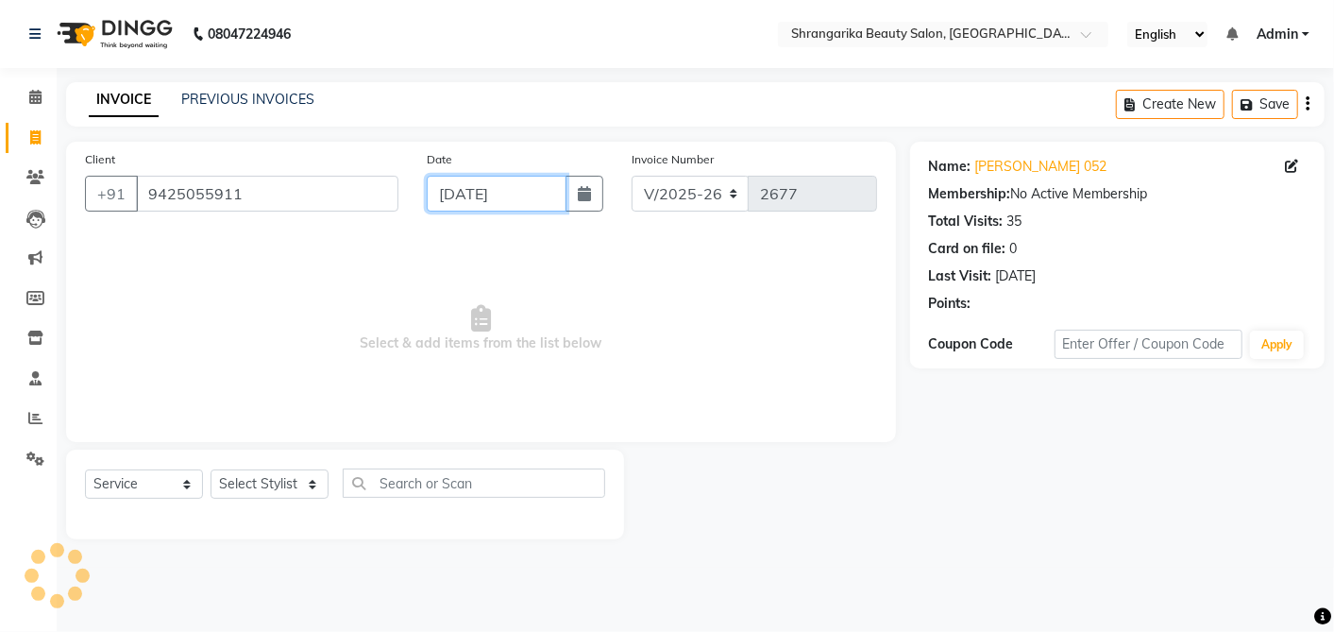
click at [494, 196] on input "[DATE]" at bounding box center [497, 194] width 140 height 36
select select "9"
select select "2025"
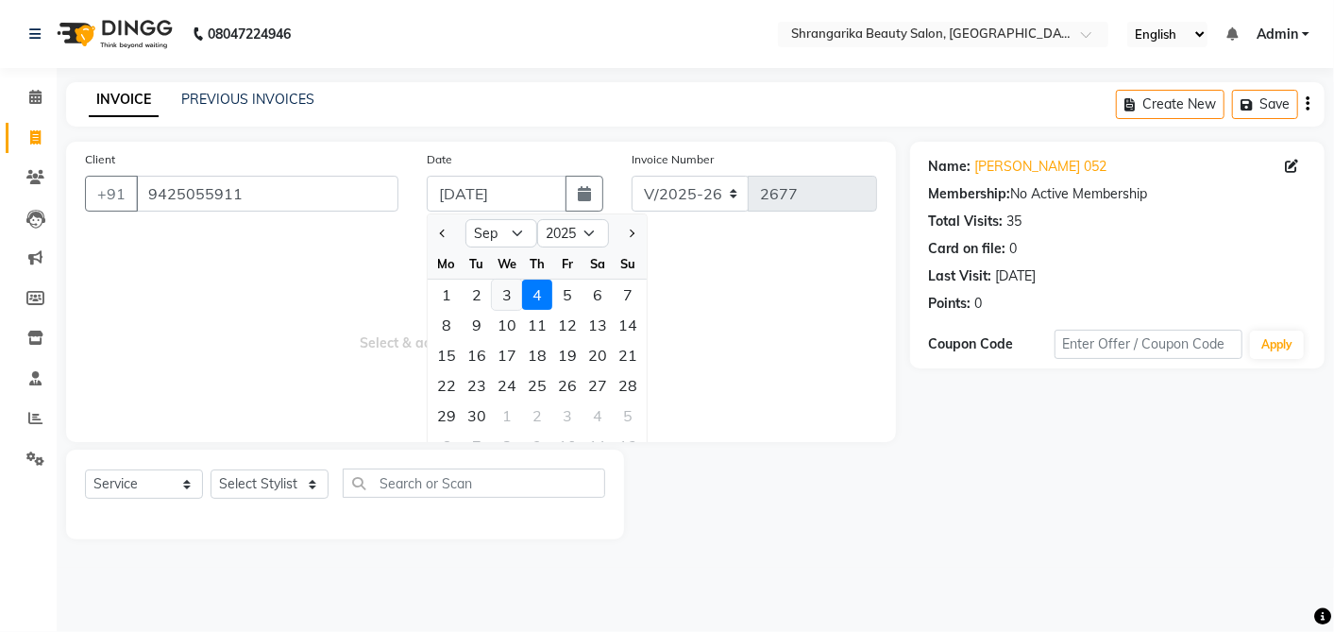
click at [508, 304] on div "3" at bounding box center [507, 294] width 30 height 30
type input "[DATE]"
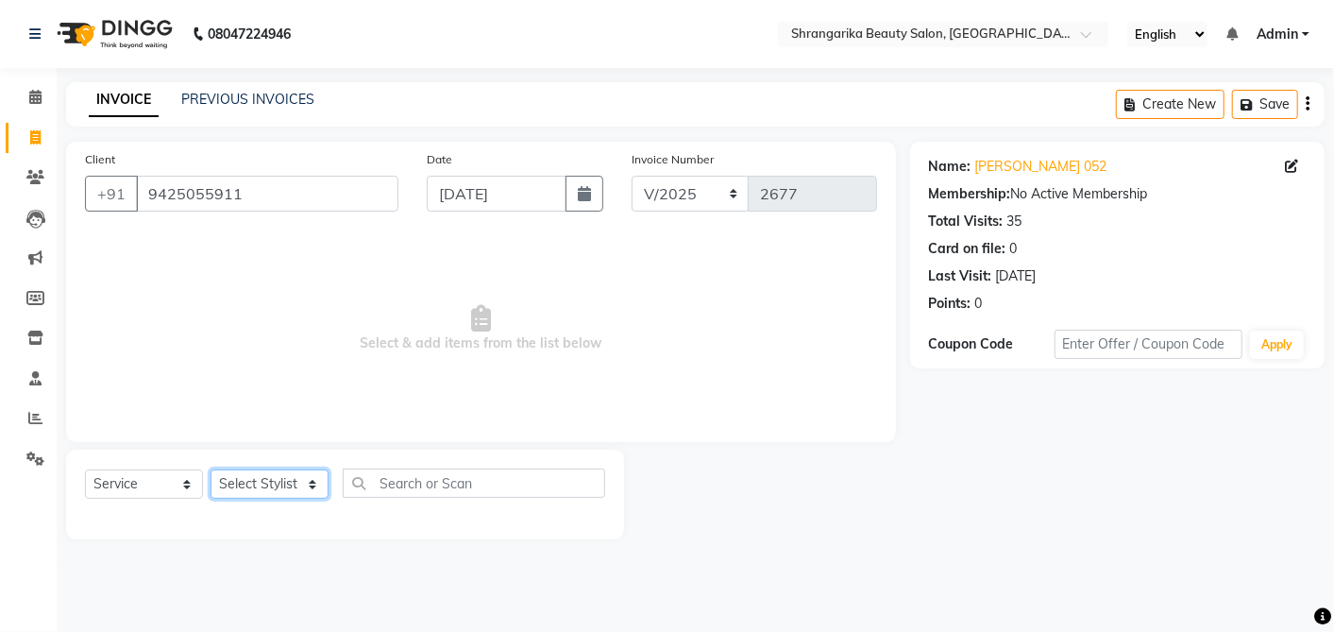
click at [291, 488] on select "Select Stylist aarti ANJALI [PERSON_NAME] [PERSON_NAME] [PERSON_NAME] Bhabhi [P…" at bounding box center [270, 483] width 118 height 29
select select "32945"
click at [211, 469] on select "Select Stylist aarti ANJALI [PERSON_NAME] [PERSON_NAME] [PERSON_NAME] Bhabhi [P…" at bounding box center [270, 483] width 118 height 29
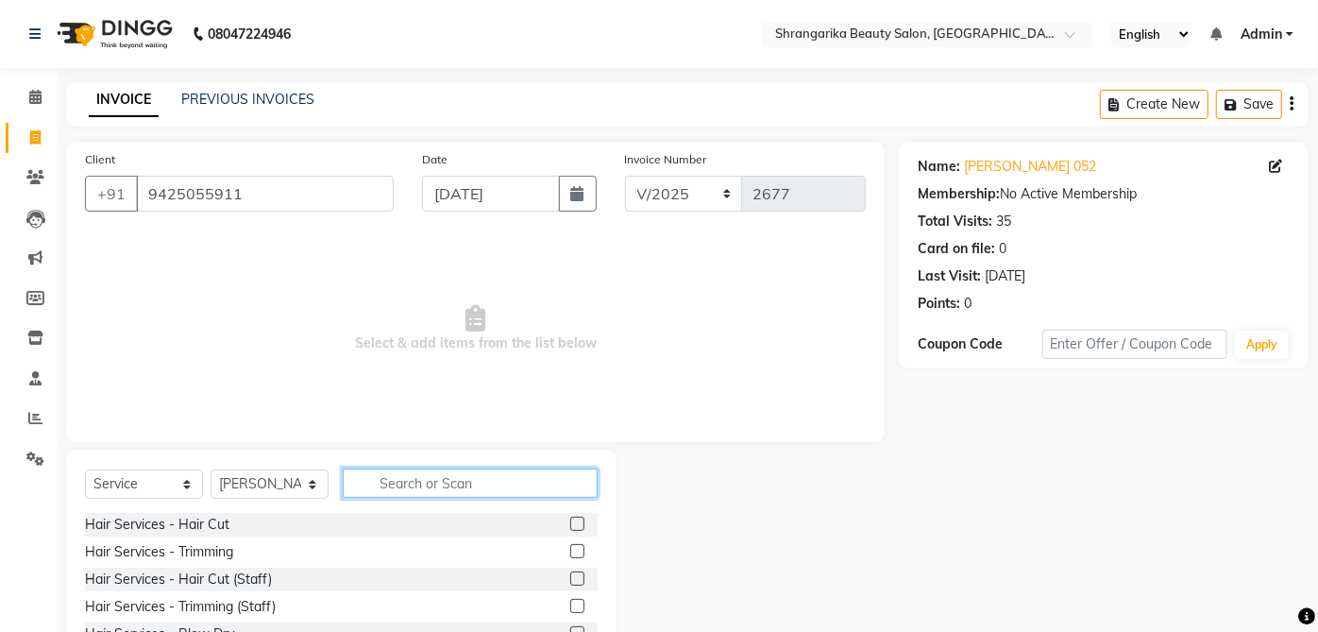
click at [393, 486] on input "text" at bounding box center [470, 482] width 255 height 29
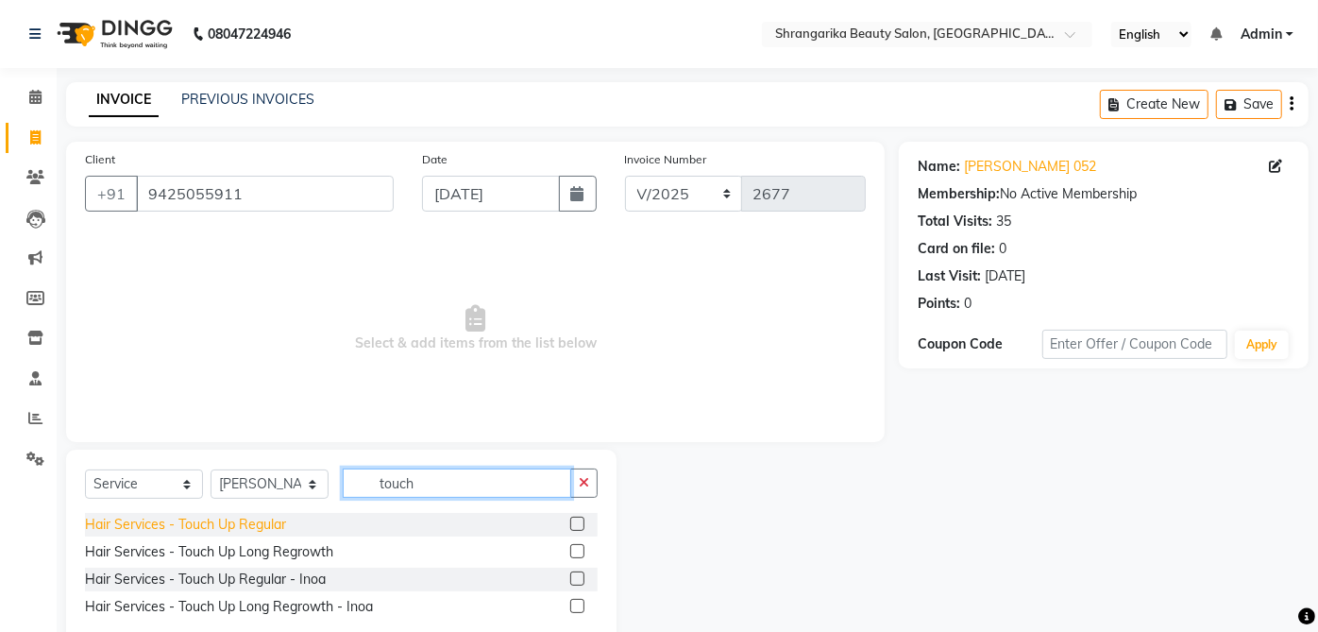
type input "touch"
click at [216, 520] on div "Hair Services - Touch Up Regular" at bounding box center [185, 524] width 201 height 20
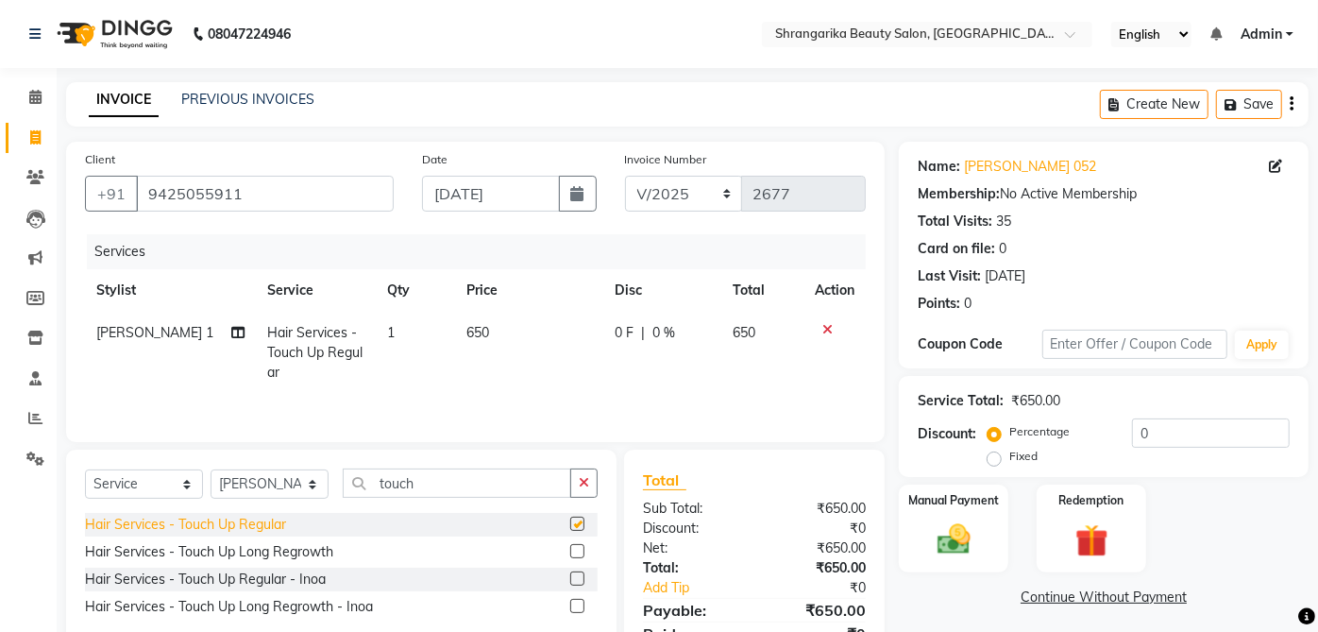
checkbox input "false"
click at [653, 329] on span "0 %" at bounding box center [664, 333] width 23 height 20
select select "32945"
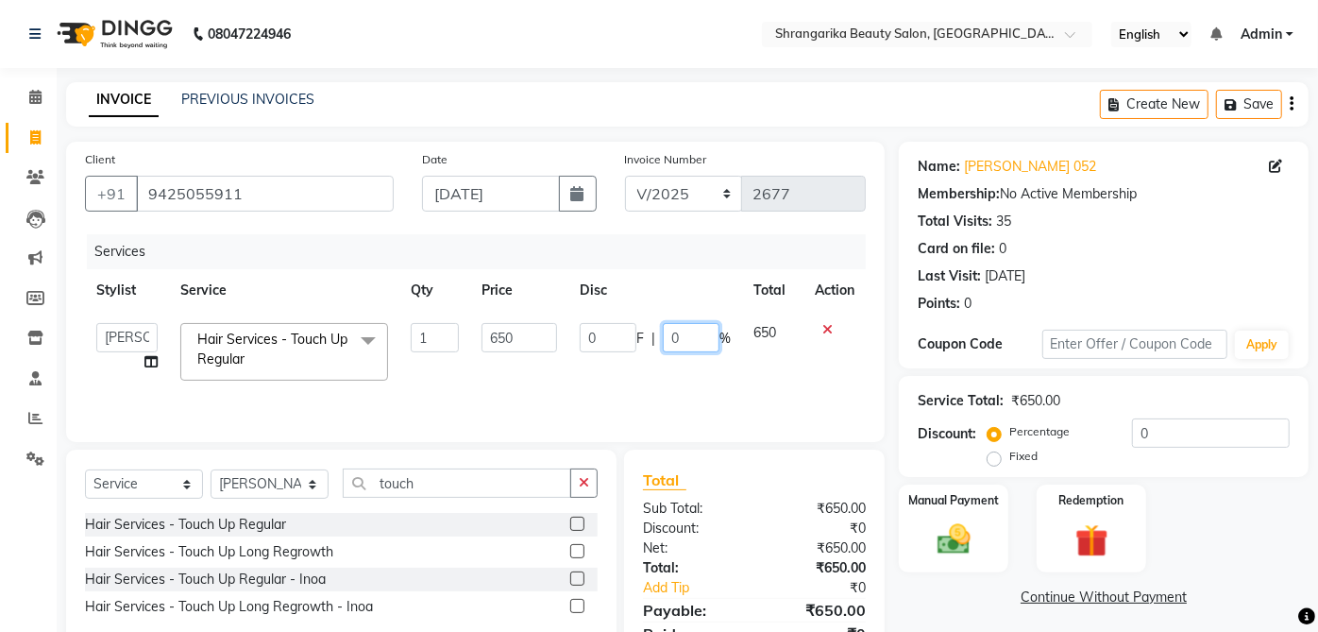
click at [703, 334] on input "0" at bounding box center [691, 337] width 57 height 29
type input "50"
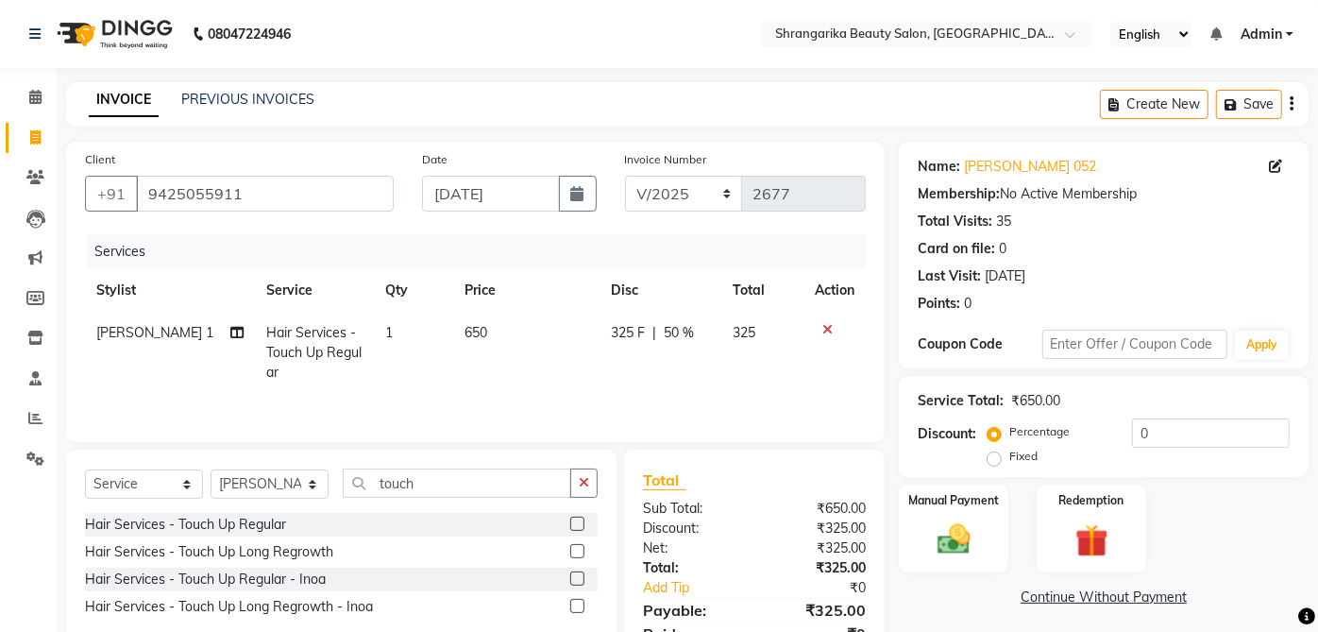
click at [809, 394] on div "Services Stylist Service Qty Price Disc Total Action ROSHNI 1 Hair Services - T…" at bounding box center [475, 328] width 781 height 189
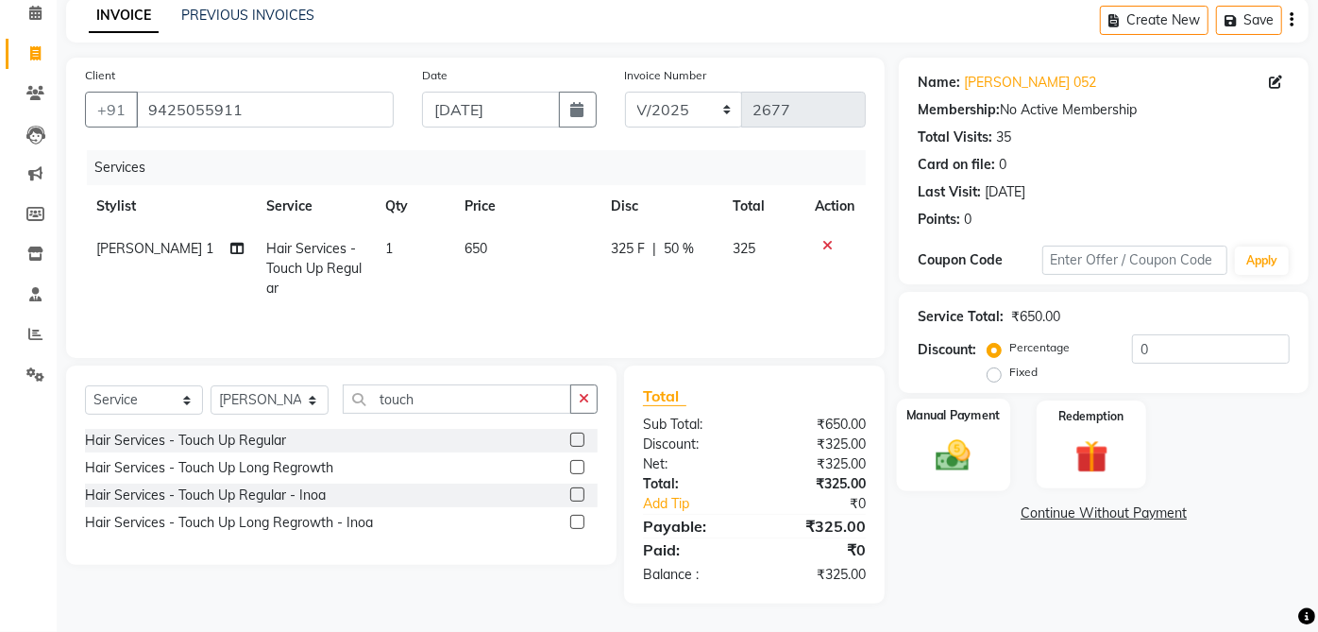
click at [970, 455] on img at bounding box center [954, 455] width 56 height 40
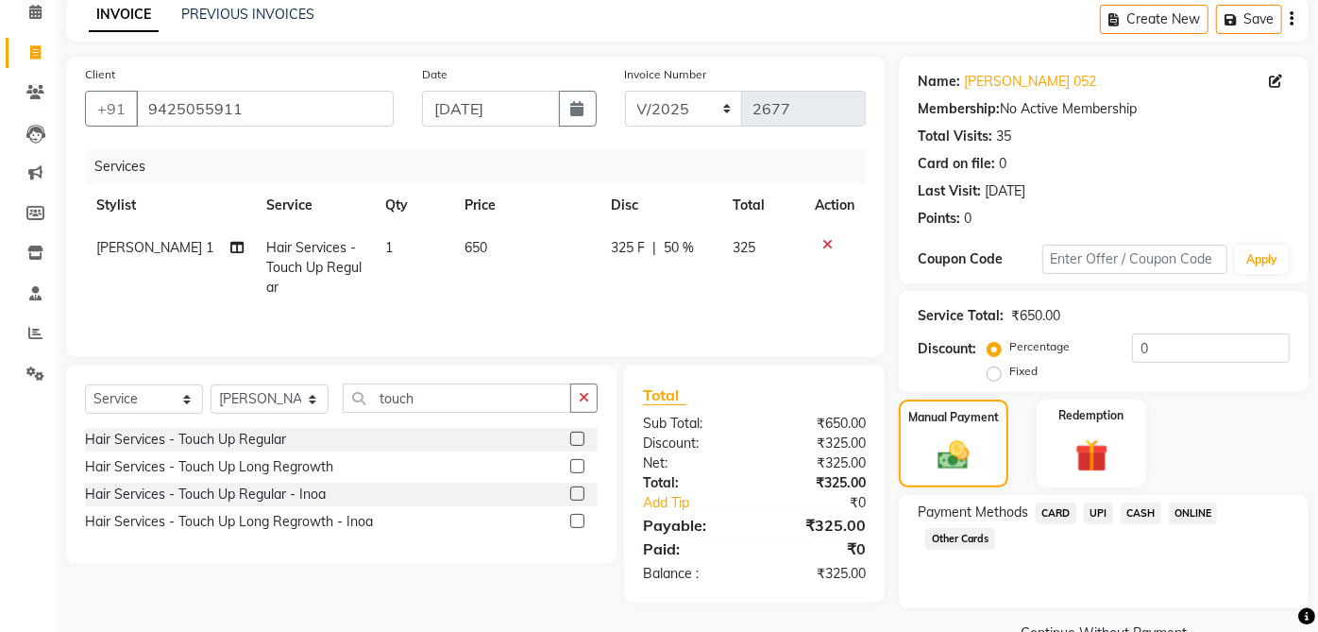
click at [1142, 506] on span "CASH" at bounding box center [1141, 513] width 41 height 22
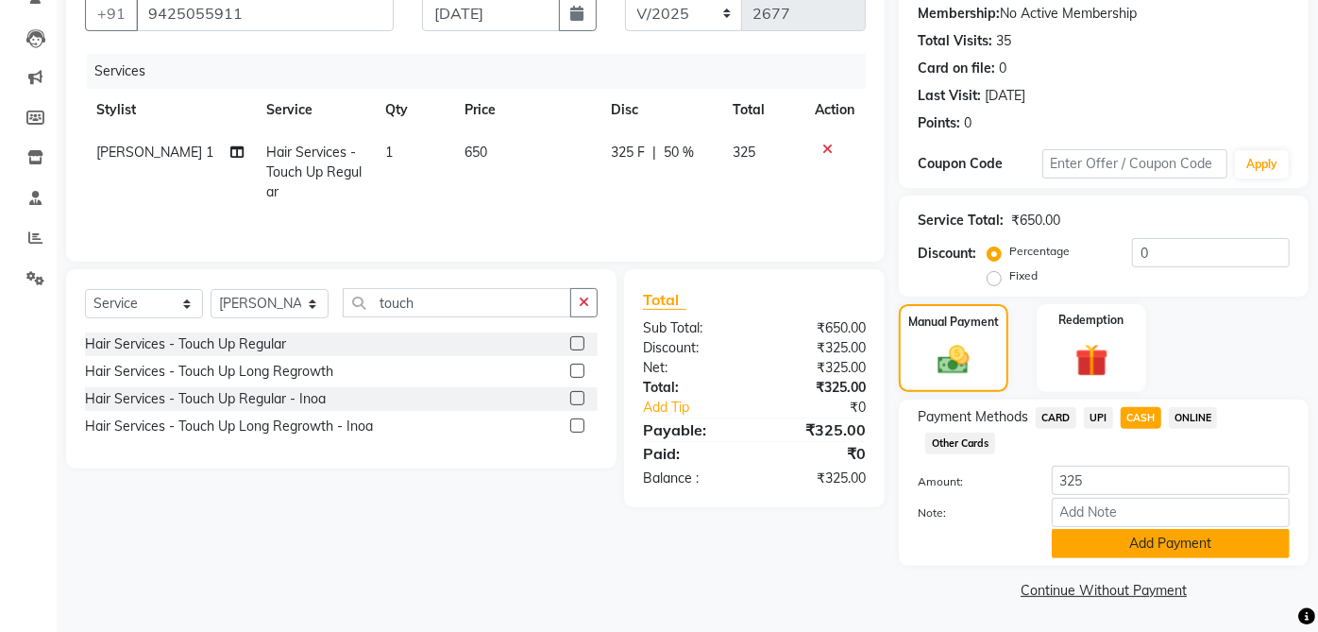
click at [1172, 531] on button "Add Payment" at bounding box center [1171, 543] width 238 height 29
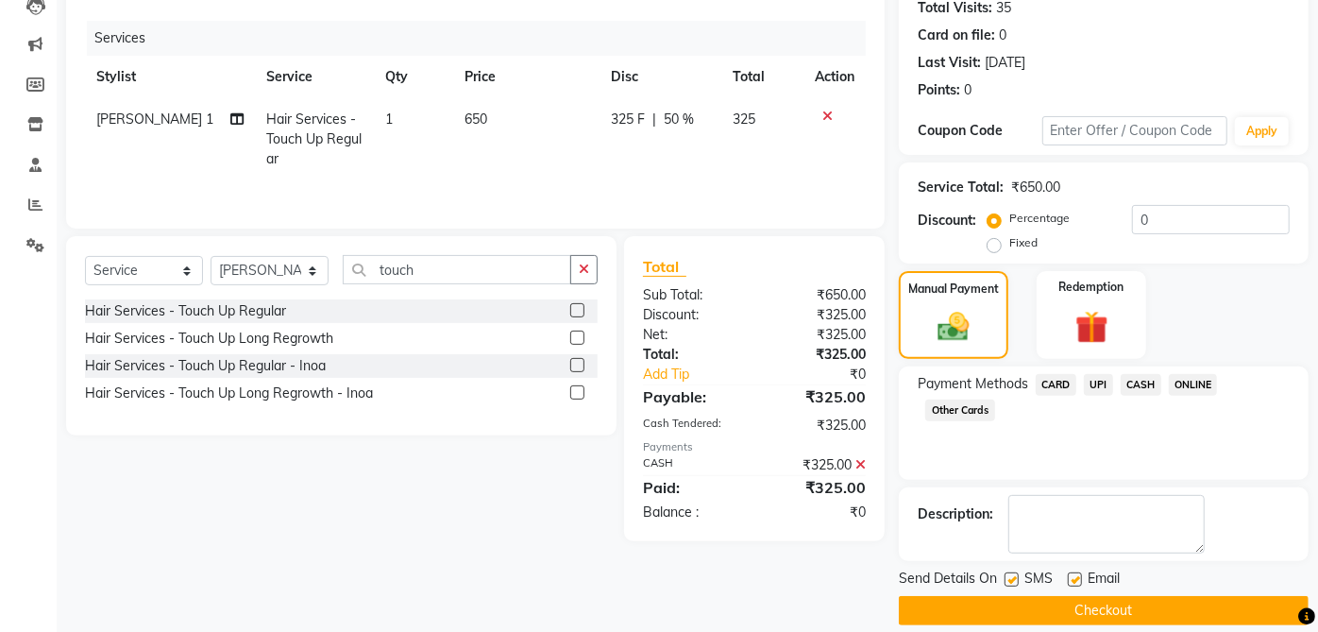
scroll to position [233, 0]
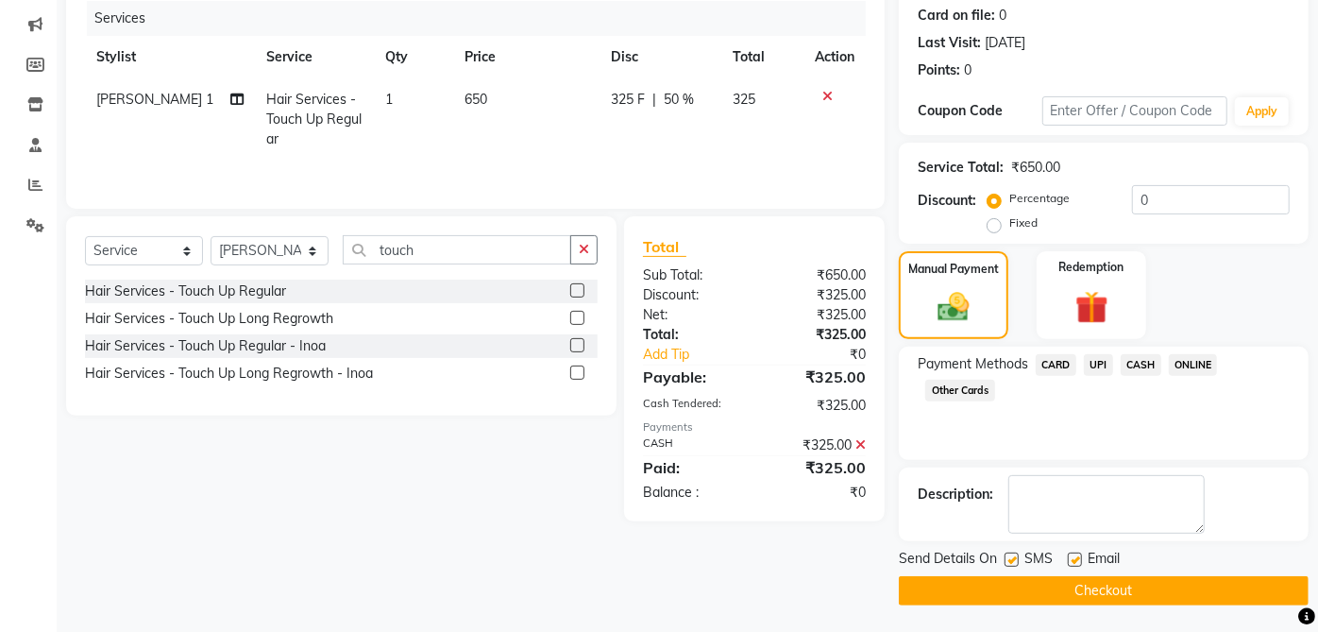
click at [1075, 558] on label at bounding box center [1075, 559] width 14 height 14
click at [1075, 558] on input "checkbox" at bounding box center [1074, 560] width 12 height 12
checkbox input "false"
click at [1012, 558] on label at bounding box center [1011, 559] width 14 height 14
click at [1012, 558] on input "checkbox" at bounding box center [1010, 560] width 12 height 12
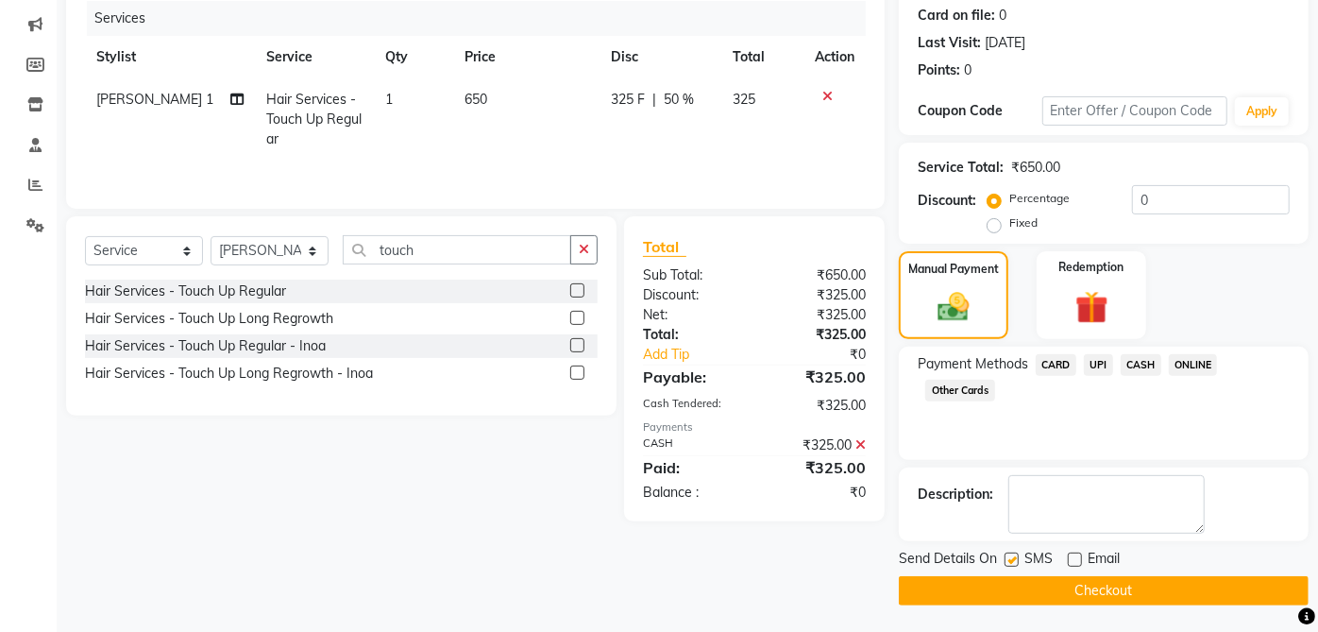
checkbox input "false"
click at [1084, 590] on button "Checkout" at bounding box center [1104, 590] width 410 height 29
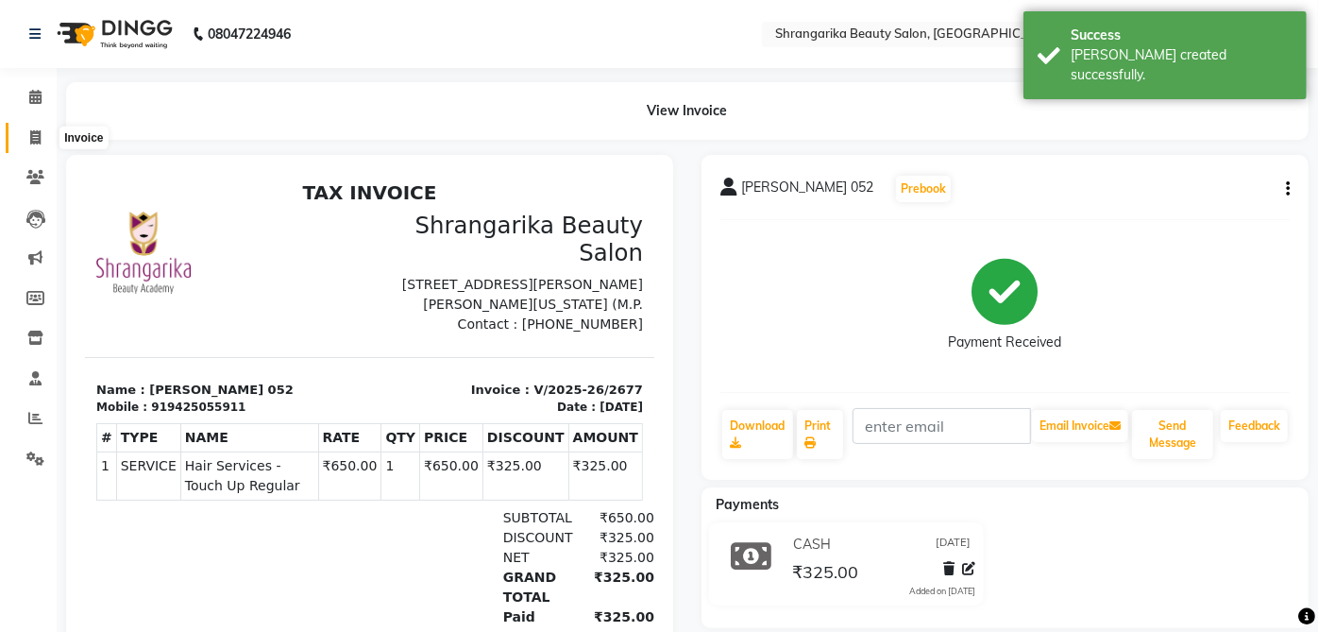
click at [47, 145] on span at bounding box center [35, 138] width 33 height 22
select select "service"
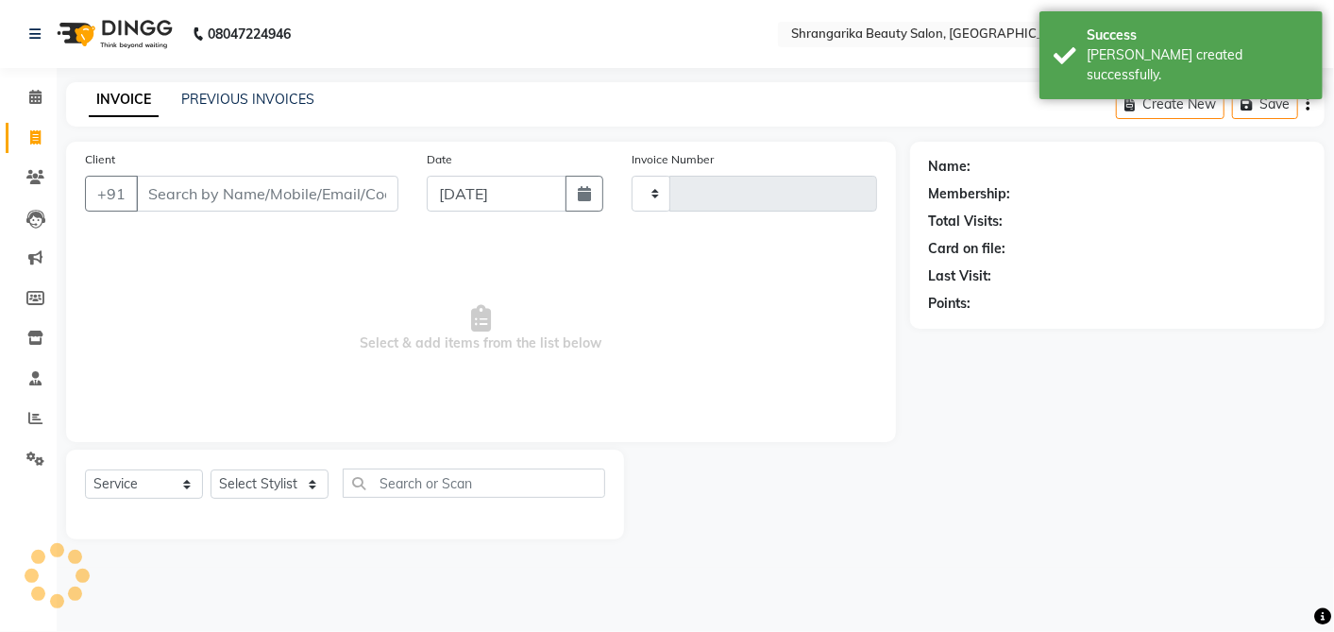
type input "2678"
select select "5168"
click at [172, 194] on input "Client" at bounding box center [267, 194] width 262 height 36
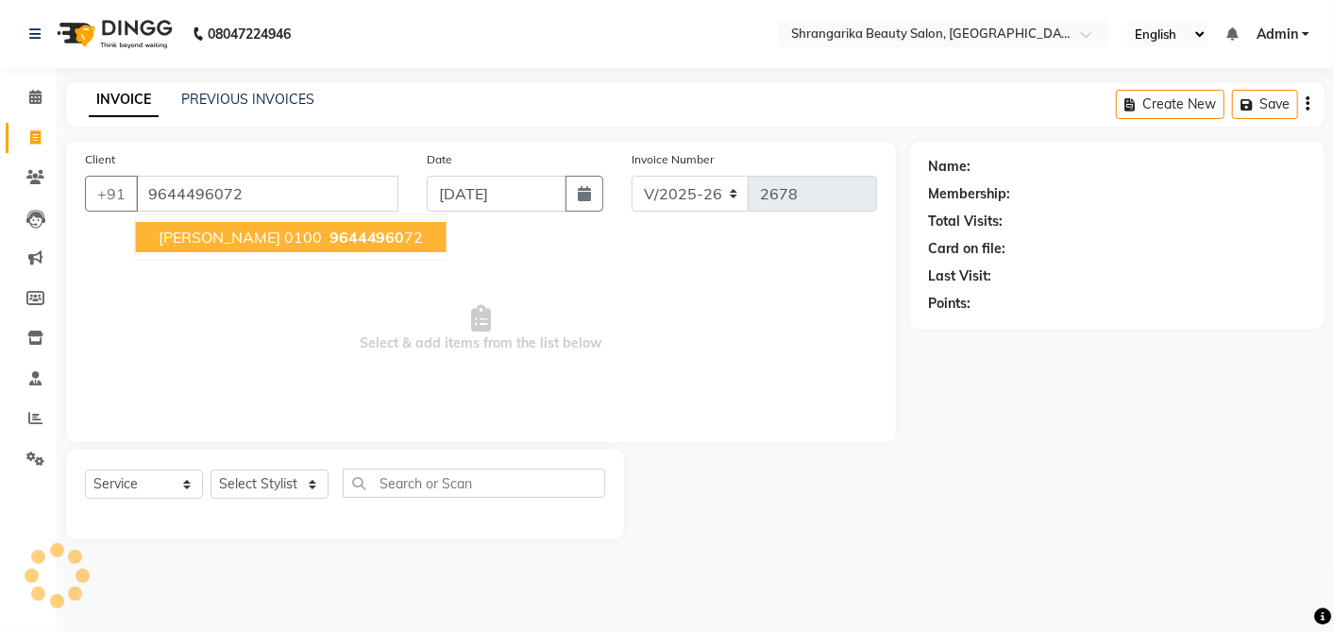
type input "9644496072"
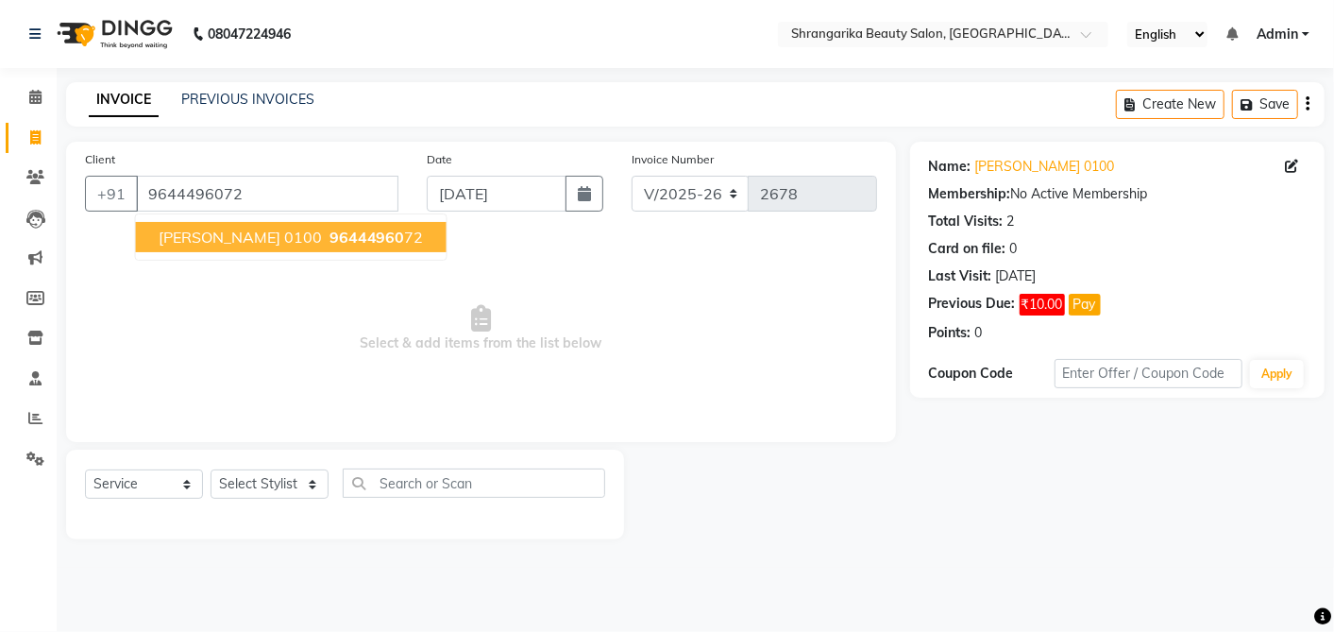
click at [207, 232] on span "Insia Mustafa 0100" at bounding box center [240, 237] width 163 height 19
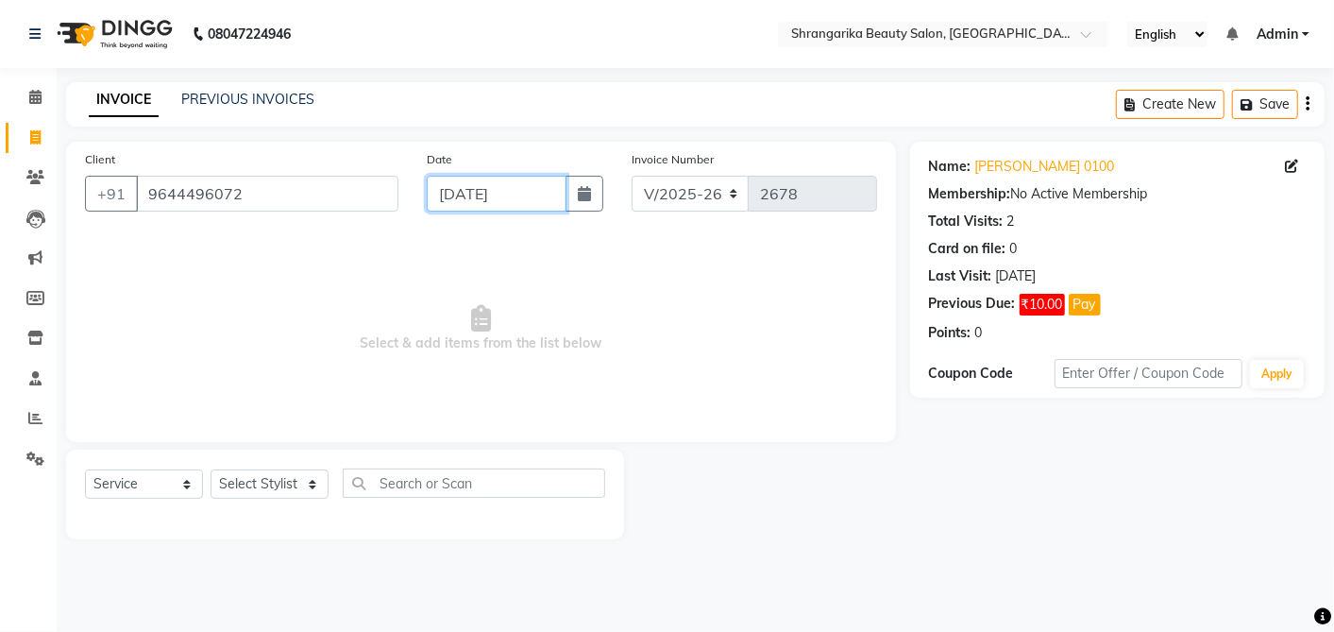
click at [449, 196] on input "[DATE]" at bounding box center [497, 194] width 140 height 36
select select "9"
select select "2025"
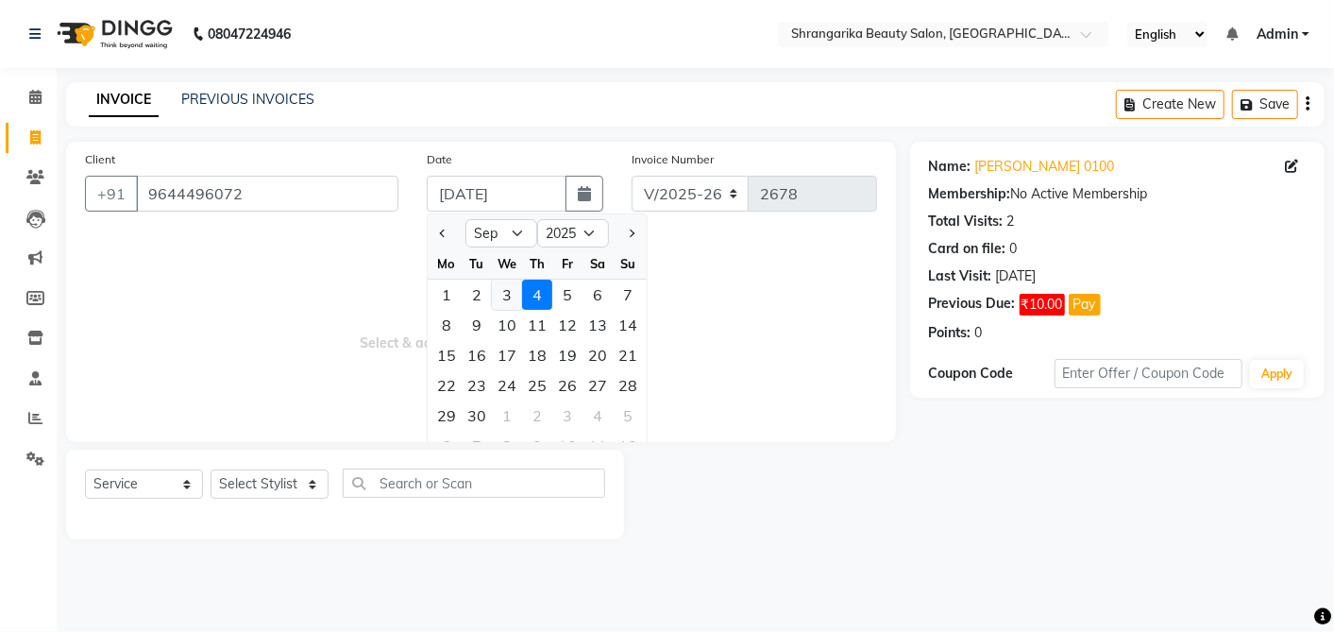
click at [518, 301] on div "3" at bounding box center [507, 294] width 30 height 30
type input "[DATE]"
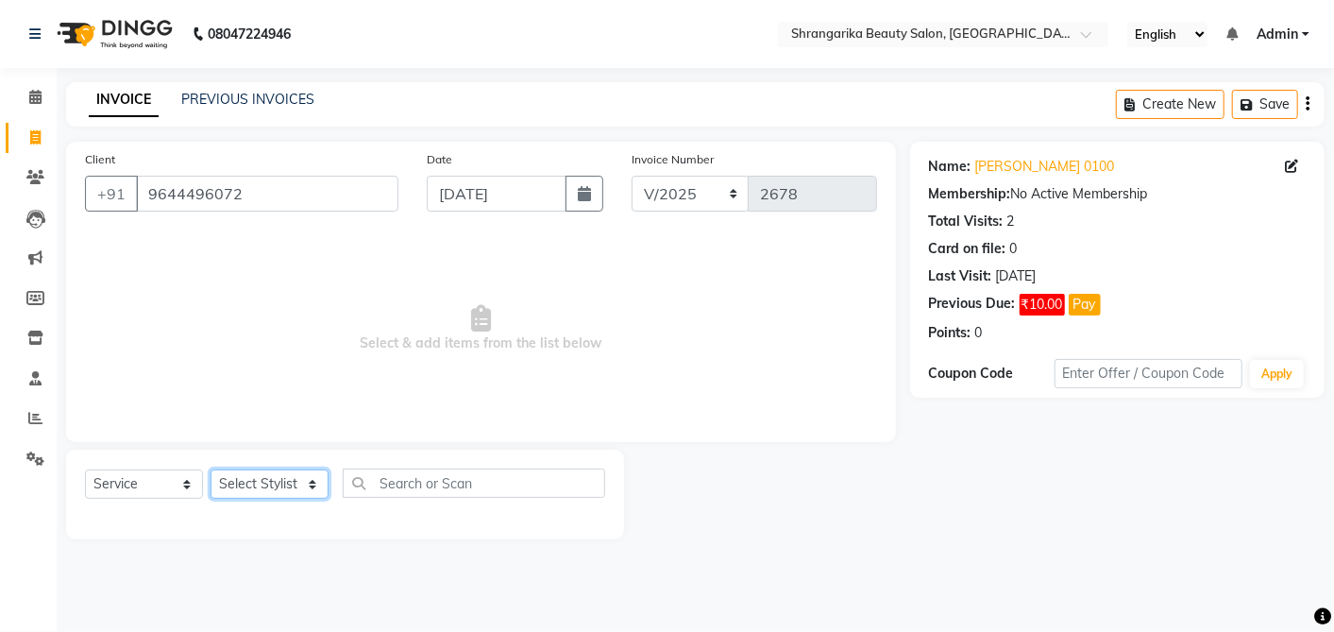
click at [258, 485] on select "Select Stylist aarti ANJALI [PERSON_NAME] [PERSON_NAME] [PERSON_NAME] Bhabhi [P…" at bounding box center [270, 483] width 118 height 29
select select "32949"
click at [211, 469] on select "Select Stylist aarti ANJALI [PERSON_NAME] [PERSON_NAME] [PERSON_NAME] Bhabhi [P…" at bounding box center [270, 483] width 118 height 29
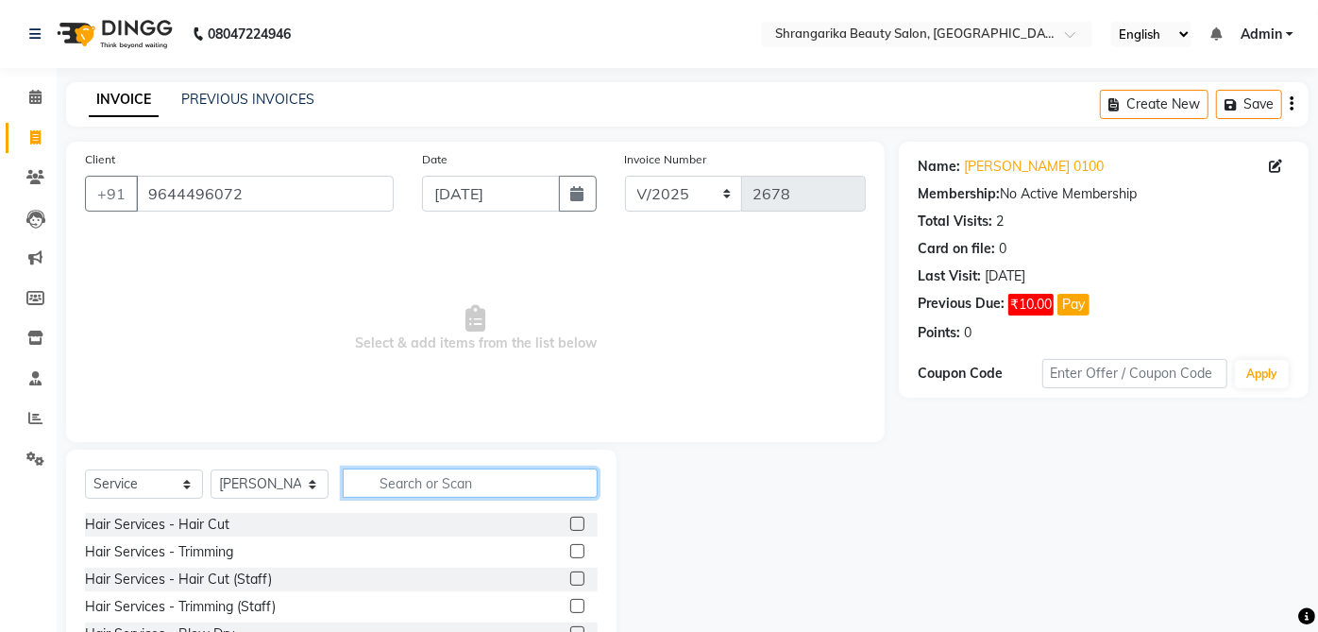
click at [515, 482] on input "text" at bounding box center [470, 482] width 255 height 29
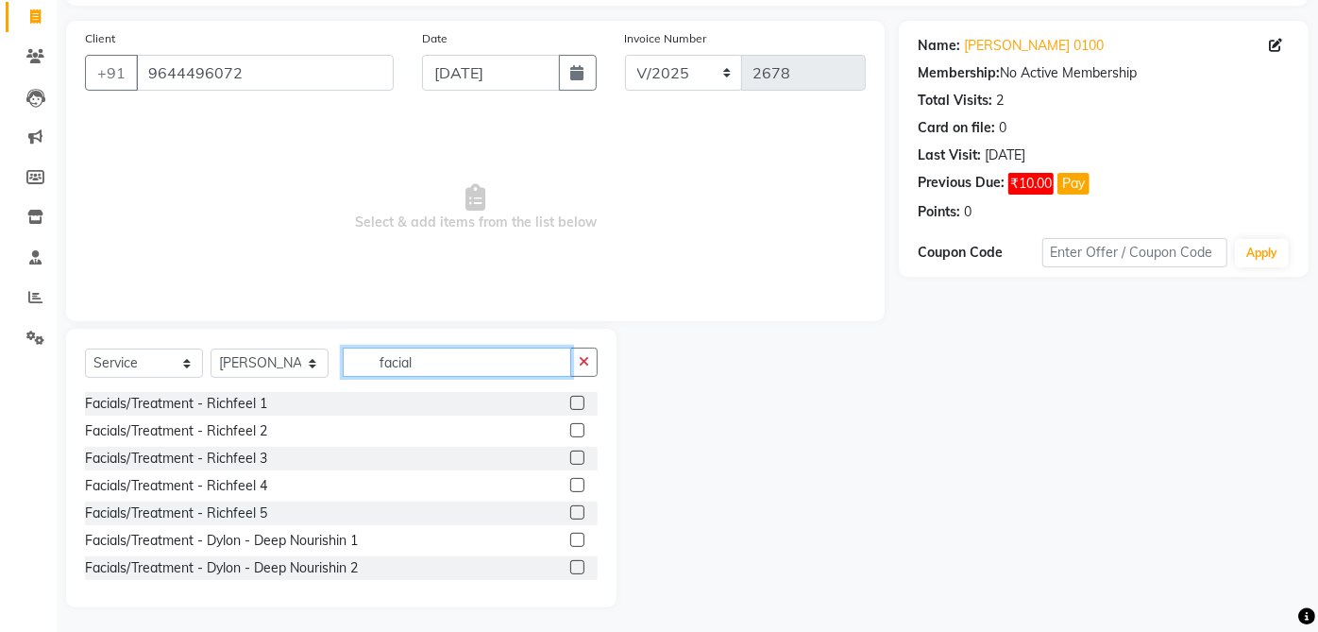
scroll to position [124, 0]
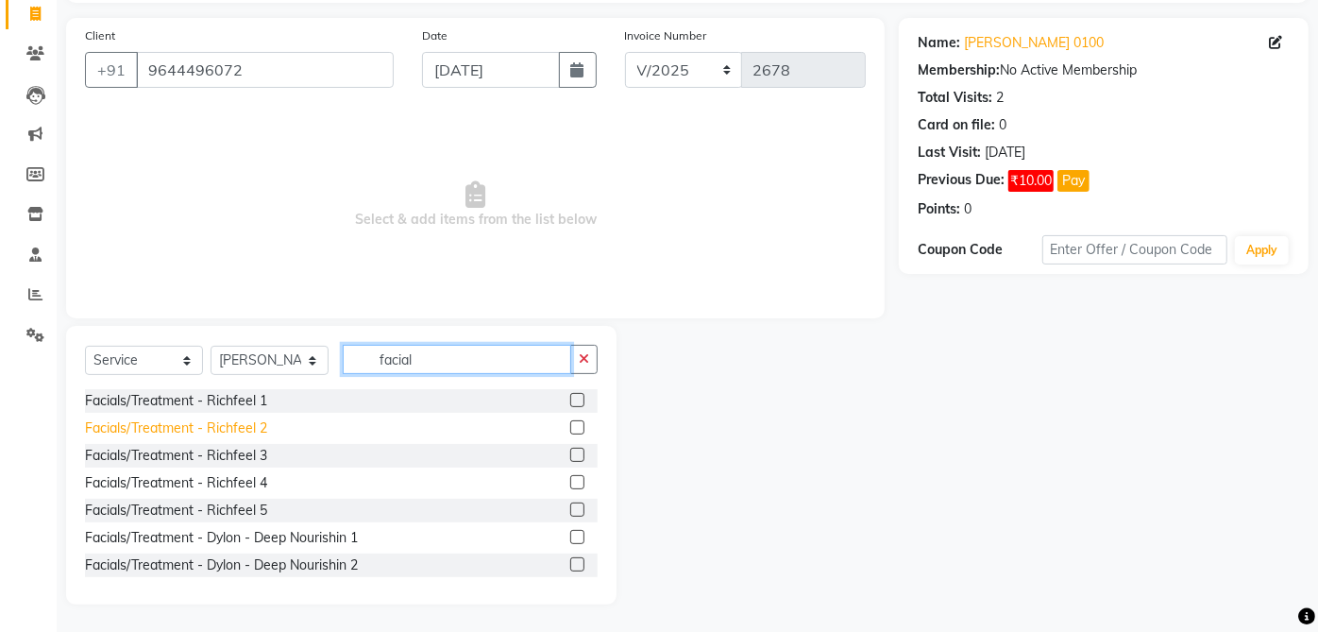
type input "facial"
click at [259, 430] on div "Facials/Treatment - Richfeel 2" at bounding box center [176, 428] width 182 height 20
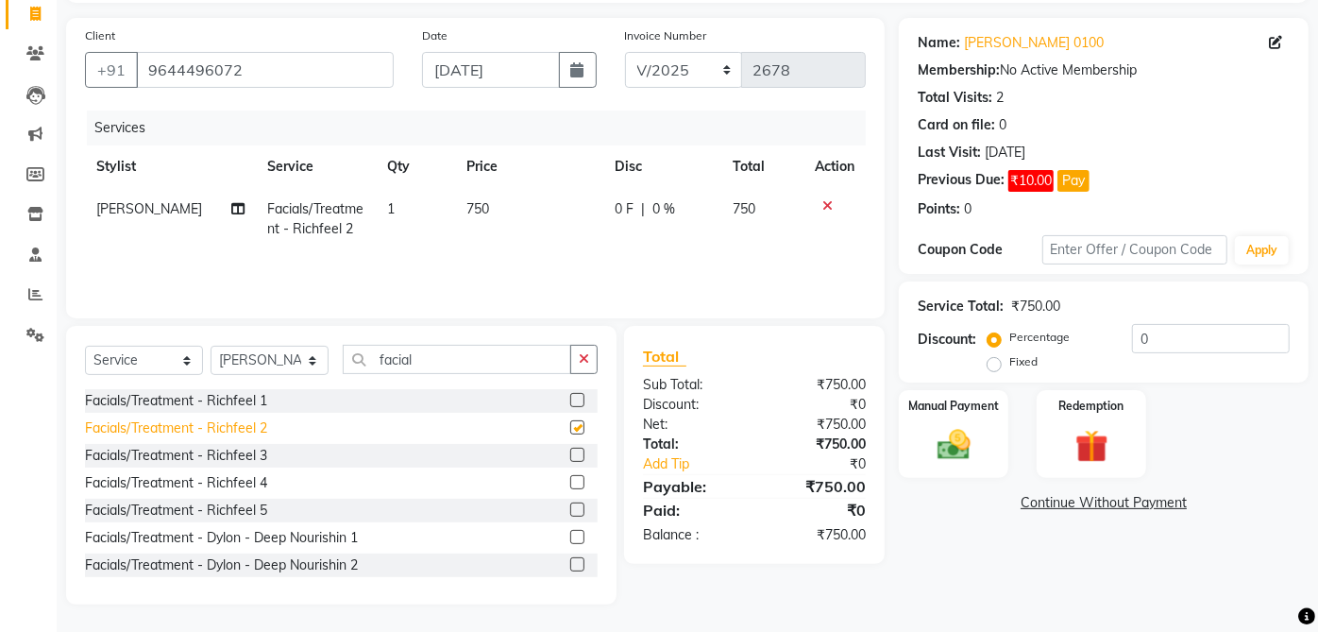
checkbox input "false"
click at [256, 401] on div "Facials/Treatment - Richfeel 1" at bounding box center [176, 401] width 182 height 20
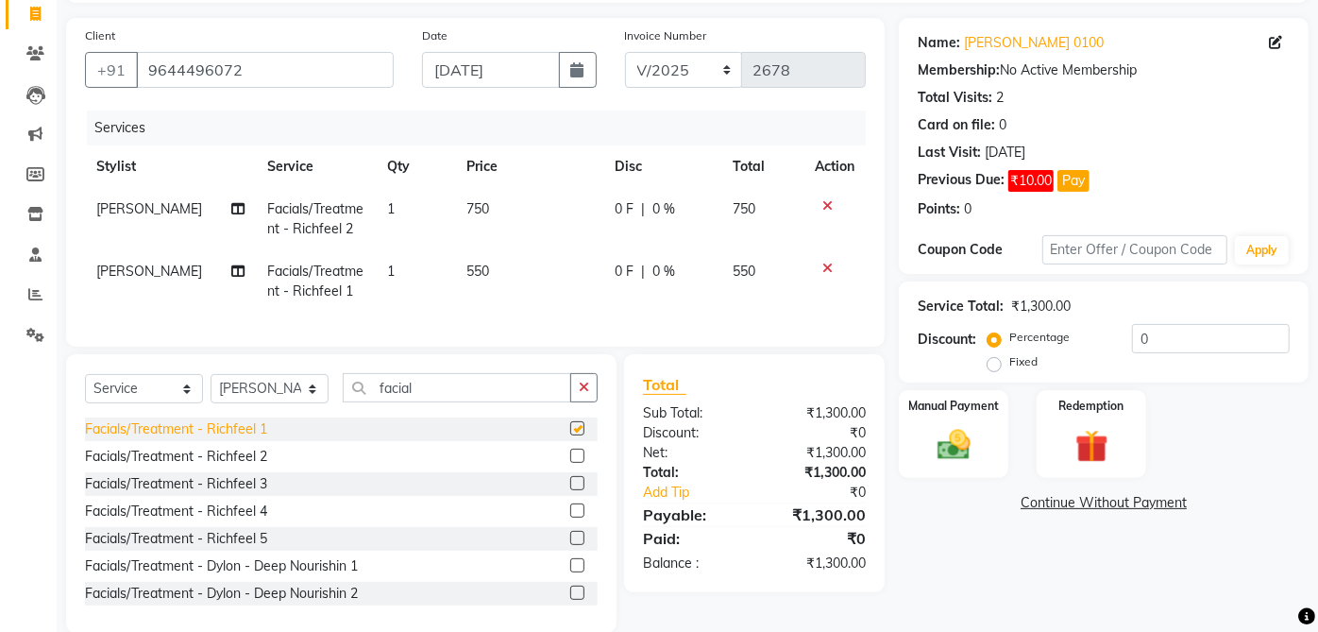
checkbox input "false"
click at [822, 209] on icon at bounding box center [827, 205] width 10 height 13
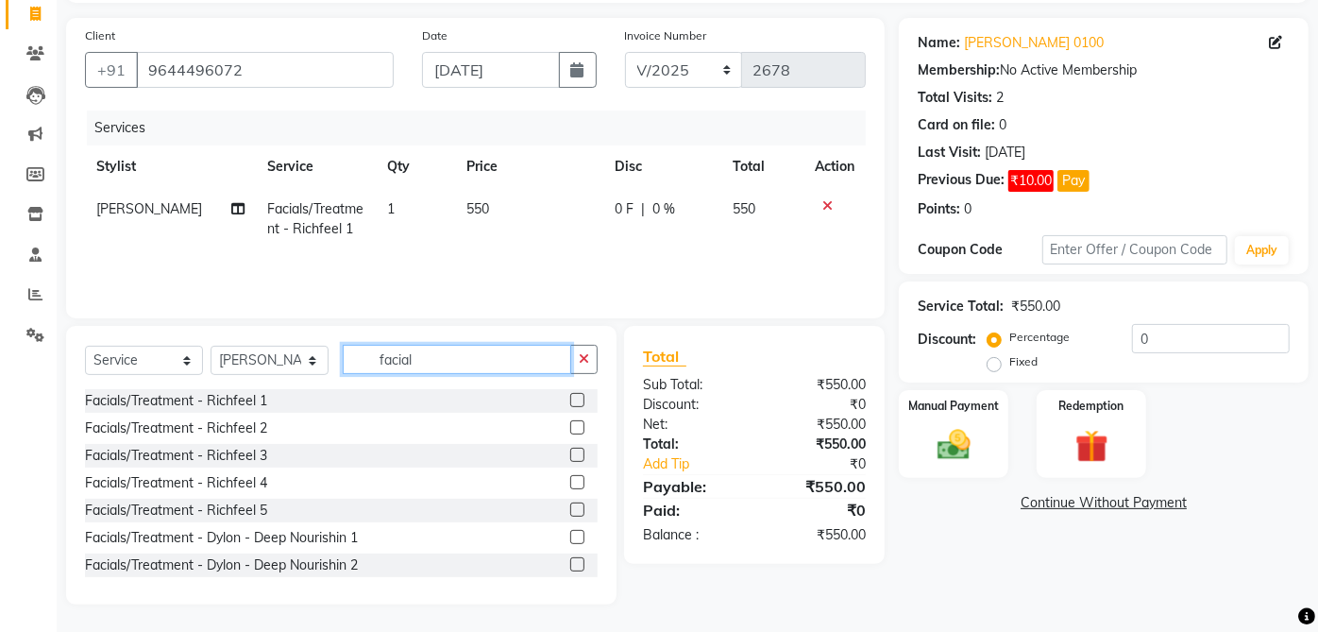
click at [462, 363] on input "facial" at bounding box center [457, 359] width 228 height 29
type input "f"
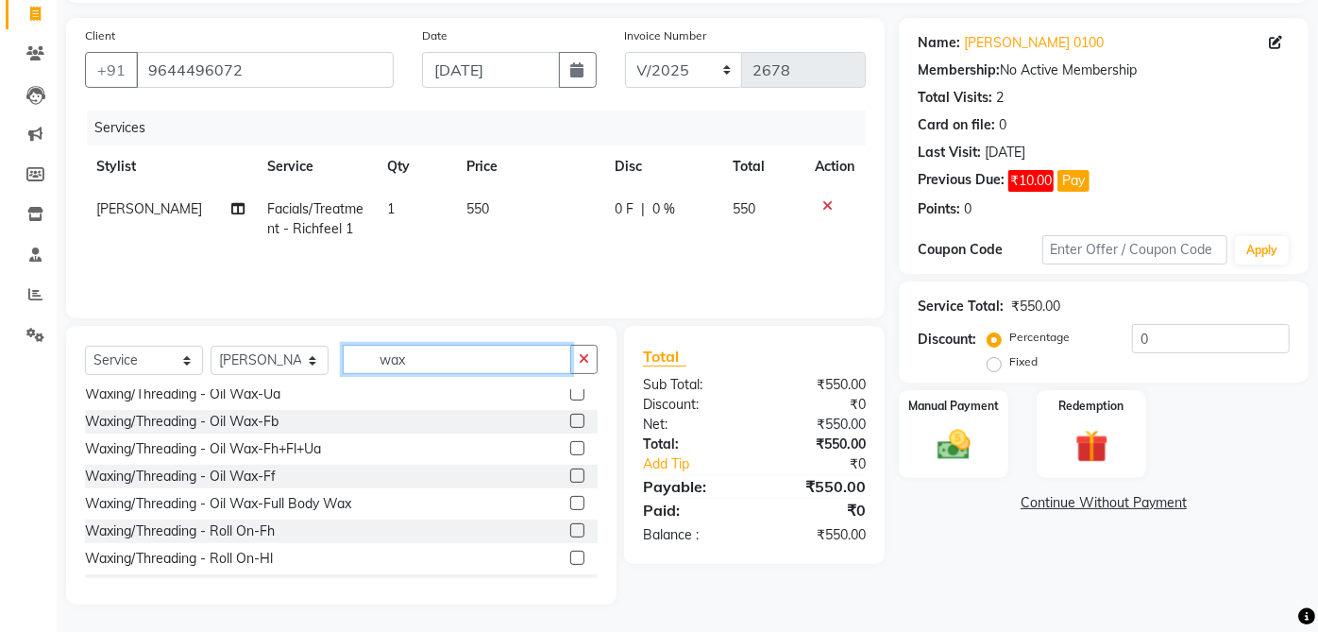
scroll to position [424, 0]
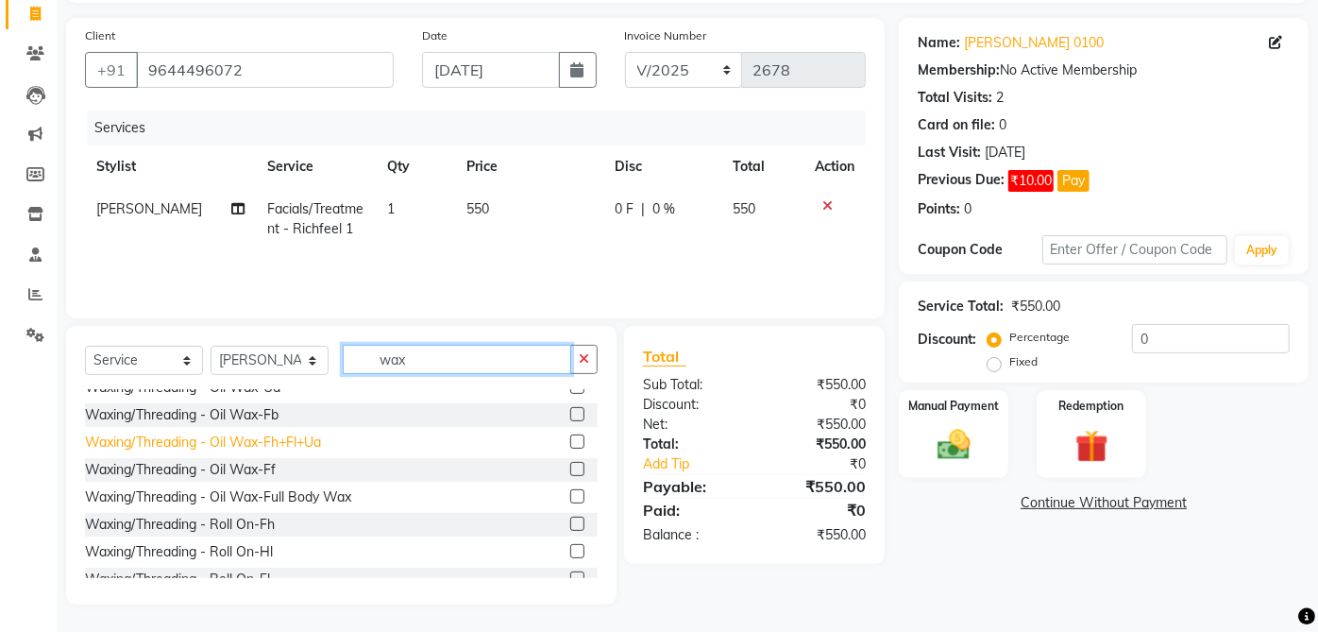
type input "wax"
click at [304, 441] on div "Waxing/Threading - Oil Wax-Fh+Fl+Ua" at bounding box center [203, 442] width 236 height 20
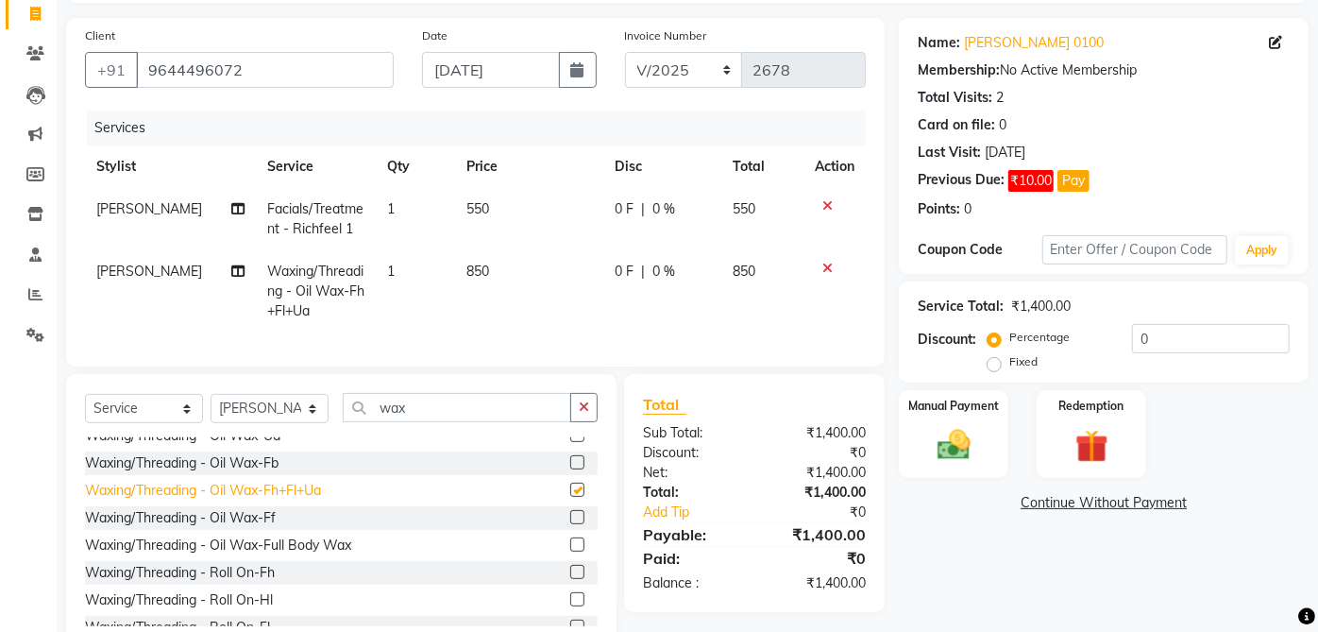
checkbox input "false"
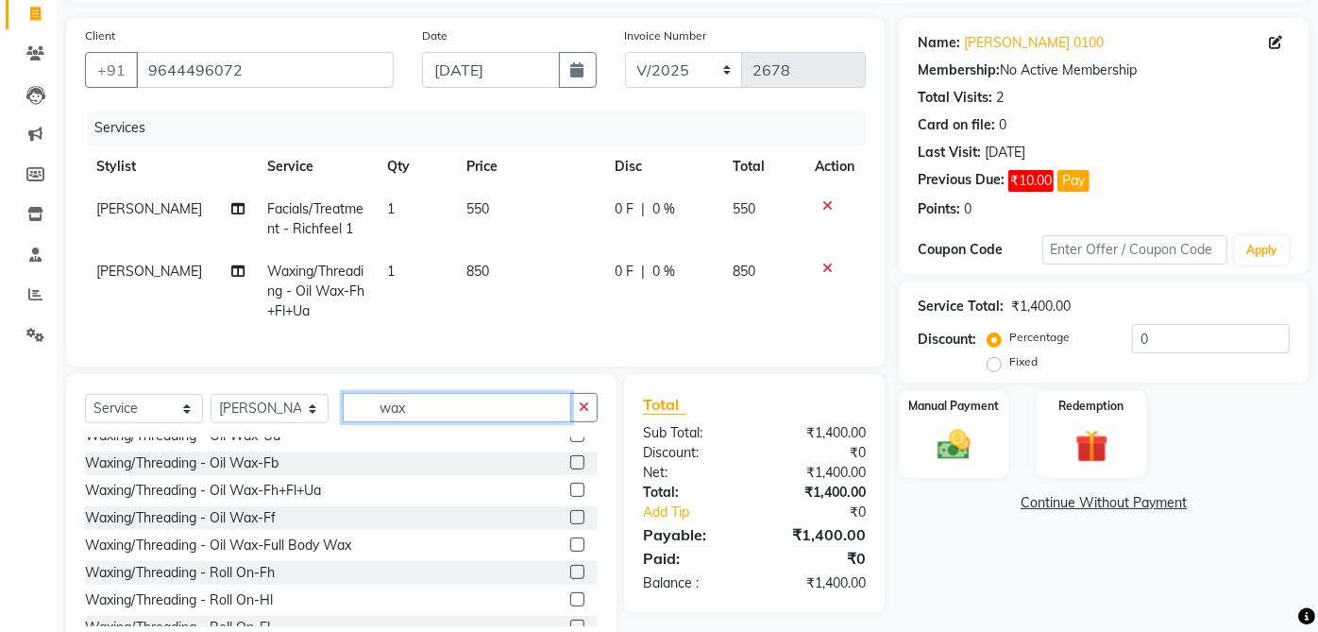
click at [433, 407] on input "wax" at bounding box center [457, 407] width 228 height 29
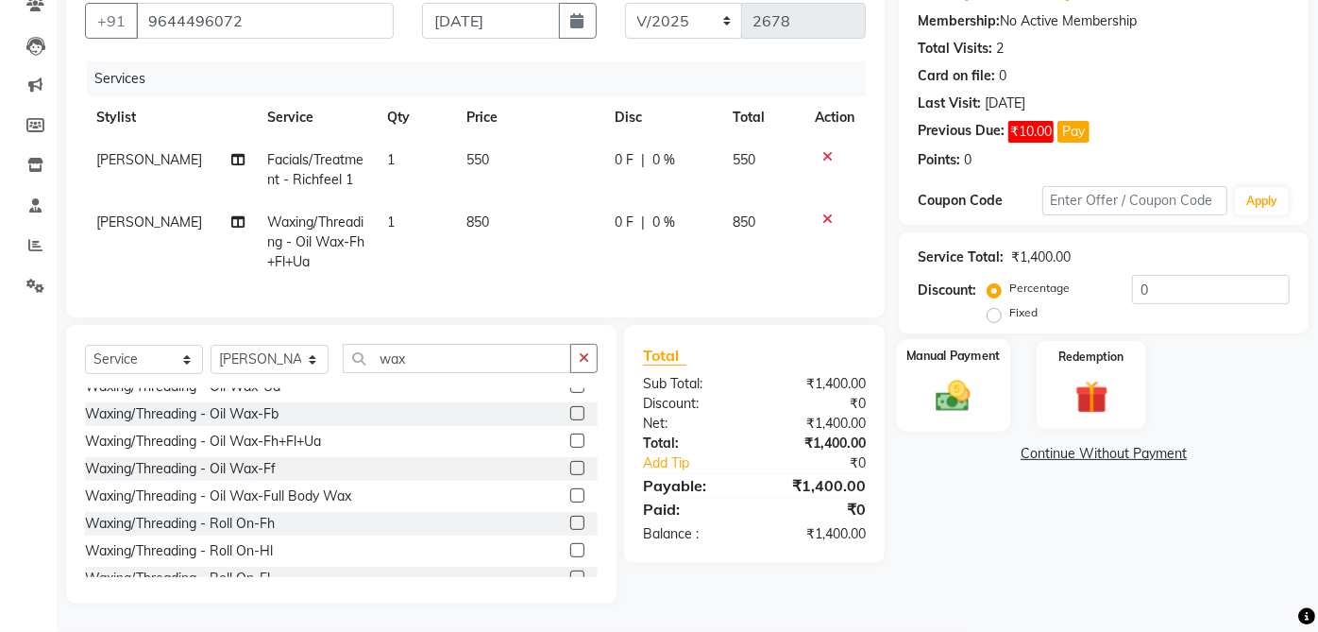
click at [967, 384] on img at bounding box center [954, 396] width 56 height 40
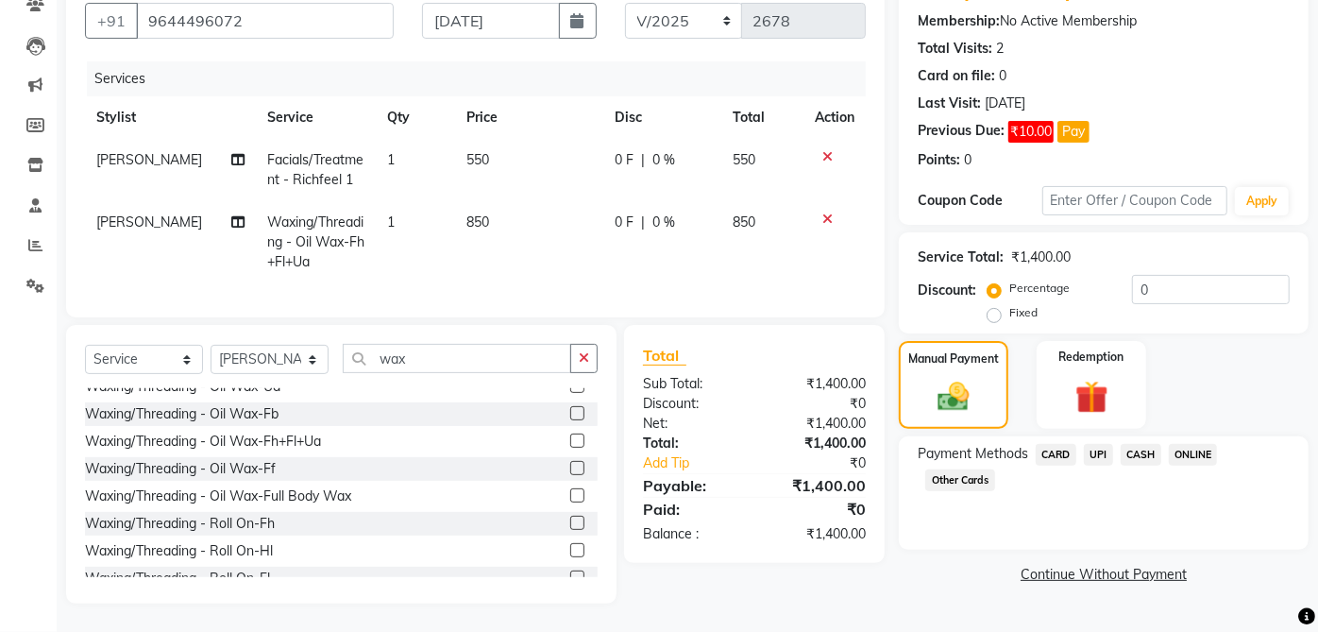
click at [1127, 459] on div "Payment Methods CARD UPI CASH ONLINE Other Cards" at bounding box center [1104, 469] width 372 height 51
click at [1151, 444] on span "CASH" at bounding box center [1141, 455] width 41 height 22
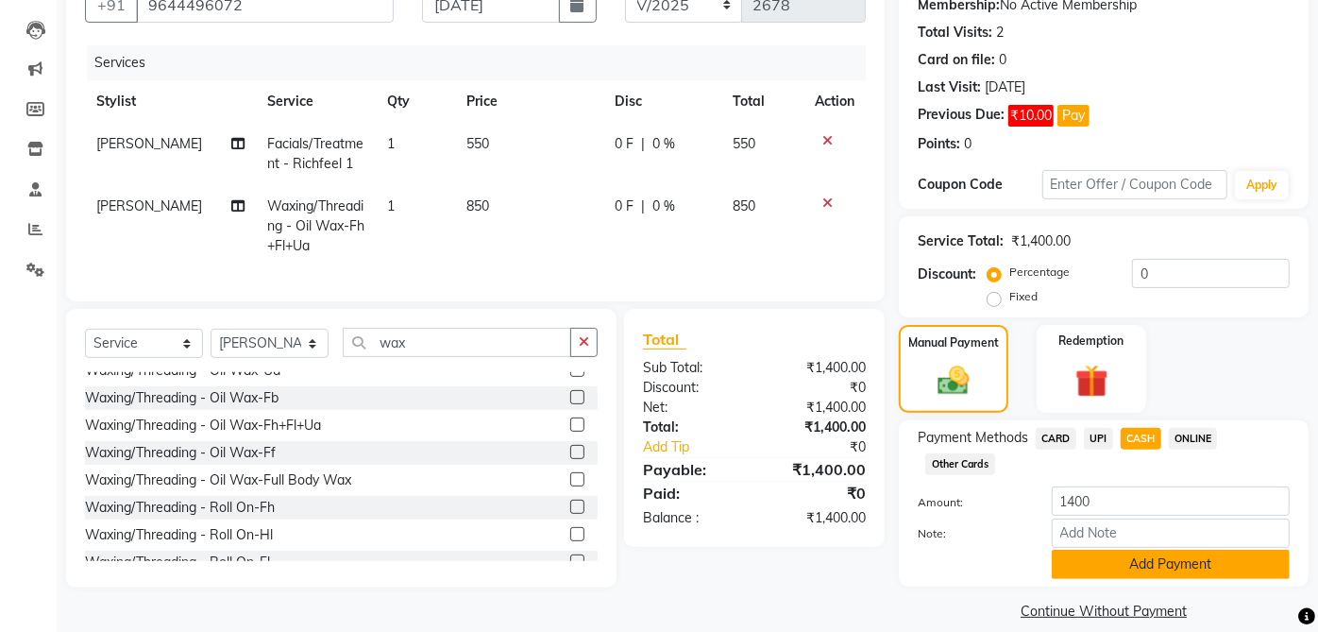
click at [1145, 561] on button "Add Payment" at bounding box center [1171, 563] width 238 height 29
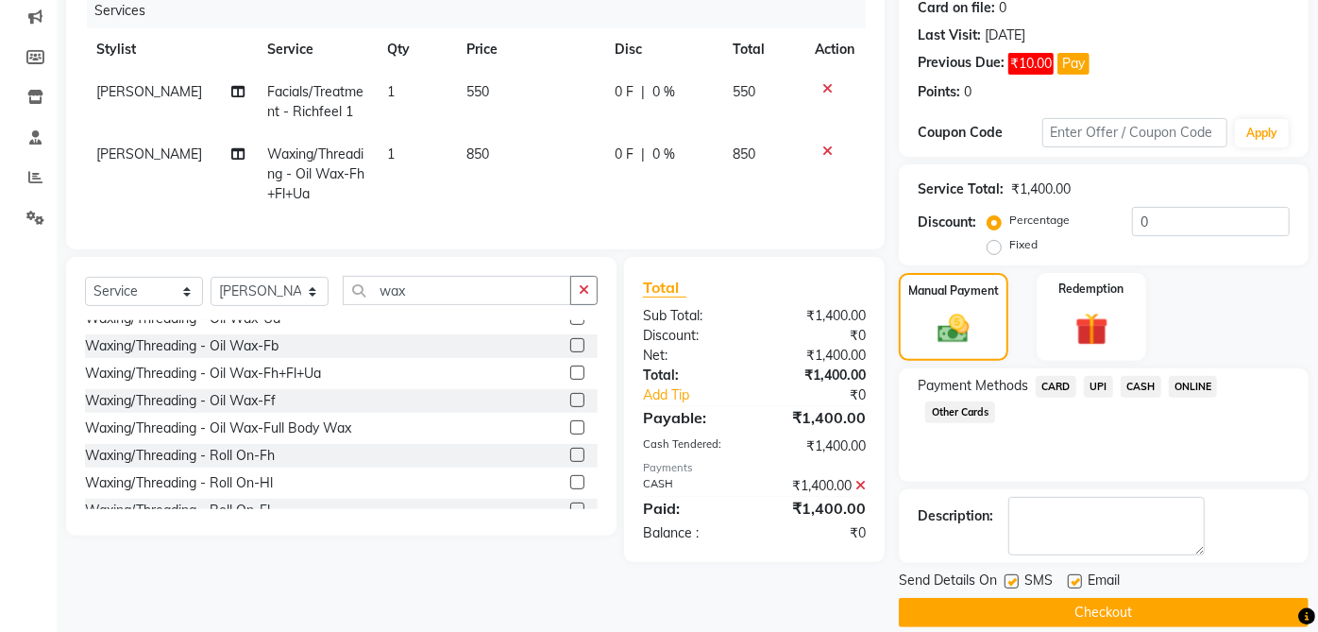
scroll to position [262, 0]
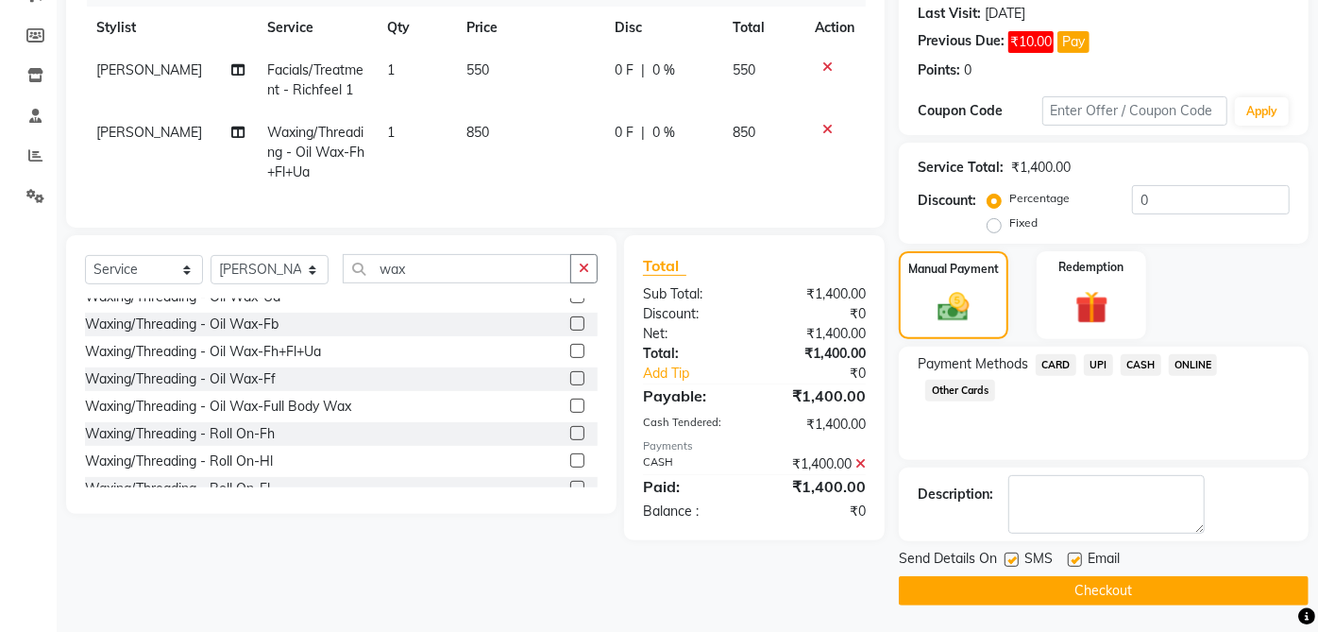
click at [1075, 558] on label at bounding box center [1075, 559] width 14 height 14
click at [1075, 558] on input "checkbox" at bounding box center [1074, 560] width 12 height 12
checkbox input "false"
click at [1012, 558] on label at bounding box center [1011, 559] width 14 height 14
click at [1012, 558] on input "checkbox" at bounding box center [1010, 560] width 12 height 12
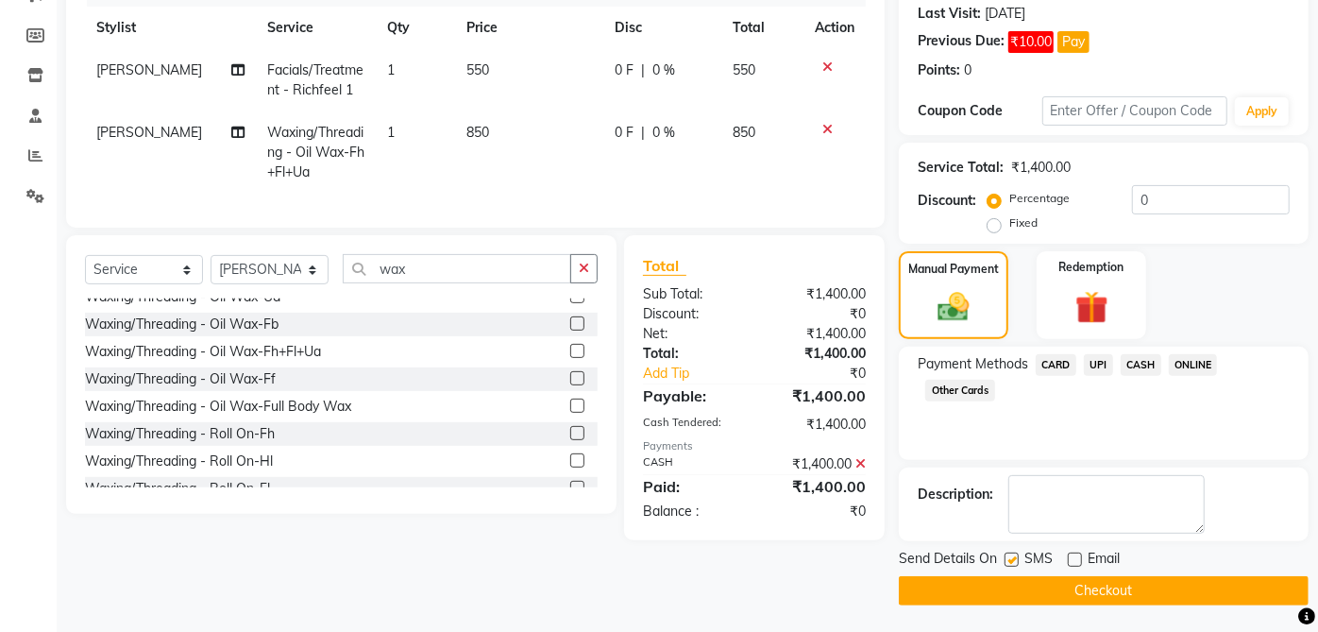
checkbox input "false"
click at [1116, 590] on button "Checkout" at bounding box center [1104, 590] width 410 height 29
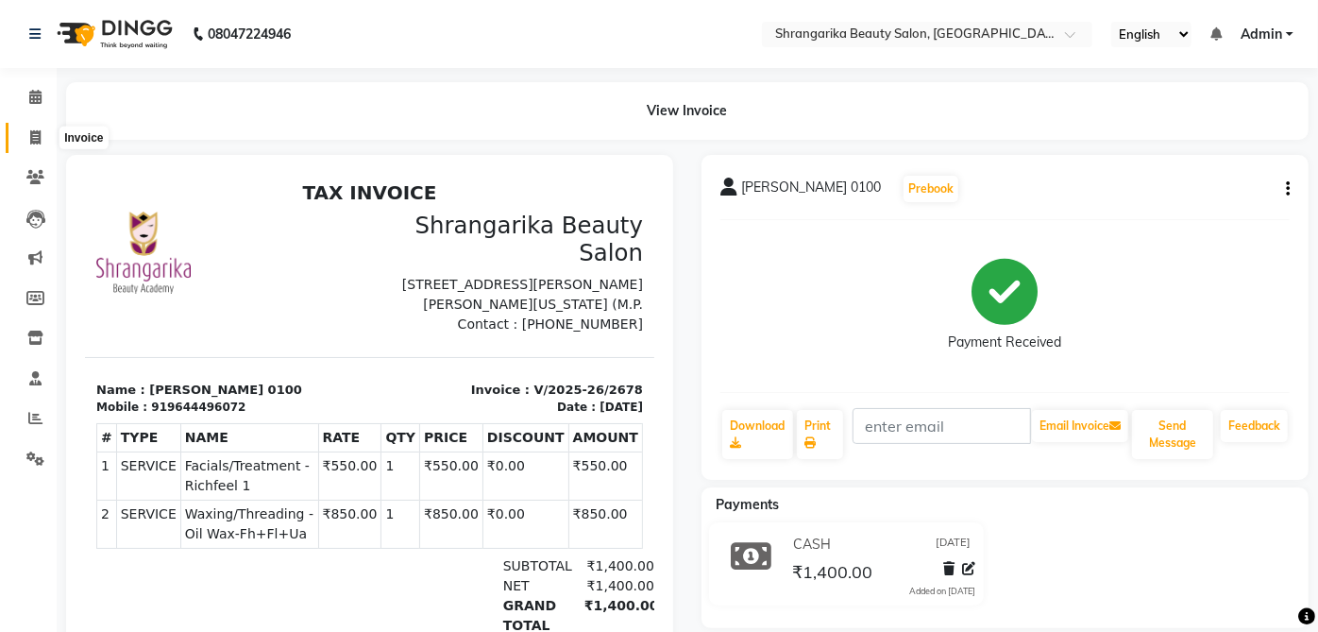
click at [32, 140] on icon at bounding box center [35, 137] width 10 height 14
select select "service"
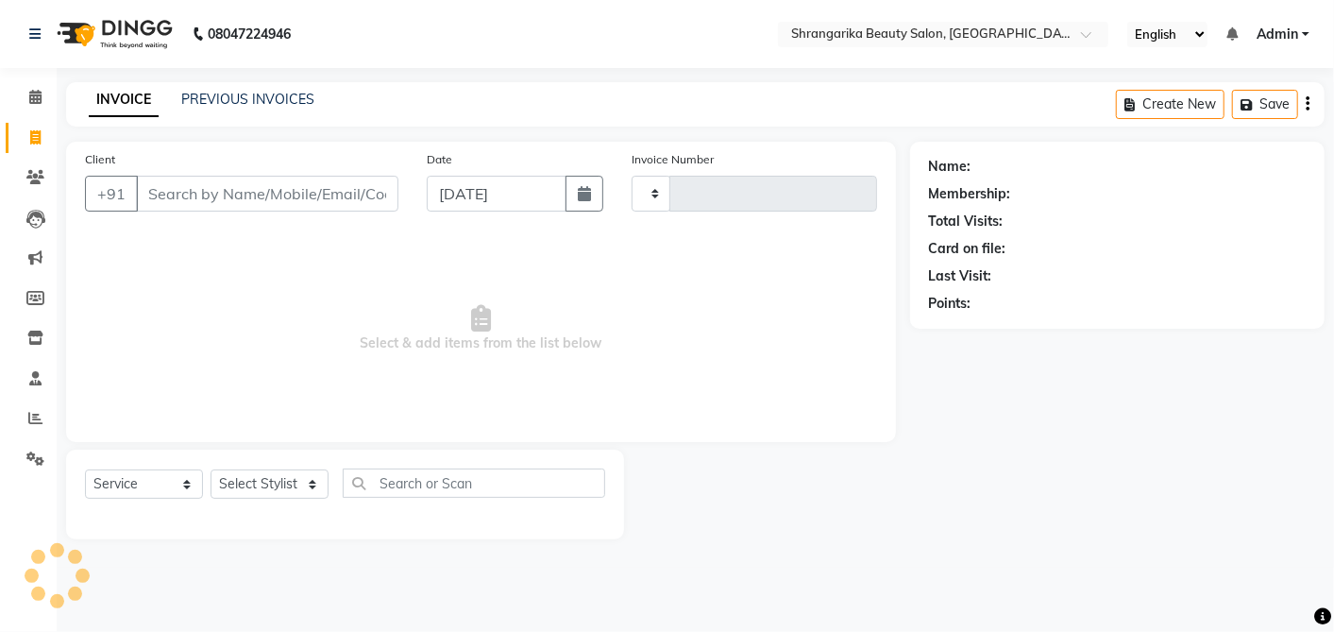
type input "2679"
select select "5168"
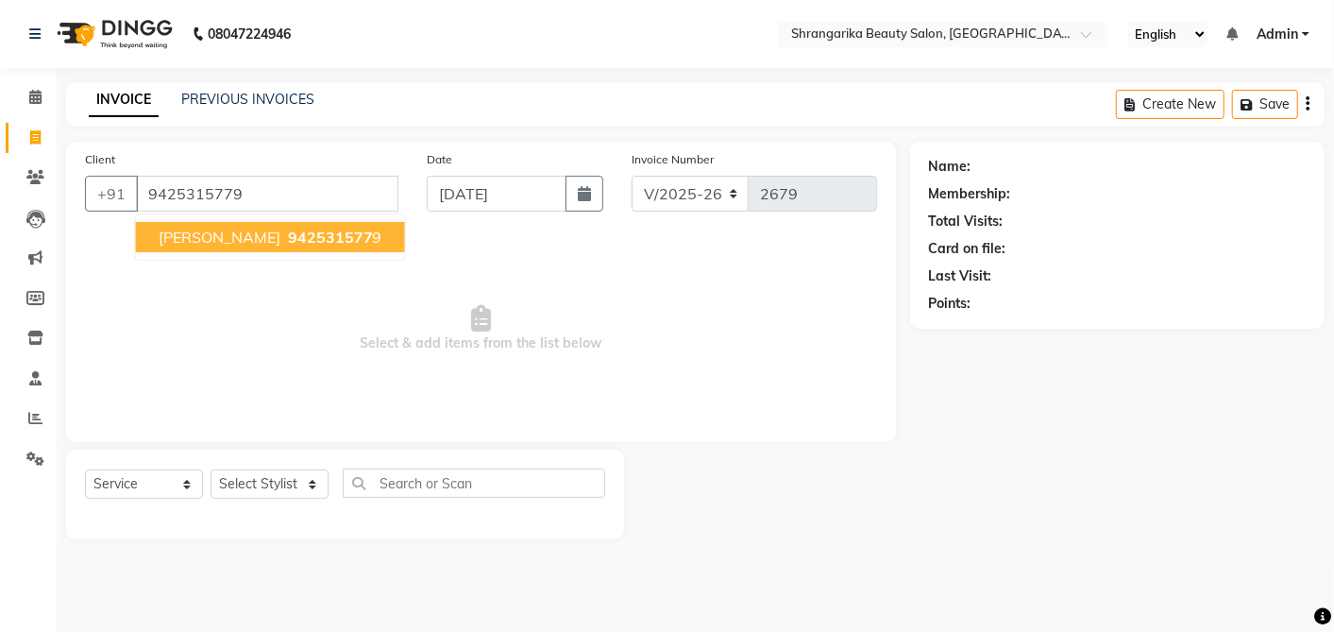
type input "9425315779"
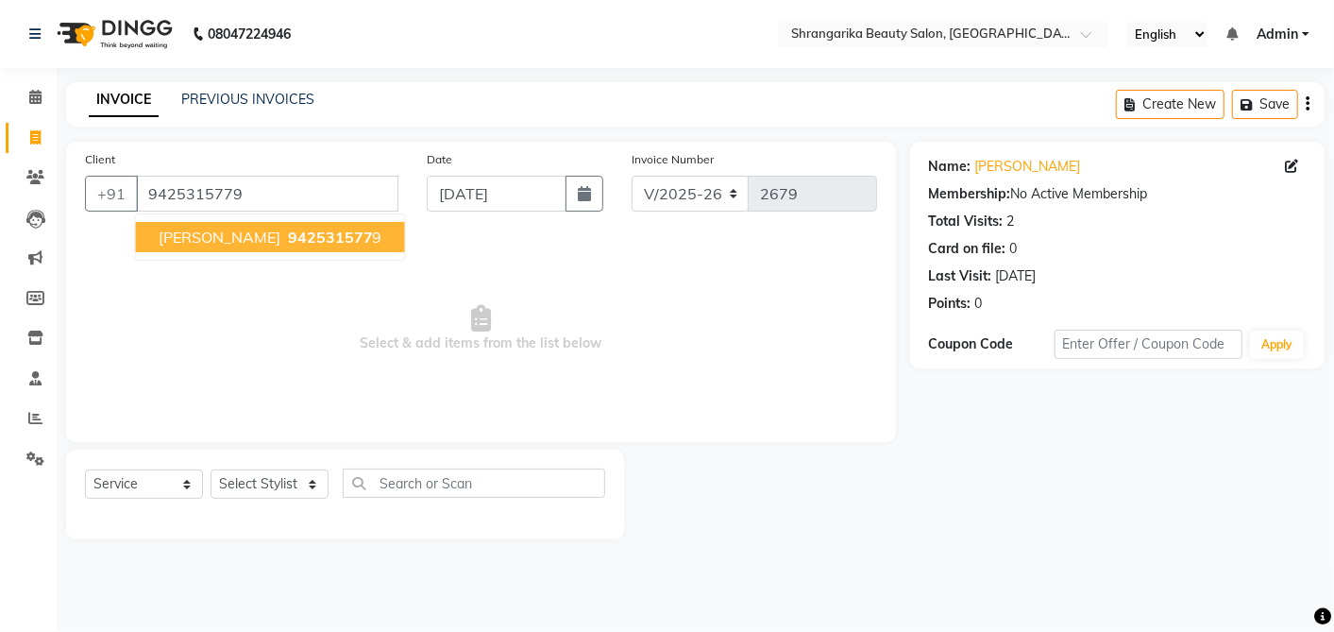
click at [248, 237] on span "SARAS GOYAL" at bounding box center [220, 237] width 122 height 19
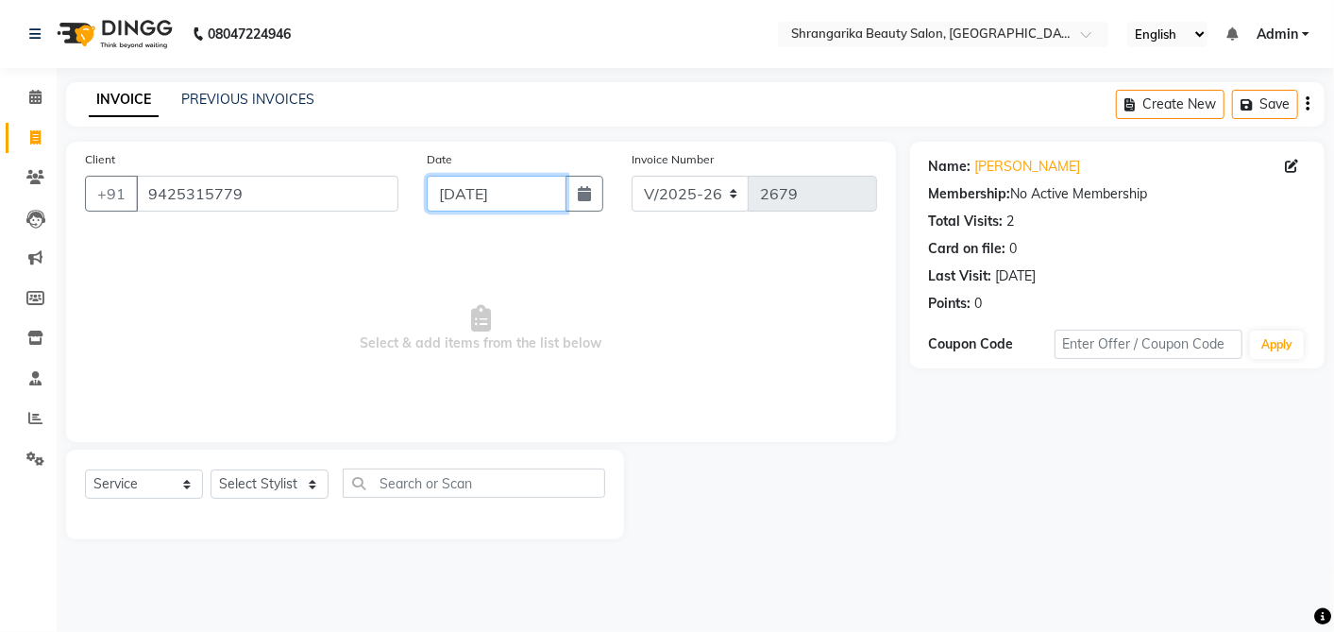
click at [464, 202] on input "[DATE]" at bounding box center [497, 194] width 140 height 36
select select "9"
select select "2025"
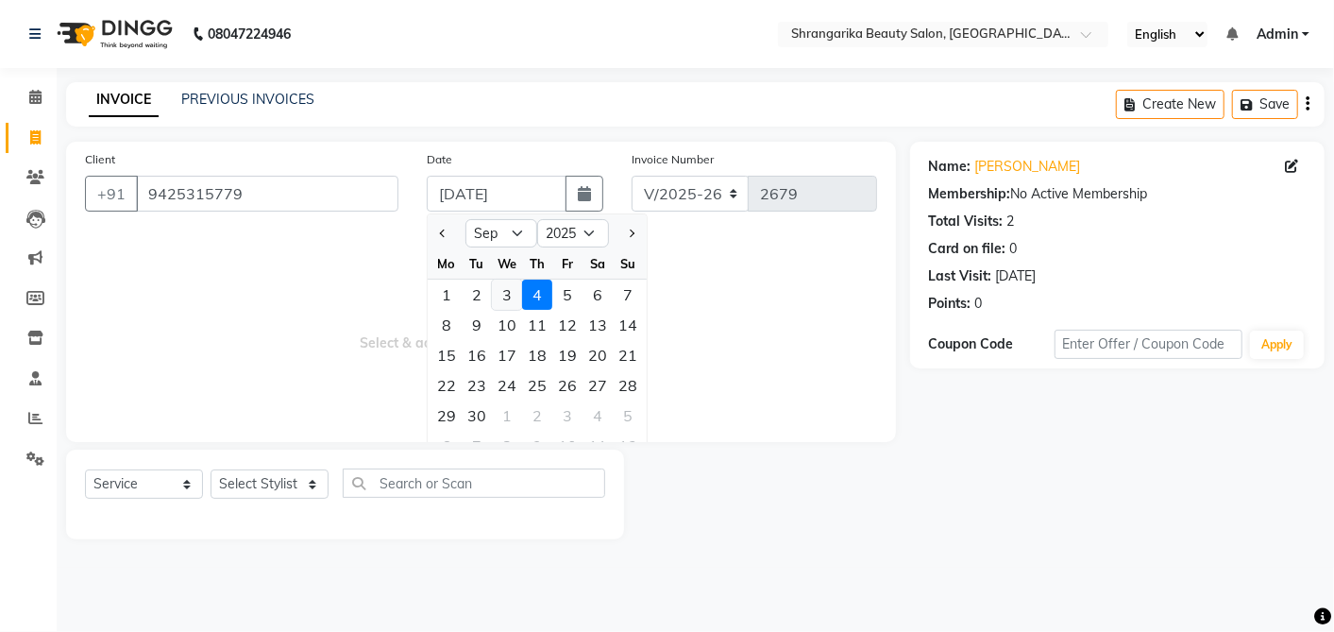
click at [504, 291] on div "3" at bounding box center [507, 294] width 30 height 30
type input "[DATE]"
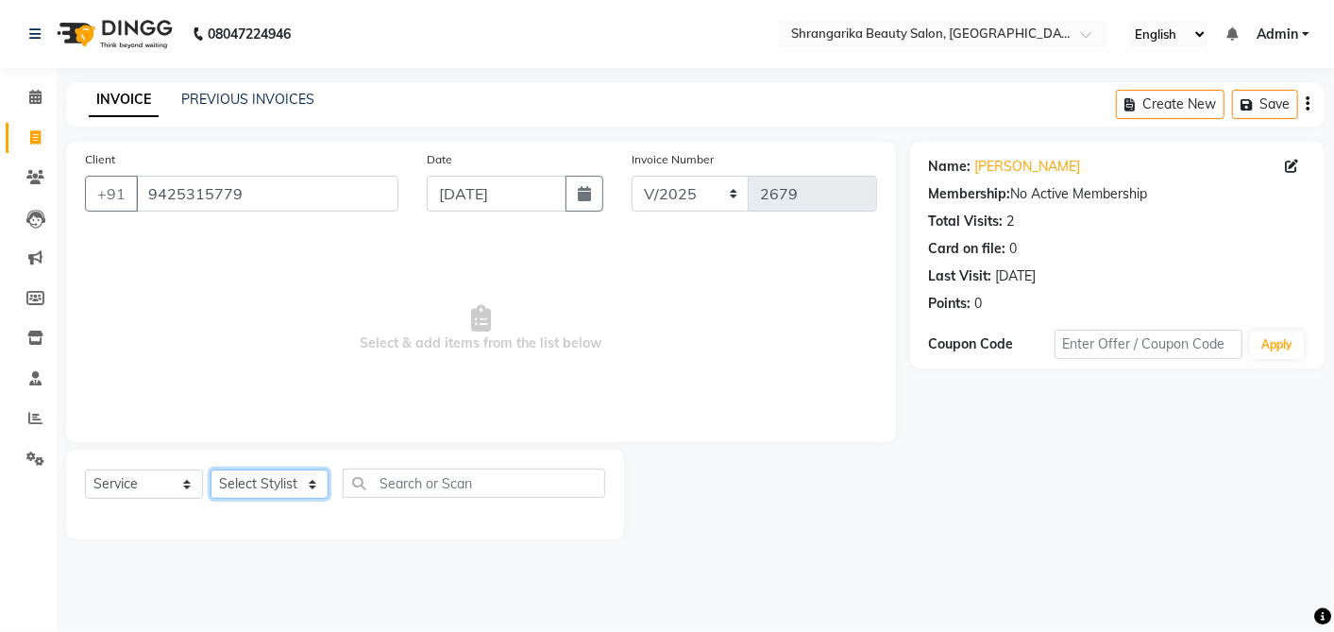
click at [269, 480] on select "Select Stylist aarti ANJALI [PERSON_NAME] [PERSON_NAME] [PERSON_NAME] Bhabhi [P…" at bounding box center [270, 483] width 118 height 29
select select "32944"
click at [211, 469] on select "Select Stylist aarti ANJALI [PERSON_NAME] [PERSON_NAME] [PERSON_NAME] Bhabhi [P…" at bounding box center [270, 483] width 118 height 29
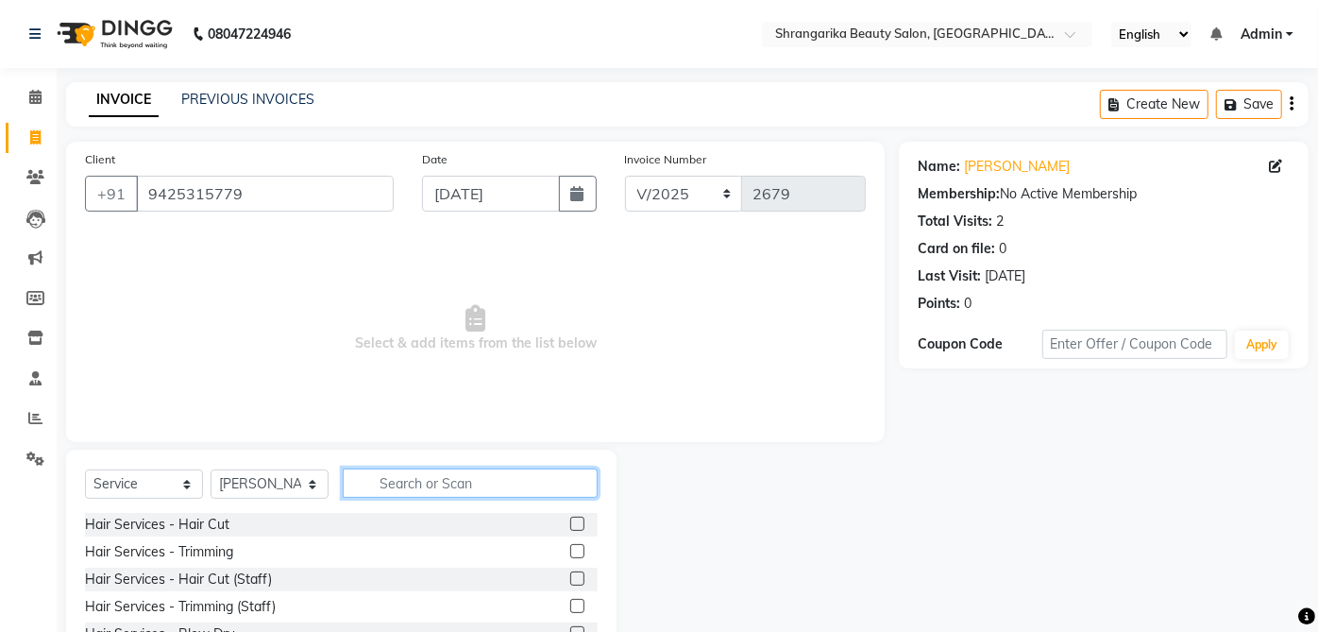
click at [406, 483] on input "text" at bounding box center [470, 482] width 255 height 29
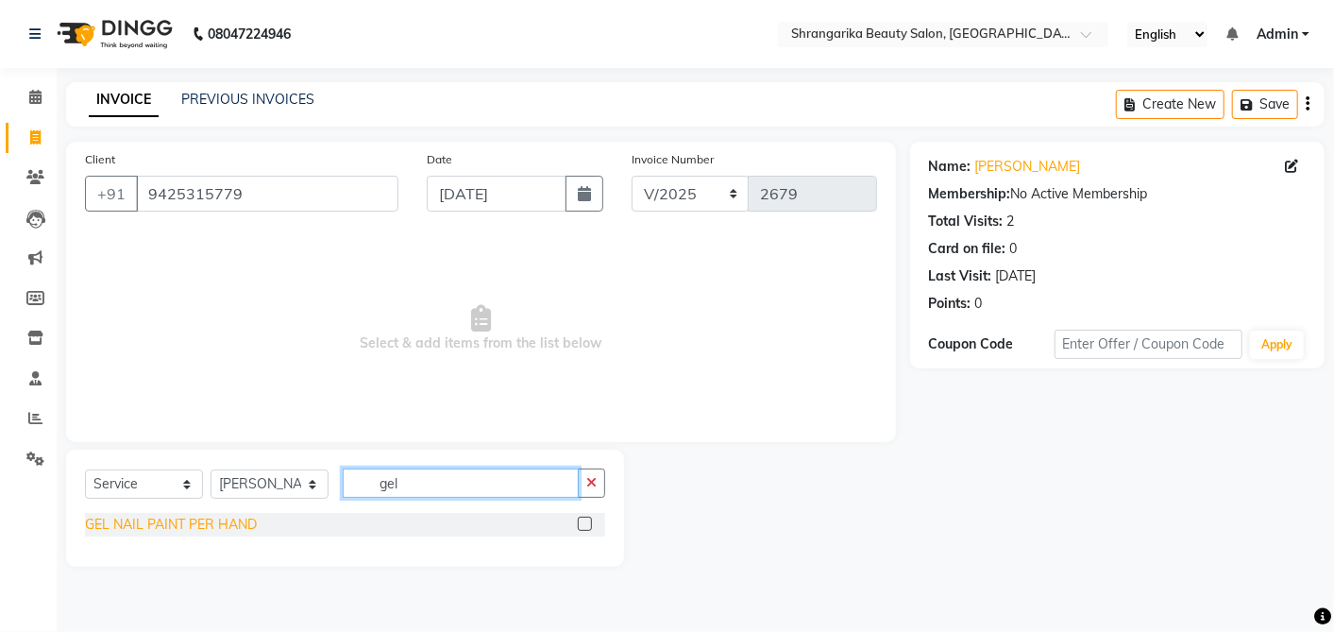
type input "gel"
click at [237, 523] on div "GEL NAIL PAINT PER HAND" at bounding box center [171, 524] width 172 height 20
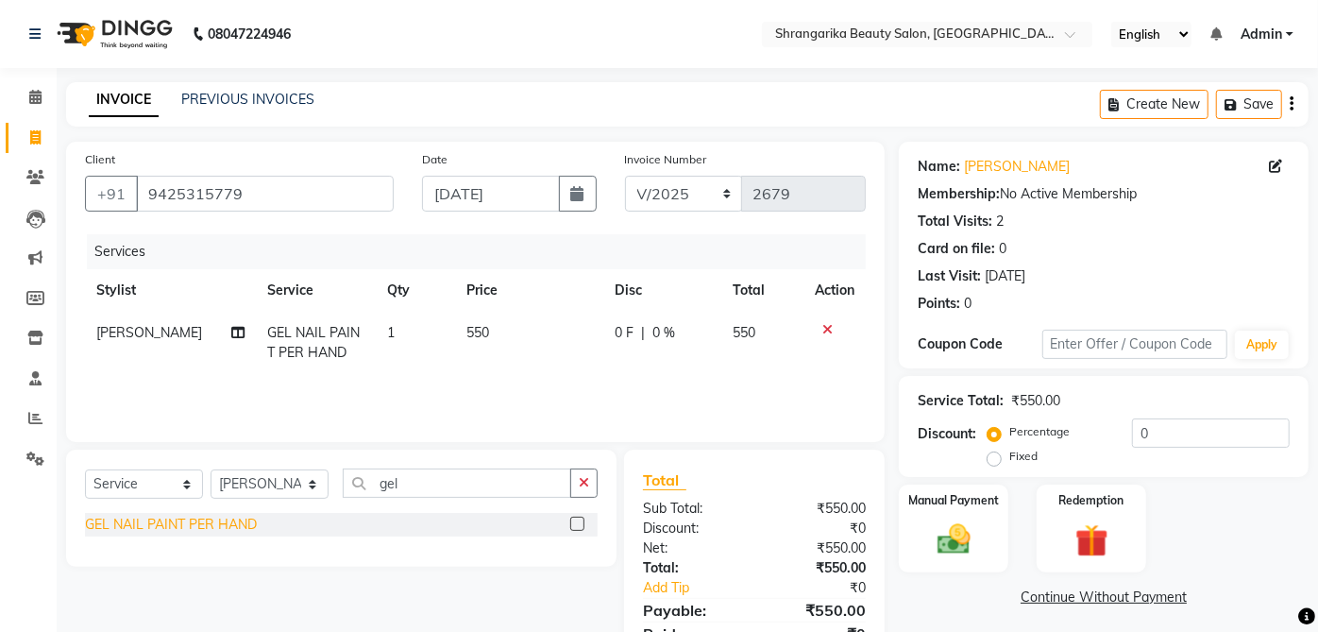
click at [237, 523] on div "GEL NAIL PAINT PER HAND" at bounding box center [171, 524] width 172 height 20
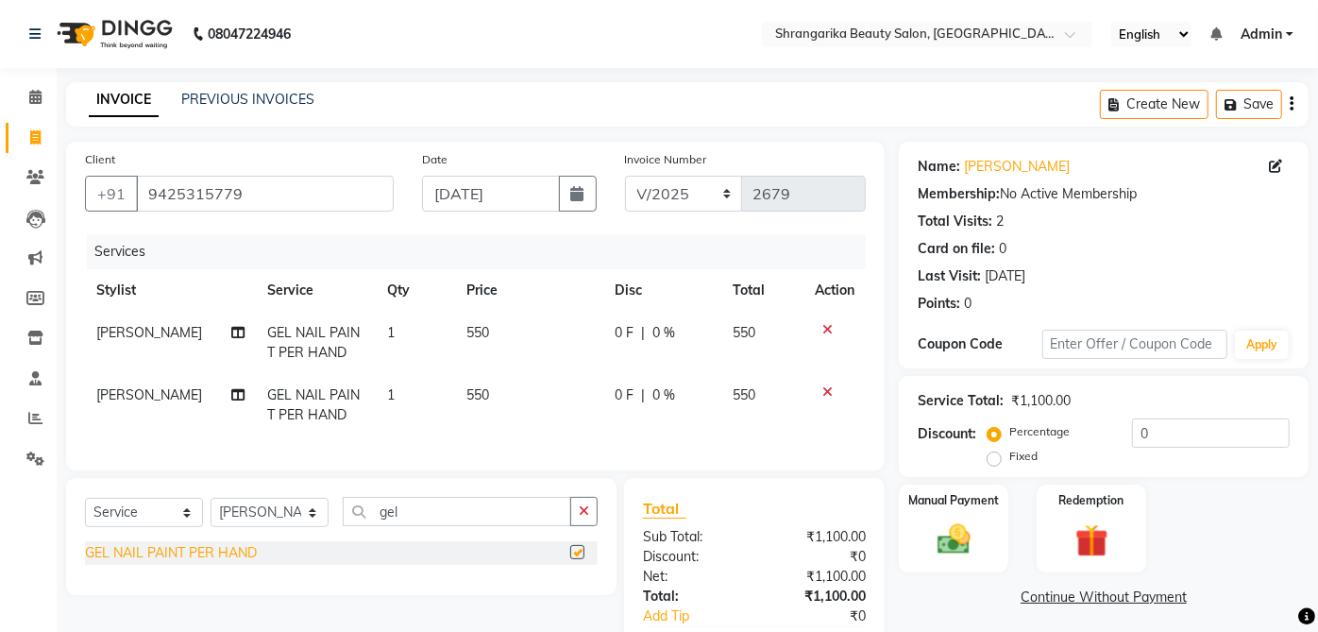
checkbox input "false"
click at [466, 334] on span "550" at bounding box center [477, 332] width 23 height 17
select select "32944"
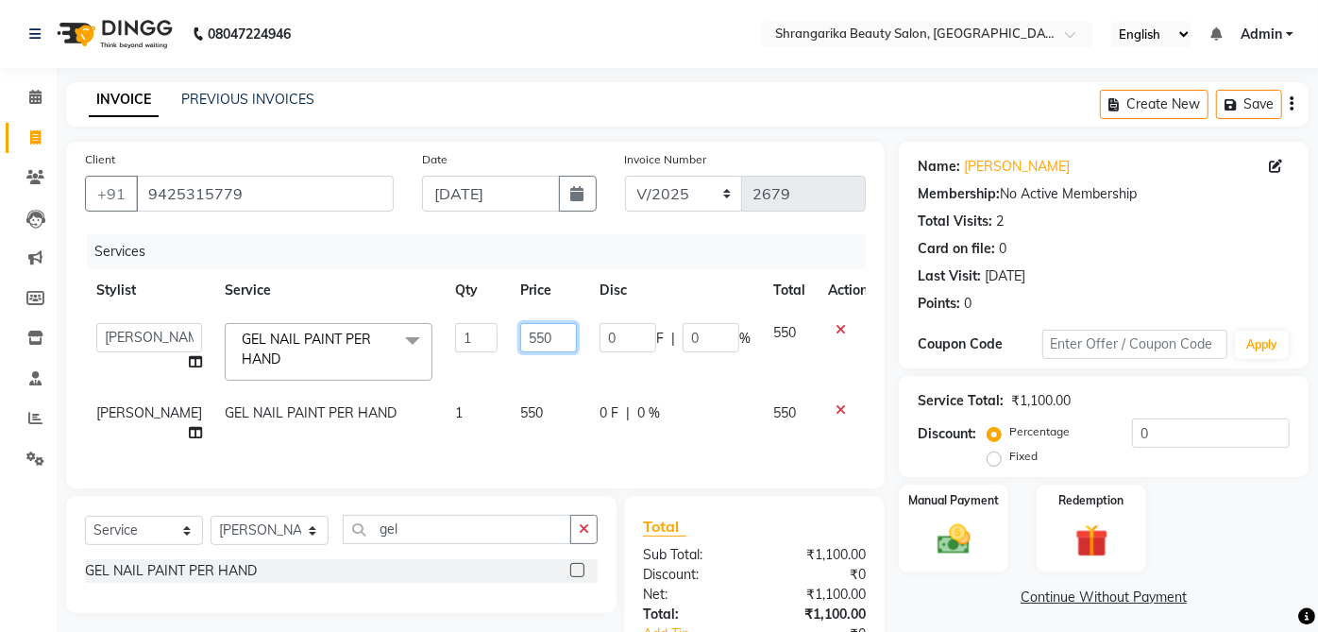
click at [520, 350] on input "550" at bounding box center [548, 337] width 57 height 29
type input "650"
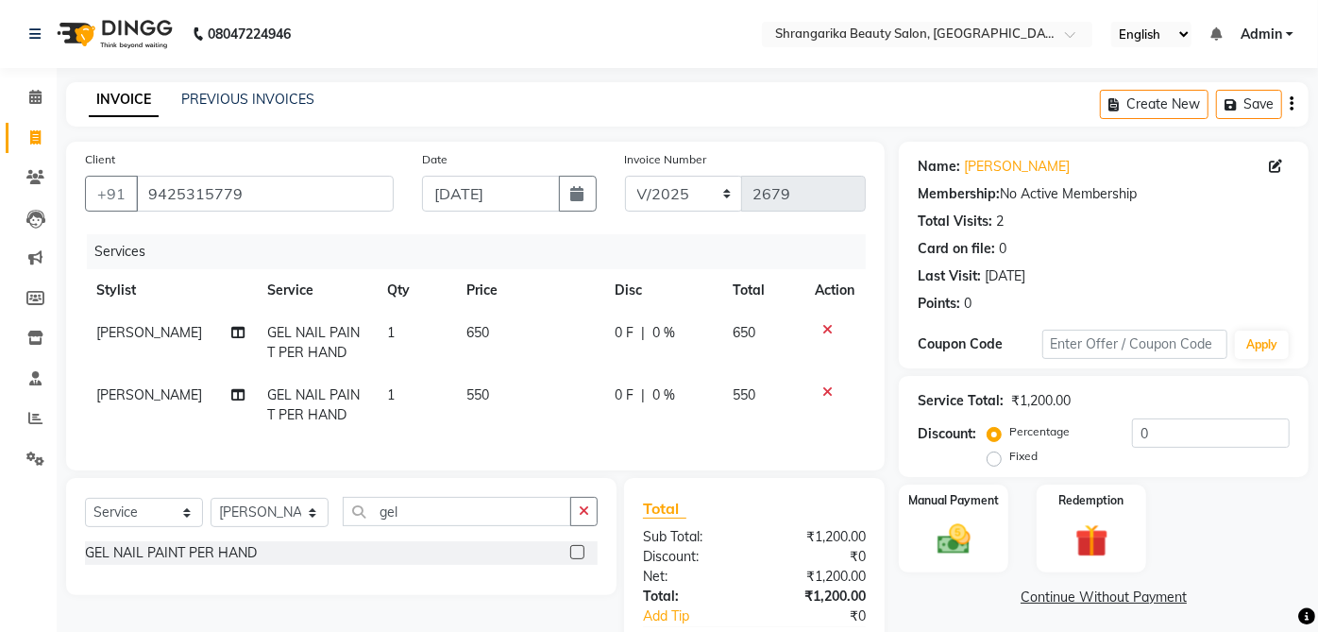
click at [488, 413] on td "550" at bounding box center [529, 405] width 148 height 62
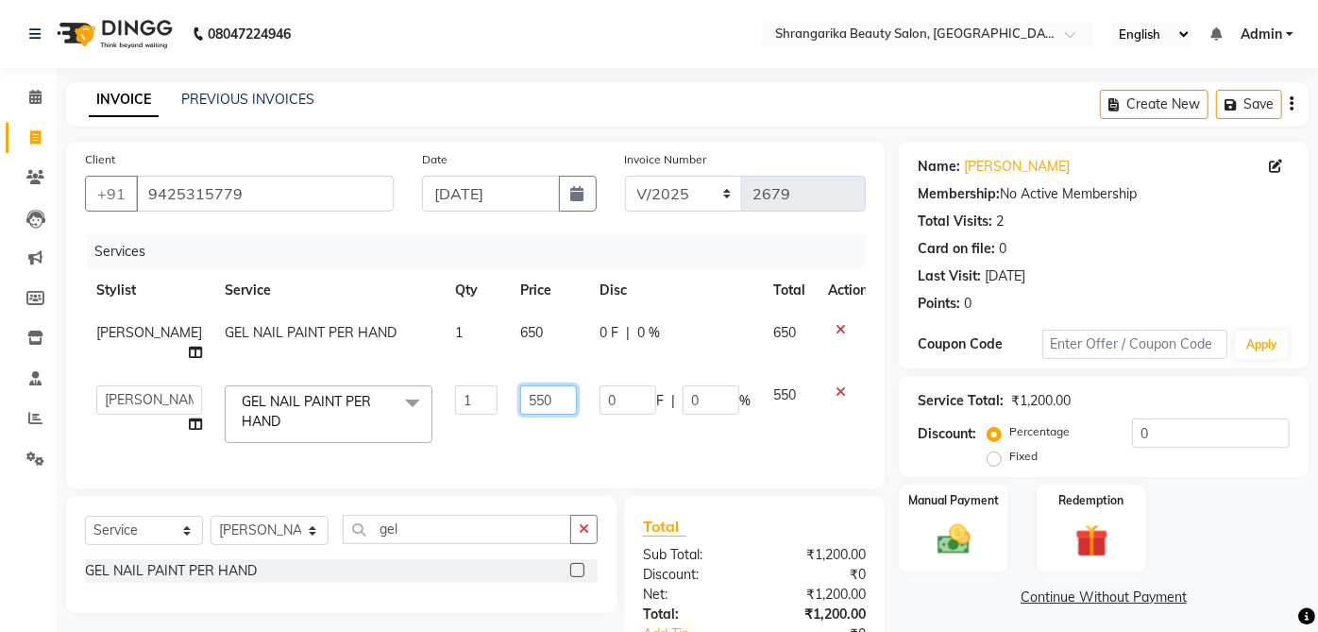
click at [520, 385] on input "550" at bounding box center [548, 399] width 57 height 29
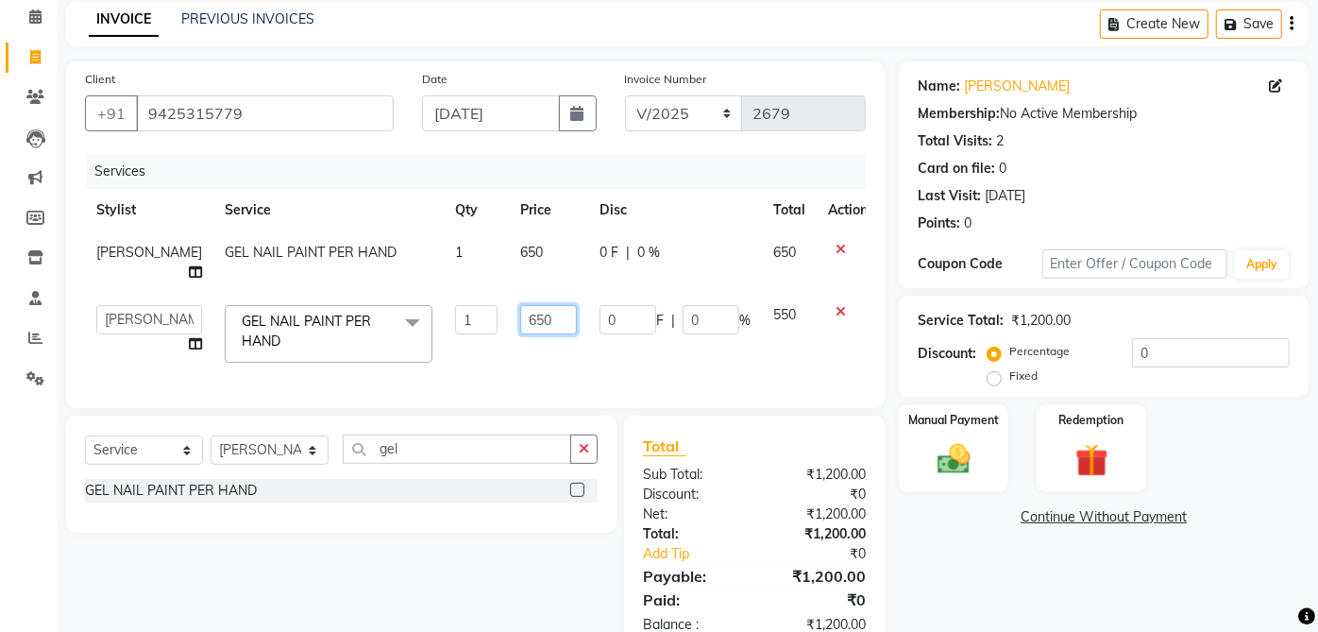
scroll to position [125, 0]
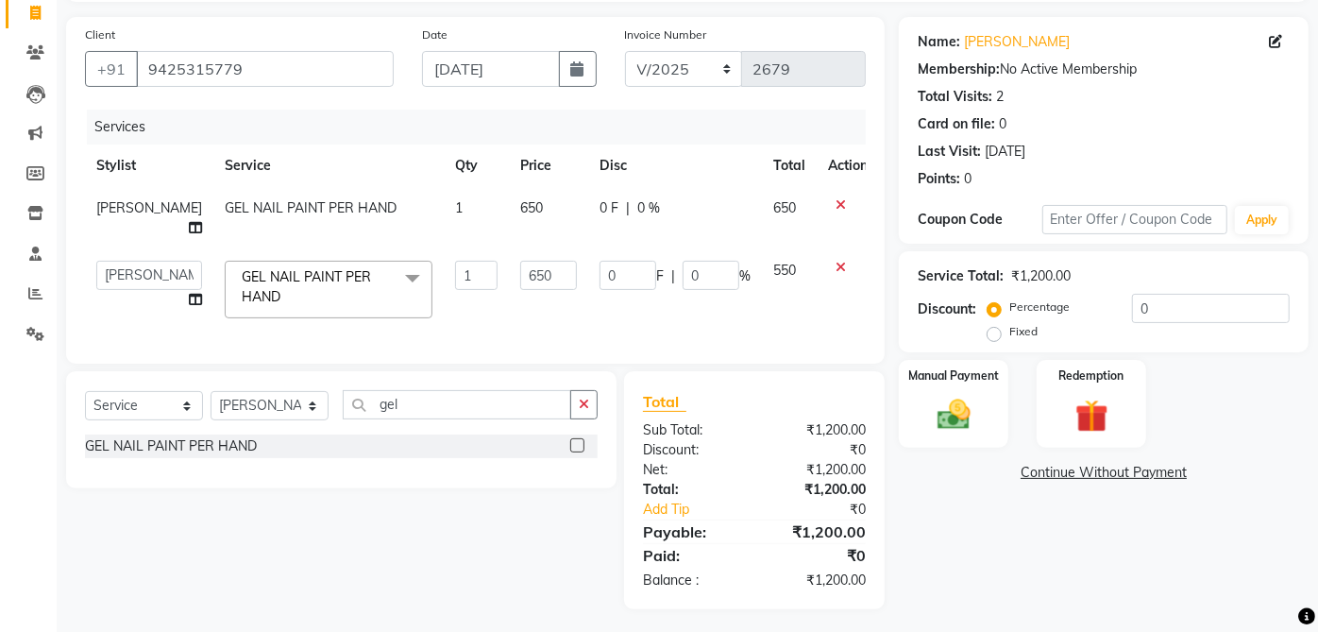
click at [1076, 582] on div "Name: Saras Goyal Membership: No Active Membership Total Visits: 2 Card on file…" at bounding box center [1111, 313] width 424 height 592
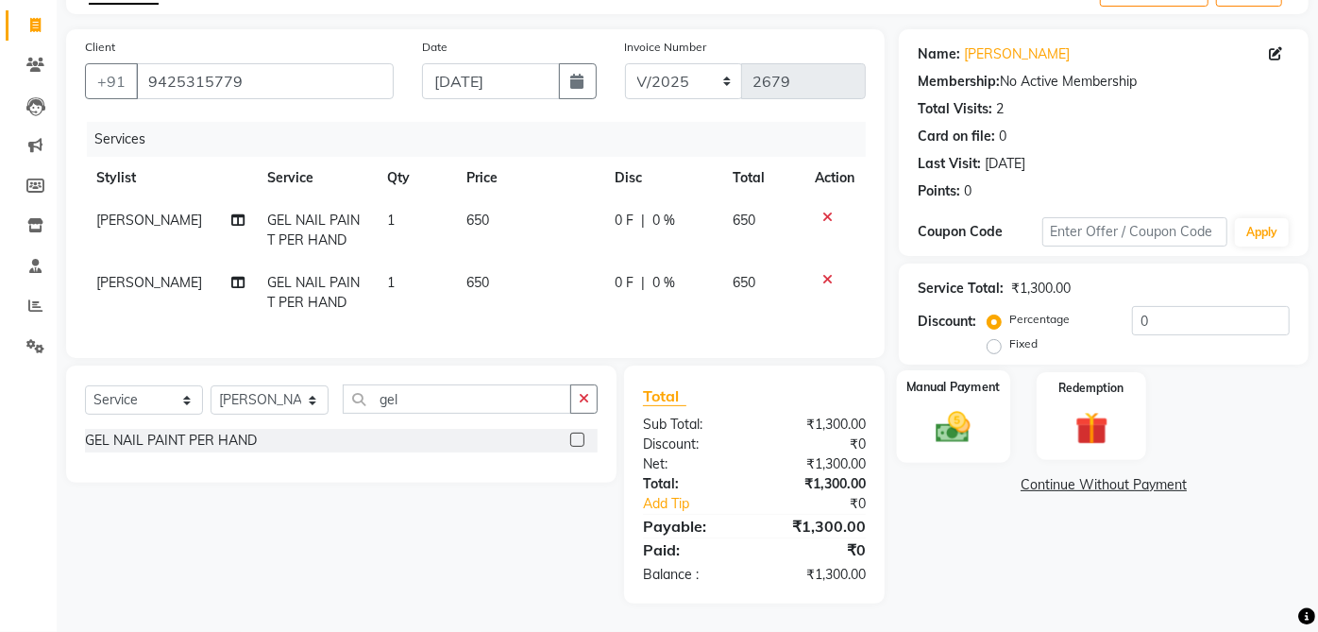
click at [956, 389] on div "Manual Payment" at bounding box center [954, 416] width 114 height 92
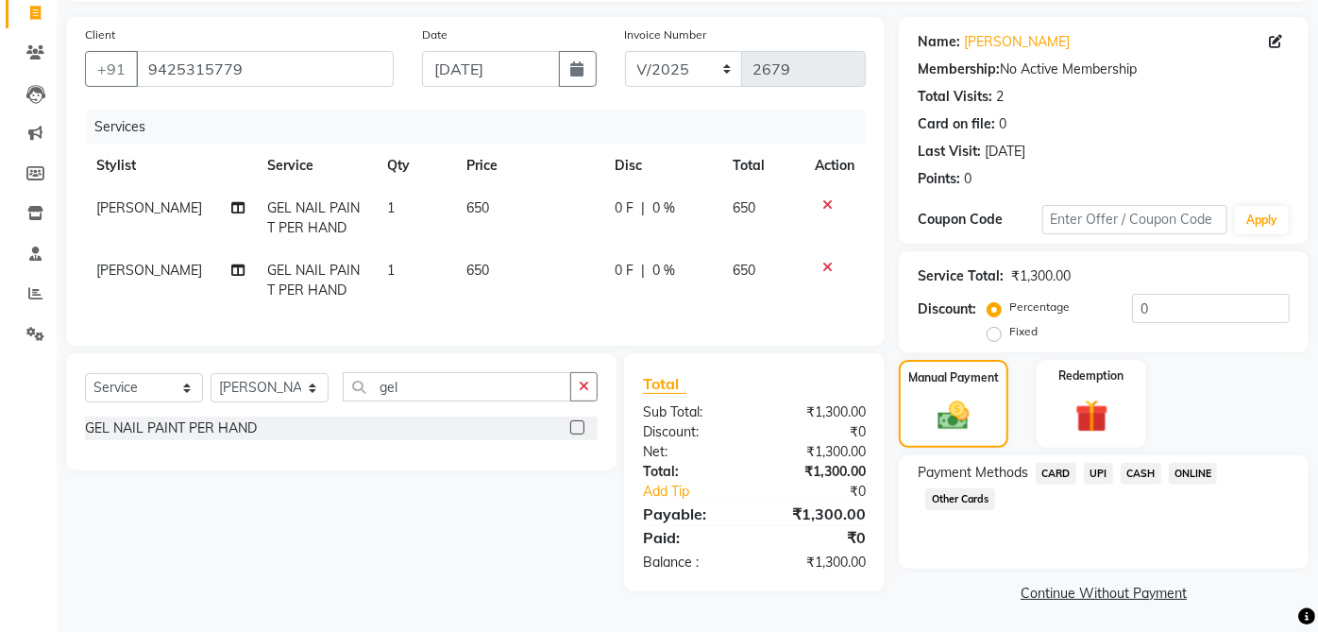
click at [1104, 463] on span "UPI" at bounding box center [1098, 474] width 29 height 22
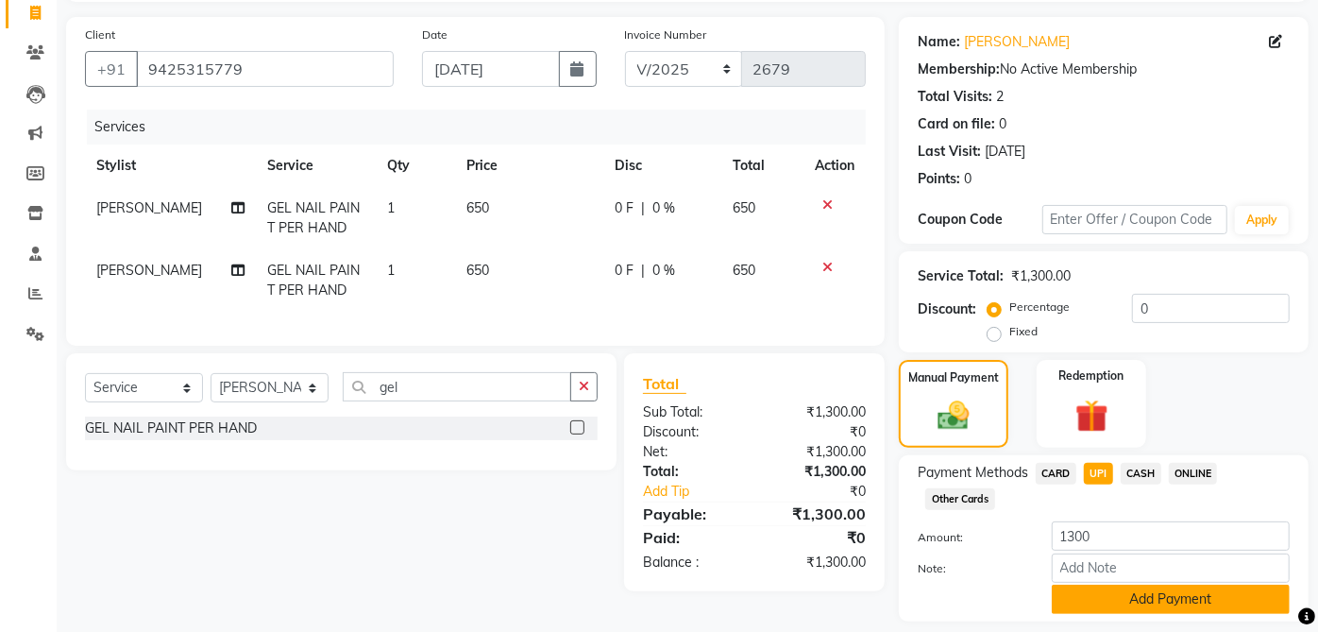
click at [1174, 586] on button "Add Payment" at bounding box center [1171, 598] width 238 height 29
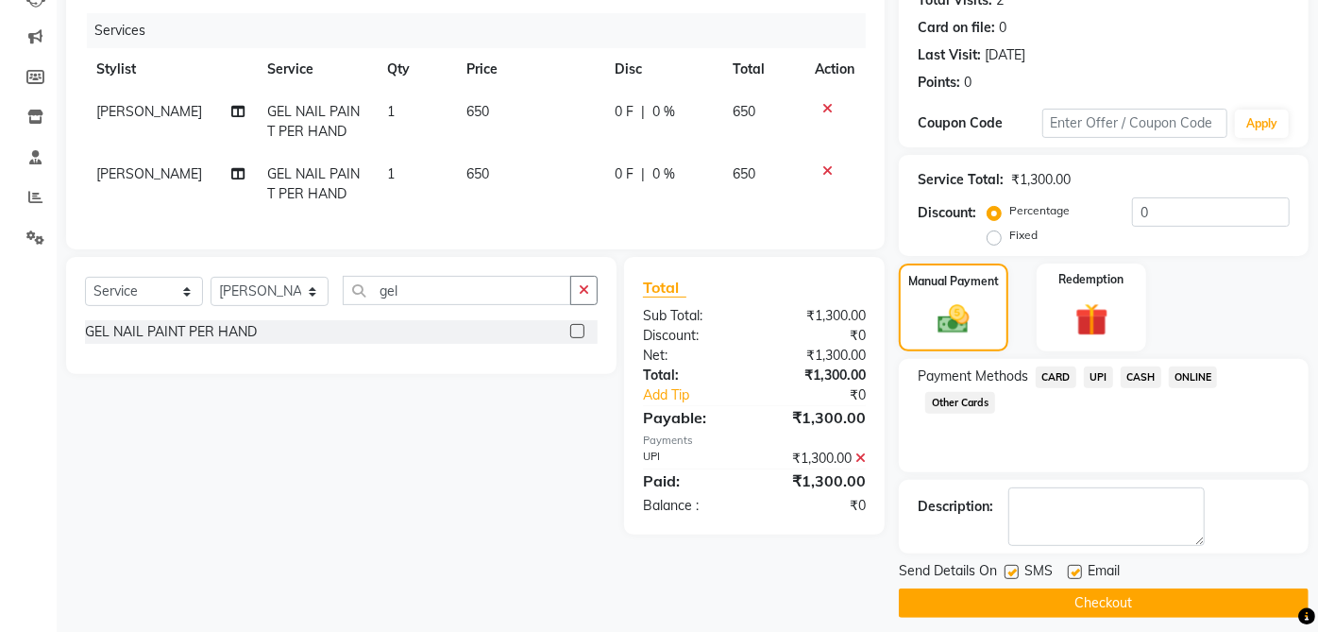
scroll to position [233, 0]
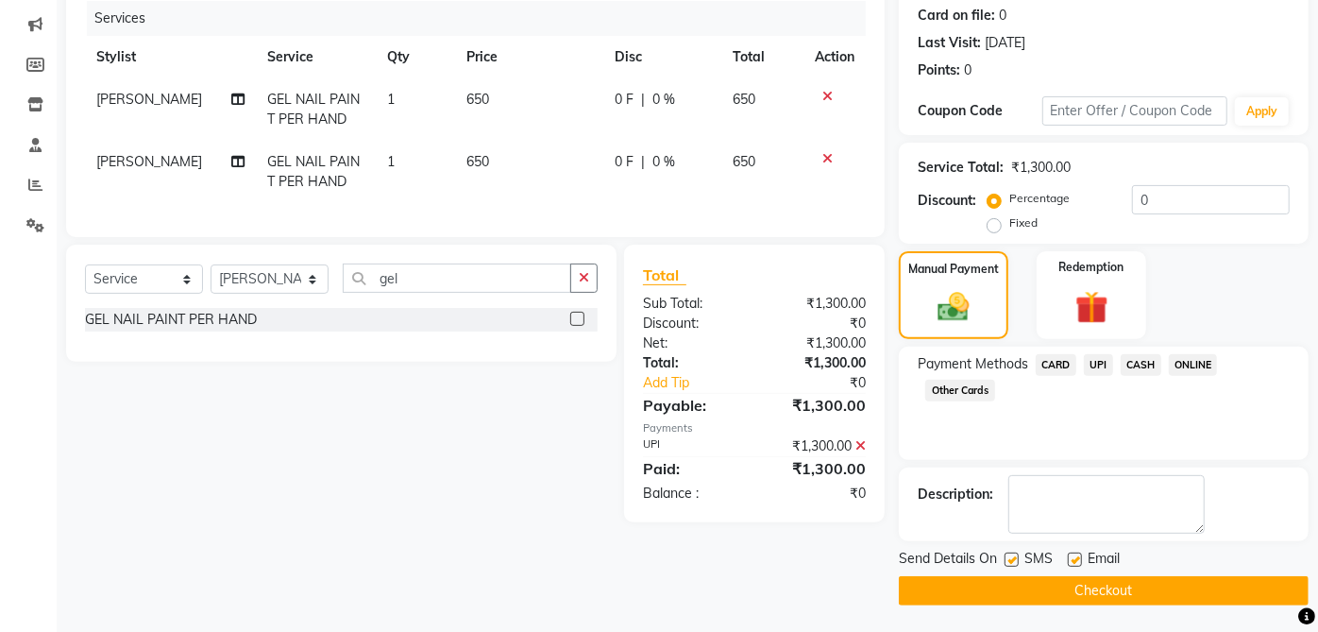
click at [1073, 552] on label at bounding box center [1075, 559] width 14 height 14
click at [1073, 554] on input "checkbox" at bounding box center [1074, 560] width 12 height 12
click at [1012, 558] on label at bounding box center [1011, 559] width 14 height 14
click at [1012, 558] on input "checkbox" at bounding box center [1010, 560] width 12 height 12
click at [1087, 597] on button "Checkout" at bounding box center [1104, 590] width 410 height 29
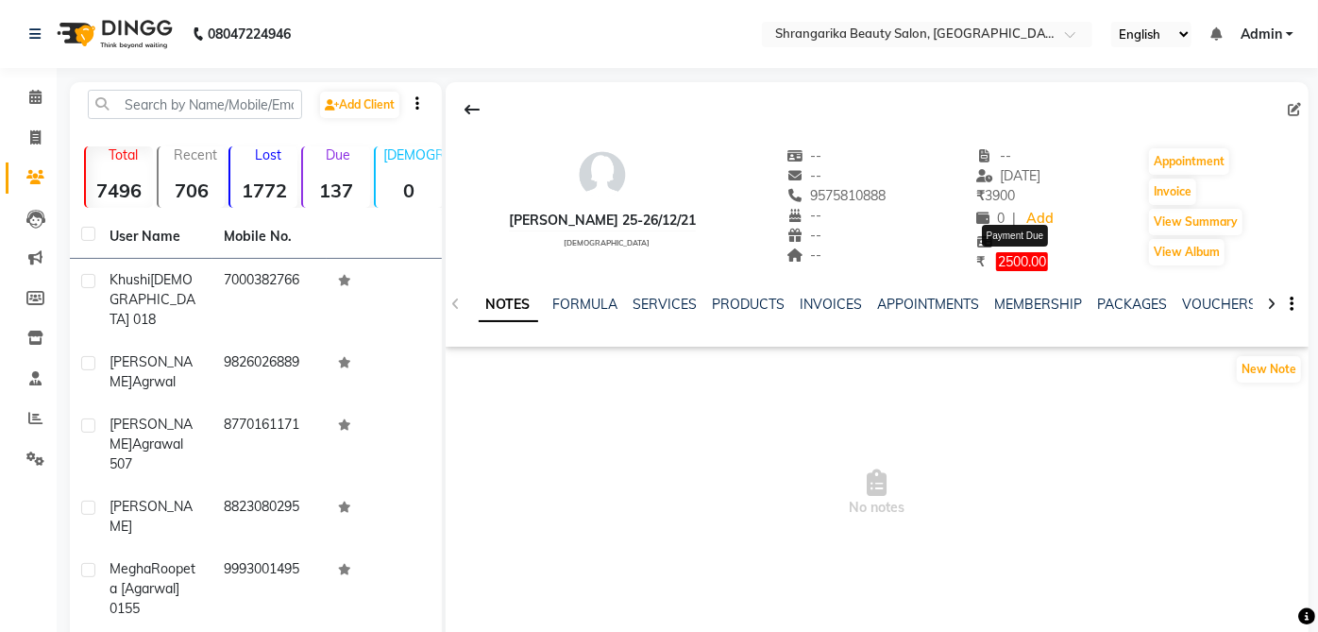
click at [1020, 264] on span "2500.00" at bounding box center [1022, 261] width 52 height 19
select select "1"
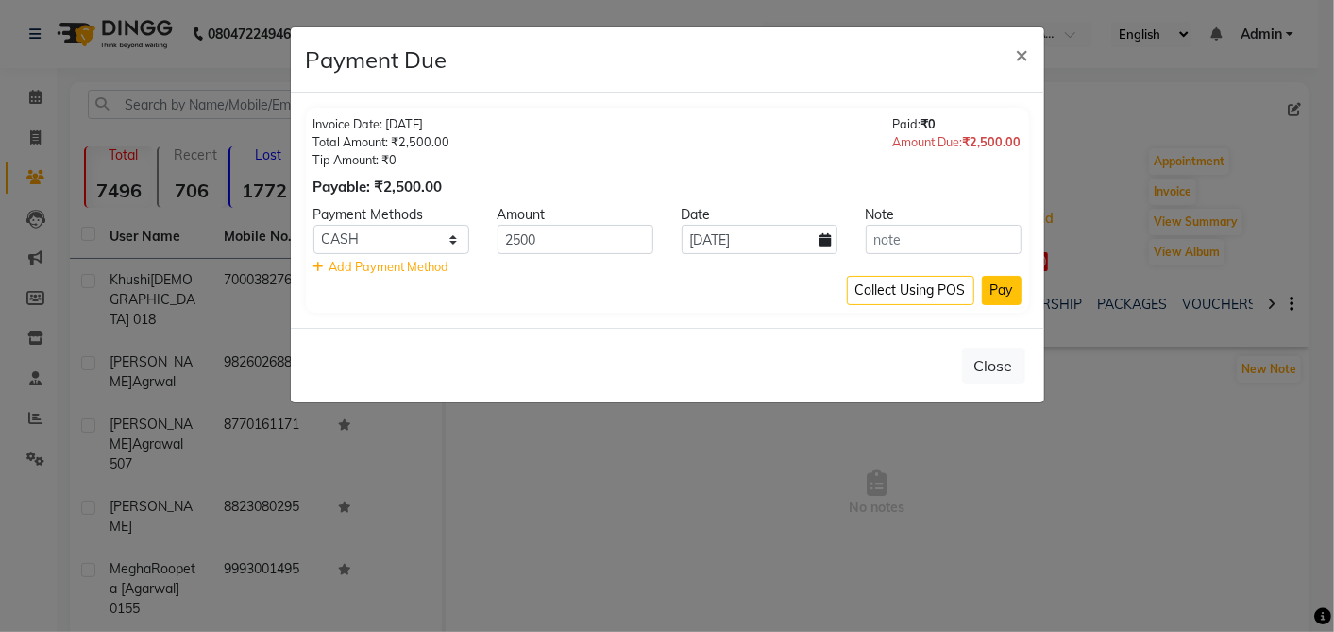
click at [1005, 297] on button "Pay" at bounding box center [1002, 290] width 40 height 29
